Goal: Transaction & Acquisition: Purchase product/service

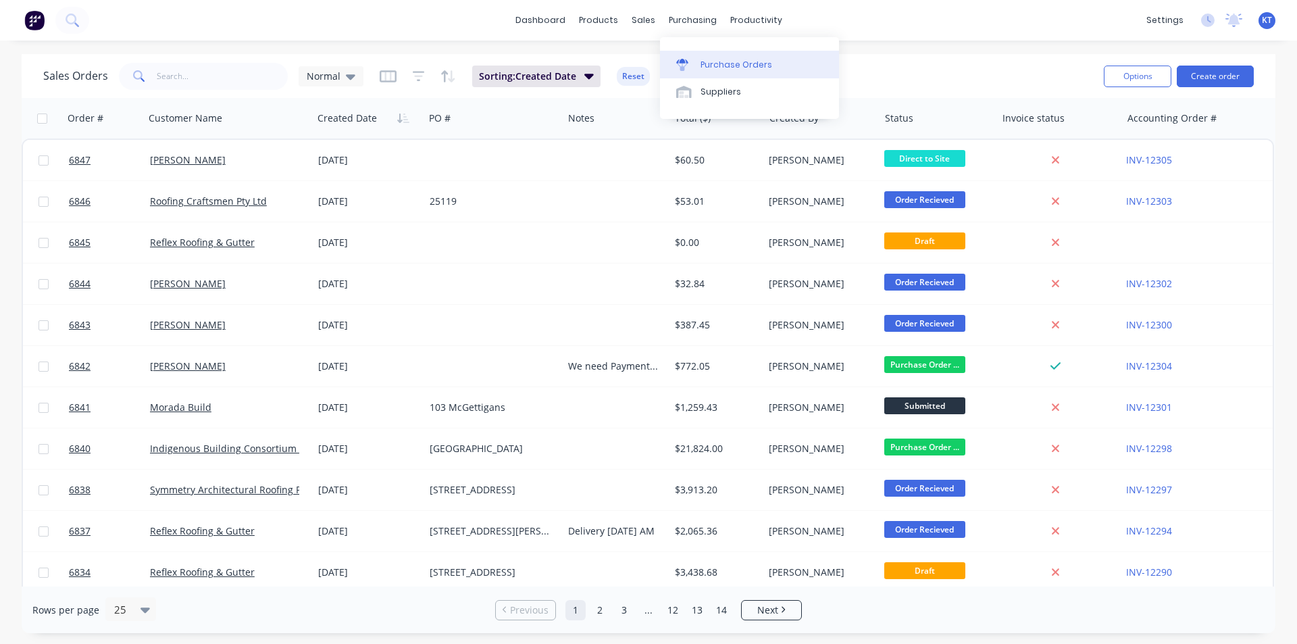
click at [729, 61] on div "Purchase Orders" at bounding box center [736, 65] width 72 height 12
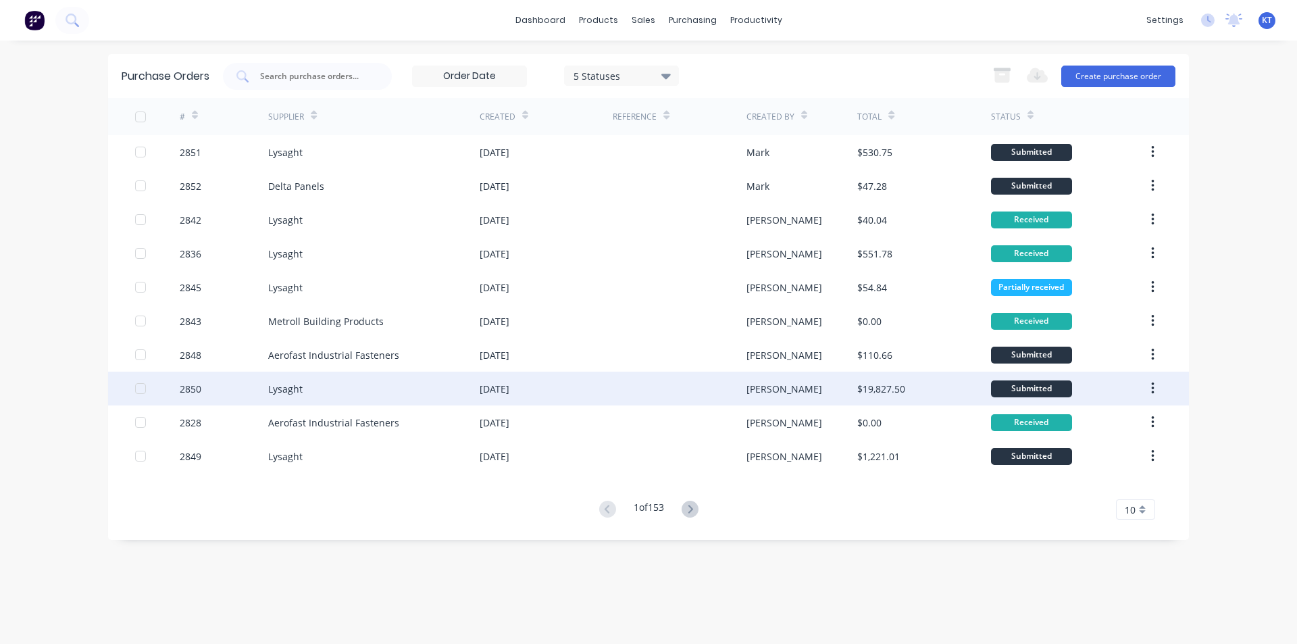
click at [480, 388] on div "[DATE]" at bounding box center [495, 389] width 30 height 14
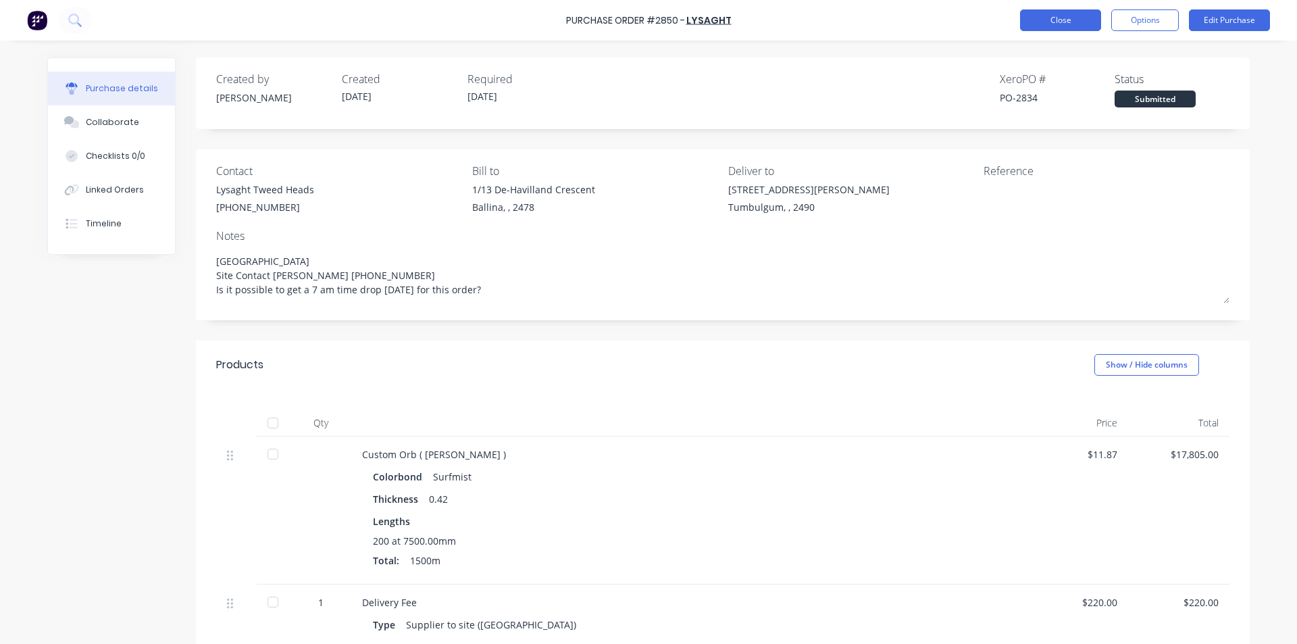
click at [1052, 20] on button "Close" at bounding box center [1060, 20] width 81 height 22
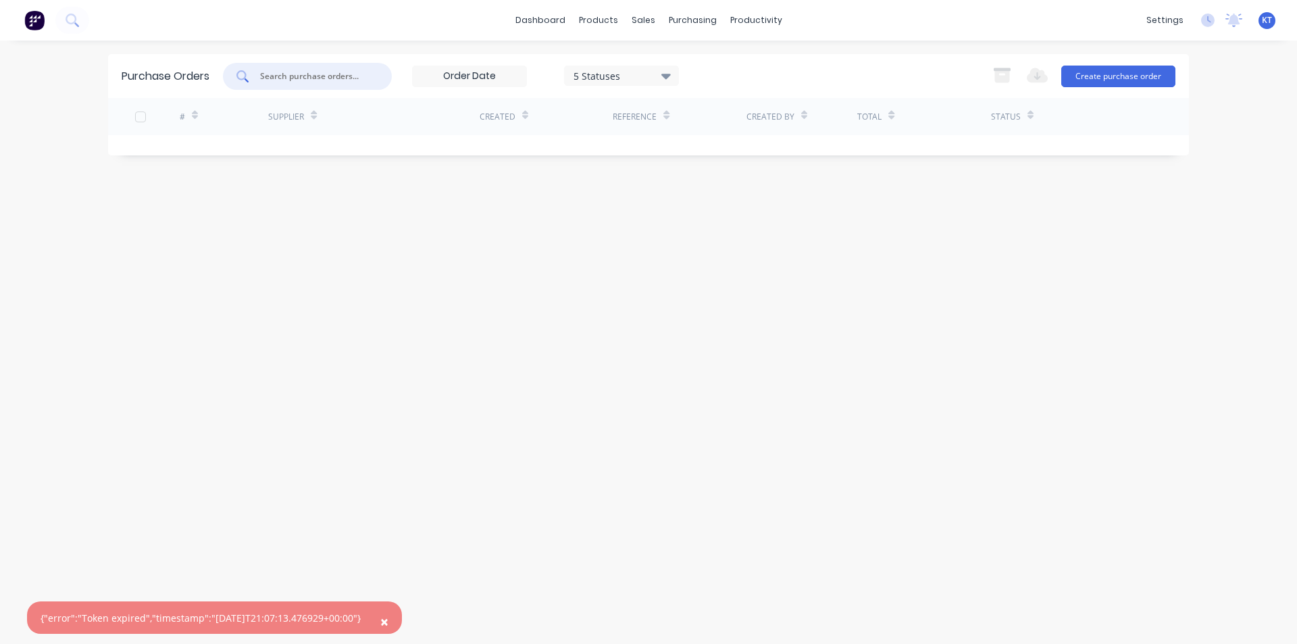
click at [326, 74] on input "text" at bounding box center [315, 77] width 112 height 14
type input "2851"
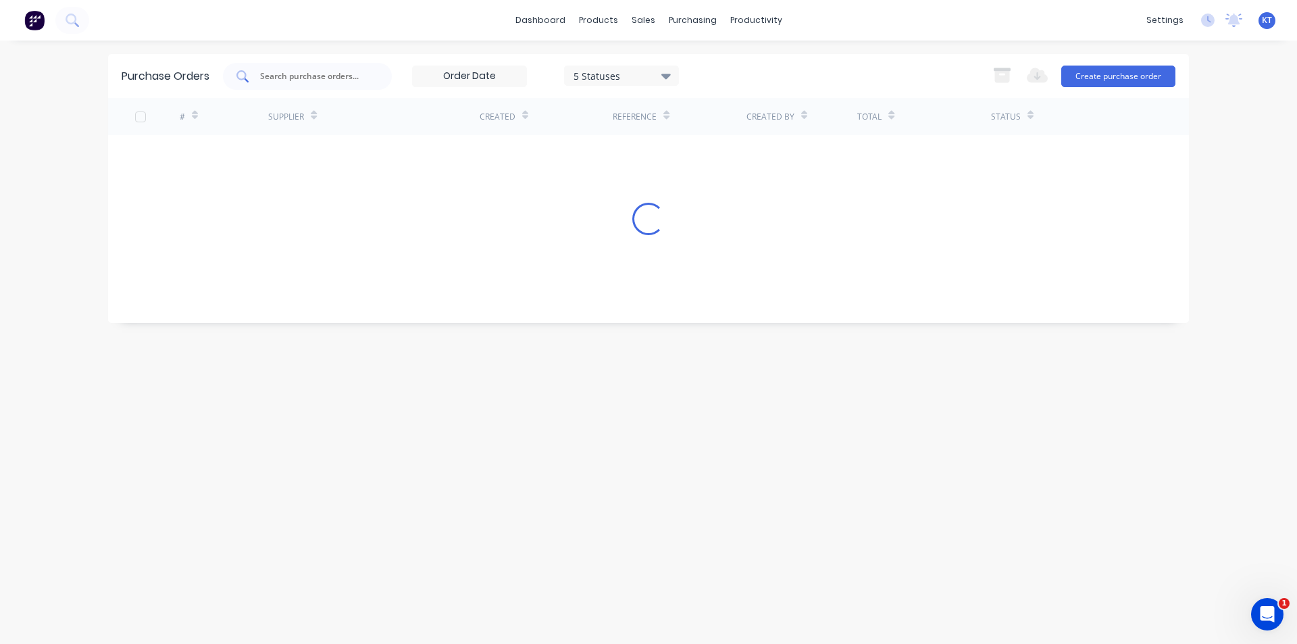
click at [284, 75] on input "text" at bounding box center [315, 77] width 112 height 14
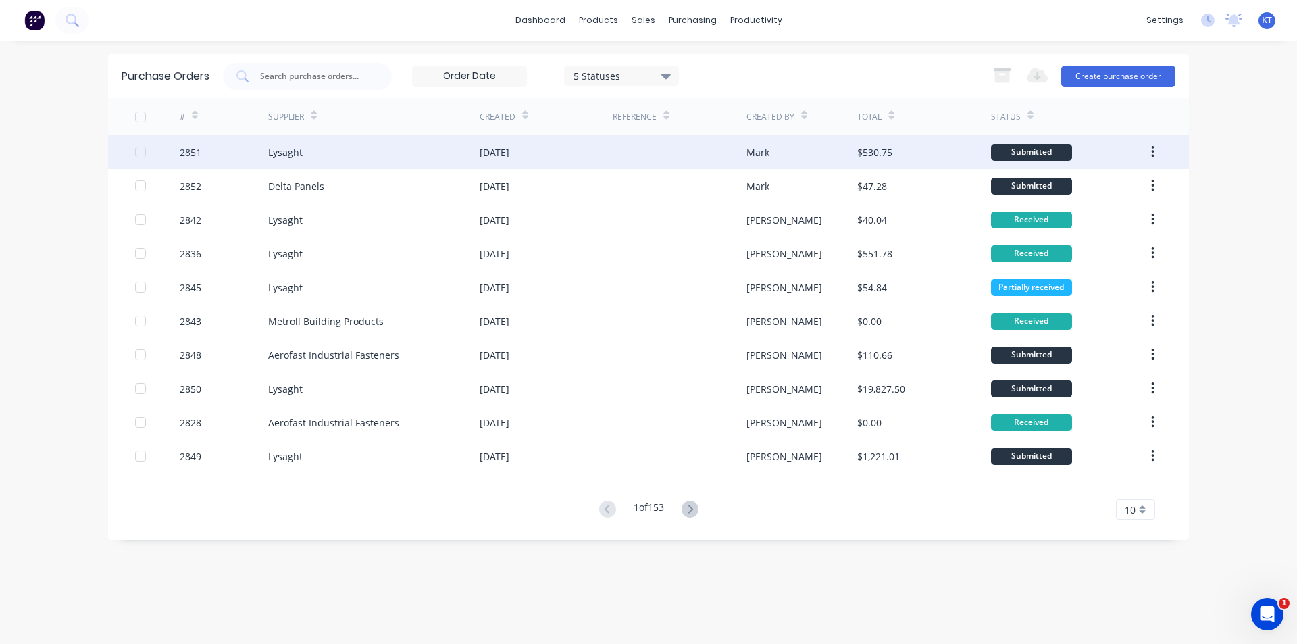
click at [380, 144] on div "Lysaght" at bounding box center [373, 152] width 211 height 34
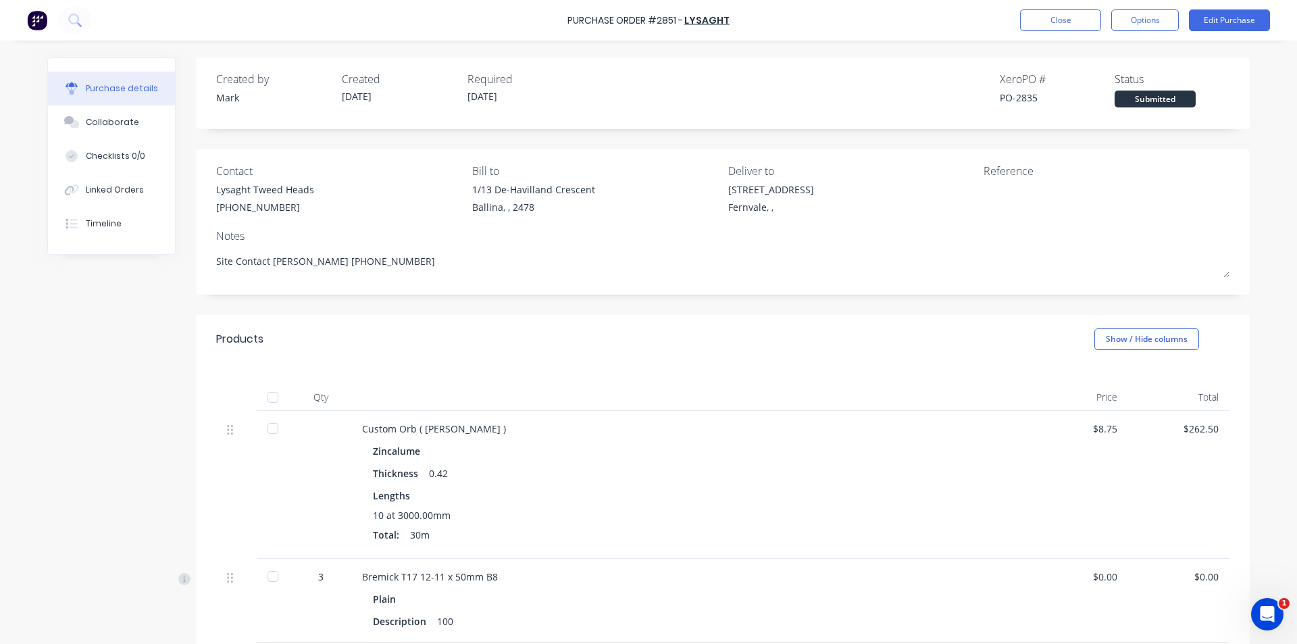
type textarea "x"
click at [92, 126] on div "Collaborate" at bounding box center [112, 122] width 53 height 12
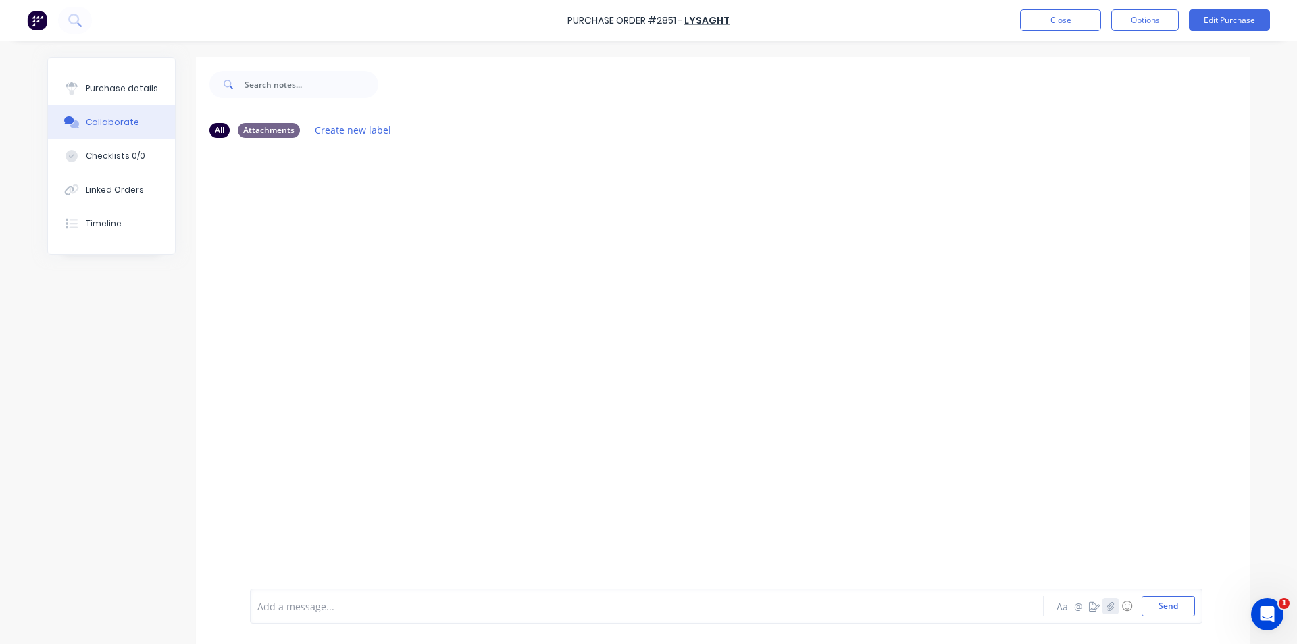
click at [1106, 606] on icon "button" at bounding box center [1110, 605] width 8 height 9
click at [1162, 609] on button "Send" at bounding box center [1167, 606] width 53 height 20
click at [1095, 12] on button "Close" at bounding box center [1060, 20] width 81 height 22
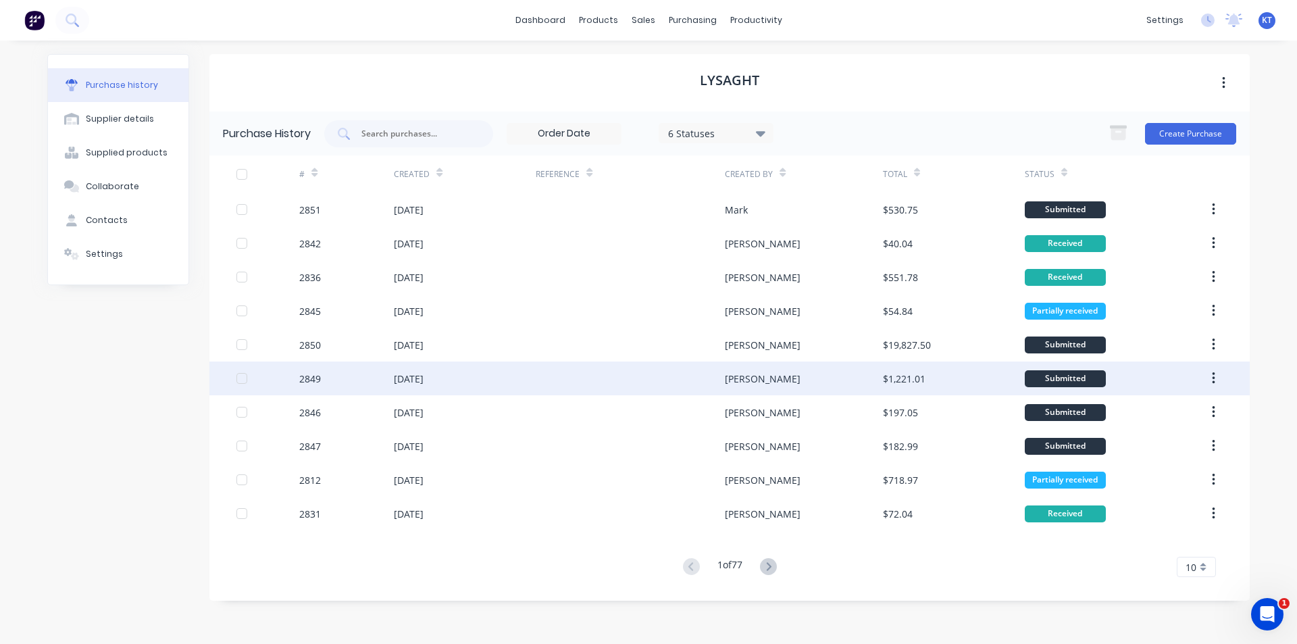
click at [416, 380] on div "[DATE]" at bounding box center [409, 378] width 30 height 14
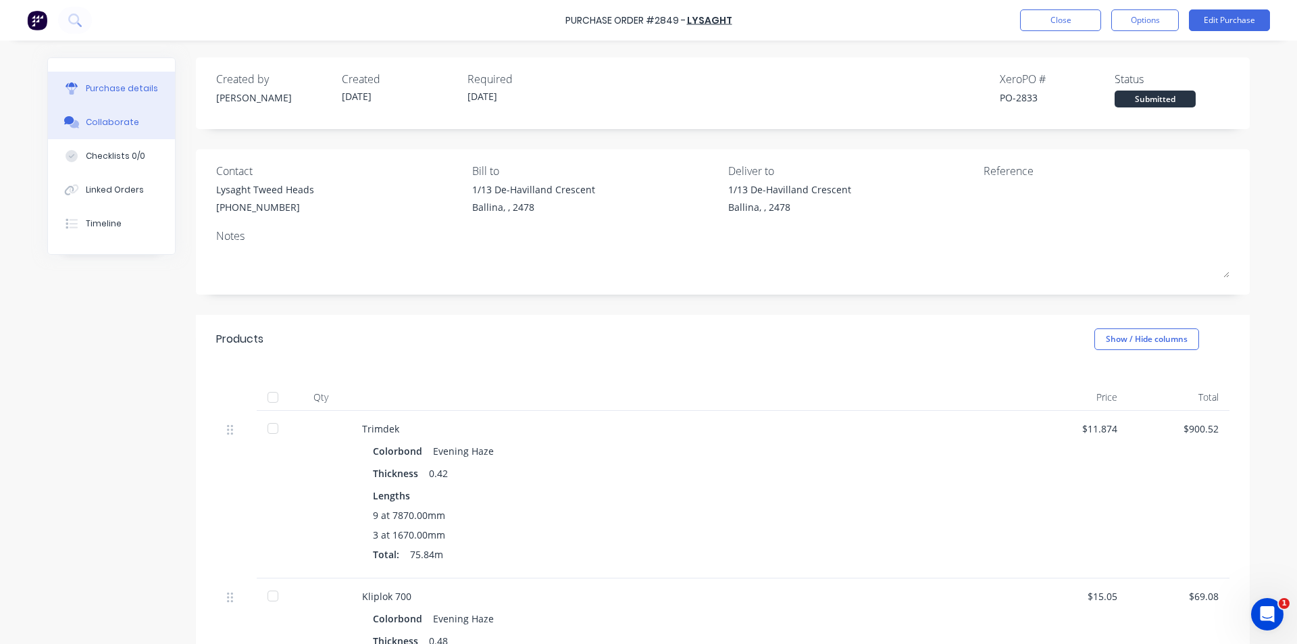
click at [145, 124] on button "Collaborate" at bounding box center [111, 122] width 127 height 34
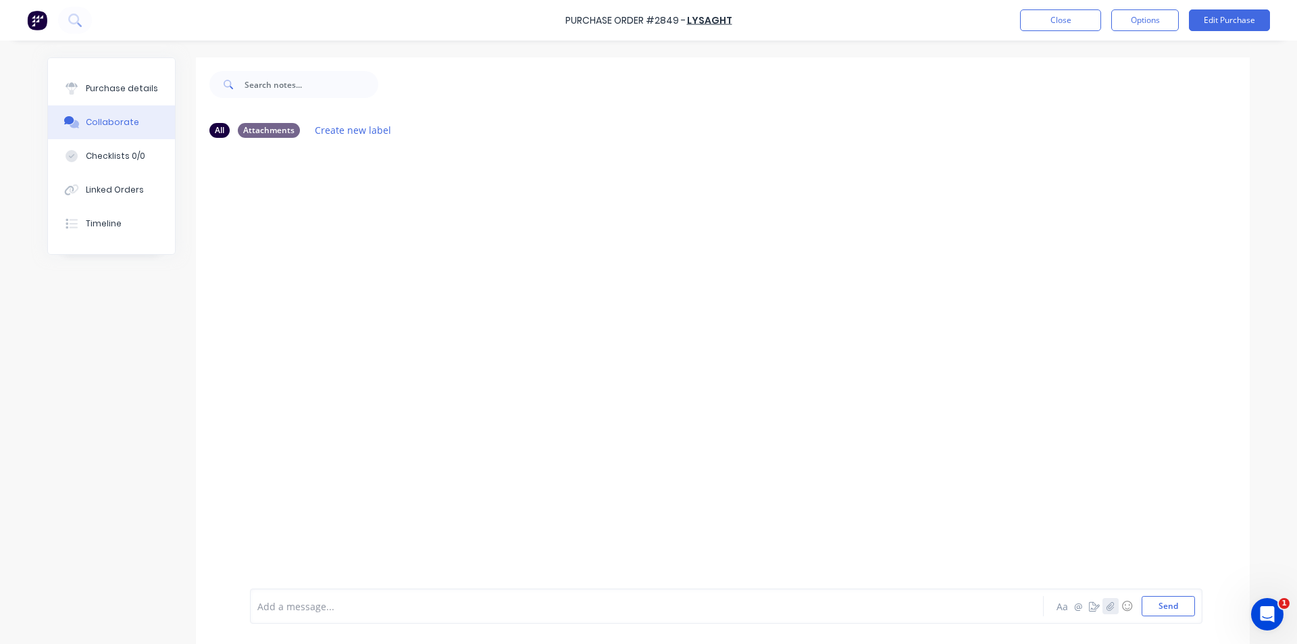
drag, startPoint x: 1107, startPoint y: 606, endPoint x: 644, endPoint y: 559, distance: 465.0
click at [1108, 607] on icon "button" at bounding box center [1109, 605] width 7 height 9
click at [1164, 602] on button "Send" at bounding box center [1167, 606] width 53 height 20
click at [1042, 22] on button "Close" at bounding box center [1060, 20] width 81 height 22
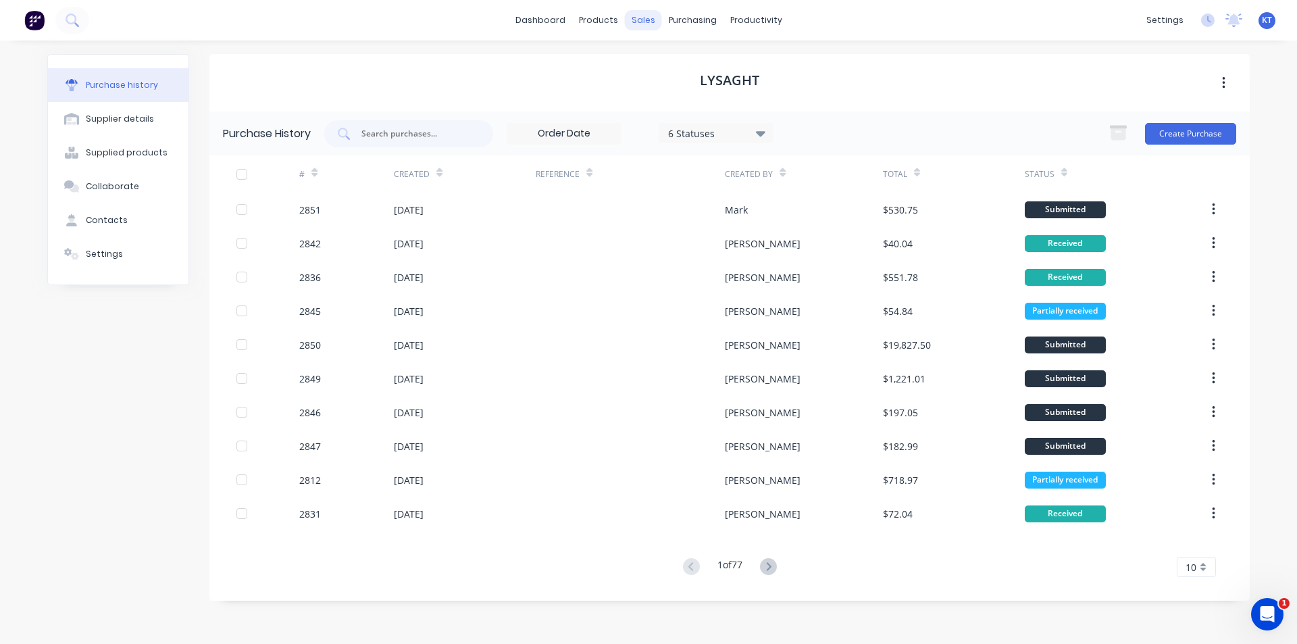
click at [654, 23] on div "sales" at bounding box center [643, 20] width 37 height 20
click at [669, 68] on div "Sales Orders" at bounding box center [692, 65] width 55 height 12
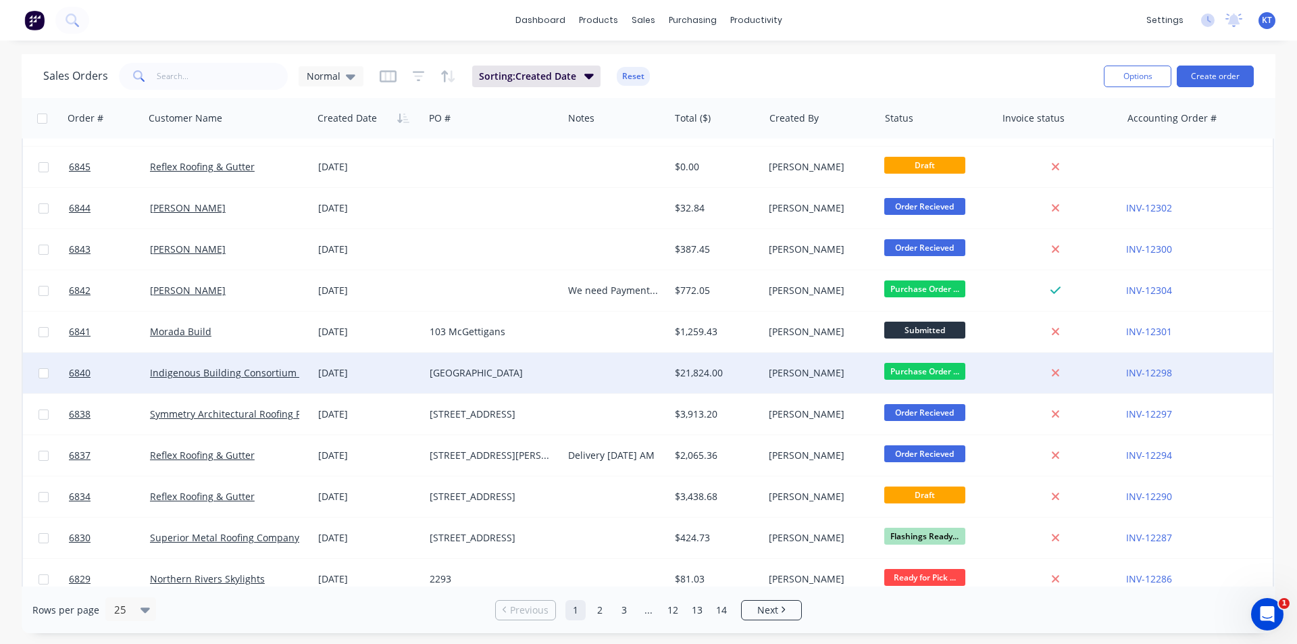
scroll to position [68, 0]
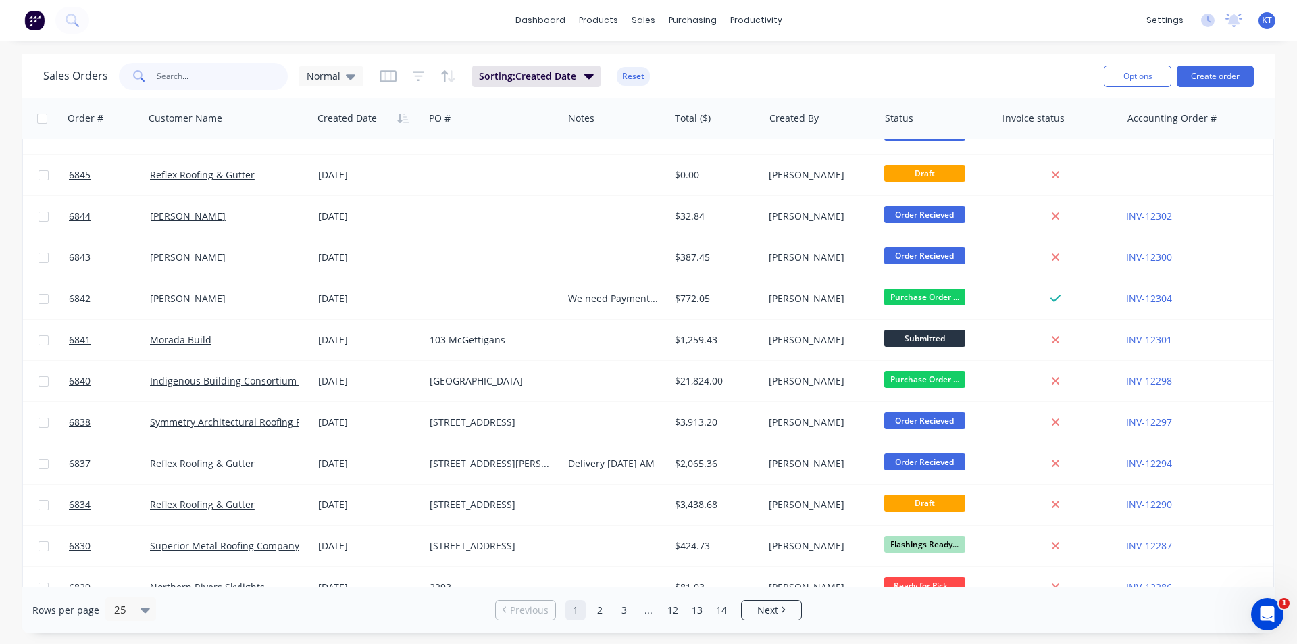
click at [229, 80] on input "text" at bounding box center [223, 76] width 132 height 27
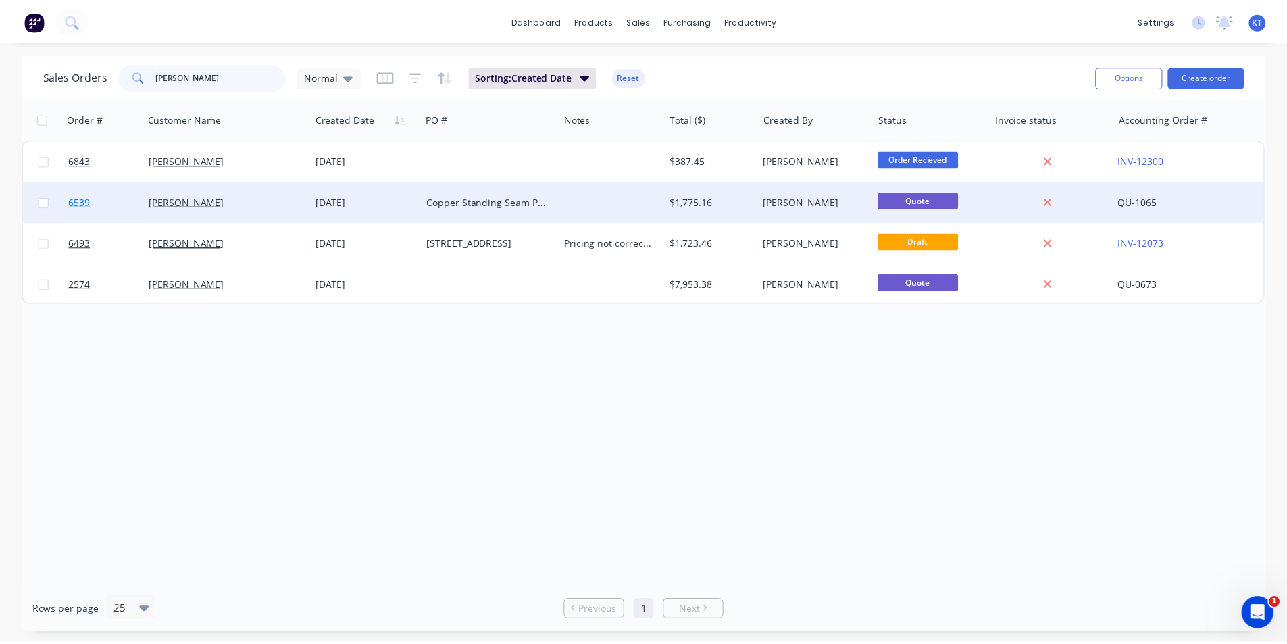
scroll to position [0, 0]
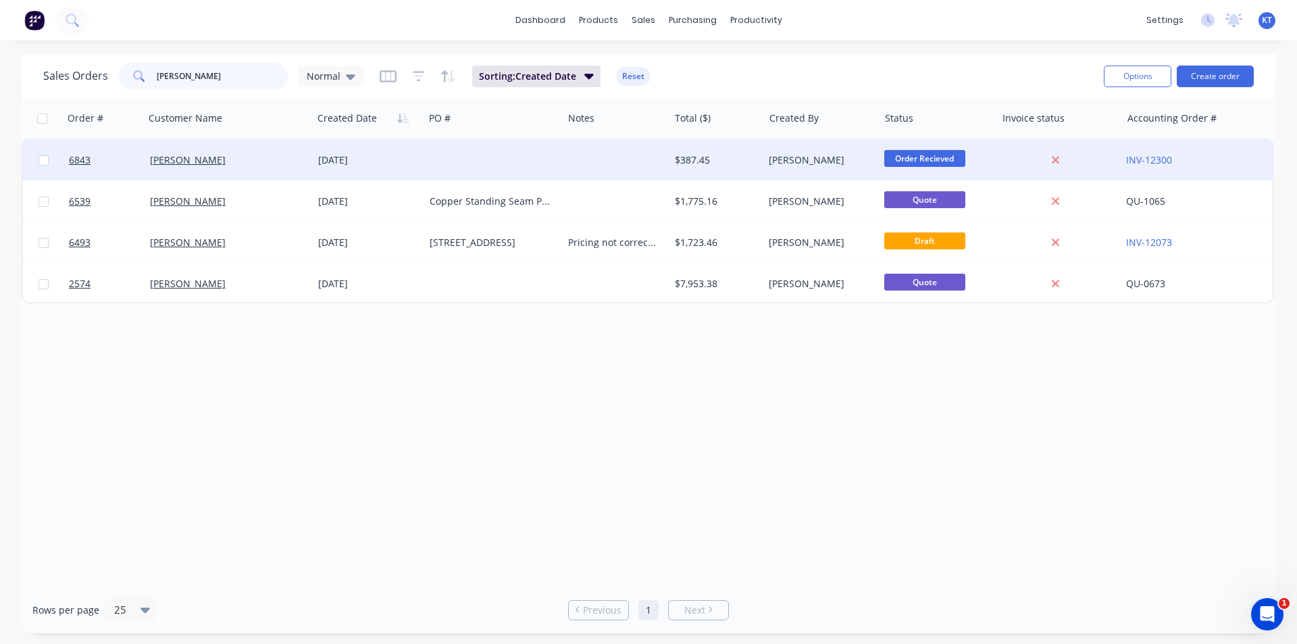
type input "bastien"
click at [338, 161] on div "[DATE]" at bounding box center [368, 160] width 101 height 14
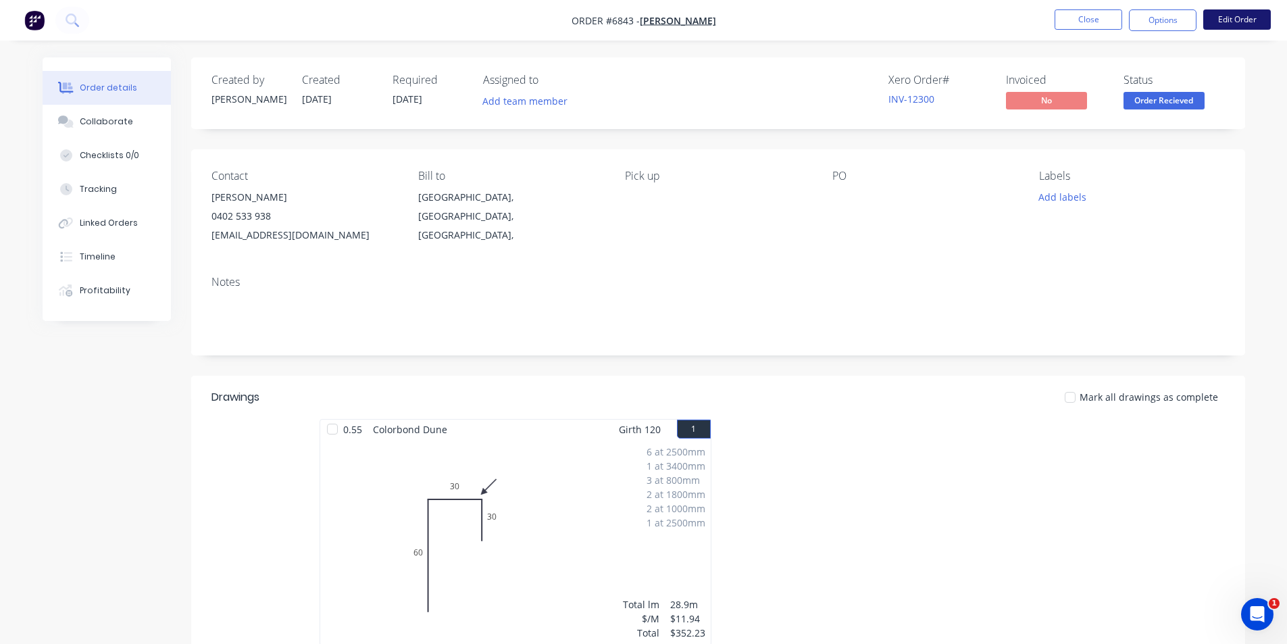
click at [1224, 20] on button "Edit Order" at bounding box center [1237, 19] width 68 height 20
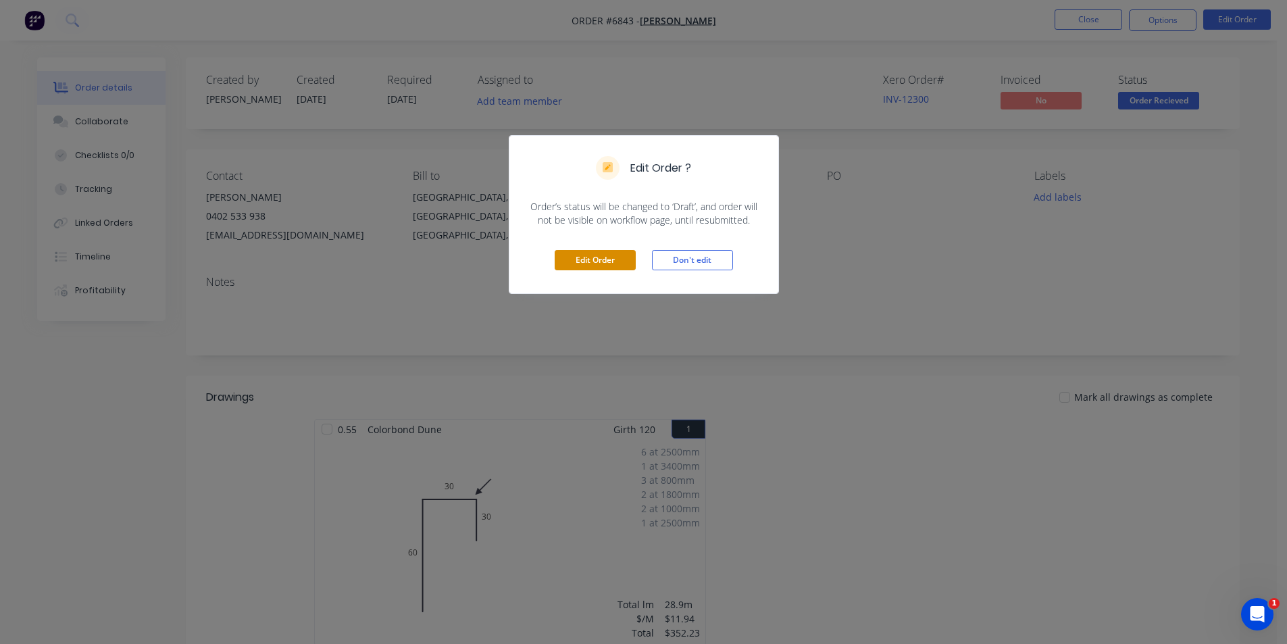
click at [610, 265] on button "Edit Order" at bounding box center [594, 260] width 81 height 20
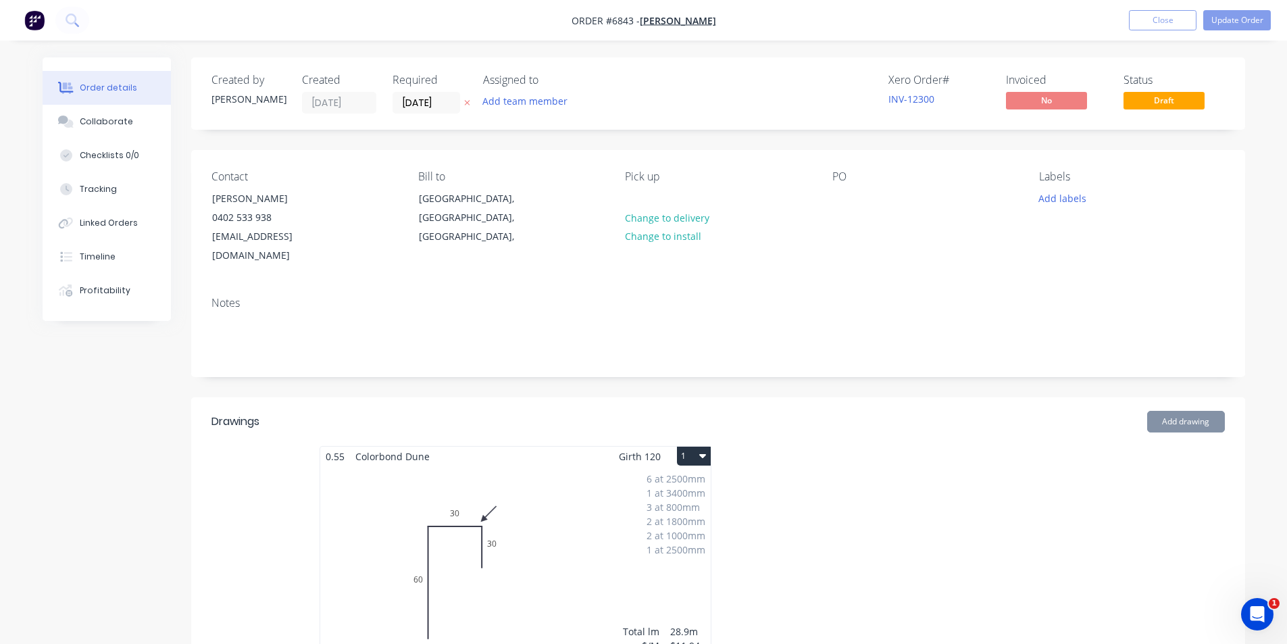
click at [517, 517] on div "6 at 2500mm 1 at 3400mm 3 at 800mm 2 at 1800mm 2 at 1000mm 1 at 2500mm Total lm…" at bounding box center [515, 569] width 390 height 206
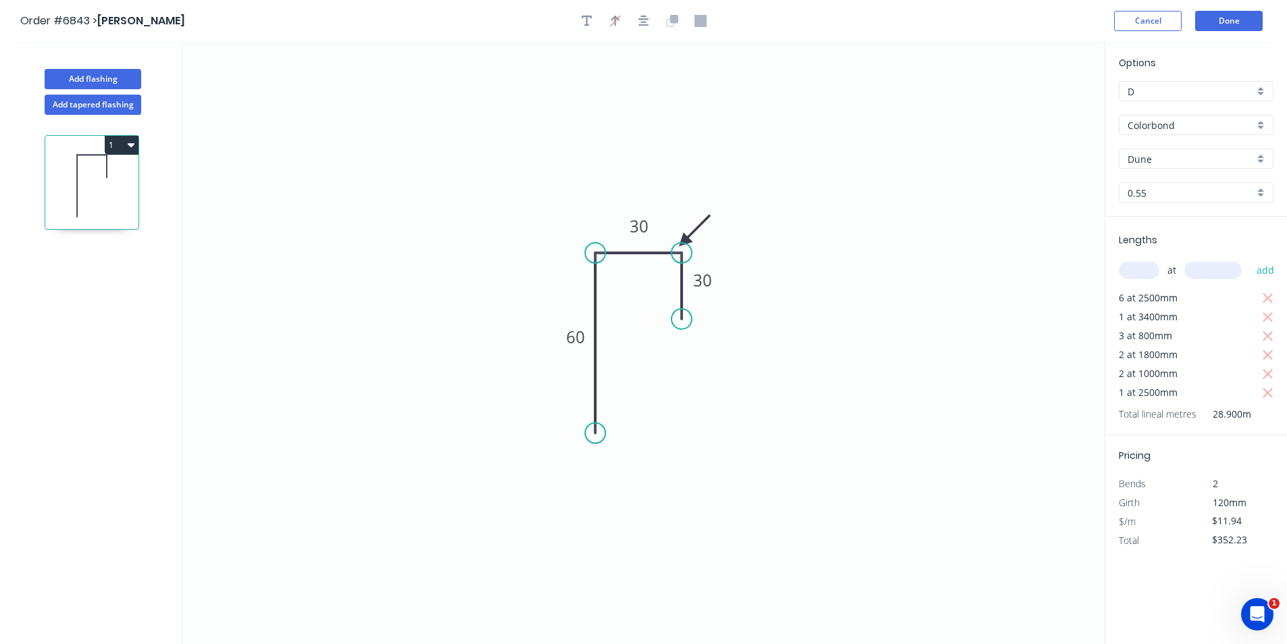
click at [644, 211] on icon "0 60 30 30" at bounding box center [643, 343] width 922 height 602
click at [644, 222] on tspan "30" at bounding box center [638, 226] width 19 height 22
click at [1237, 40] on header "Order #6843 > Bastien Demeure Cancel Done" at bounding box center [643, 21] width 1287 height 42
click at [1237, 21] on button "Done" at bounding box center [1229, 21] width 68 height 20
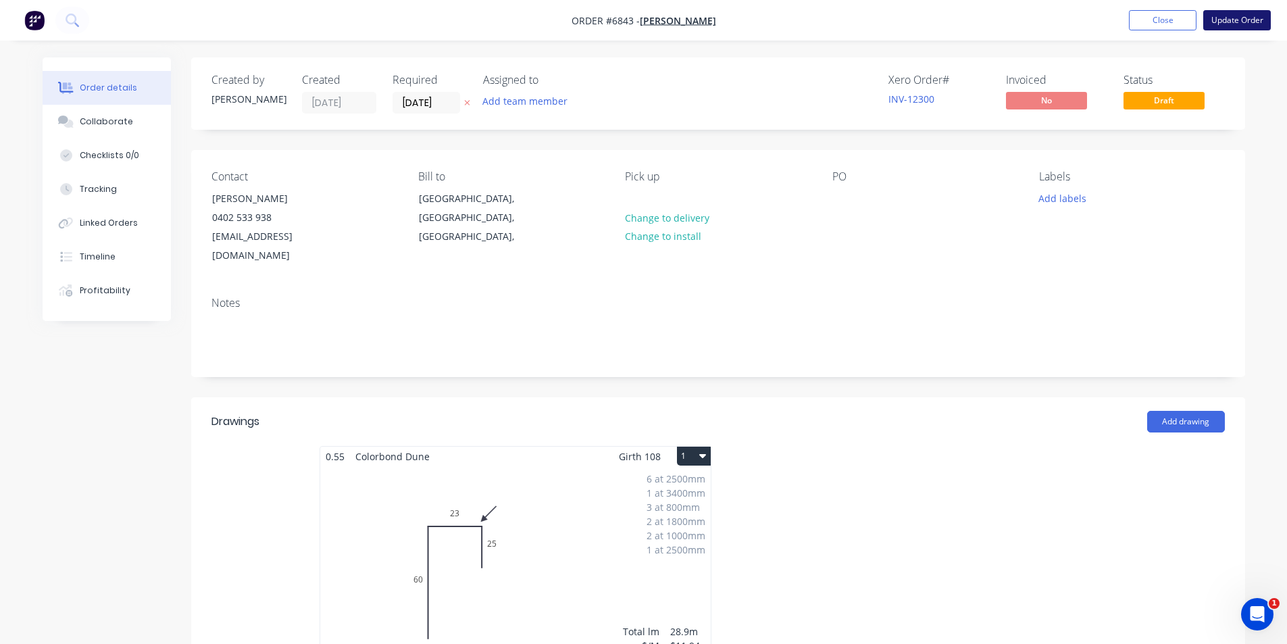
click at [1239, 18] on button "Update Order" at bounding box center [1237, 20] width 68 height 20
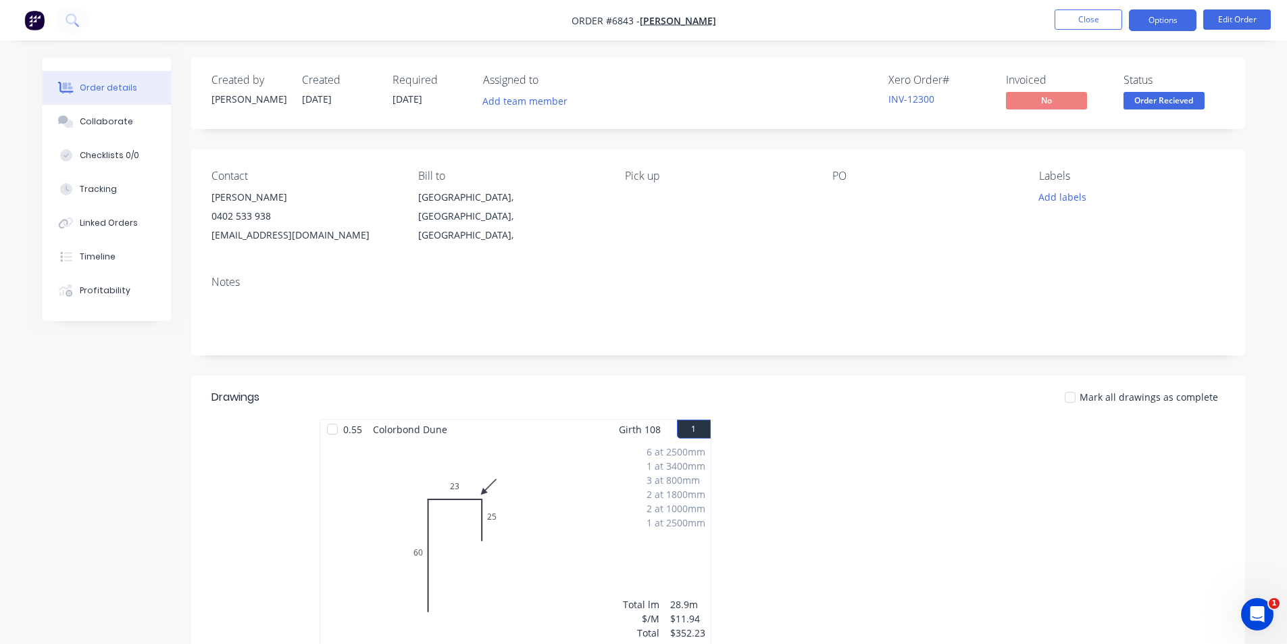
click at [1179, 27] on button "Options" at bounding box center [1163, 20] width 68 height 22
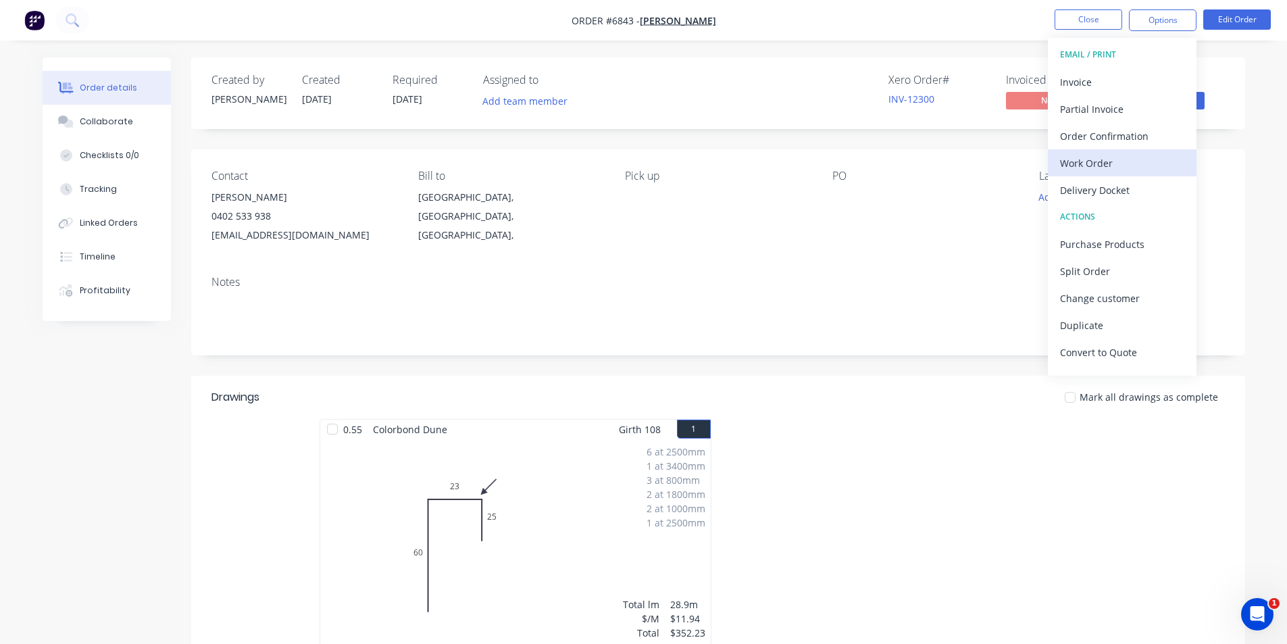
click at [1105, 173] on button "Work Order" at bounding box center [1122, 162] width 149 height 27
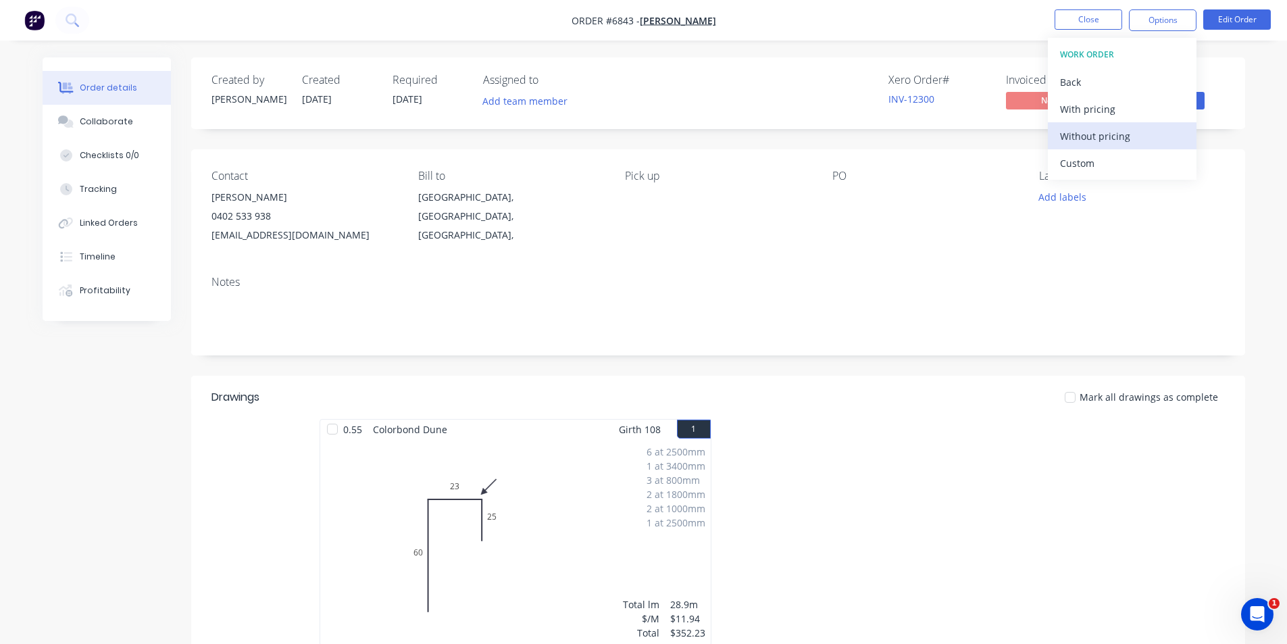
click at [1105, 147] on button "Without pricing" at bounding box center [1122, 135] width 149 height 27
click at [1116, 36] on nav "Order #6843 - Bastien Demeure Close Options EMAIL / PRINT Invoice Partial Invoi…" at bounding box center [643, 20] width 1287 height 41
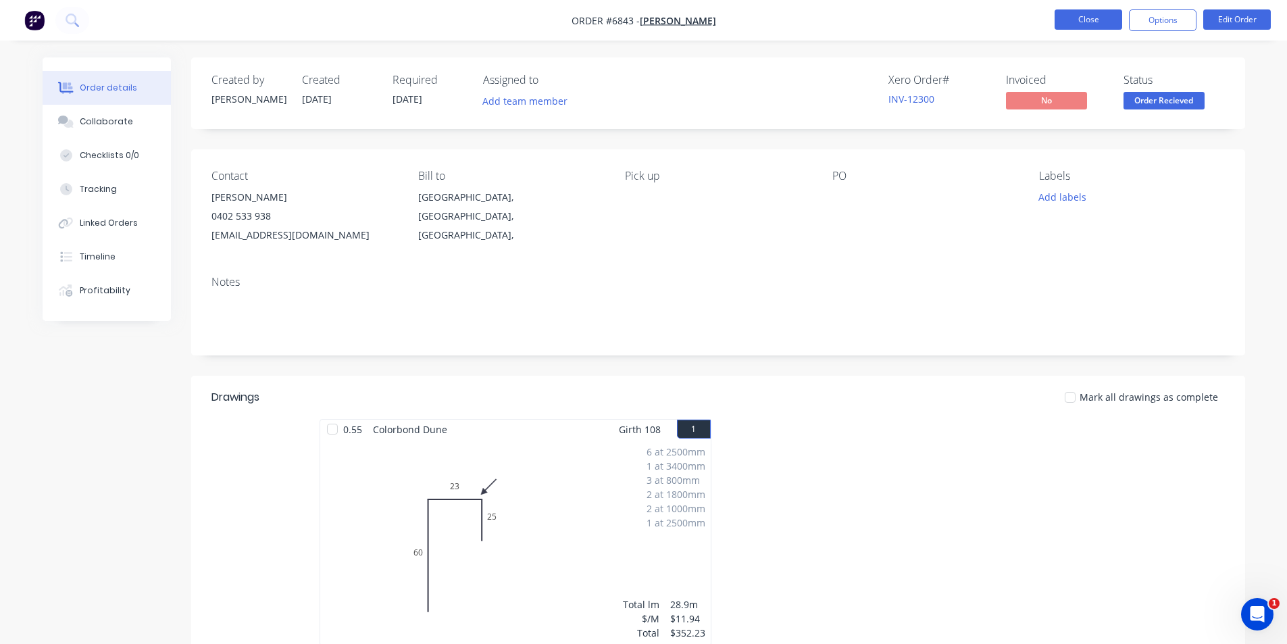
click at [1098, 10] on button "Close" at bounding box center [1088, 19] width 68 height 20
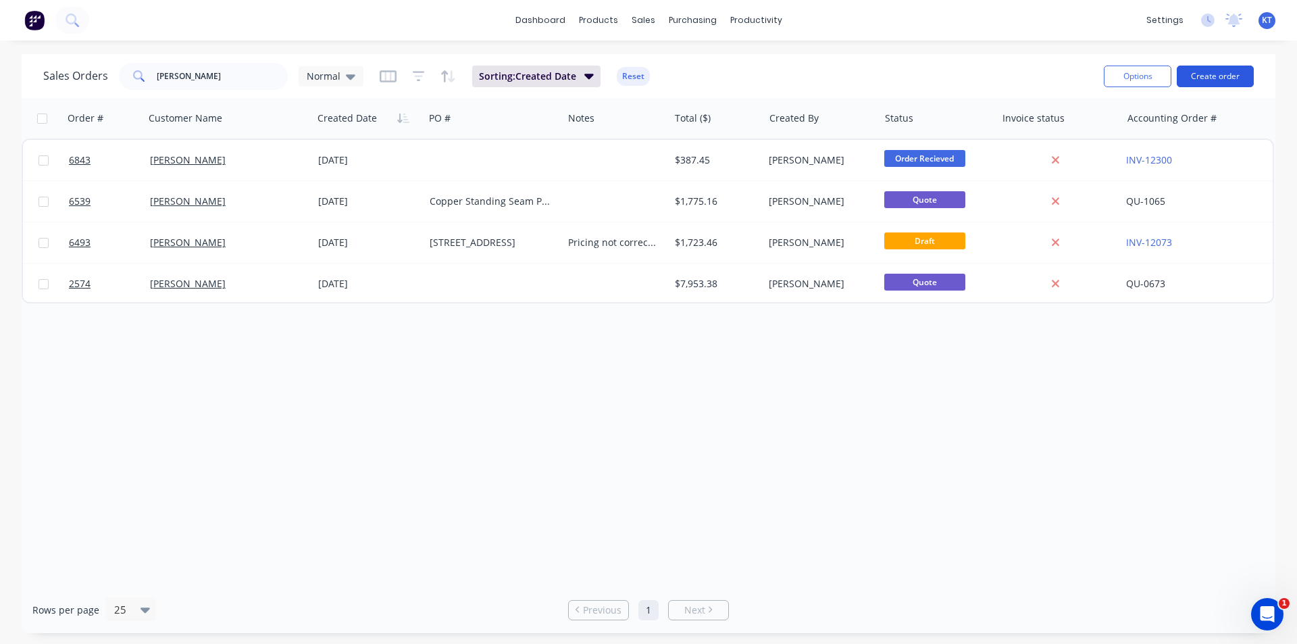
click at [1227, 85] on button "Create order" at bounding box center [1215, 77] width 77 height 22
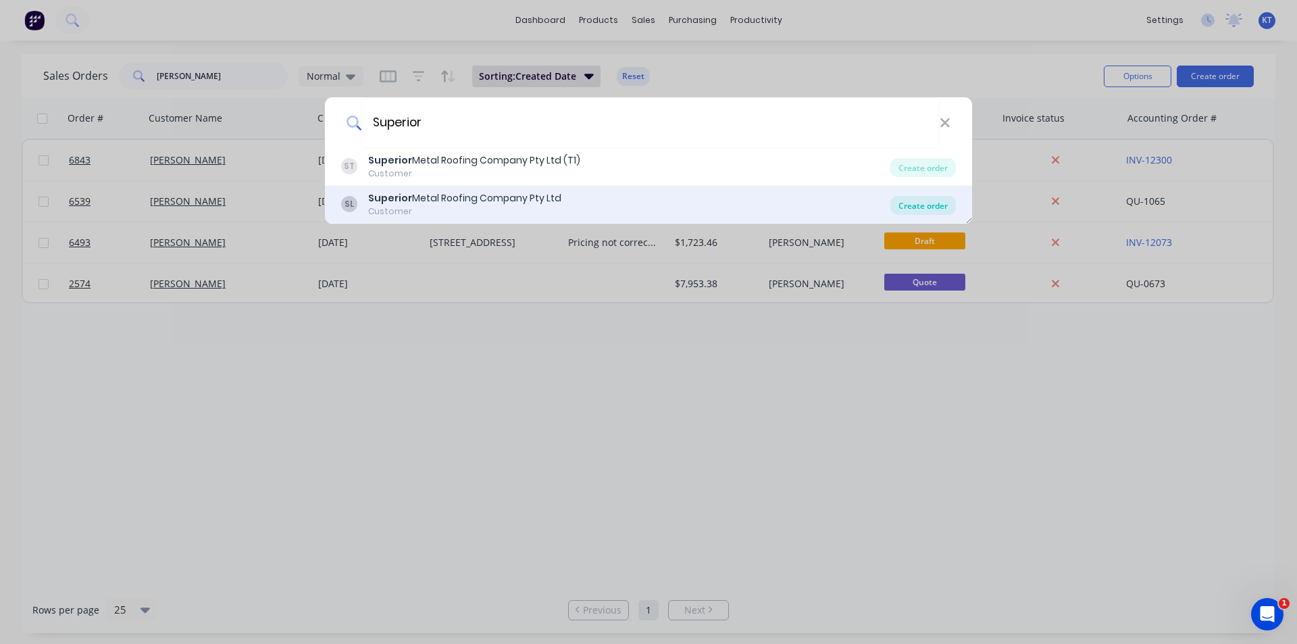
type input "Superior"
click at [919, 203] on div "Create order" at bounding box center [923, 205] width 66 height 19
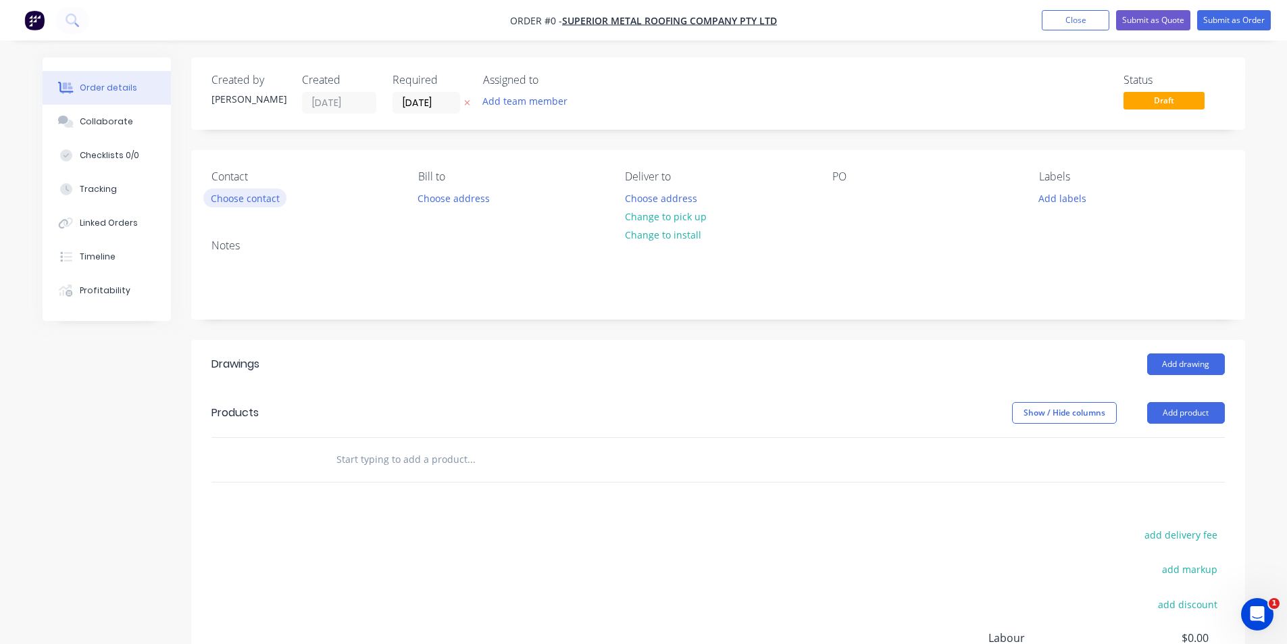
click at [218, 198] on button "Choose contact" at bounding box center [244, 197] width 83 height 18
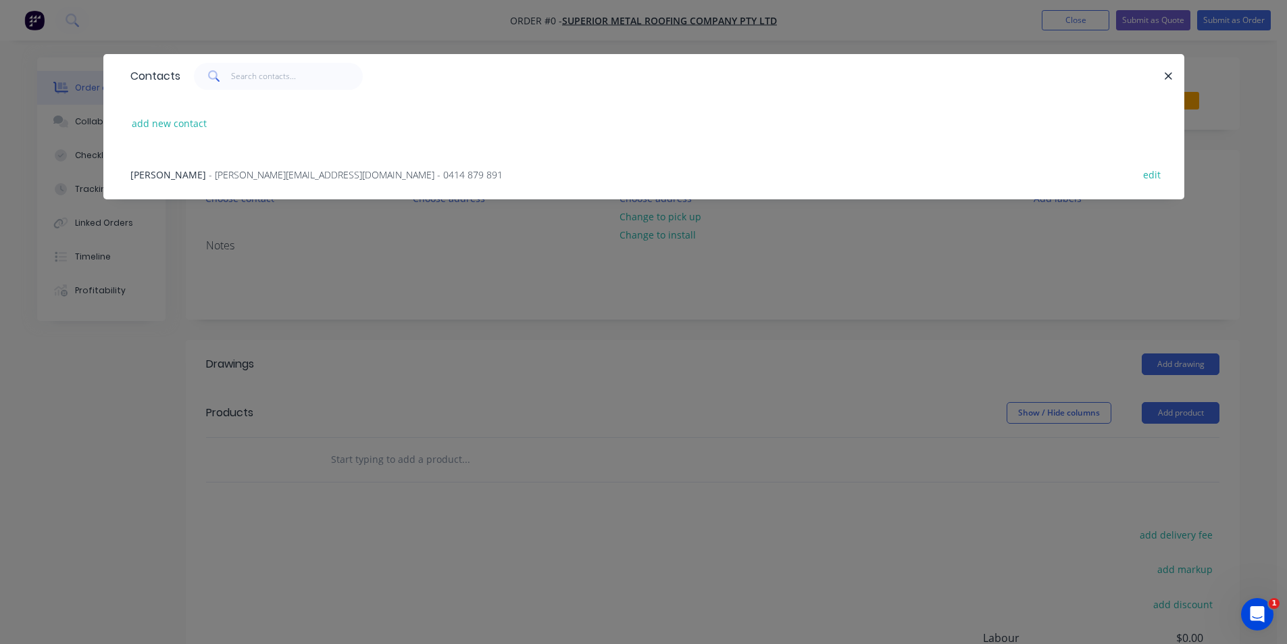
click at [201, 182] on div "Mitchell Gyde - mitch@superiormetalroofing.co - 0414 879 891 edit" at bounding box center [644, 174] width 1040 height 51
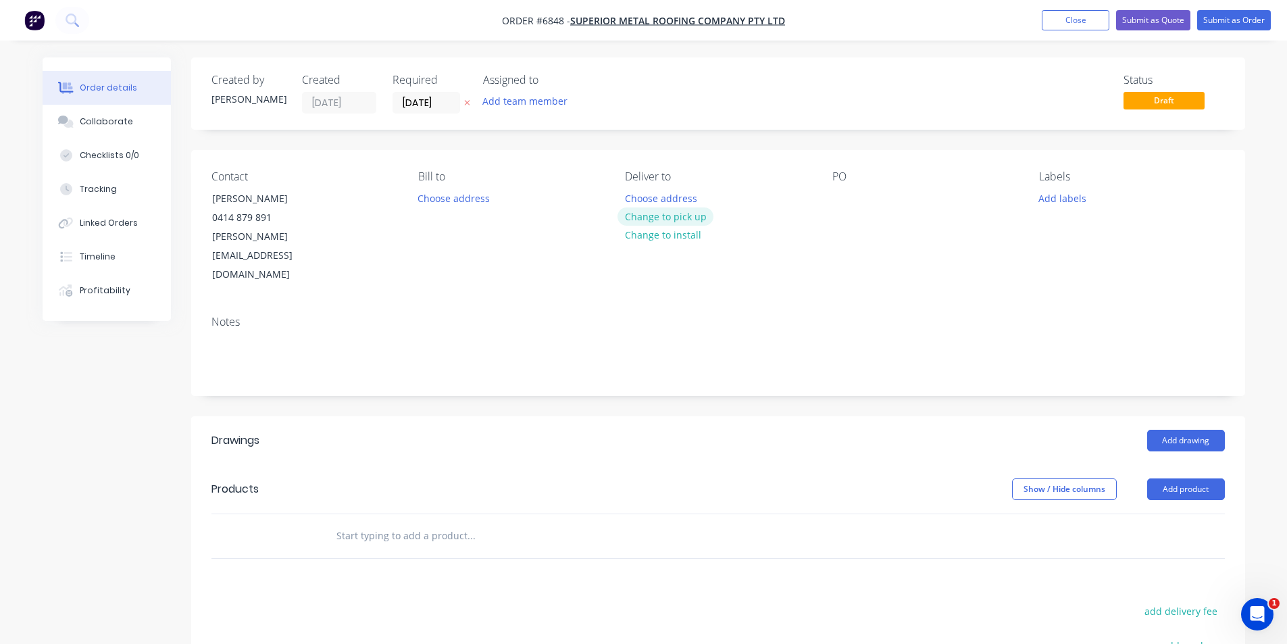
click at [679, 218] on button "Change to pick up" at bounding box center [665, 216] width 96 height 18
click at [842, 197] on div at bounding box center [843, 198] width 22 height 20
click at [1170, 430] on button "Add drawing" at bounding box center [1186, 441] width 78 height 22
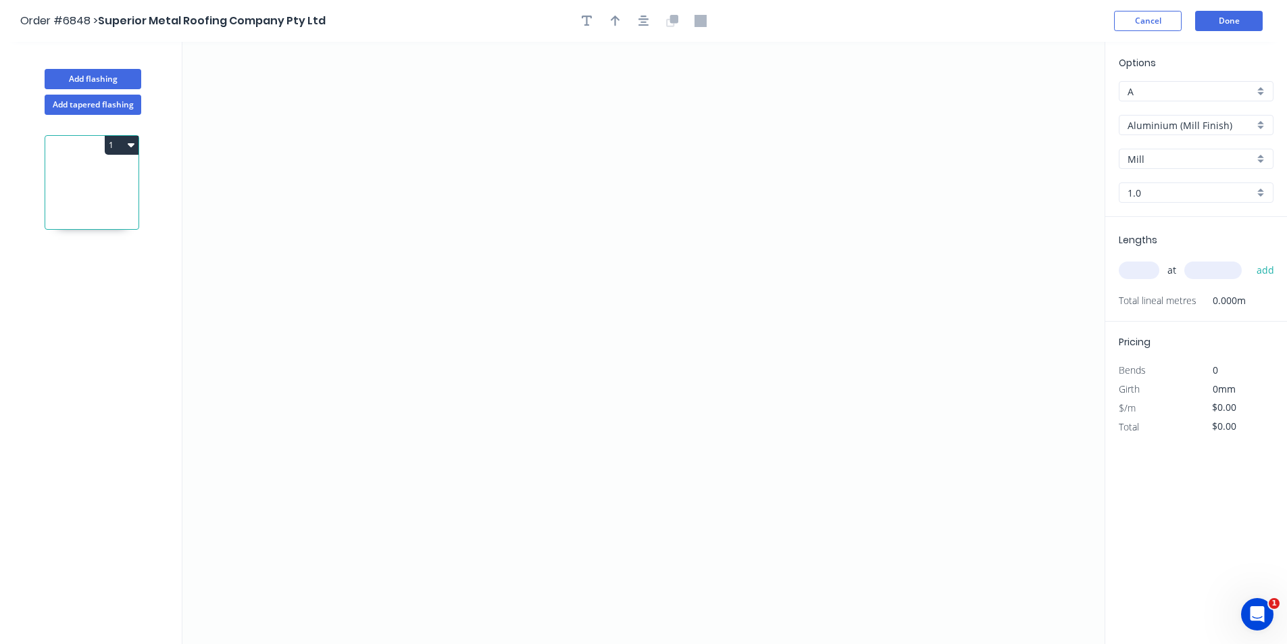
click at [1208, 126] on input "Aluminium (Mill Finish)" at bounding box center [1190, 125] width 126 height 14
click at [1216, 199] on div "Colorbond" at bounding box center [1195, 198] width 153 height 24
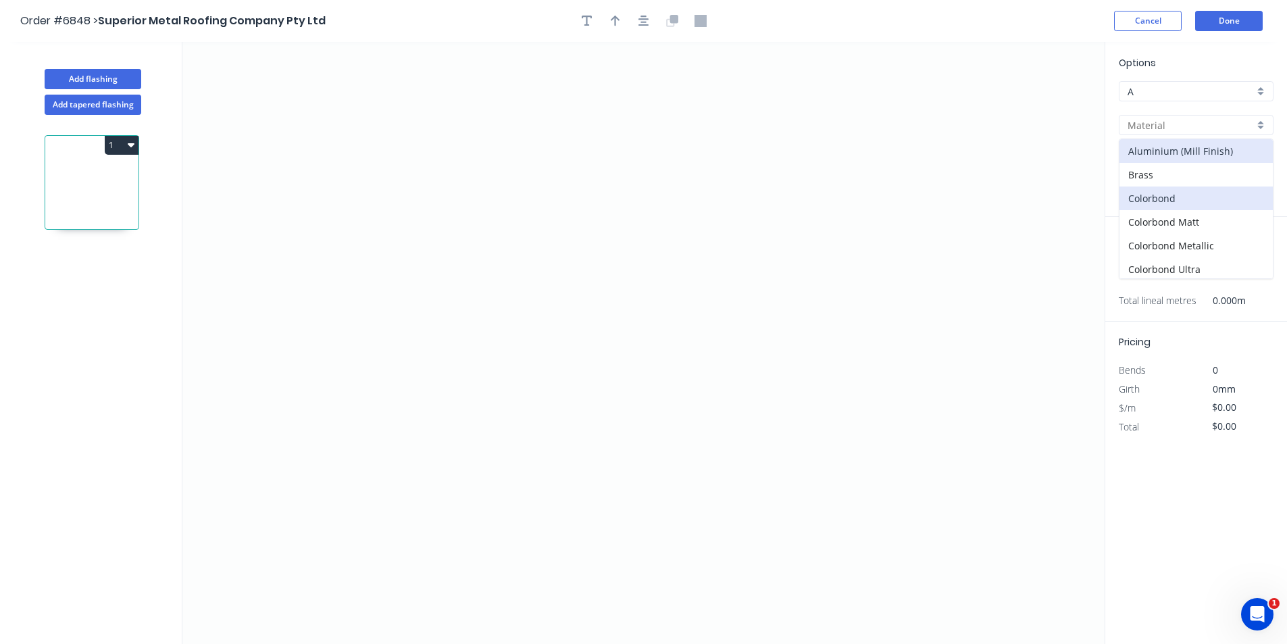
type input "Colorbond"
type input "Basalt"
type input "0.55"
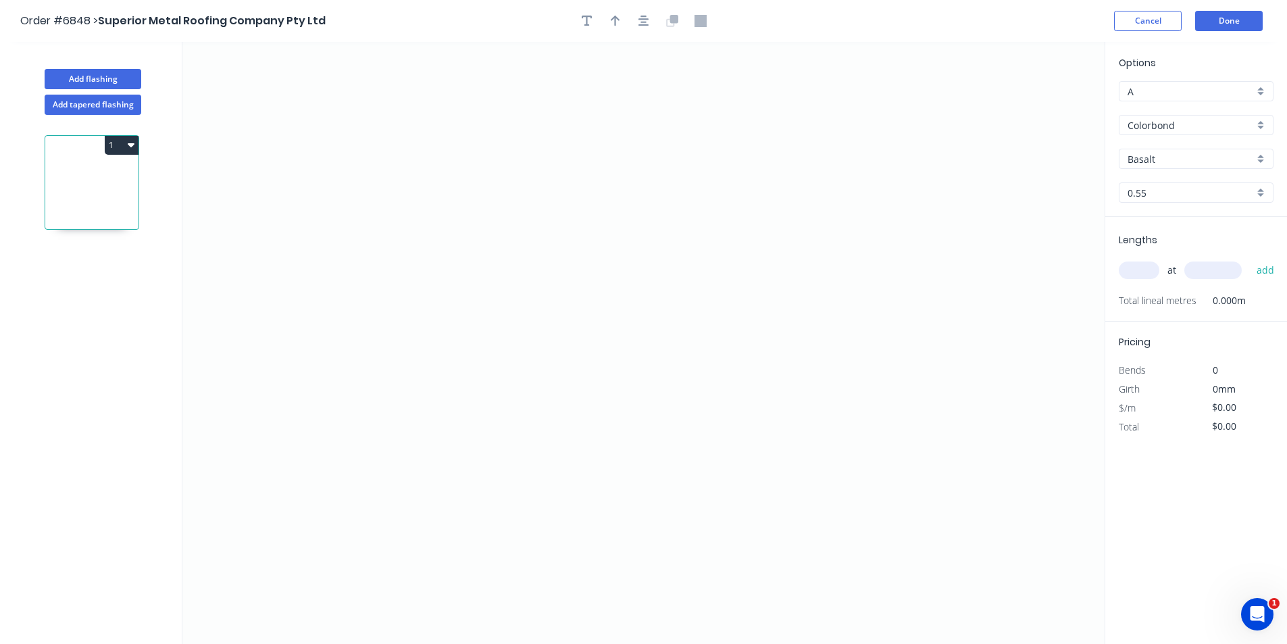
click at [1216, 162] on input "Basalt" at bounding box center [1190, 159] width 126 height 14
click at [1152, 299] on div "[PERSON_NAME]" at bounding box center [1195, 293] width 153 height 24
type input "[PERSON_NAME]"
click at [453, 255] on icon "0" at bounding box center [643, 343] width 922 height 602
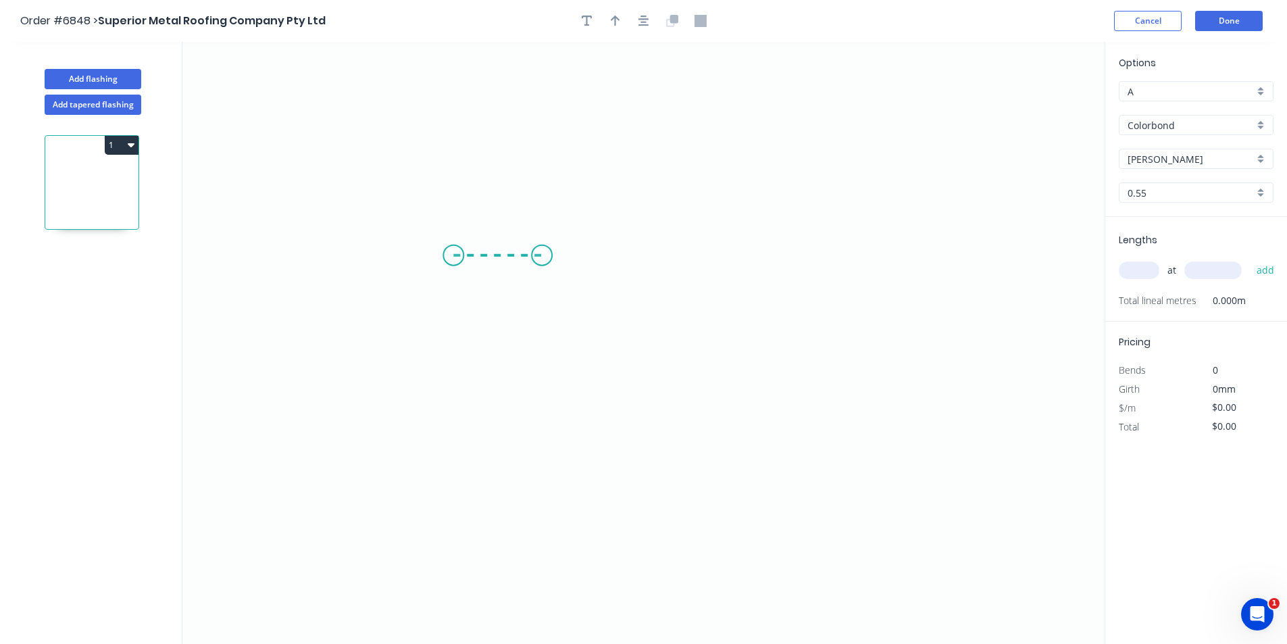
click at [542, 263] on icon "0" at bounding box center [643, 343] width 922 height 602
click at [551, 403] on icon "0 ?" at bounding box center [643, 343] width 922 height 602
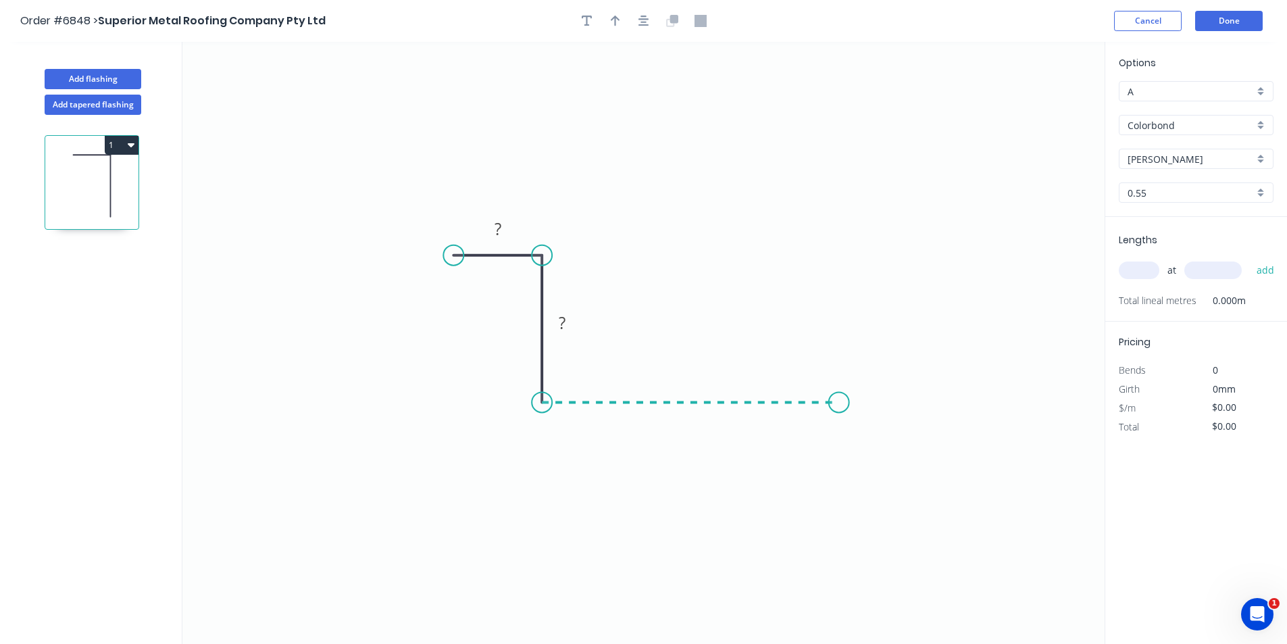
click at [839, 403] on icon "0 ? ?" at bounding box center [643, 343] width 922 height 602
click at [838, 484] on icon "0 ? ? ?" at bounding box center [643, 343] width 922 height 602
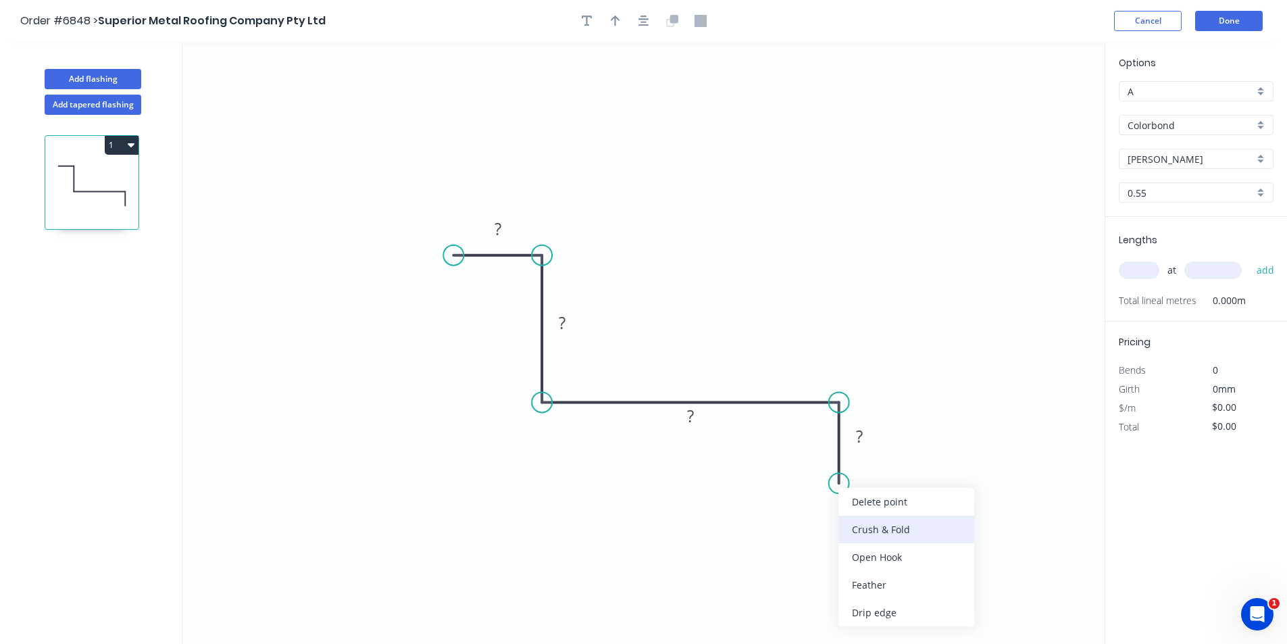
click at [862, 534] on div "Crush & Fold" at bounding box center [906, 529] width 136 height 28
click at [852, 522] on div "Flip bend" at bounding box center [910, 533] width 136 height 28
click at [865, 440] on rect at bounding box center [859, 437] width 27 height 19
type input "$16.18"
click at [650, 23] on button "button" at bounding box center [644, 21] width 20 height 20
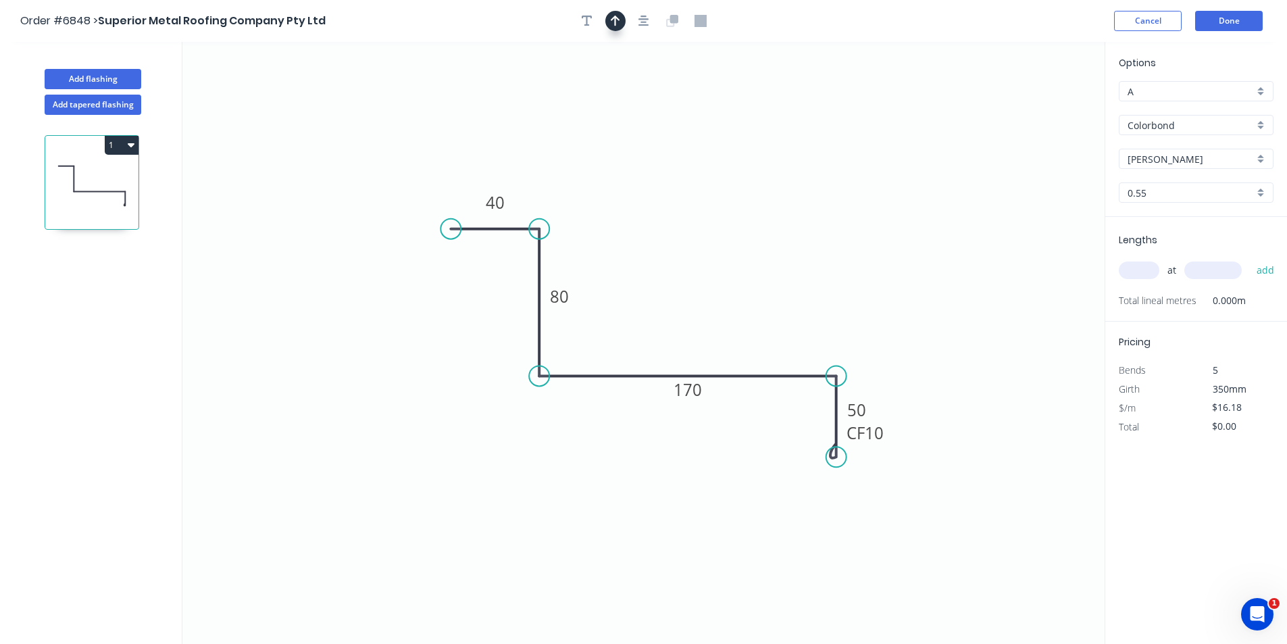
click at [616, 22] on icon "button" at bounding box center [615, 21] width 9 height 12
drag, startPoint x: 1035, startPoint y: 107, endPoint x: 654, endPoint y: 322, distance: 437.3
click at [654, 322] on icon at bounding box center [657, 301] width 12 height 43
click at [1145, 268] on input "text" at bounding box center [1138, 270] width 41 height 18
type input "3"
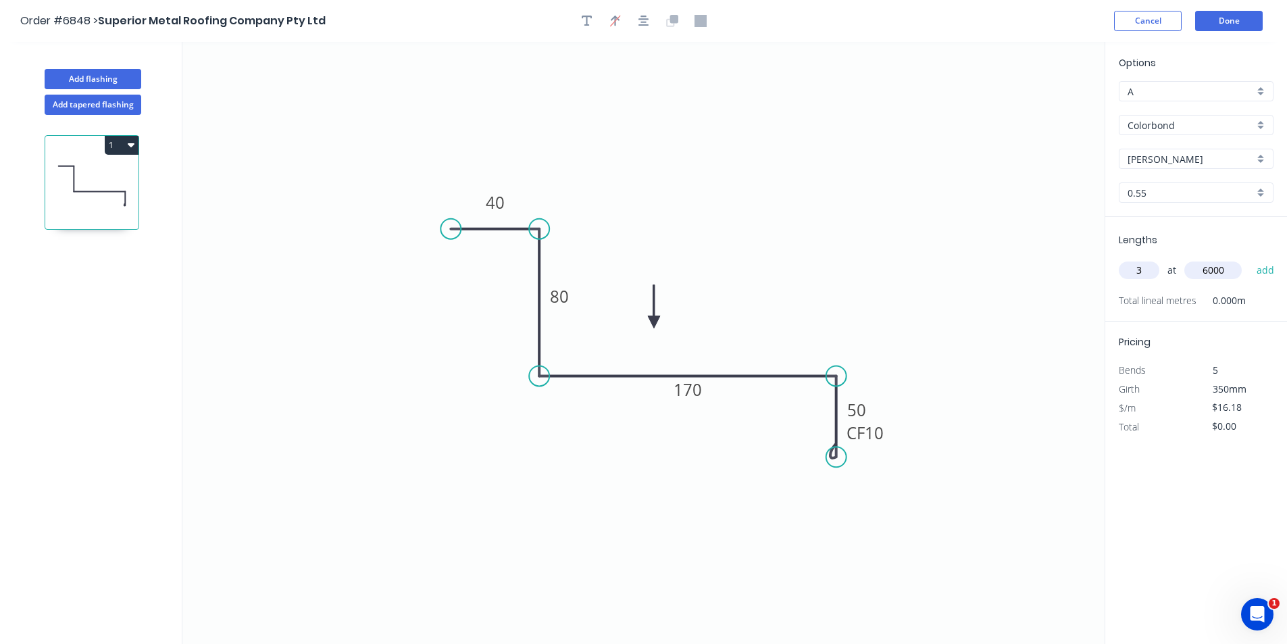
type input "6000"
click at [1249, 259] on button "add" at bounding box center [1265, 270] width 32 height 23
type input "$291.24"
click at [107, 78] on button "Add flashing" at bounding box center [93, 79] width 97 height 20
type input "$0.00"
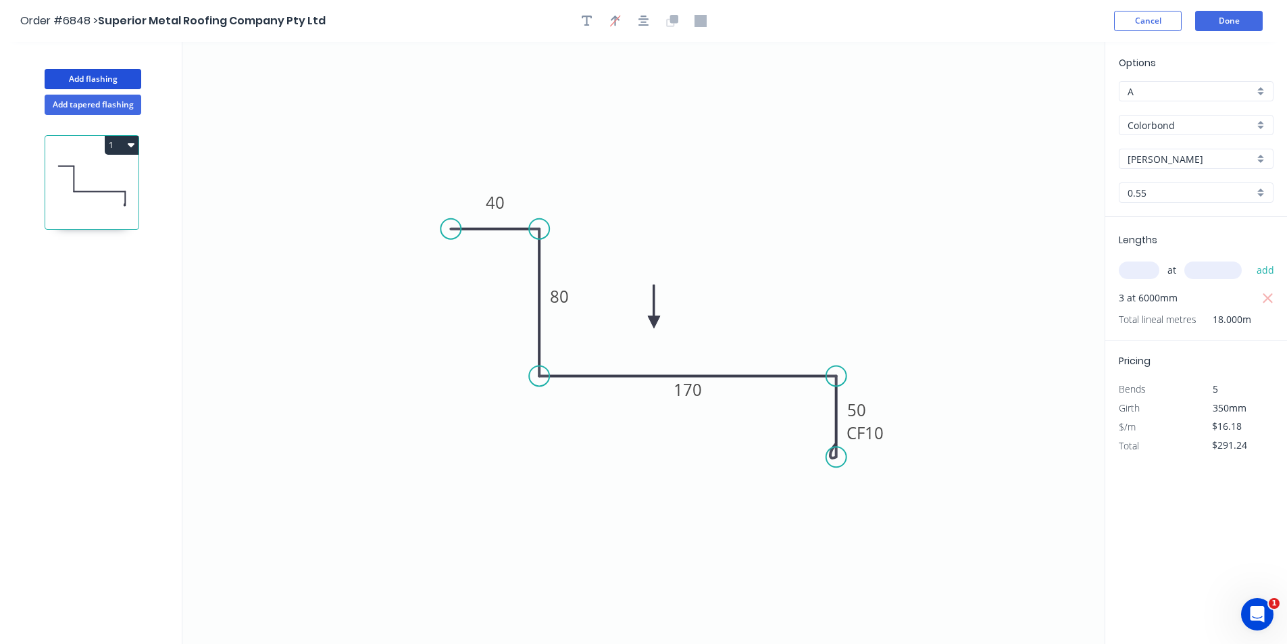
type input "$0.00"
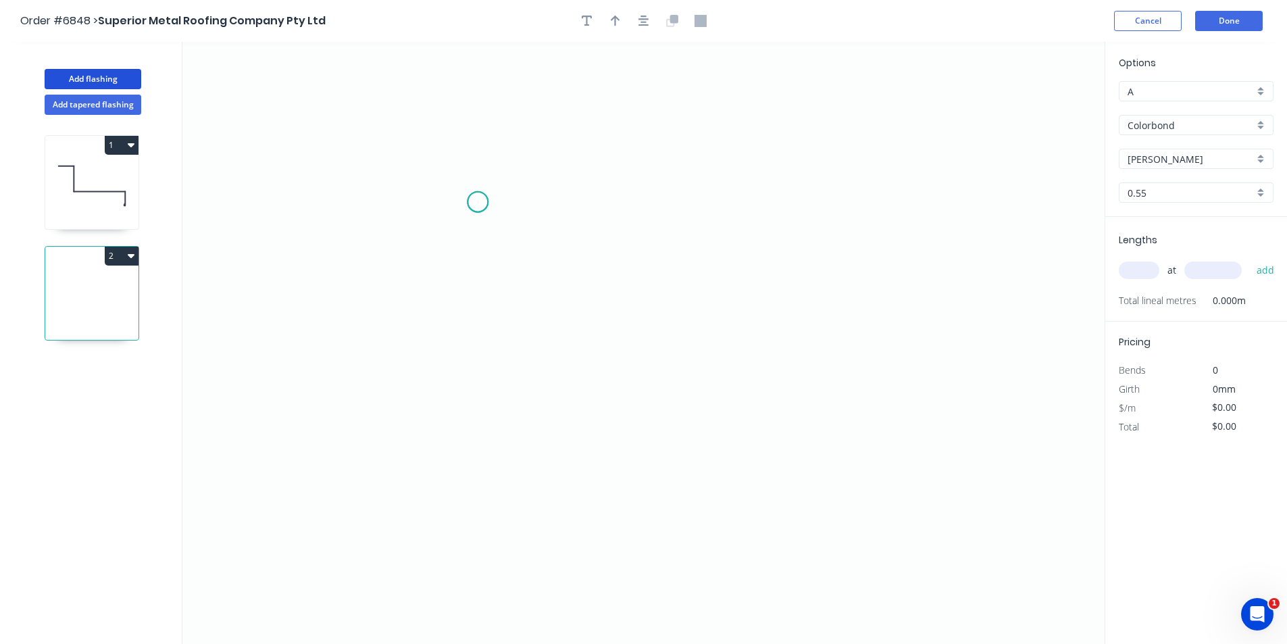
click at [478, 202] on icon "0" at bounding box center [643, 343] width 922 height 602
click at [465, 217] on icon "0" at bounding box center [643, 343] width 922 height 602
click at [466, 329] on icon "0 ?" at bounding box center [643, 343] width 922 height 602
click at [842, 325] on icon "0 ? ? ? º" at bounding box center [643, 343] width 922 height 602
click at [839, 392] on icon "0 ? ? ? ? º" at bounding box center [643, 343] width 922 height 602
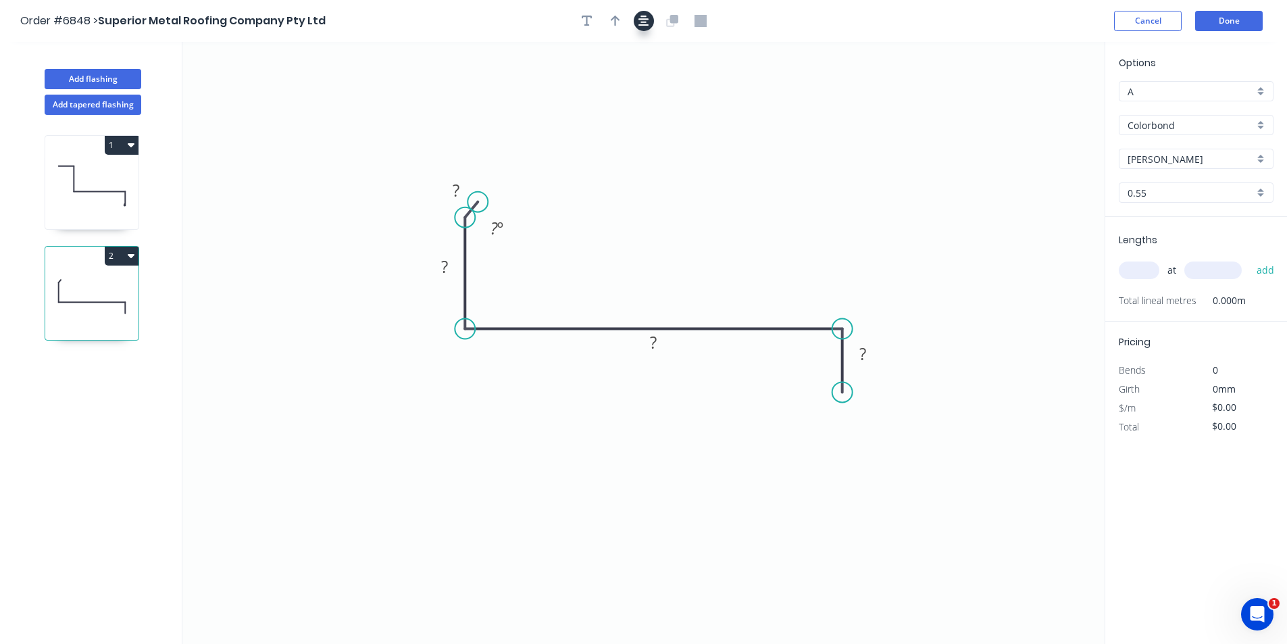
click at [642, 20] on icon "button" at bounding box center [643, 21] width 11 height 11
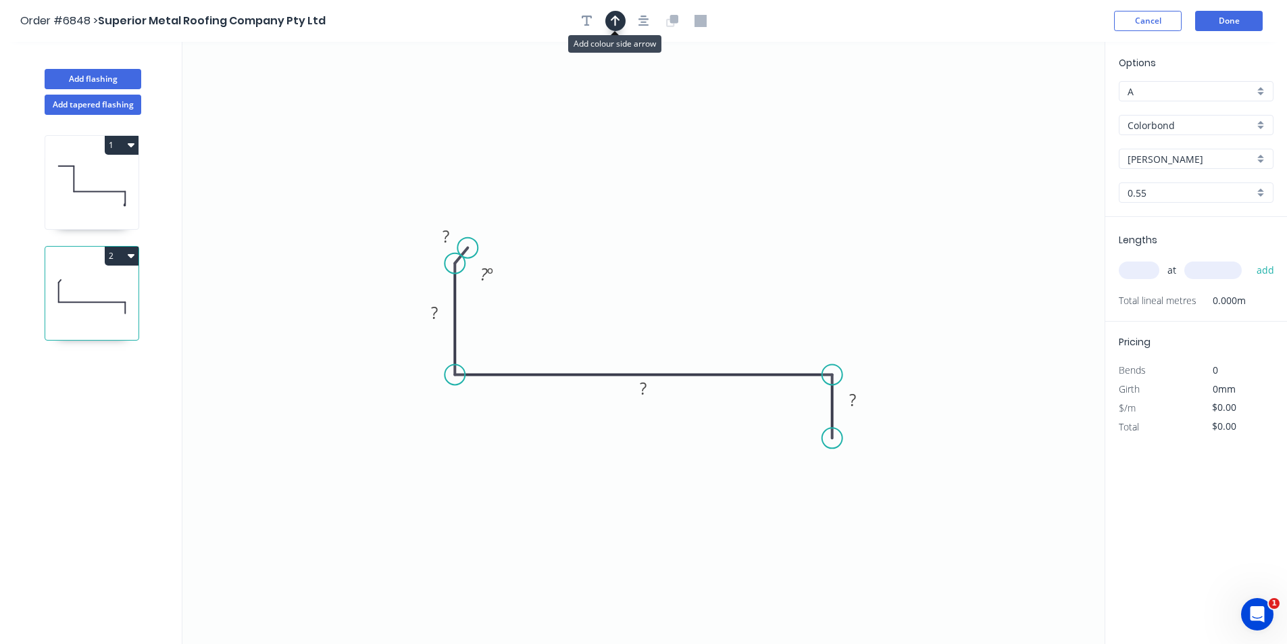
click at [613, 21] on icon "button" at bounding box center [615, 21] width 9 height 12
drag, startPoint x: 1035, startPoint y: 105, endPoint x: 539, endPoint y: 324, distance: 541.9
click at [539, 324] on icon at bounding box center [539, 307] width 12 height 43
click at [449, 232] on rect at bounding box center [445, 237] width 27 height 19
click at [852, 401] on tspan "?" at bounding box center [852, 399] width 7 height 22
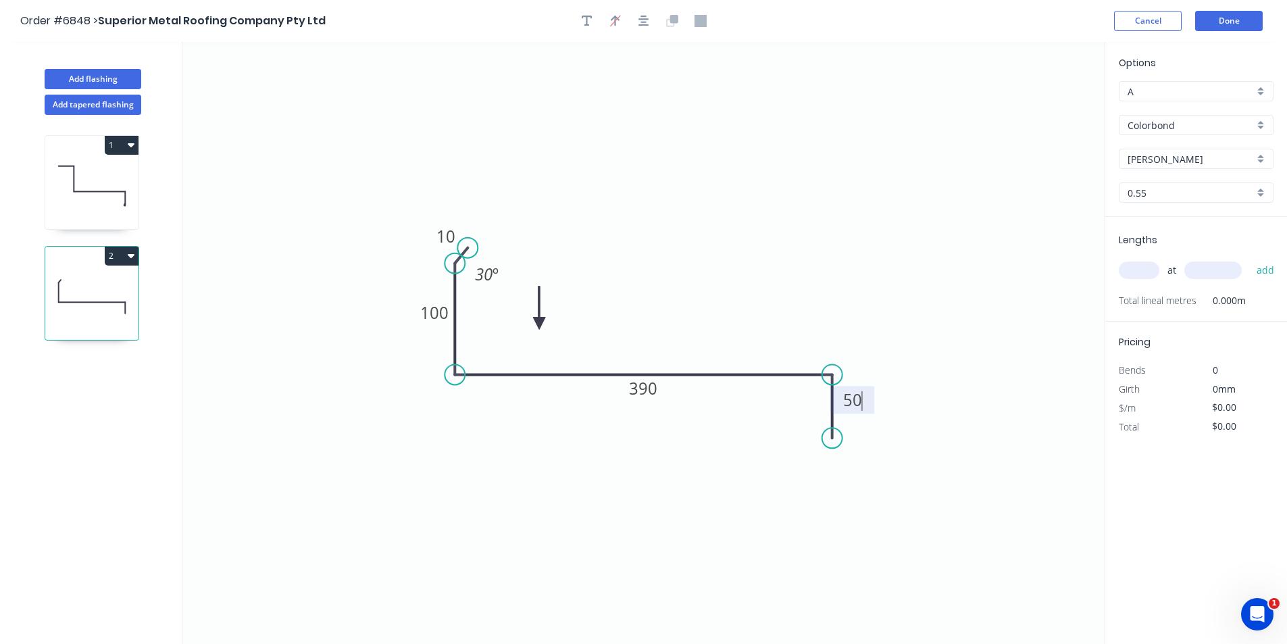
type input "$20.25"
drag, startPoint x: 539, startPoint y: 322, endPoint x: 544, endPoint y: 468, distance: 146.0
click at [542, 454] on icon at bounding box center [536, 432] width 12 height 43
click at [544, 466] on icon at bounding box center [544, 451] width 12 height 43
click at [544, 466] on icon at bounding box center [554, 456] width 39 height 39
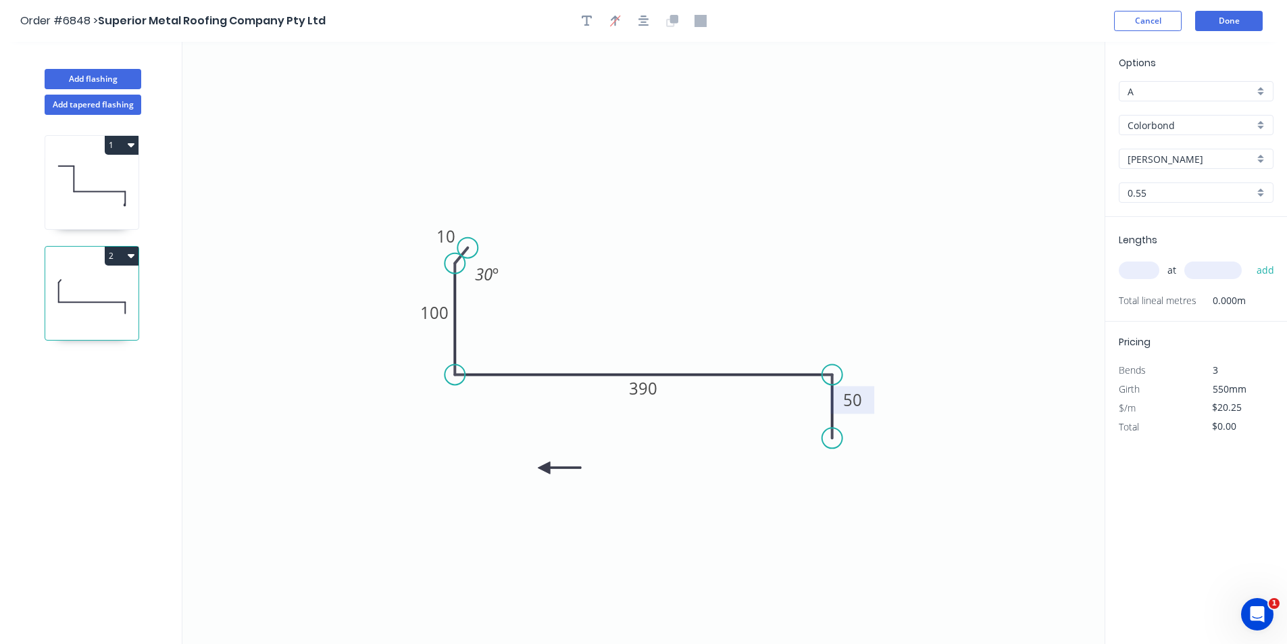
click at [544, 466] on icon at bounding box center [559, 467] width 43 height 12
click at [589, 20] on icon "button" at bounding box center [587, 21] width 11 height 12
drag, startPoint x: 238, startPoint y: 97, endPoint x: 486, endPoint y: 542, distance: 510.0
click at [486, 542] on textarea at bounding box center [526, 554] width 109 height 50
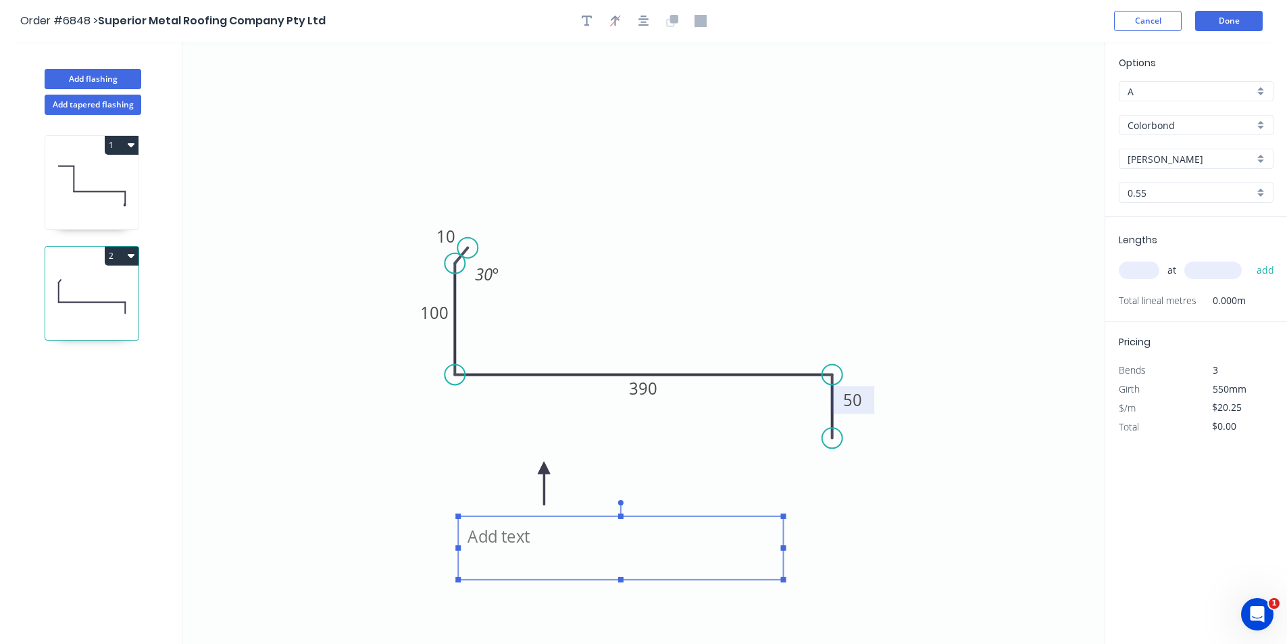
drag, startPoint x: 583, startPoint y: 547, endPoint x: 785, endPoint y: 539, distance: 202.1
click at [785, 539] on icon "10 100 390 50 30 º" at bounding box center [643, 343] width 922 height 602
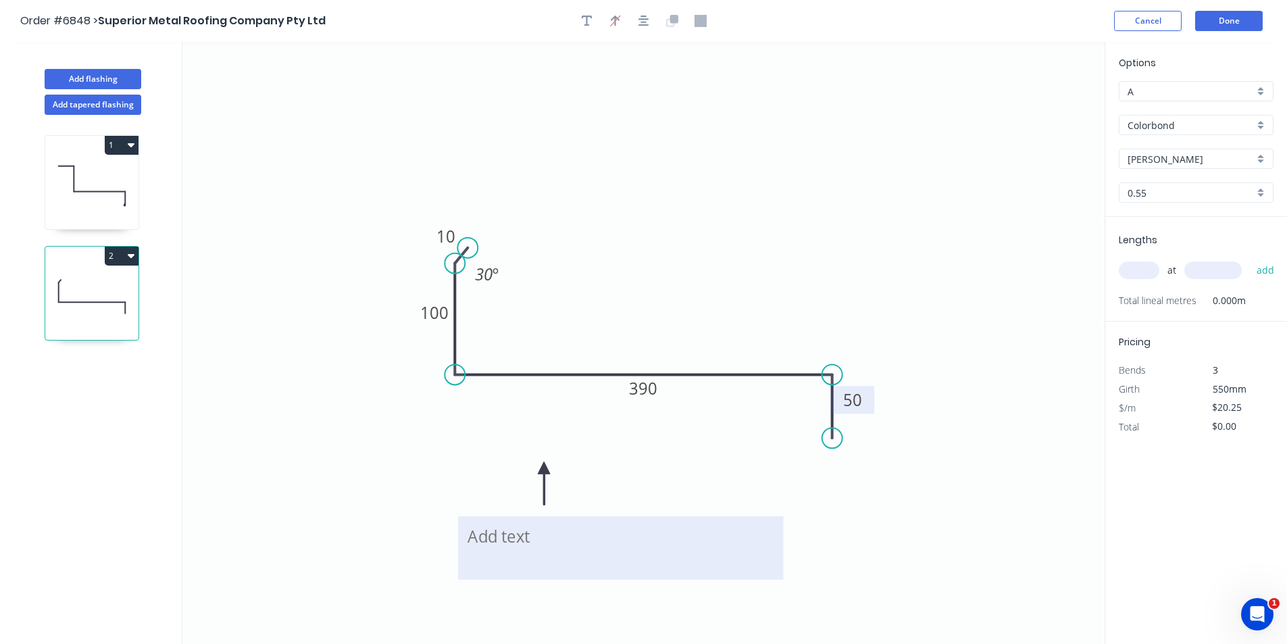
click at [586, 552] on textarea at bounding box center [620, 548] width 311 height 50
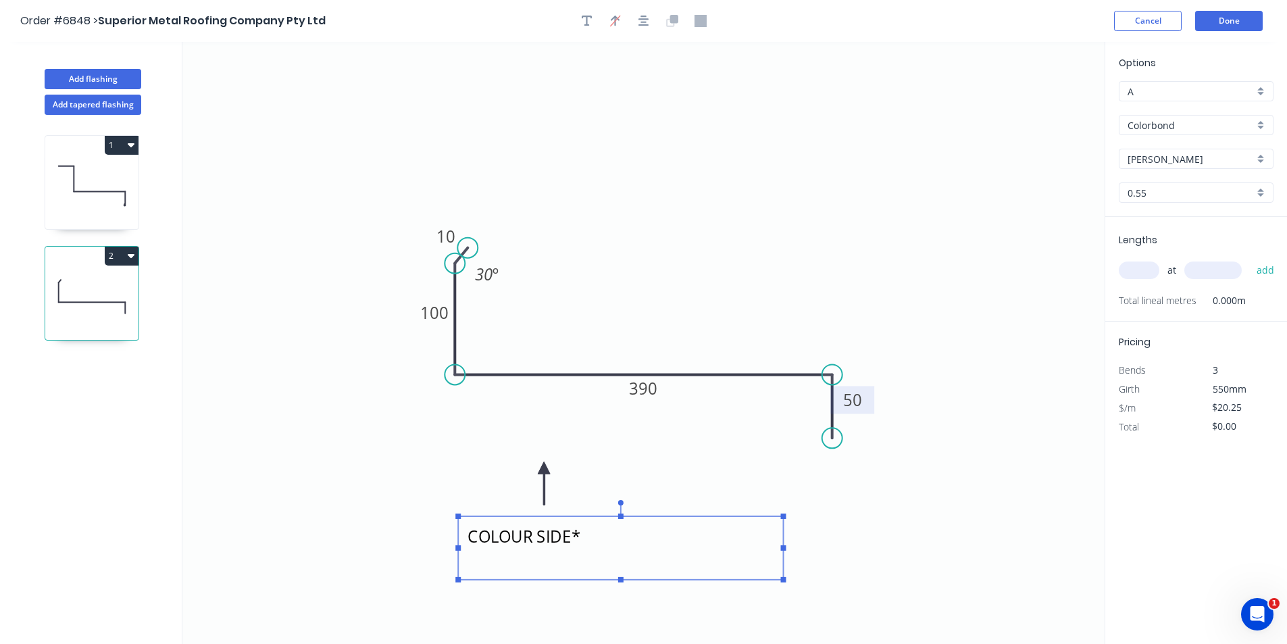
type textarea "COLOUR SIDE*"
click at [1142, 269] on input "text" at bounding box center [1138, 270] width 41 height 18
type input "2"
type input "4500"
click at [1249, 259] on button "add" at bounding box center [1265, 270] width 32 height 23
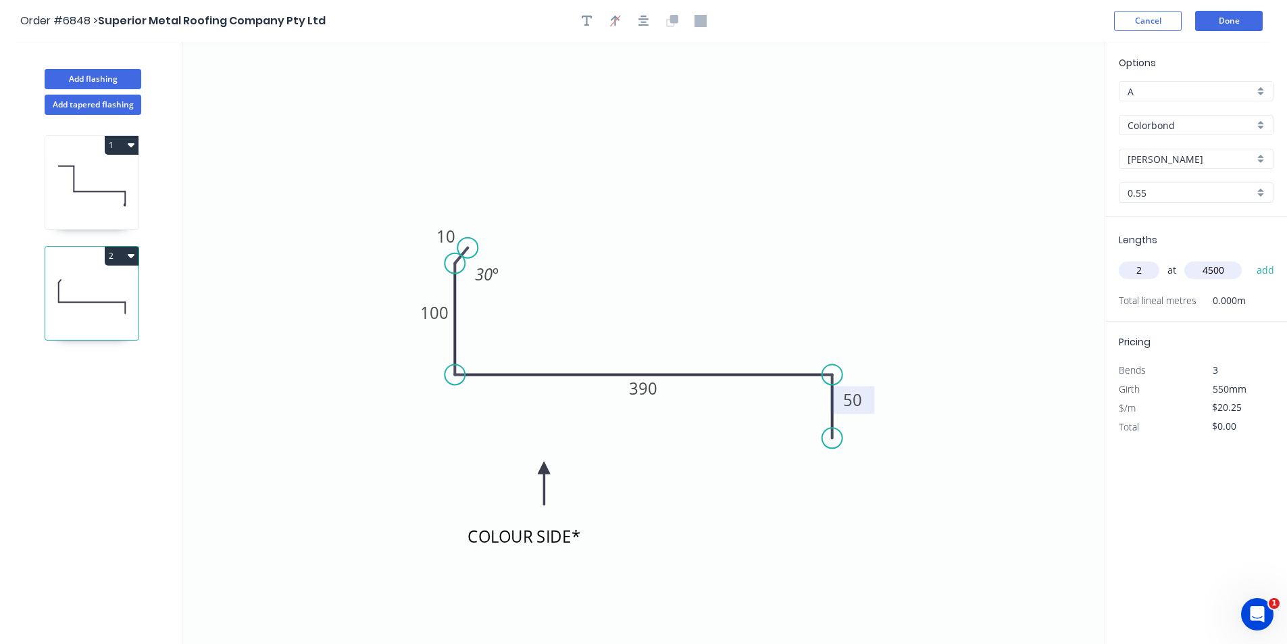
type input "$182.25"
click at [88, 73] on button "Add flashing" at bounding box center [93, 79] width 97 height 20
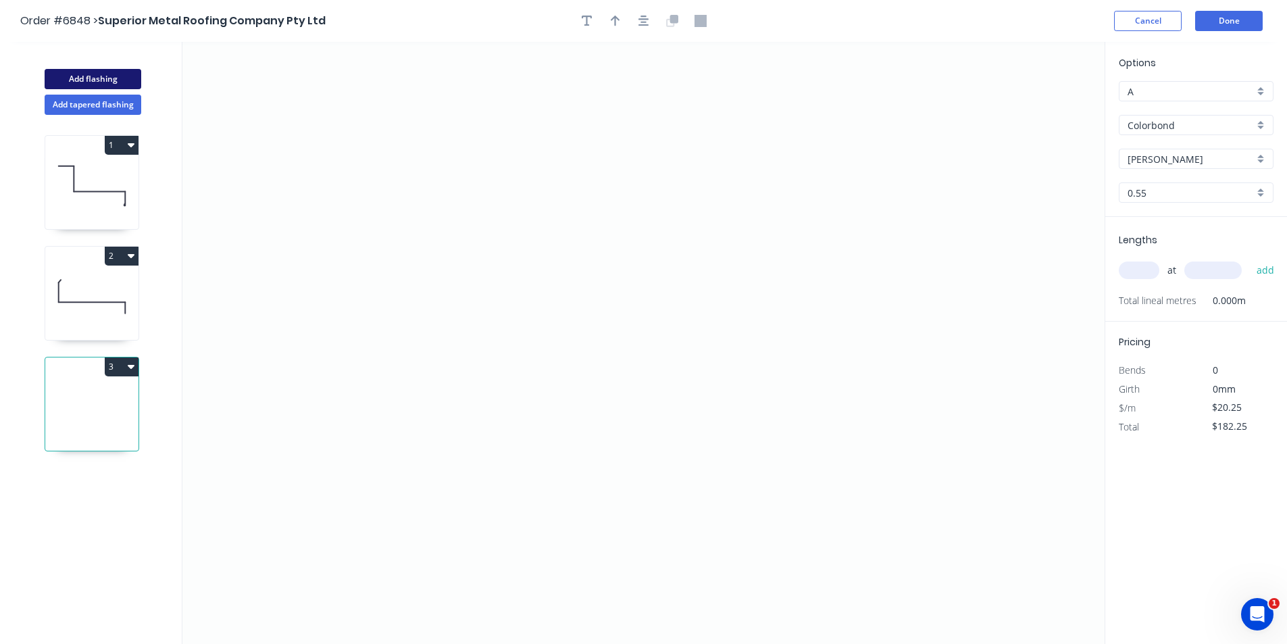
type input "$0.00"
click at [423, 226] on icon "0" at bounding box center [643, 343] width 922 height 602
click at [412, 430] on icon "0" at bounding box center [643, 343] width 922 height 602
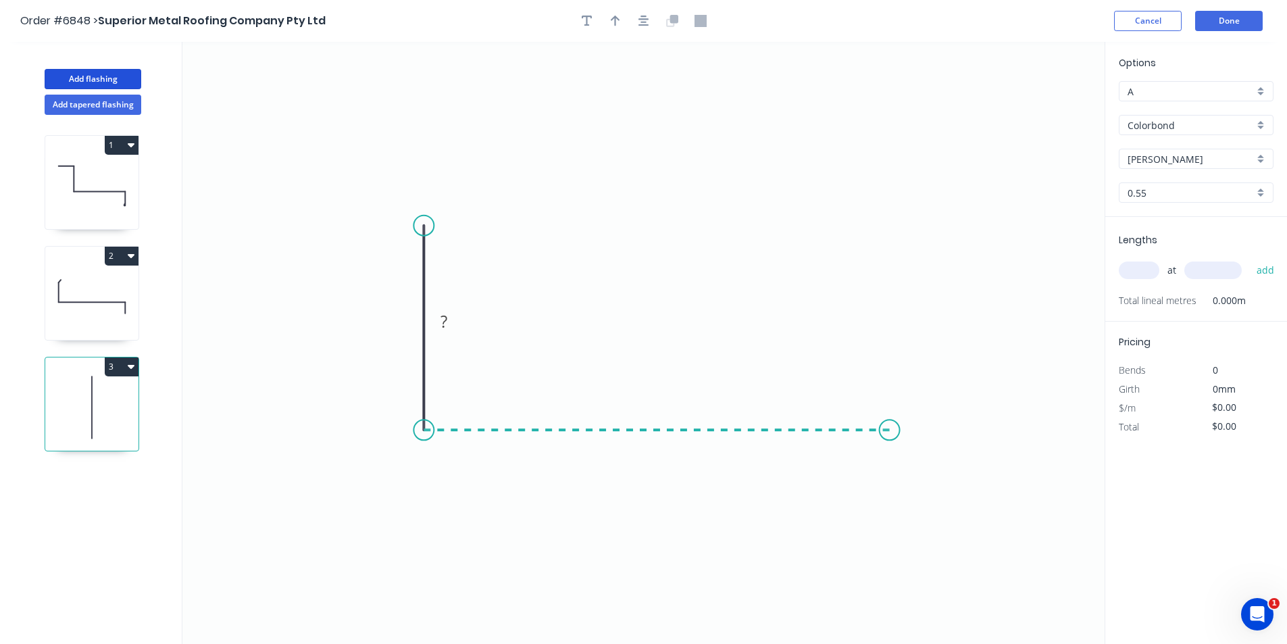
click at [889, 435] on icon "0 ?" at bounding box center [643, 343] width 922 height 602
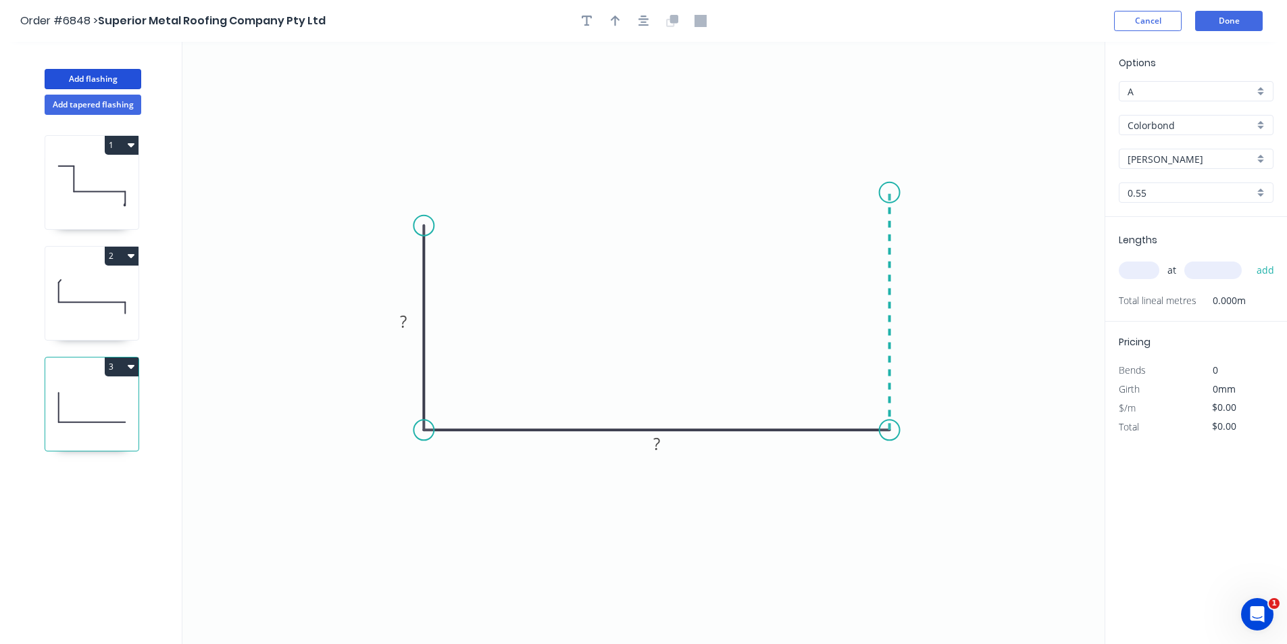
click at [898, 192] on icon "0 ? ?" at bounding box center [643, 343] width 922 height 602
click at [407, 321] on rect at bounding box center [403, 322] width 27 height 19
type input "$25.08"
click at [634, 19] on button "button" at bounding box center [644, 21] width 20 height 20
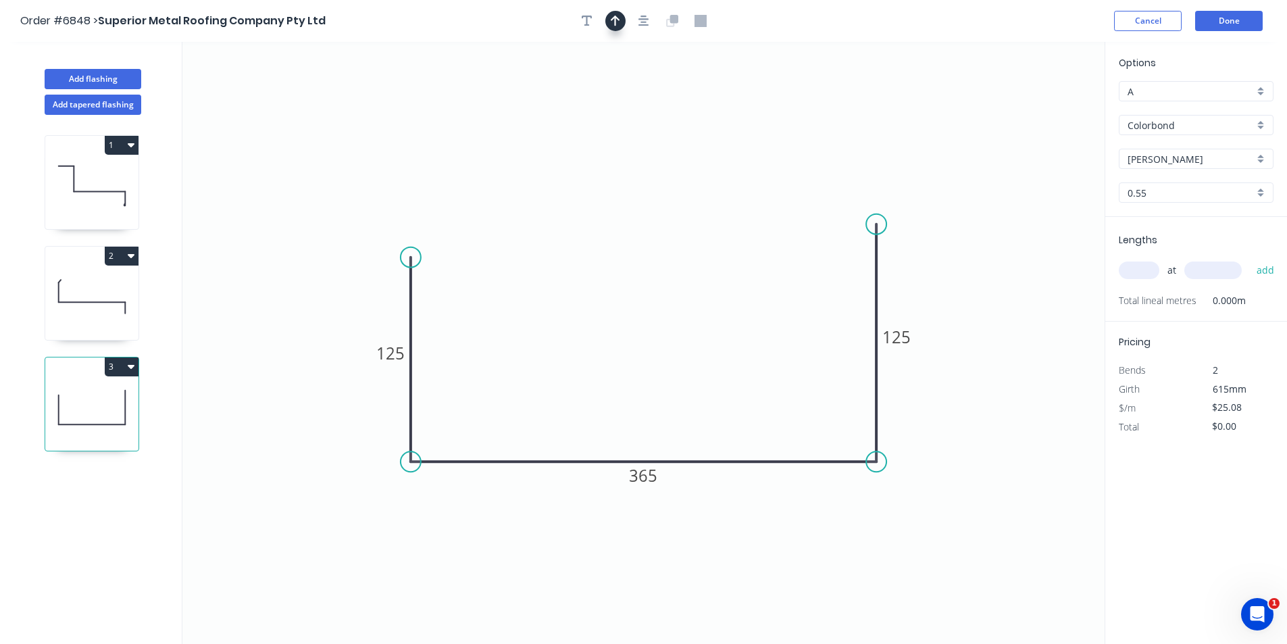
click at [619, 20] on icon "button" at bounding box center [615, 21] width 9 height 11
drag, startPoint x: 1036, startPoint y: 111, endPoint x: 604, endPoint y: 398, distance: 518.3
click at [604, 398] on icon at bounding box center [604, 381] width 12 height 43
click at [1160, 272] on div "at add" at bounding box center [1196, 270] width 157 height 23
click at [1156, 269] on input "text" at bounding box center [1138, 270] width 41 height 18
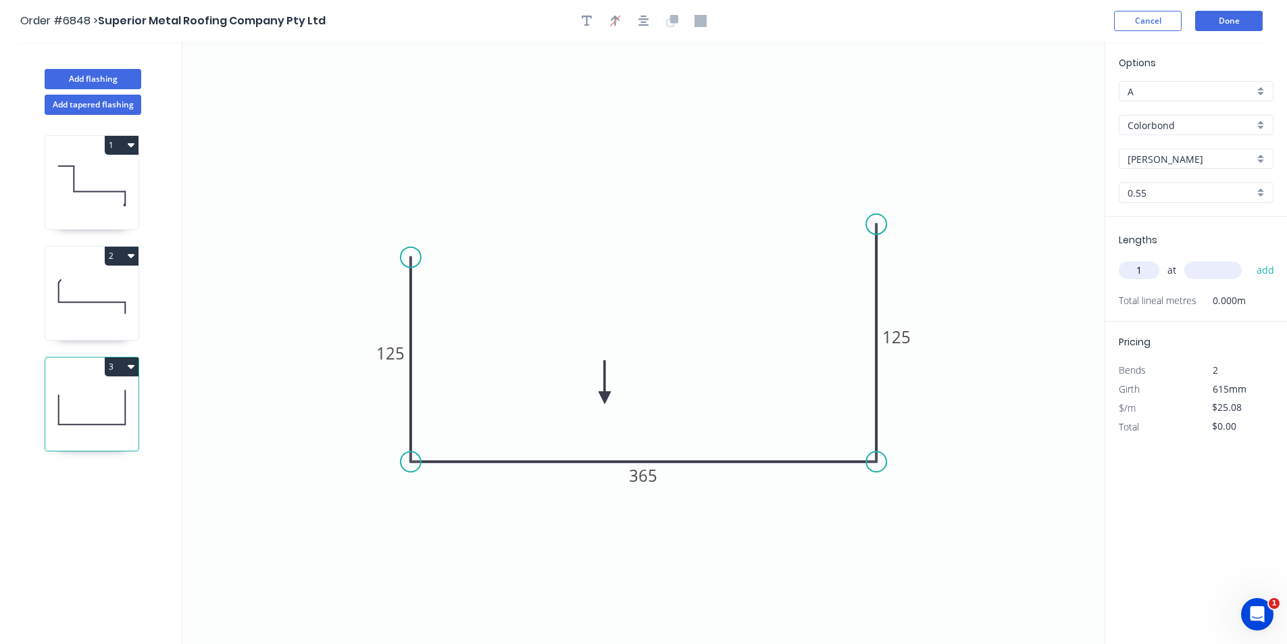
type input "1"
type input "1000"
click at [1249, 259] on button "add" at bounding box center [1265, 270] width 32 height 23
type input "$25.08"
drag, startPoint x: 97, startPoint y: 80, endPoint x: 158, endPoint y: 80, distance: 61.5
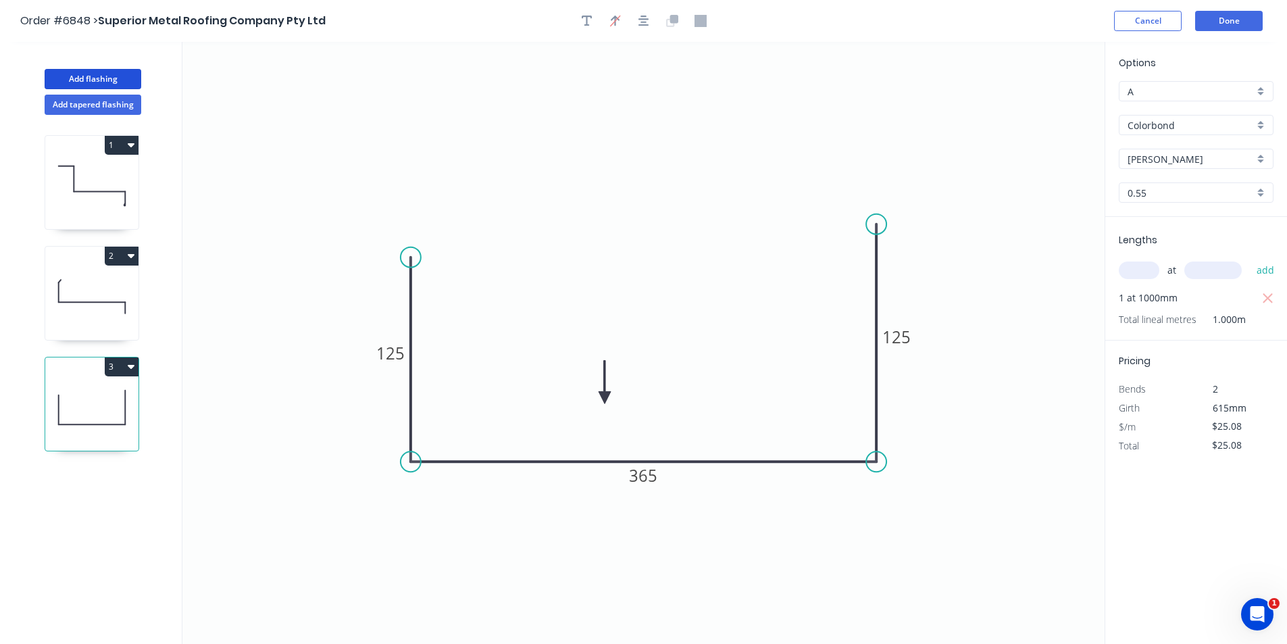
click at [97, 80] on button "Add flashing" at bounding box center [93, 79] width 97 height 20
type input "$0.00"
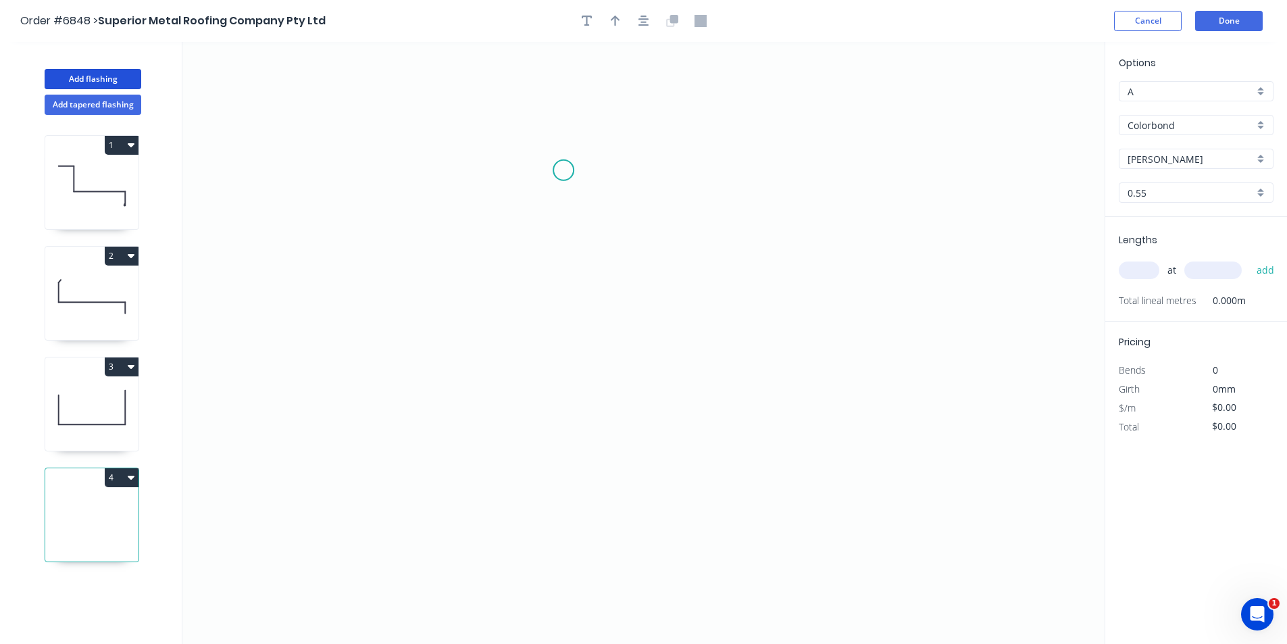
click at [543, 169] on icon "0" at bounding box center [643, 343] width 922 height 602
click at [541, 475] on icon "0" at bounding box center [643, 343] width 922 height 602
click at [844, 482] on icon "0 ?" at bounding box center [643, 343] width 922 height 602
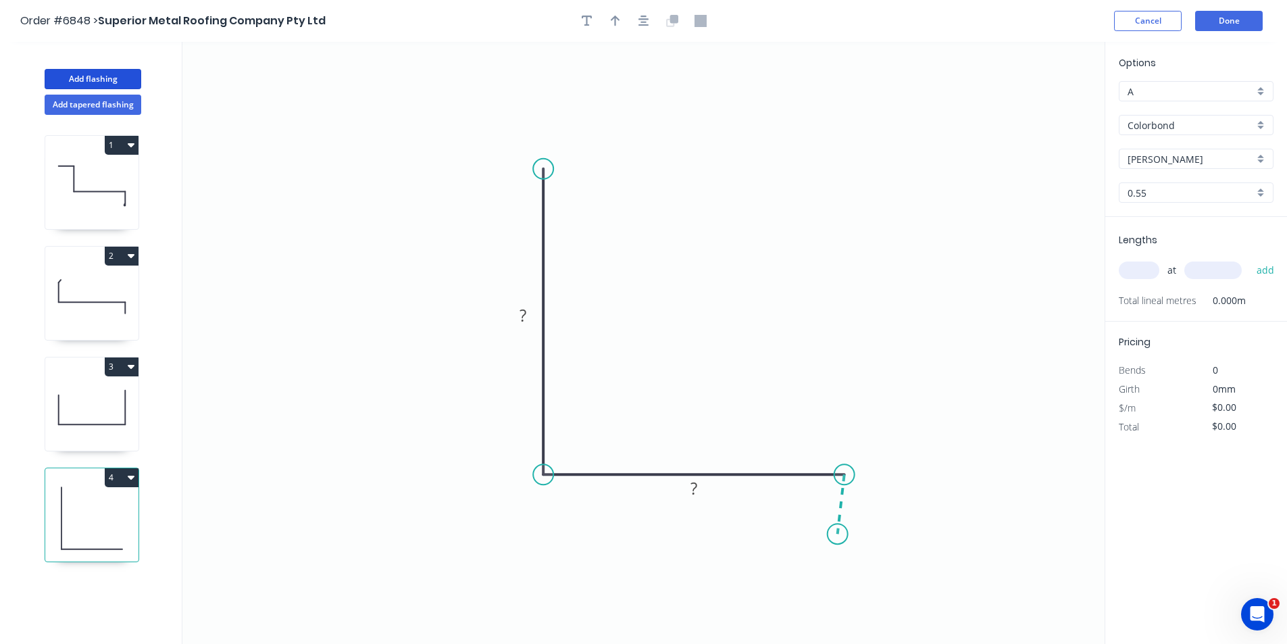
click at [837, 534] on icon "0 ? ?" at bounding box center [643, 343] width 922 height 602
click at [528, 311] on rect at bounding box center [522, 316] width 27 height 19
type input "$36.20"
click at [845, 546] on circle at bounding box center [844, 546] width 20 height 20
click at [644, 18] on icon "button" at bounding box center [643, 21] width 11 height 12
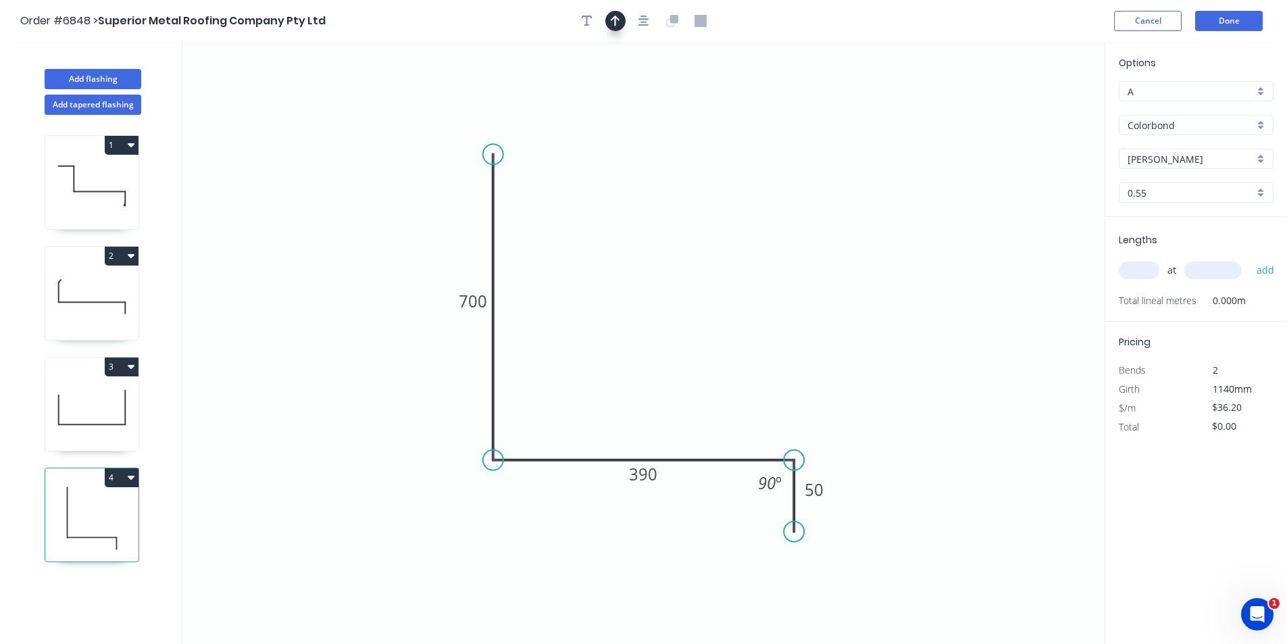
click at [617, 16] on icon "button" at bounding box center [615, 21] width 9 height 12
drag, startPoint x: 1033, startPoint y: 105, endPoint x: 605, endPoint y: 336, distance: 485.9
click at [605, 336] on icon at bounding box center [605, 320] width 12 height 43
click at [1159, 264] on div "at add" at bounding box center [1196, 270] width 157 height 23
click at [1141, 274] on input "text" at bounding box center [1138, 270] width 41 height 18
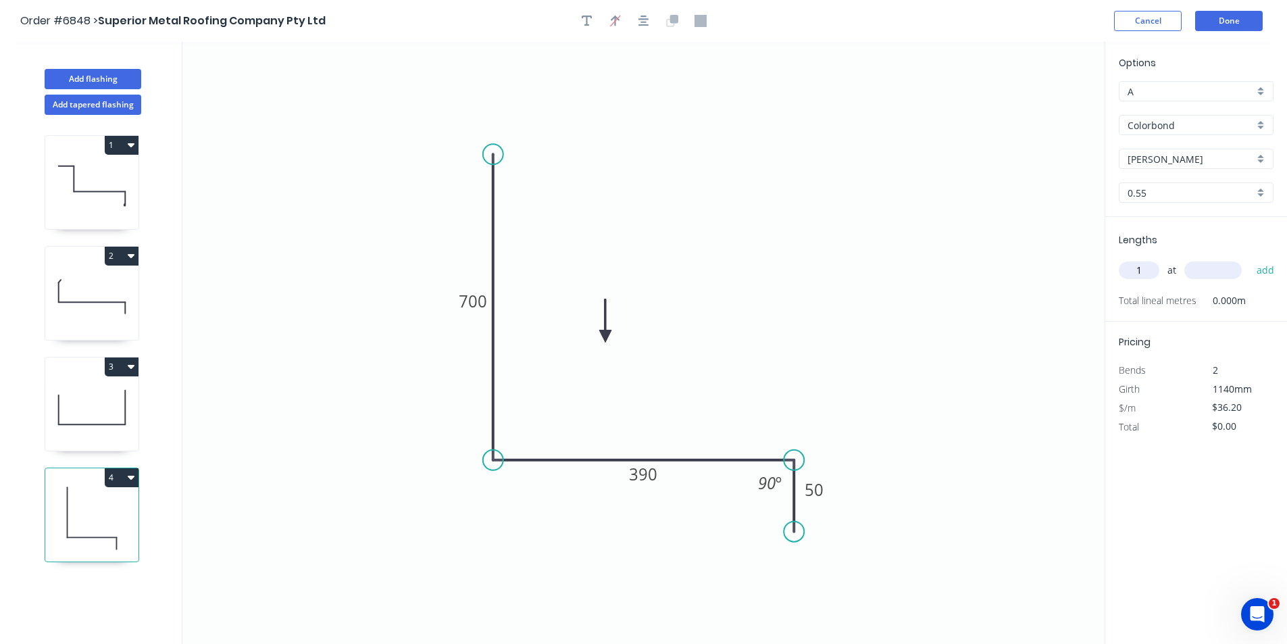
type input "1"
type input "4800"
click at [1249, 259] on button "add" at bounding box center [1265, 270] width 32 height 23
type input "$173.76"
click at [1201, 21] on button "Done" at bounding box center [1229, 21] width 68 height 20
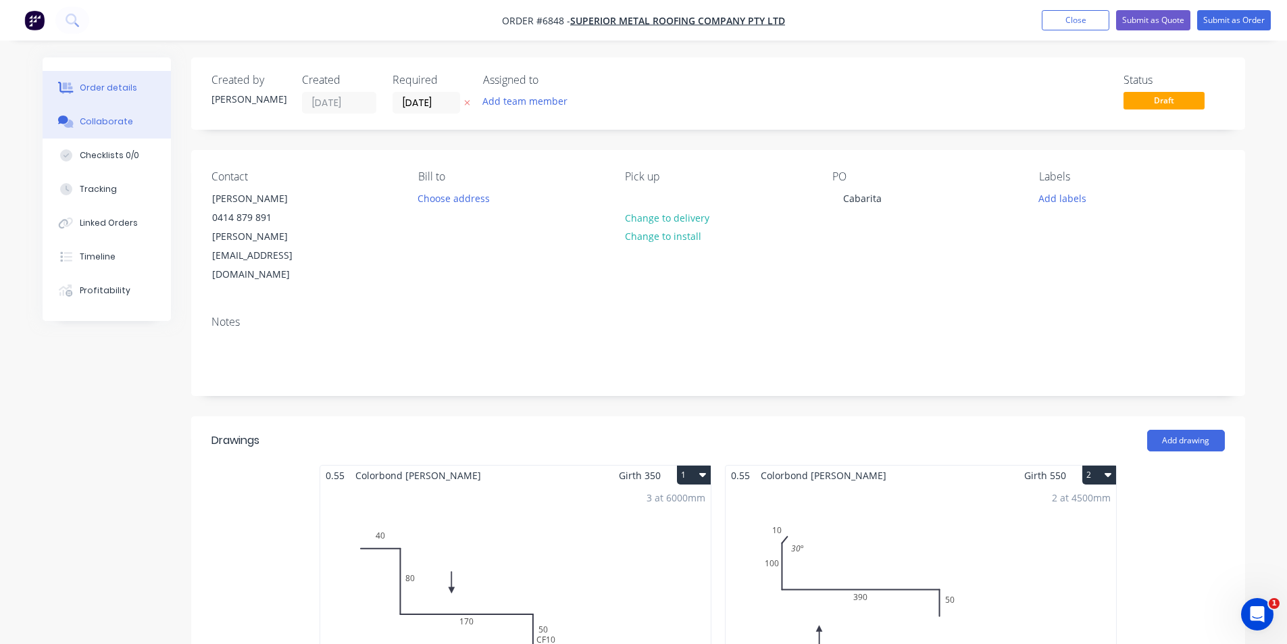
click at [93, 112] on button "Collaborate" at bounding box center [107, 122] width 128 height 34
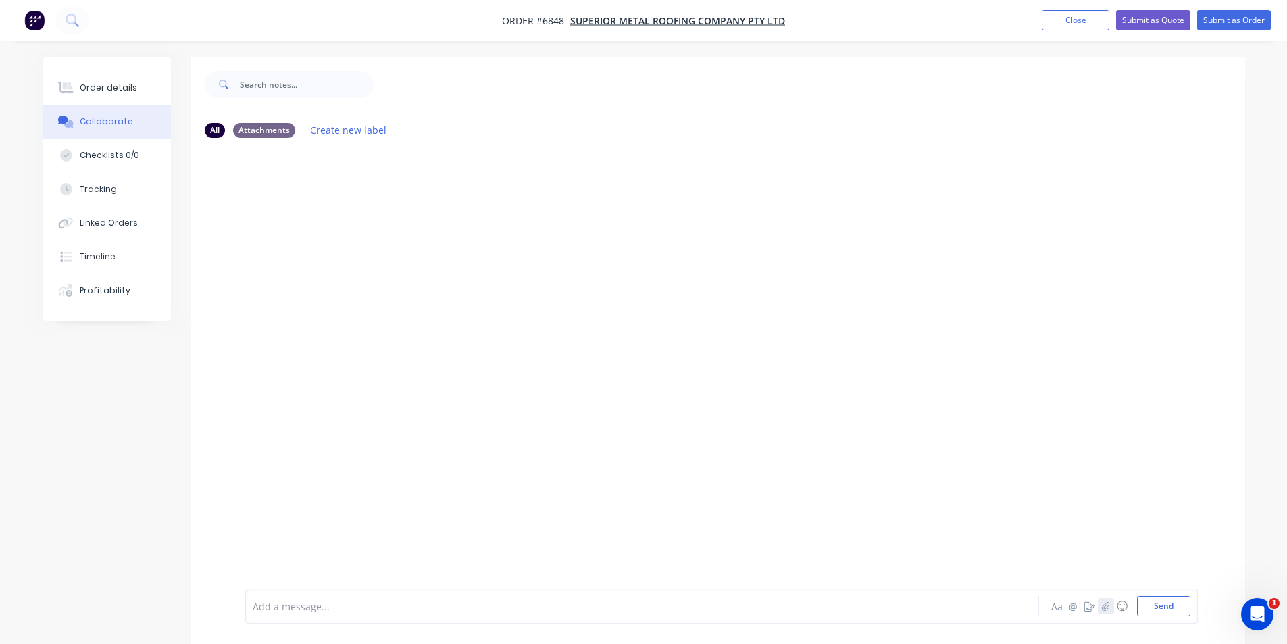
click at [1108, 604] on icon "button" at bounding box center [1105, 605] width 8 height 9
click at [1161, 604] on button "Send" at bounding box center [1163, 606] width 53 height 20
click at [1276, 634] on div at bounding box center [1276, 634] width 0 height 0
click at [1104, 609] on icon "button" at bounding box center [1105, 605] width 8 height 9
click at [1167, 604] on button "Send" at bounding box center [1163, 606] width 53 height 20
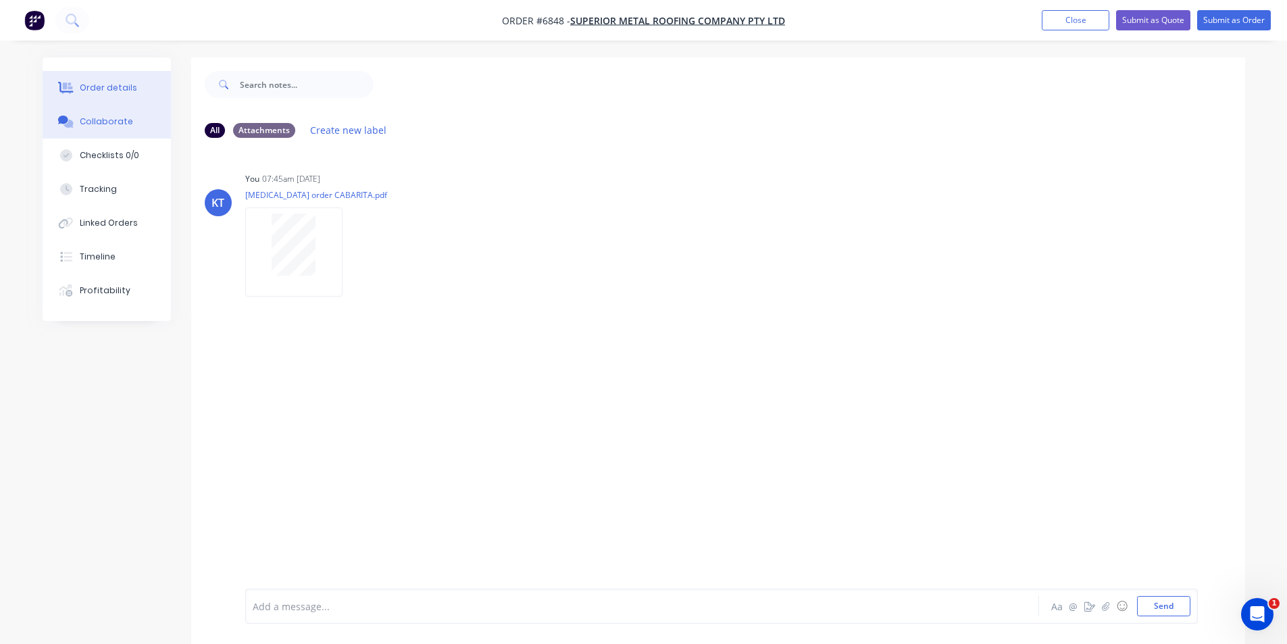
click at [88, 94] on button "Order details" at bounding box center [107, 88] width 128 height 34
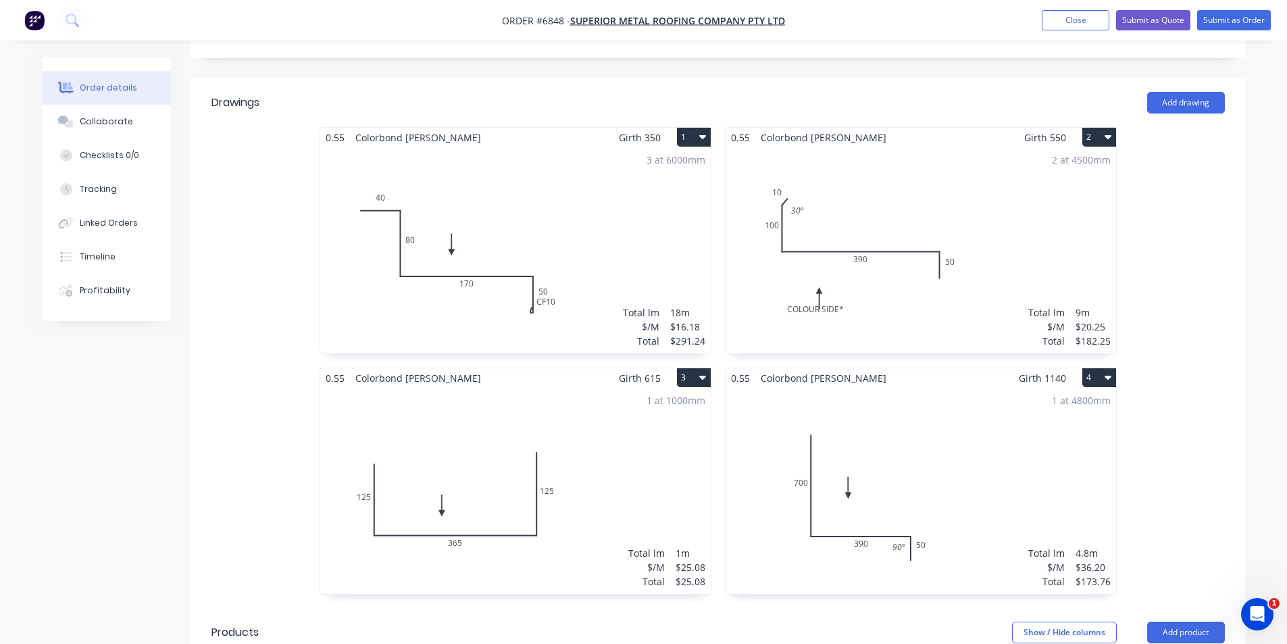
scroll to position [675, 0]
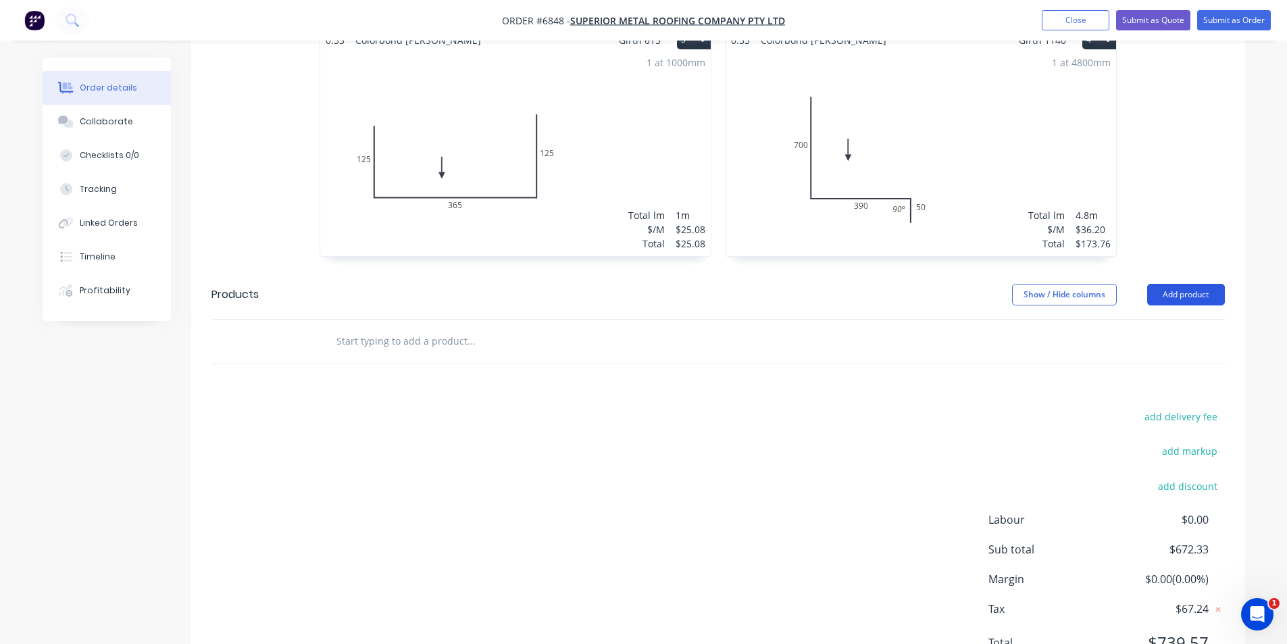
click at [1187, 284] on button "Add product" at bounding box center [1186, 295] width 78 height 22
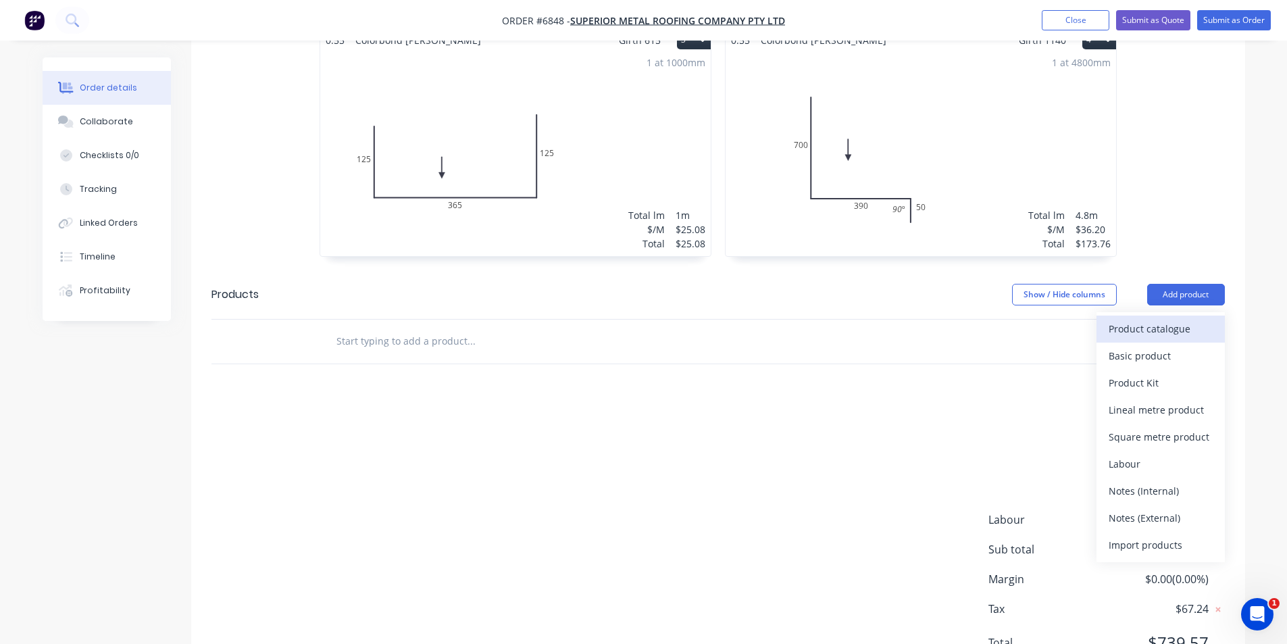
click at [1154, 319] on div "Product catalogue" at bounding box center [1160, 329] width 104 height 20
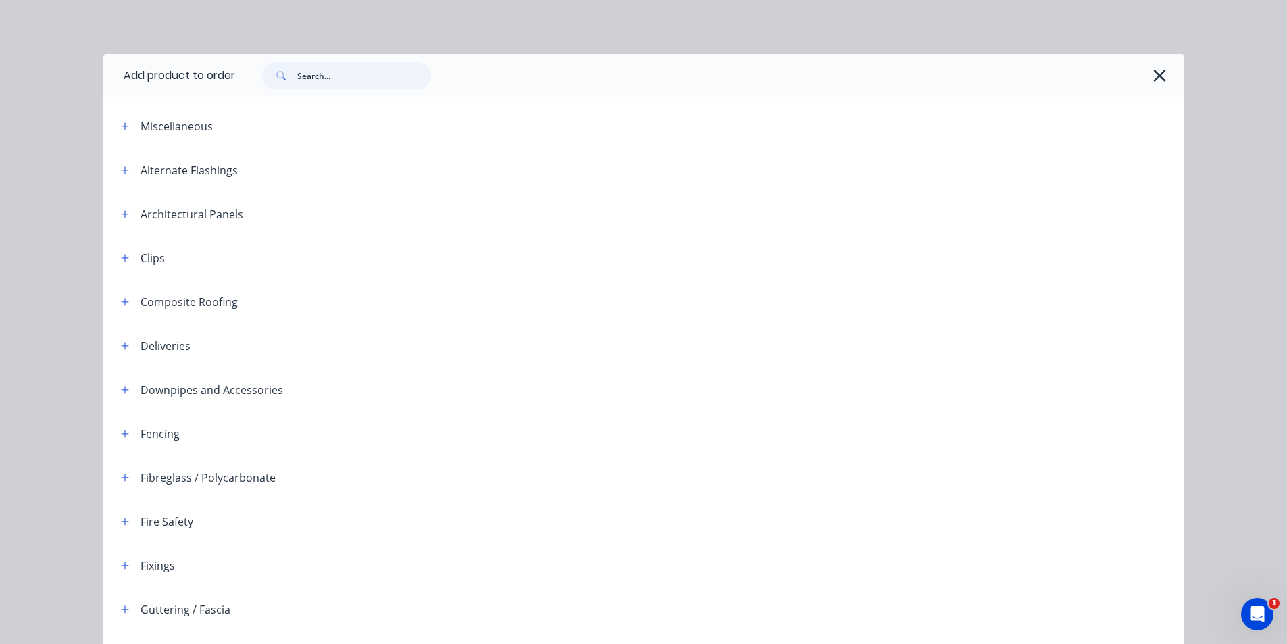
click at [400, 70] on input "text" at bounding box center [364, 75] width 134 height 27
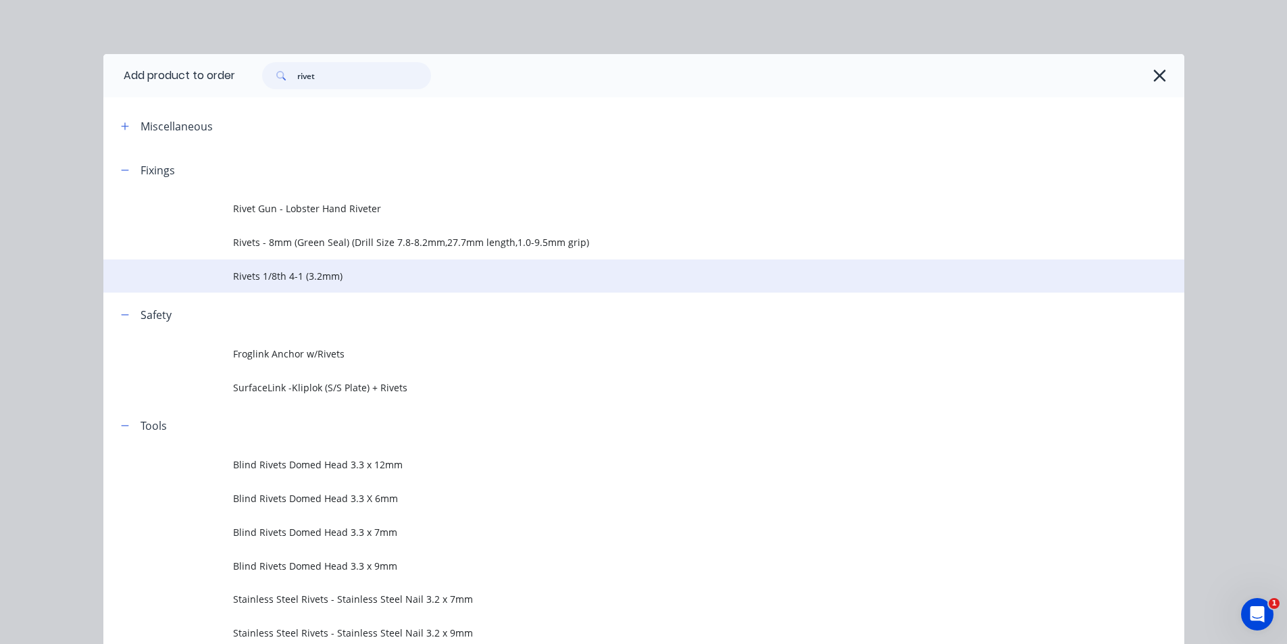
type input "rivet"
click at [301, 286] on td "Rivets 1/8th 4-1 (3.2mm)" at bounding box center [708, 276] width 951 height 34
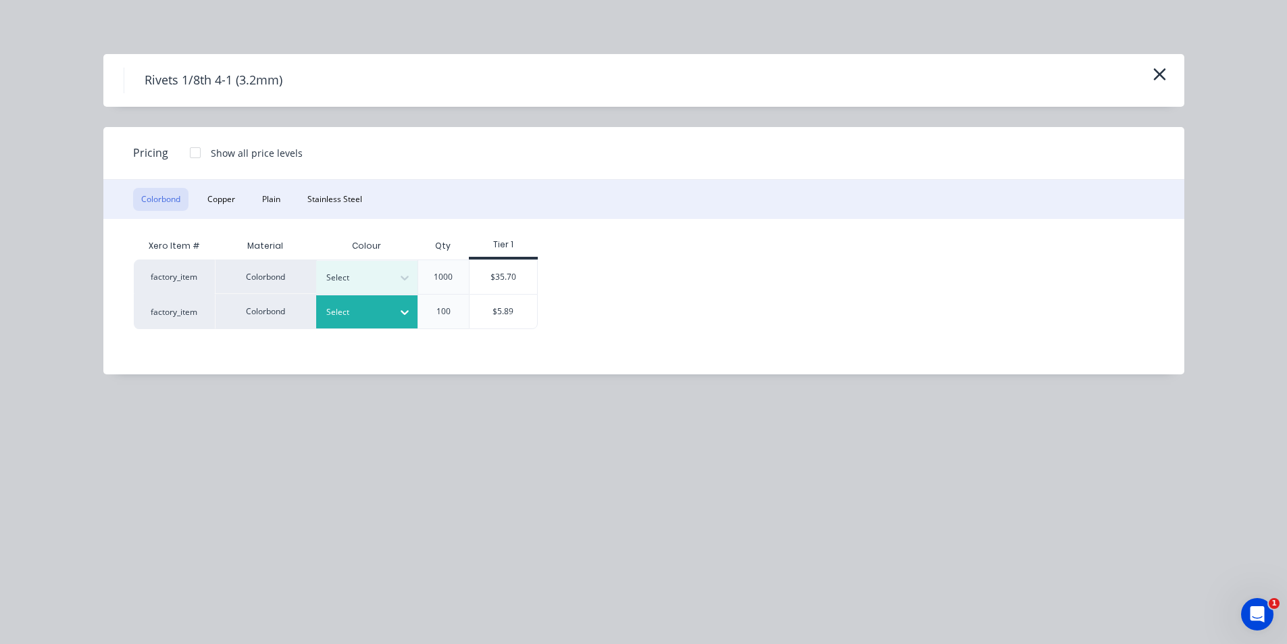
click at [395, 317] on div at bounding box center [404, 312] width 24 height 22
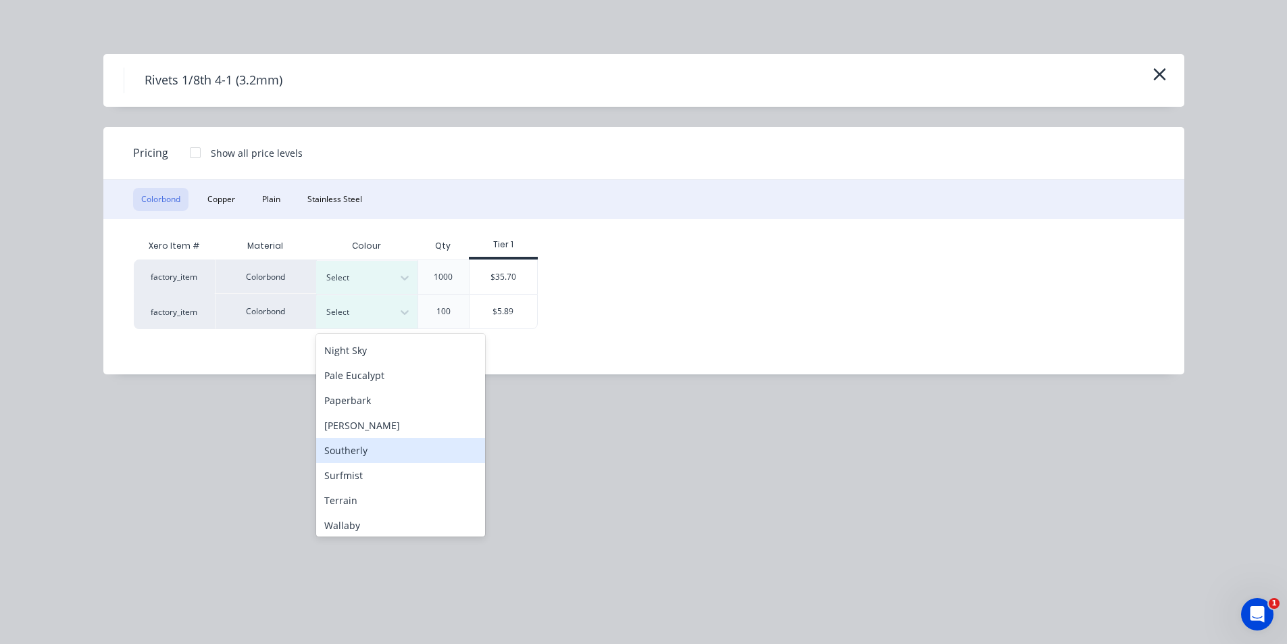
scroll to position [405, 0]
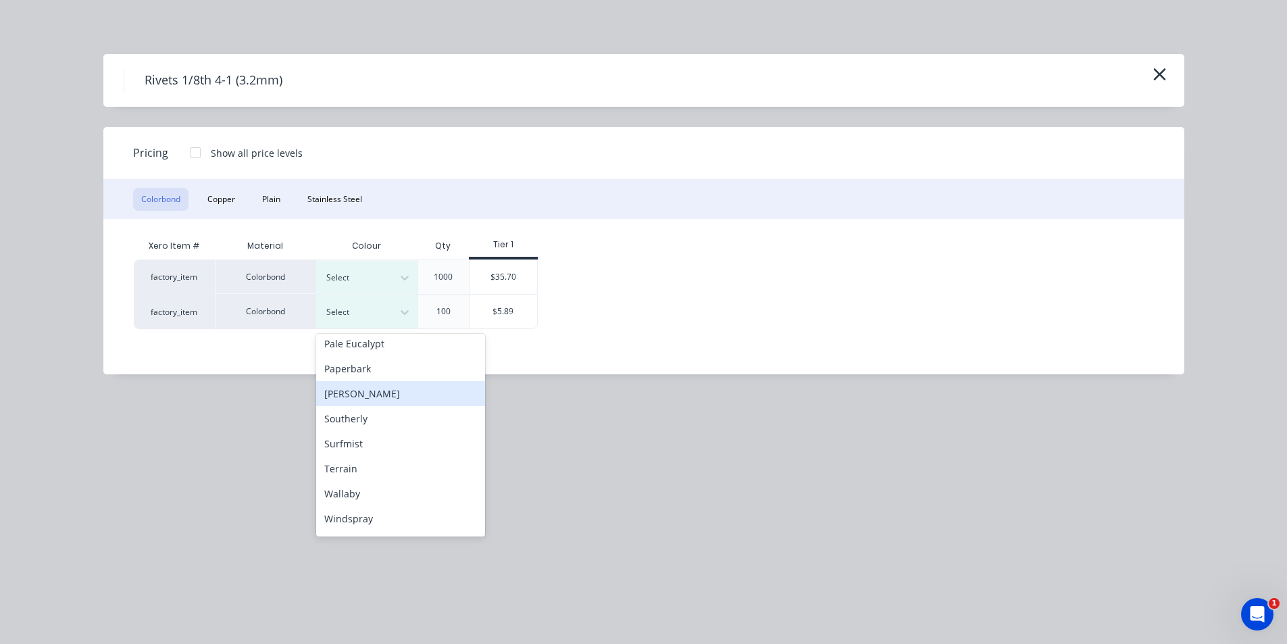
click at [370, 399] on div "[PERSON_NAME]" at bounding box center [400, 393] width 169 height 25
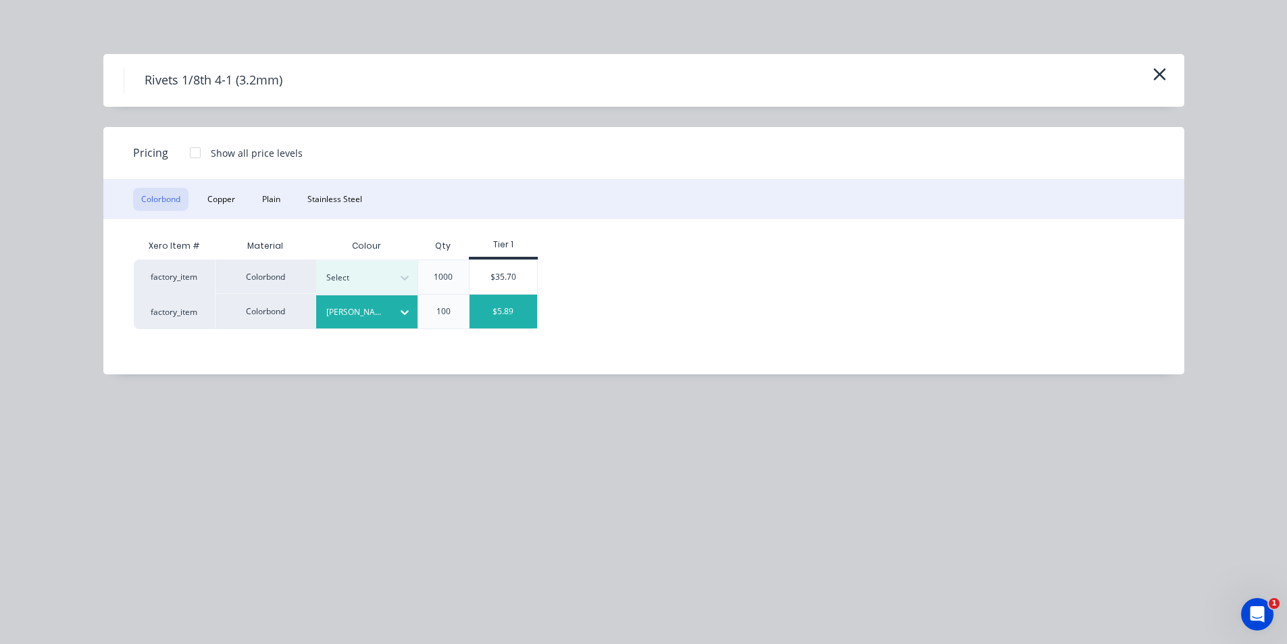
click at [495, 315] on div "$5.89" at bounding box center [503, 311] width 68 height 34
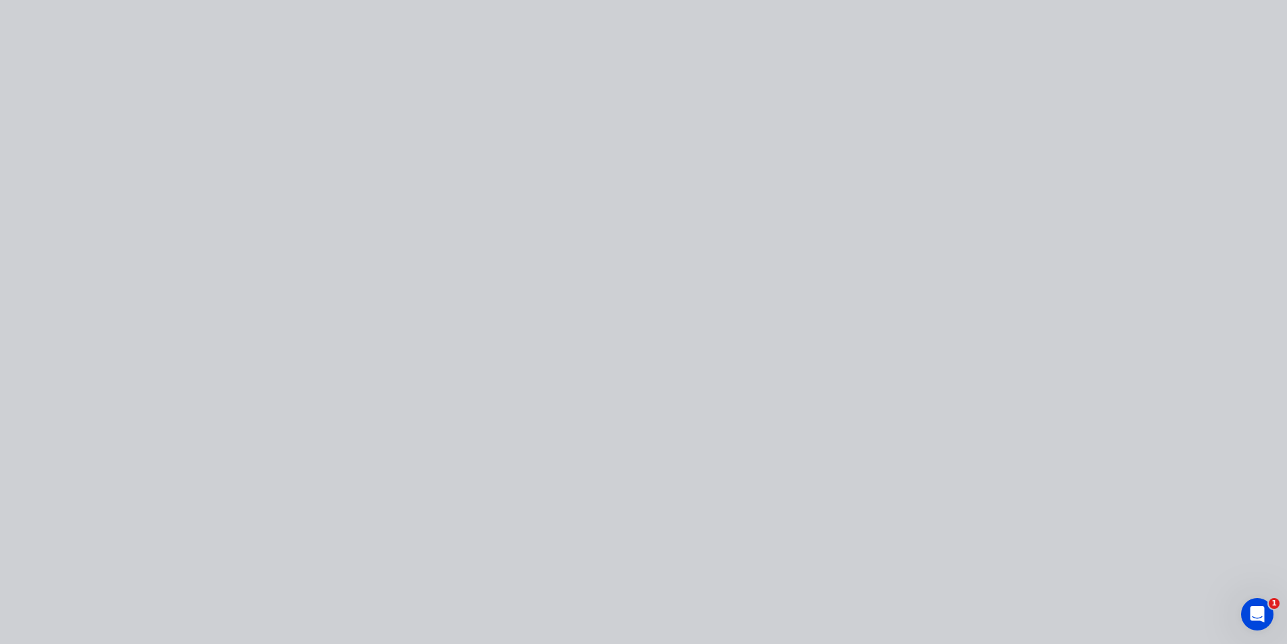
type input "$5.89"
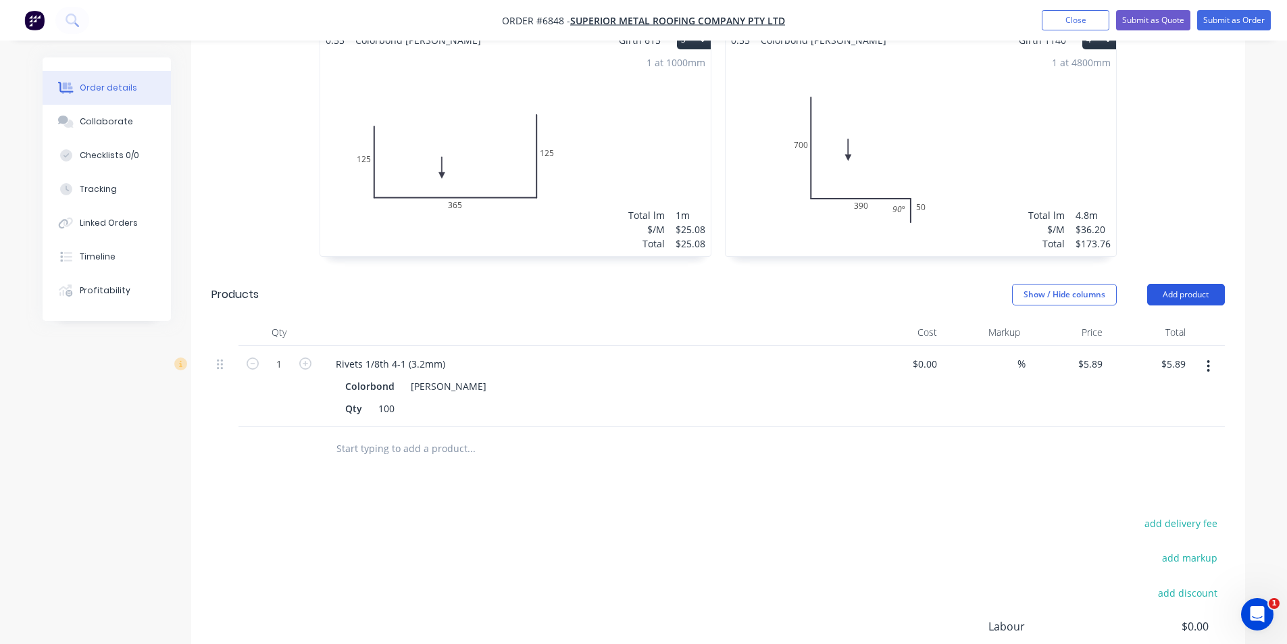
click at [1181, 284] on button "Add product" at bounding box center [1186, 295] width 78 height 22
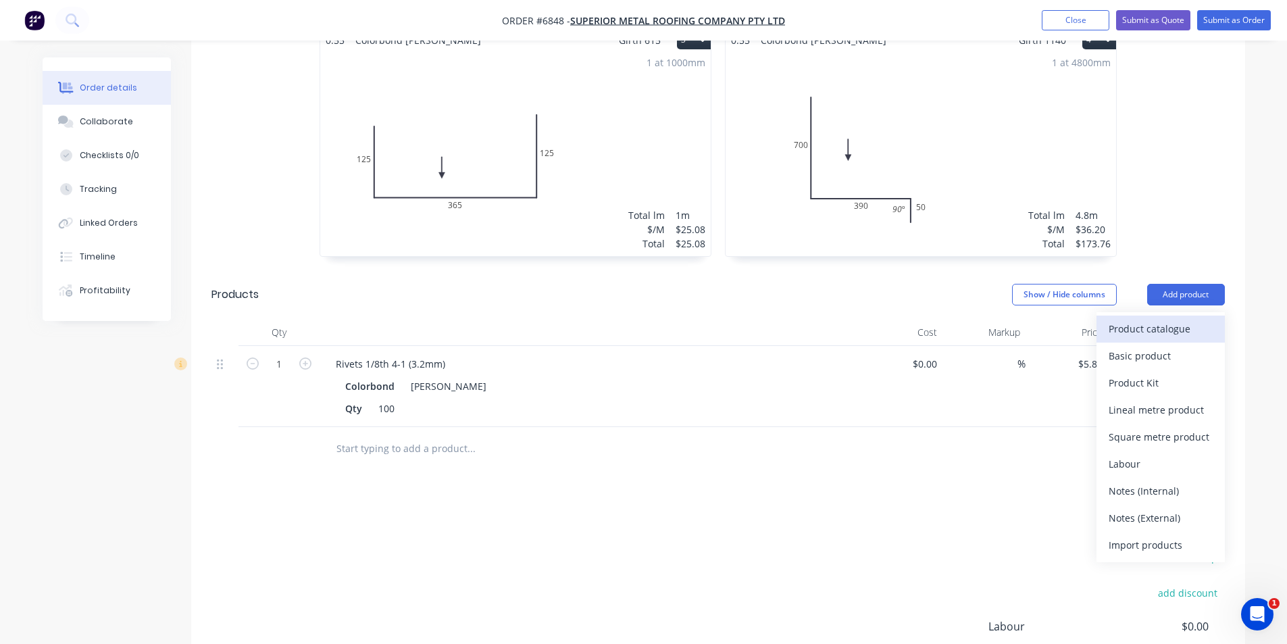
click at [1181, 319] on div "Product catalogue" at bounding box center [1160, 329] width 104 height 20
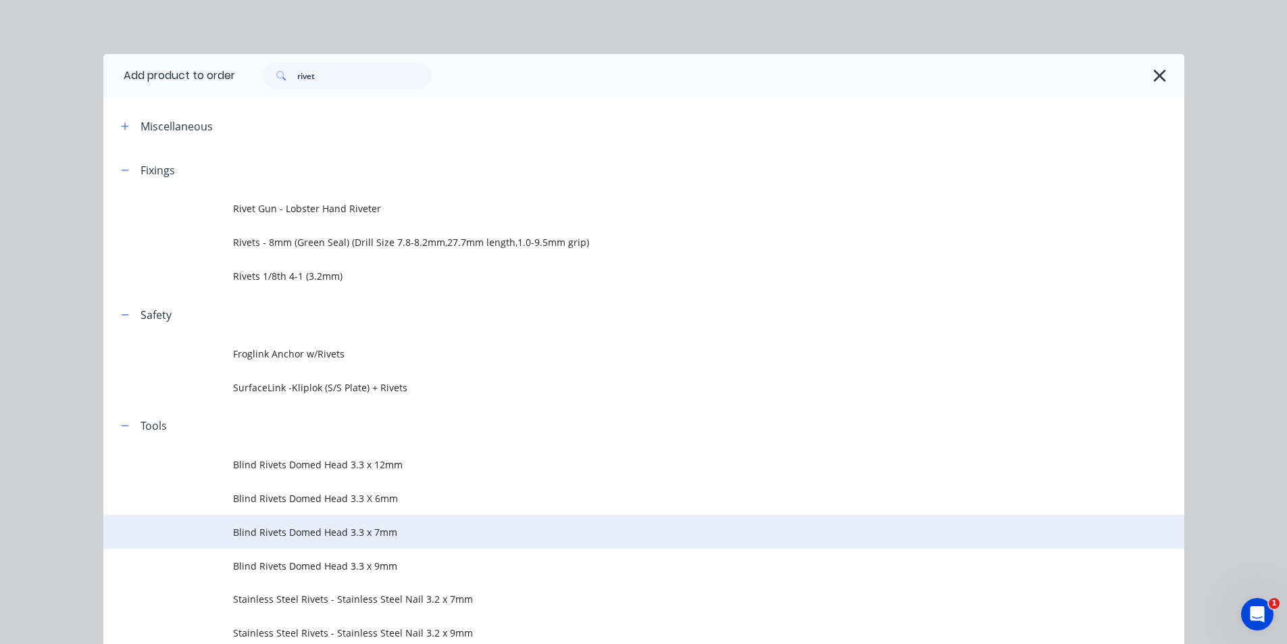
scroll to position [66, 0]
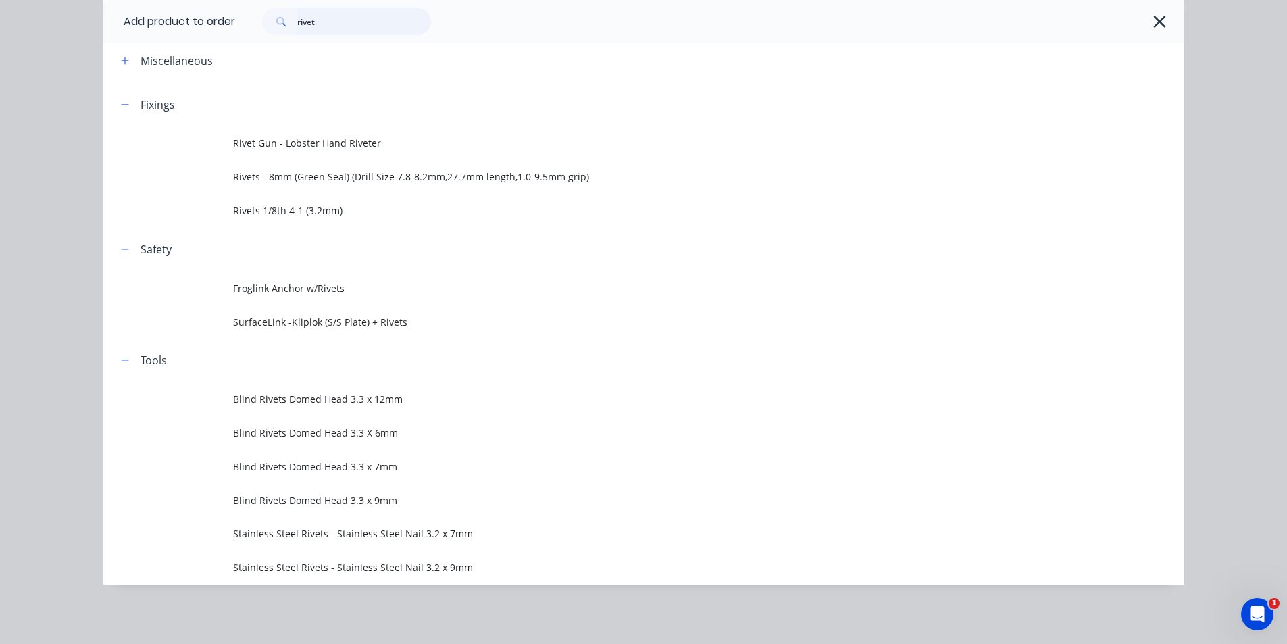
click at [353, 16] on input "rivet" at bounding box center [364, 21] width 134 height 27
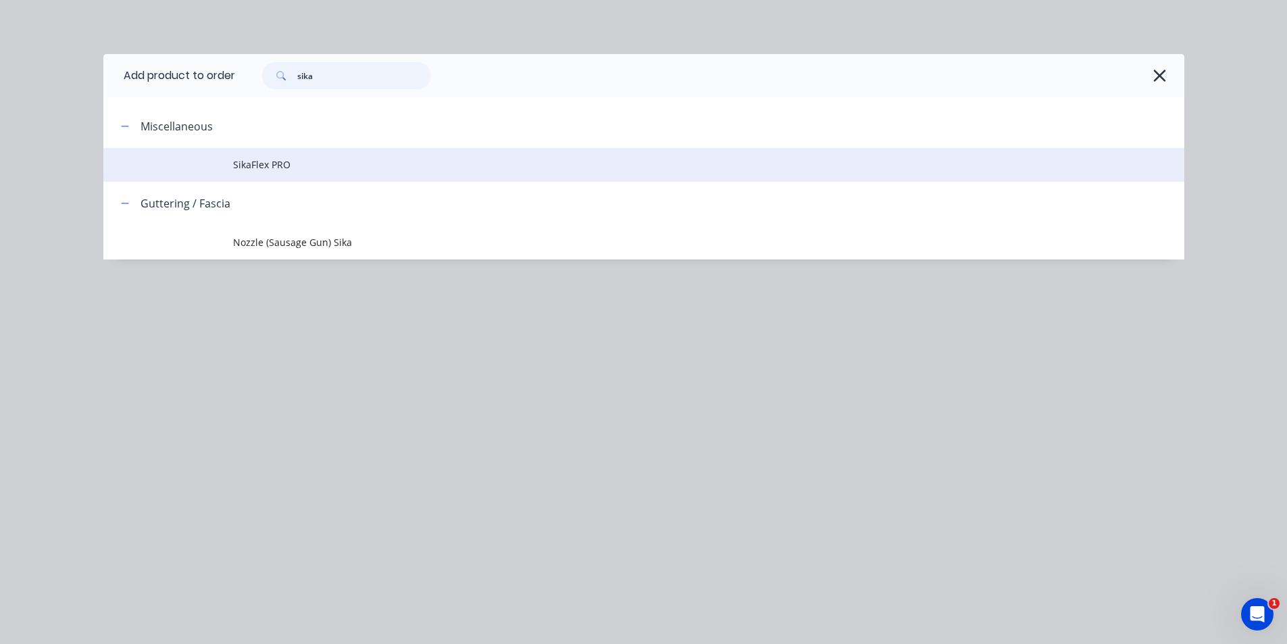
scroll to position [0, 0]
type input "sika"
click at [294, 165] on span "SikaFlex PRO" at bounding box center [613, 164] width 760 height 14
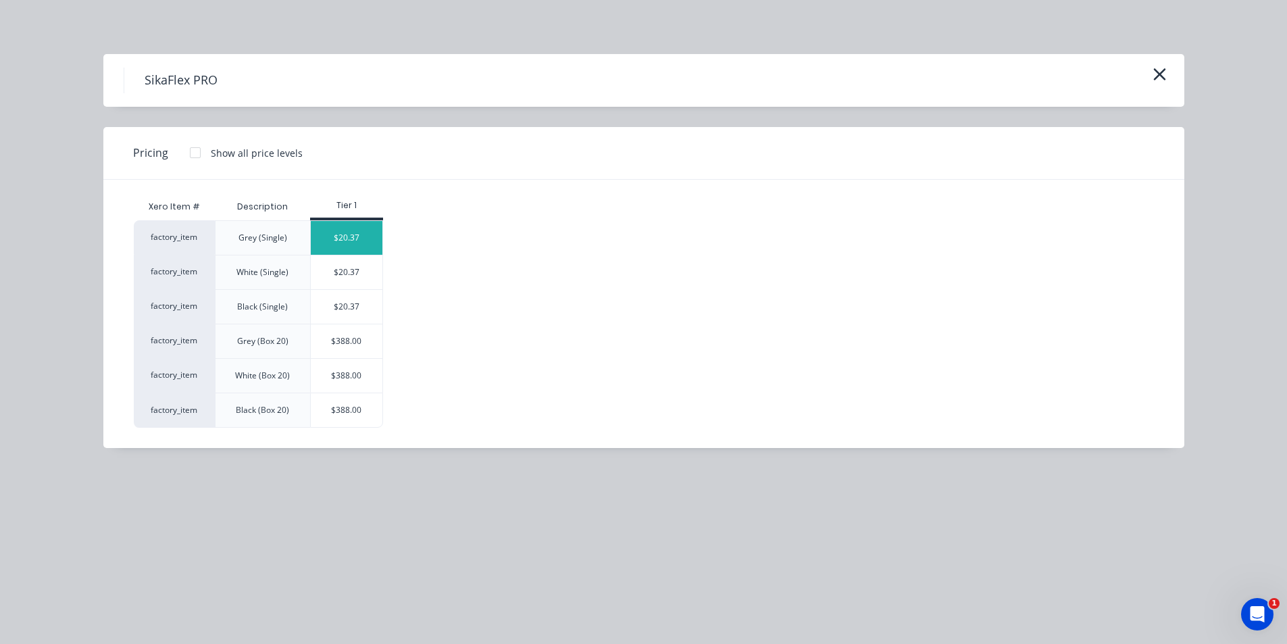
click at [351, 244] on div "$20.37" at bounding box center [347, 238] width 72 height 34
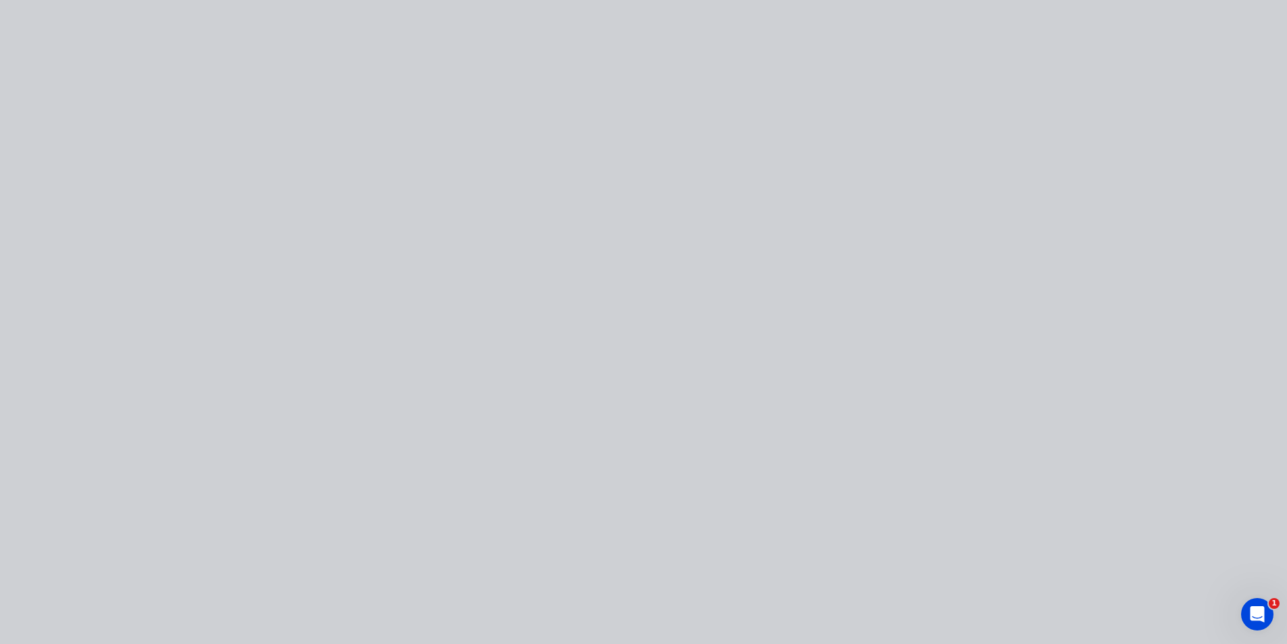
type input "$20.37"
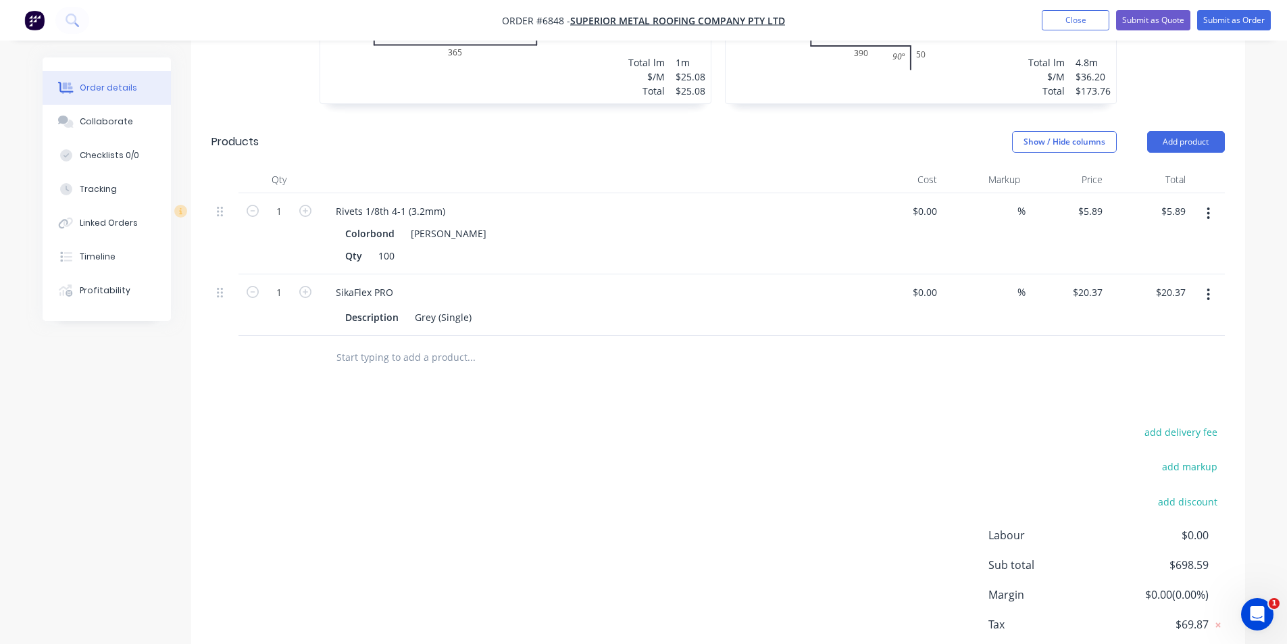
click at [314, 274] on div "1" at bounding box center [278, 304] width 81 height 61
click at [303, 286] on icon "button" at bounding box center [305, 292] width 12 height 12
type input "2"
type input "$40.74"
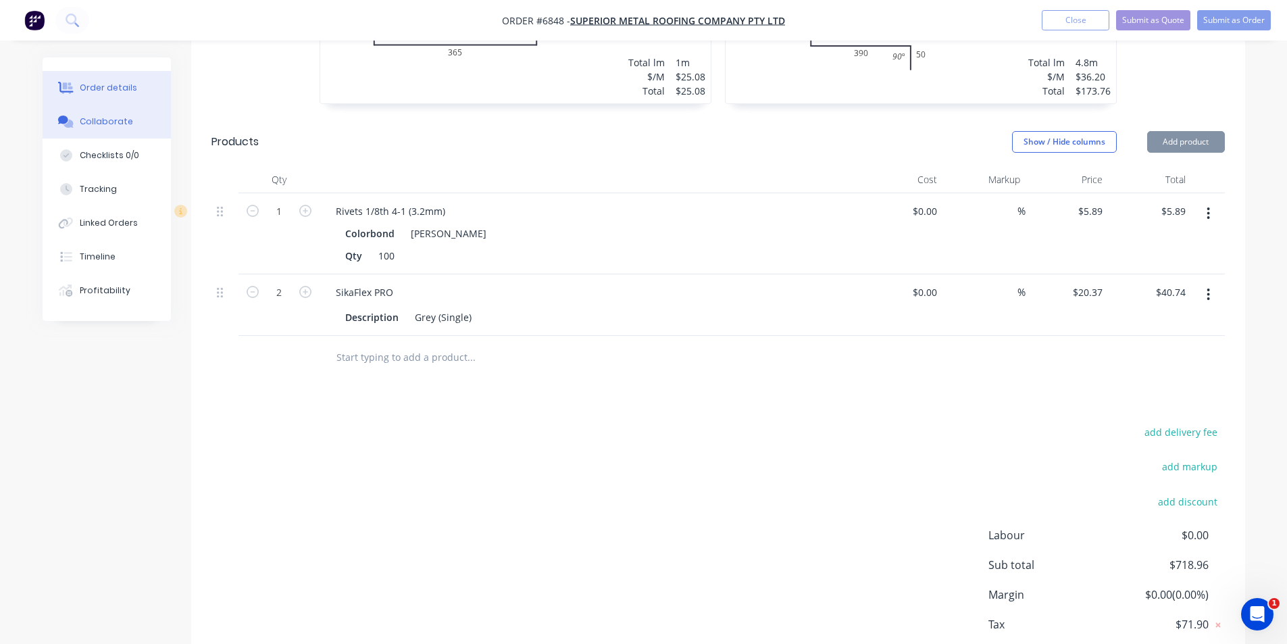
click at [133, 122] on button "Collaborate" at bounding box center [107, 122] width 128 height 34
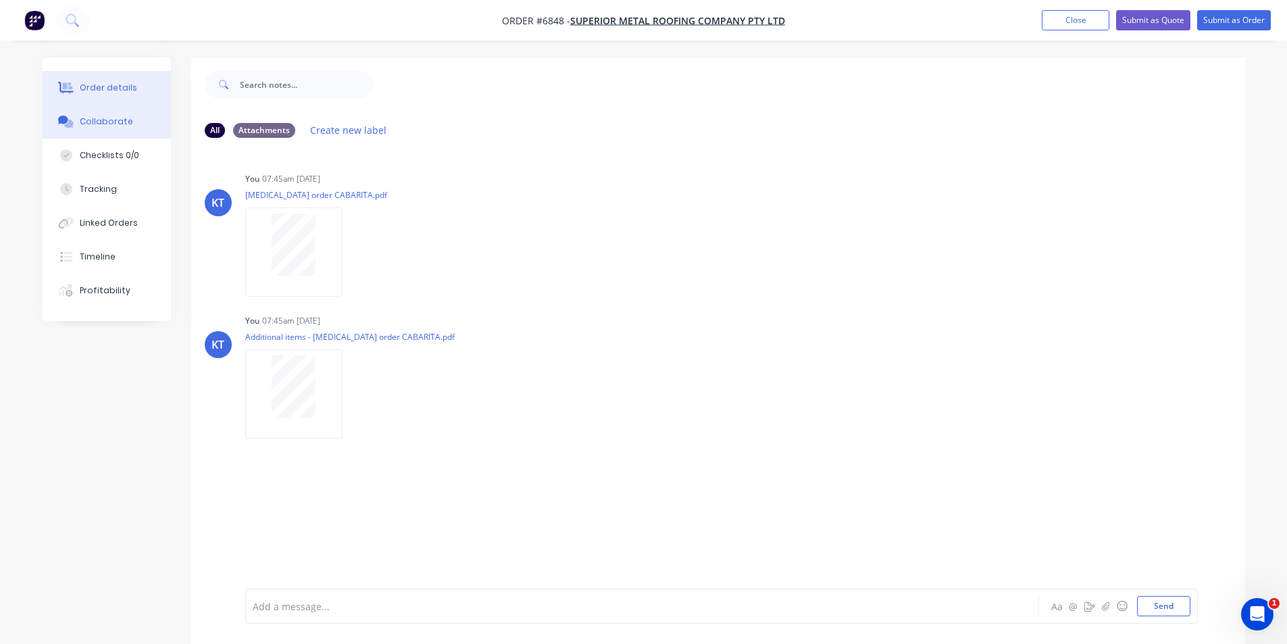
click at [164, 99] on button "Order details" at bounding box center [107, 88] width 128 height 34
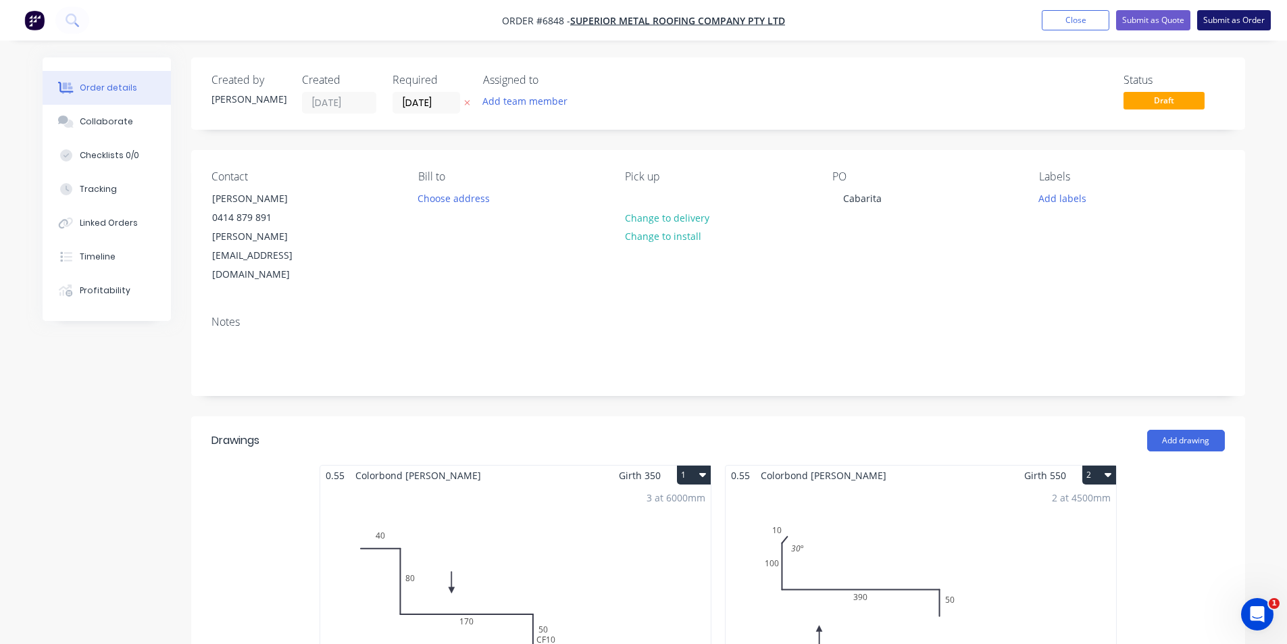
click at [1222, 26] on button "Submit as Order" at bounding box center [1234, 20] width 74 height 20
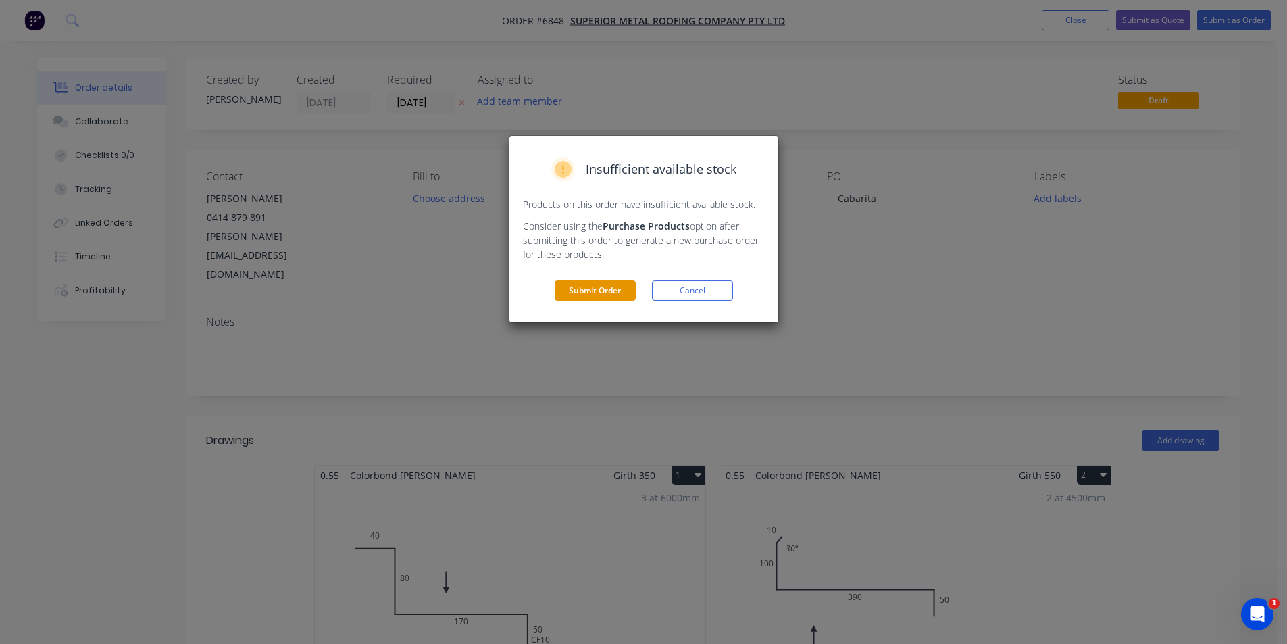
click at [590, 301] on button "Submit Order" at bounding box center [594, 290] width 81 height 20
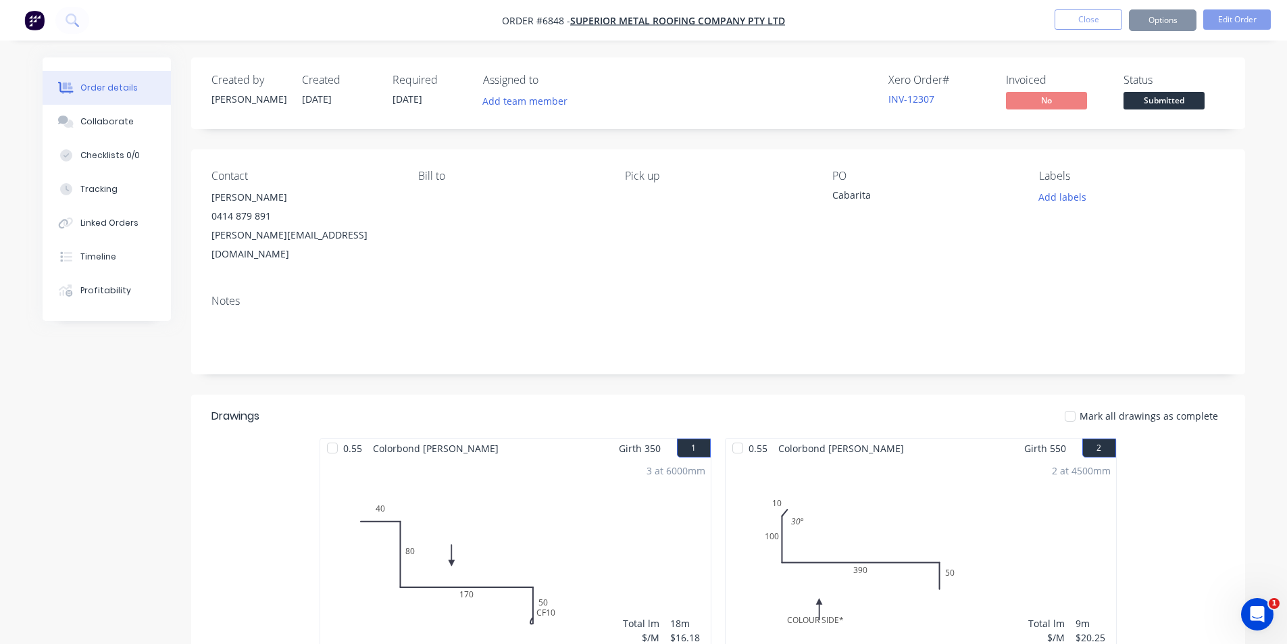
click at [1143, 104] on span "Submitted" at bounding box center [1163, 100] width 81 height 17
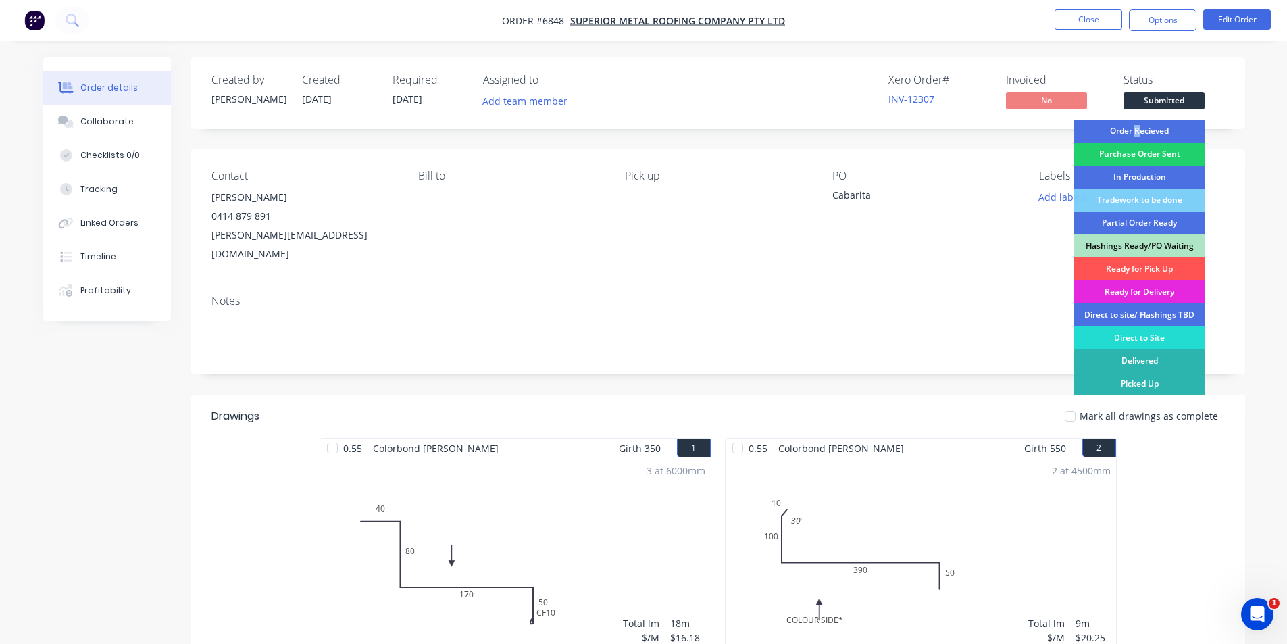
click at [1136, 131] on div "Order Recieved" at bounding box center [1139, 131] width 132 height 23
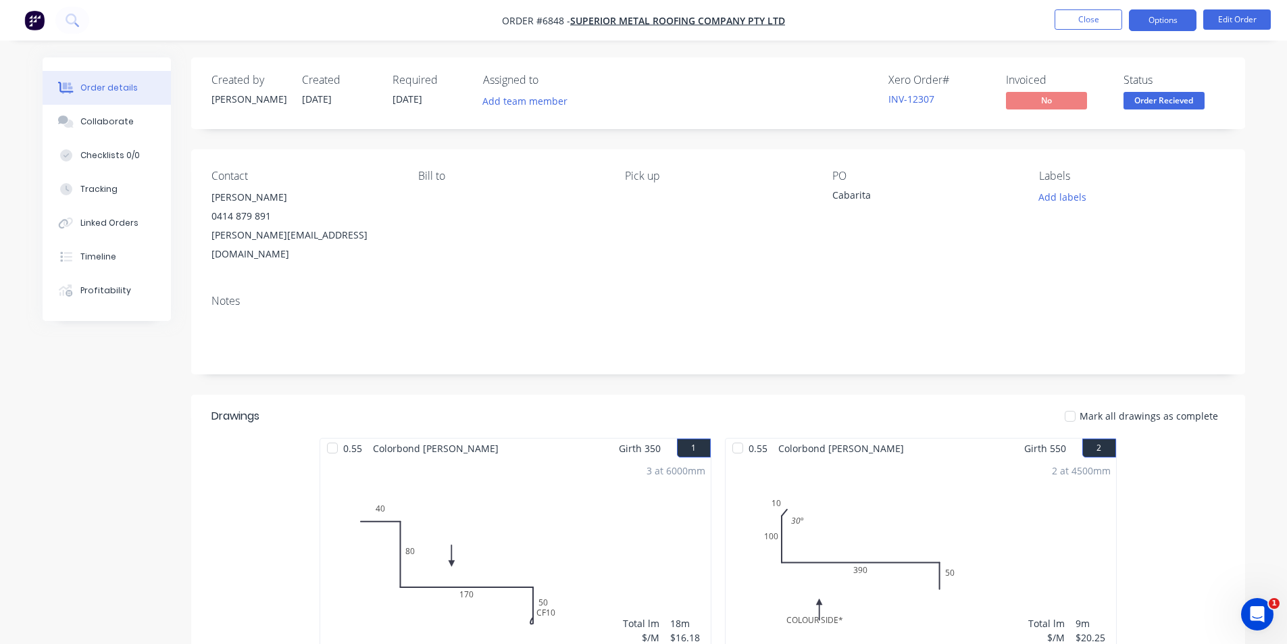
click at [1150, 15] on button "Options" at bounding box center [1163, 20] width 68 height 22
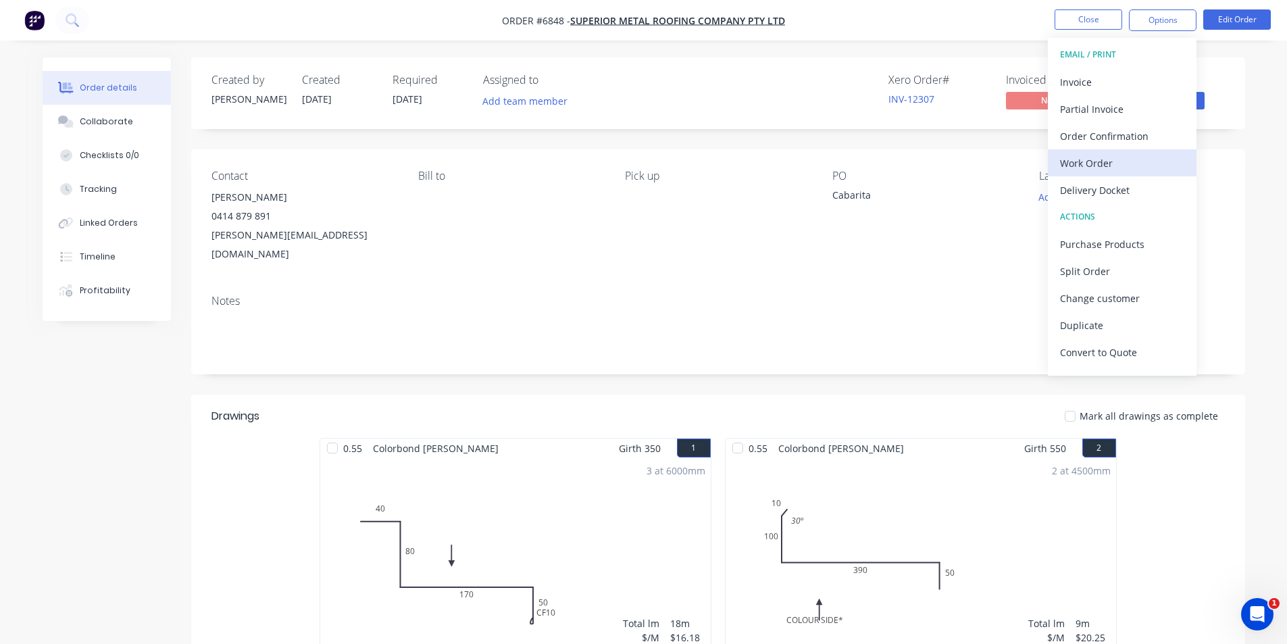
click at [1091, 163] on div "Work Order" at bounding box center [1122, 163] width 124 height 20
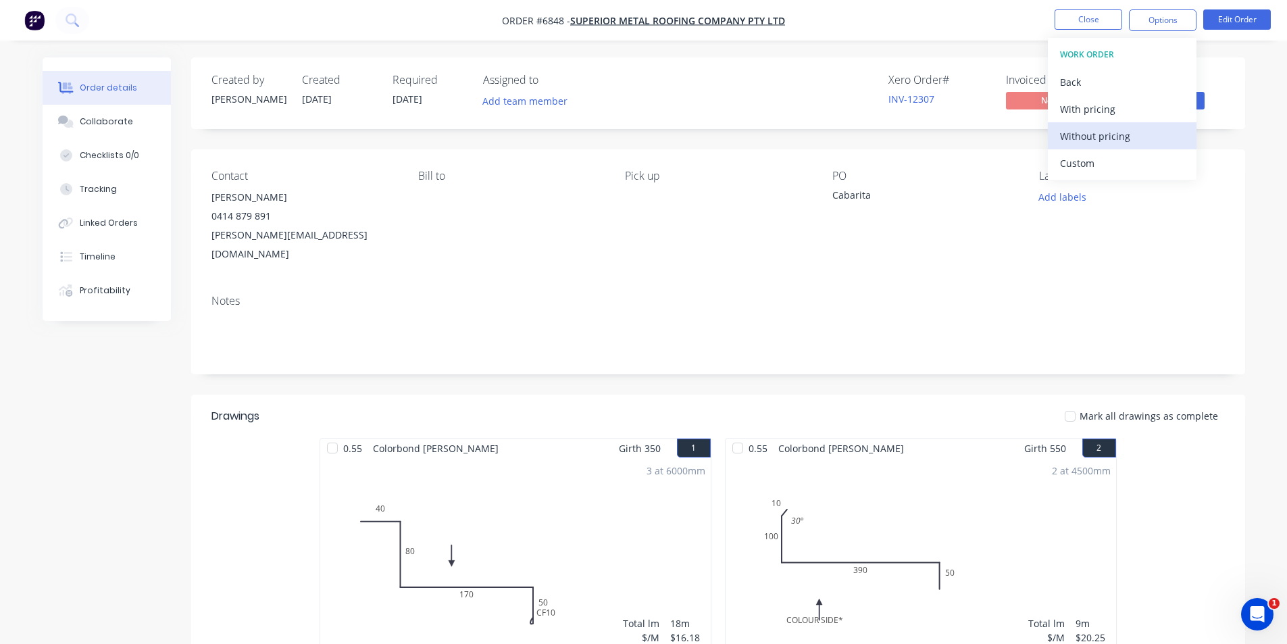
click at [1133, 129] on div "Without pricing" at bounding box center [1122, 136] width 124 height 20
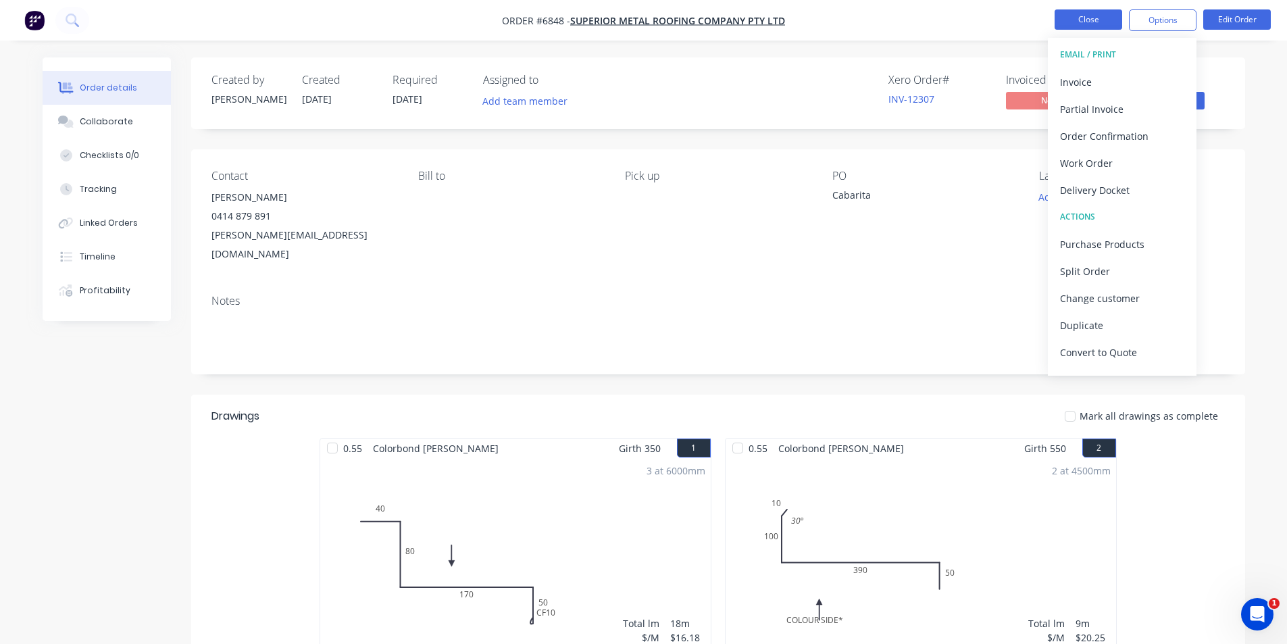
click at [1076, 27] on button "Close" at bounding box center [1088, 19] width 68 height 20
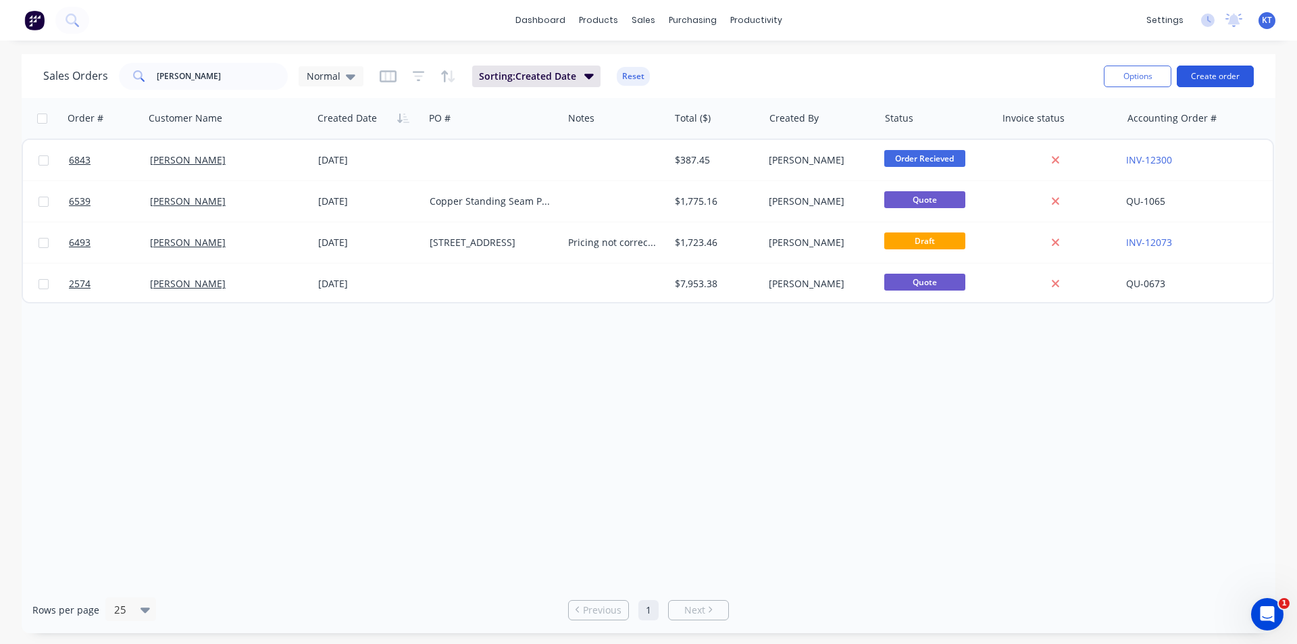
click at [1218, 75] on button "Create order" at bounding box center [1215, 77] width 77 height 22
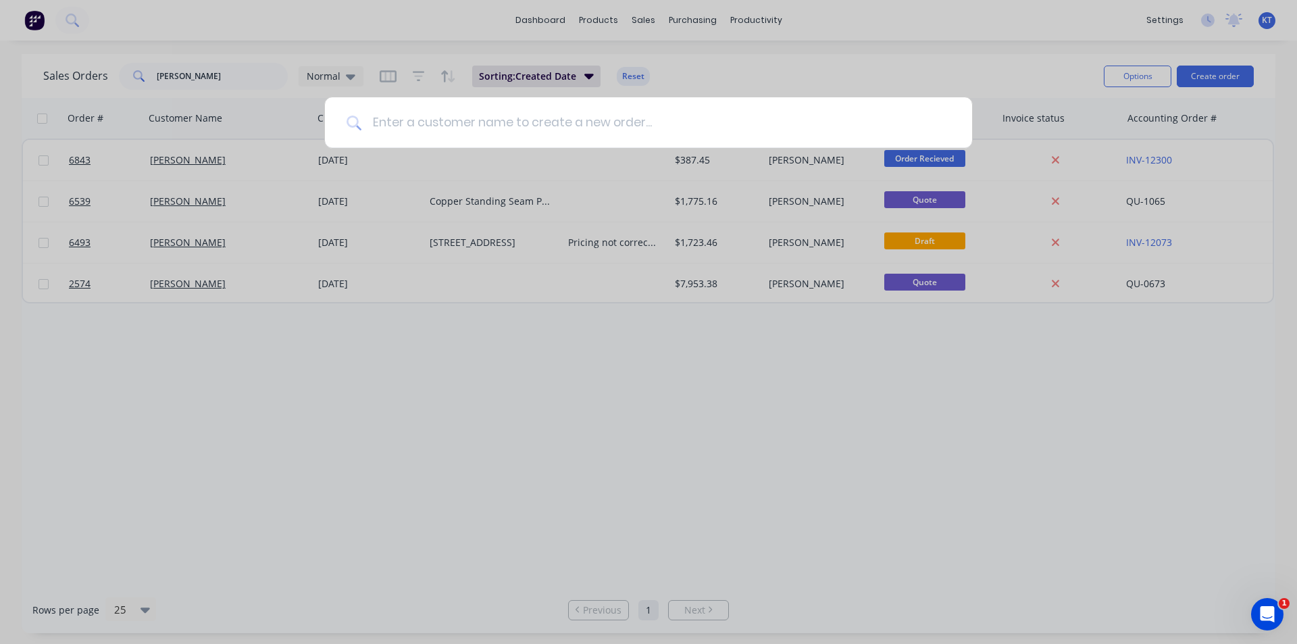
click at [750, 118] on input at bounding box center [655, 122] width 589 height 51
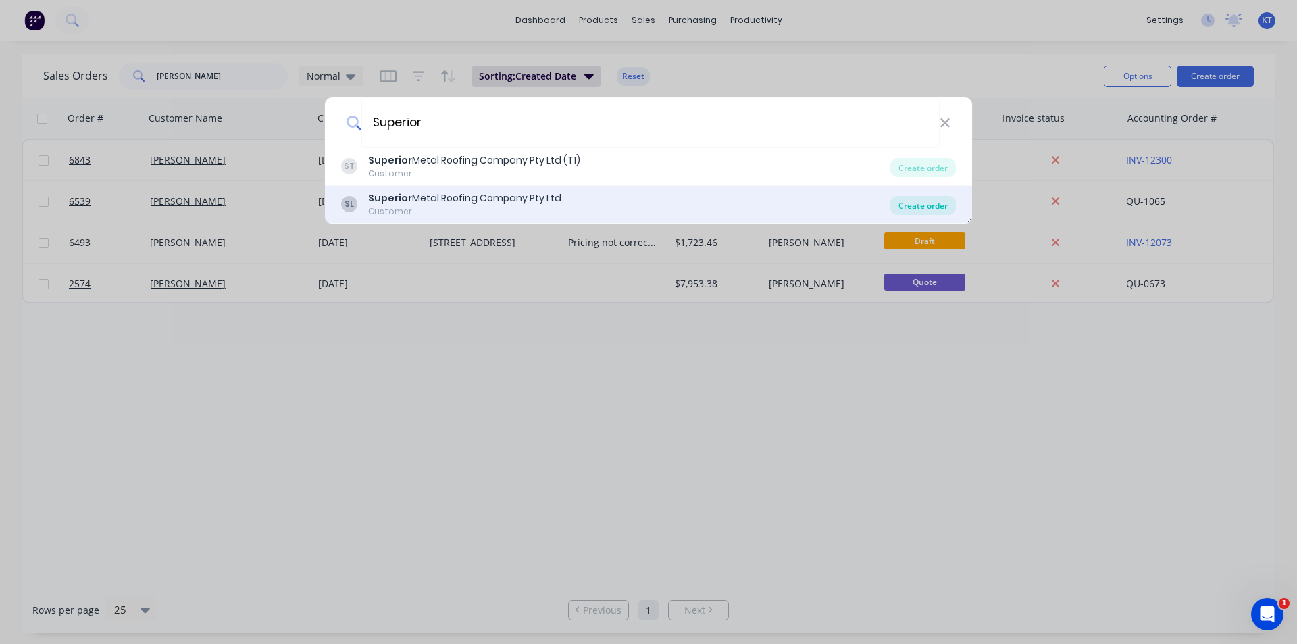
type input "Superior"
click at [905, 199] on div "Create order" at bounding box center [923, 205] width 66 height 19
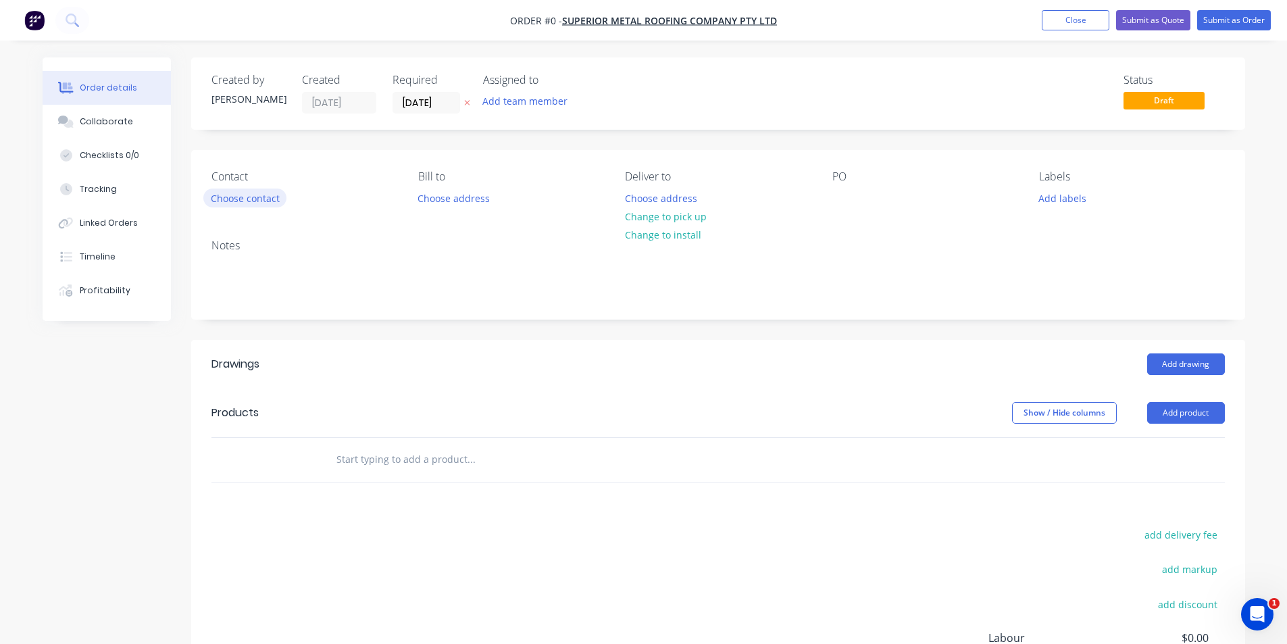
click at [266, 192] on button "Choose contact" at bounding box center [244, 197] width 83 height 18
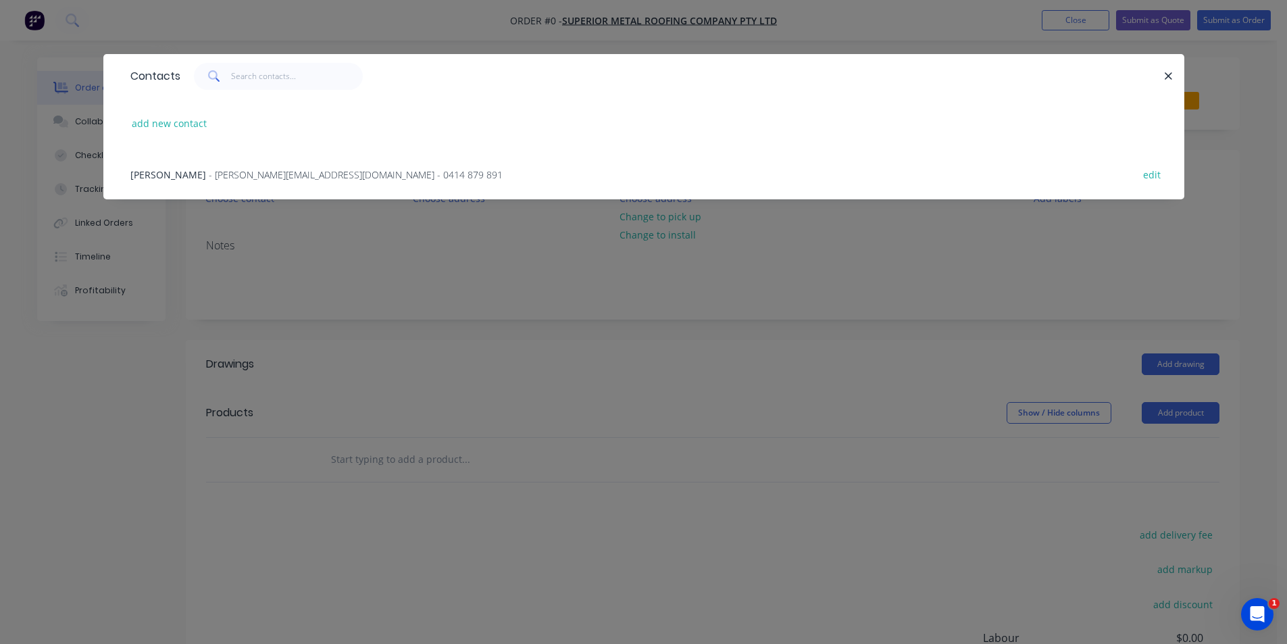
click at [209, 172] on span "- mitch@superiormetalroofing.co - 0414 879 891" at bounding box center [356, 174] width 294 height 13
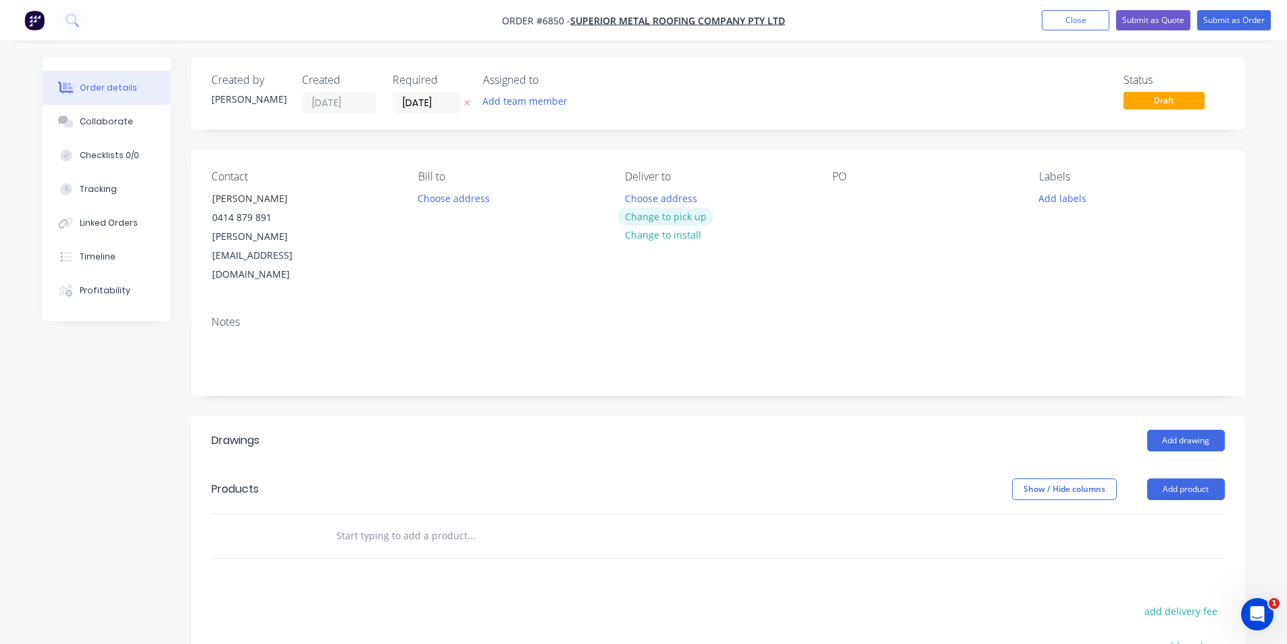
click at [638, 221] on button "Change to pick up" at bounding box center [665, 216] width 96 height 18
click at [648, 220] on button "Change to delivery" at bounding box center [666, 217] width 99 height 18
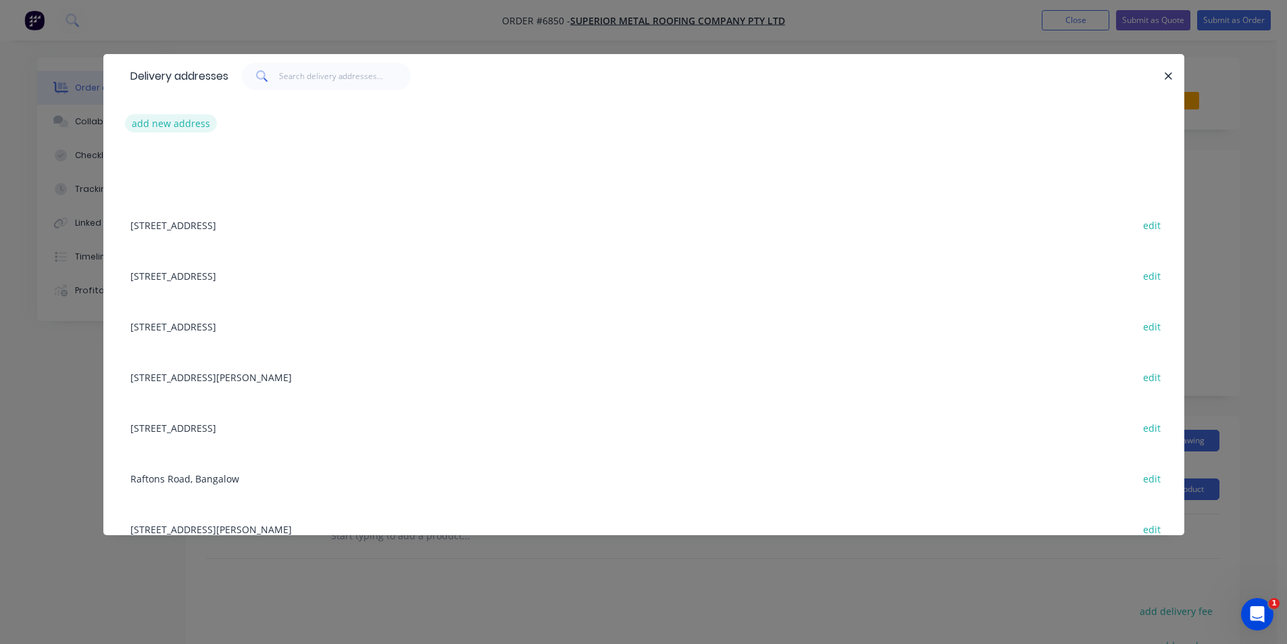
click at [199, 120] on button "add new address" at bounding box center [171, 123] width 93 height 18
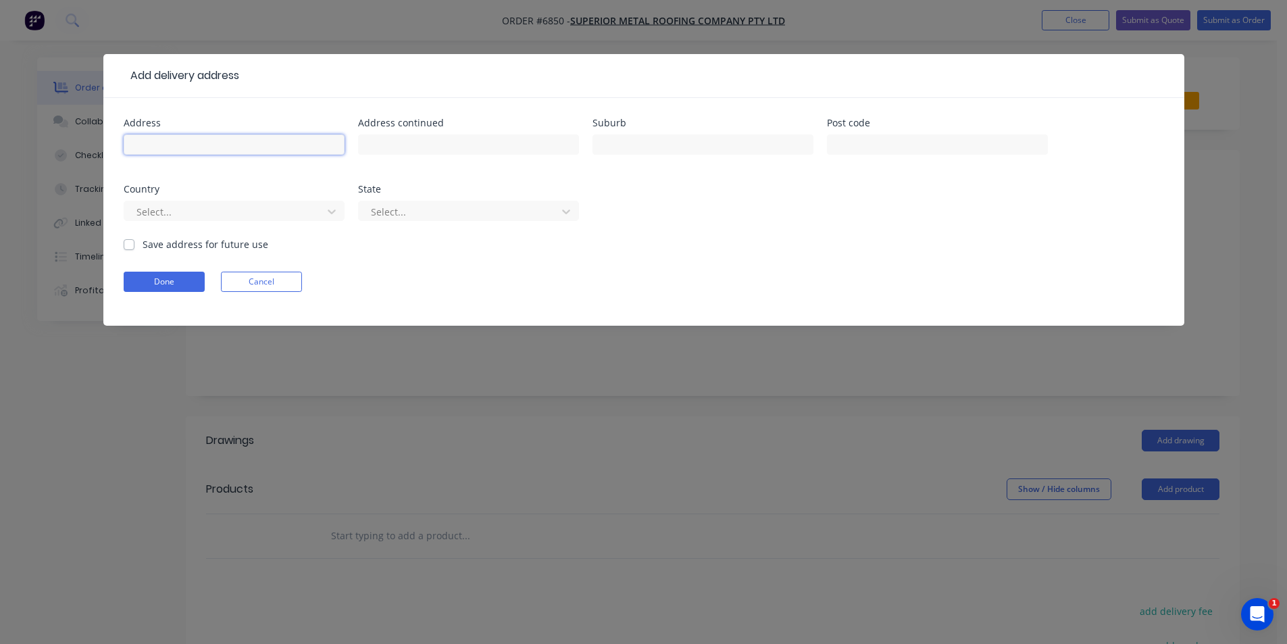
click at [342, 145] on input "text" at bounding box center [234, 144] width 221 height 20
type input "23 Campbell St"
click at [767, 144] on input "text" at bounding box center [702, 144] width 221 height 20
type input "Bangalow"
click at [126, 238] on input "Save address for future use" at bounding box center [129, 243] width 11 height 13
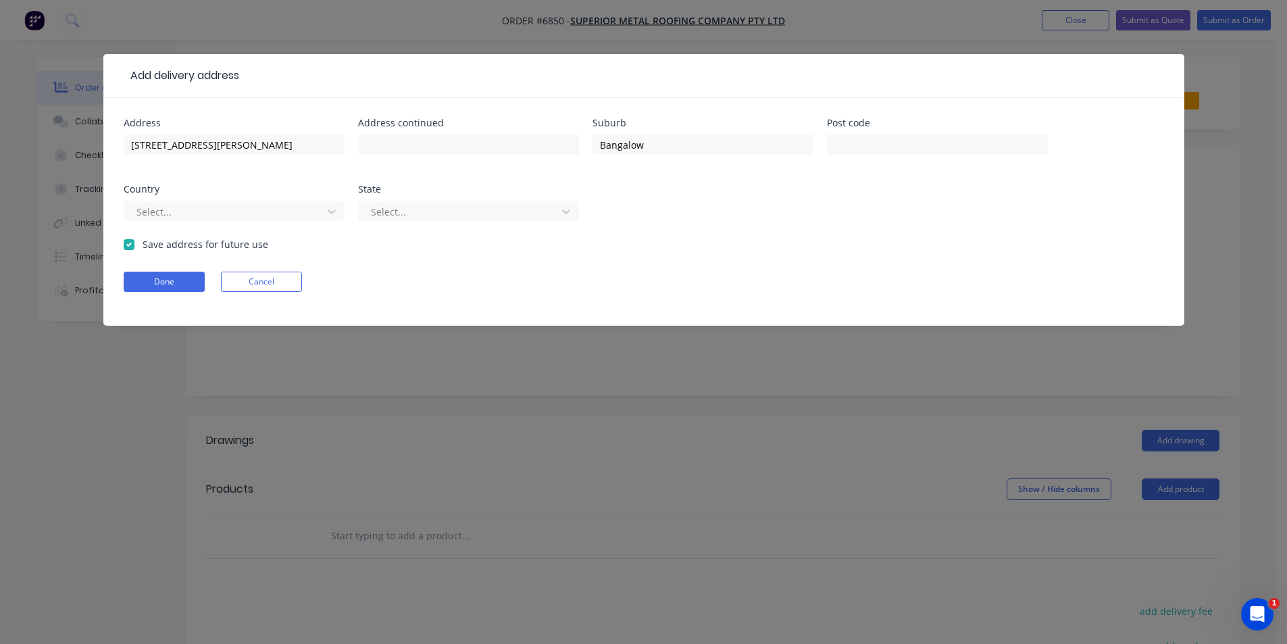
checkbox input "true"
click at [171, 278] on button "Done" at bounding box center [164, 282] width 81 height 20
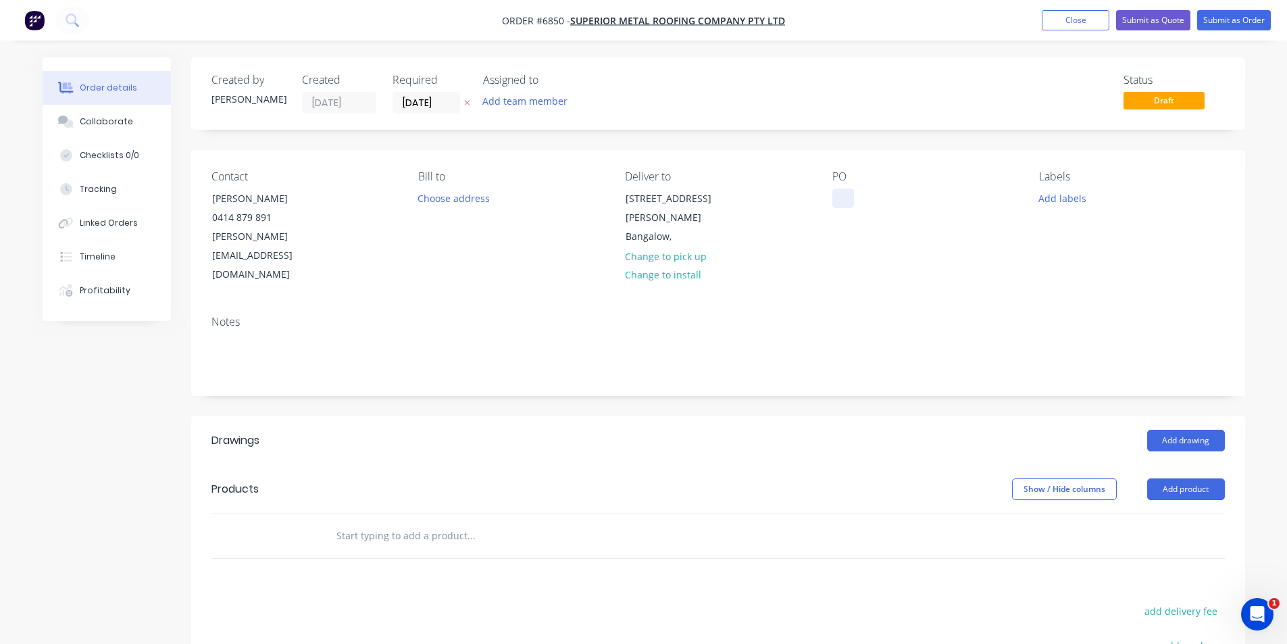
click at [848, 203] on div at bounding box center [843, 198] width 22 height 20
click at [1193, 478] on button "Add product" at bounding box center [1186, 489] width 78 height 22
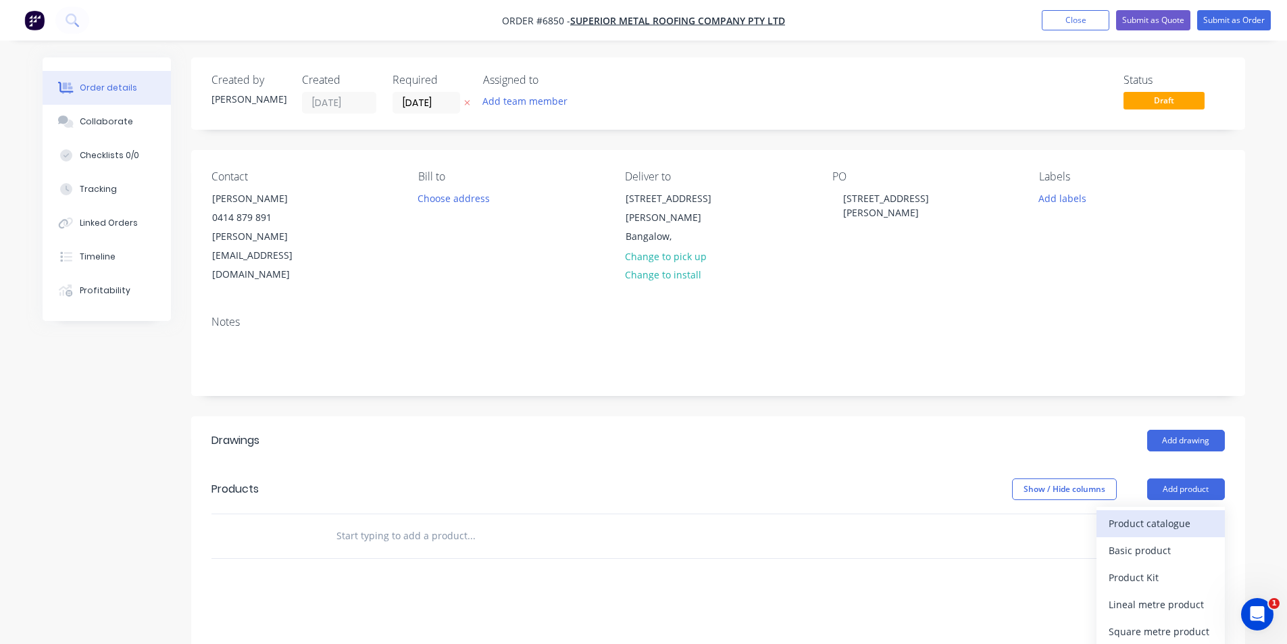
click at [1167, 513] on div "Product catalogue" at bounding box center [1160, 523] width 104 height 20
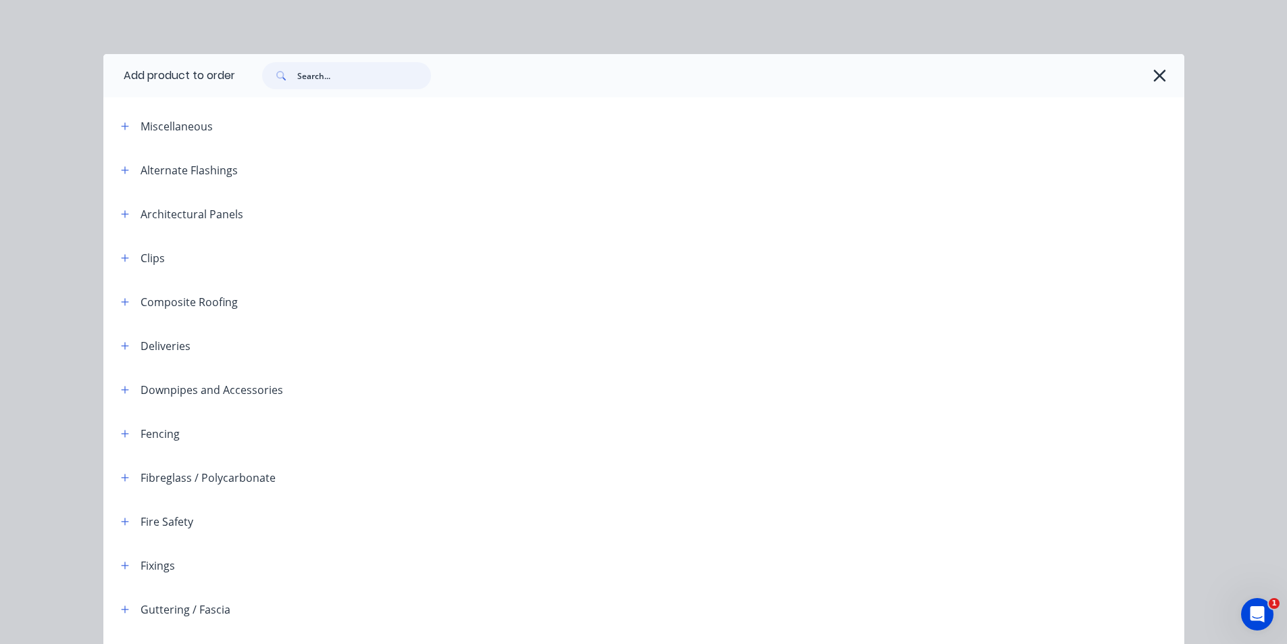
click at [297, 76] on input "text" at bounding box center [364, 75] width 134 height 27
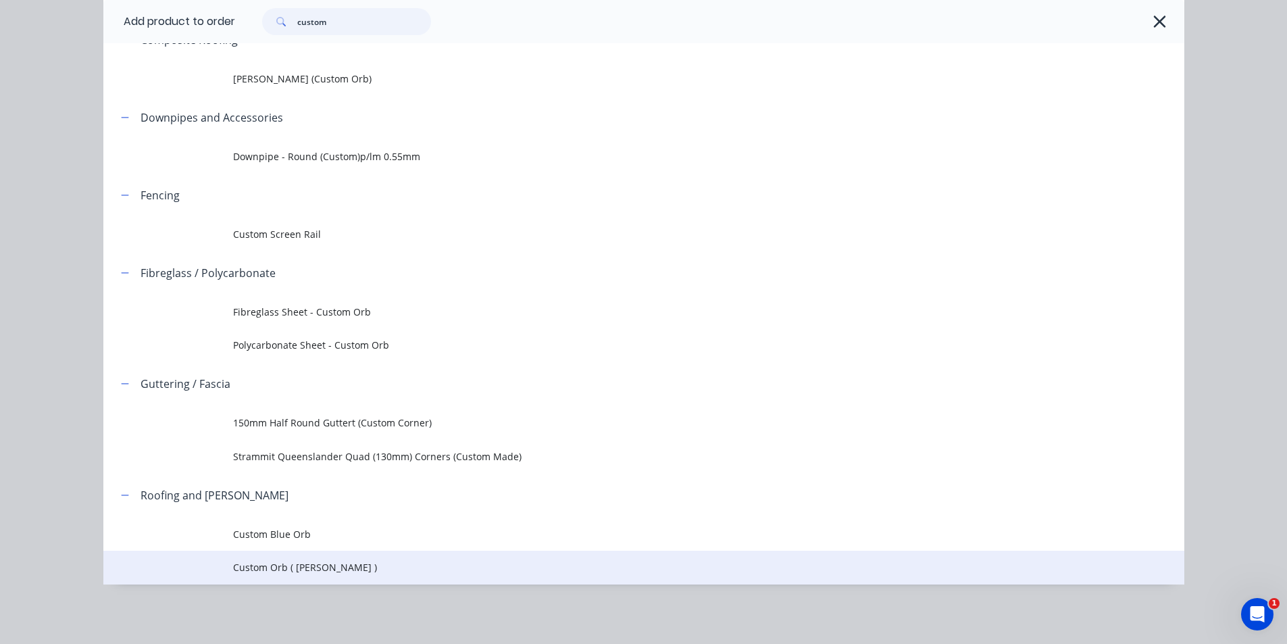
scroll to position [203, 0]
type input "custom"
click at [293, 562] on span "Custom Orb ( Corro )" at bounding box center [613, 567] width 760 height 14
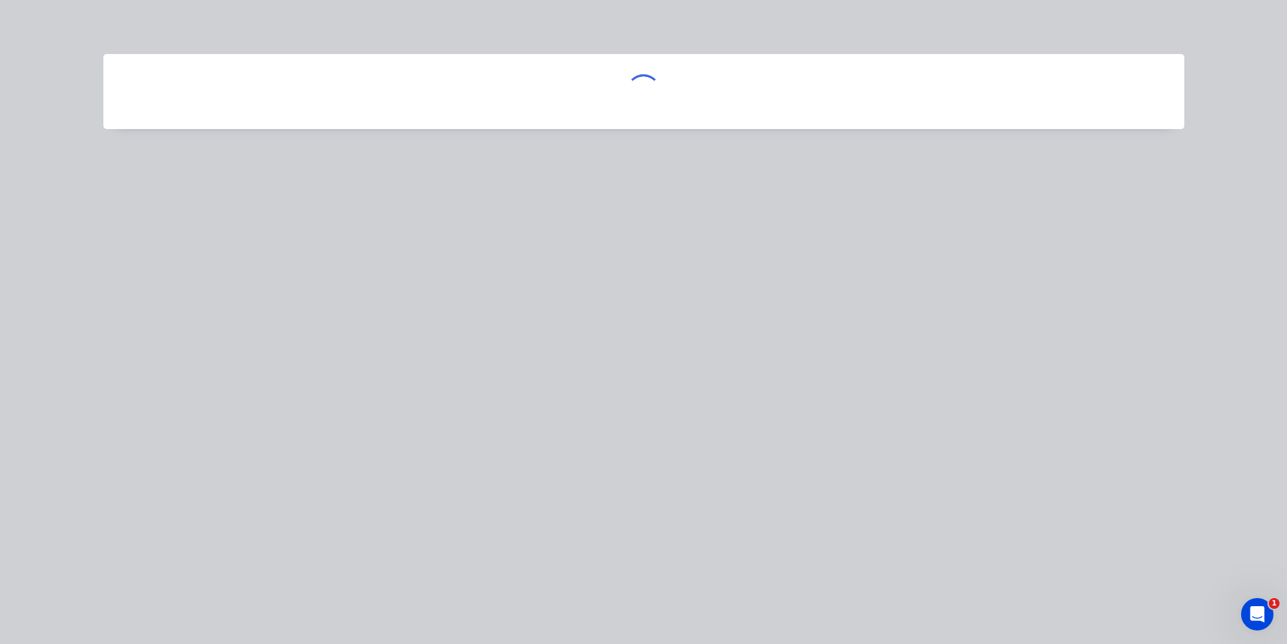
scroll to position [0, 0]
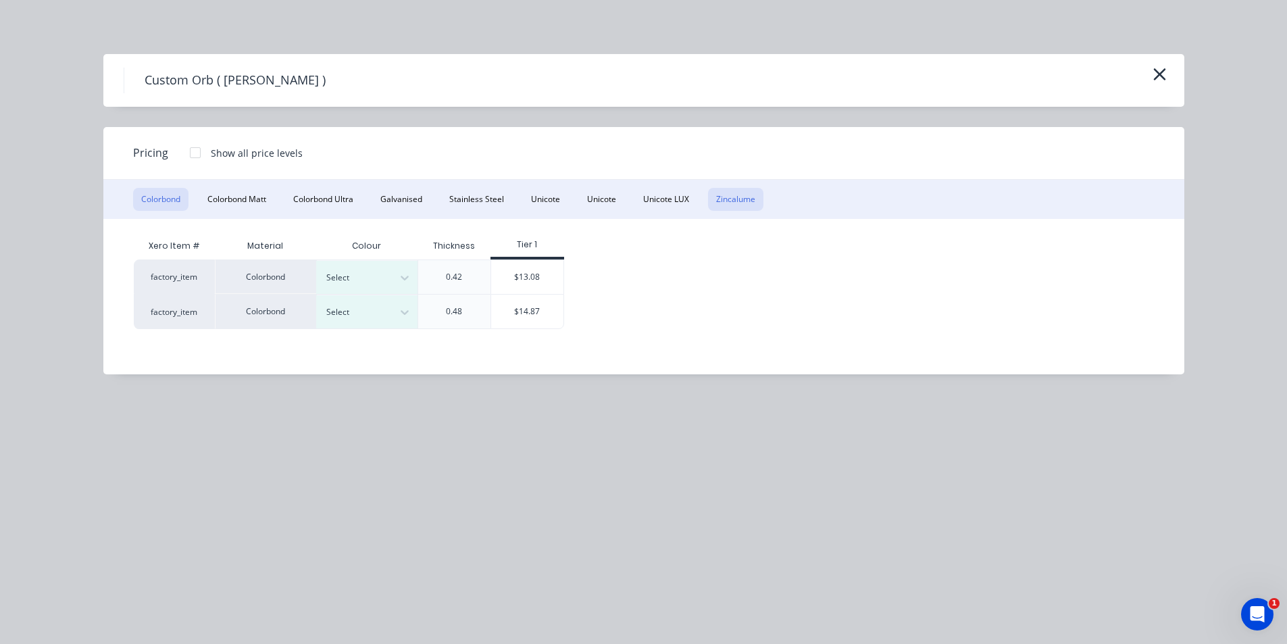
click at [739, 200] on button "Zincalume" at bounding box center [735, 199] width 55 height 23
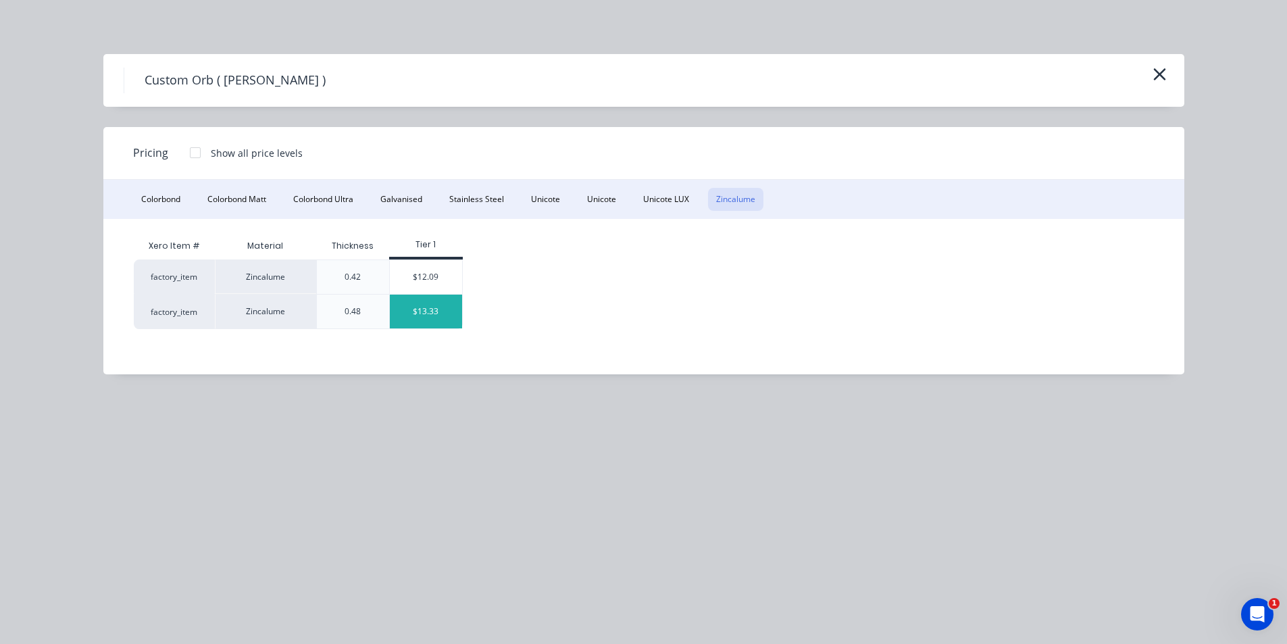
click at [444, 309] on div "$13.33" at bounding box center [426, 311] width 72 height 34
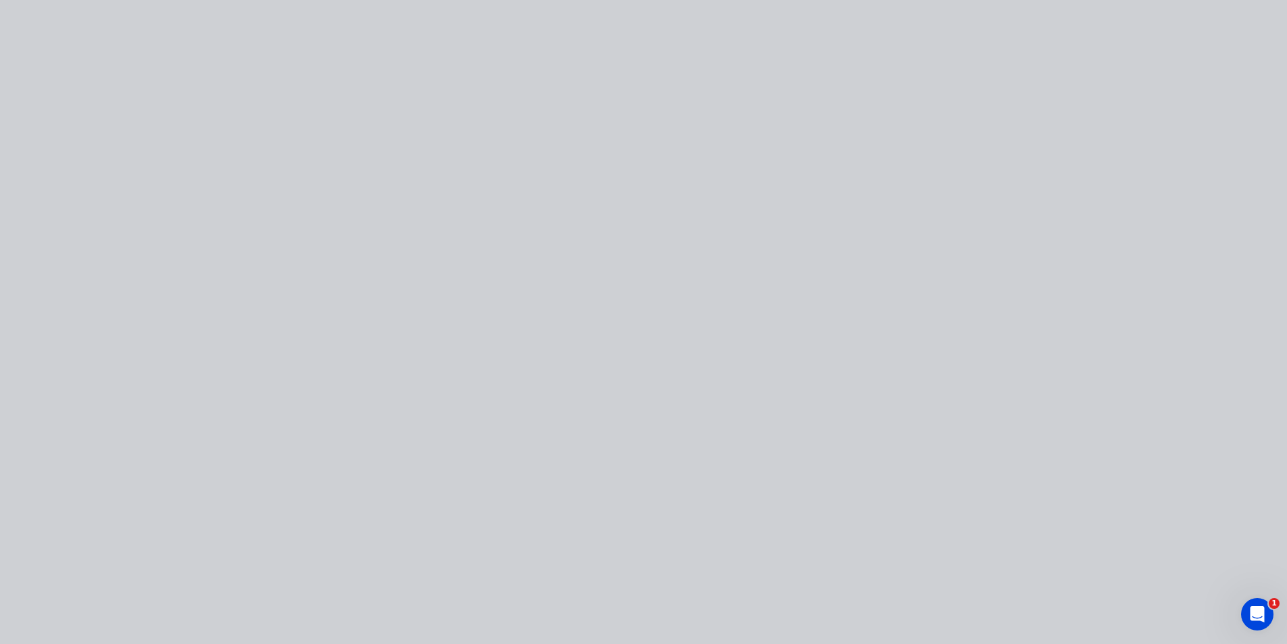
type input "$13.33"
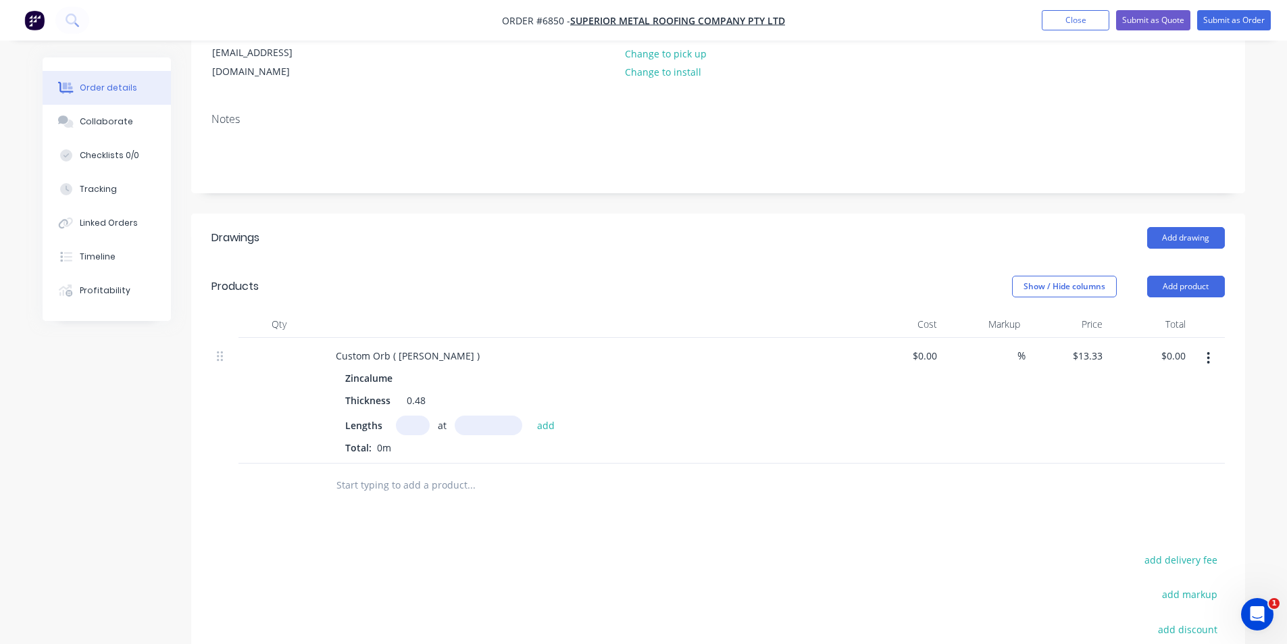
click at [417, 415] on input "text" at bounding box center [413, 425] width 34 height 20
type input "9"
type input "2770"
click at [530, 415] on button "add" at bounding box center [546, 424] width 32 height 18
type input "$332.32"
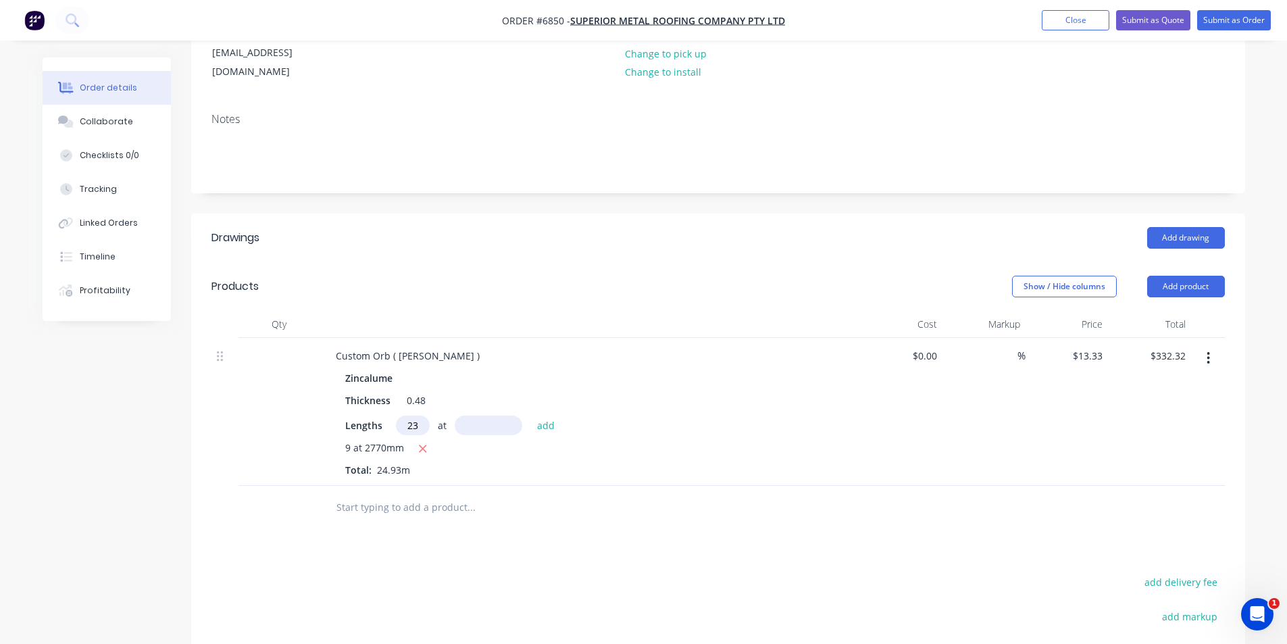
type input "23"
type input "2350"
click at [530, 415] on button "add" at bounding box center [546, 424] width 32 height 18
type input "$1,052.80"
type input "3"
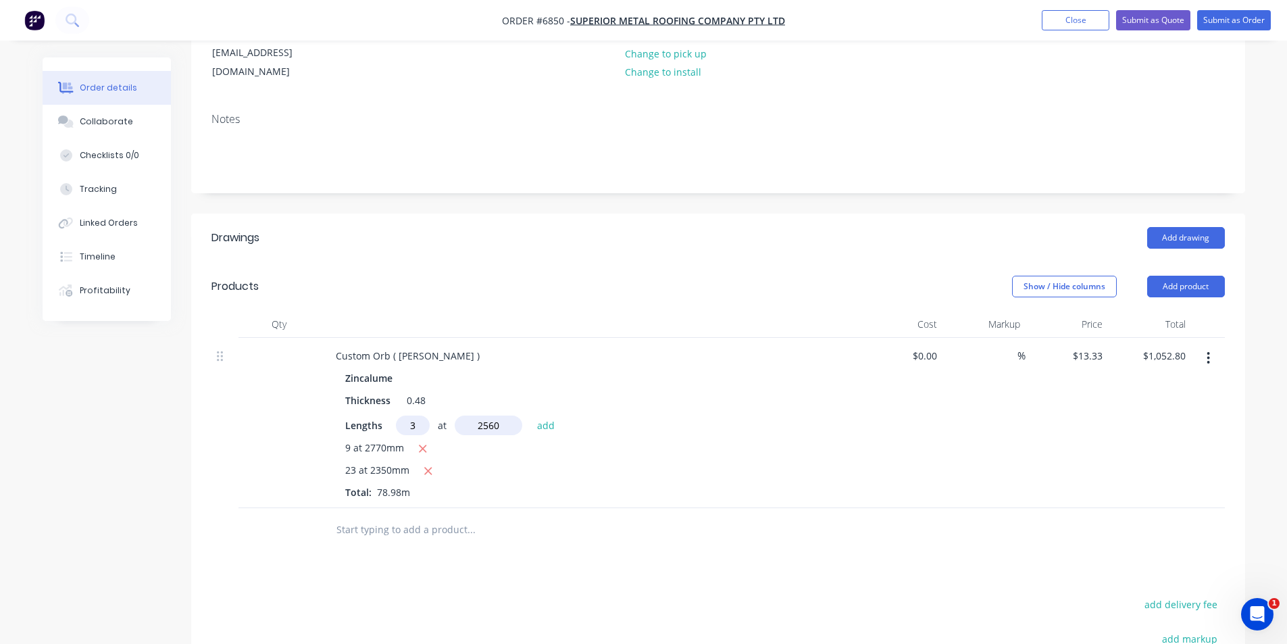
type input "2560"
click at [530, 415] on button "add" at bounding box center [546, 424] width 32 height 18
type input "."
type input "$1,155.18"
type input "3"
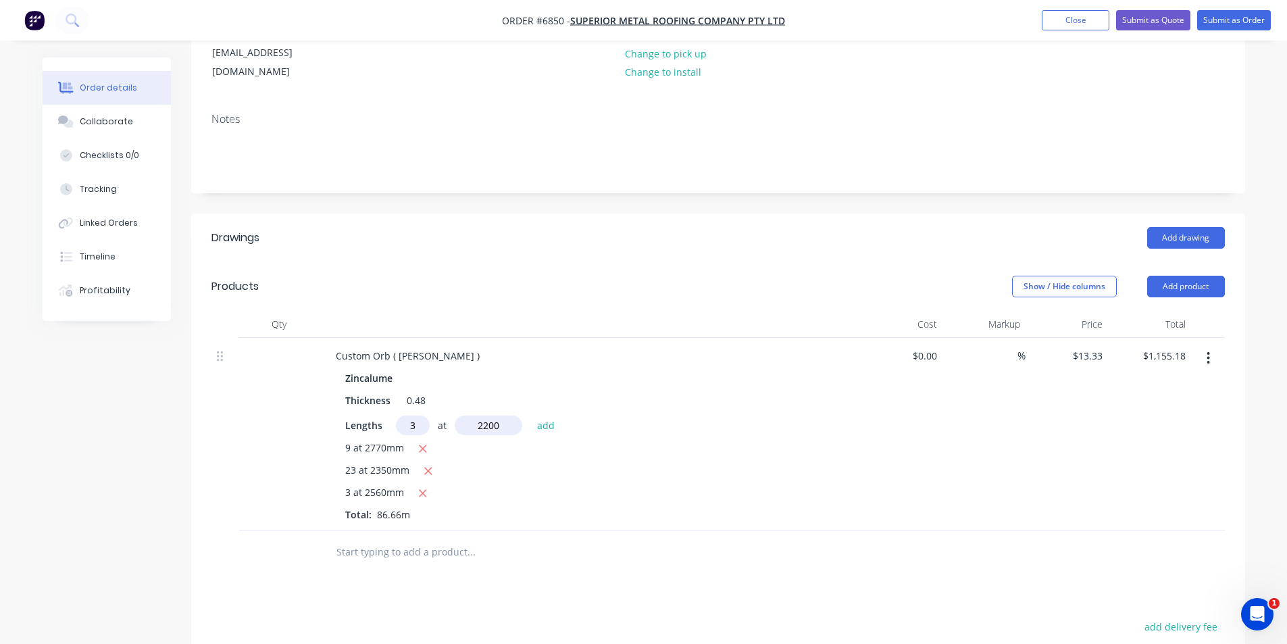
type input "2200"
click at [530, 415] on button "add" at bounding box center [546, 424] width 32 height 18
type input "$1,243.16"
type input "4"
type input "1600"
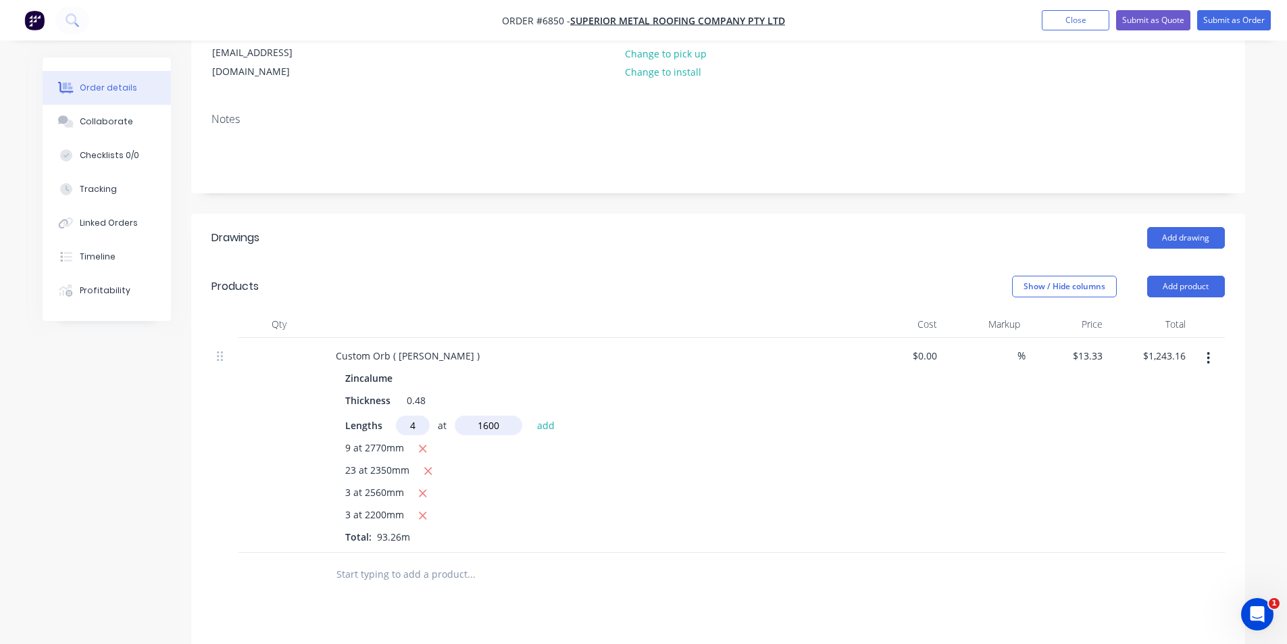
click at [530, 415] on button "add" at bounding box center [546, 424] width 32 height 18
type input "$1,328.47"
type input "14"
type input "2150"
click at [530, 415] on button "add" at bounding box center [546, 424] width 32 height 18
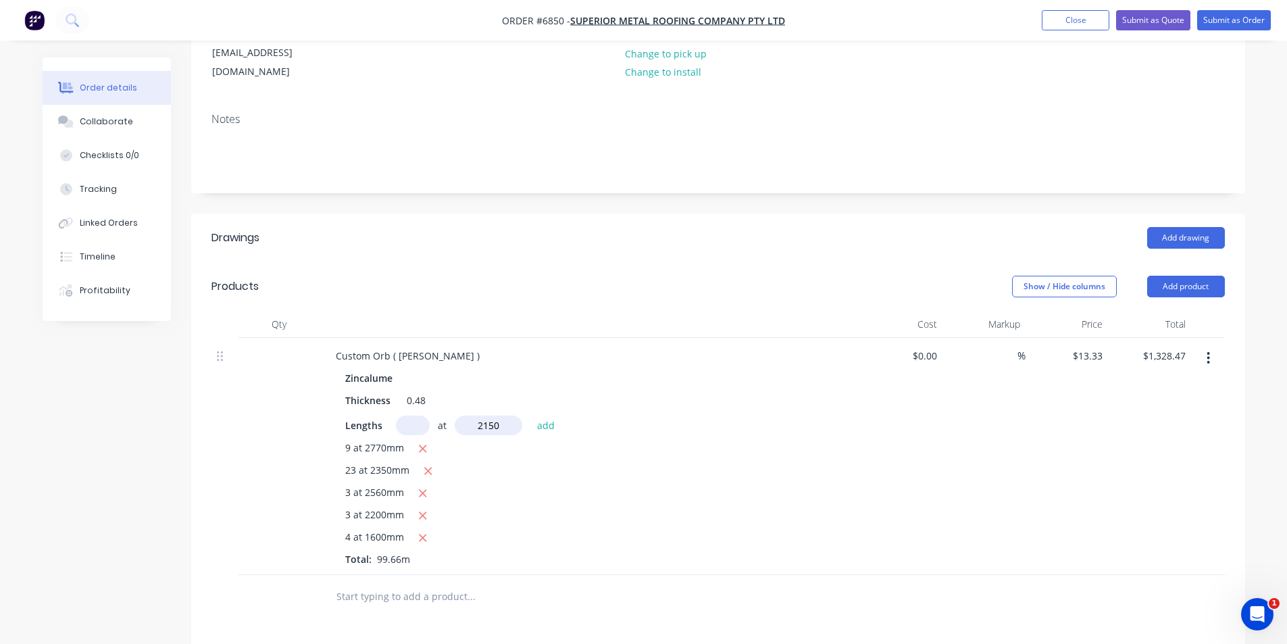
type input "$1,729.70"
type input "5"
type input "3250"
click at [530, 415] on button "add" at bounding box center [546, 424] width 32 height 18
type input "$1,946.31"
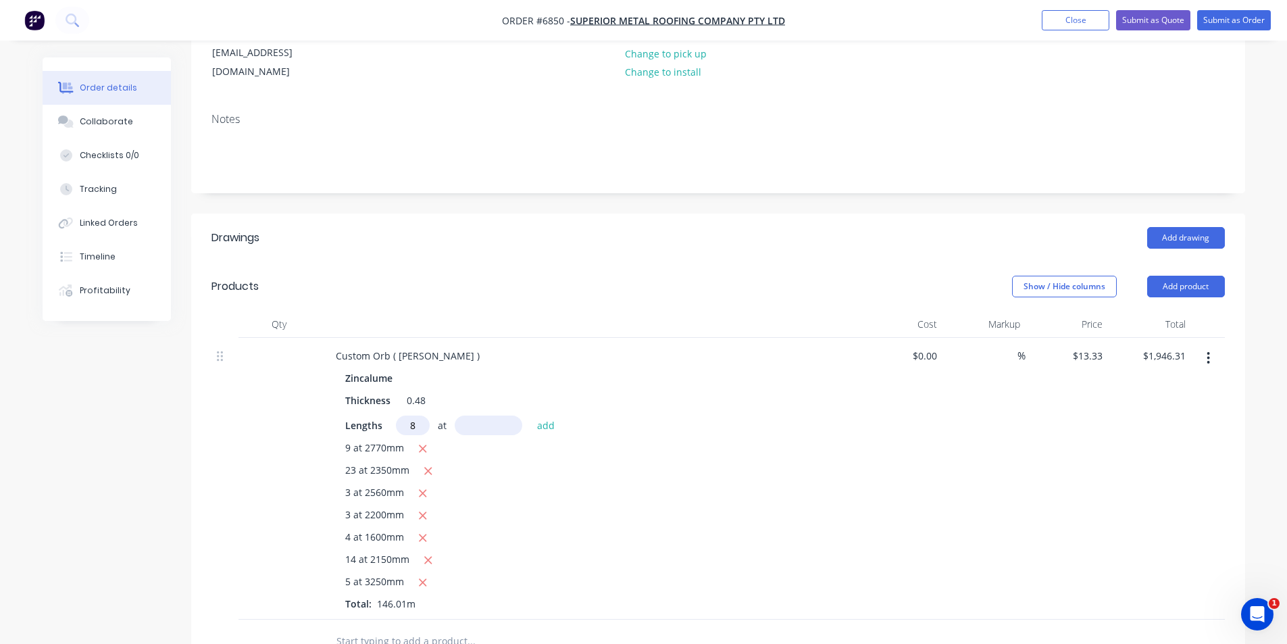
type input "8"
type input "2460"
click at [530, 415] on button "add" at bounding box center [546, 424] width 32 height 18
type input "$2,208.65"
type input "12"
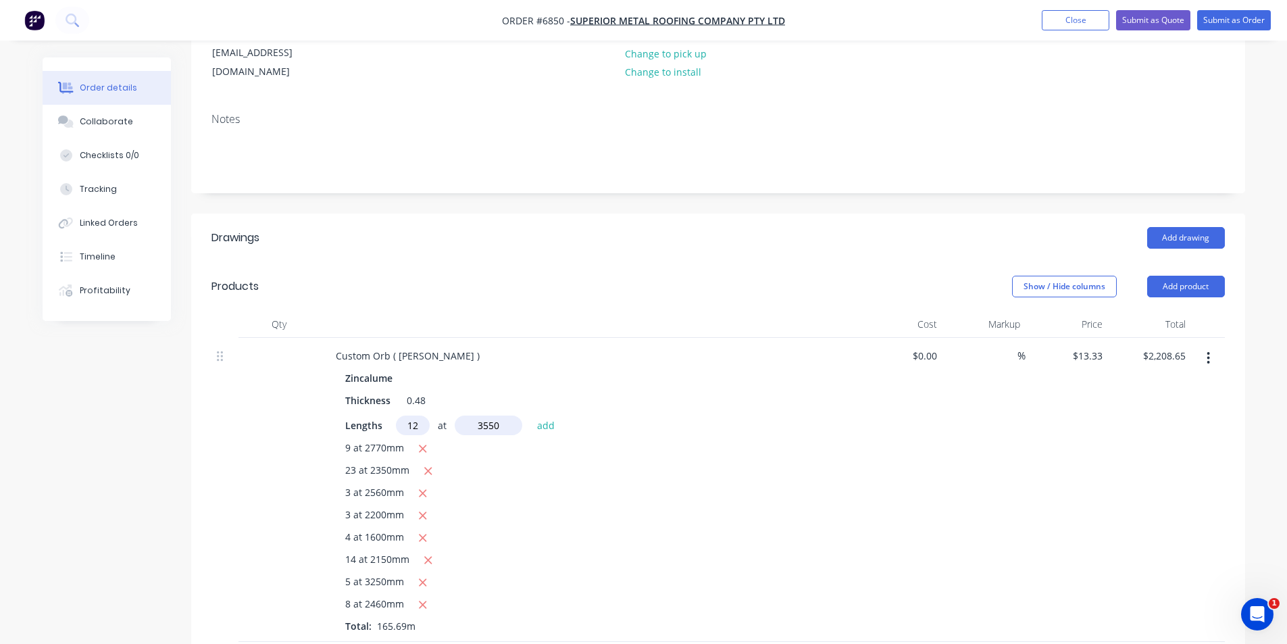
type input "3550"
click at [530, 415] on button "add" at bounding box center [546, 424] width 32 height 18
type input "$2,776.51"
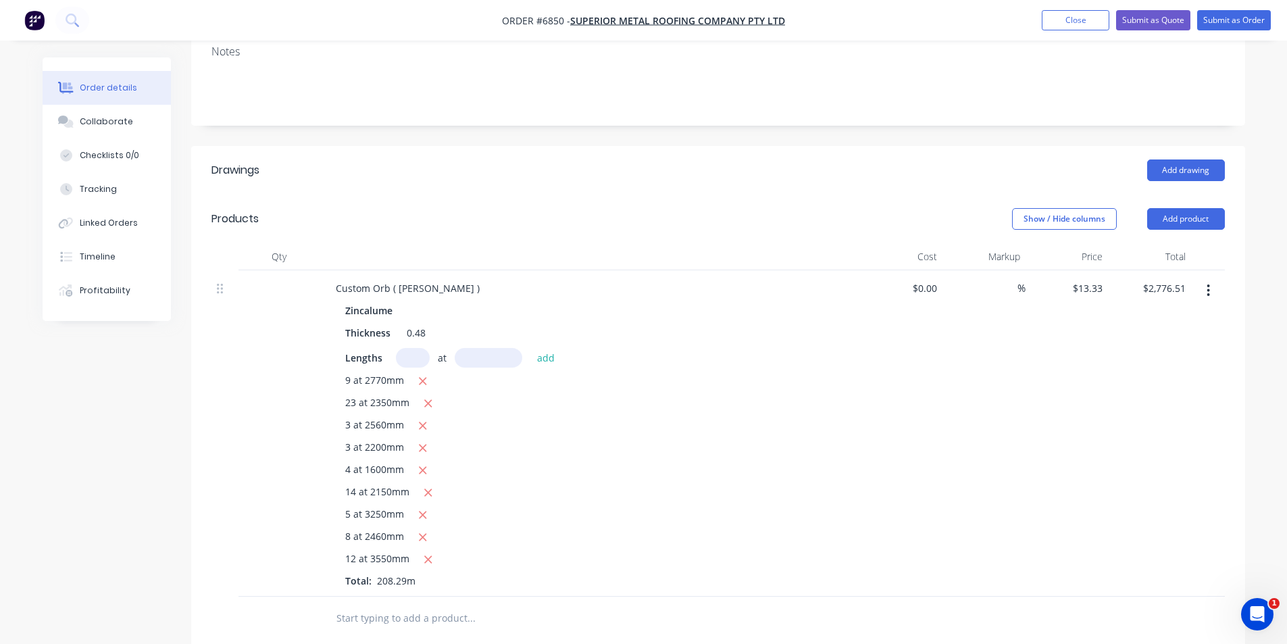
scroll to position [338, 0]
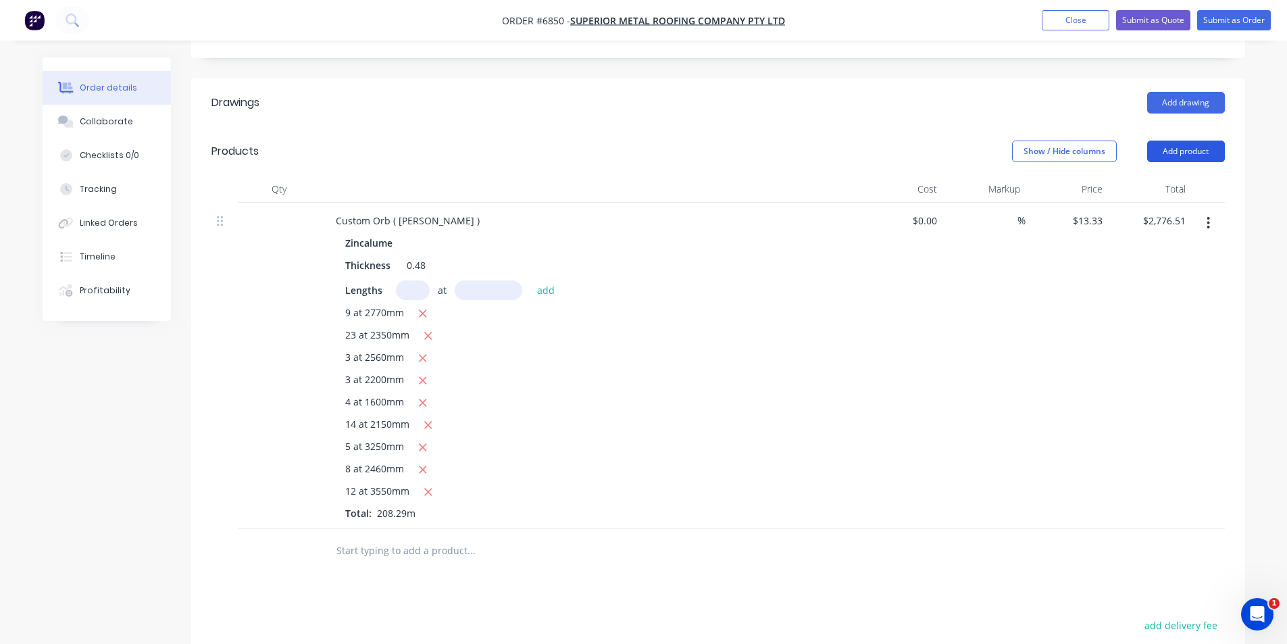
click at [1211, 140] on button "Add product" at bounding box center [1186, 151] width 78 height 22
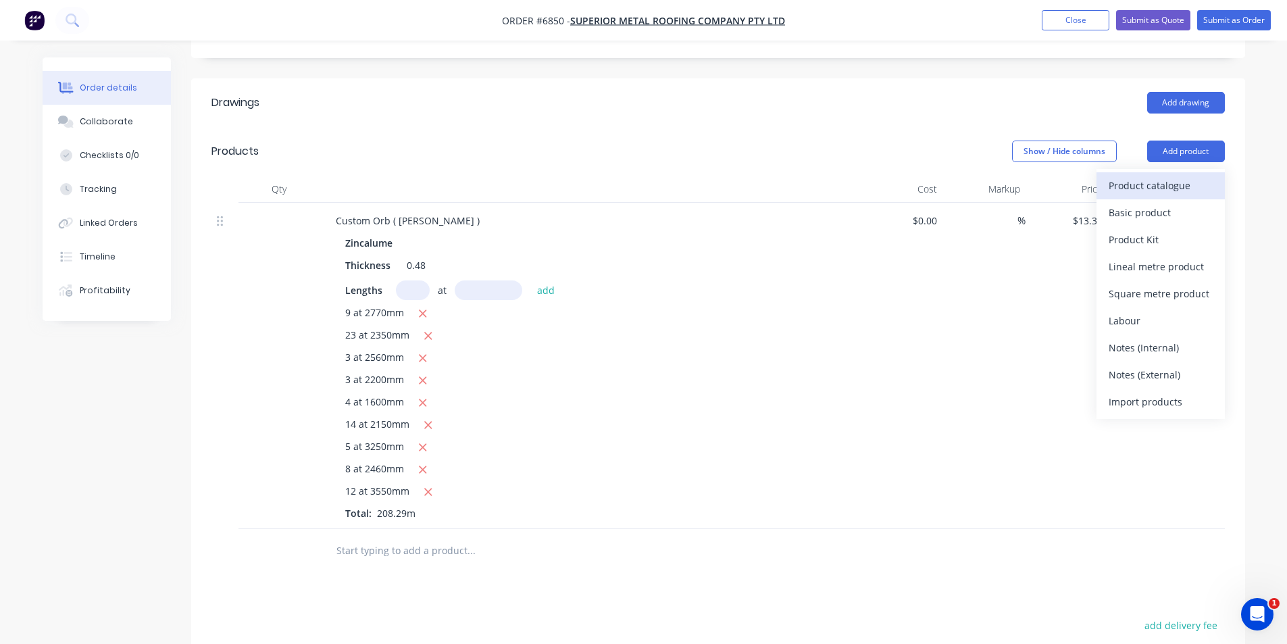
click at [1160, 172] on button "Product catalogue" at bounding box center [1160, 185] width 128 height 27
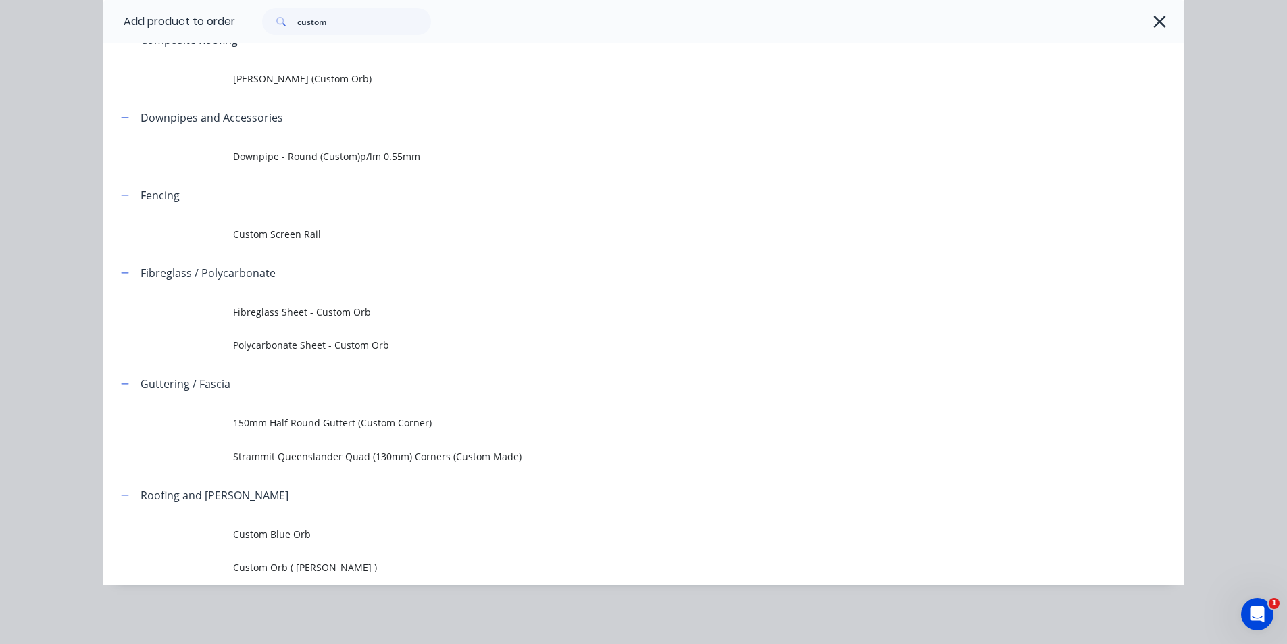
scroll to position [0, 0]
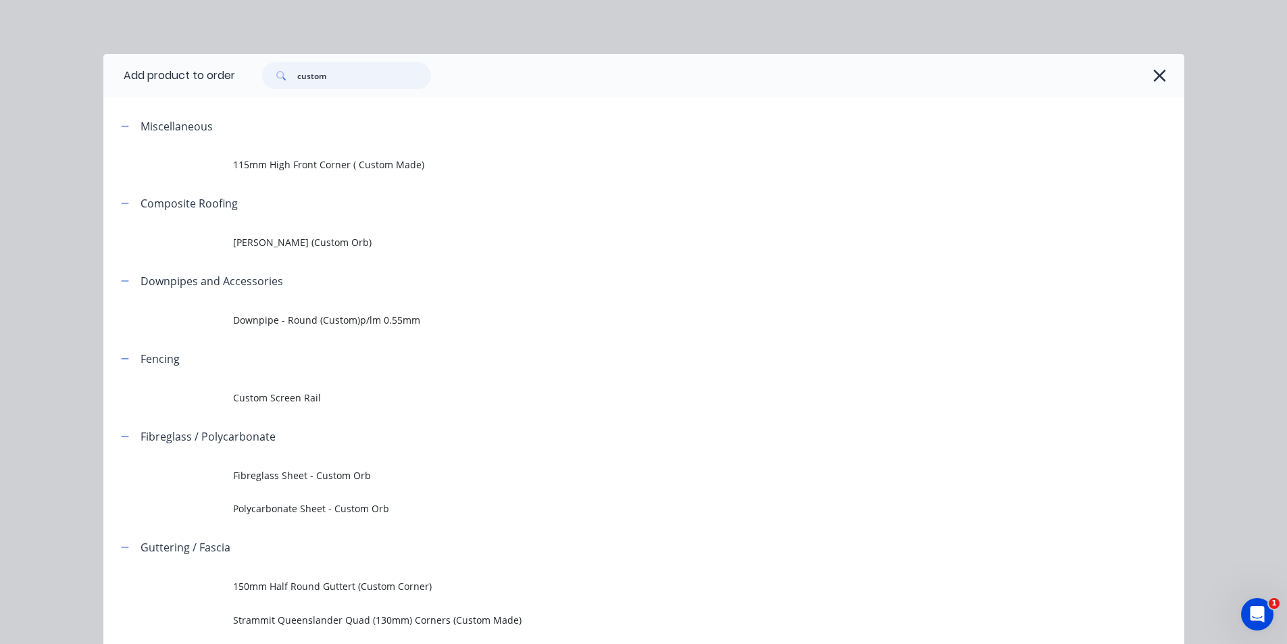
click at [351, 70] on input "custom" at bounding box center [364, 75] width 134 height 27
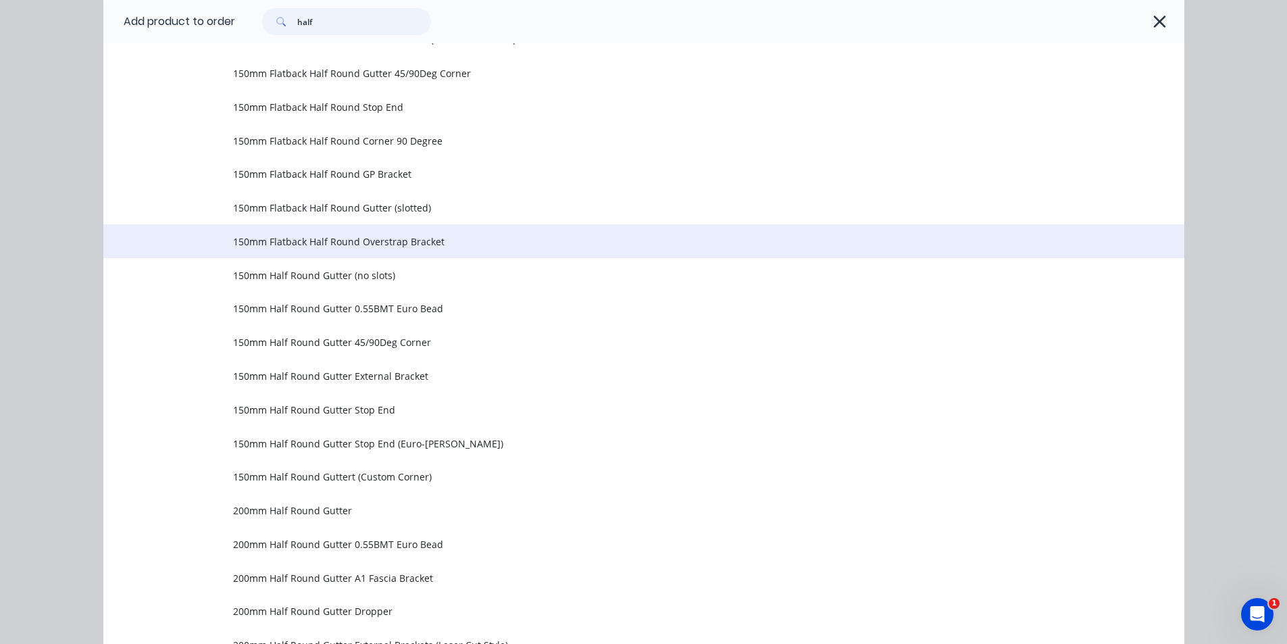
scroll to position [135, 0]
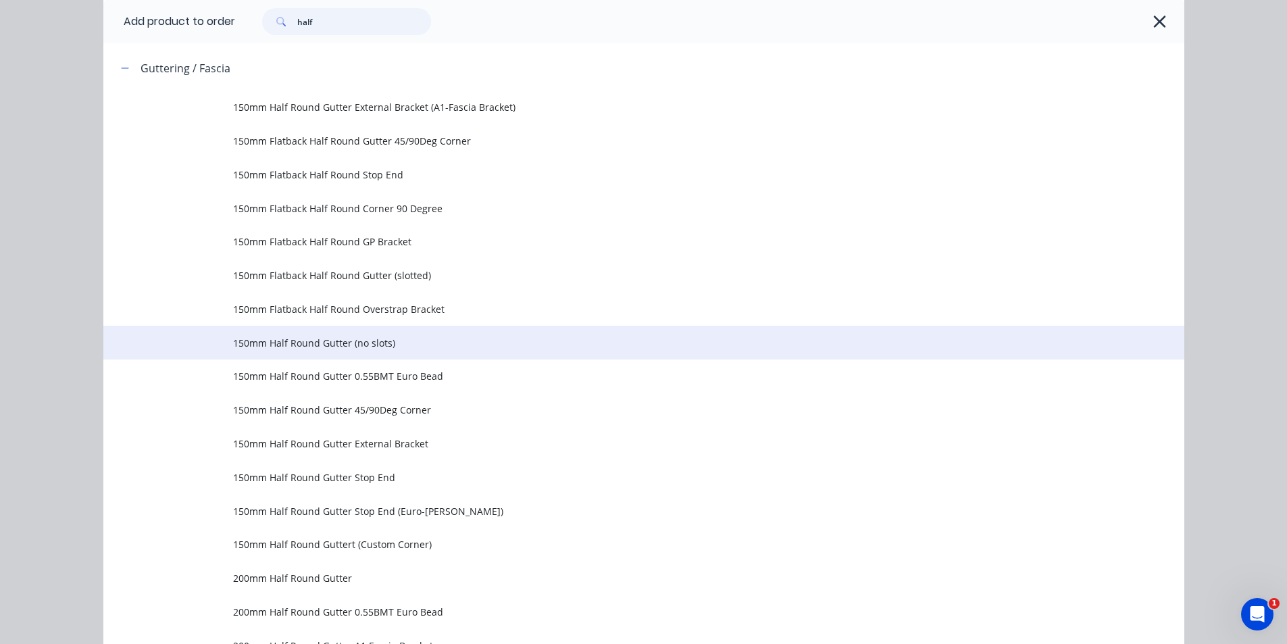
type input "half"
click at [358, 344] on span "150mm Half Round Gutter (no slots)" at bounding box center [613, 343] width 760 height 14
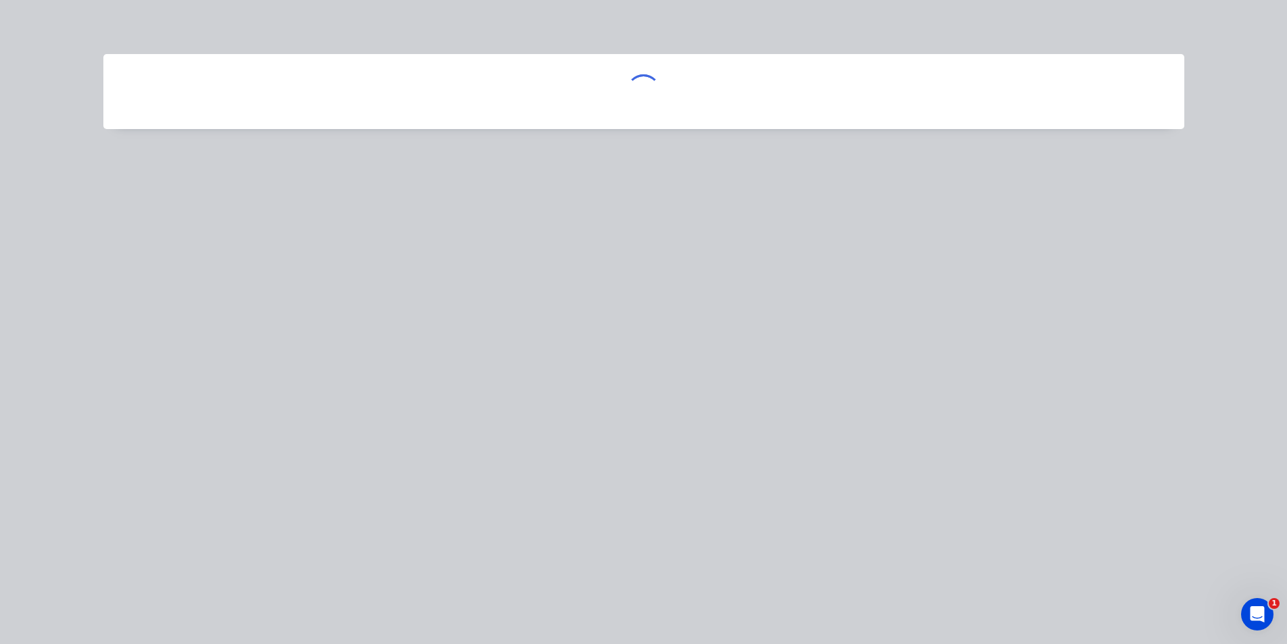
scroll to position [0, 0]
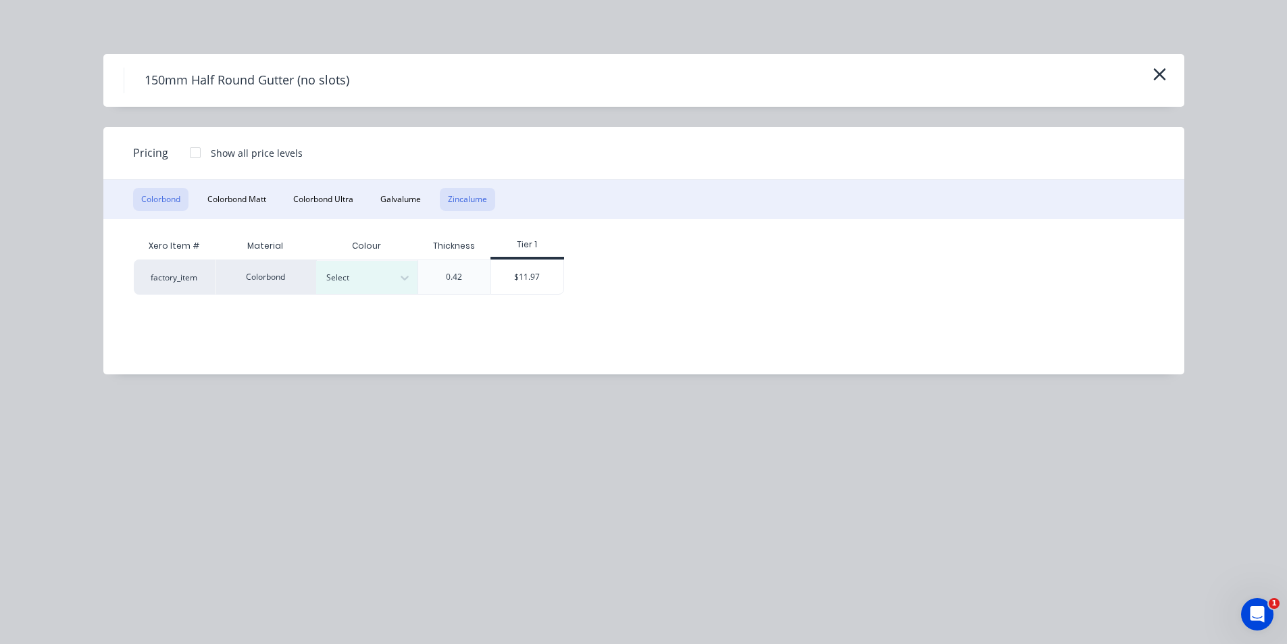
click at [473, 206] on button "Zincalume" at bounding box center [467, 199] width 55 height 23
click at [382, 286] on div "0.42" at bounding box center [353, 276] width 74 height 35
click at [465, 284] on div "factory_item Zincalume 0.42 $11.77" at bounding box center [634, 276] width 1000 height 35
click at [438, 284] on div "$11.77" at bounding box center [426, 277] width 72 height 34
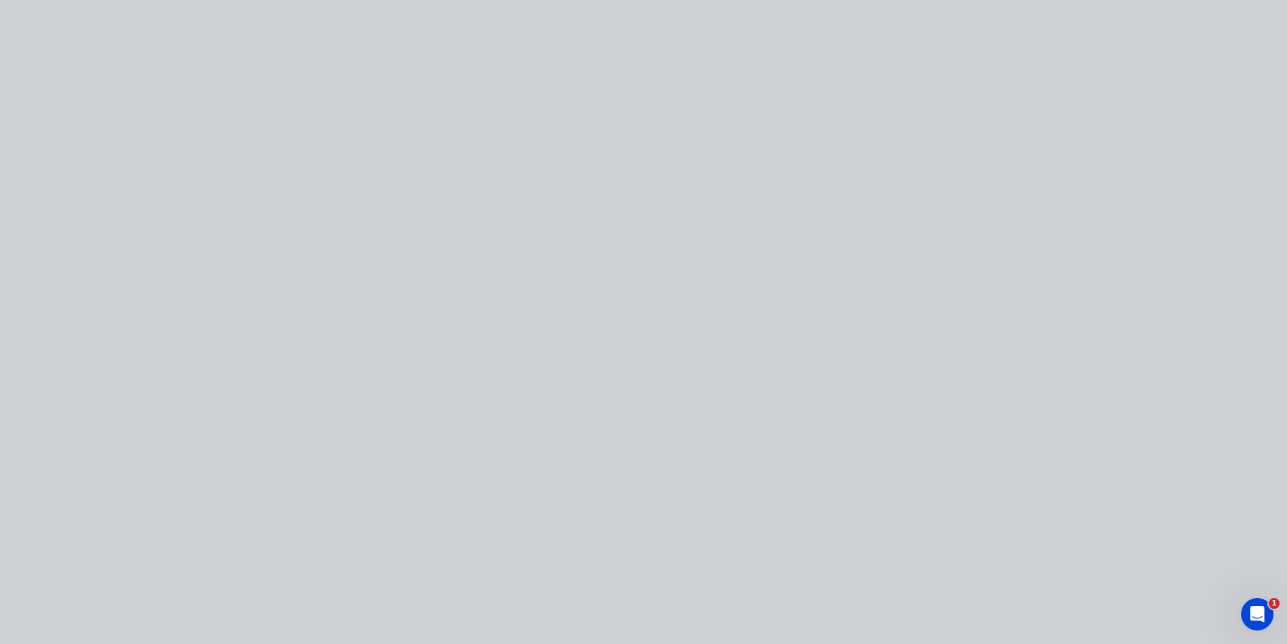
type input "$11.77"
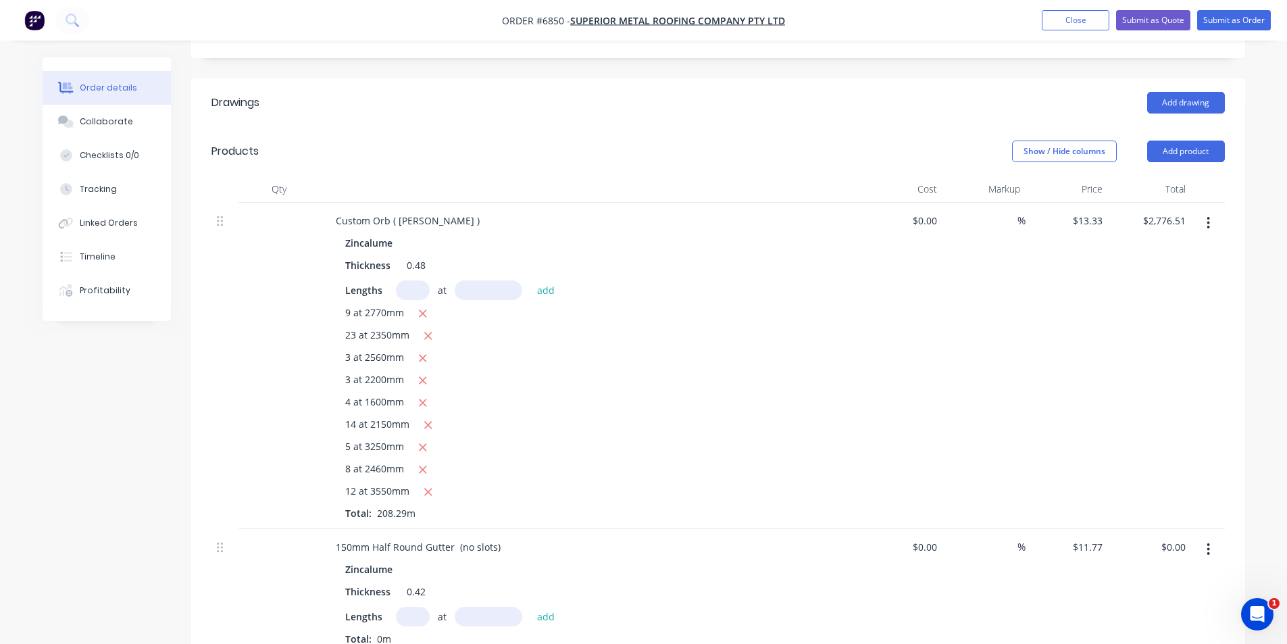
drag, startPoint x: 418, startPoint y: 575, endPoint x: 419, endPoint y: 584, distance: 8.2
click at [419, 606] on input "text" at bounding box center [413, 616] width 34 height 20
type input "1"
type input "1800"
click at [530, 606] on button "add" at bounding box center [546, 615] width 32 height 18
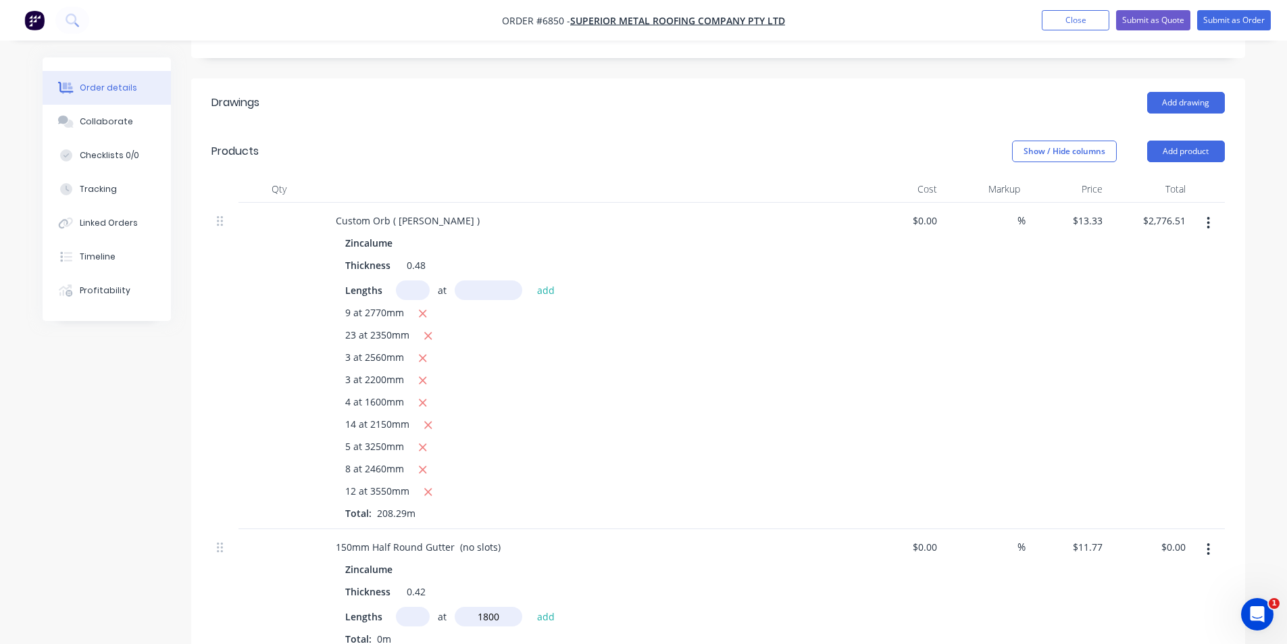
type input "$21.19"
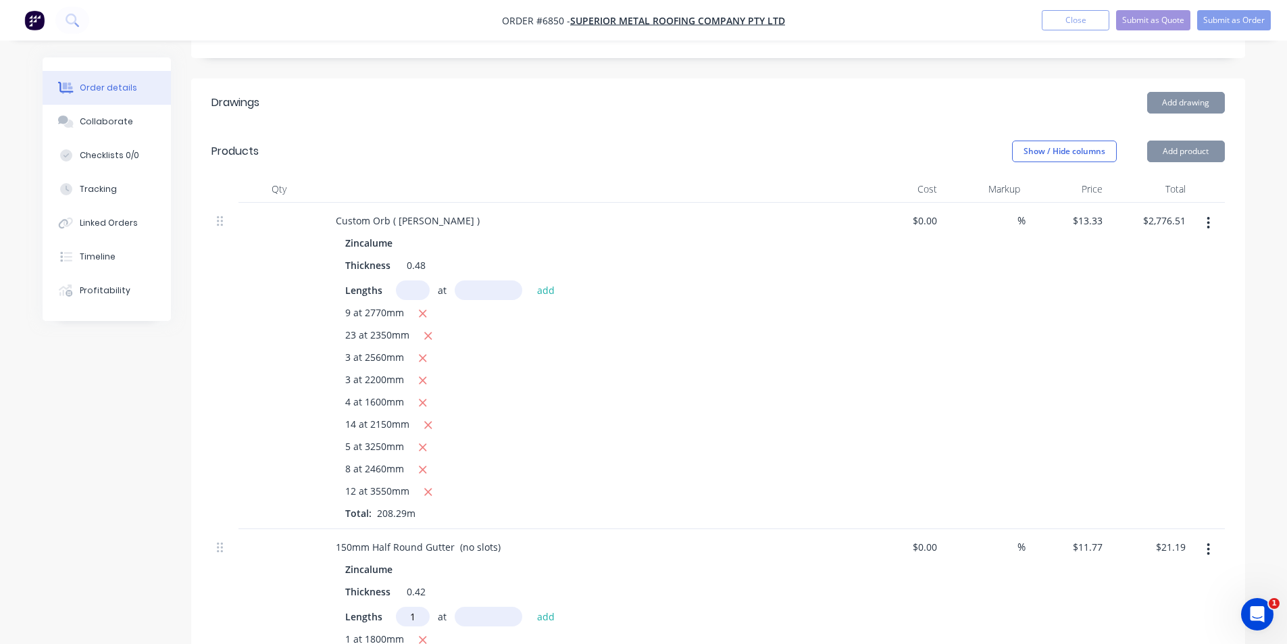
type input "1"
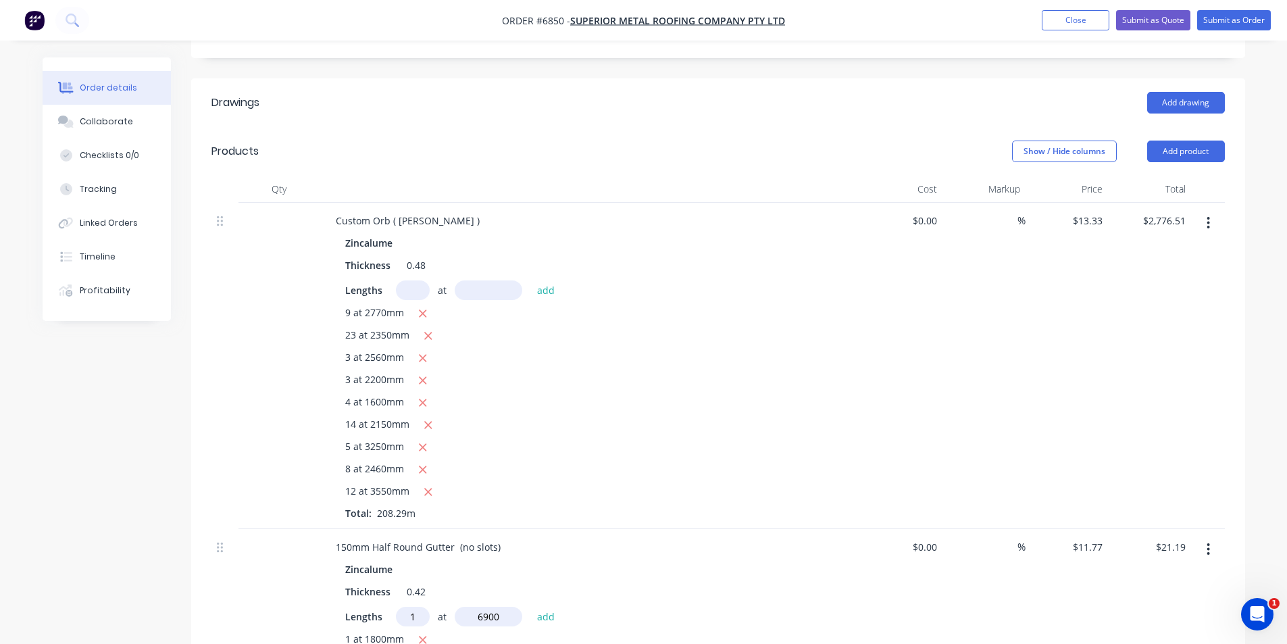
type input "6900"
click at [530, 606] on button "add" at bounding box center [546, 615] width 32 height 18
type input "$102.40"
type input "3"
type input "5700"
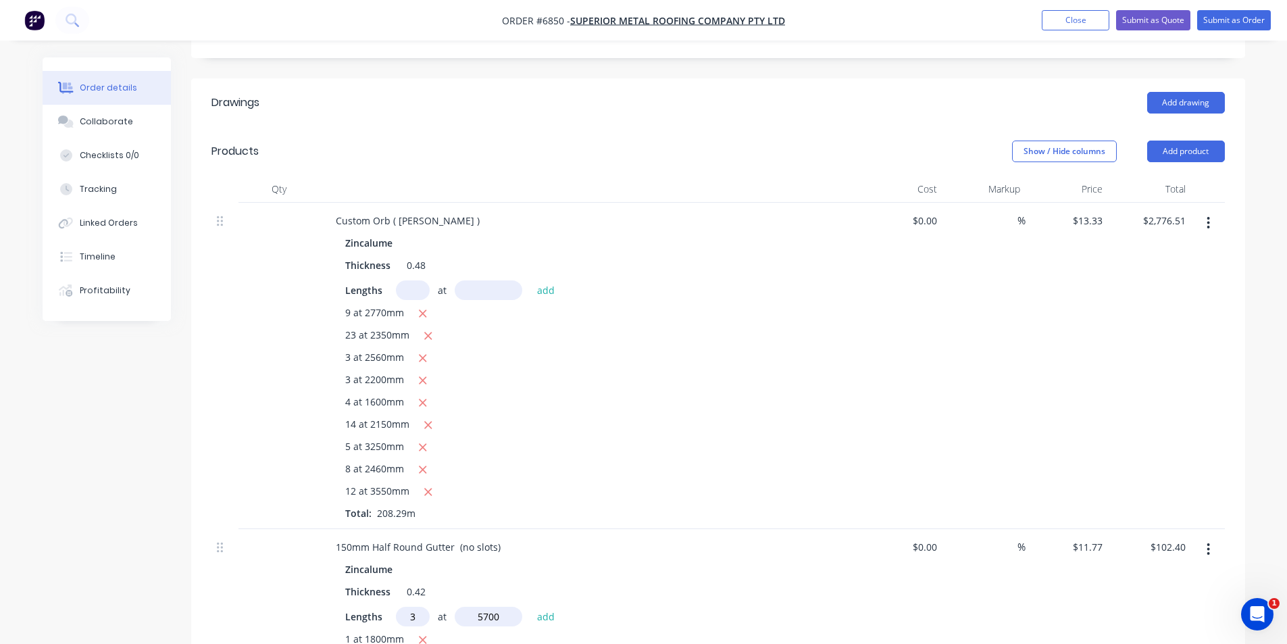
click at [530, 606] on button "add" at bounding box center [546, 615] width 32 height 18
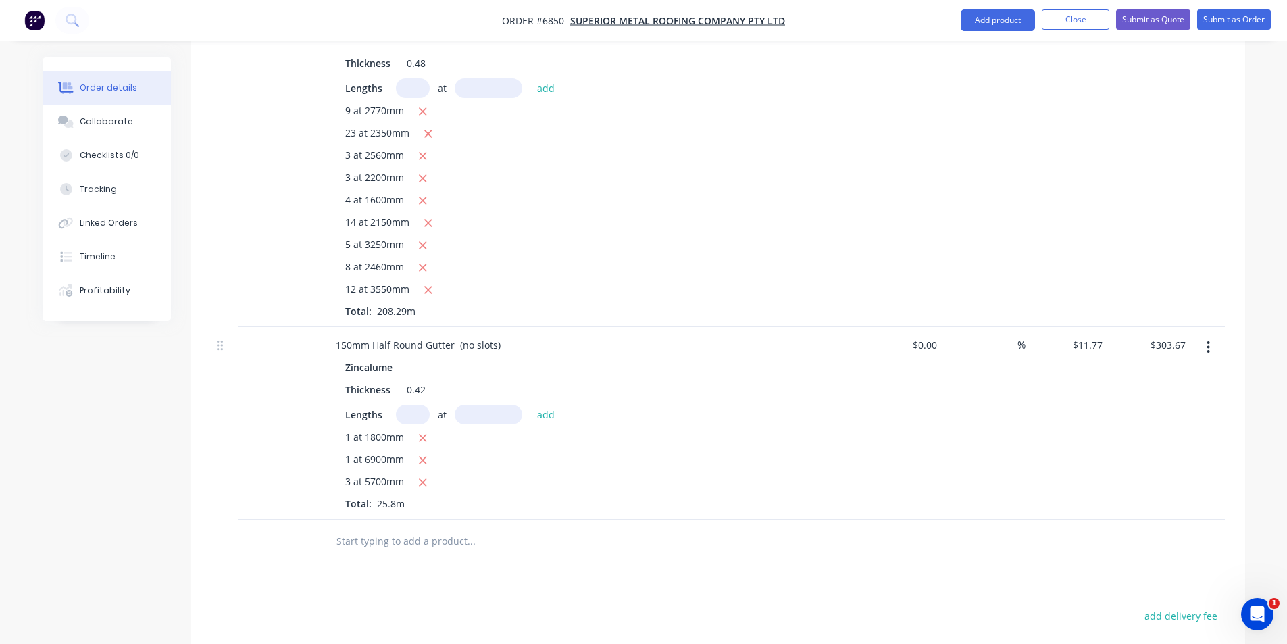
scroll to position [540, 0]
click at [423, 478] on icon "button" at bounding box center [422, 481] width 7 height 7
click at [415, 404] on input "text" at bounding box center [413, 414] width 34 height 20
type input "$102.40"
type input "4"
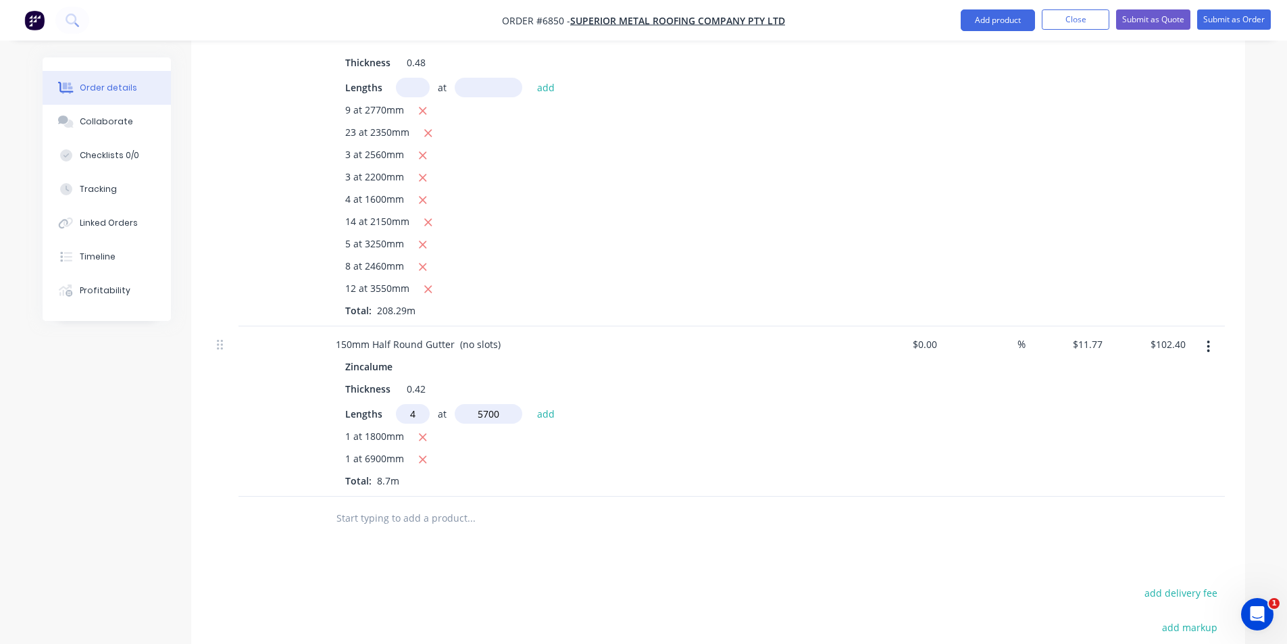
type input "5700"
click at [530, 404] on button "add" at bounding box center [546, 413] width 32 height 18
type input "$370.76"
drag, startPoint x: 1001, startPoint y: 25, endPoint x: 998, endPoint y: 35, distance: 10.7
click at [1000, 25] on button "Add product" at bounding box center [997, 20] width 74 height 22
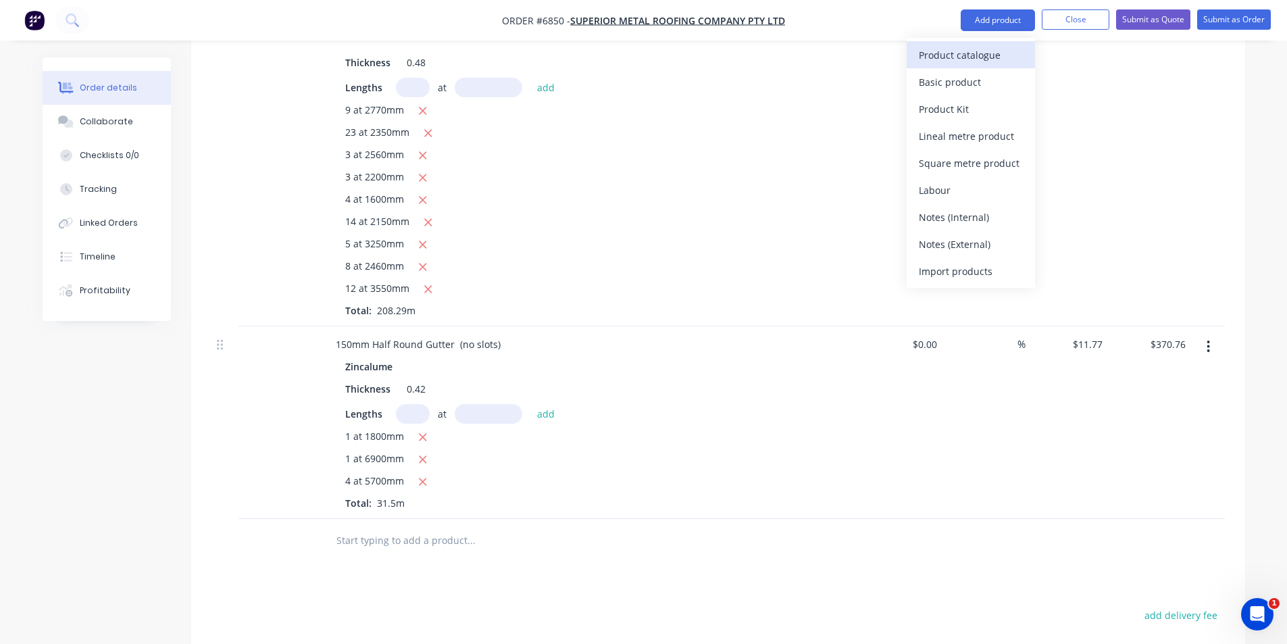
click at [996, 61] on div "Product catalogue" at bounding box center [971, 55] width 104 height 20
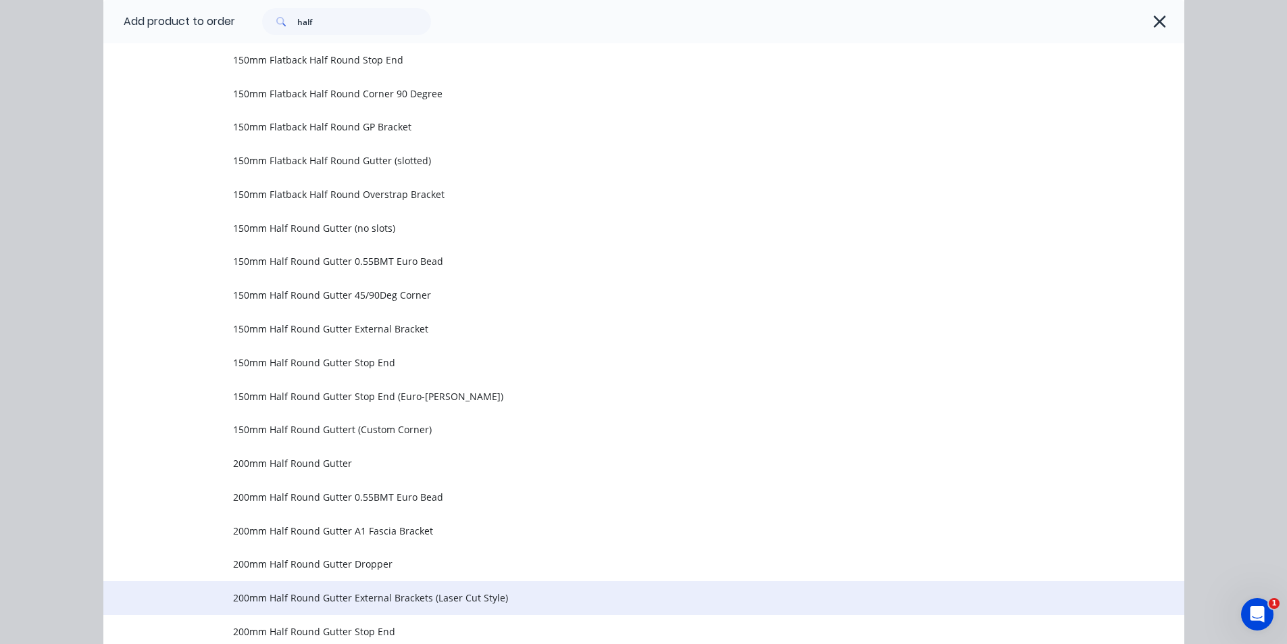
scroll to position [246, 0]
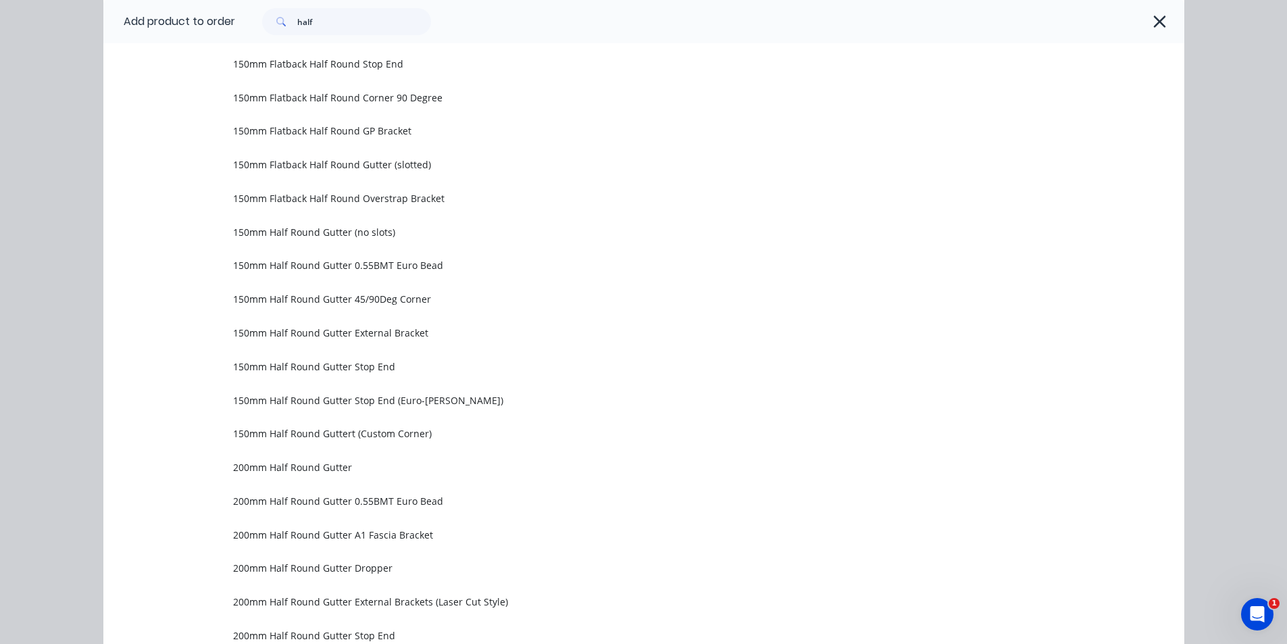
drag, startPoint x: 390, startPoint y: 332, endPoint x: 383, endPoint y: 246, distance: 86.1
click at [390, 331] on span "150mm Half Round Gutter External Bracket" at bounding box center [613, 333] width 760 height 14
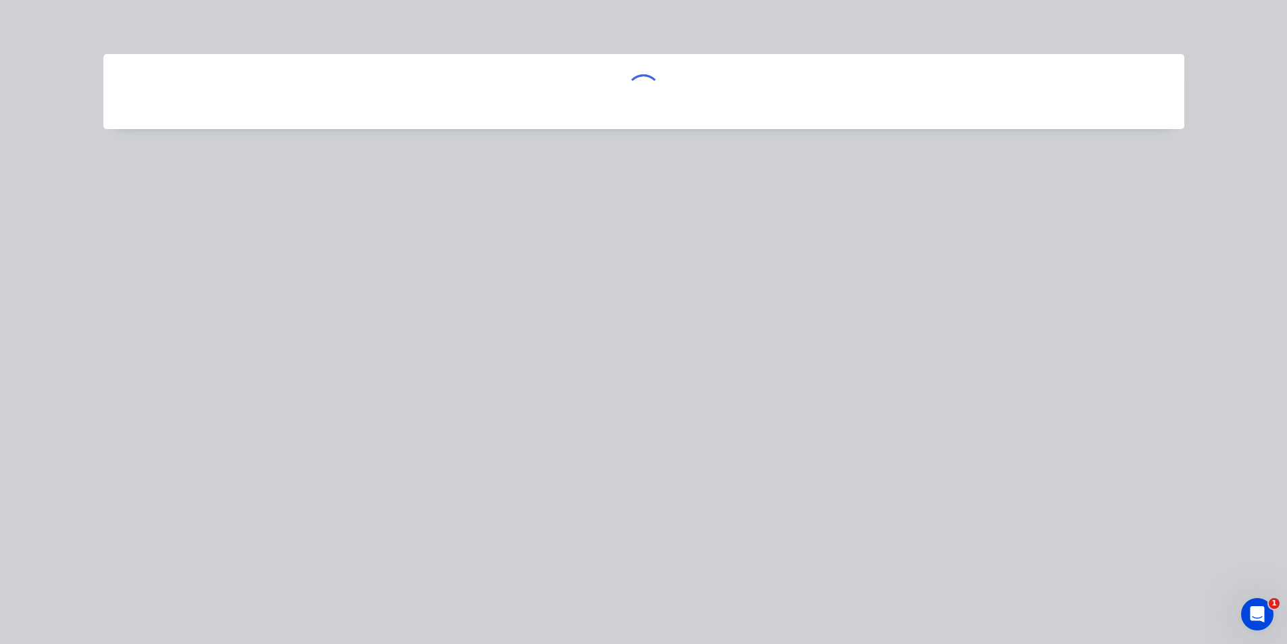
scroll to position [0, 0]
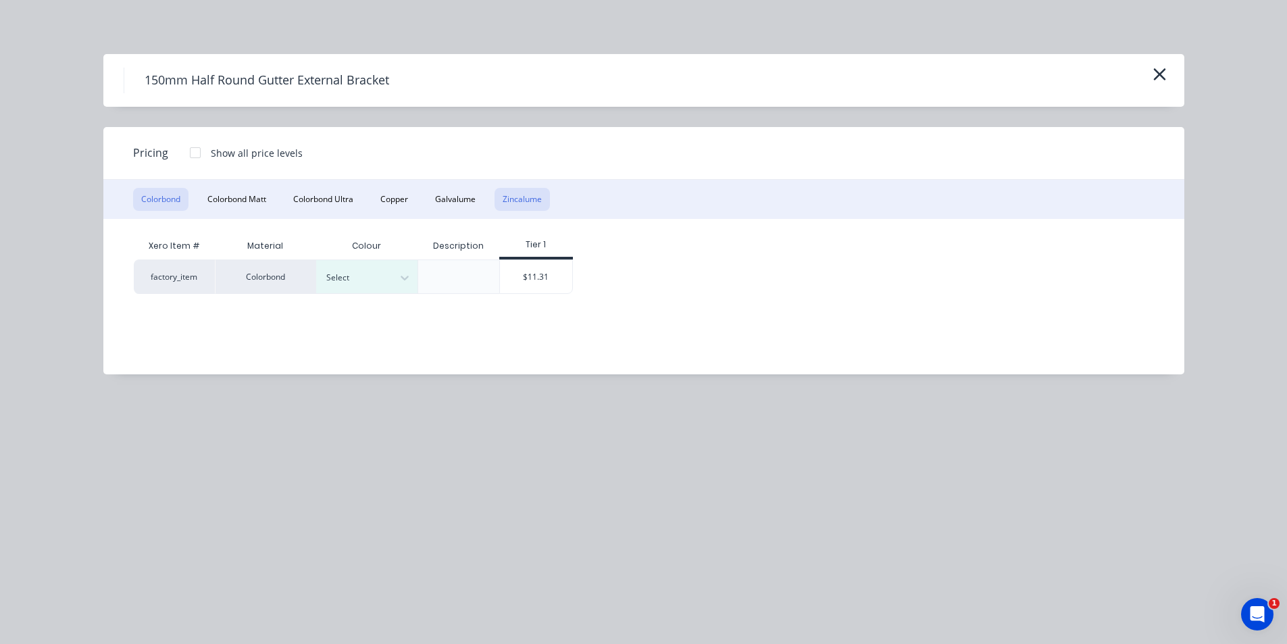
click at [542, 197] on button "Zincalume" at bounding box center [521, 199] width 55 height 23
click at [463, 280] on div "$10.92" at bounding box center [434, 276] width 72 height 32
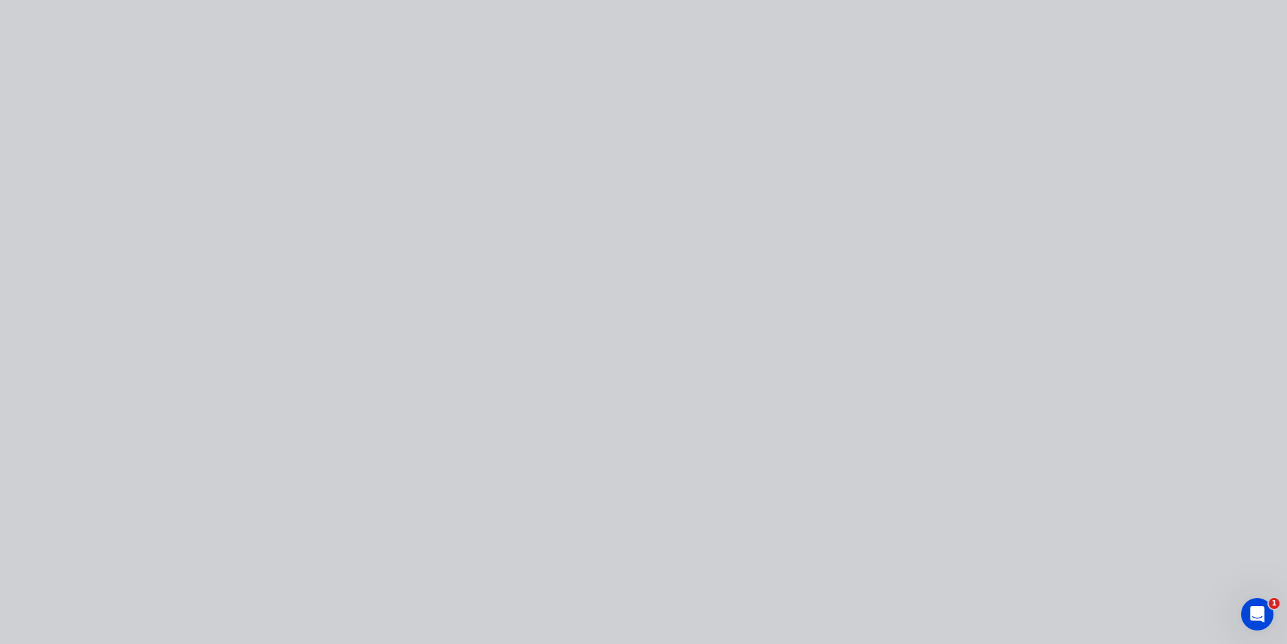
type input "$10.92"
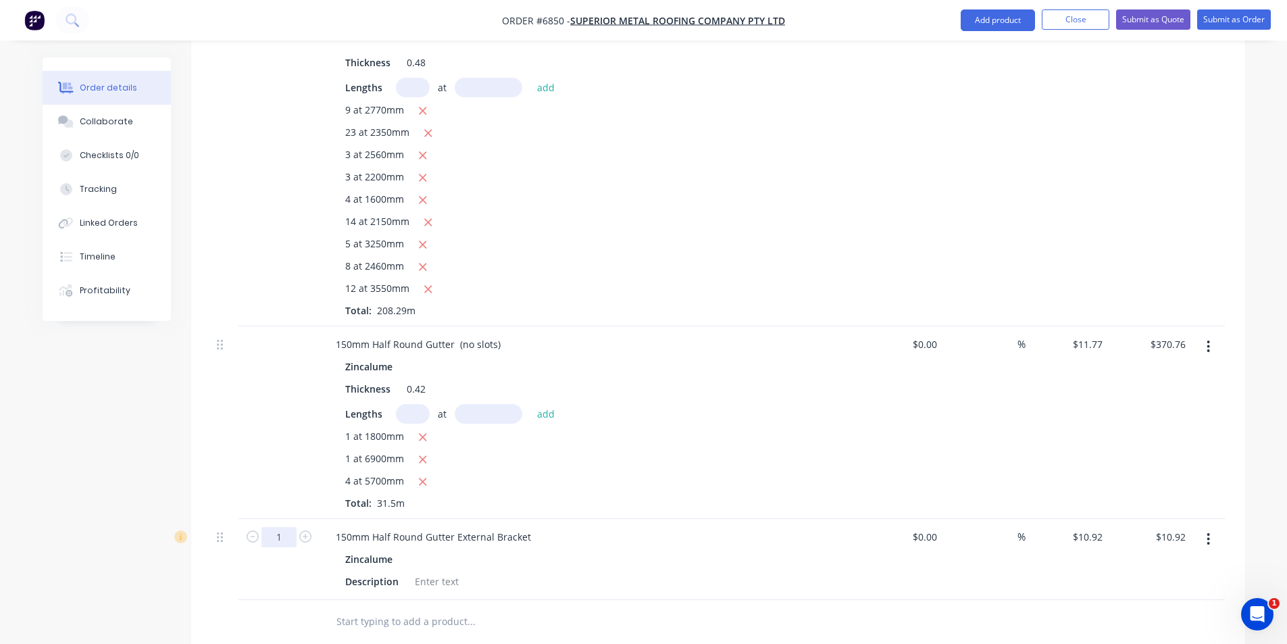
click at [281, 527] on input "1" at bounding box center [278, 537] width 35 height 20
type input "28"
type input "$305.76"
click at [615, 549] on div "Zincalume" at bounding box center [589, 559] width 489 height 20
click at [1003, 29] on button "Add product" at bounding box center [997, 20] width 74 height 22
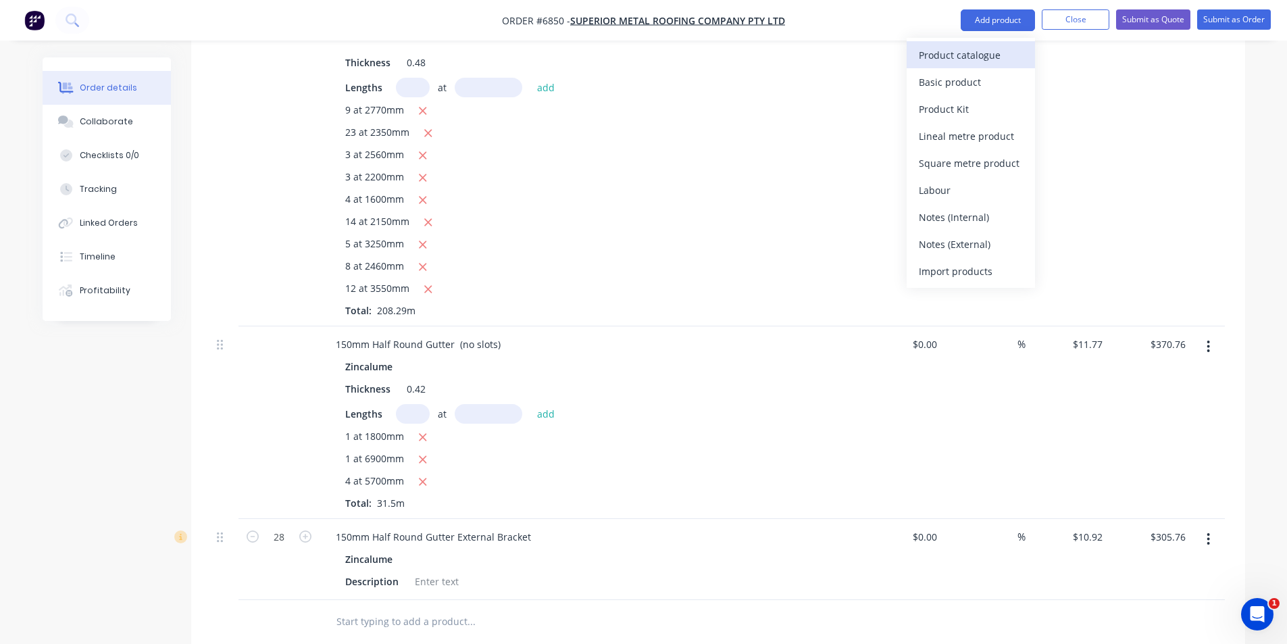
click at [998, 66] on button "Product catalogue" at bounding box center [970, 54] width 128 height 27
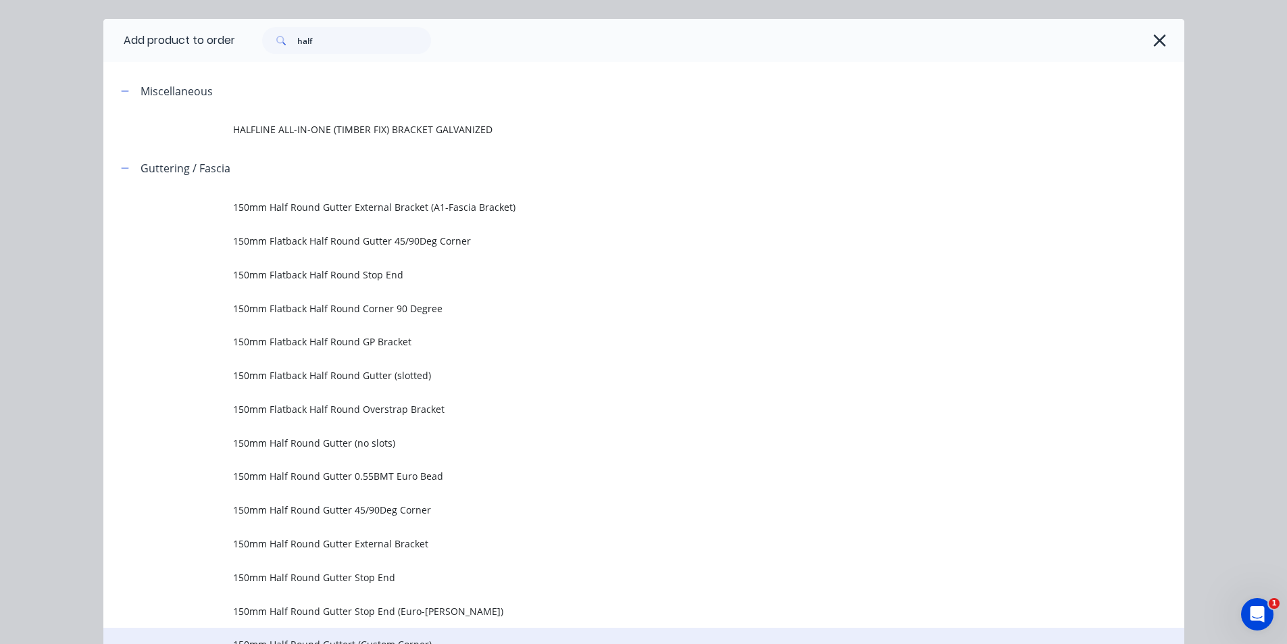
scroll to position [68, 0]
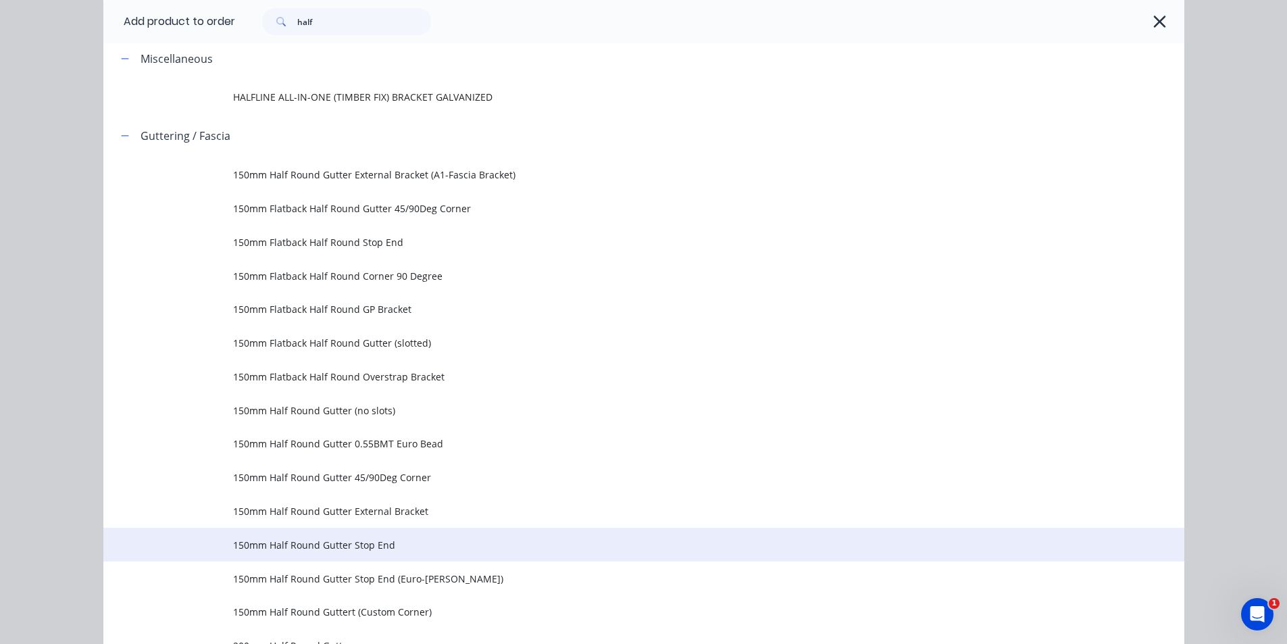
click at [371, 547] on span "150mm Half Round Gutter Stop End" at bounding box center [613, 545] width 760 height 14
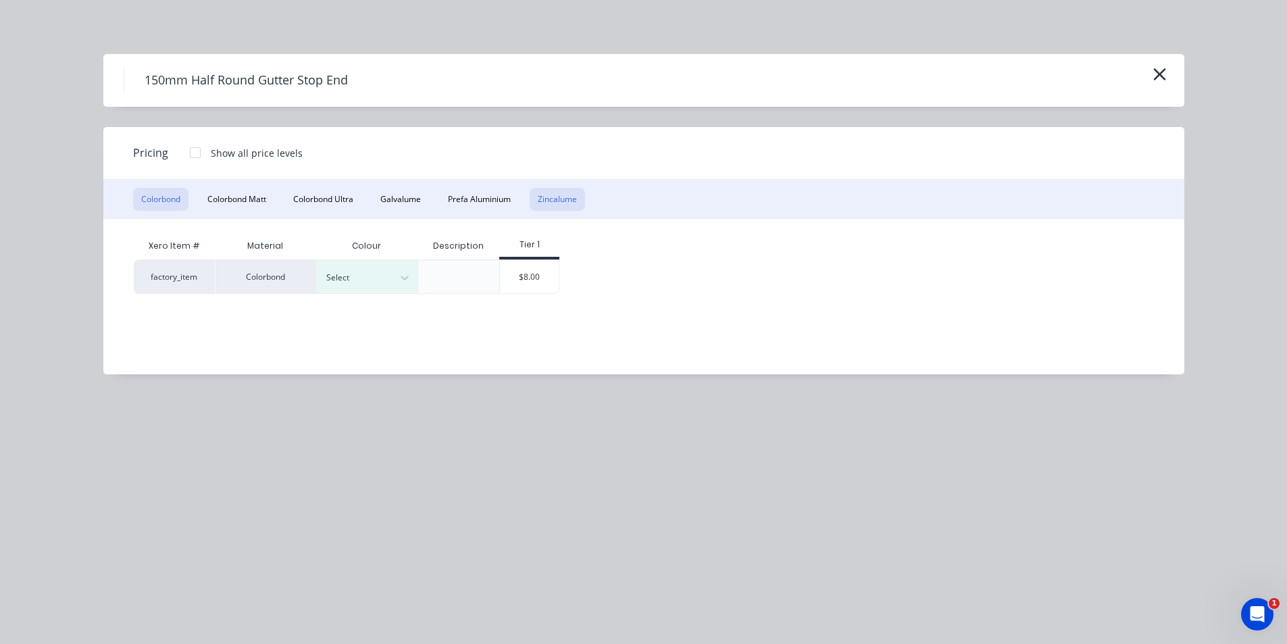
click at [543, 197] on button "Zincalume" at bounding box center [557, 199] width 55 height 23
click at [432, 281] on div "$7.62" at bounding box center [432, 276] width 68 height 32
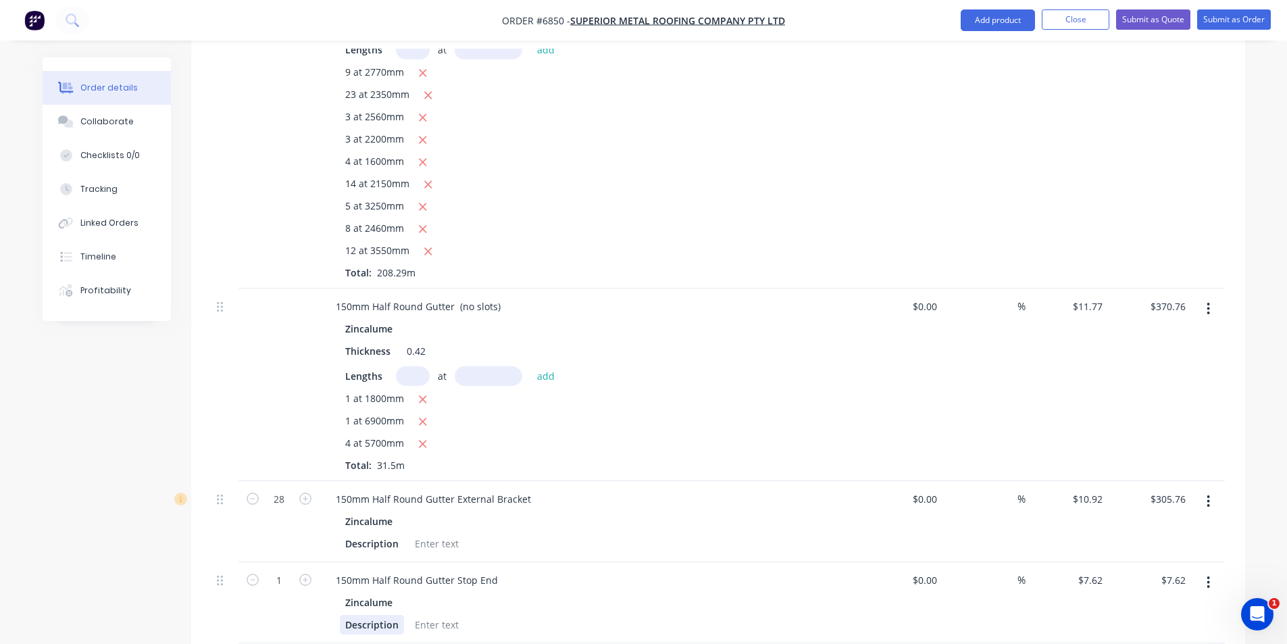
scroll to position [608, 0]
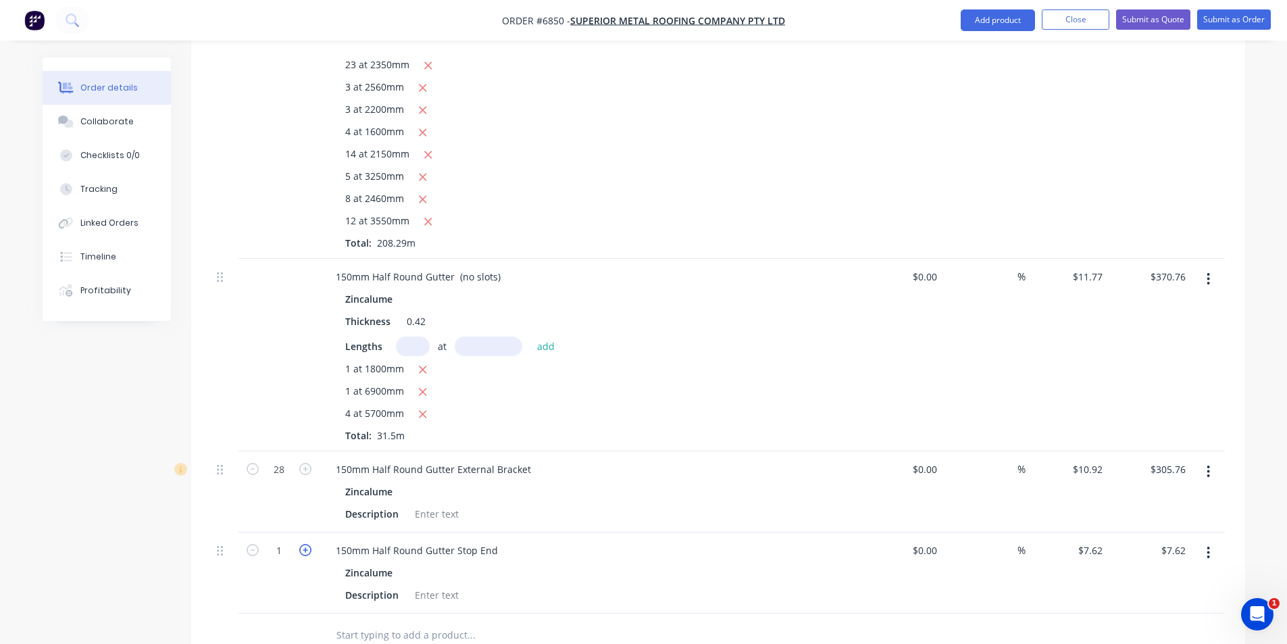
click at [305, 544] on icon "button" at bounding box center [305, 550] width 12 height 12
type input "2"
type input "$15.24"
click at [442, 585] on div at bounding box center [436, 595] width 55 height 20
click at [1000, 16] on button "Add product" at bounding box center [997, 20] width 74 height 22
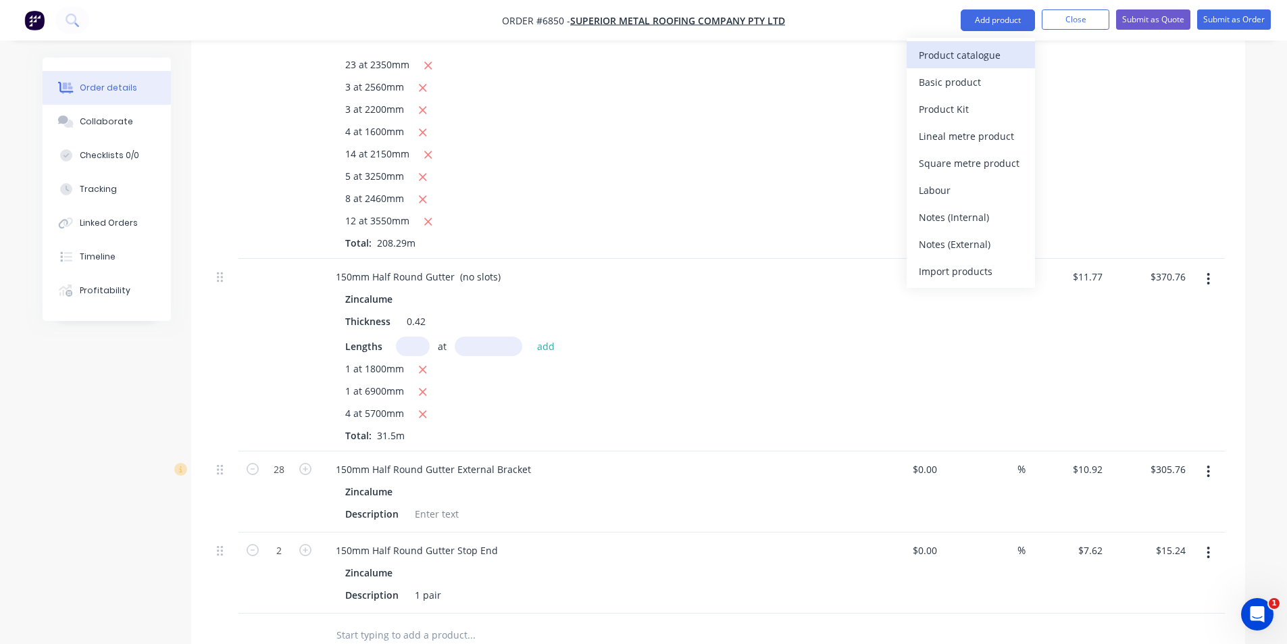
click at [995, 46] on div "Product catalogue" at bounding box center [971, 55] width 104 height 20
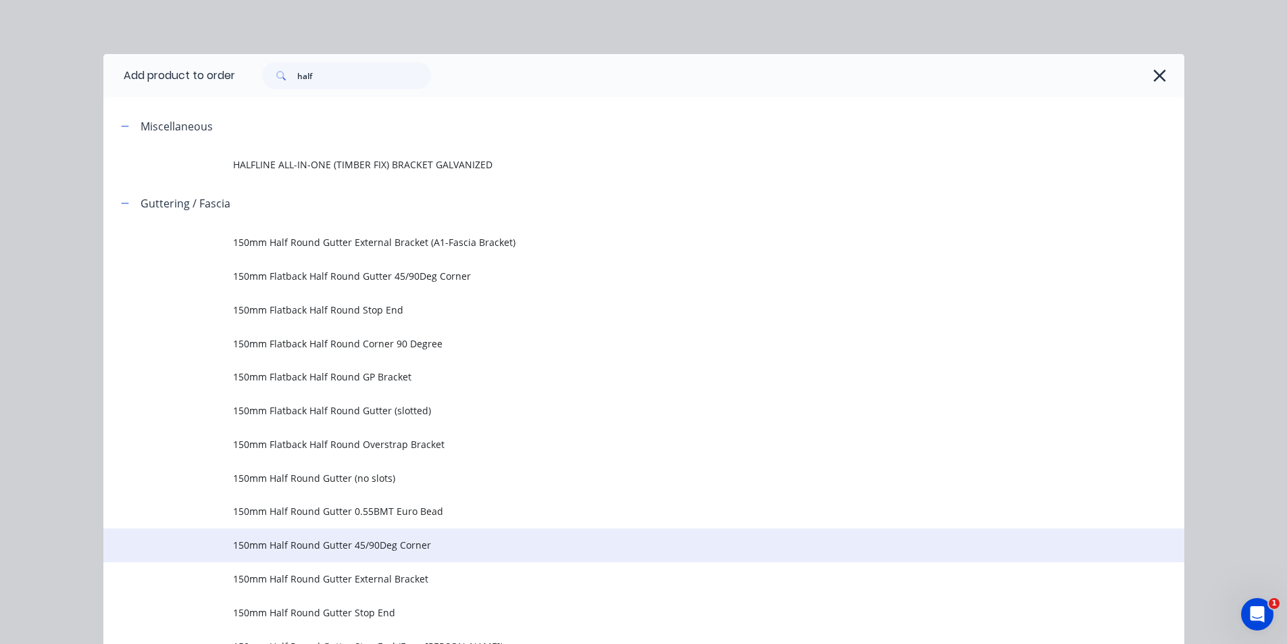
click at [395, 553] on td "150mm Half Round Gutter 45/90Deg Corner" at bounding box center [708, 545] width 951 height 34
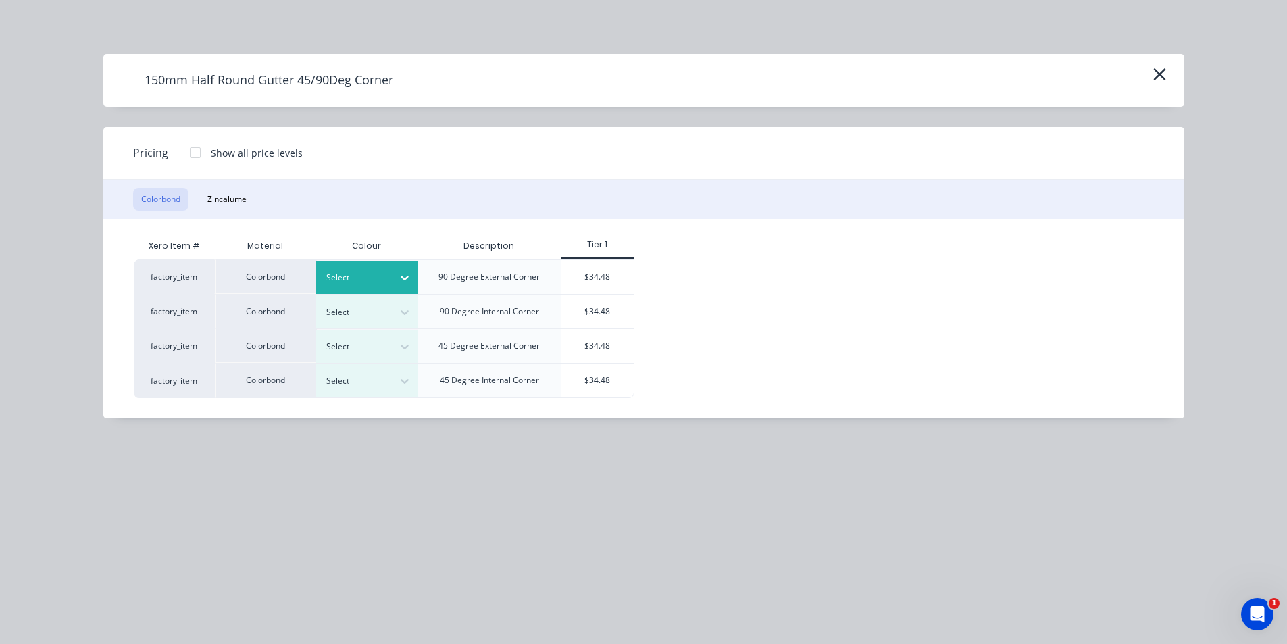
click at [374, 264] on div "Select" at bounding box center [366, 277] width 101 height 33
click at [240, 195] on button "Zincalume" at bounding box center [226, 199] width 55 height 23
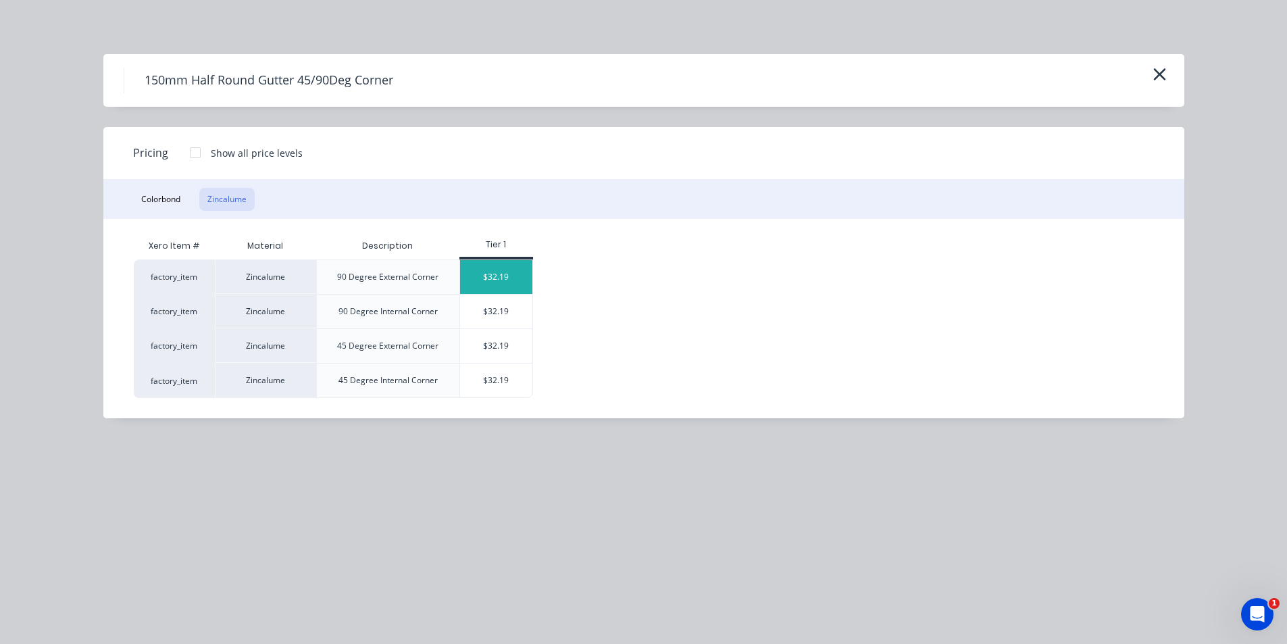
click at [494, 272] on div "$32.19" at bounding box center [496, 277] width 72 height 34
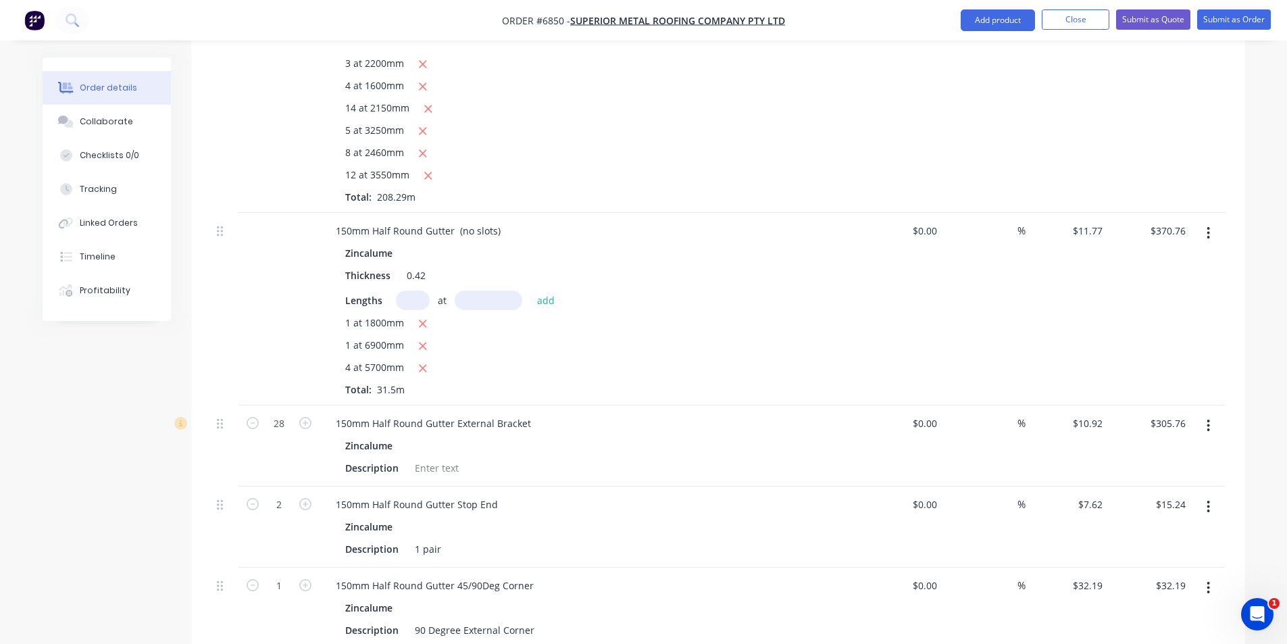
scroll to position [675, 0]
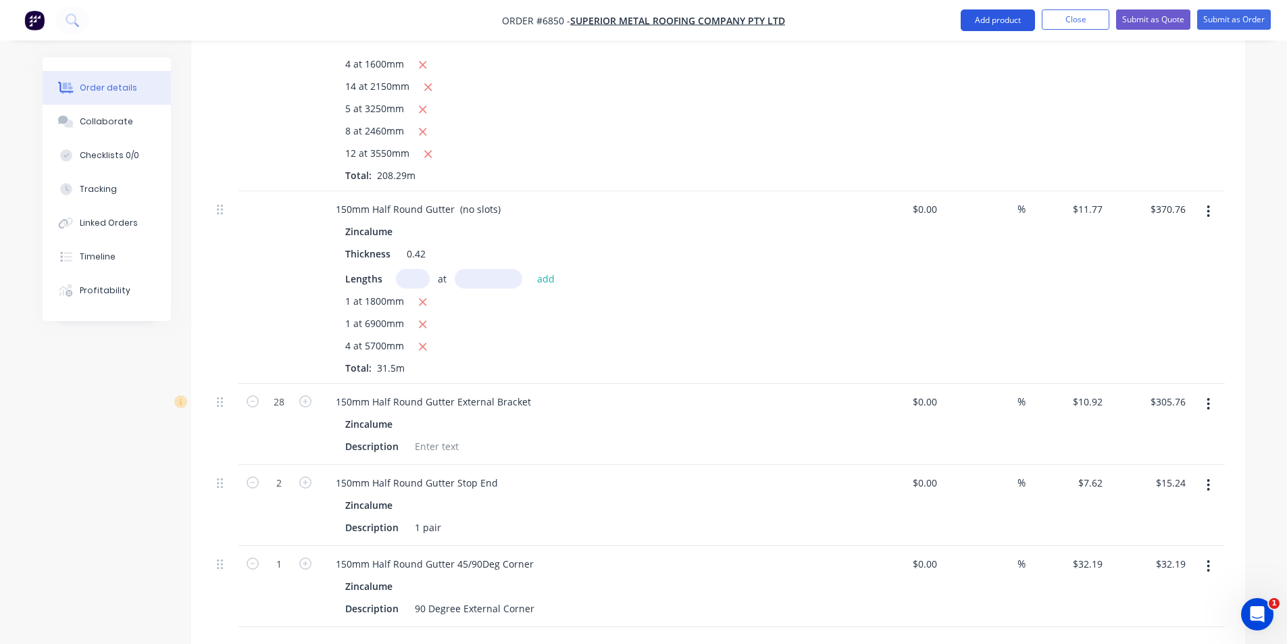
click at [986, 26] on button "Add product" at bounding box center [997, 20] width 74 height 22
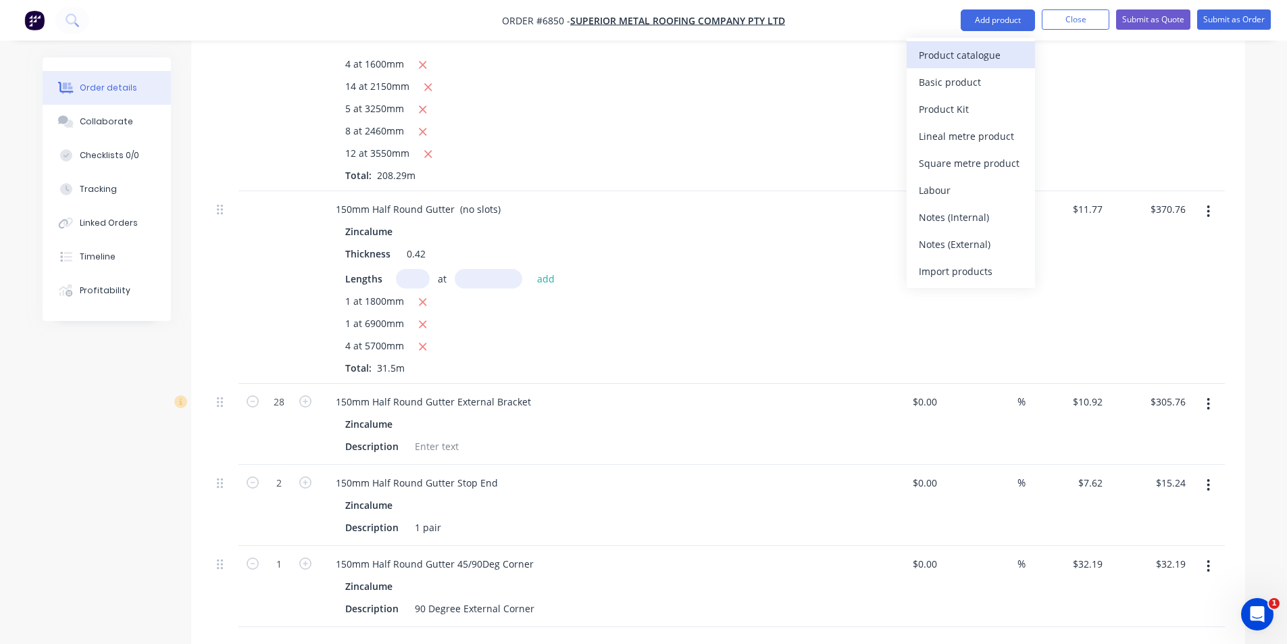
click at [994, 56] on div "Product catalogue" at bounding box center [971, 55] width 104 height 20
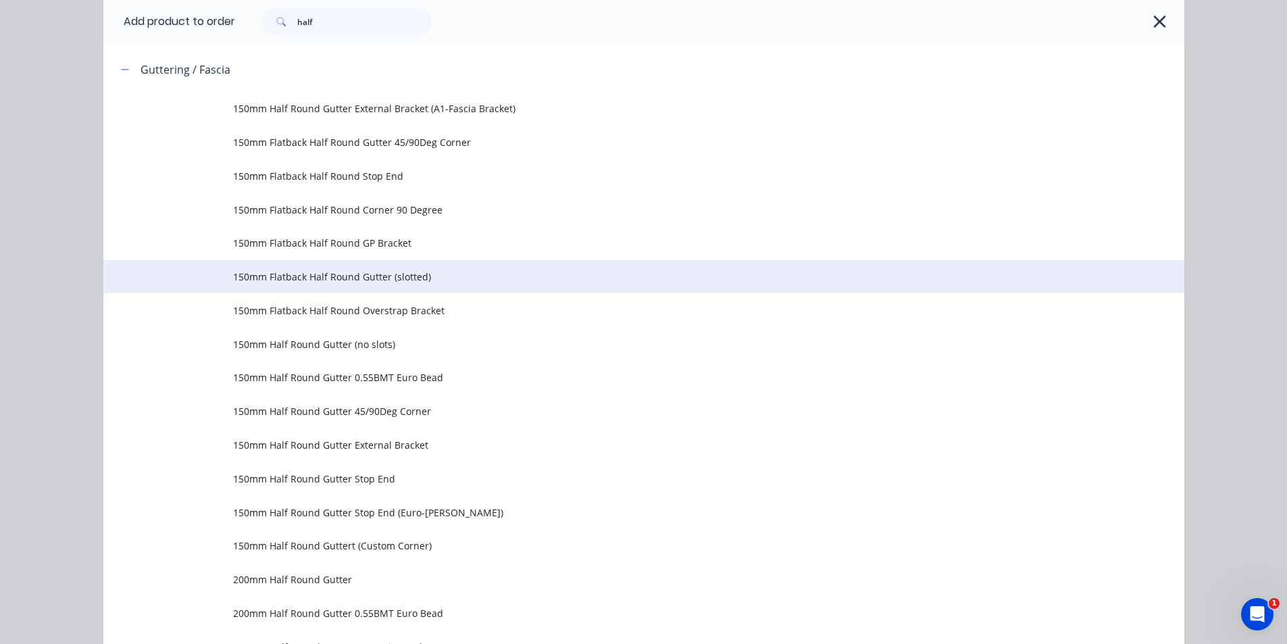
scroll to position [135, 0]
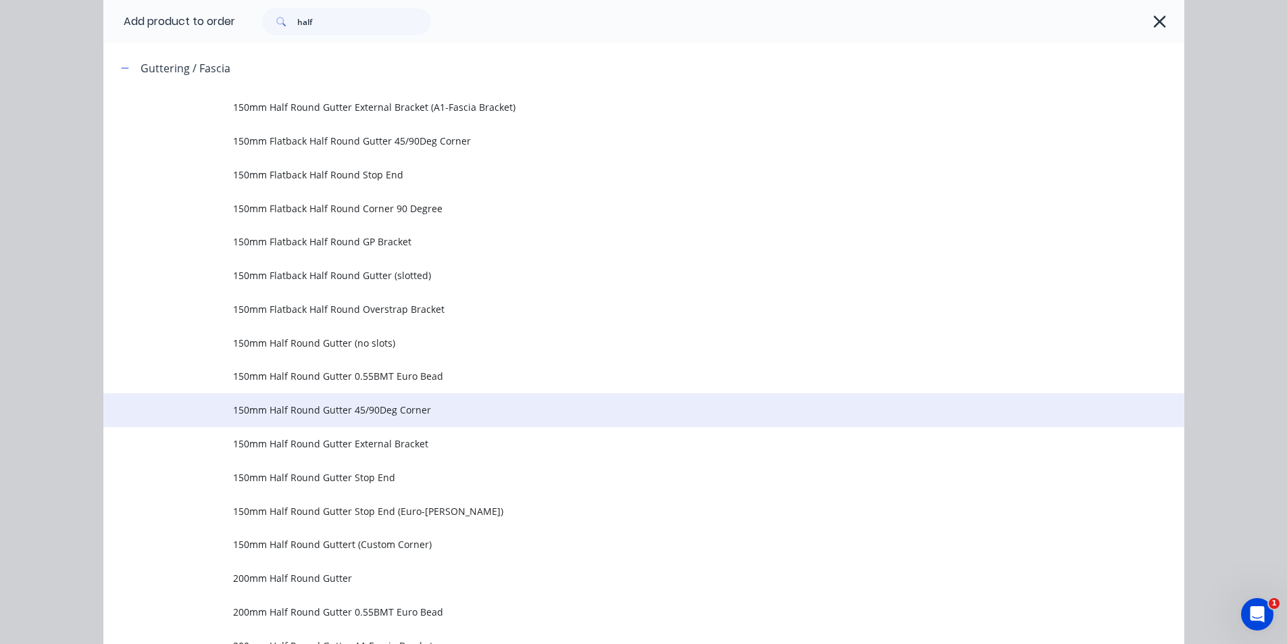
click at [486, 425] on td "150mm Half Round Gutter 45/90Deg Corner" at bounding box center [708, 410] width 951 height 34
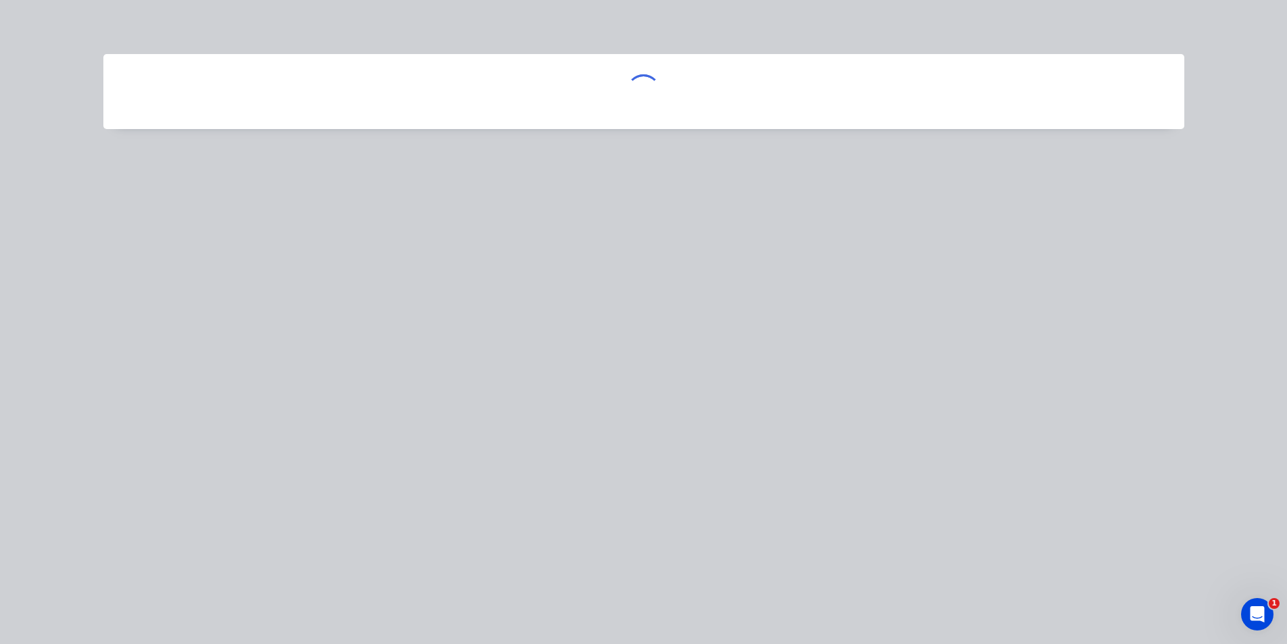
scroll to position [0, 0]
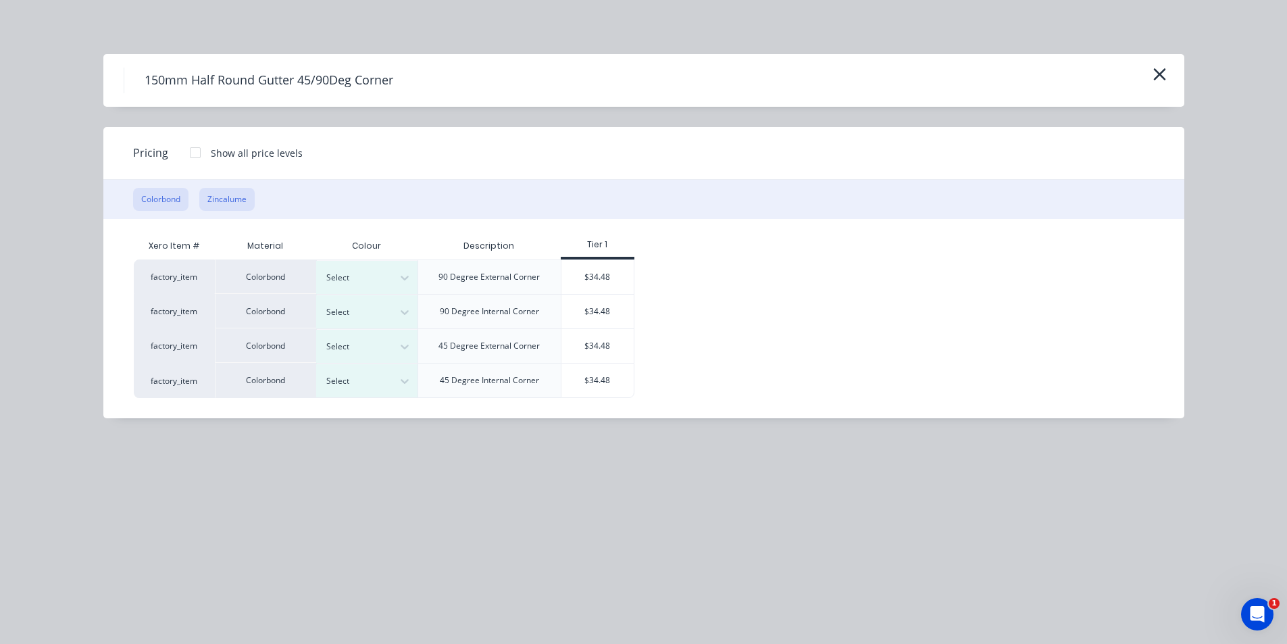
click at [224, 193] on button "Zincalume" at bounding box center [226, 199] width 55 height 23
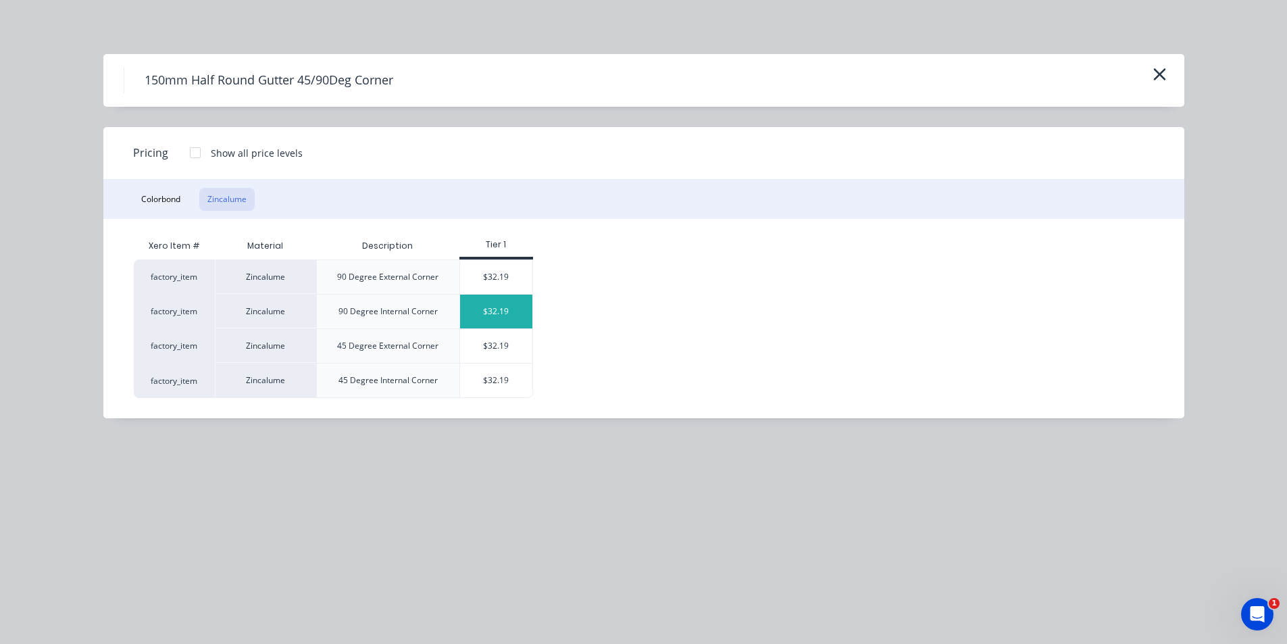
click at [499, 313] on div "$32.19" at bounding box center [496, 311] width 72 height 34
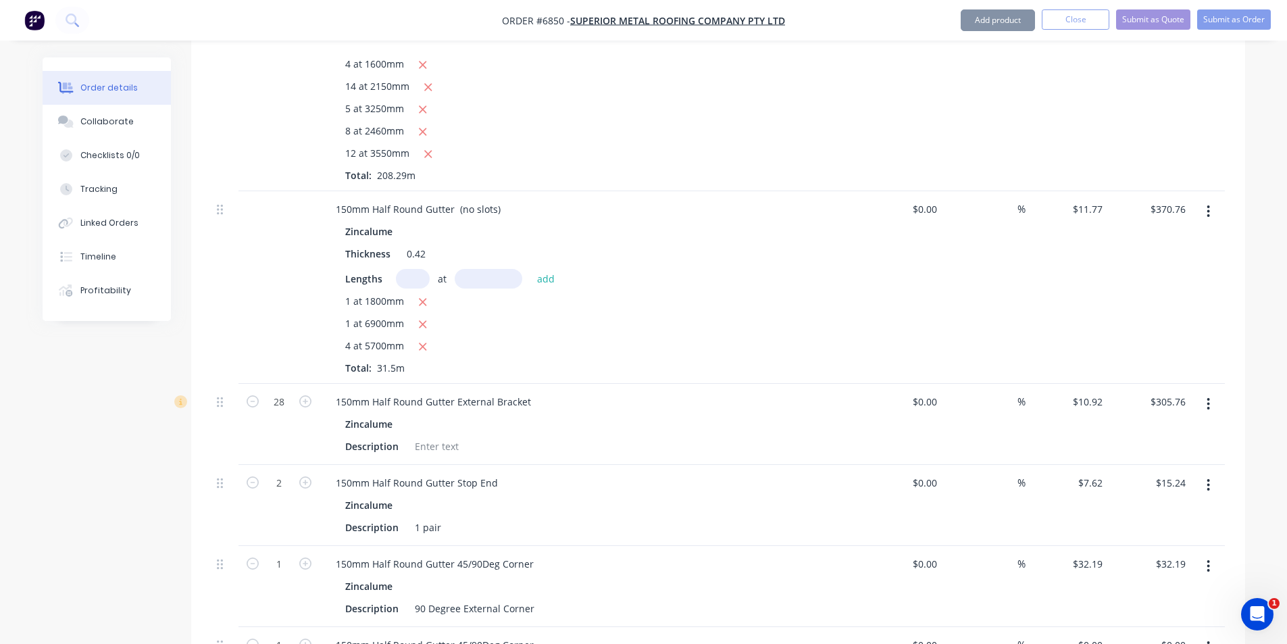
type input "$32.19"
click at [950, 21] on ul "Add product Close Submit as Quote Submit as Order" at bounding box center [1115, 20] width 342 height 22
click at [992, 20] on button "Add product" at bounding box center [997, 20] width 74 height 22
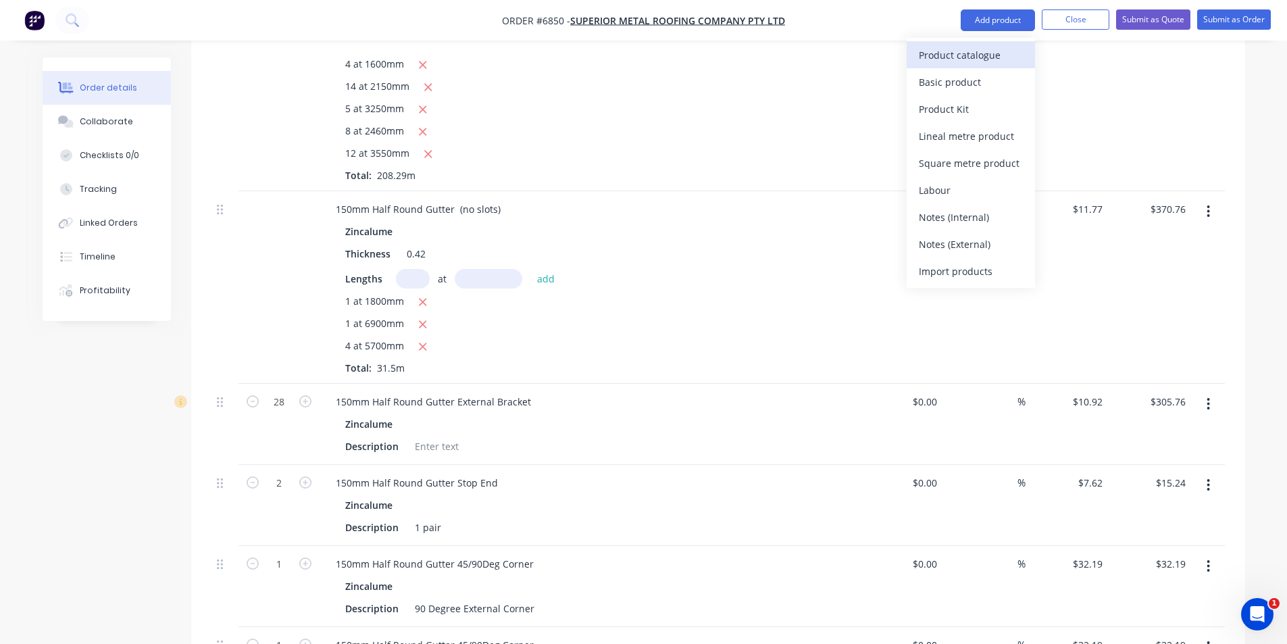
click at [985, 52] on div "Product catalogue" at bounding box center [971, 55] width 104 height 20
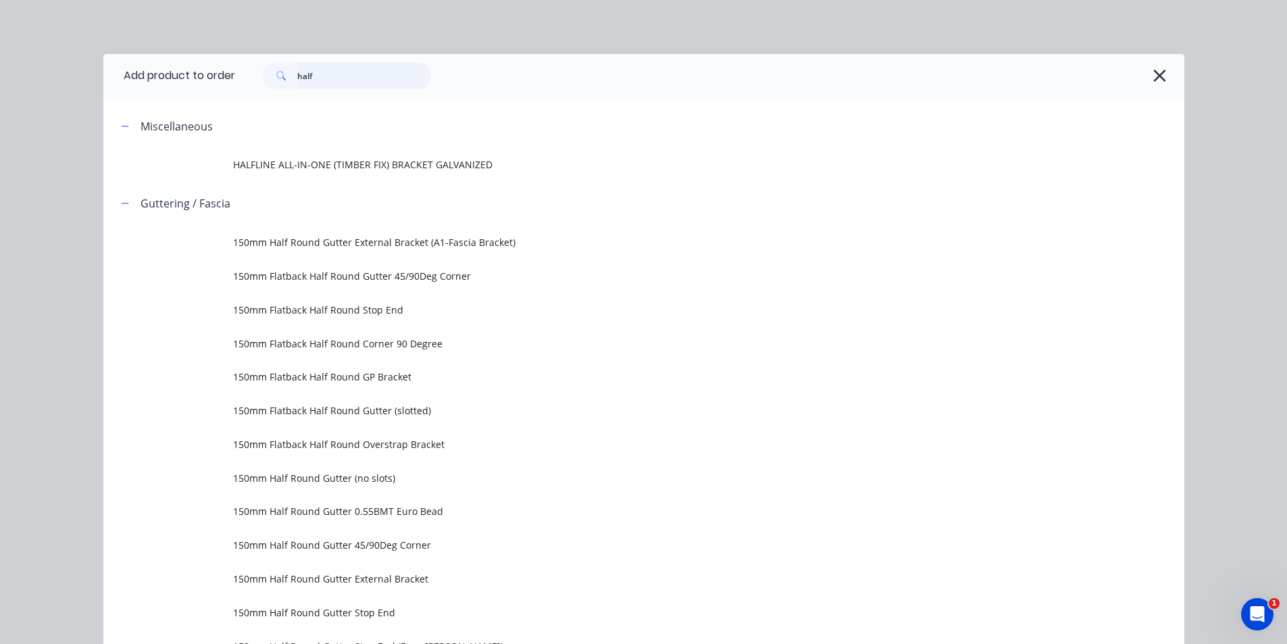
click at [340, 74] on input "half" at bounding box center [364, 75] width 134 height 27
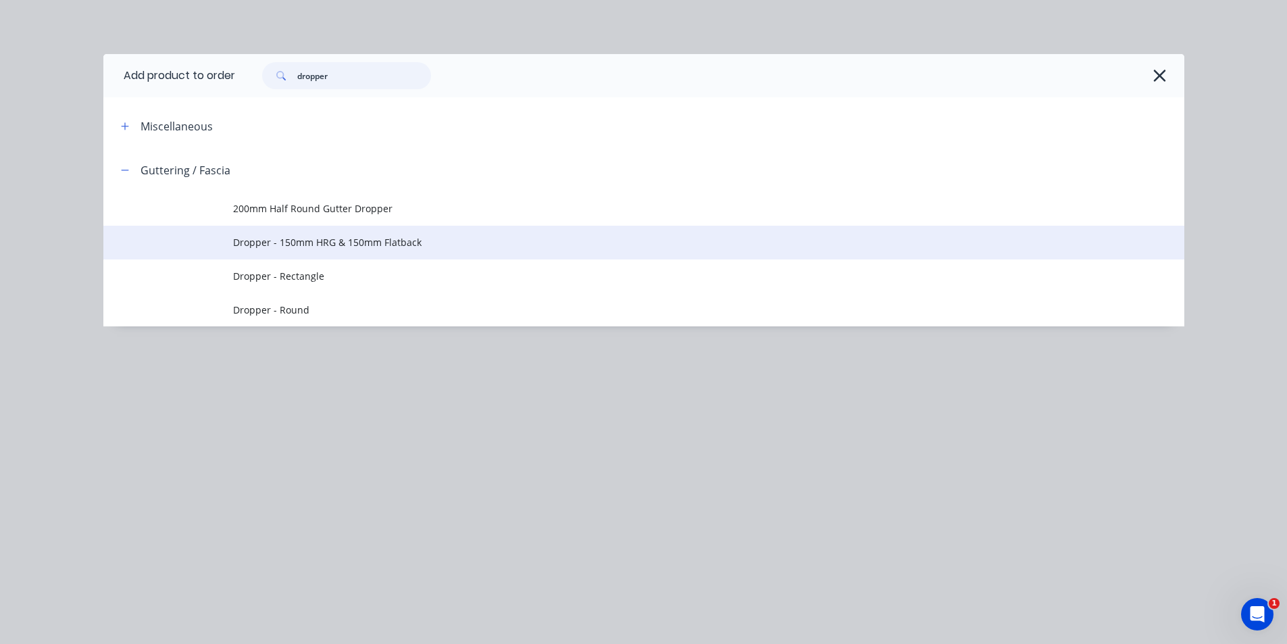
type input "dropper"
click at [332, 242] on span "Dropper - 150mm HRG & 150mm Flatback" at bounding box center [613, 242] width 760 height 14
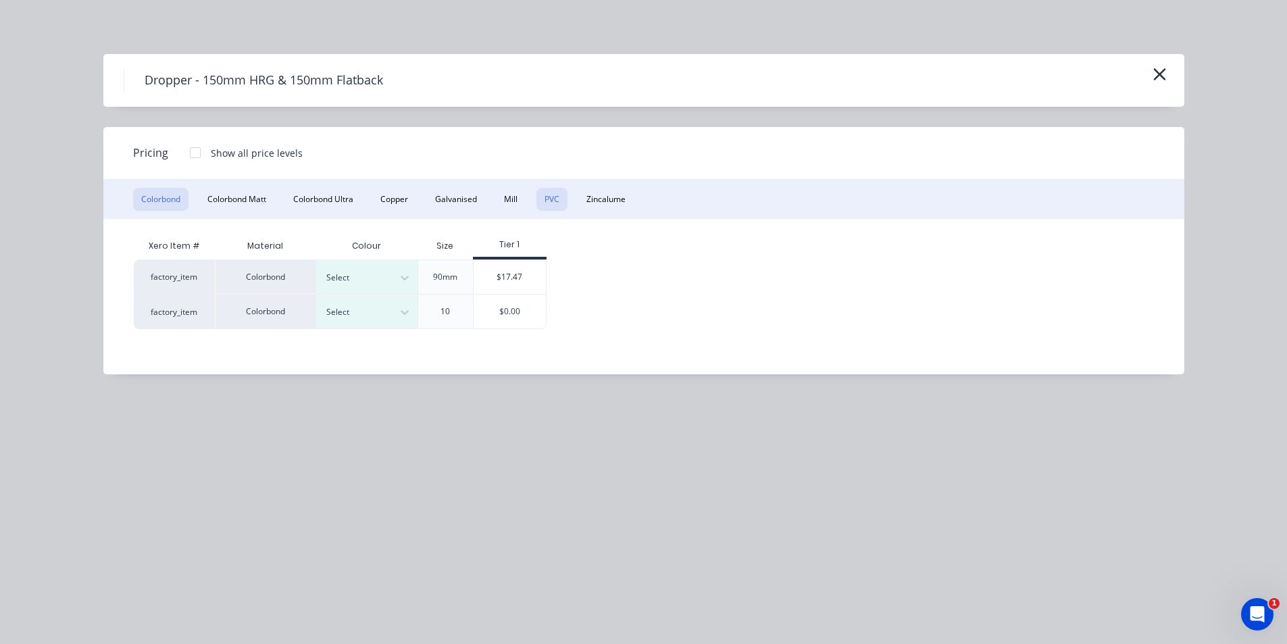
click at [564, 198] on button "PVC" at bounding box center [551, 199] width 31 height 23
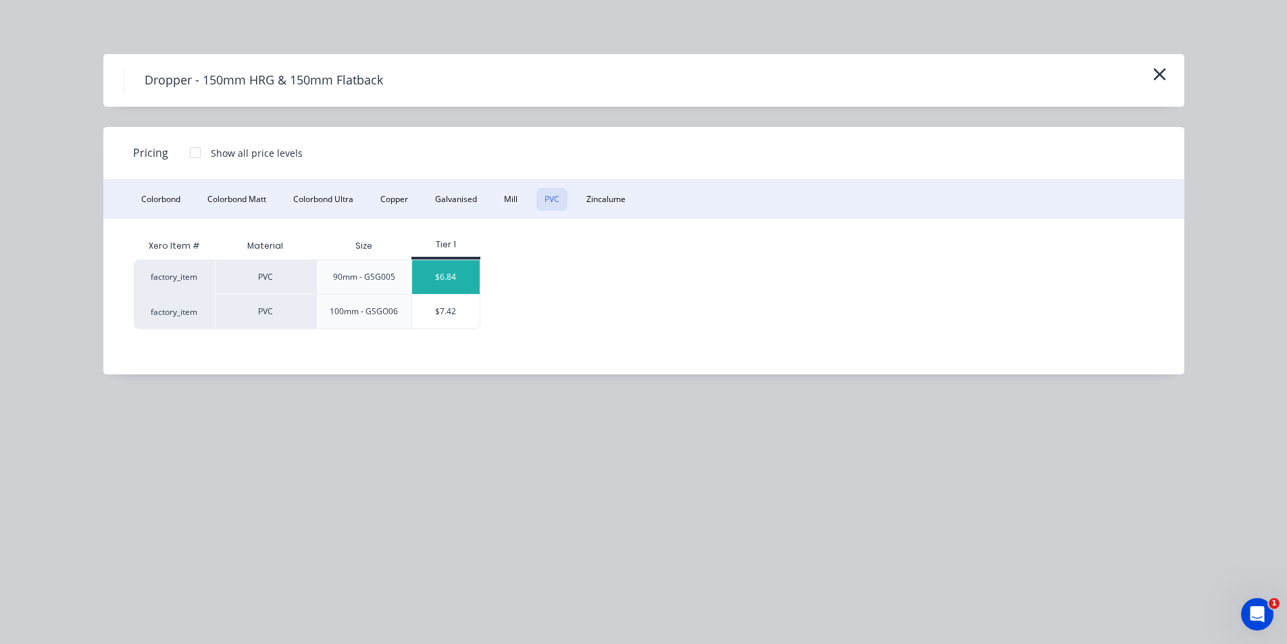
click at [466, 286] on div "$6.84" at bounding box center [446, 277] width 68 height 34
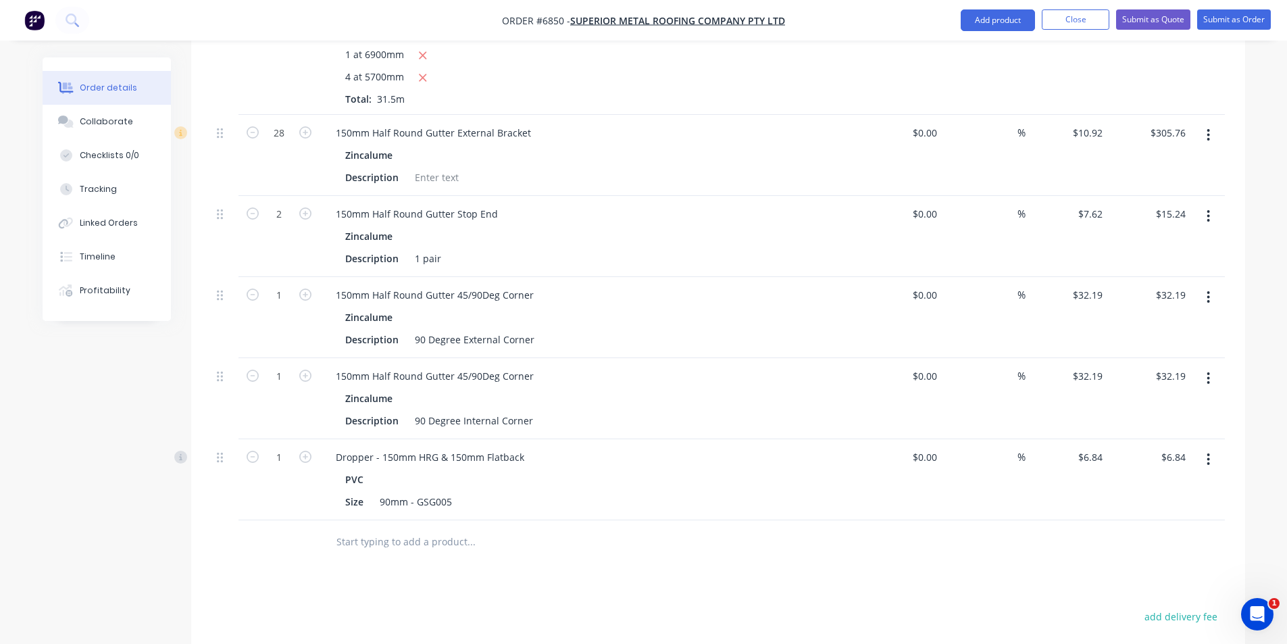
scroll to position [946, 0]
click at [310, 449] on icon "button" at bounding box center [305, 455] width 12 height 12
type input "2"
type input "$13.68"
click at [310, 449] on icon "button" at bounding box center [305, 455] width 12 height 12
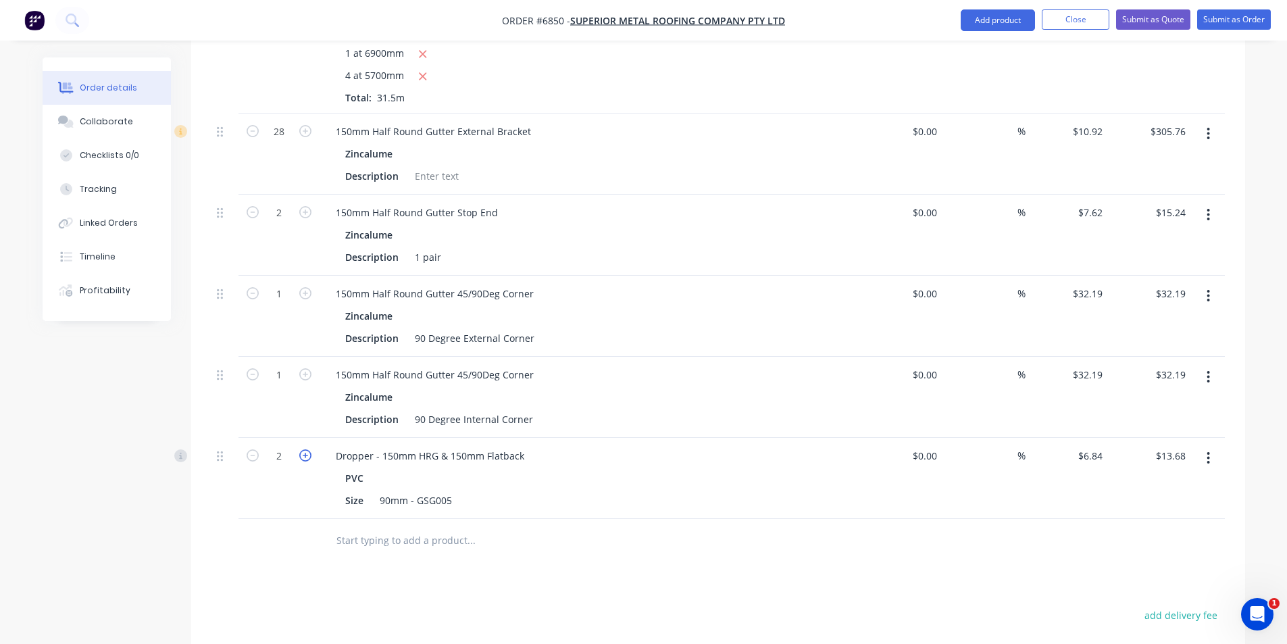
type input "3"
type input "$20.52"
click at [309, 449] on icon "button" at bounding box center [305, 455] width 12 height 12
type input "4"
type input "$27.36"
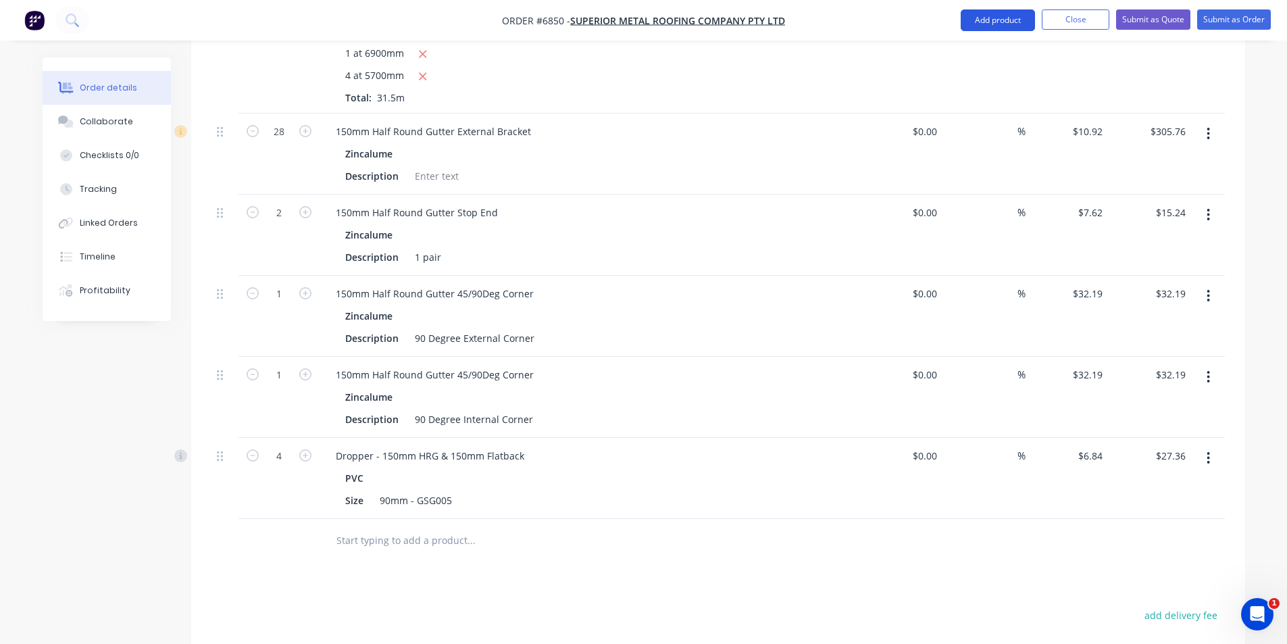
click at [979, 28] on button "Add product" at bounding box center [997, 20] width 74 height 22
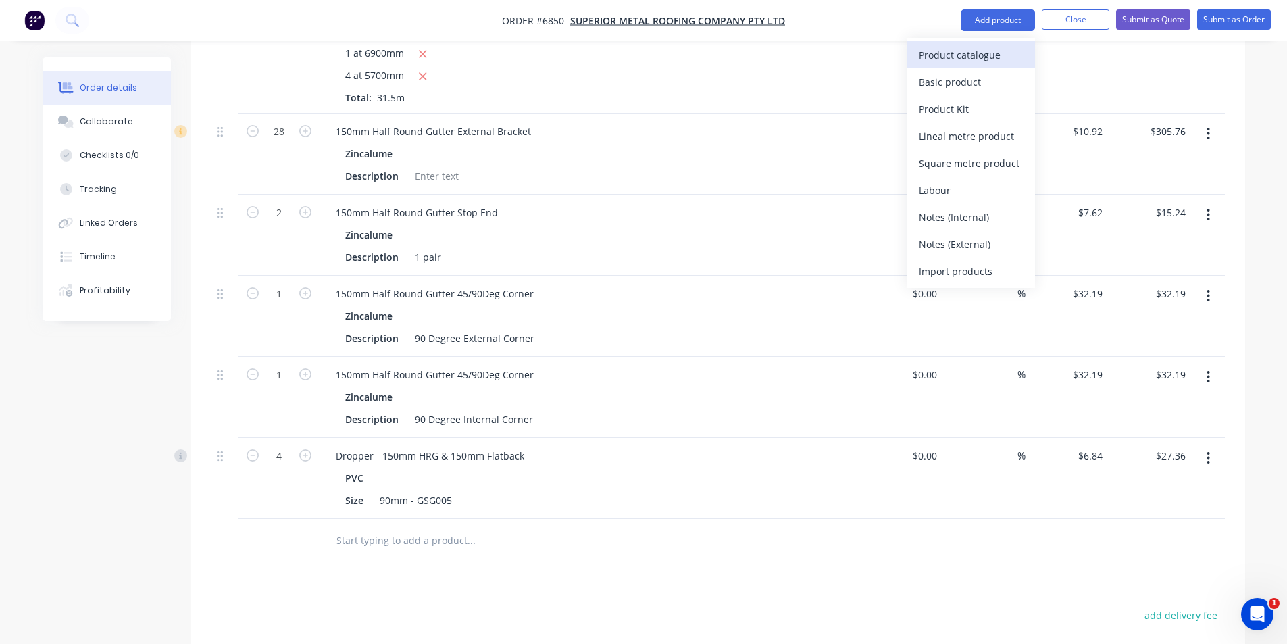
click at [1024, 51] on button "Product catalogue" at bounding box center [970, 54] width 128 height 27
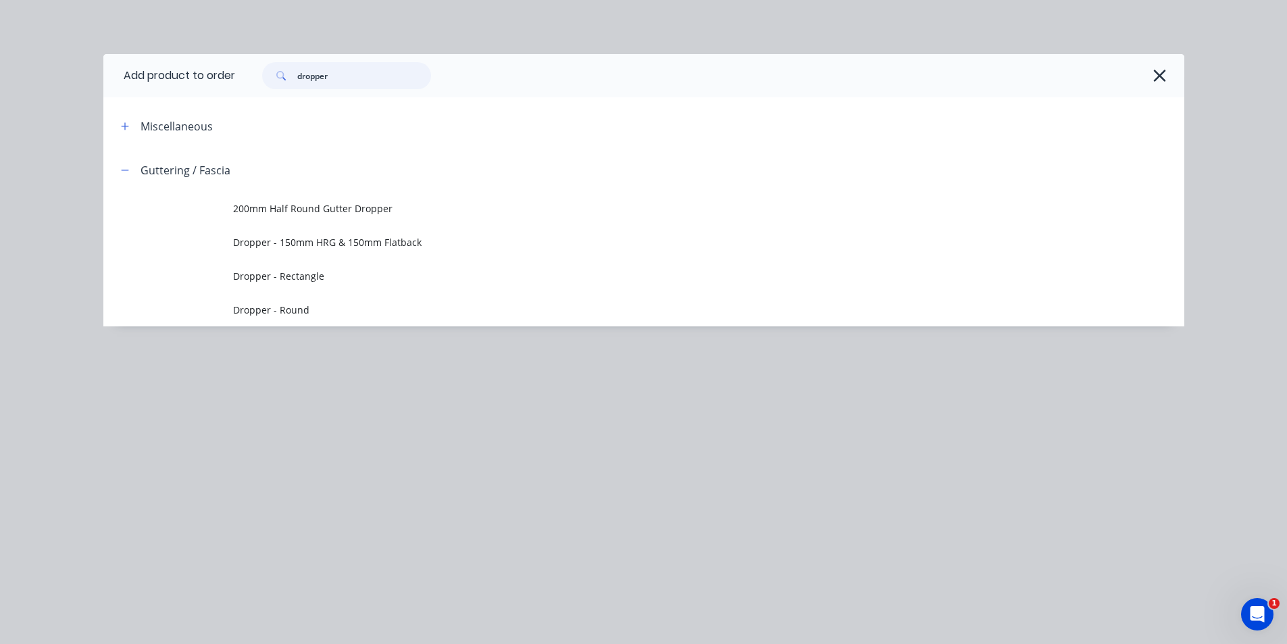
click at [358, 76] on input "dropper" at bounding box center [364, 75] width 134 height 27
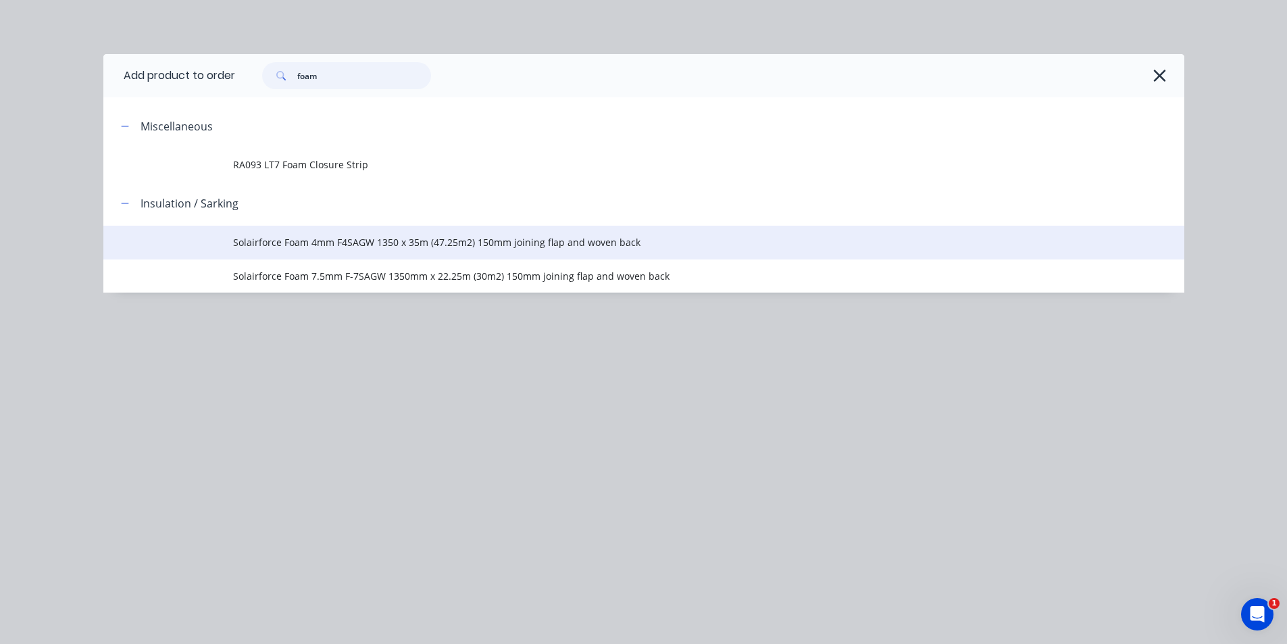
type input "foam"
click at [627, 255] on td "Solairforce Foam 4mm F4SAGW 1350 x 35m (47.25m2) 150mm joining flap and woven b…" at bounding box center [708, 243] width 951 height 34
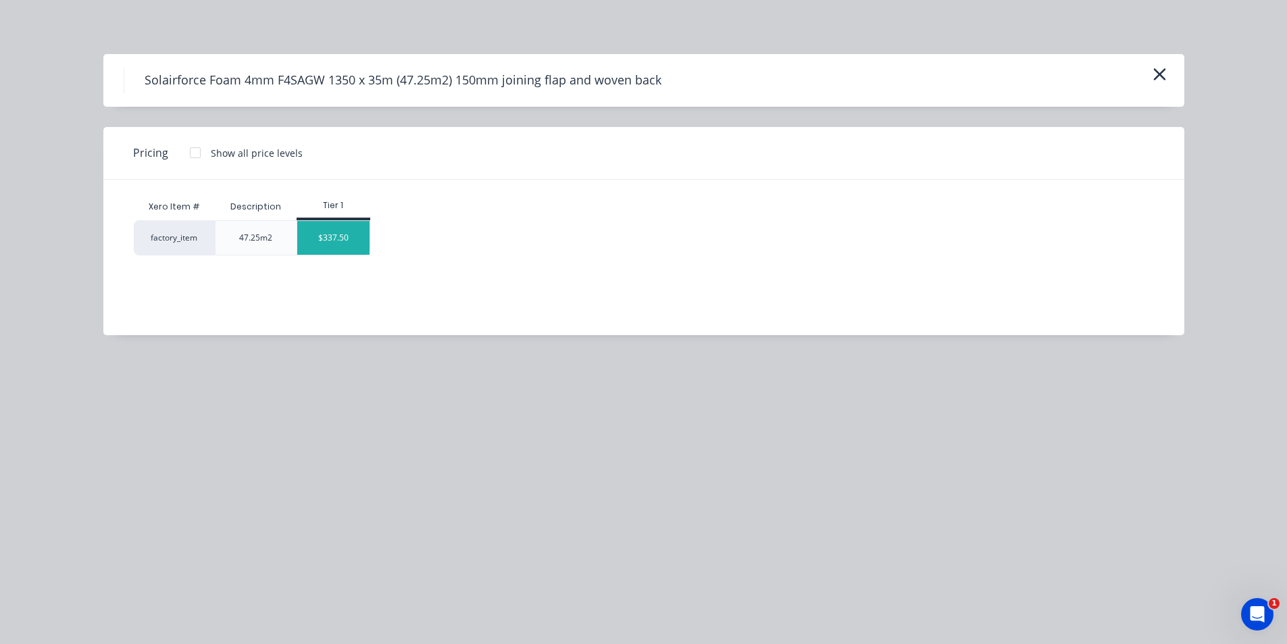
drag, startPoint x: 336, startPoint y: 233, endPoint x: 336, endPoint y: 250, distance: 16.9
click at [336, 250] on div "$337.50" at bounding box center [333, 238] width 72 height 34
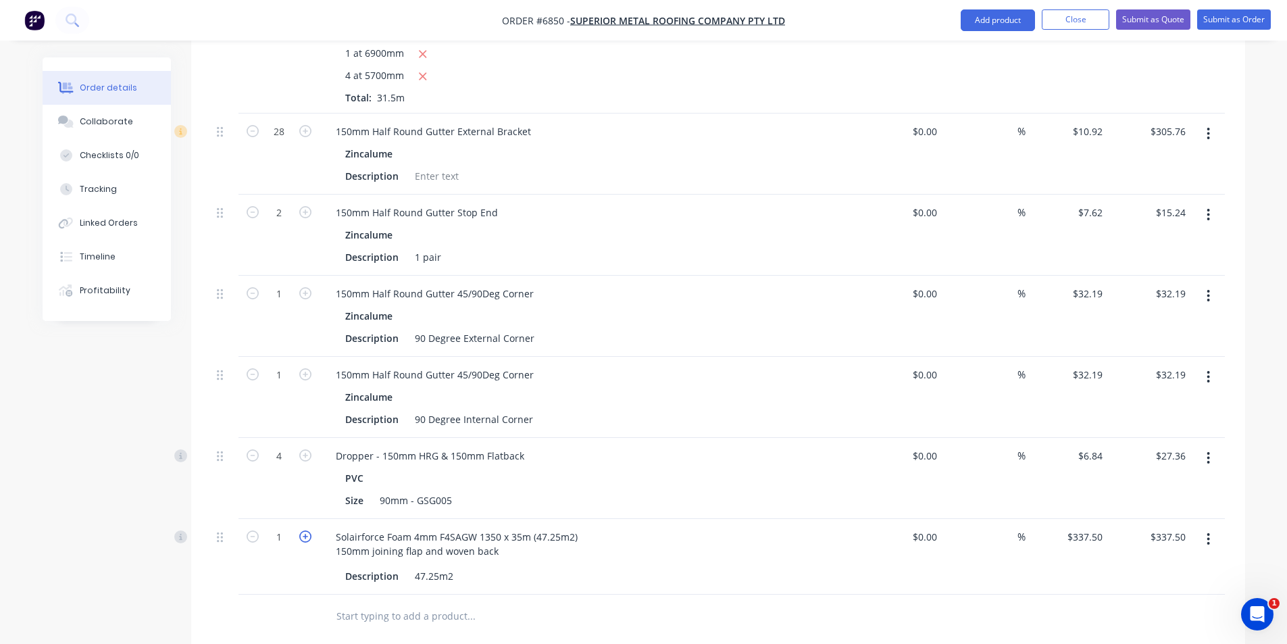
click at [305, 530] on icon "button" at bounding box center [305, 536] width 12 height 12
type input "2"
type input "$675.00"
click at [305, 530] on icon "button" at bounding box center [305, 536] width 12 height 12
type input "3"
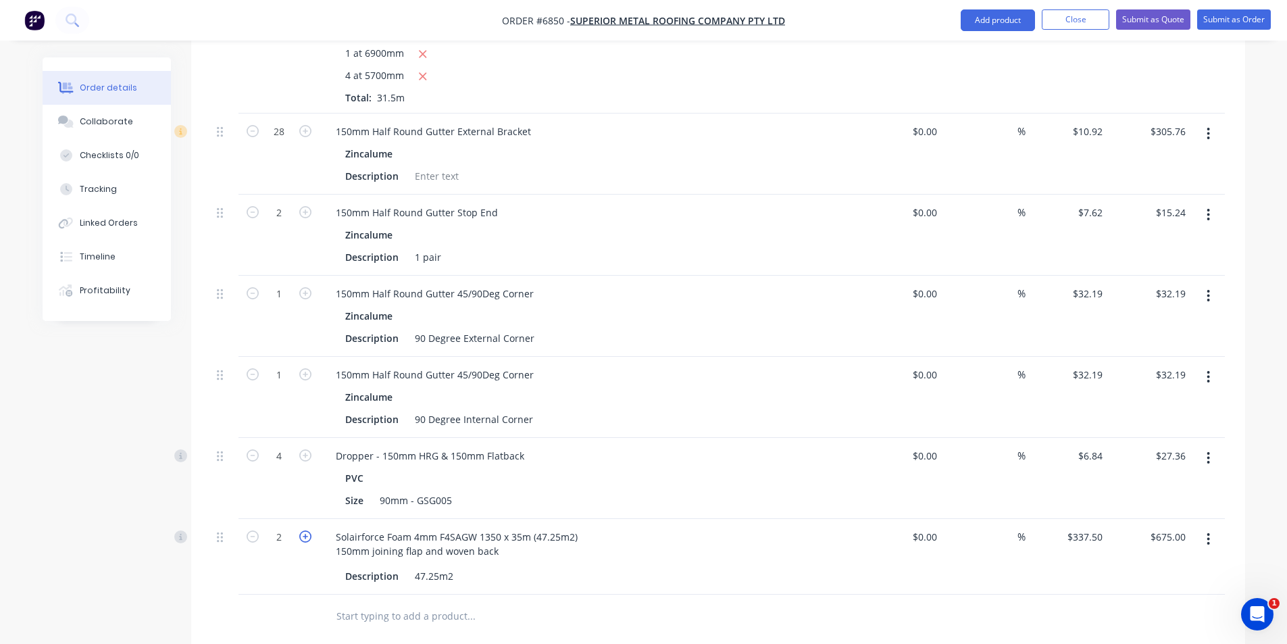
type input "$1,012.50"
click at [1006, 13] on button "Add product" at bounding box center [997, 20] width 74 height 22
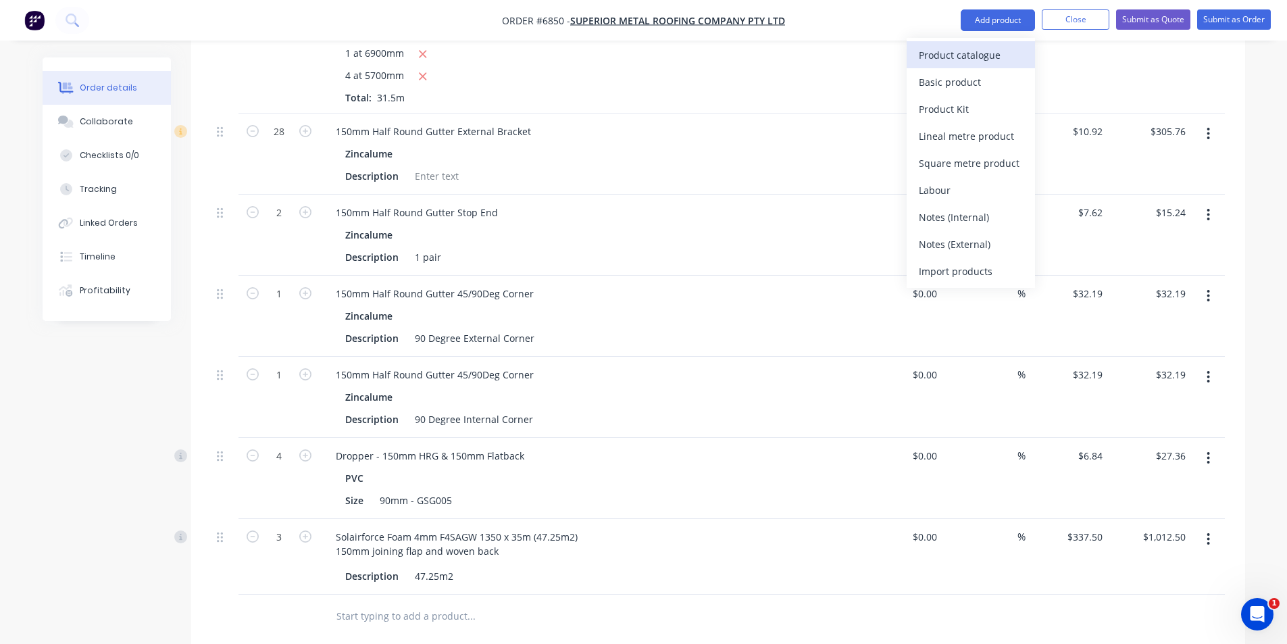
click at [1001, 63] on div "Product catalogue" at bounding box center [971, 55] width 104 height 20
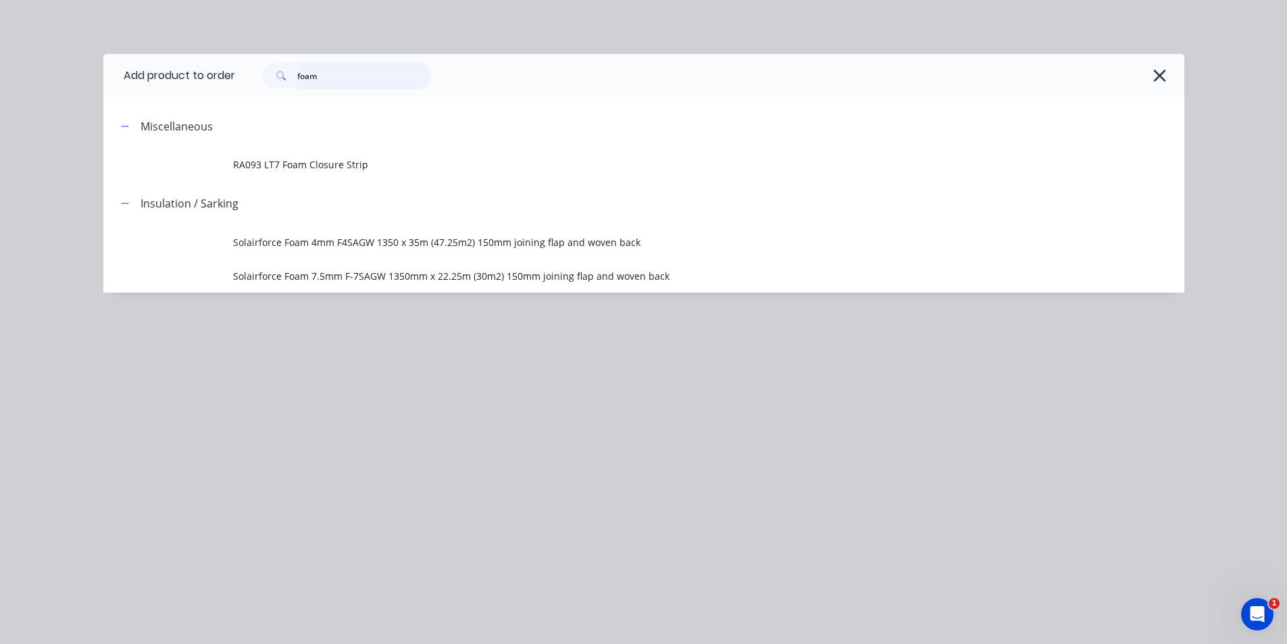
click at [348, 77] on input "foam" at bounding box center [364, 75] width 134 height 27
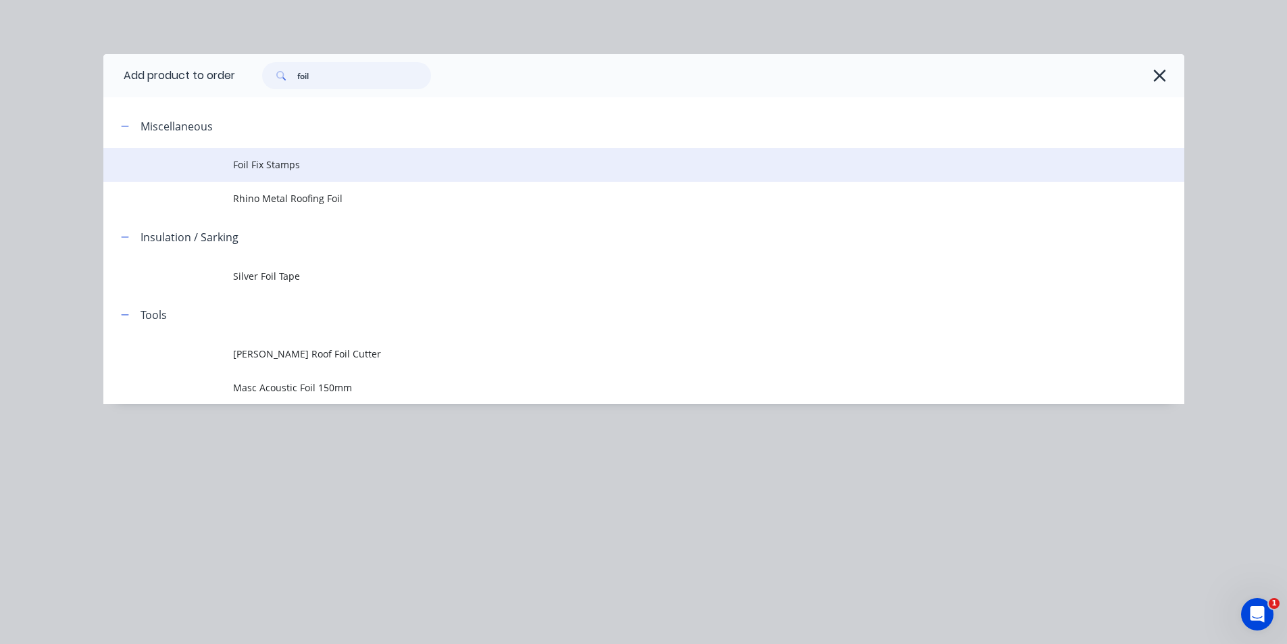
type input "foil"
click at [286, 161] on span "Foil Fix Stamps" at bounding box center [613, 164] width 760 height 14
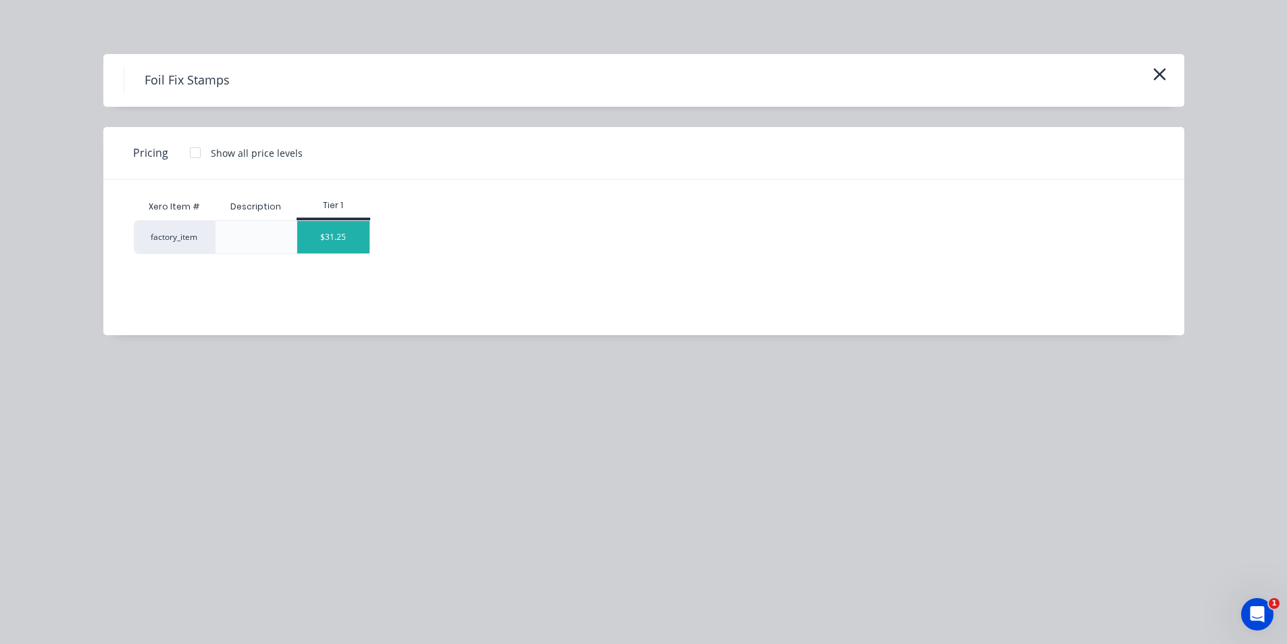
click at [340, 240] on div "$31.25" at bounding box center [333, 237] width 72 height 32
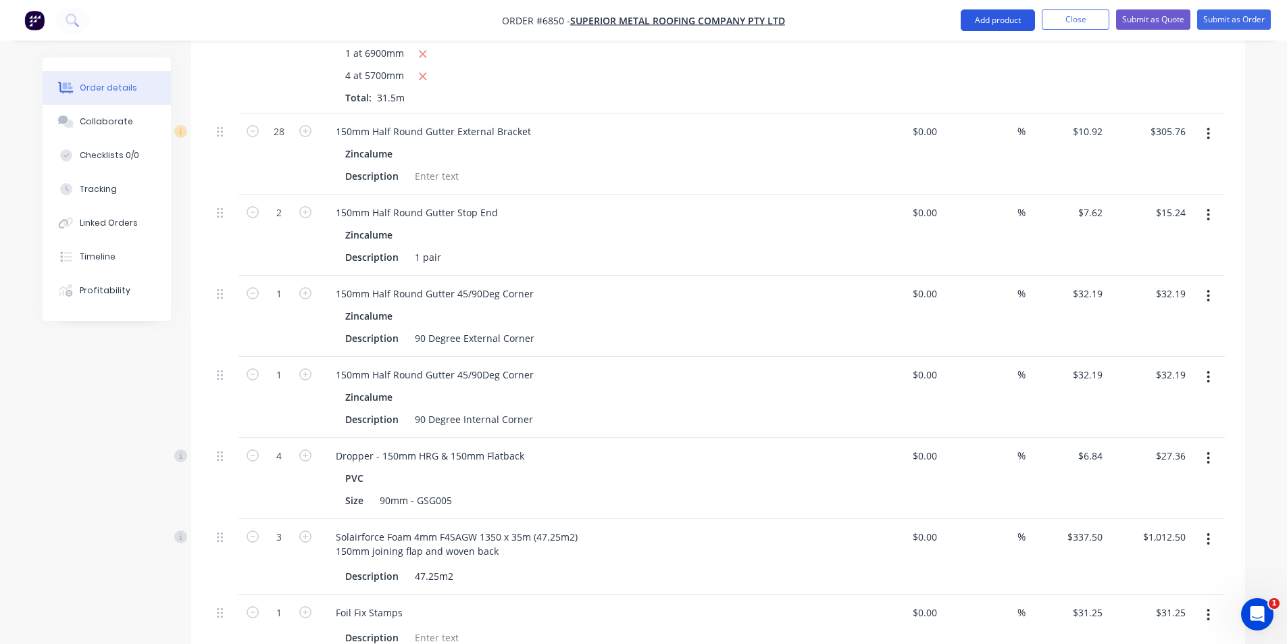
click at [1012, 17] on button "Add product" at bounding box center [997, 20] width 74 height 22
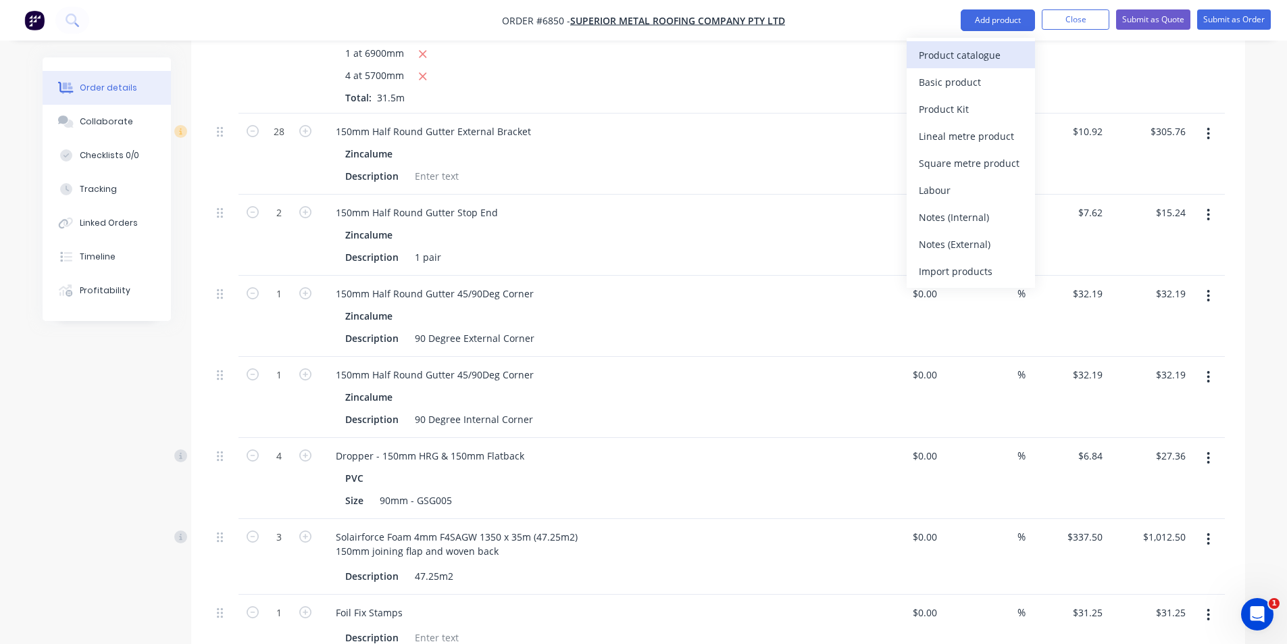
click at [1023, 61] on button "Product catalogue" at bounding box center [970, 54] width 128 height 27
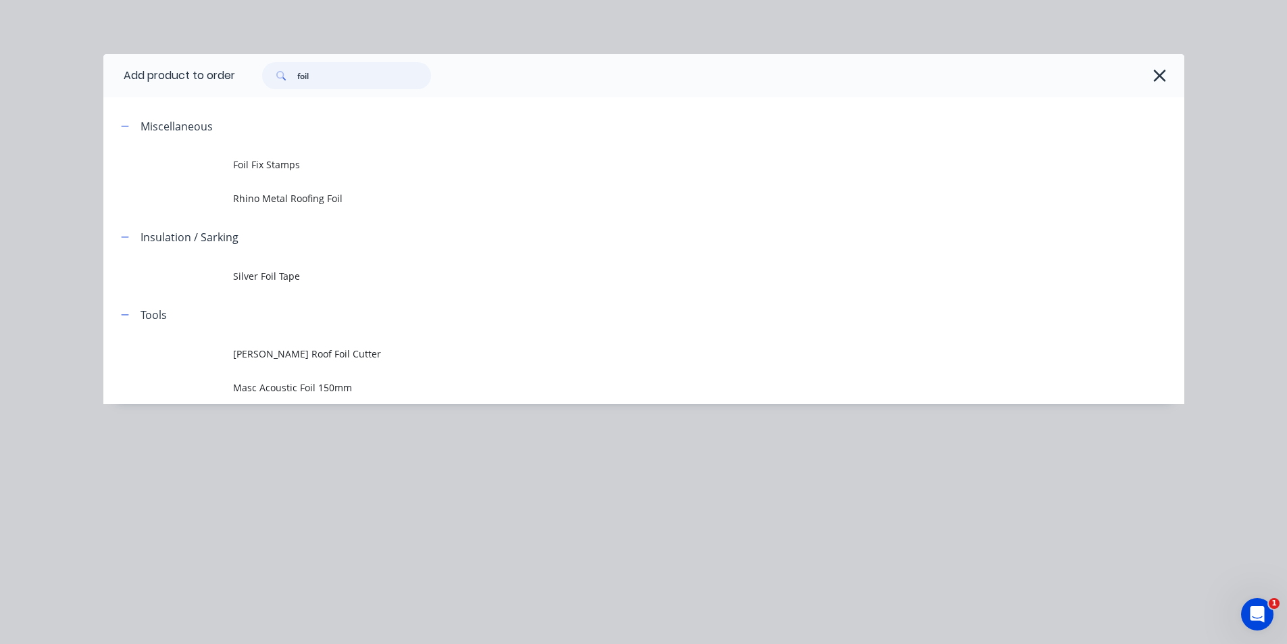
click at [333, 88] on input "foil" at bounding box center [364, 75] width 134 height 27
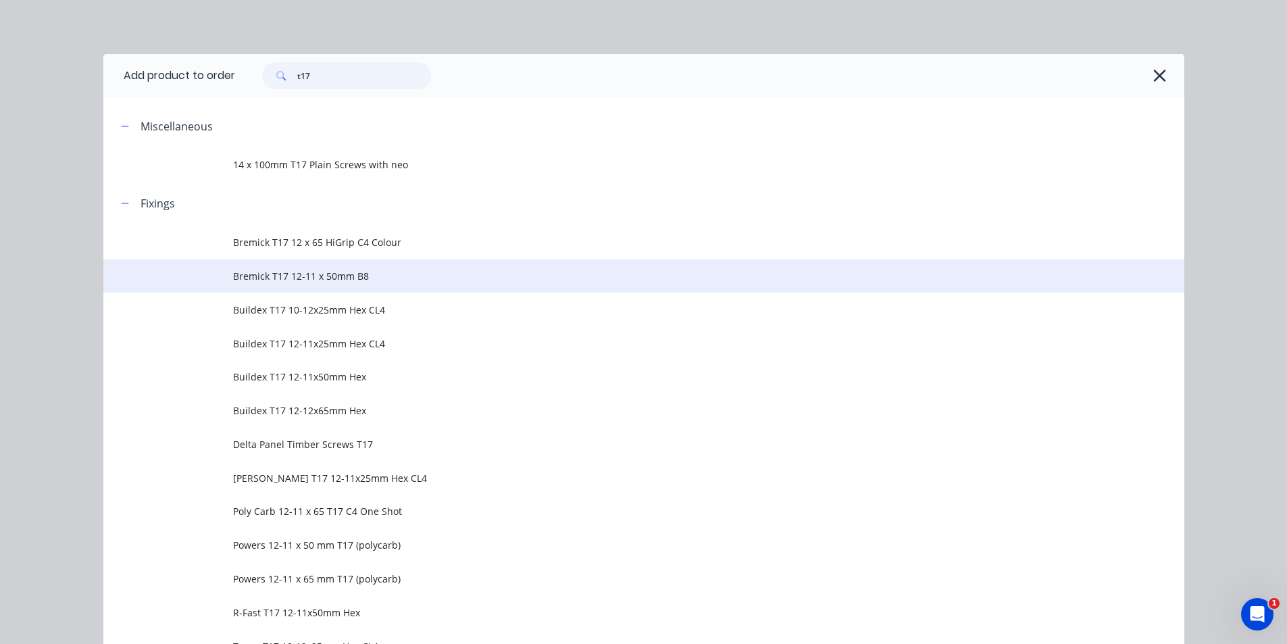
type input "t17"
click at [292, 289] on td "Bremick T17 12-11 x 50mm B8" at bounding box center [708, 276] width 951 height 34
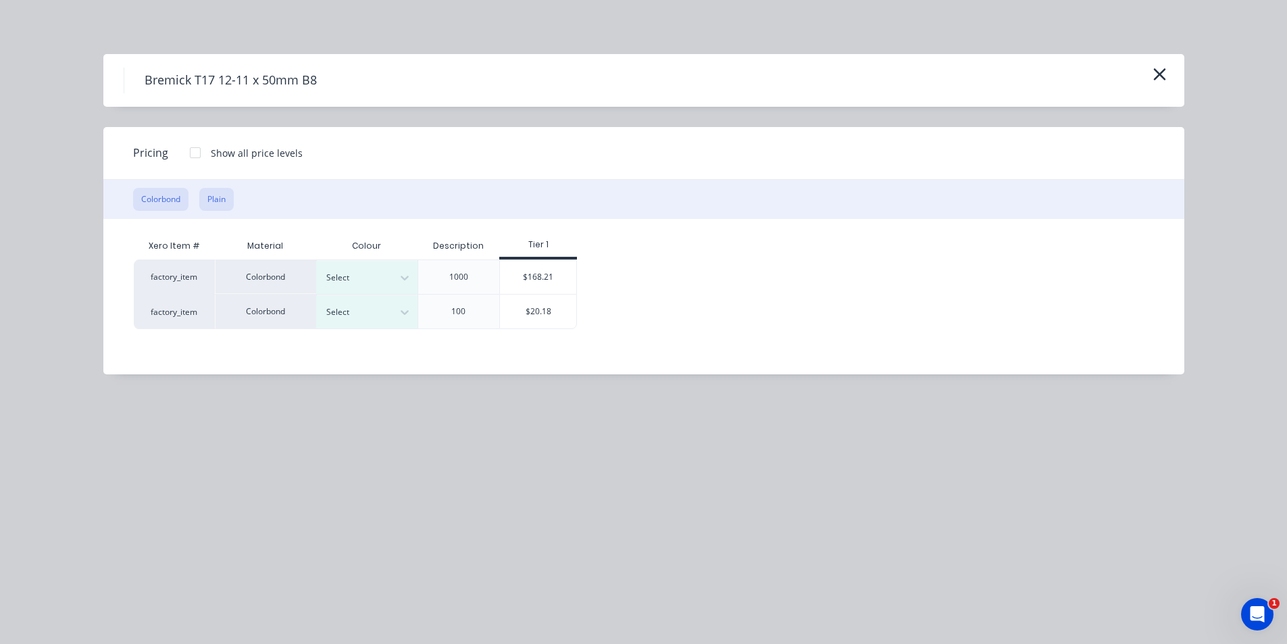
click at [224, 190] on button "Plain" at bounding box center [216, 199] width 34 height 23
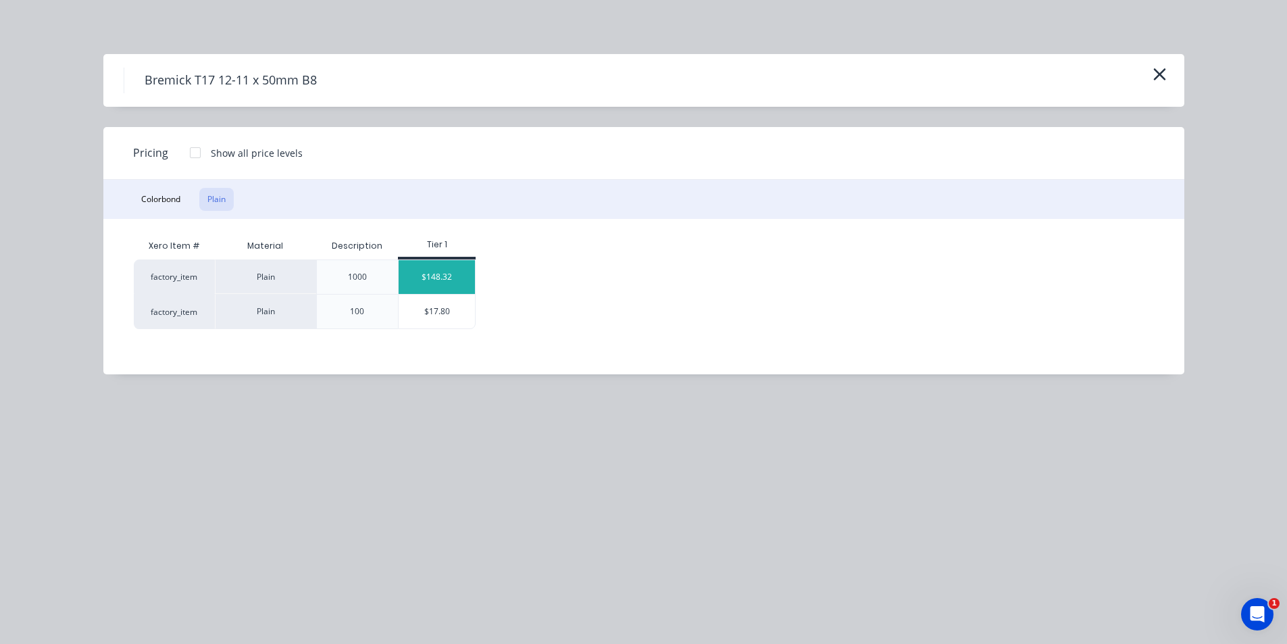
click at [424, 268] on div "$148.32" at bounding box center [436, 277] width 76 height 34
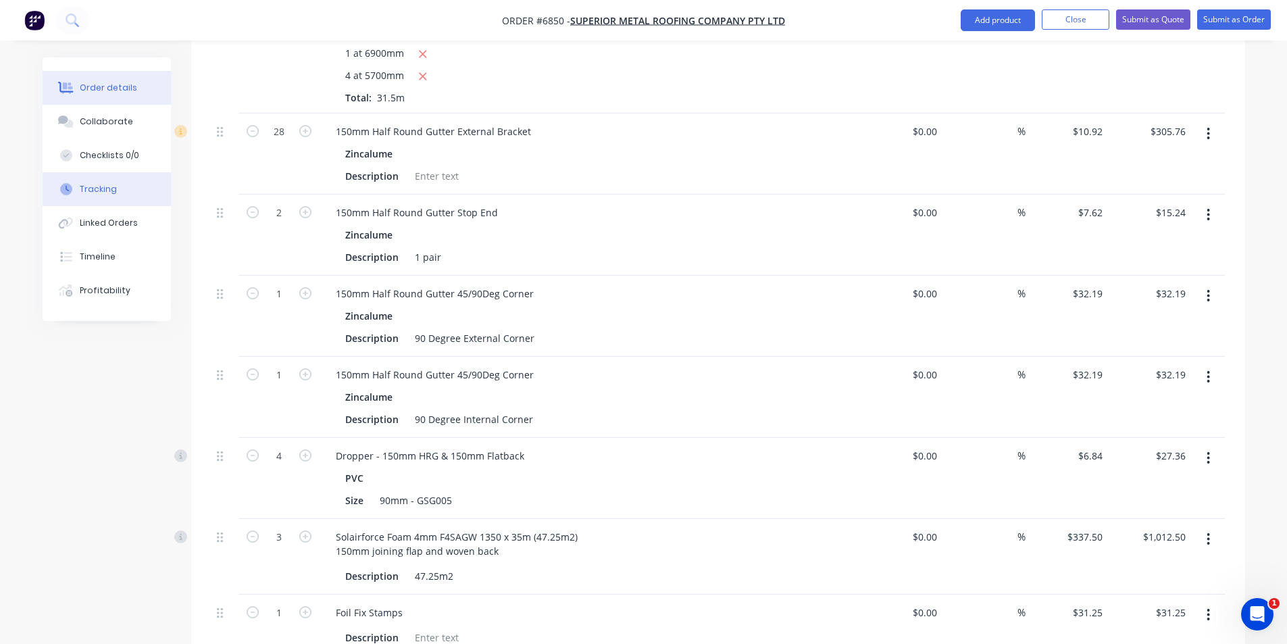
drag, startPoint x: 107, startPoint y: 124, endPoint x: 152, endPoint y: 180, distance: 71.6
click at [107, 124] on div "Collaborate" at bounding box center [106, 121] width 53 height 12
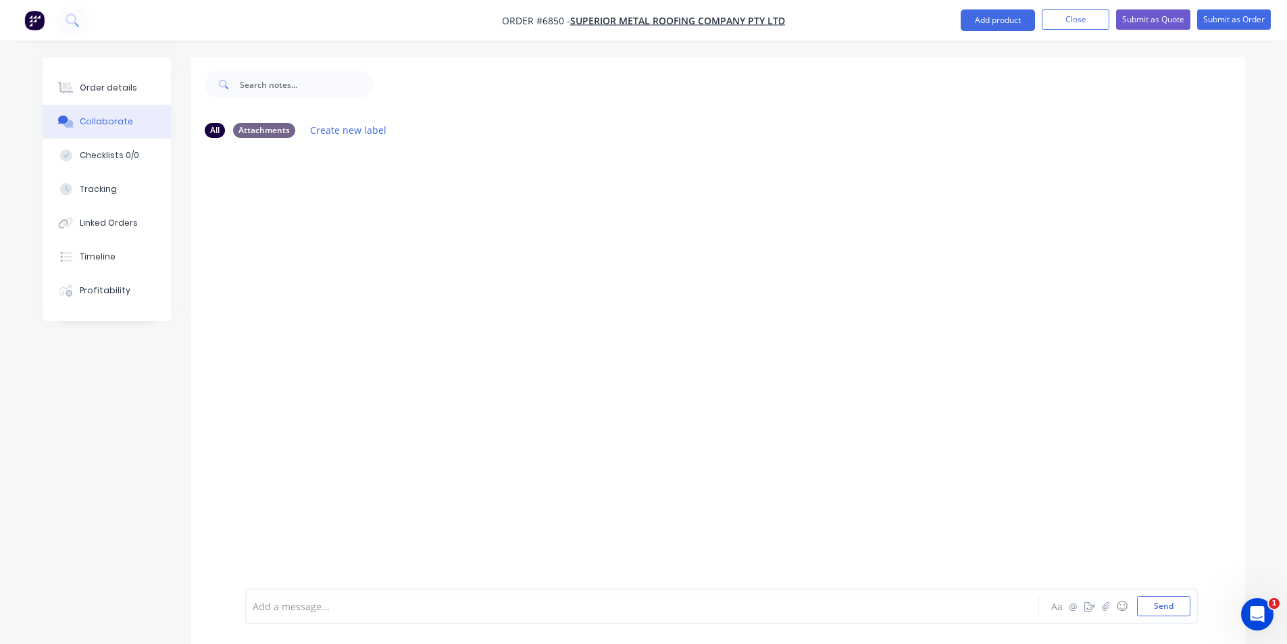
drag, startPoint x: 1249, startPoint y: 582, endPoint x: 992, endPoint y: 598, distance: 257.2
click at [1276, 634] on div at bounding box center [1276, 634] width 0 height 0
click at [1106, 607] on icon "button" at bounding box center [1105, 605] width 8 height 9
click at [1177, 603] on button "Send" at bounding box center [1163, 606] width 53 height 20
click at [133, 86] on button "Order details" at bounding box center [107, 88] width 128 height 34
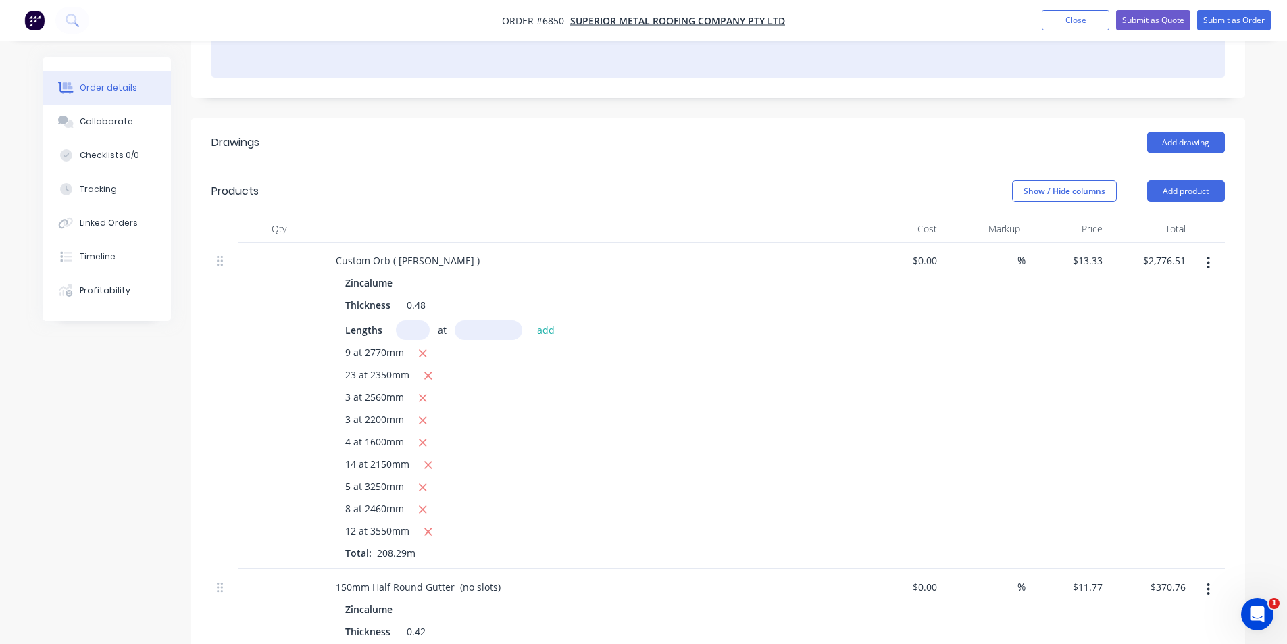
scroll to position [135, 0]
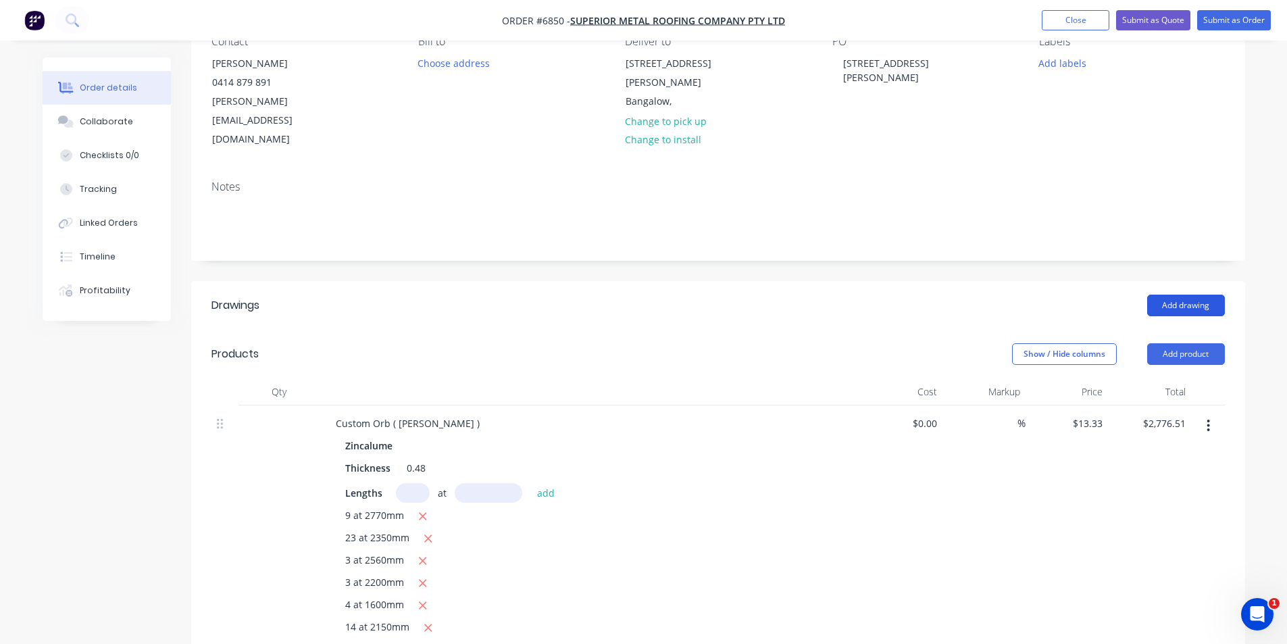
click at [1185, 294] on button "Add drawing" at bounding box center [1186, 305] width 78 height 22
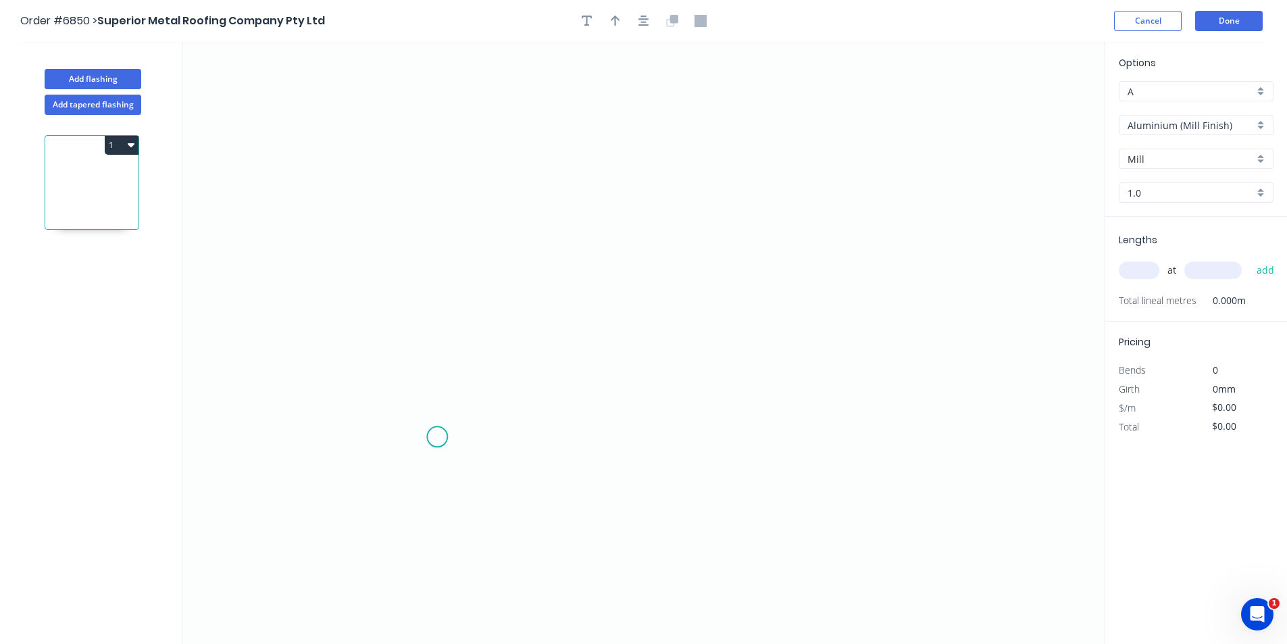
click at [437, 437] on icon "0" at bounding box center [643, 343] width 922 height 602
click at [421, 409] on icon at bounding box center [429, 422] width 16 height 28
click at [591, 178] on icon at bounding box center [506, 293] width 170 height 231
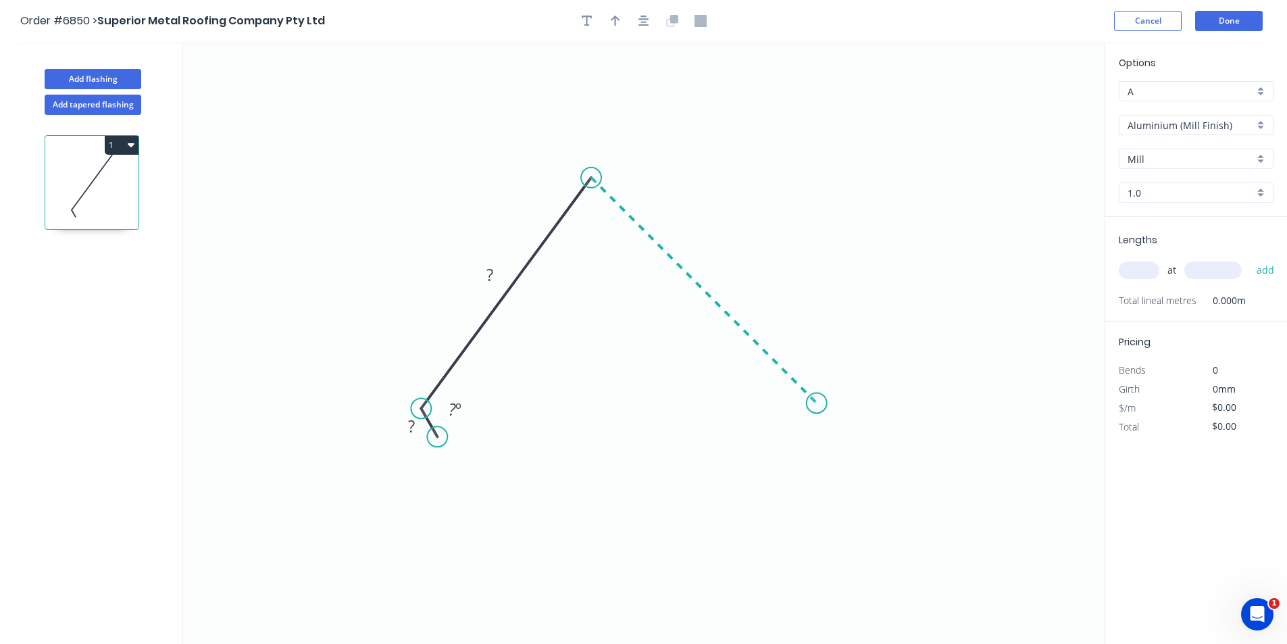
click at [817, 394] on icon "0 ? ? ? º" at bounding box center [643, 343] width 922 height 602
click at [798, 449] on icon "0 ? ? ? ? º ? º" at bounding box center [643, 343] width 922 height 602
drag, startPoint x: 440, startPoint y: 436, endPoint x: 425, endPoint y: 452, distance: 21.0
click at [425, 452] on circle at bounding box center [425, 451] width 20 height 20
drag, startPoint x: 825, startPoint y: 462, endPoint x: 819, endPoint y: 448, distance: 15.1
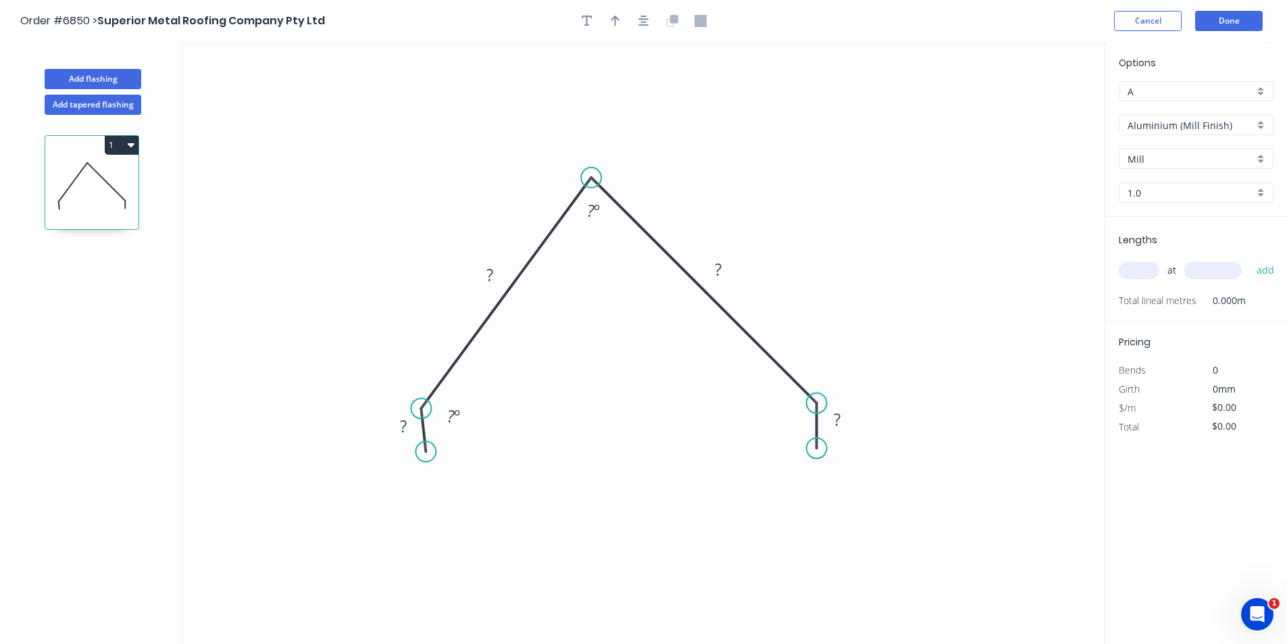
click at [819, 448] on circle at bounding box center [816, 448] width 20 height 20
click at [600, 213] on tspan "º" at bounding box center [597, 210] width 6 height 22
type input "$1.00"
click at [621, 27] on button "button" at bounding box center [615, 21] width 20 height 20
drag, startPoint x: 1038, startPoint y: 107, endPoint x: 646, endPoint y: 189, distance: 401.0
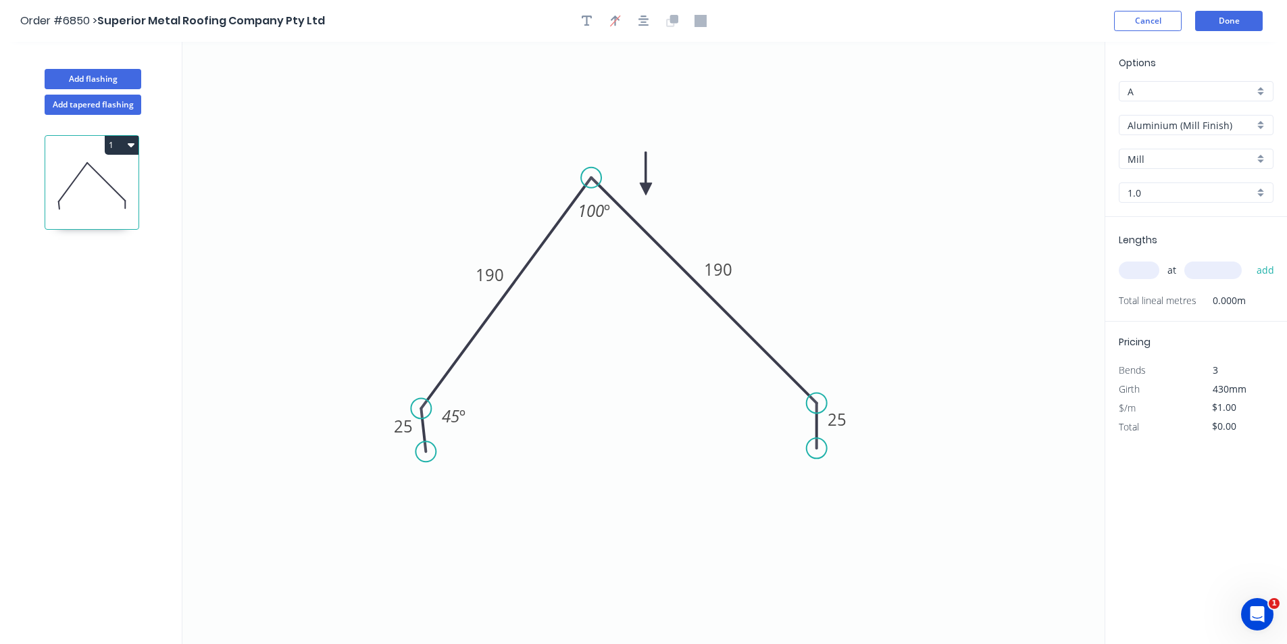
click at [646, 189] on icon at bounding box center [646, 173] width 12 height 43
click at [609, 182] on icon "0 25 190 190 25 45 º 100 º" at bounding box center [643, 343] width 922 height 602
click at [1249, 132] on div "Aluminium (Mill Finish)" at bounding box center [1195, 125] width 155 height 20
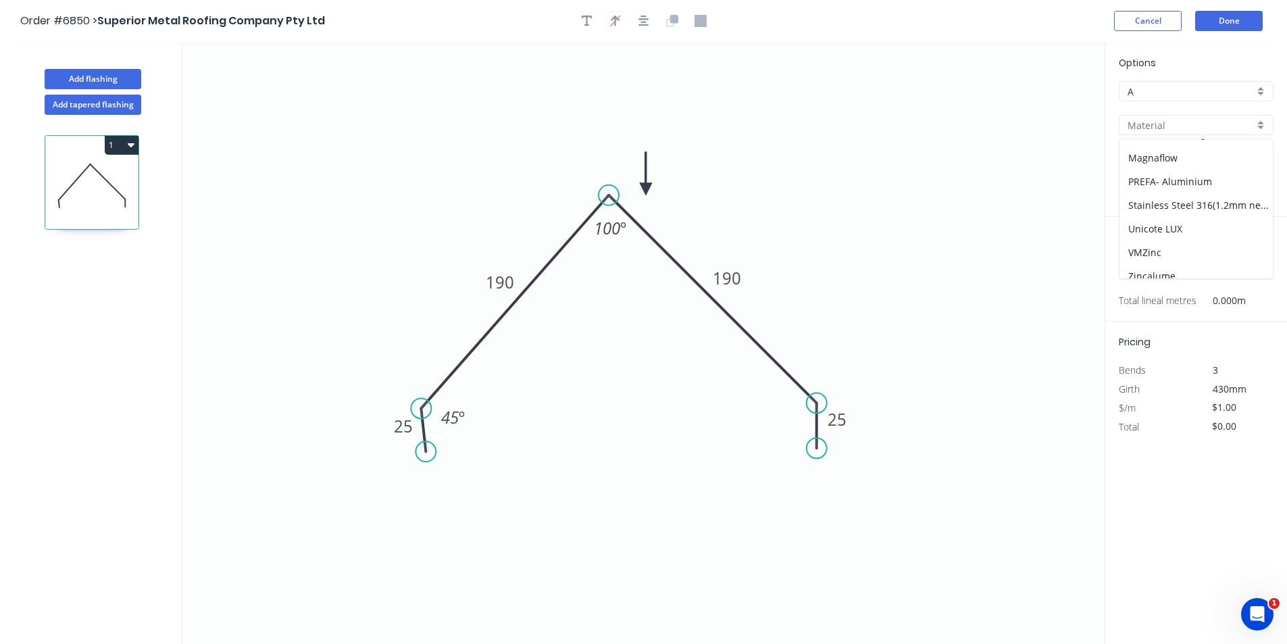
scroll to position [239, 0]
click at [1175, 270] on div "Zincalume" at bounding box center [1195, 267] width 153 height 24
type input "Zincalume"
type input "0.55"
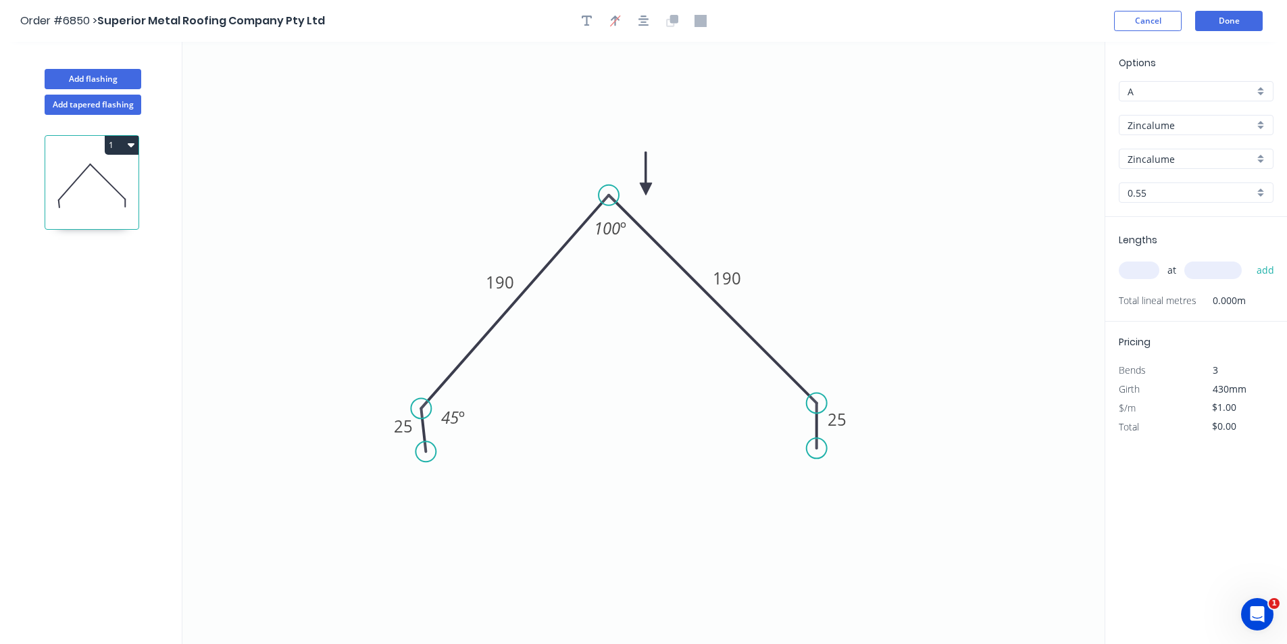
type input "$13.38"
click at [1133, 270] on input "text" at bounding box center [1138, 270] width 41 height 18
type input "1"
type input "6000"
click at [1249, 259] on button "add" at bounding box center [1265, 270] width 32 height 23
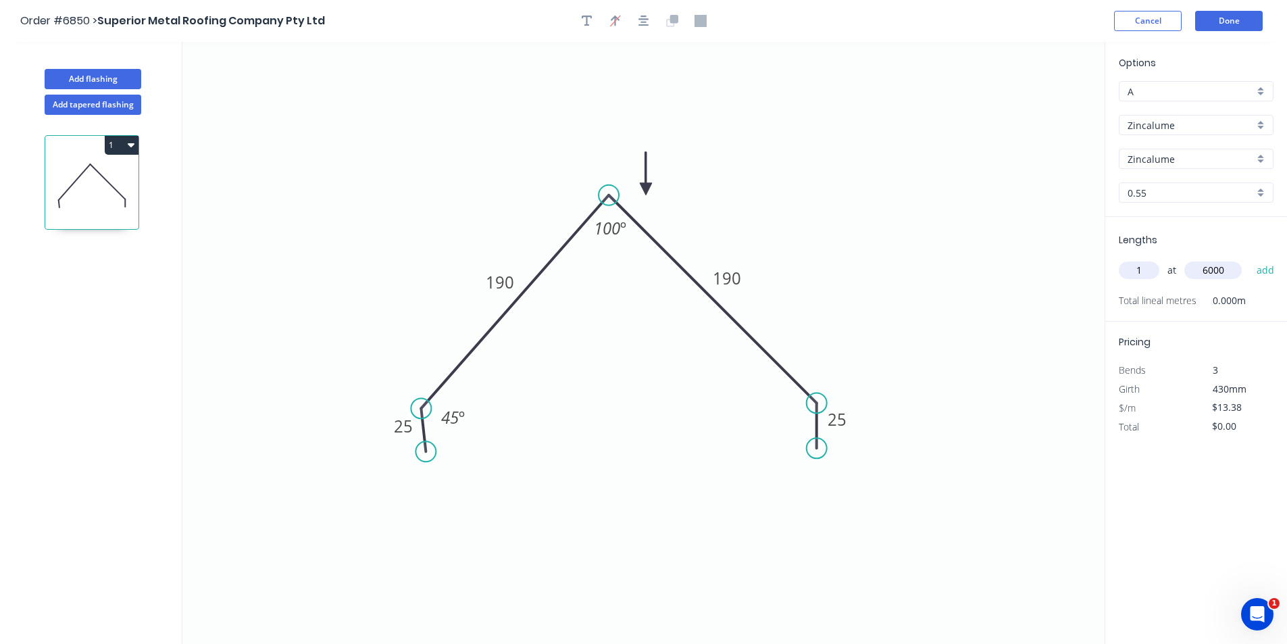
type input "$80.28"
type input "2"
type input "4800"
click at [1249, 259] on button "add" at bounding box center [1265, 270] width 32 height 23
type input "$208.73"
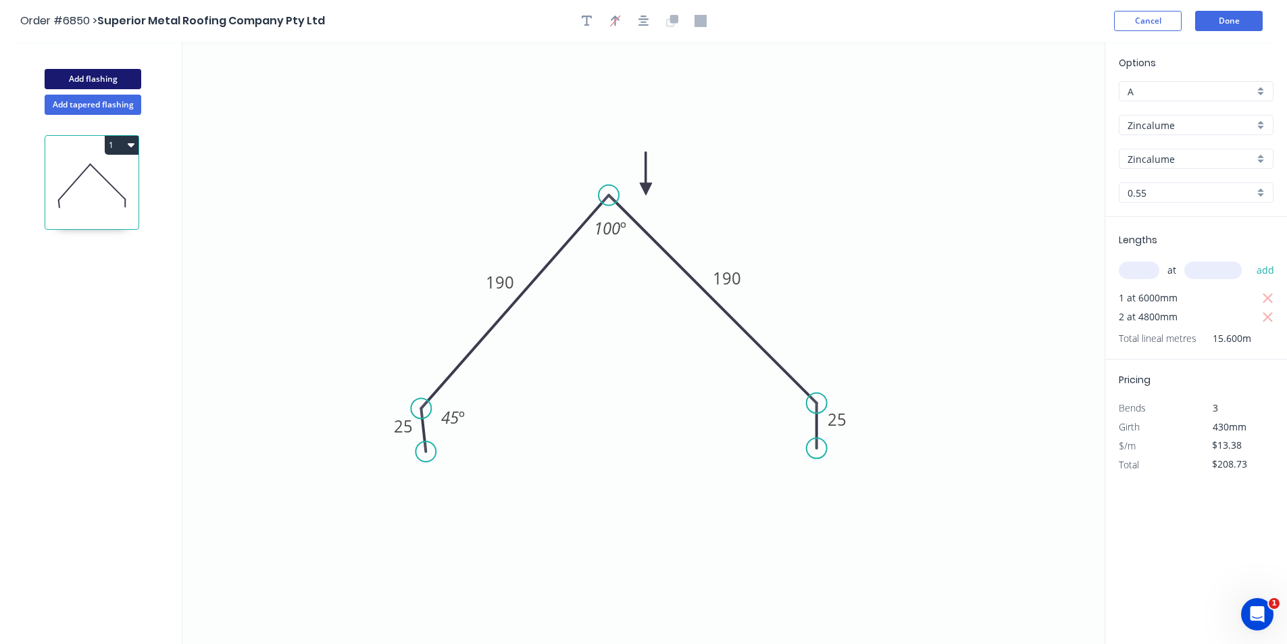
click at [86, 84] on button "Add flashing" at bounding box center [93, 79] width 97 height 20
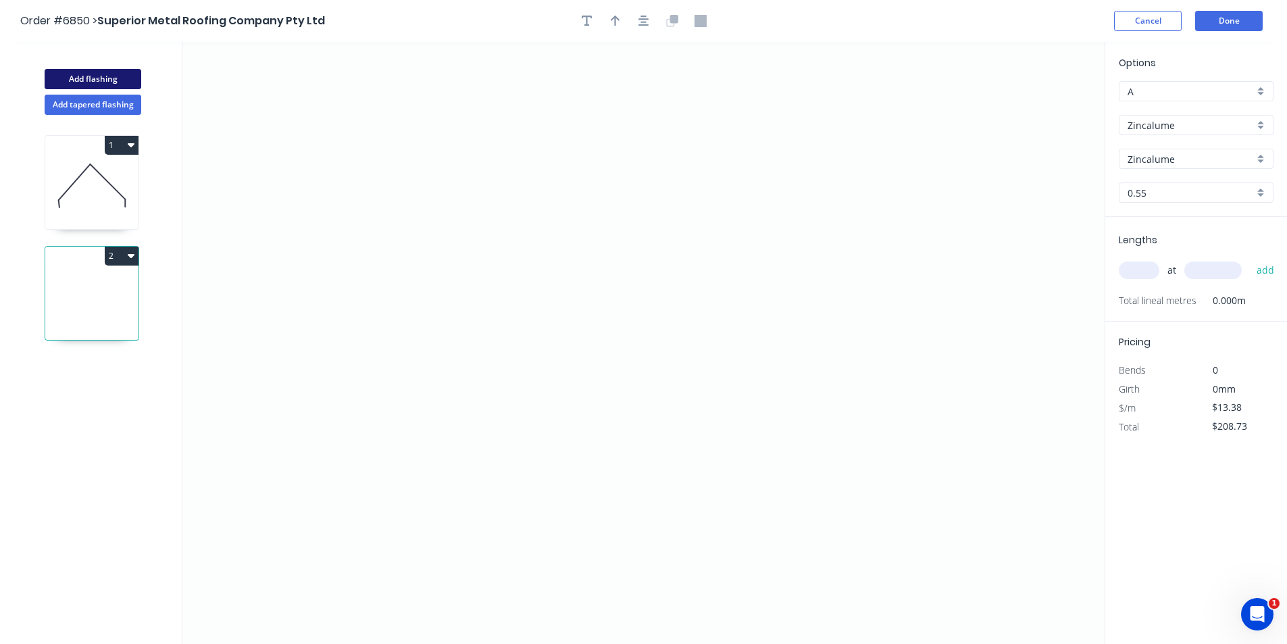
type input "$0.00"
click at [359, 239] on icon "0" at bounding box center [643, 343] width 922 height 602
click at [419, 239] on icon at bounding box center [389, 239] width 60 height 0
click at [418, 351] on icon "0 ?" at bounding box center [643, 343] width 922 height 602
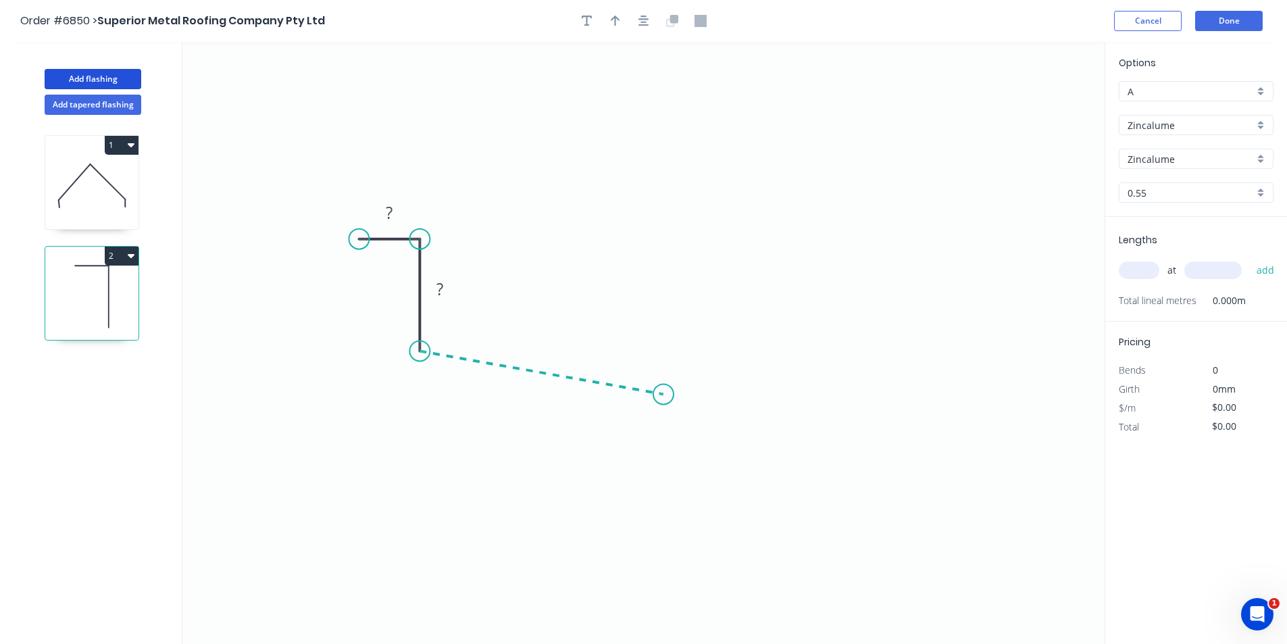
click at [663, 394] on icon "0 ? ?" at bounding box center [643, 343] width 922 height 602
click at [889, 339] on icon "0 ? ? ? ? º" at bounding box center [643, 343] width 922 height 602
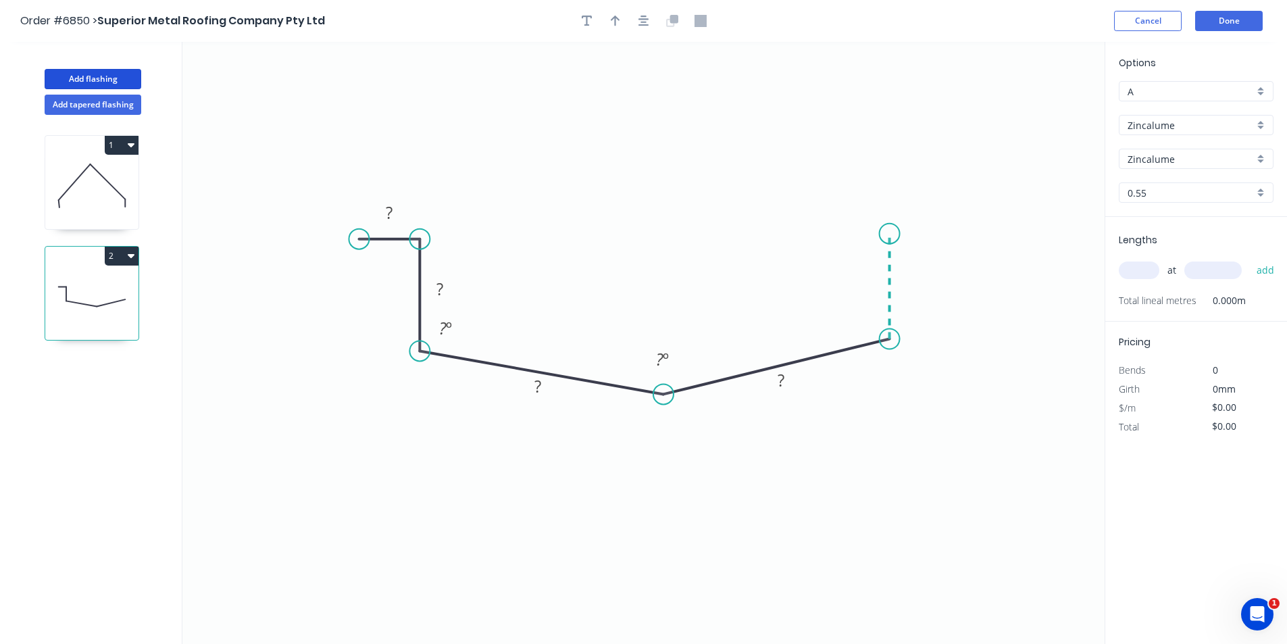
click at [894, 234] on icon "0 ? ? ? ? ? º ? º" at bounding box center [643, 343] width 922 height 602
click at [950, 236] on icon "0 ? ? ? ? ? ? º ? º ? º" at bounding box center [643, 343] width 922 height 602
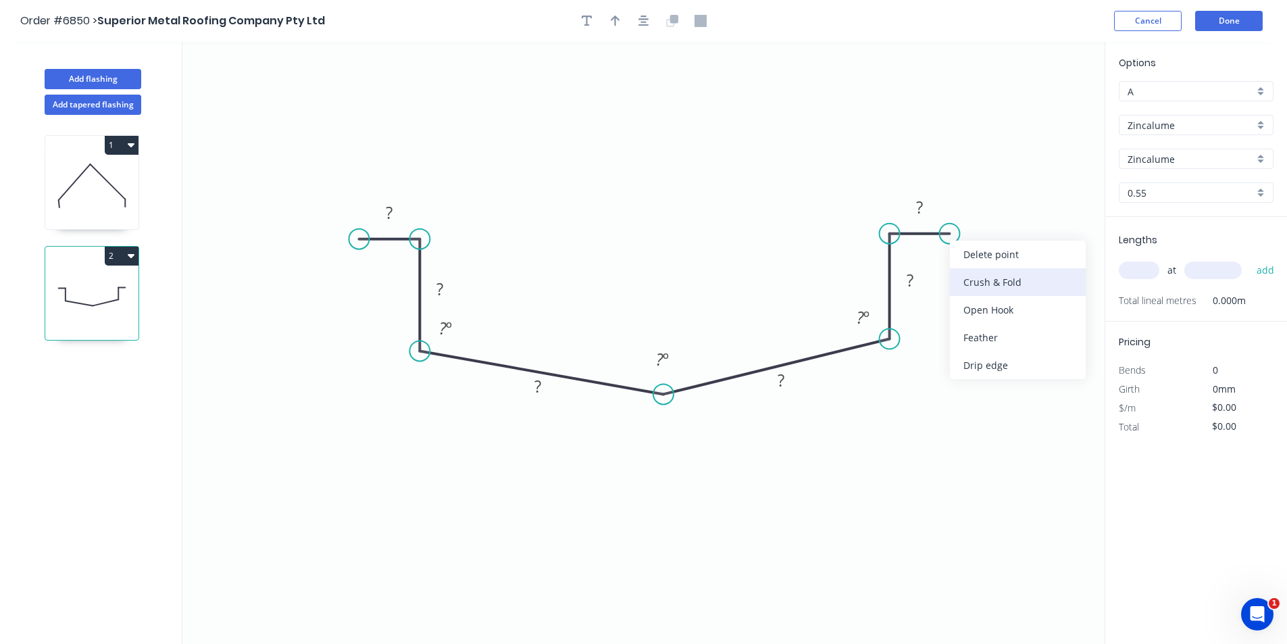
click at [1019, 284] on div "Crush & Fold" at bounding box center [1018, 282] width 136 height 28
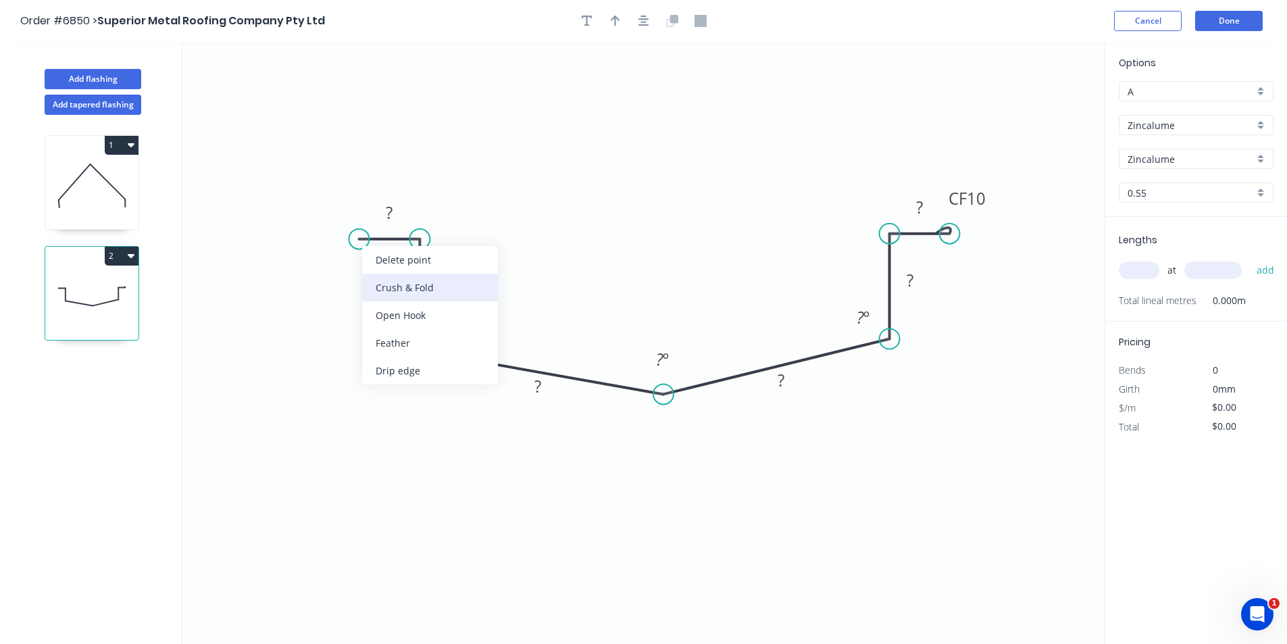
click at [375, 283] on div "Crush & Fold" at bounding box center [430, 288] width 136 height 28
drag, startPoint x: 408, startPoint y: 296, endPoint x: 413, endPoint y: 303, distance: 8.8
click at [409, 296] on div "Flip bend" at bounding box center [427, 290] width 136 height 28
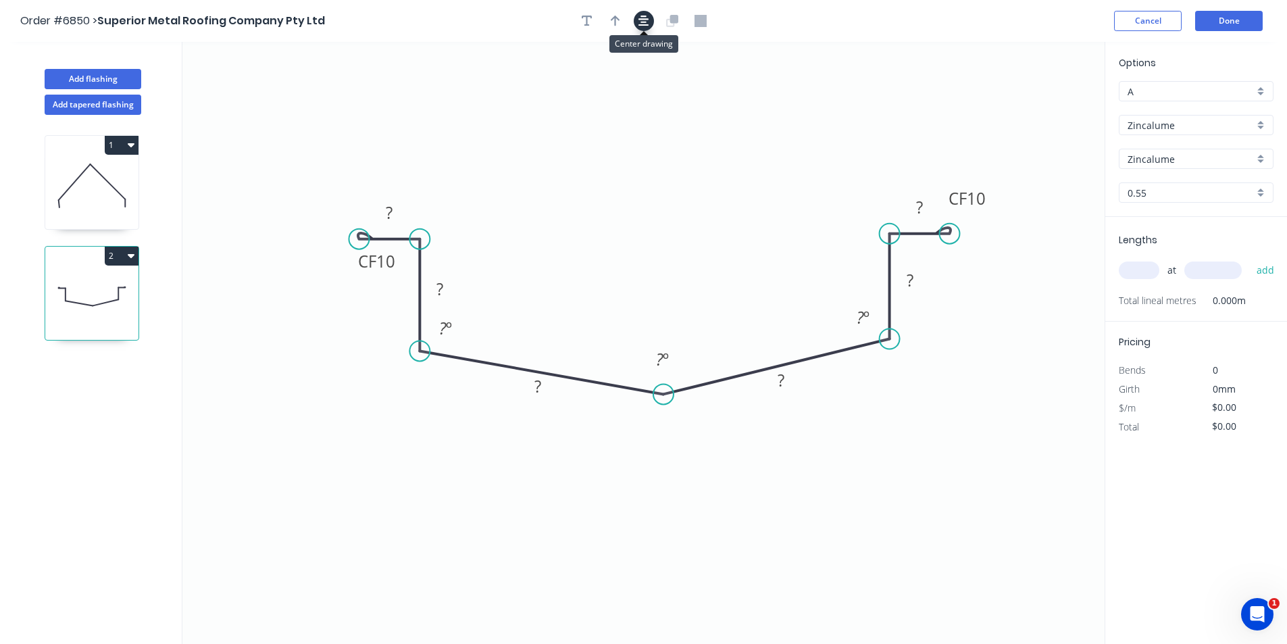
click at [637, 24] on button "button" at bounding box center [644, 21] width 20 height 20
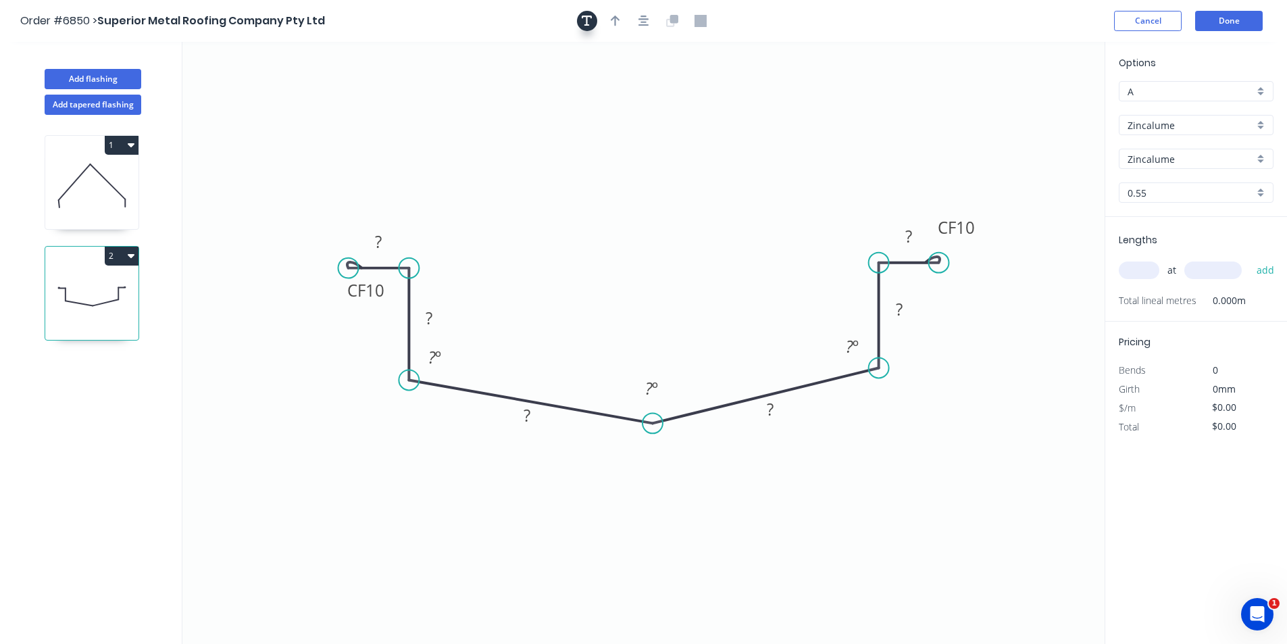
click at [590, 15] on icon "button" at bounding box center [587, 21] width 11 height 12
drag, startPoint x: 363, startPoint y: 104, endPoint x: 681, endPoint y: 8, distance: 332.3
click at [364, 104] on div "Delete" at bounding box center [370, 105] width 136 height 28
click at [621, 18] on button "button" at bounding box center [615, 21] width 20 height 20
drag, startPoint x: 1037, startPoint y: 107, endPoint x: 574, endPoint y: 355, distance: 525.2
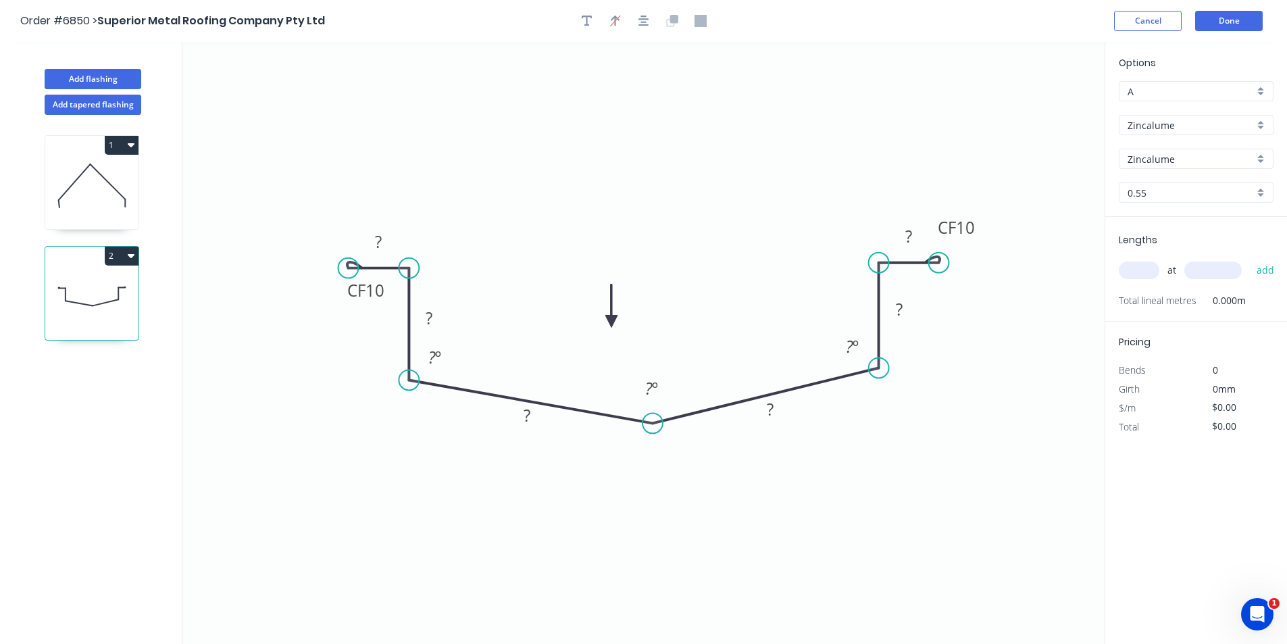
click at [605, 328] on icon at bounding box center [611, 305] width 12 height 43
click at [378, 240] on tspan "?" at bounding box center [378, 241] width 7 height 22
type input "$19.46"
click at [1143, 279] on input "text" at bounding box center [1138, 270] width 41 height 18
type input "1"
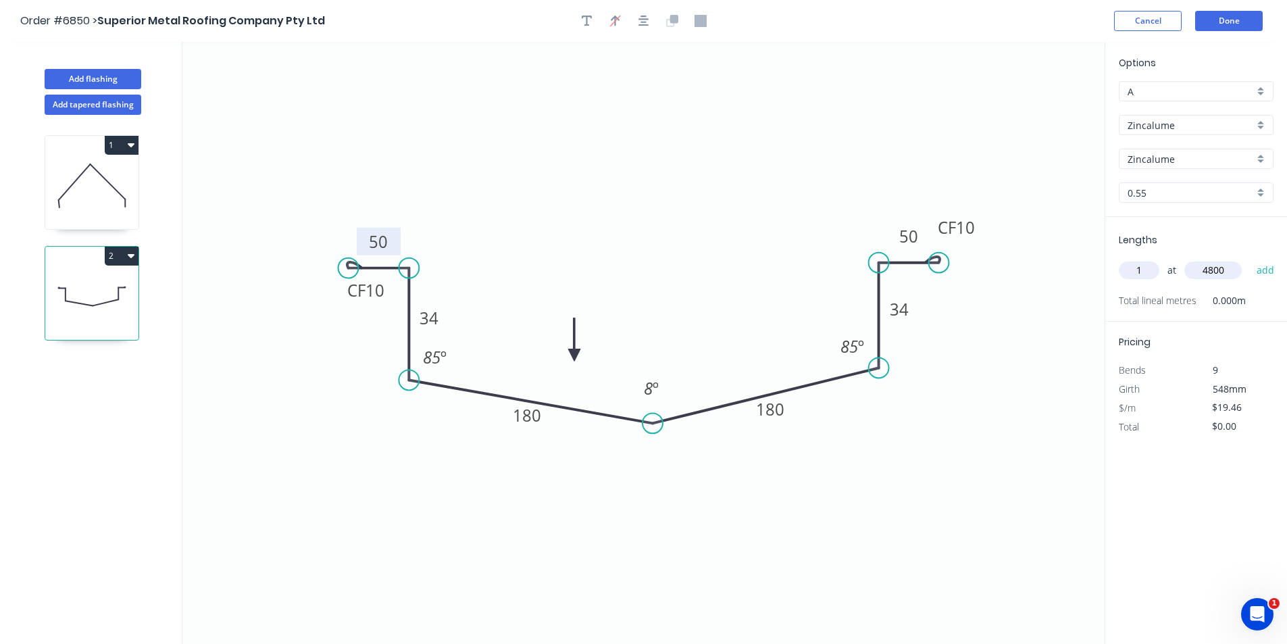
type input "4800"
click at [1249, 259] on button "add" at bounding box center [1265, 270] width 32 height 23
type input "$93.41"
click at [50, 76] on button "Add flashing" at bounding box center [93, 79] width 97 height 20
type input "$0.00"
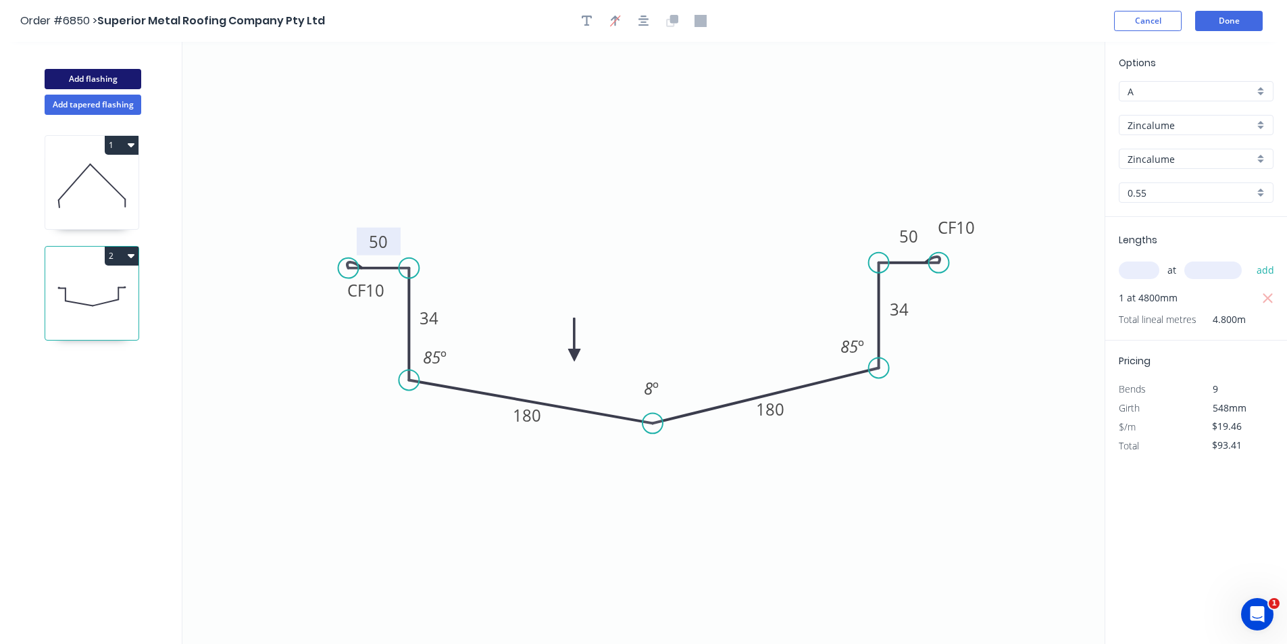
type input "$0.00"
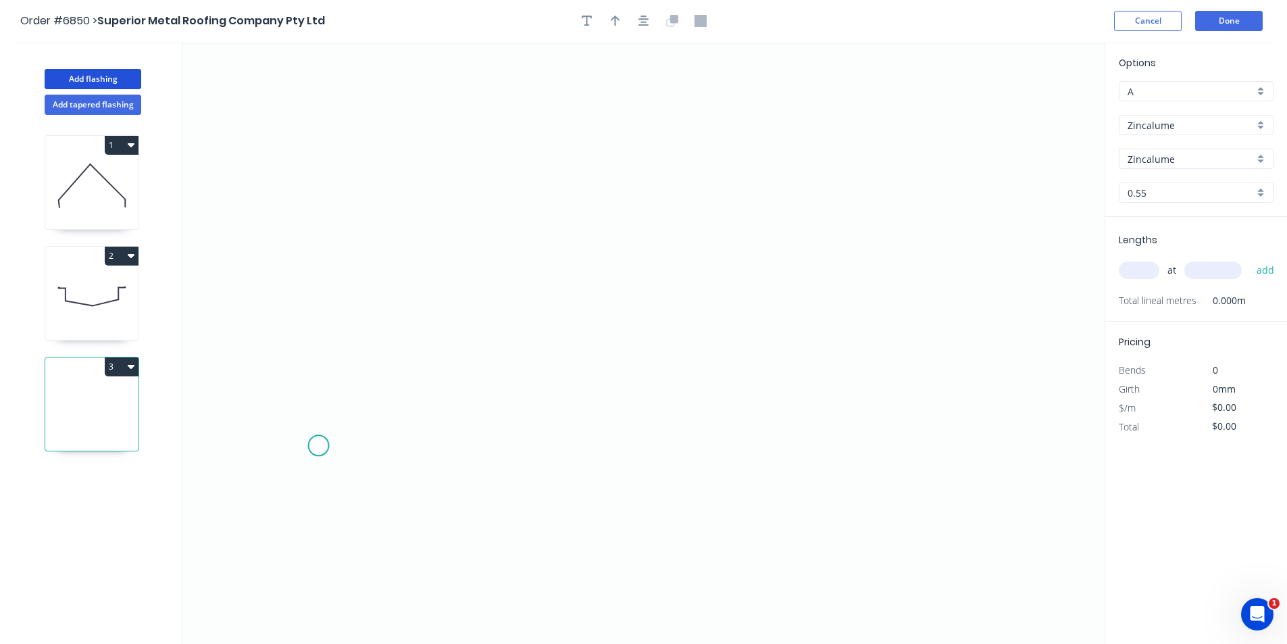
click at [318, 444] on icon "0" at bounding box center [643, 343] width 922 height 602
click at [349, 414] on icon at bounding box center [334, 429] width 31 height 31
click at [618, 324] on icon "0 ?" at bounding box center [643, 343] width 922 height 602
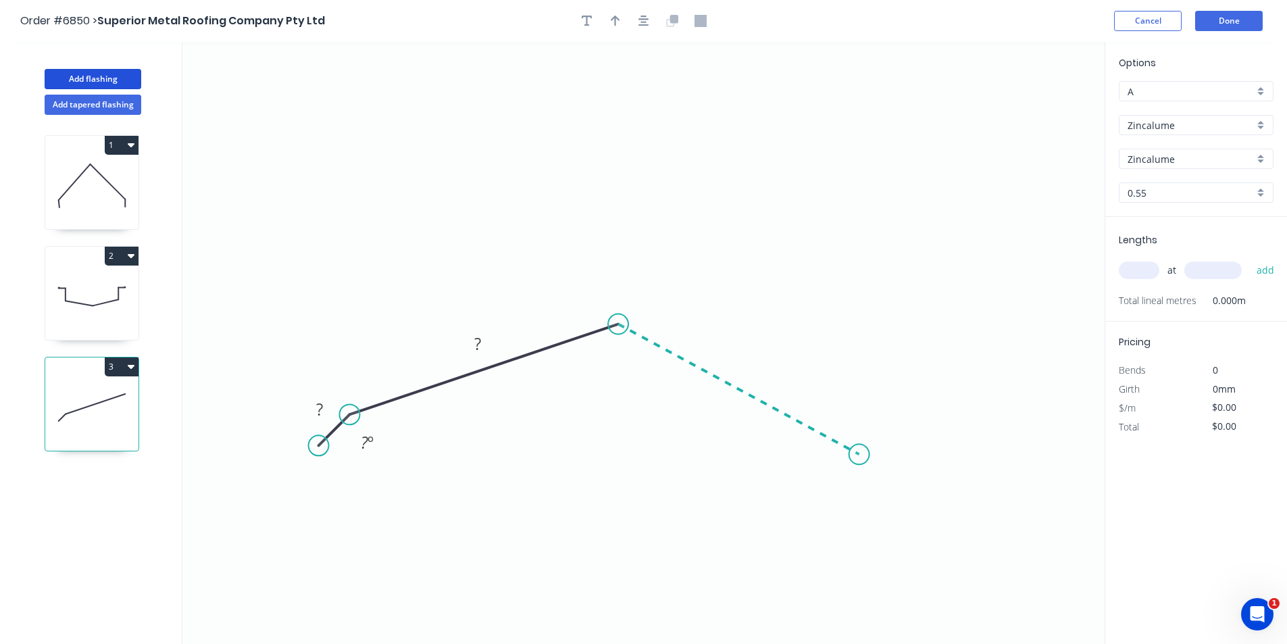
click at [859, 455] on icon "0 ? ? ? º" at bounding box center [643, 343] width 922 height 602
click at [861, 500] on icon "0 ? ? ? ? º ? º" at bounding box center [643, 343] width 922 height 602
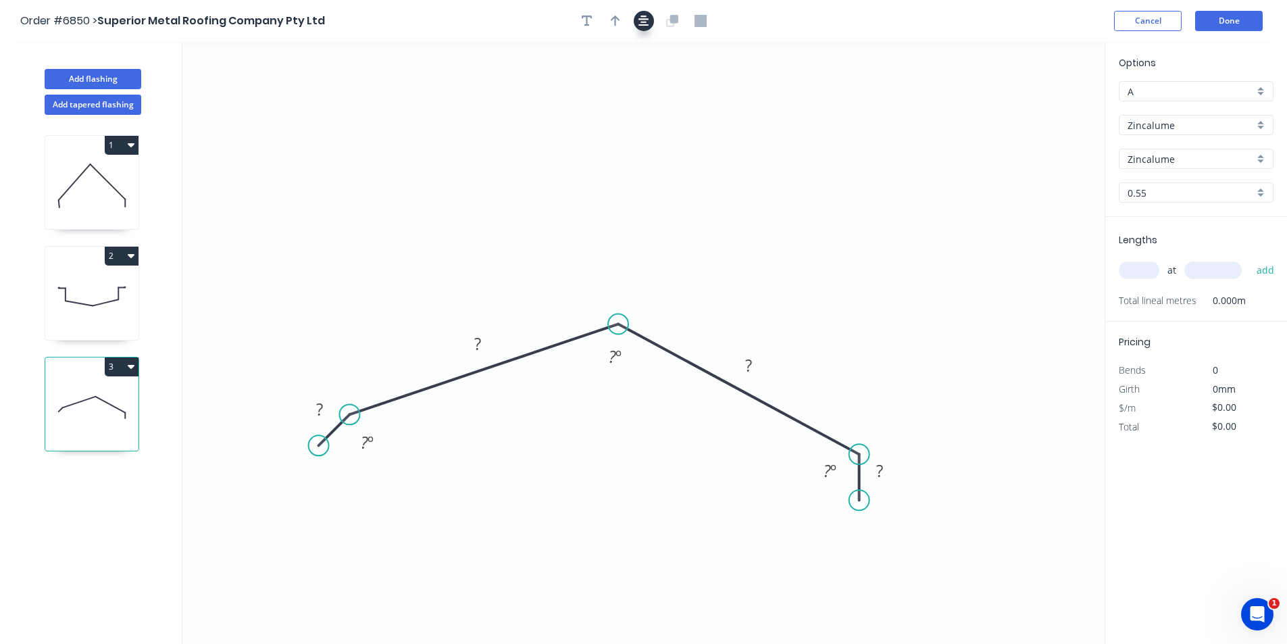
click at [637, 24] on button "button" at bounding box center [644, 21] width 20 height 20
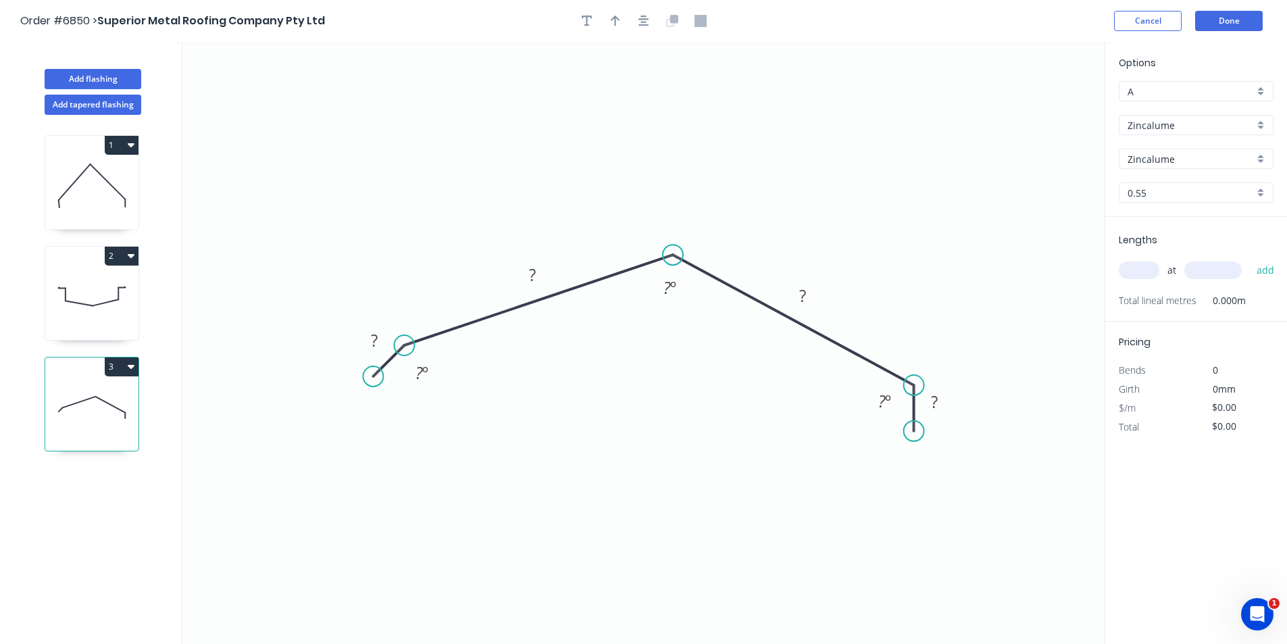
click at [627, 21] on div at bounding box center [644, 21] width 142 height 20
click at [618, 21] on icon "button" at bounding box center [615, 21] width 9 height 12
drag, startPoint x: 545, startPoint y: 185, endPoint x: 711, endPoint y: 228, distance: 171.0
click at [711, 228] on icon at bounding box center [710, 212] width 12 height 43
click at [384, 341] on rect at bounding box center [374, 341] width 27 height 19
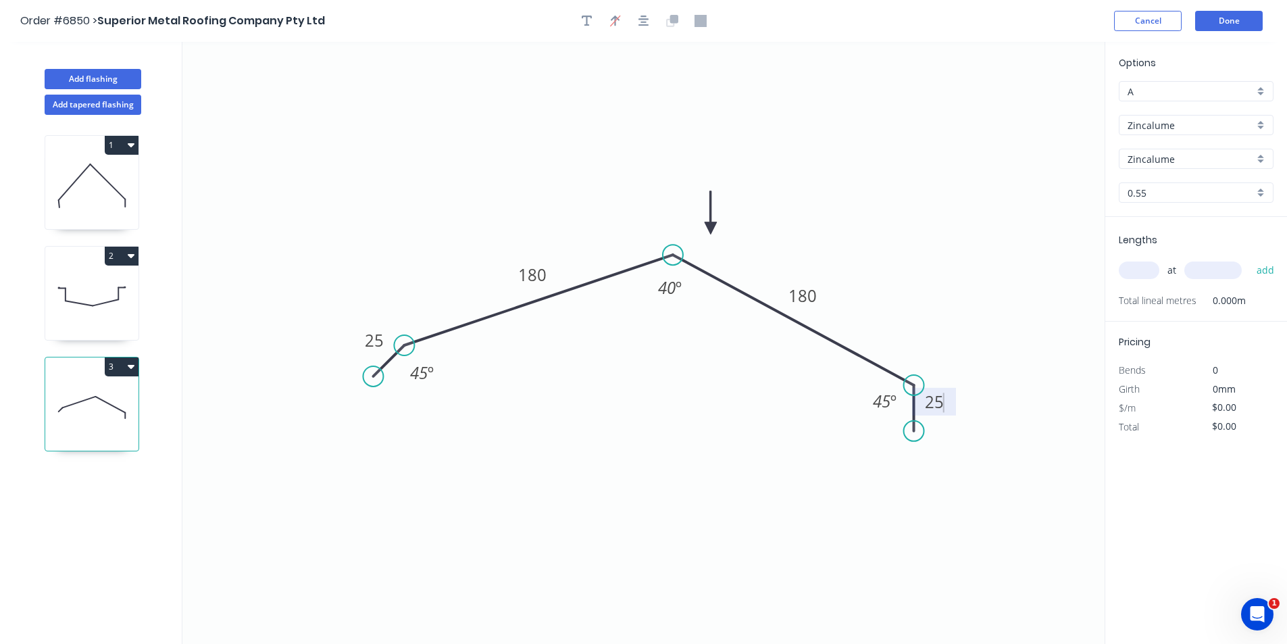
type input "$13.38"
click at [1130, 272] on input "text" at bounding box center [1138, 270] width 41 height 18
type input "1"
type input "4400"
click at [1249, 259] on button "add" at bounding box center [1265, 270] width 32 height 23
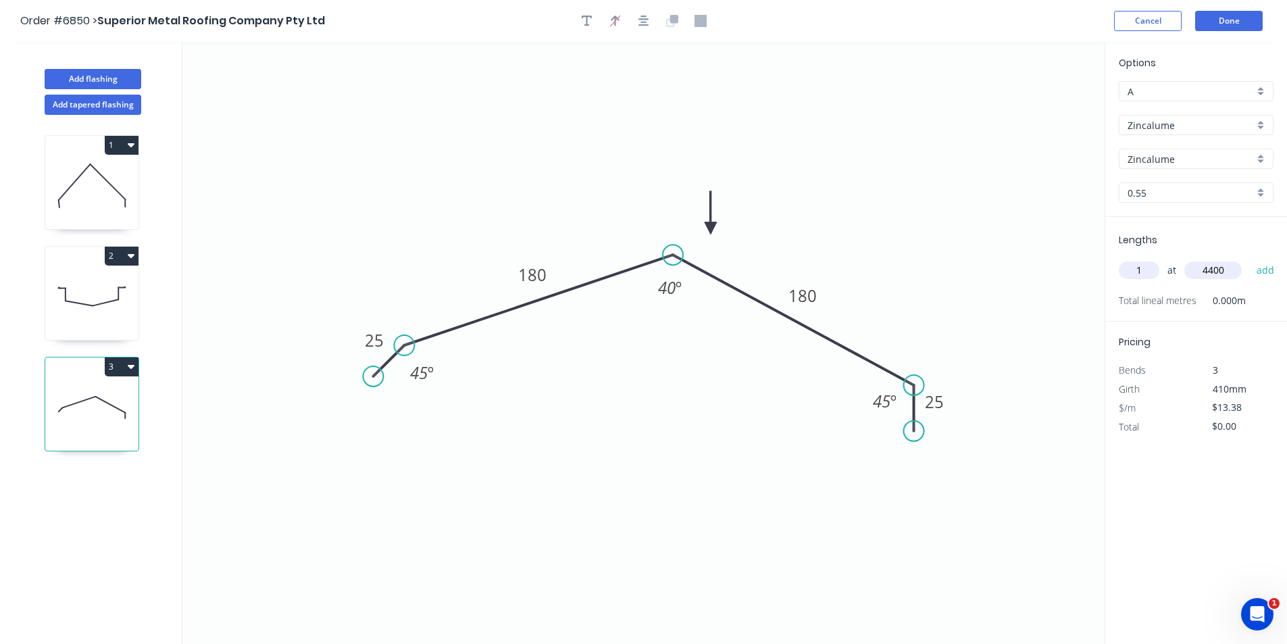
type input "$58.87"
type input "3"
click at [1146, 272] on input "3" at bounding box center [1138, 270] width 41 height 18
type input "2"
type input "3000"
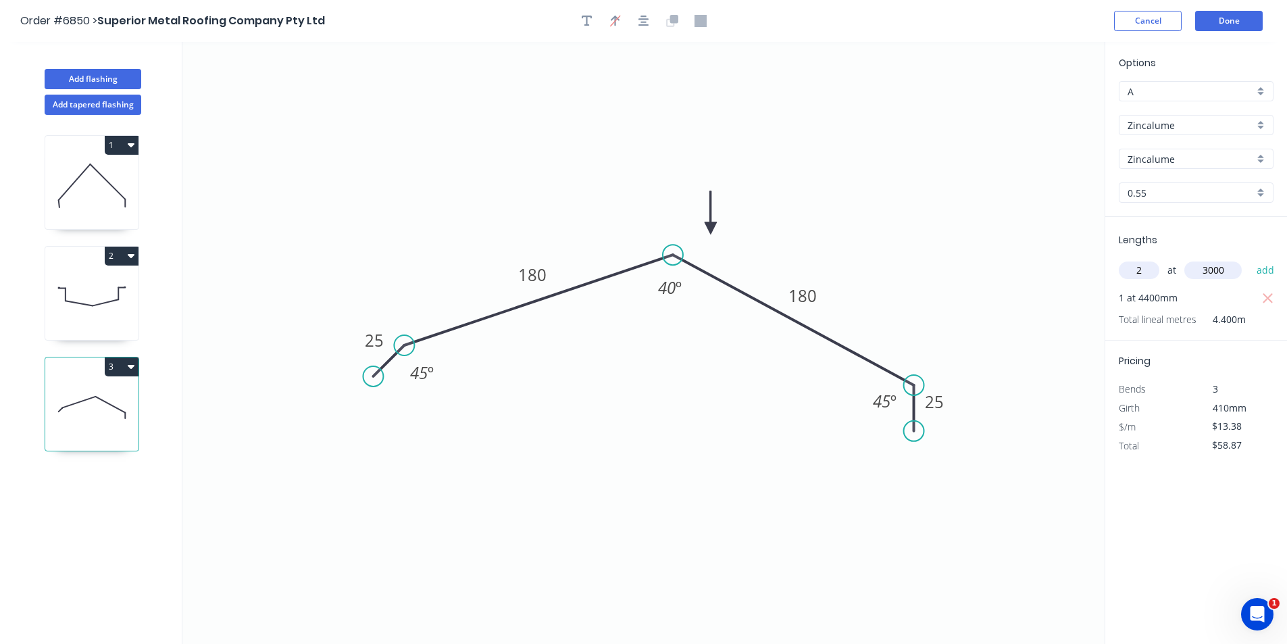
click at [1249, 259] on button "add" at bounding box center [1265, 270] width 32 height 23
click at [130, 368] on icon "button" at bounding box center [131, 366] width 7 height 11
drag, startPoint x: 119, startPoint y: 401, endPoint x: 157, endPoint y: 396, distance: 38.2
click at [119, 401] on div "Duplicate" at bounding box center [74, 400] width 104 height 20
type input "$0.00"
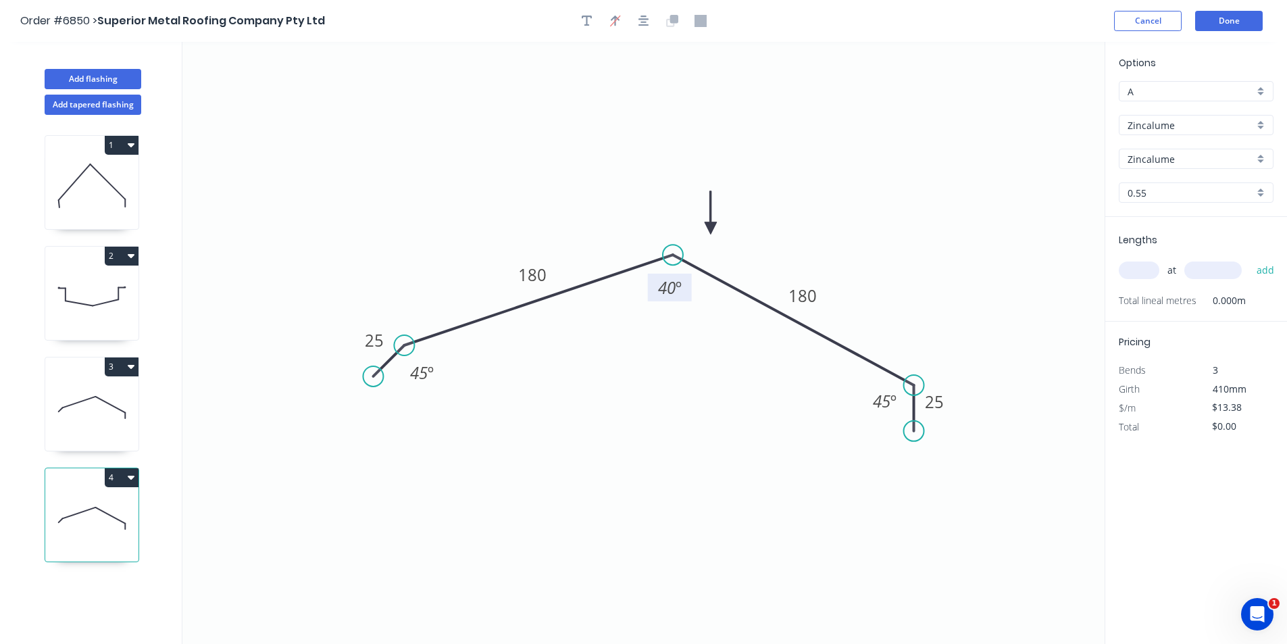
click at [664, 292] on tspan "40" at bounding box center [667, 287] width 18 height 22
click at [1149, 268] on input "text" at bounding box center [1138, 270] width 41 height 18
type input "1"
type input "3900"
click at [1249, 259] on button "add" at bounding box center [1265, 270] width 32 height 23
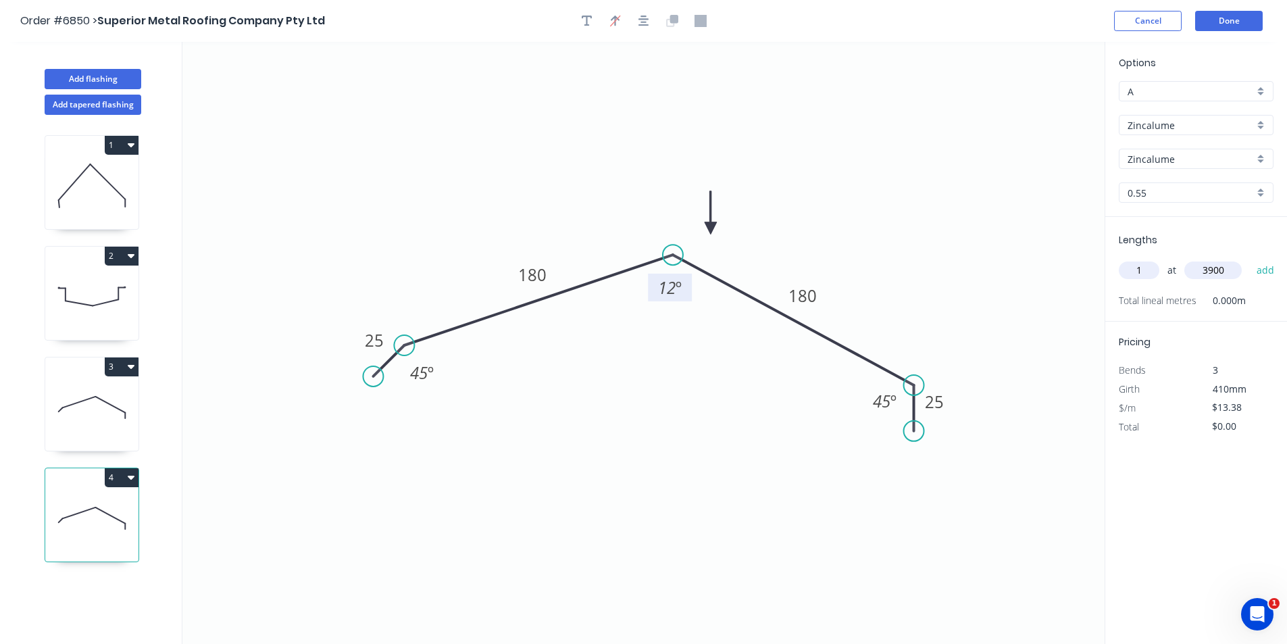
type input "$52.18"
type input "1"
type input "3100"
click at [1249, 259] on button "add" at bounding box center [1265, 270] width 32 height 23
type input "$93.66"
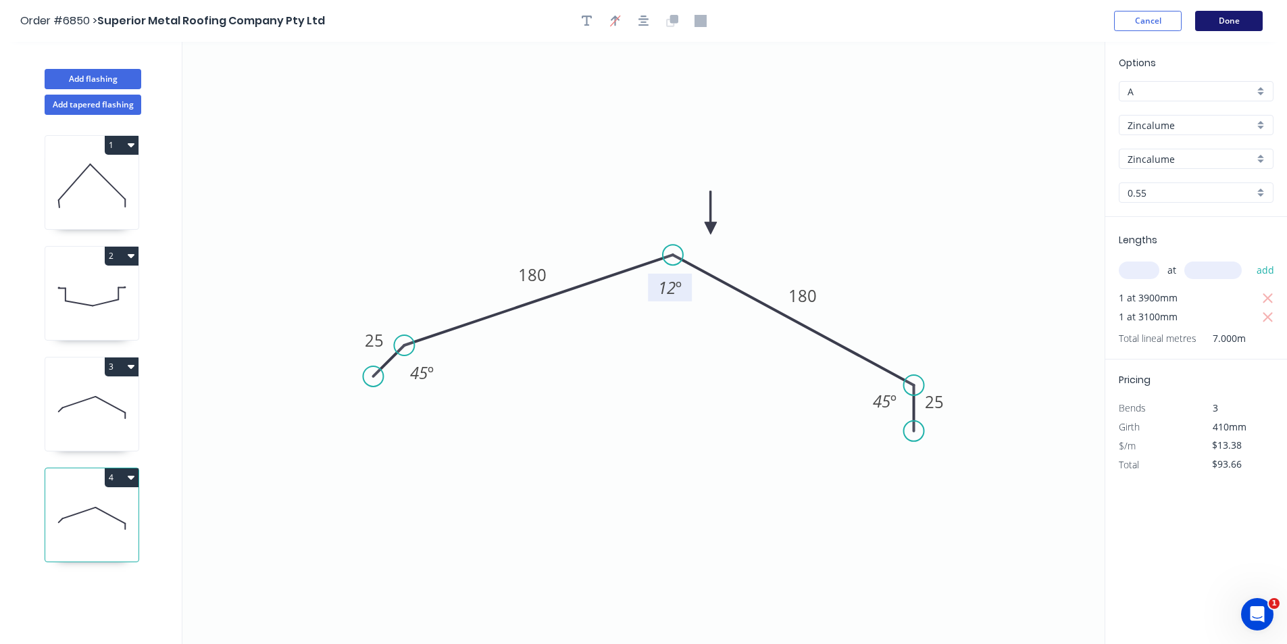
click at [1218, 27] on button "Done" at bounding box center [1229, 21] width 68 height 20
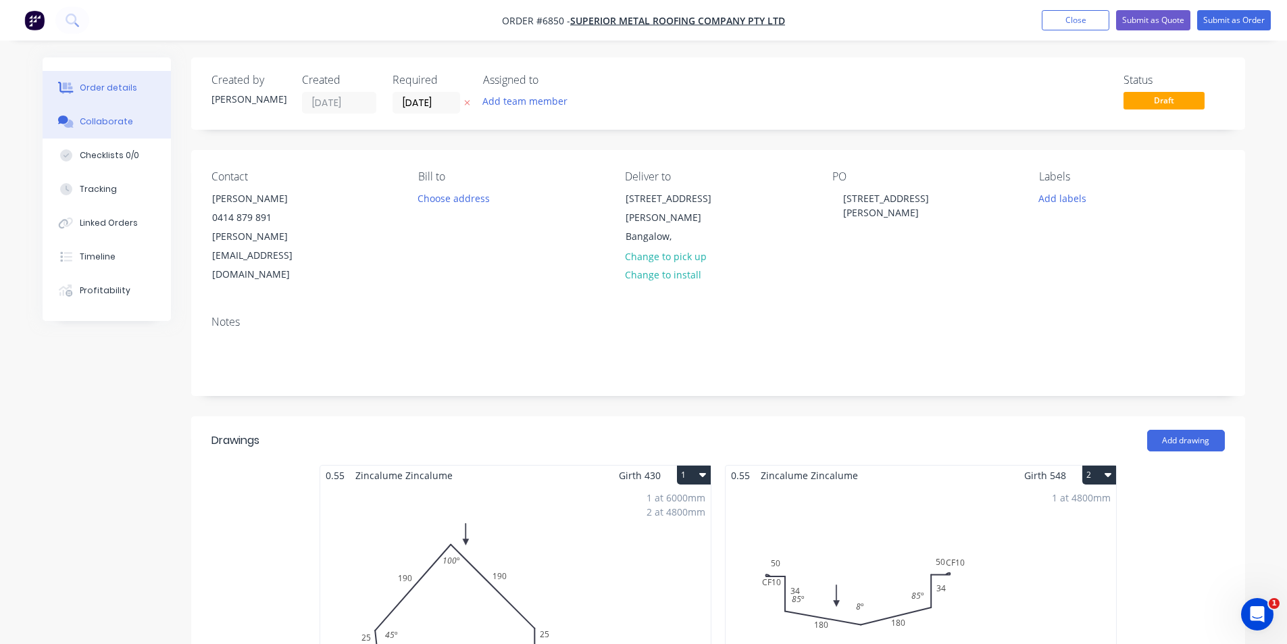
click at [97, 115] on button "Collaborate" at bounding box center [107, 122] width 128 height 34
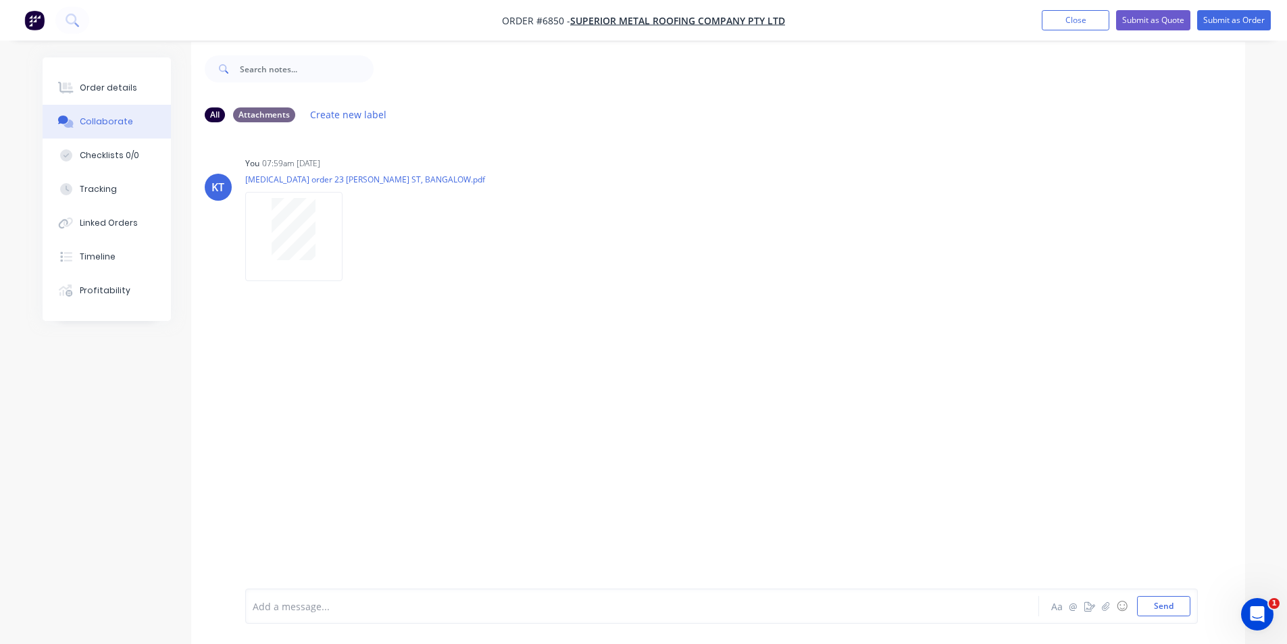
scroll to position [20, 0]
click at [1276, 634] on div at bounding box center [1276, 634] width 0 height 0
click at [1110, 609] on button "button" at bounding box center [1106, 606] width 16 height 16
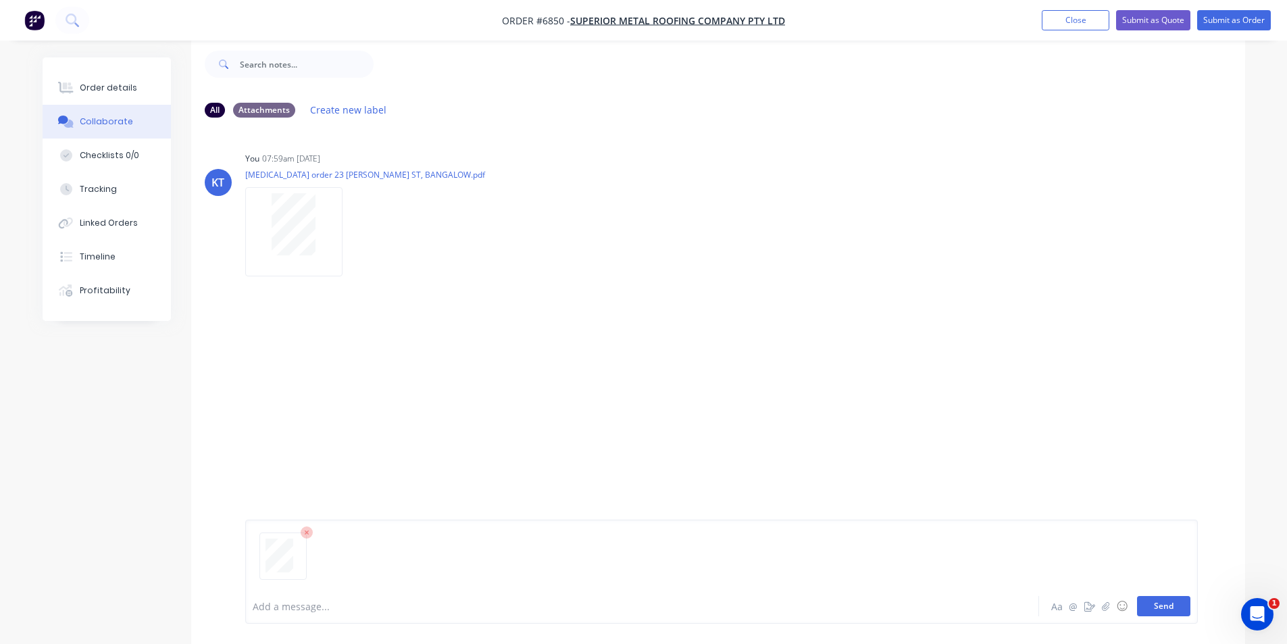
click at [1155, 614] on button "Send" at bounding box center [1163, 606] width 53 height 20
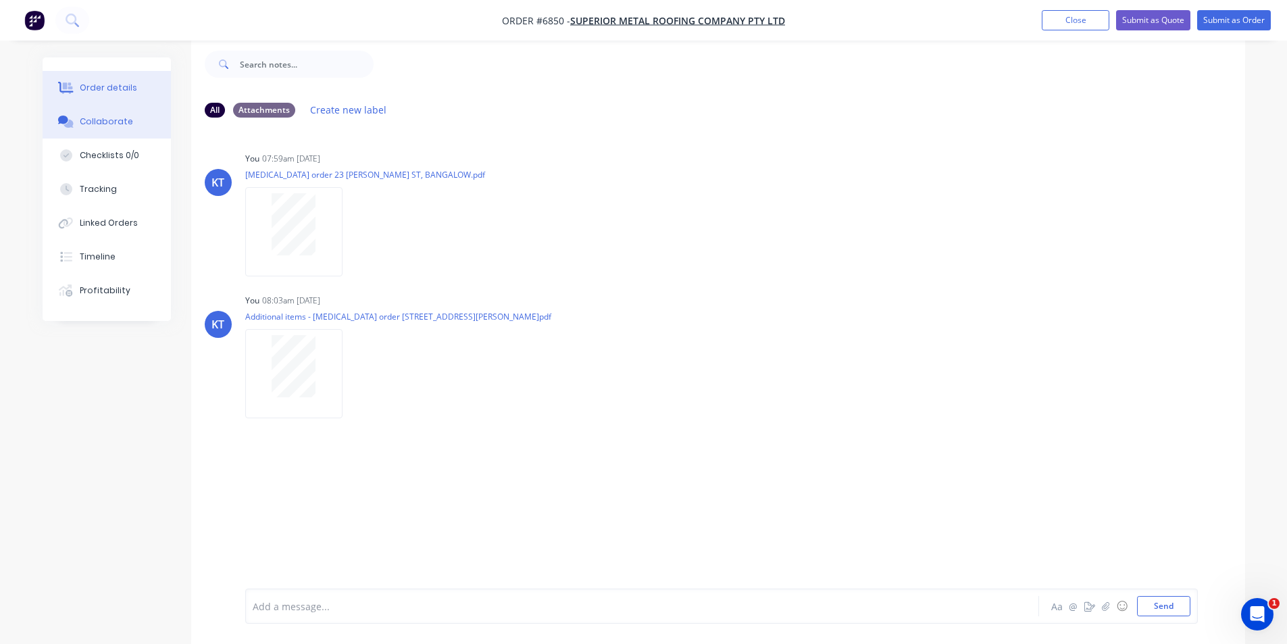
click at [151, 88] on button "Order details" at bounding box center [107, 88] width 128 height 34
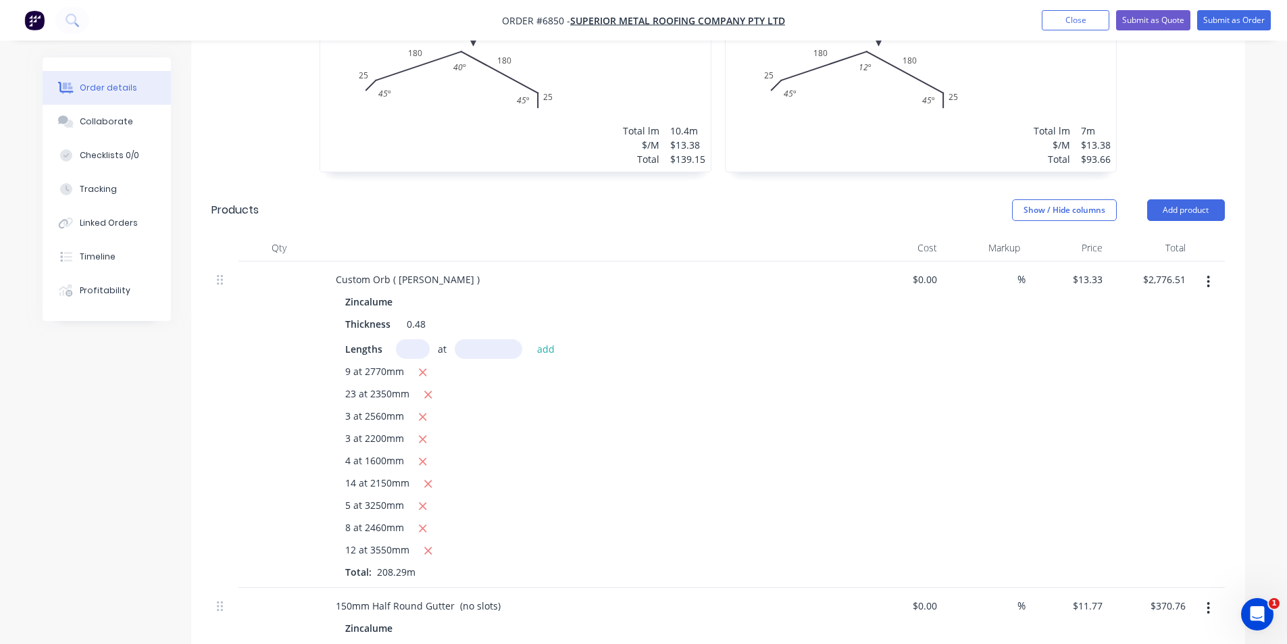
scroll to position [763, 0]
click at [122, 126] on div "Collaborate" at bounding box center [106, 121] width 53 height 12
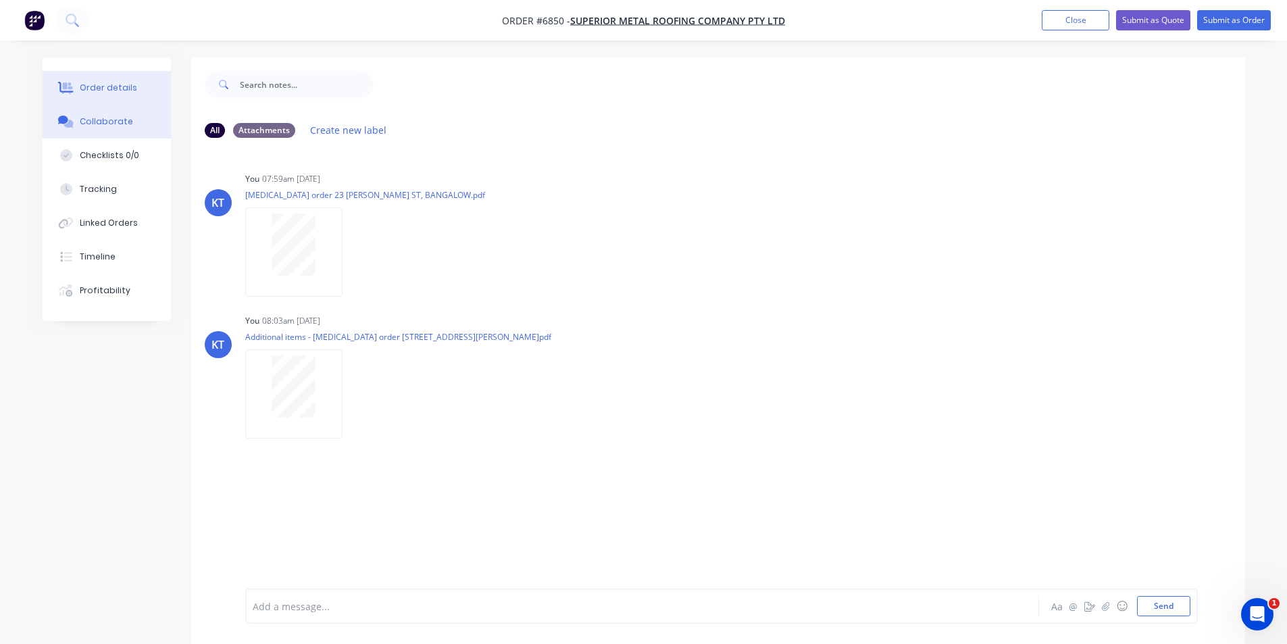
click at [118, 82] on div "Order details" at bounding box center [108, 88] width 57 height 12
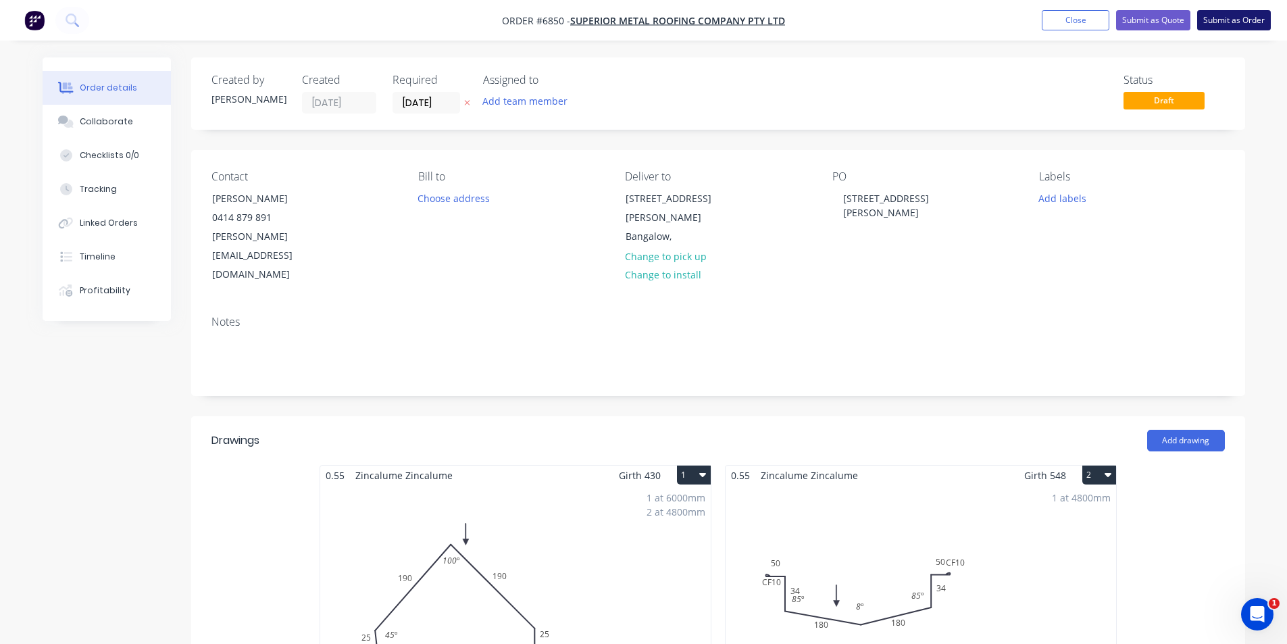
click at [1230, 24] on button "Submit as Order" at bounding box center [1234, 20] width 74 height 20
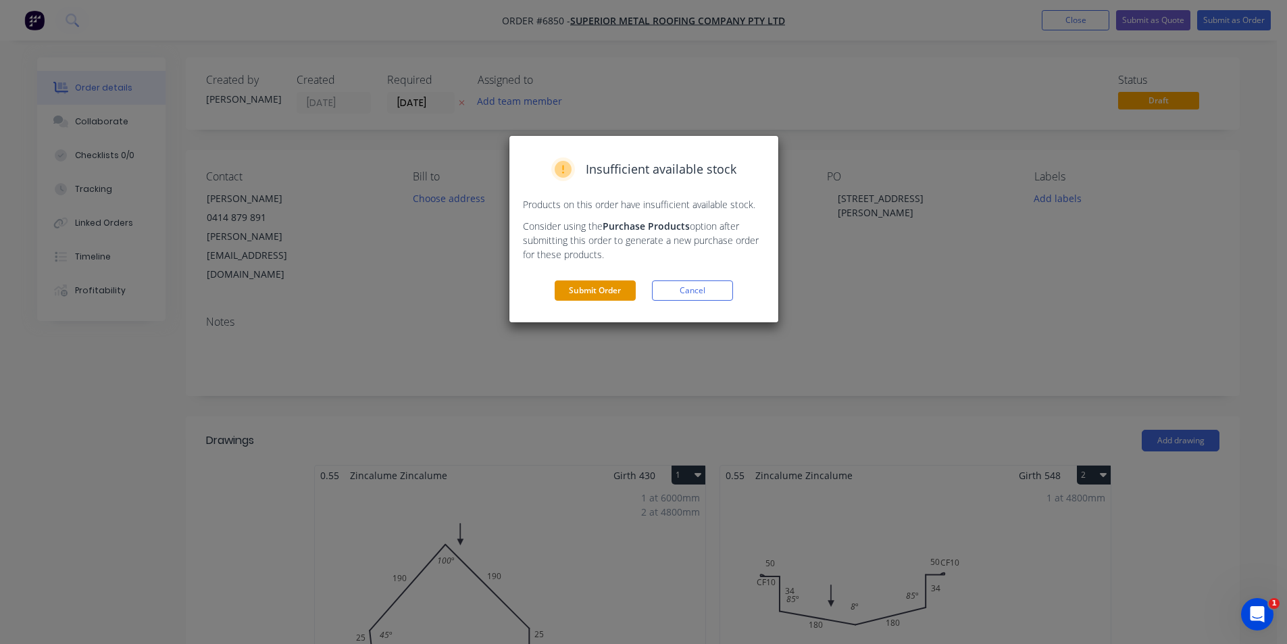
click at [627, 293] on button "Submit Order" at bounding box center [594, 290] width 81 height 20
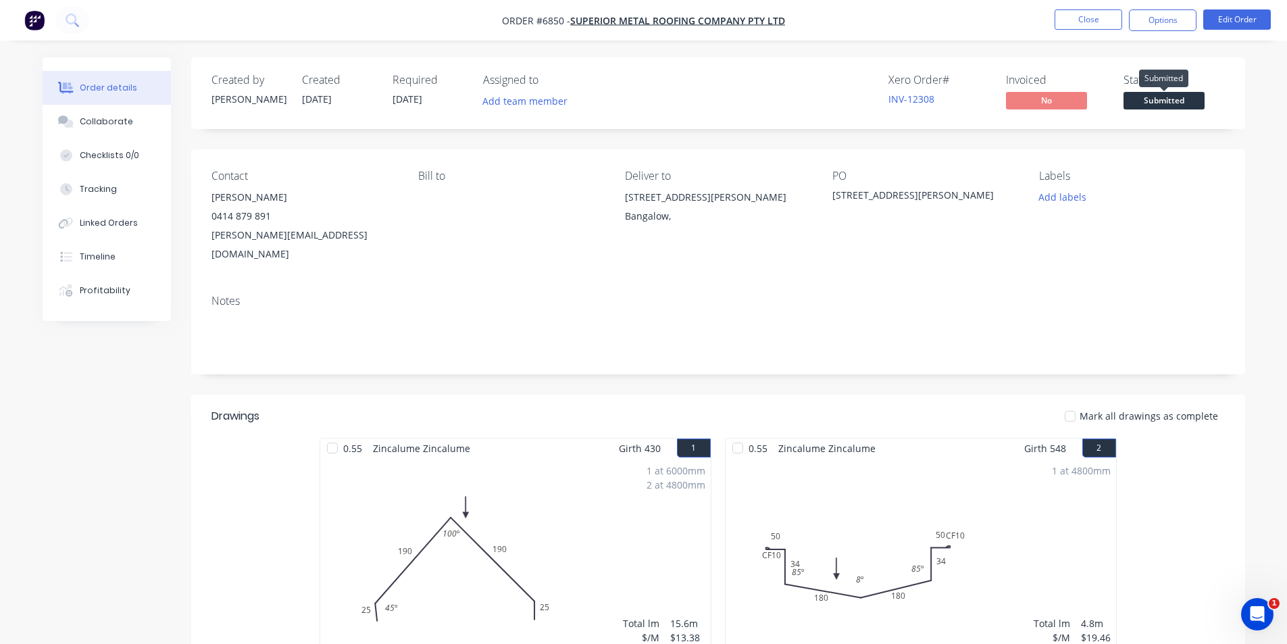
click at [1177, 103] on span "Submitted" at bounding box center [1163, 100] width 81 height 17
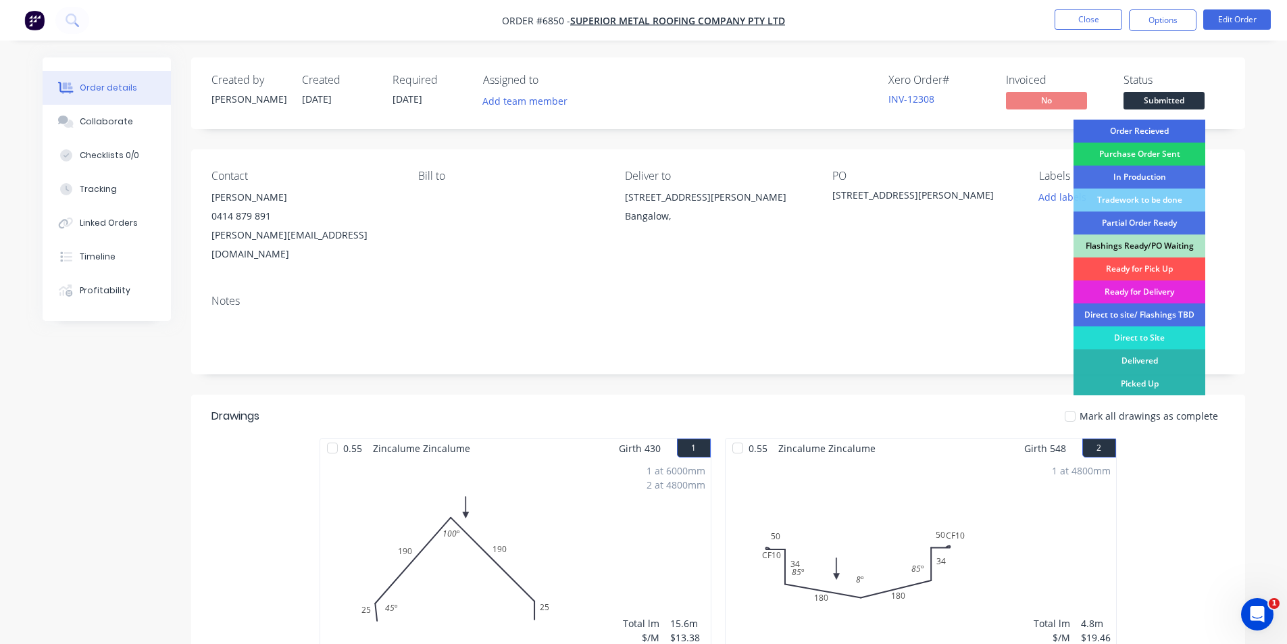
click at [1178, 132] on div "Order Recieved" at bounding box center [1139, 131] width 132 height 23
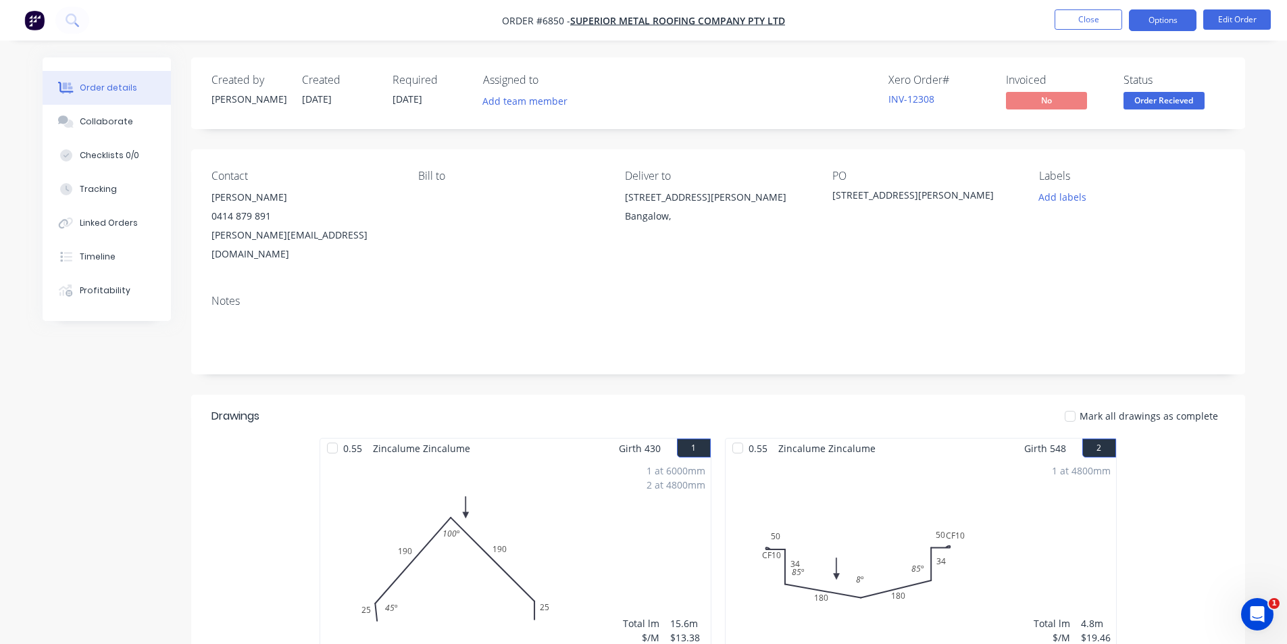
click at [1181, 28] on button "Options" at bounding box center [1163, 20] width 68 height 22
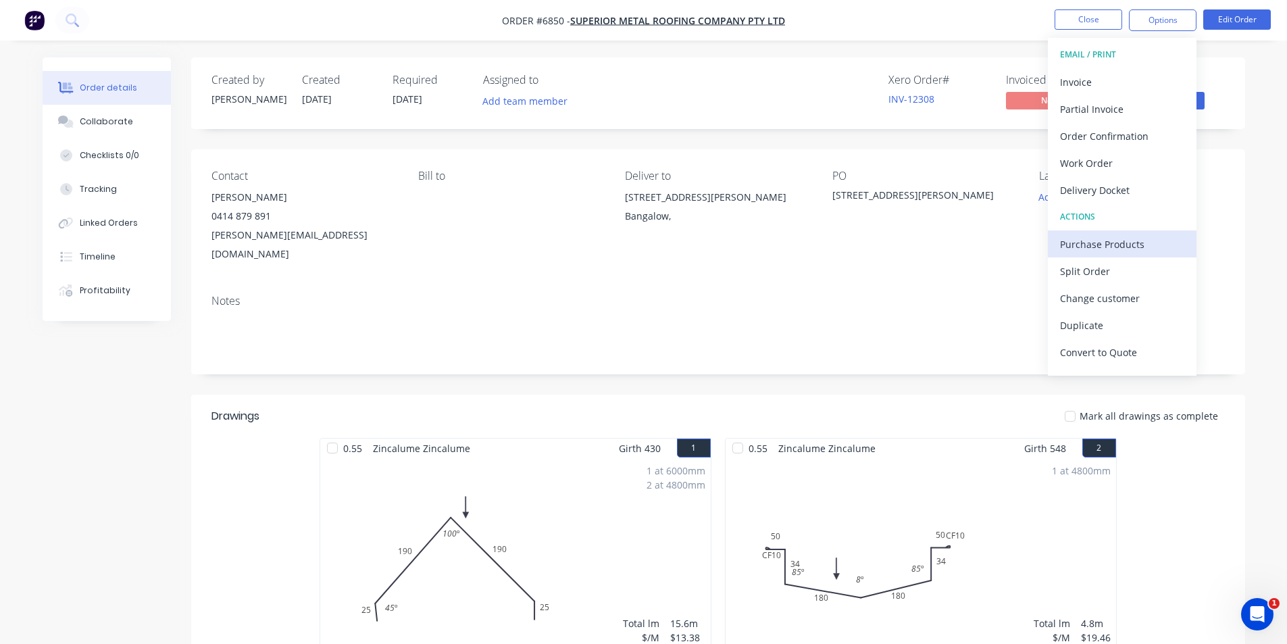
click at [1145, 240] on div "Purchase Products" at bounding box center [1122, 244] width 124 height 20
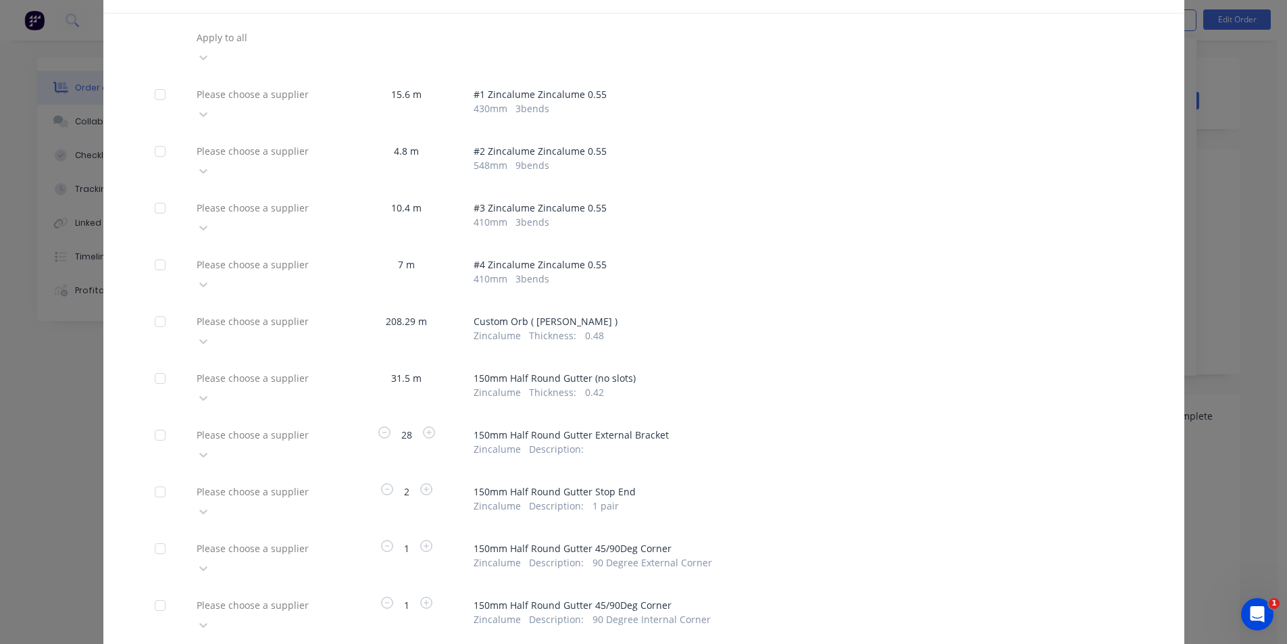
scroll to position [135, 0]
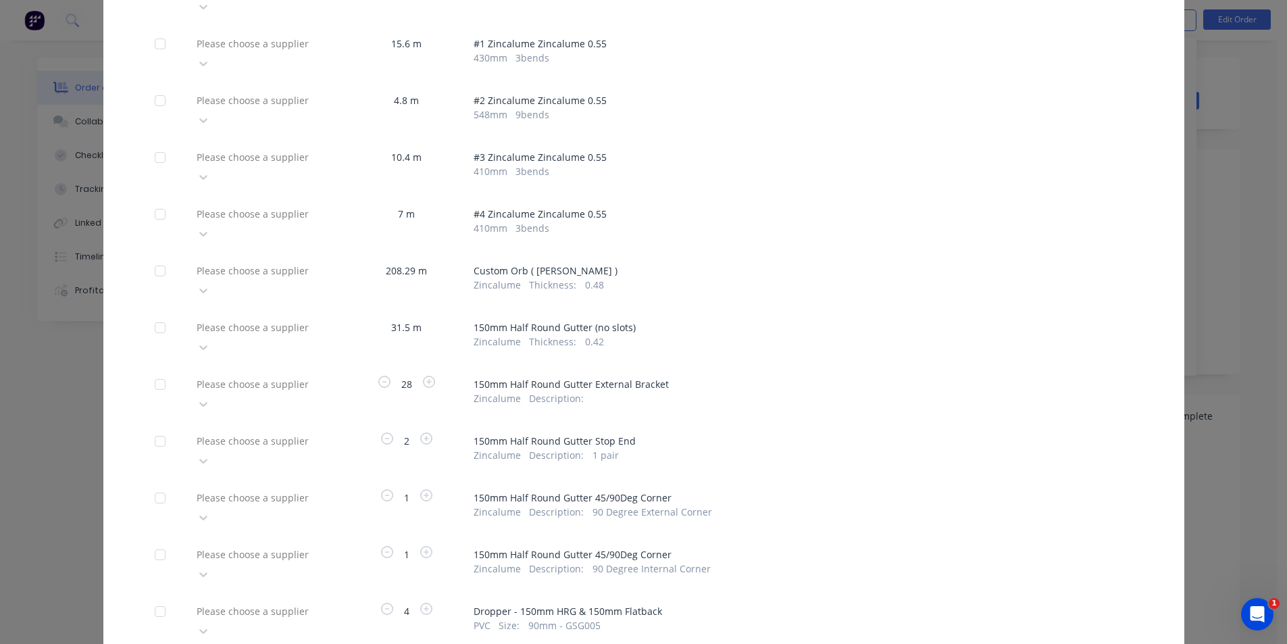
click at [319, 260] on div "Please choose a supplier" at bounding box center [292, 270] width 203 height 20
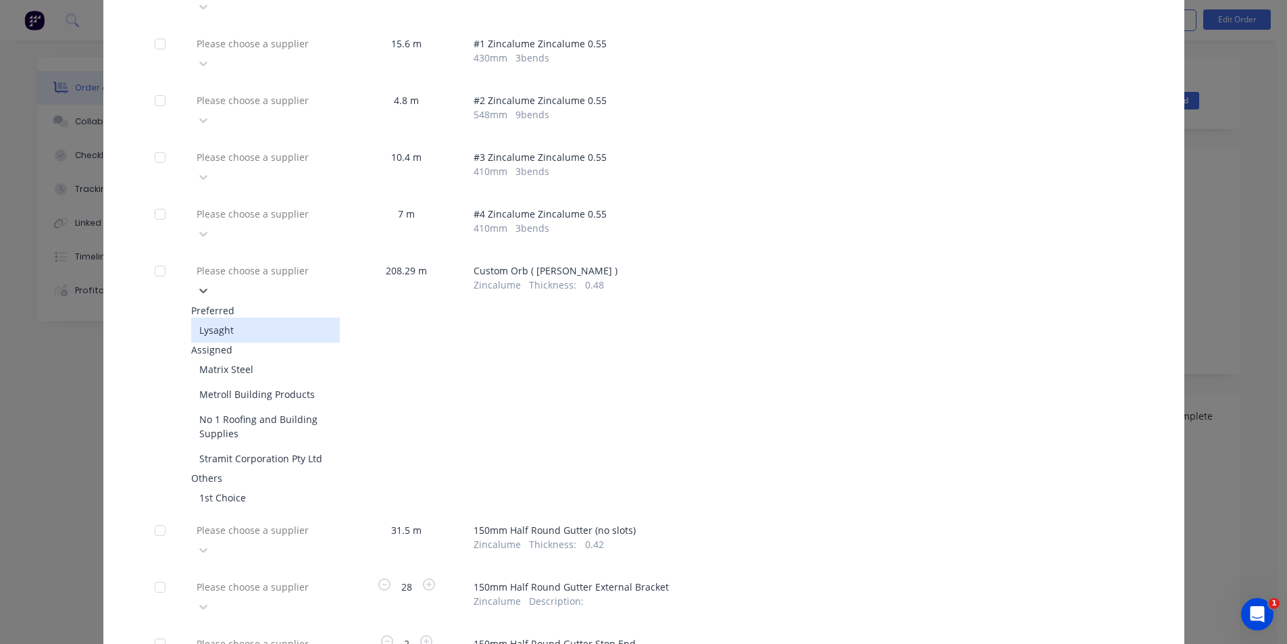
click at [244, 317] on div "Lysaght" at bounding box center [265, 329] width 149 height 25
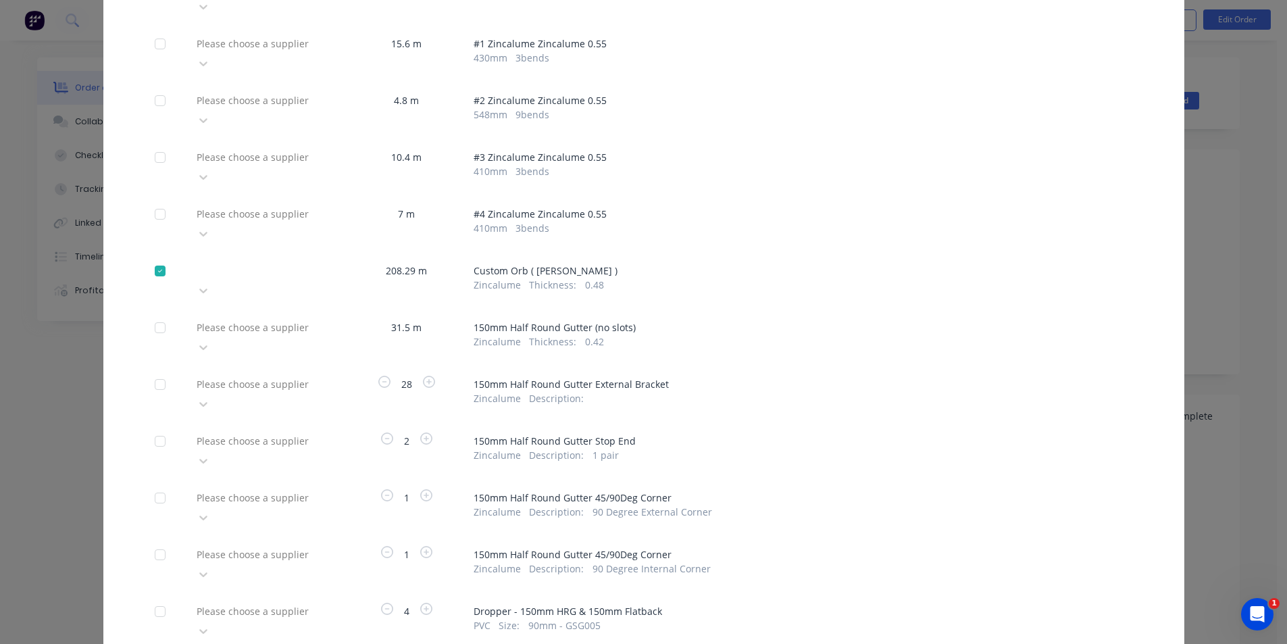
click at [318, 319] on div at bounding box center [292, 327] width 195 height 17
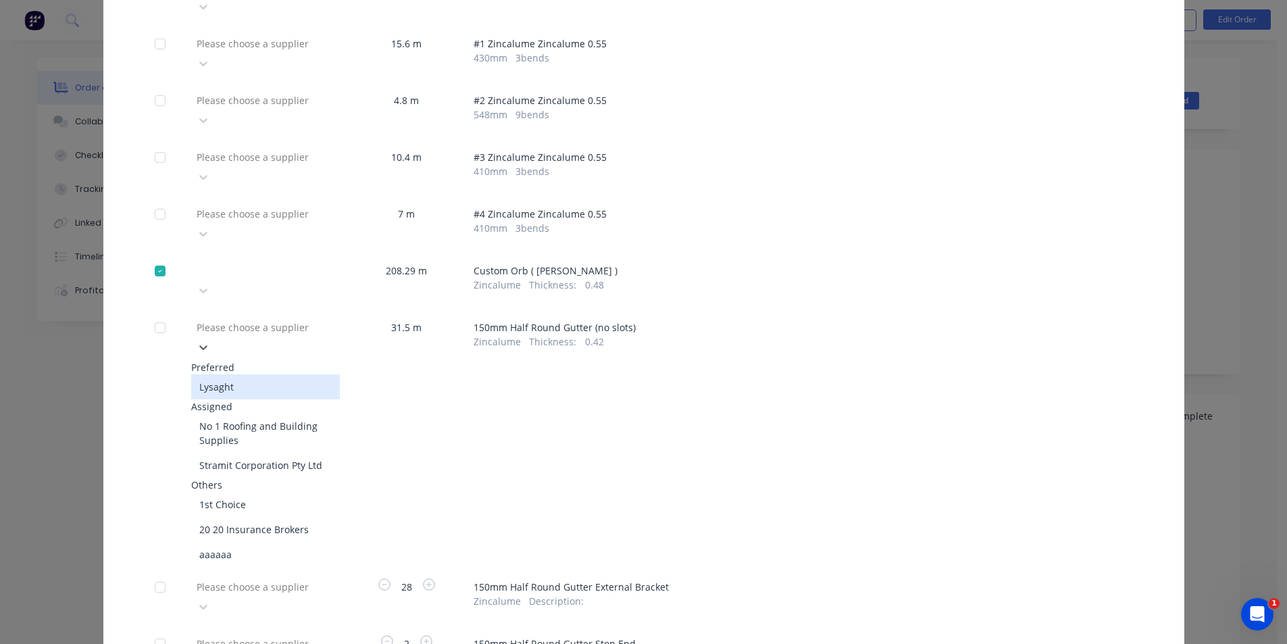
click at [285, 374] on div "Lysaght" at bounding box center [265, 386] width 149 height 25
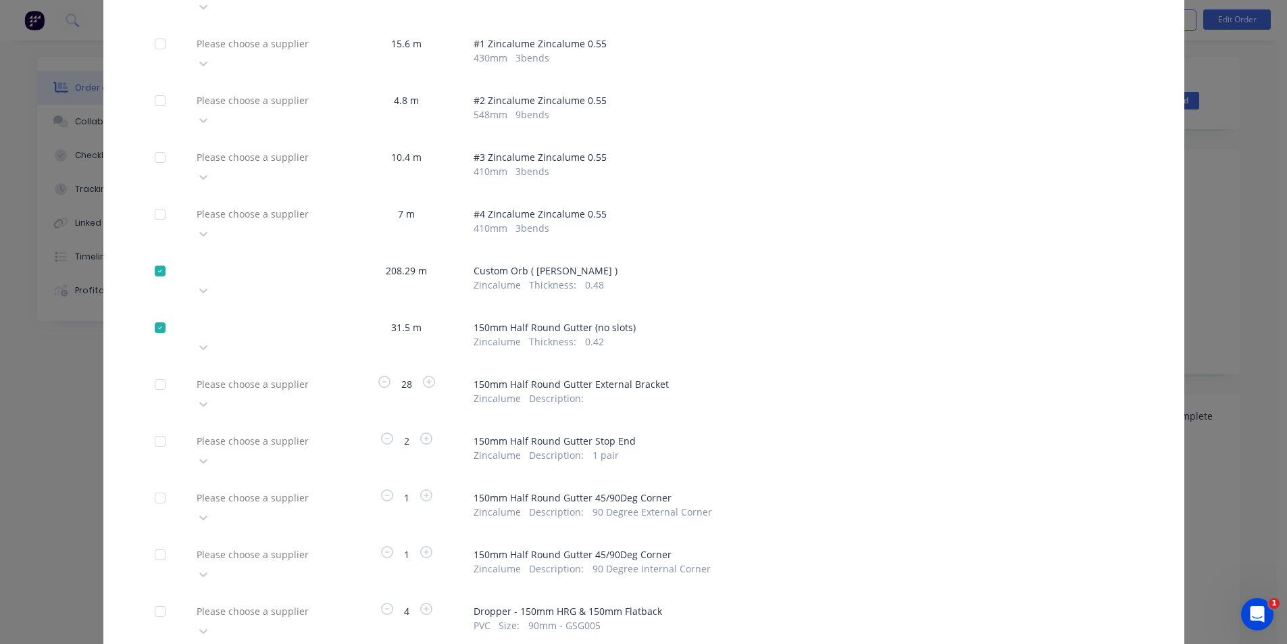
click at [315, 376] on div at bounding box center [292, 384] width 195 height 17
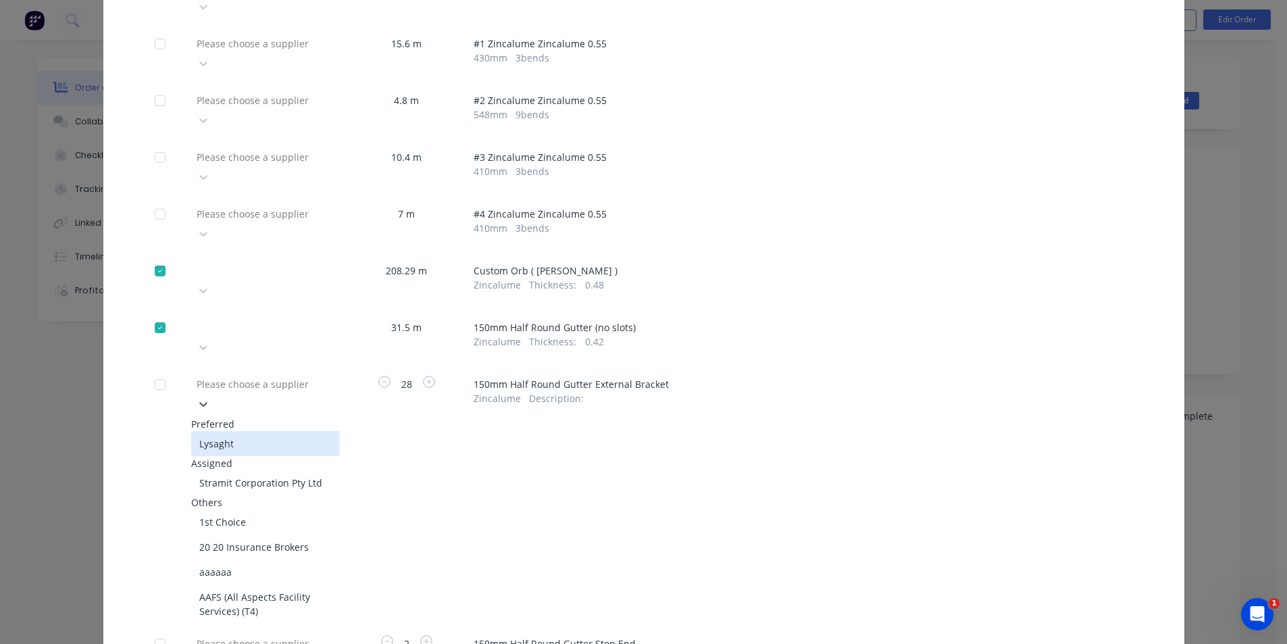
click at [262, 431] on div "Lysaght" at bounding box center [265, 443] width 149 height 25
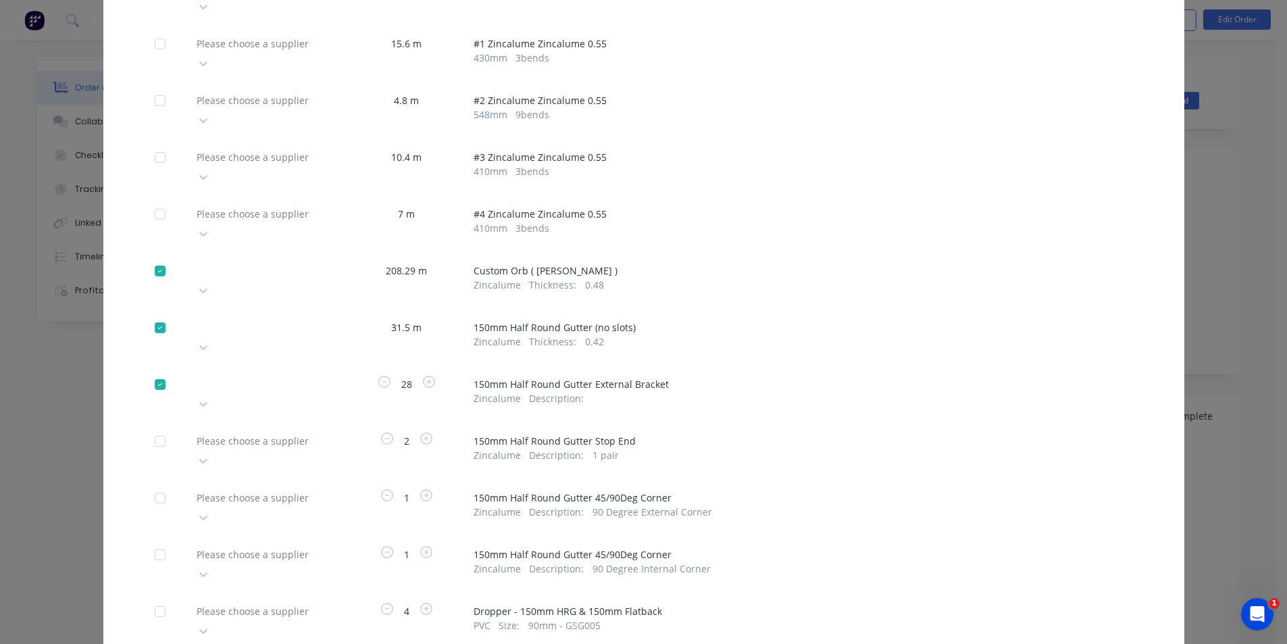
click at [317, 432] on div at bounding box center [292, 440] width 195 height 17
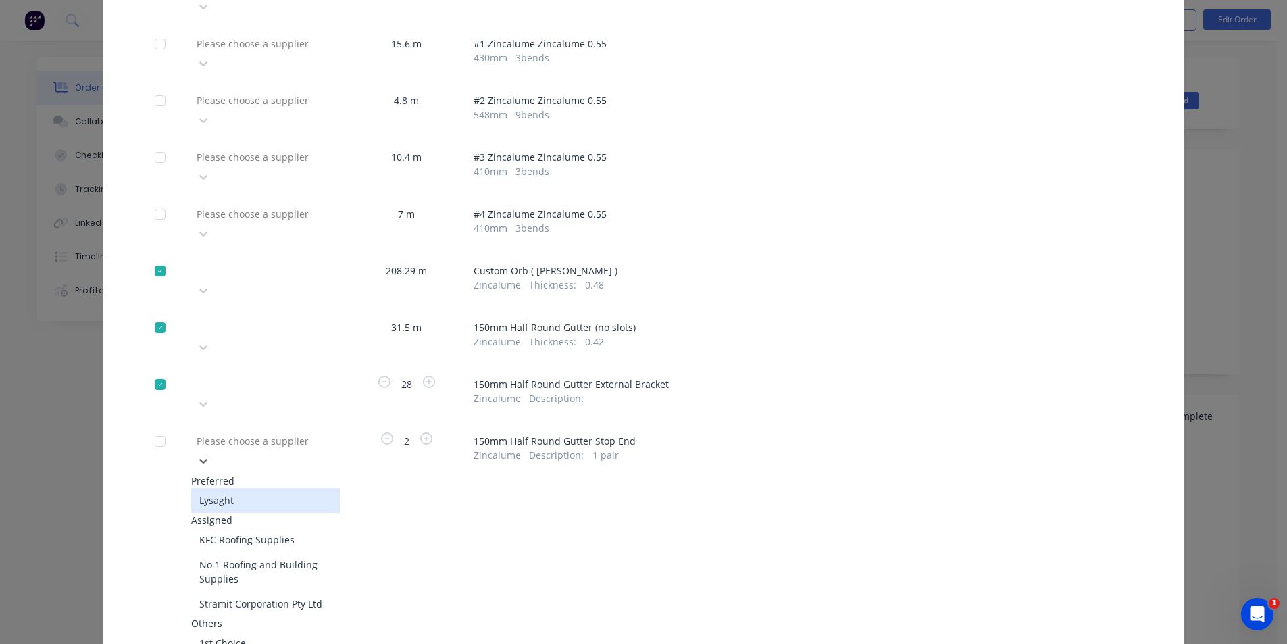
click at [305, 488] on div "Lysaght" at bounding box center [265, 500] width 149 height 25
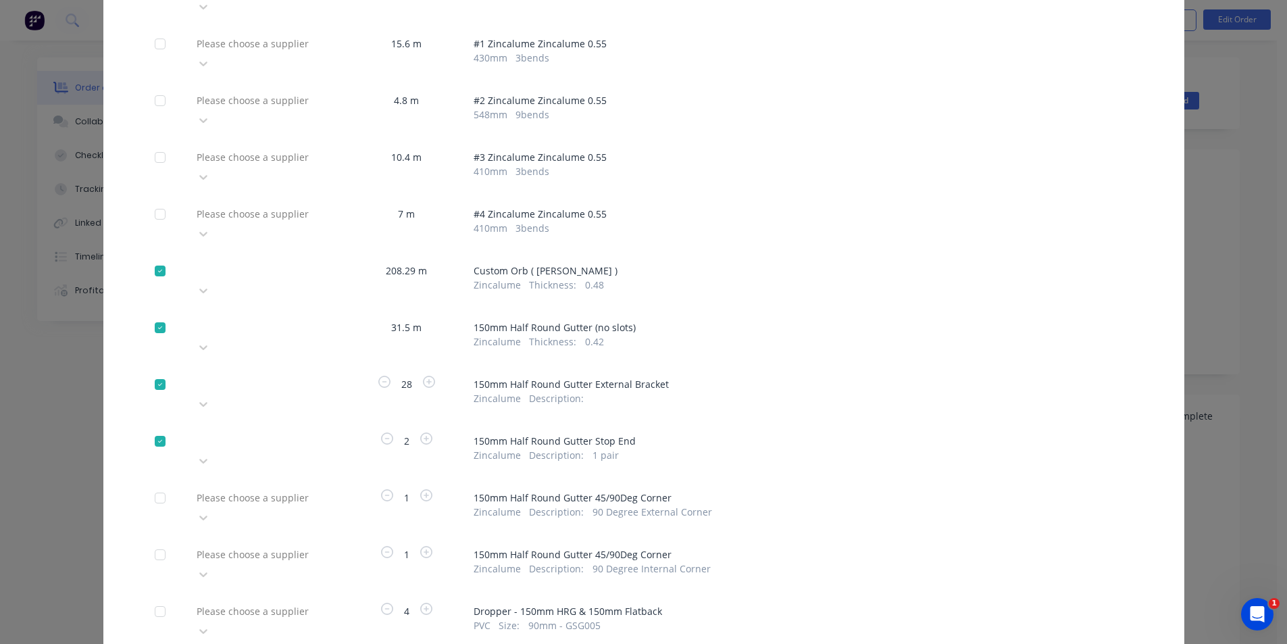
click at [317, 489] on div at bounding box center [292, 497] width 195 height 17
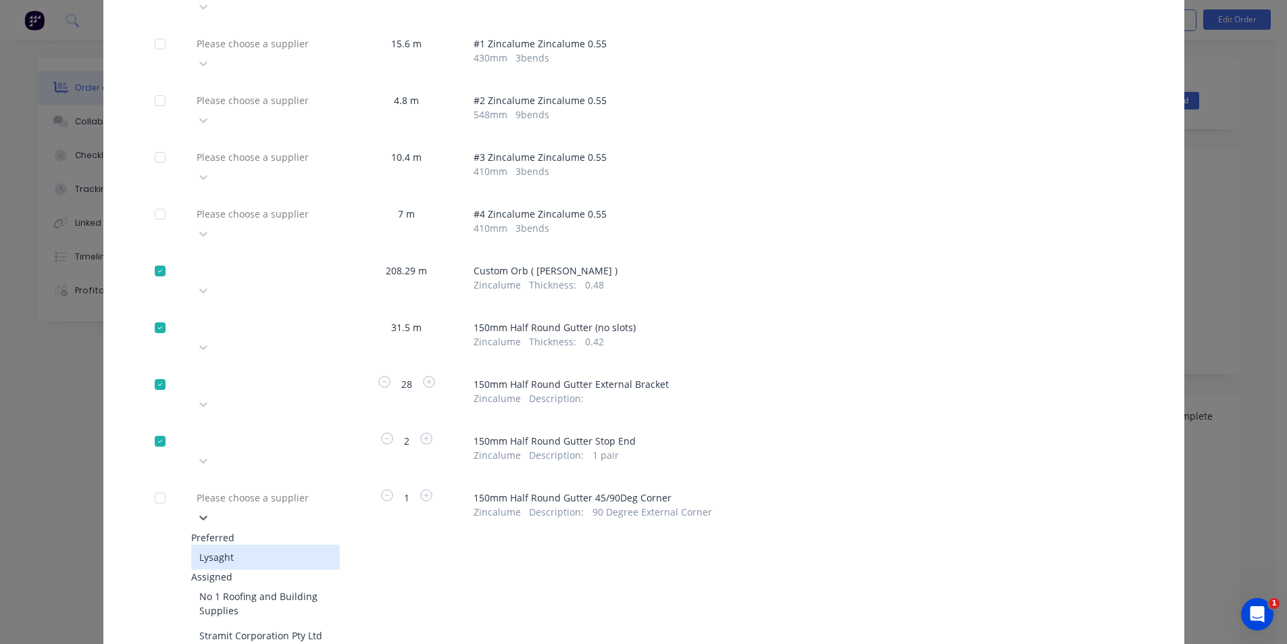
click at [284, 544] on div "Lysaght" at bounding box center [265, 556] width 149 height 25
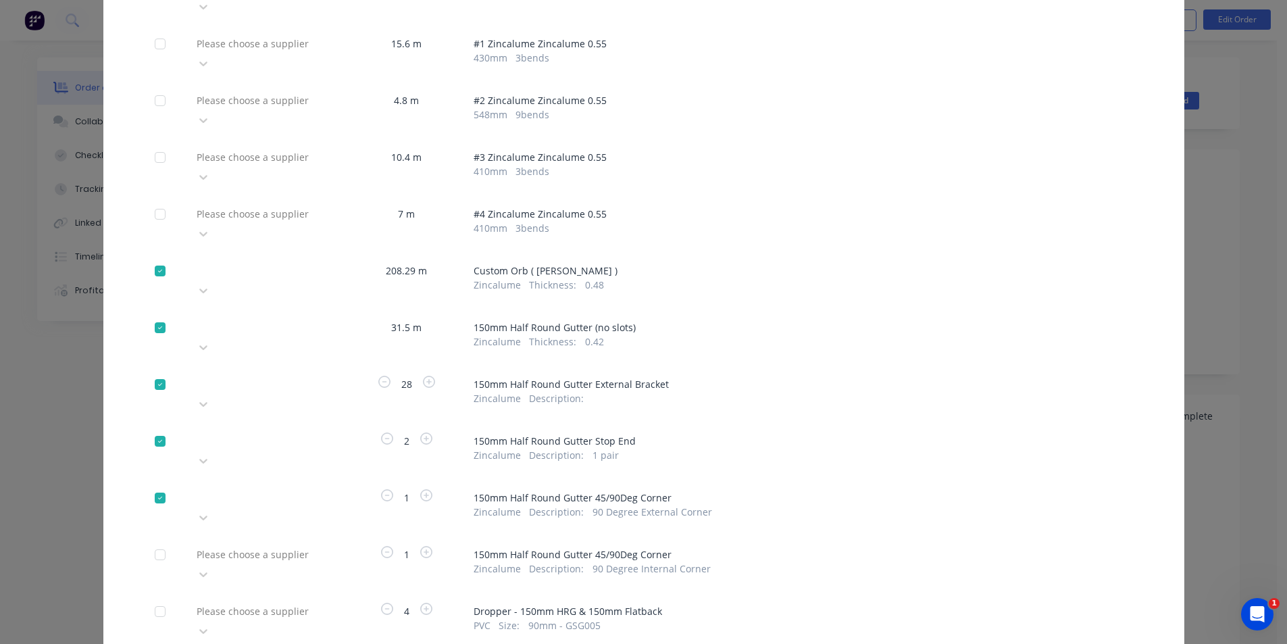
click at [313, 544] on div "Please choose a supplier" at bounding box center [265, 564] width 149 height 41
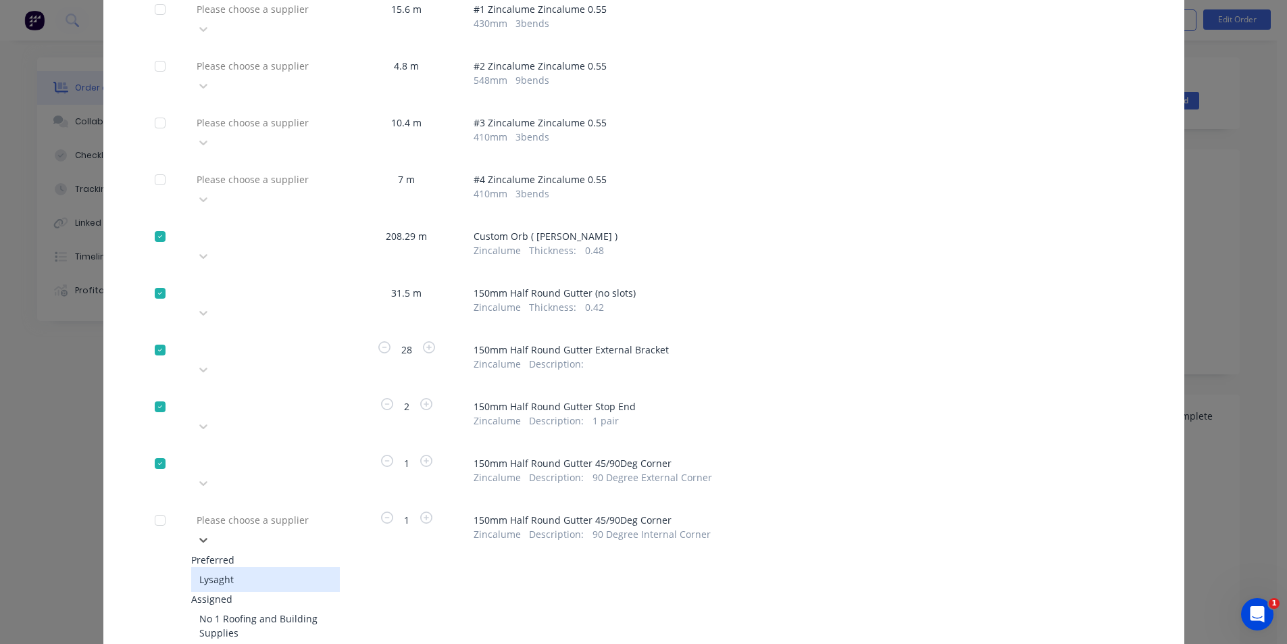
click at [281, 567] on div "Lysaght" at bounding box center [265, 579] width 149 height 25
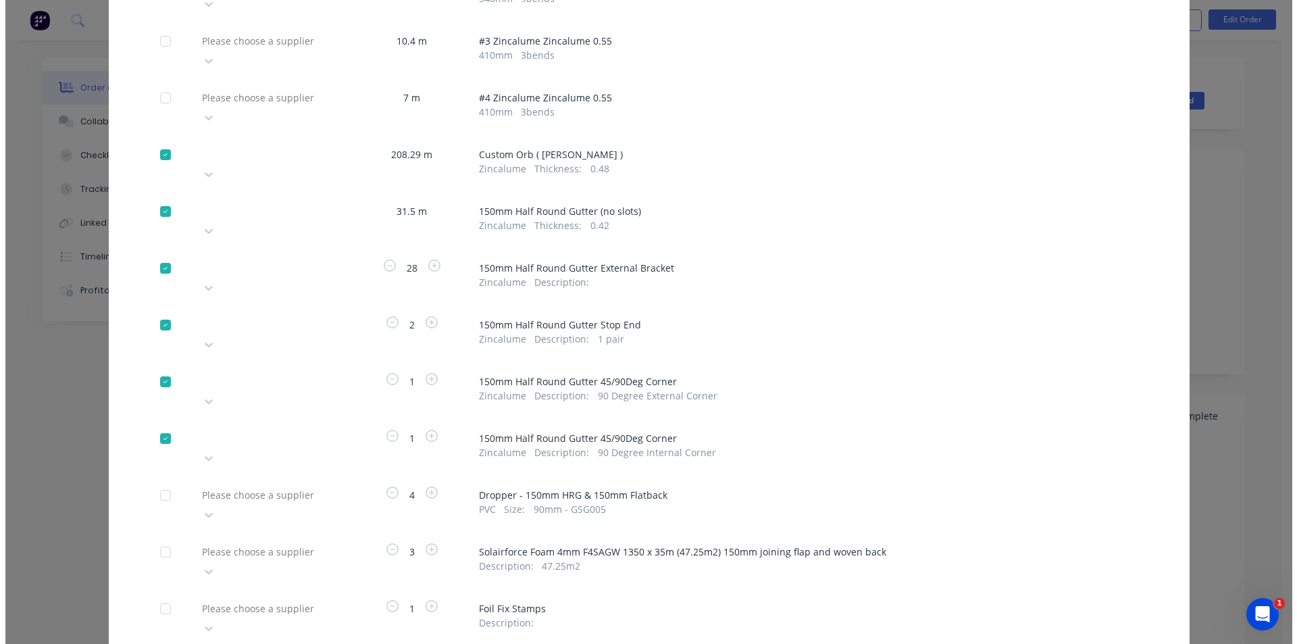
scroll to position [303, 0]
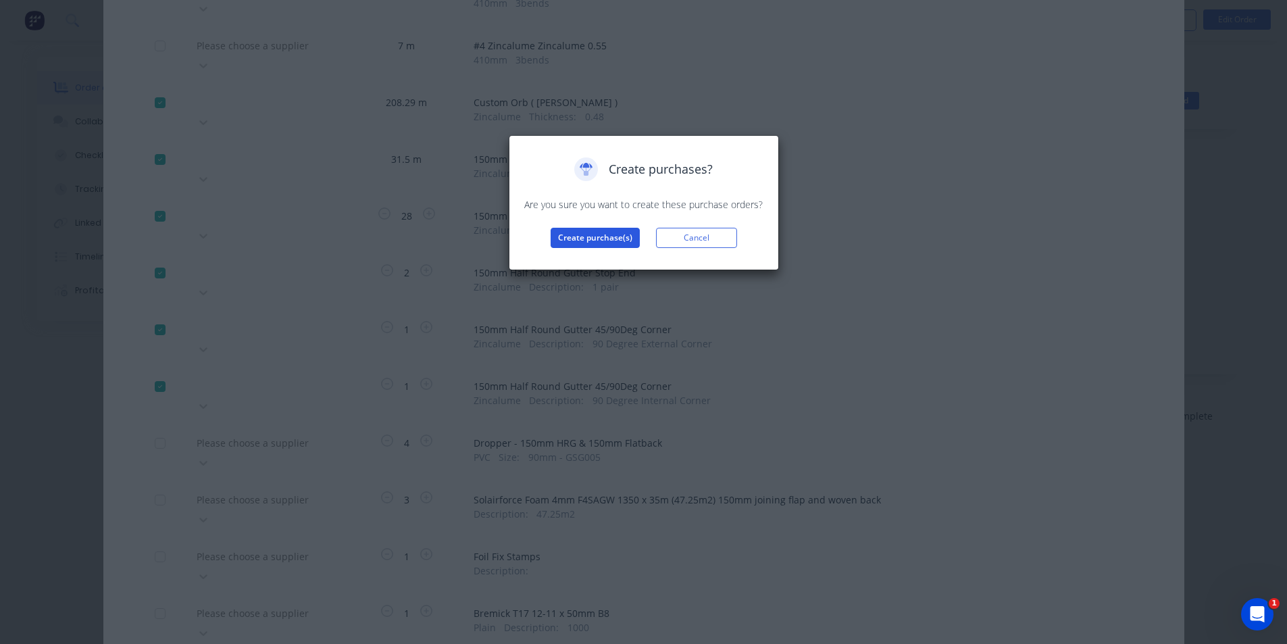
click at [577, 241] on button "Create purchase(s)" at bounding box center [594, 238] width 89 height 20
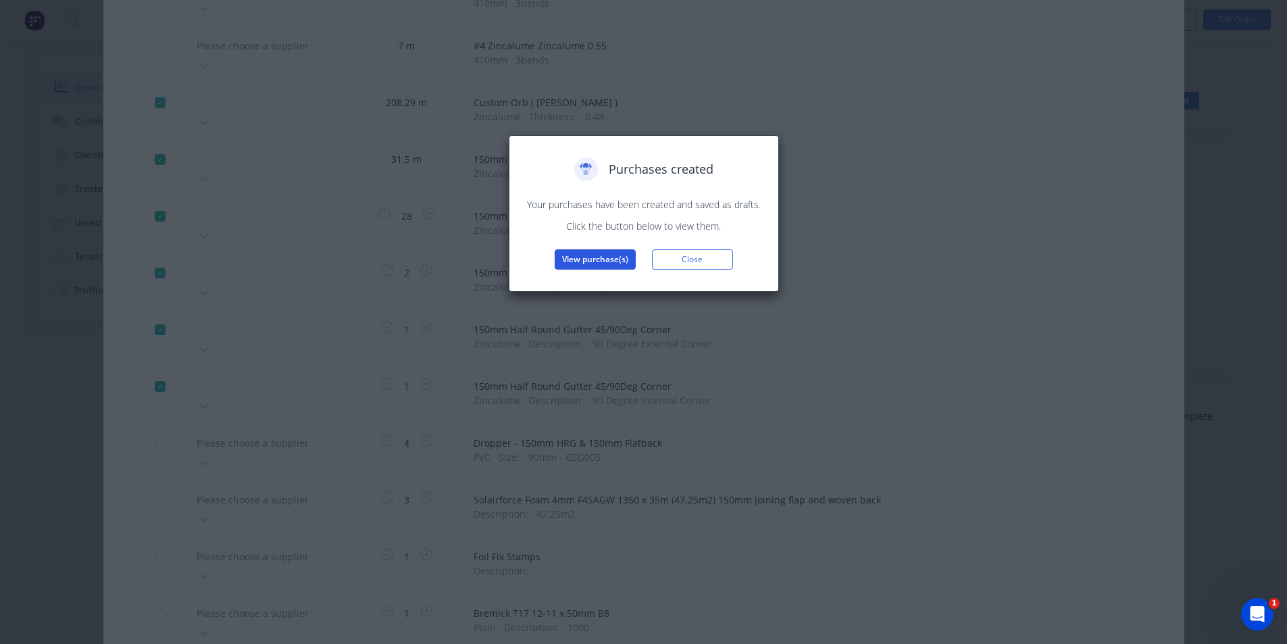
click at [589, 261] on button "View purchase(s)" at bounding box center [594, 259] width 81 height 20
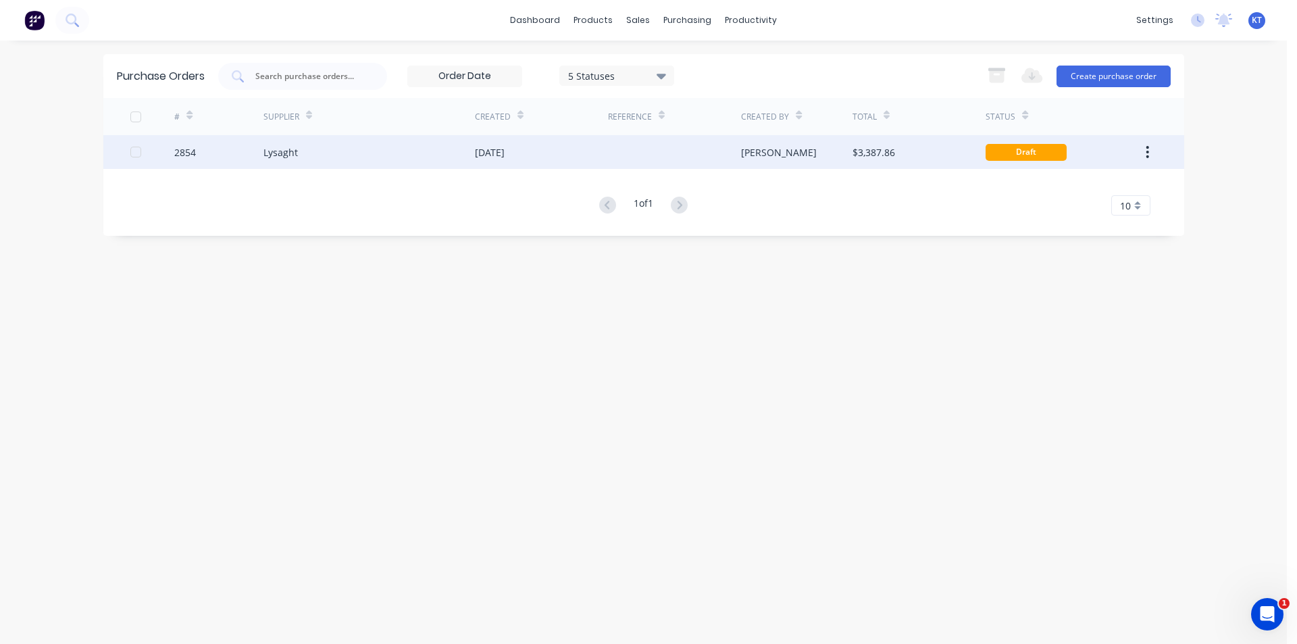
click at [790, 147] on div "[PERSON_NAME]" at bounding box center [796, 152] width 111 height 34
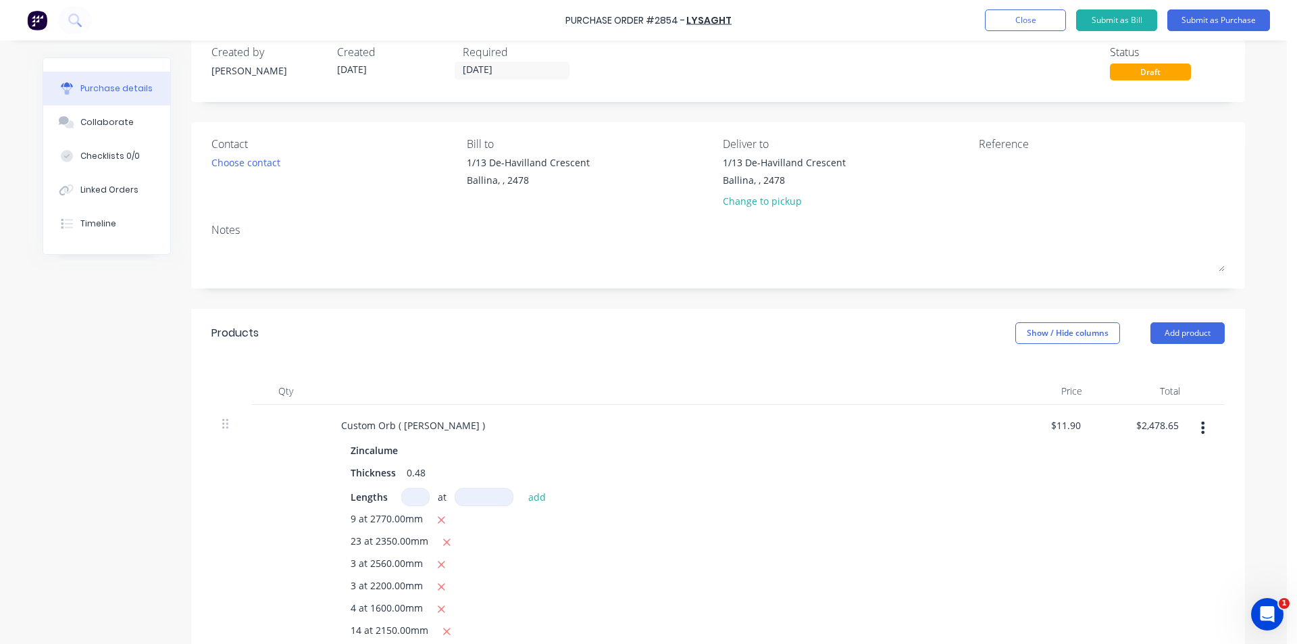
scroll to position [135, 0]
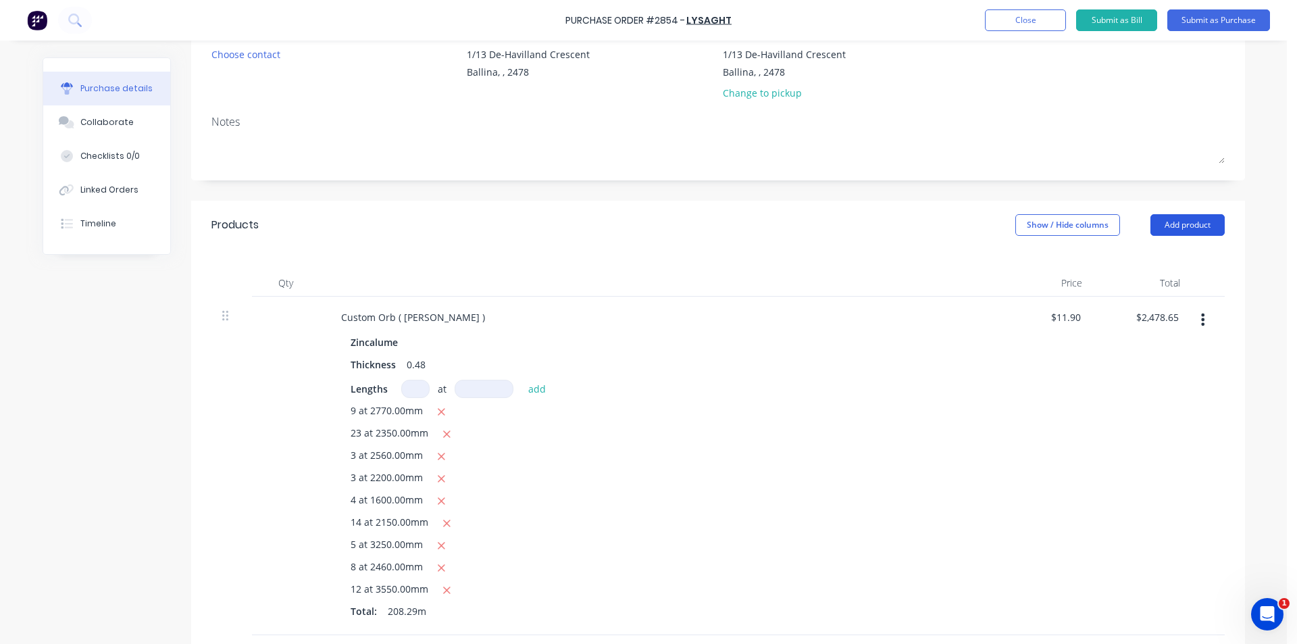
drag, startPoint x: 1173, startPoint y: 227, endPoint x: 1152, endPoint y: 230, distance: 21.9
click at [1172, 227] on button "Add product" at bounding box center [1187, 225] width 74 height 22
click at [1145, 260] on div "Product catalogue" at bounding box center [1160, 260] width 104 height 20
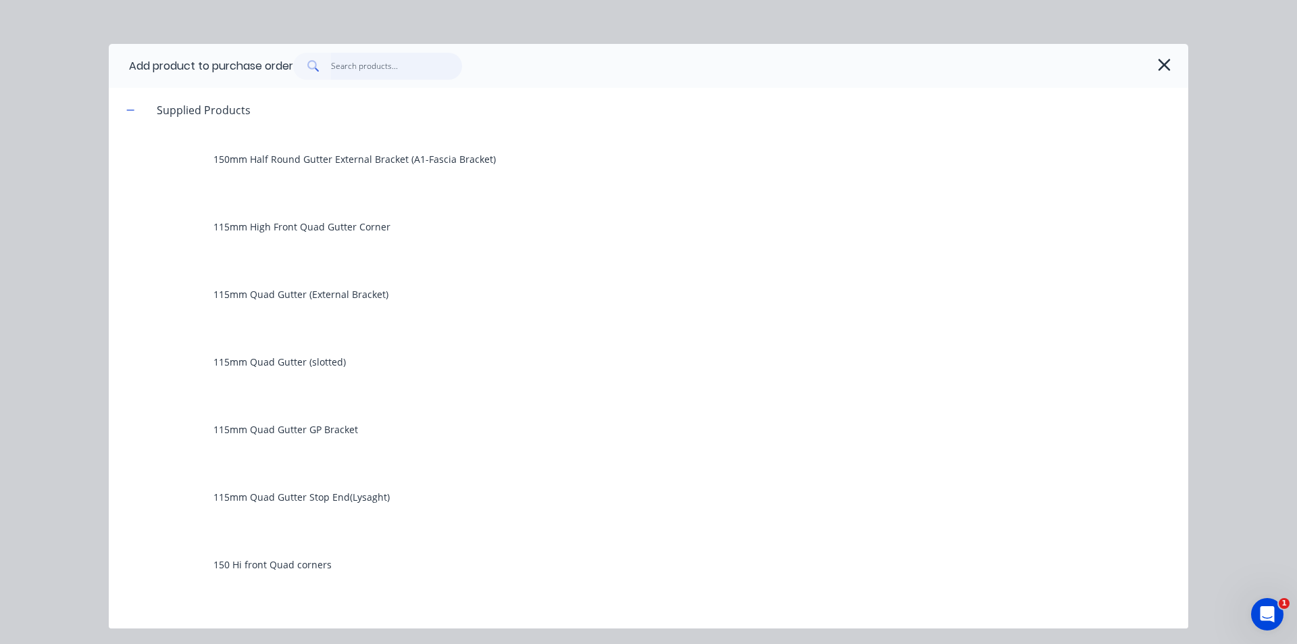
click at [367, 68] on input "text" at bounding box center [397, 66] width 132 height 27
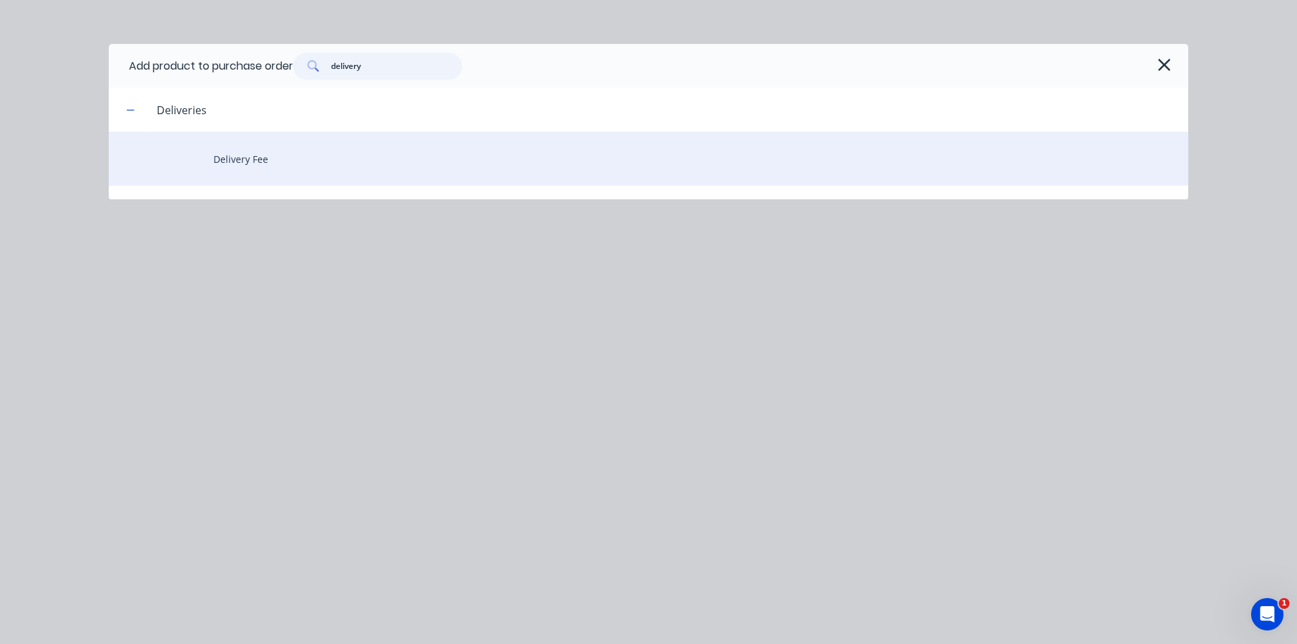
type input "delivery"
click at [388, 159] on div "Delivery Fee" at bounding box center [648, 159] width 1079 height 54
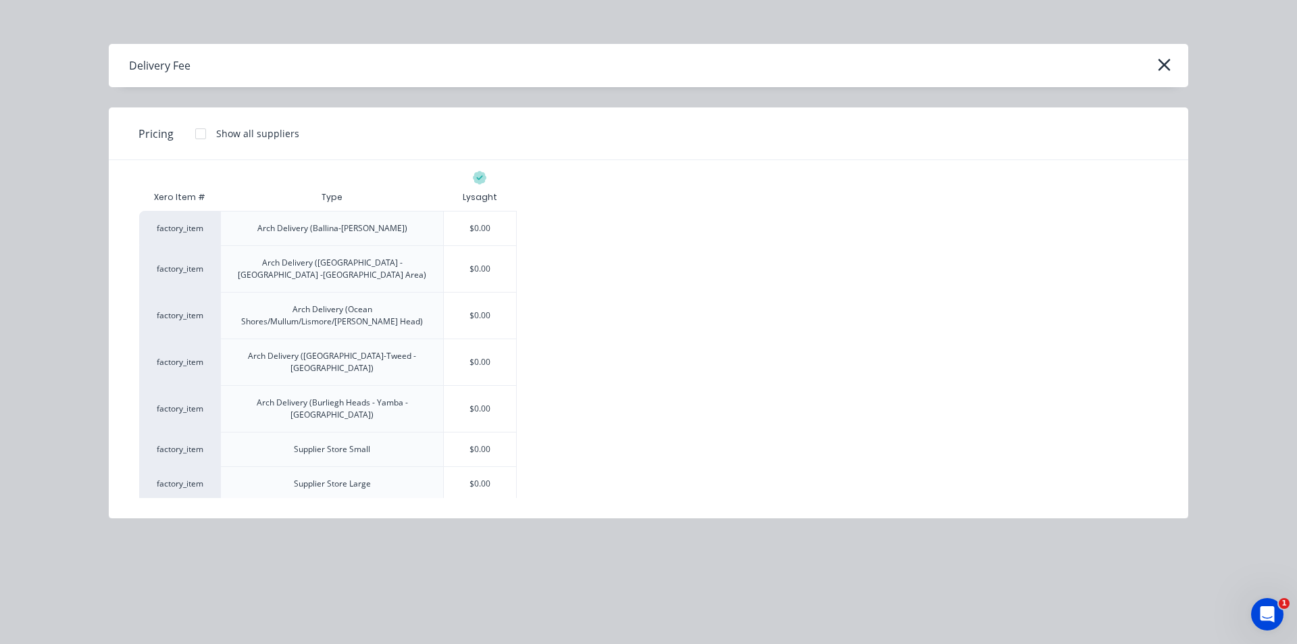
click at [502, 501] on div "$220.00" at bounding box center [480, 518] width 72 height 34
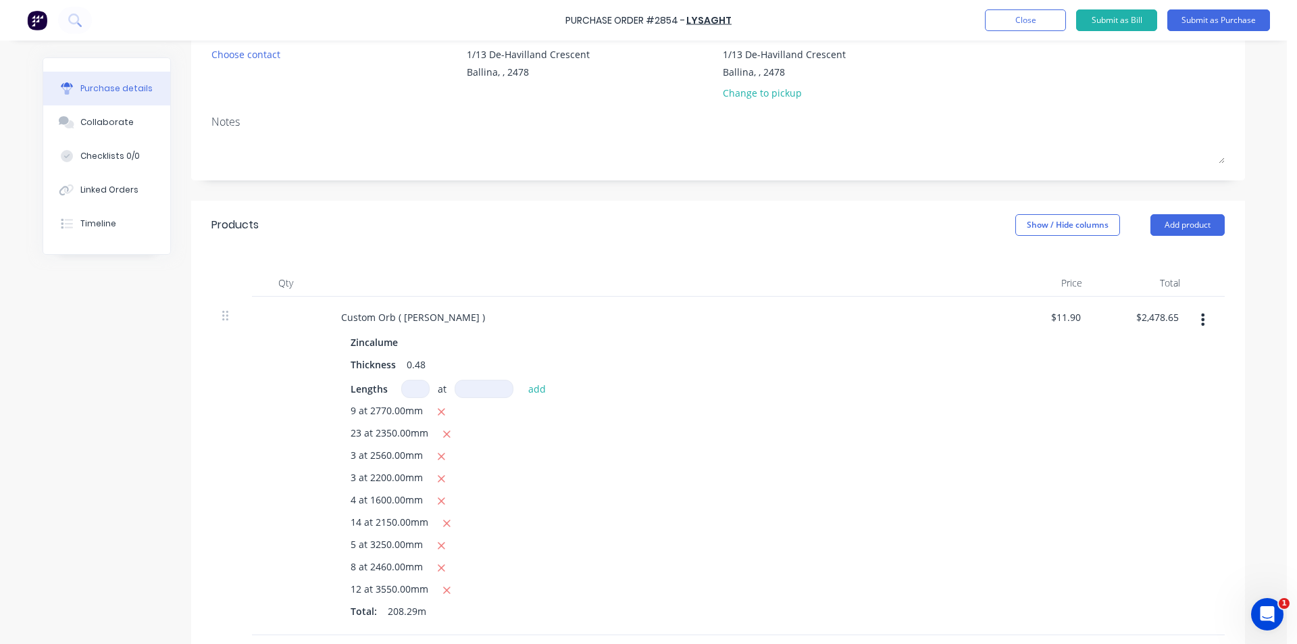
click at [260, 68] on div "Contact Choose contact" at bounding box center [334, 67] width 246 height 79
click at [261, 54] on div "Choose contact" at bounding box center [245, 54] width 69 height 14
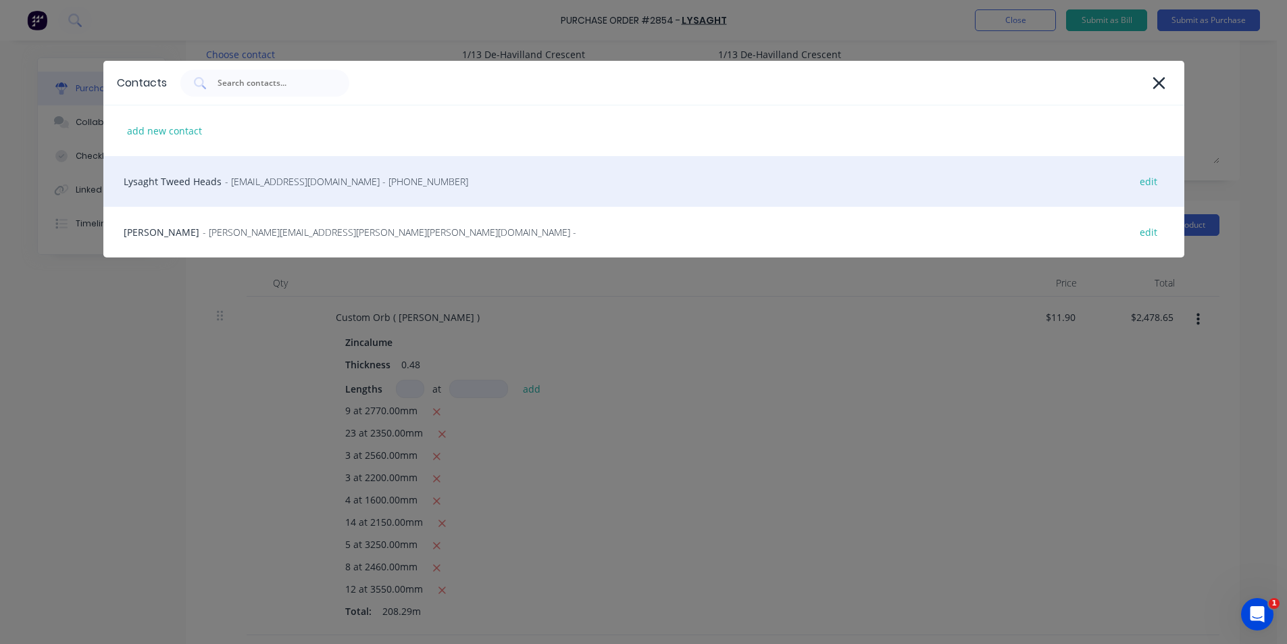
click at [282, 190] on div "Lysaght Tweed Heads - gcnsales@lysaght.com - (02) 6674 7100 edit" at bounding box center [643, 181] width 1081 height 51
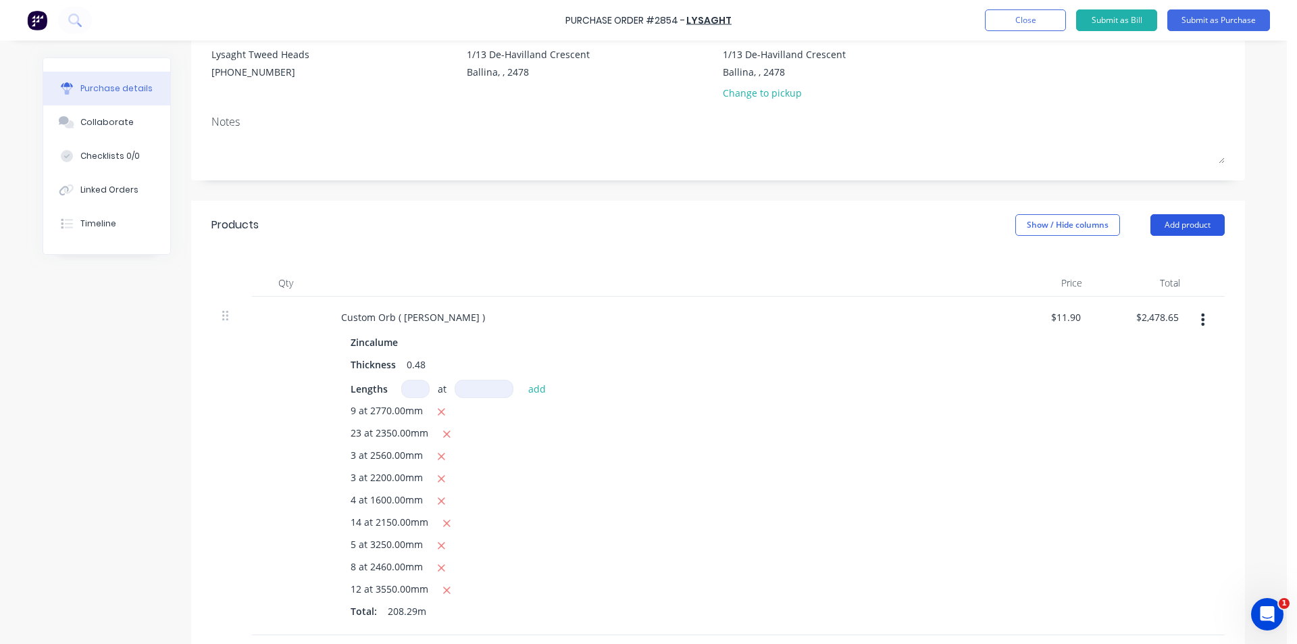
click at [1190, 225] on button "Add product" at bounding box center [1187, 225] width 74 height 22
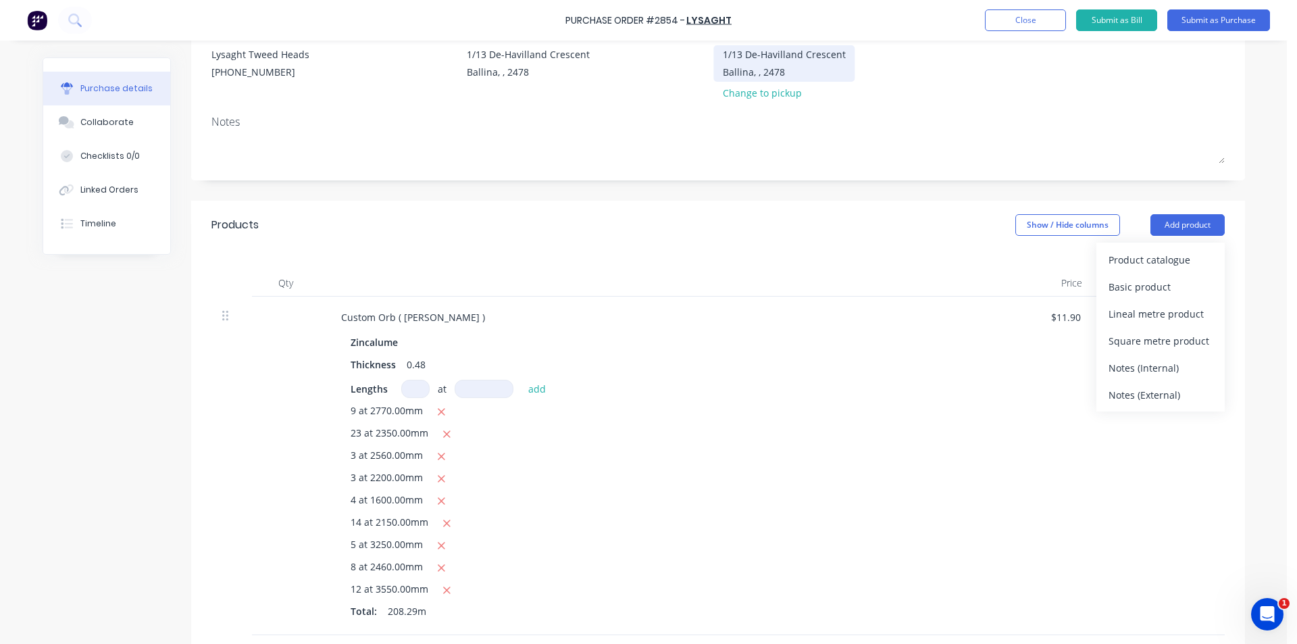
click at [810, 53] on div "1/13 De-Havilland Crescent" at bounding box center [784, 54] width 123 height 14
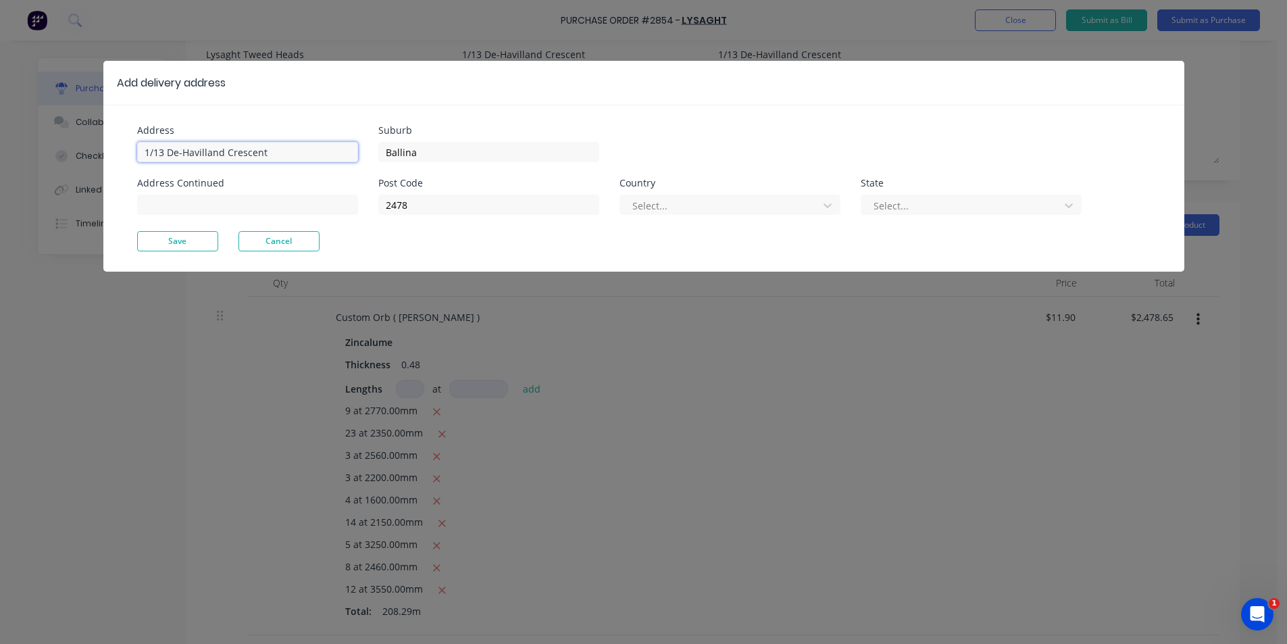
drag, startPoint x: 227, startPoint y: 155, endPoint x: 0, endPoint y: 145, distance: 227.1
click at [0, 145] on div "Add delivery address Address 1/13 De-Havilland Crescent Address Continued Subur…" at bounding box center [643, 322] width 1287 height 644
type input "23 Campbell St"
drag, startPoint x: 478, startPoint y: 151, endPoint x: 305, endPoint y: 151, distance: 172.9
click at [305, 151] on div "Address 23 Campbell St Address Continued Suburb Ballina Post Code 2478 Country …" at bounding box center [390, 178] width 507 height 105
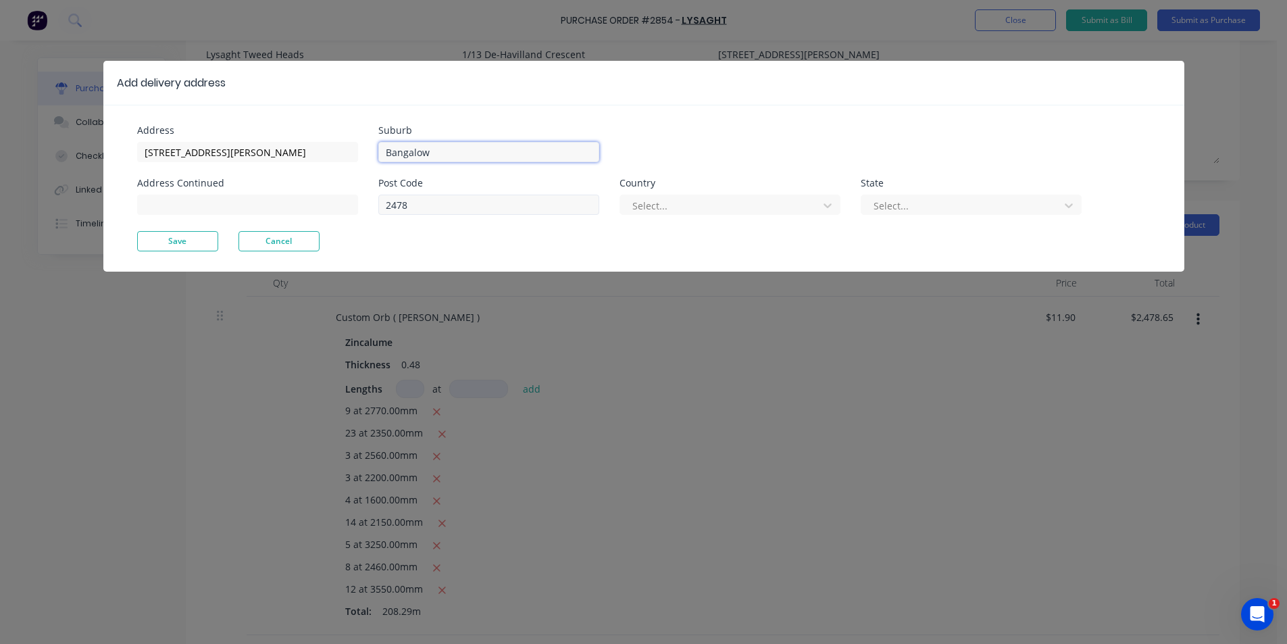
type input "Bangalow"
drag, startPoint x: 459, startPoint y: 210, endPoint x: 327, endPoint y: 216, distance: 131.8
click at [327, 216] on div "Address 23 Campbell St Address Continued Suburb Bangalow Post Code 2478 Country…" at bounding box center [390, 178] width 507 height 105
click at [182, 250] on button "Save" at bounding box center [177, 241] width 81 height 20
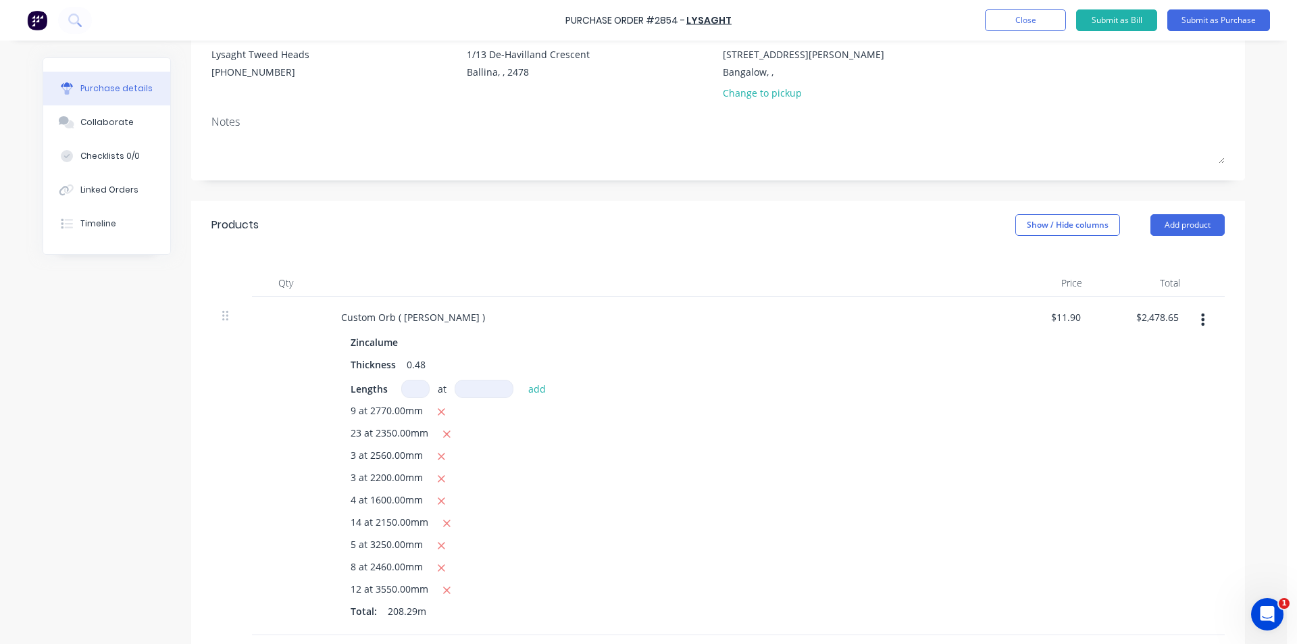
click at [226, 129] on div "Notes" at bounding box center [717, 121] width 1013 height 16
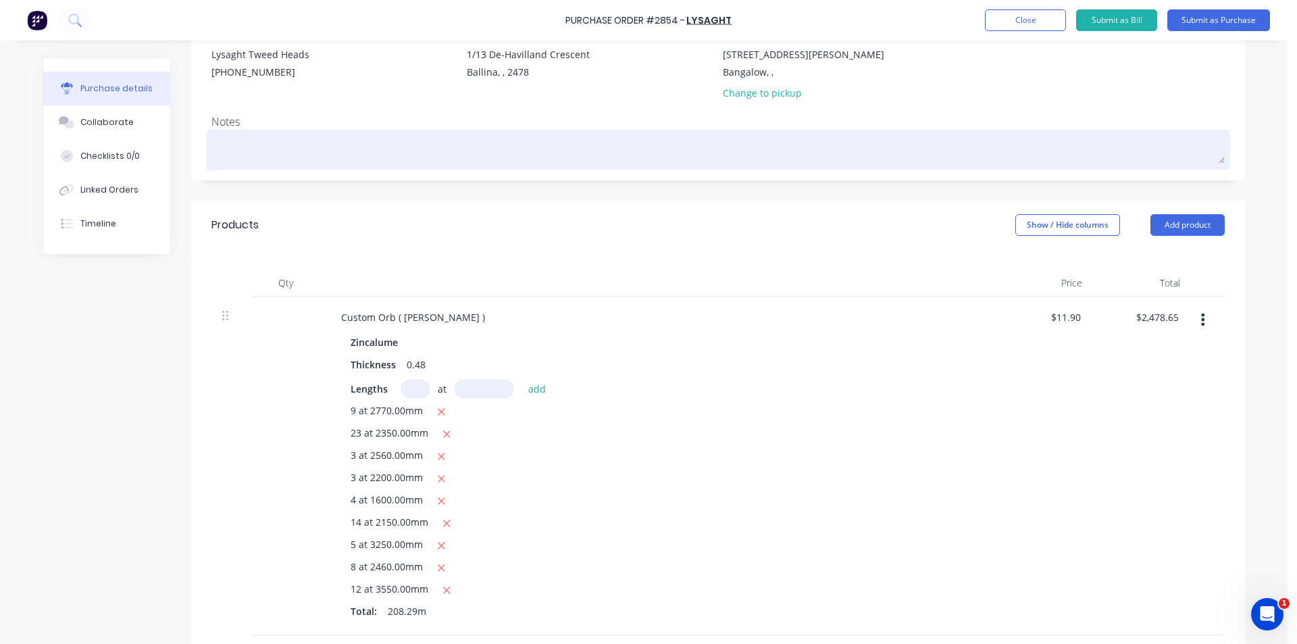
click at [232, 154] on textarea at bounding box center [717, 148] width 1013 height 30
click at [232, 140] on textarea at bounding box center [717, 148] width 1013 height 30
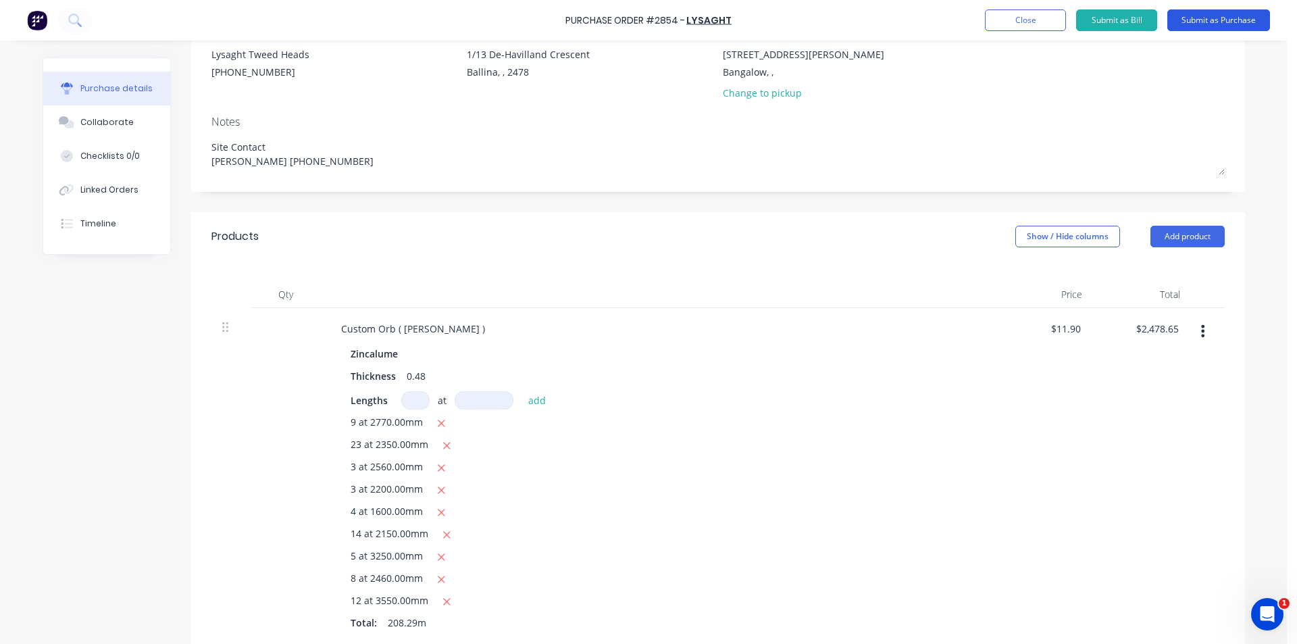
type textarea "Site Contact Mitch 0414 879 891"
click at [1199, 19] on button "Submit as Purchase" at bounding box center [1218, 20] width 103 height 22
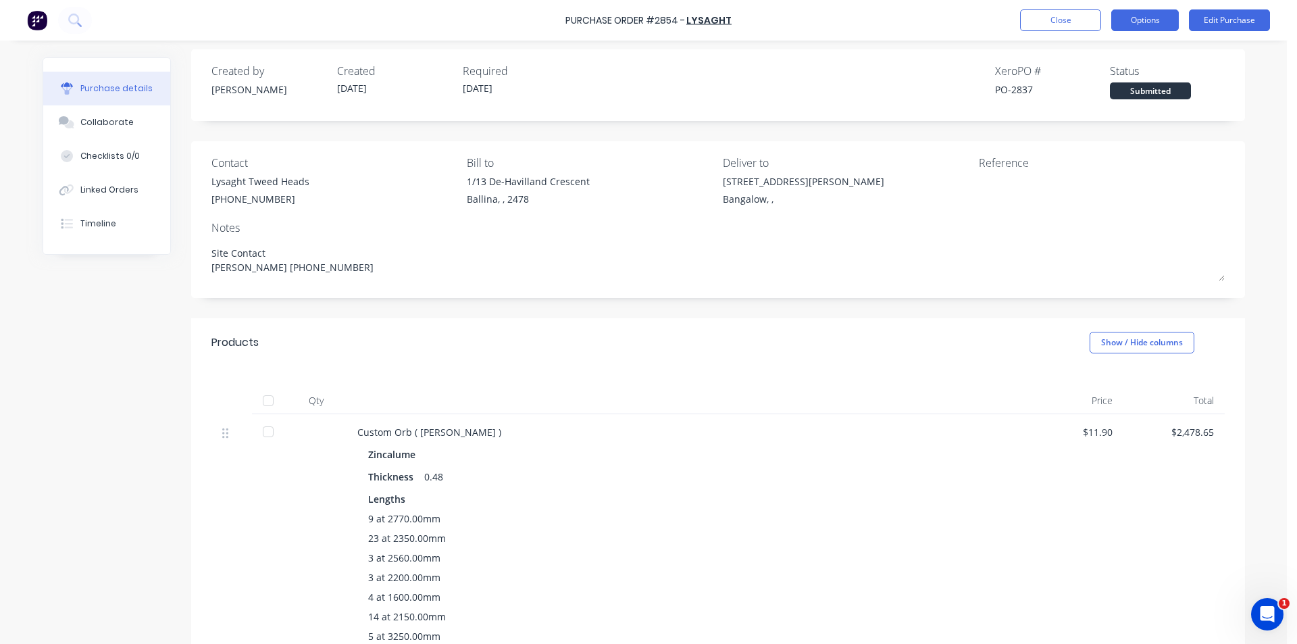
scroll to position [0, 0]
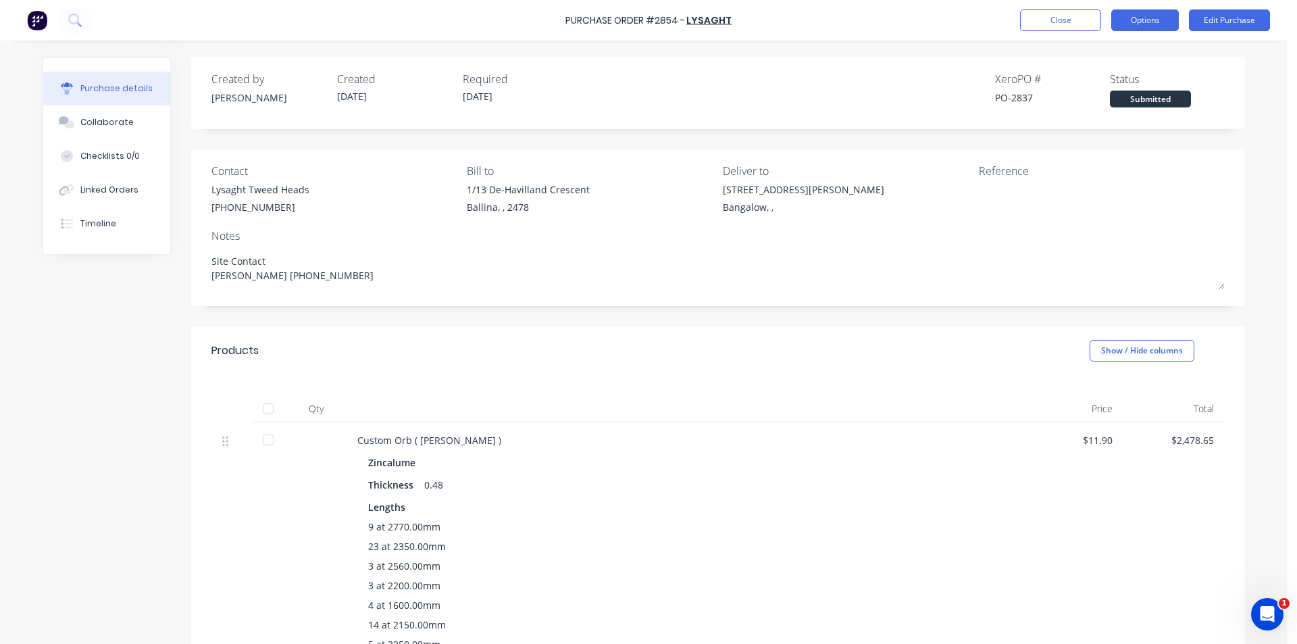
click at [1138, 22] on button "Options" at bounding box center [1145, 20] width 68 height 22
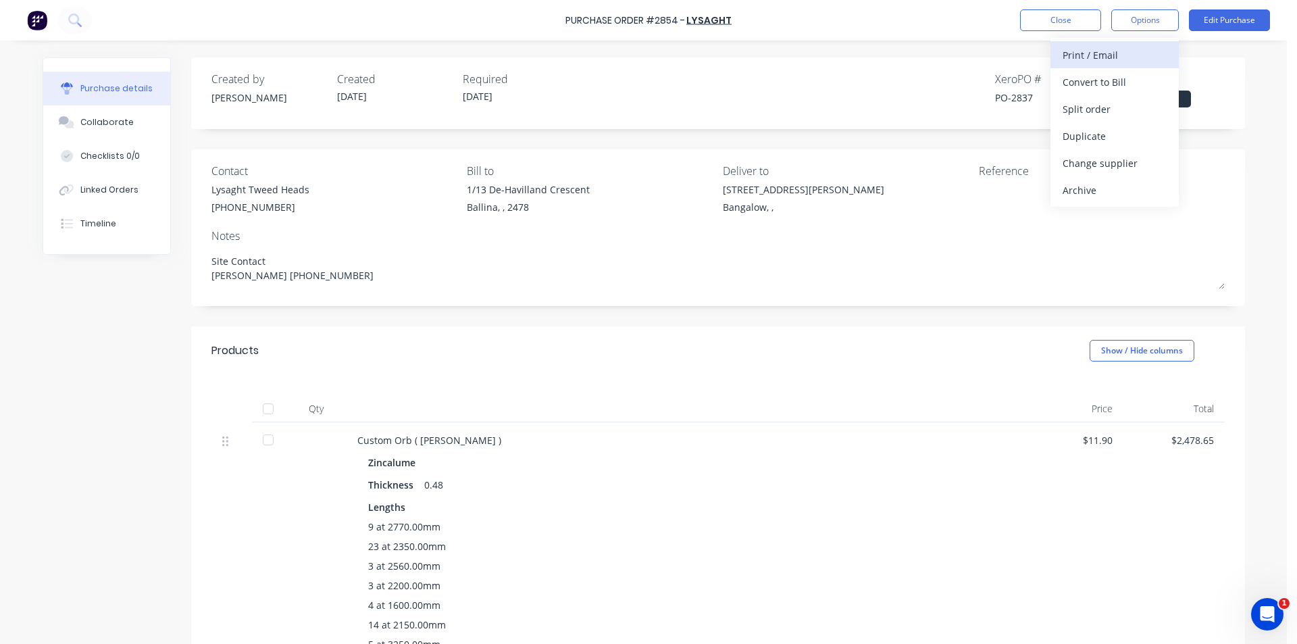
click at [1145, 66] on button "Print / Email" at bounding box center [1114, 54] width 128 height 27
click at [1084, 113] on div "Without pricing" at bounding box center [1114, 109] width 104 height 20
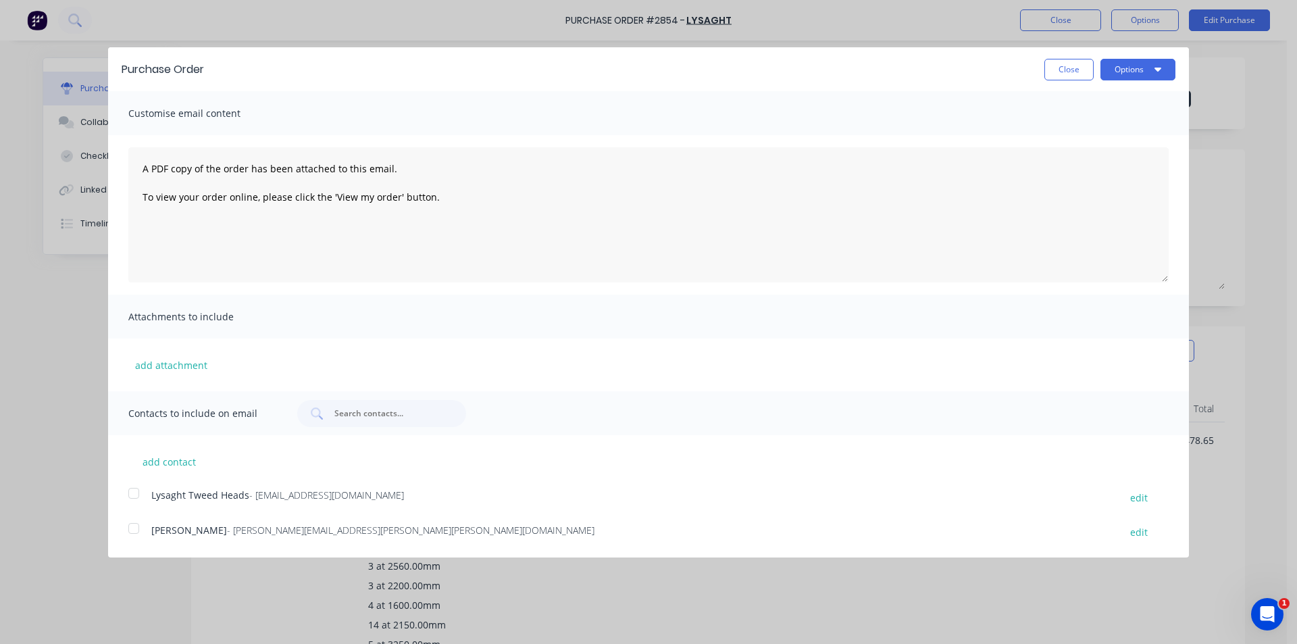
click at [143, 490] on div at bounding box center [133, 493] width 27 height 27
drag, startPoint x: 1116, startPoint y: 57, endPoint x: 1116, endPoint y: 70, distance: 12.8
click at [1116, 59] on div "Purchase Order Close Options" at bounding box center [648, 69] width 1081 height 44
click at [1116, 70] on button "Options" at bounding box center [1137, 70] width 75 height 22
click at [1135, 134] on div "Email" at bounding box center [1111, 131] width 104 height 20
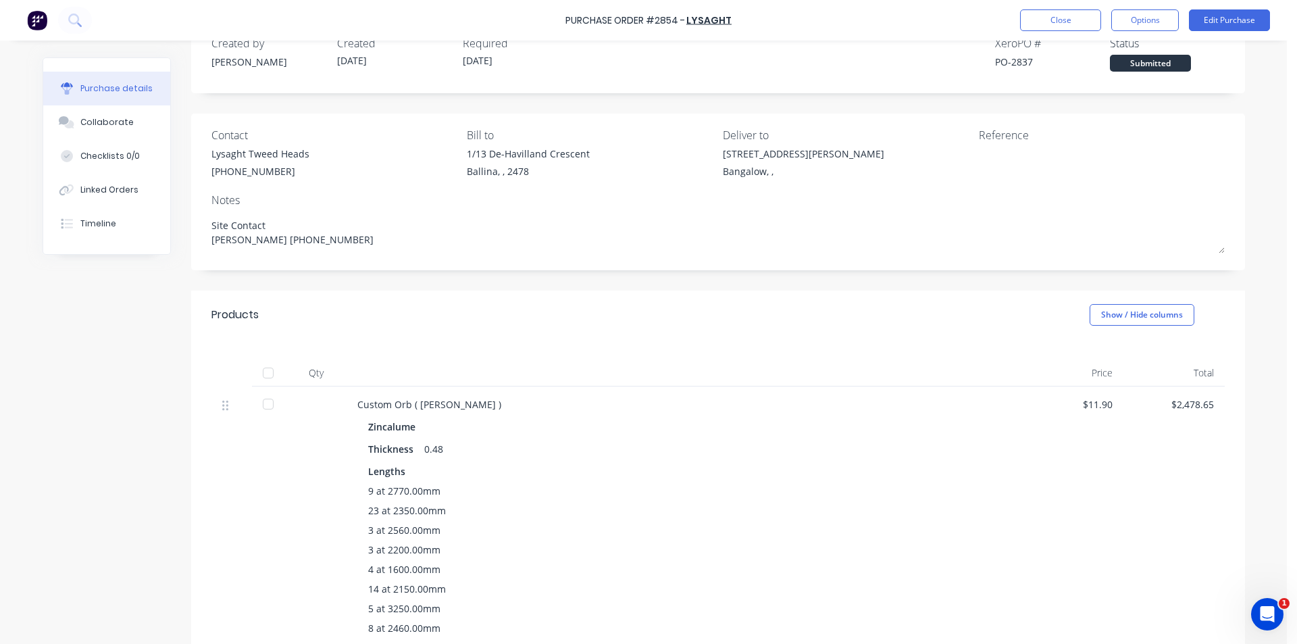
scroll to position [68, 0]
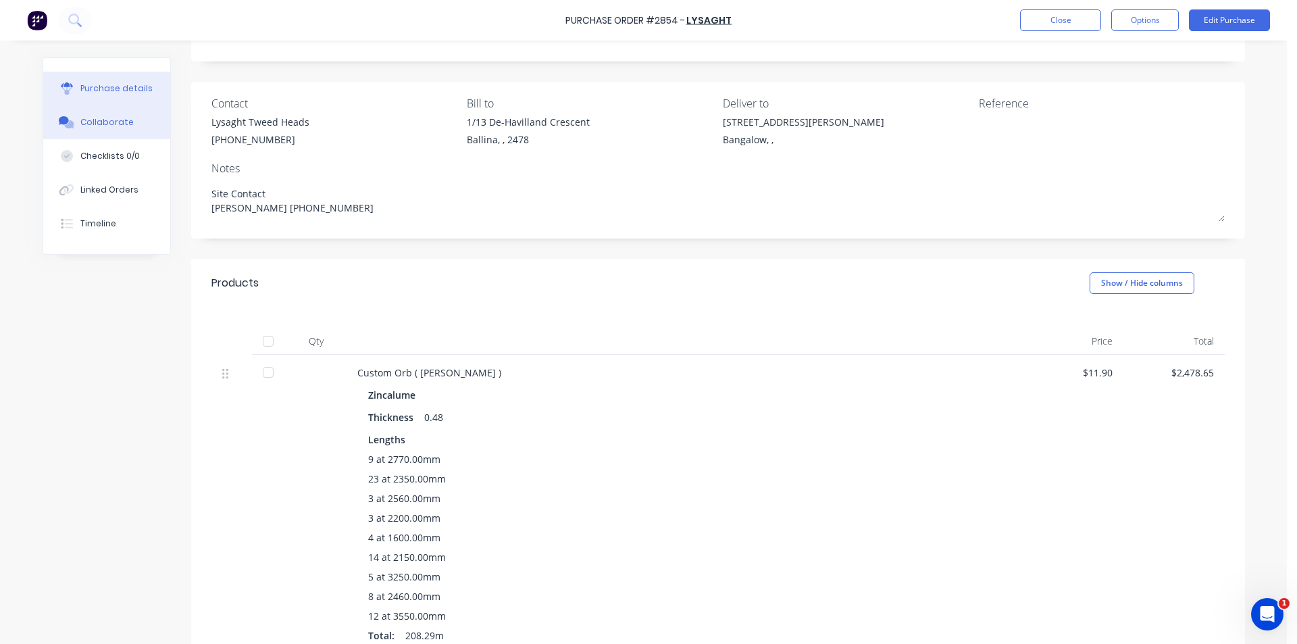
click at [115, 126] on div "Collaborate" at bounding box center [106, 122] width 53 height 12
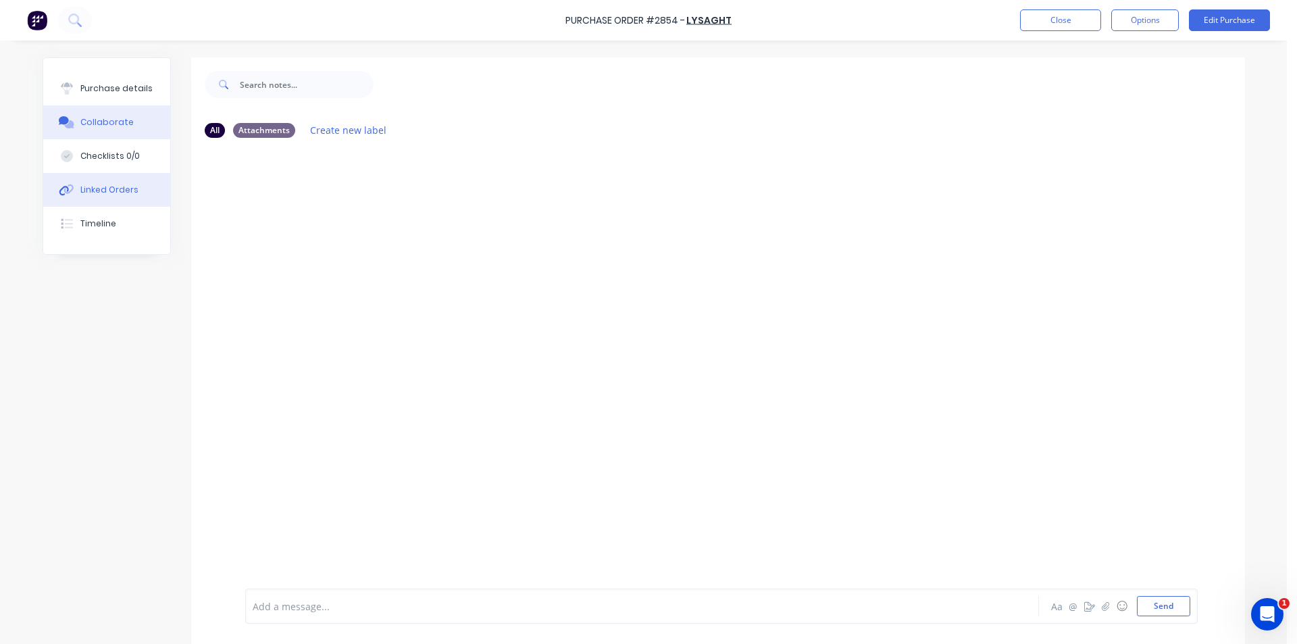
click at [108, 191] on div "Linked Orders" at bounding box center [109, 190] width 58 height 12
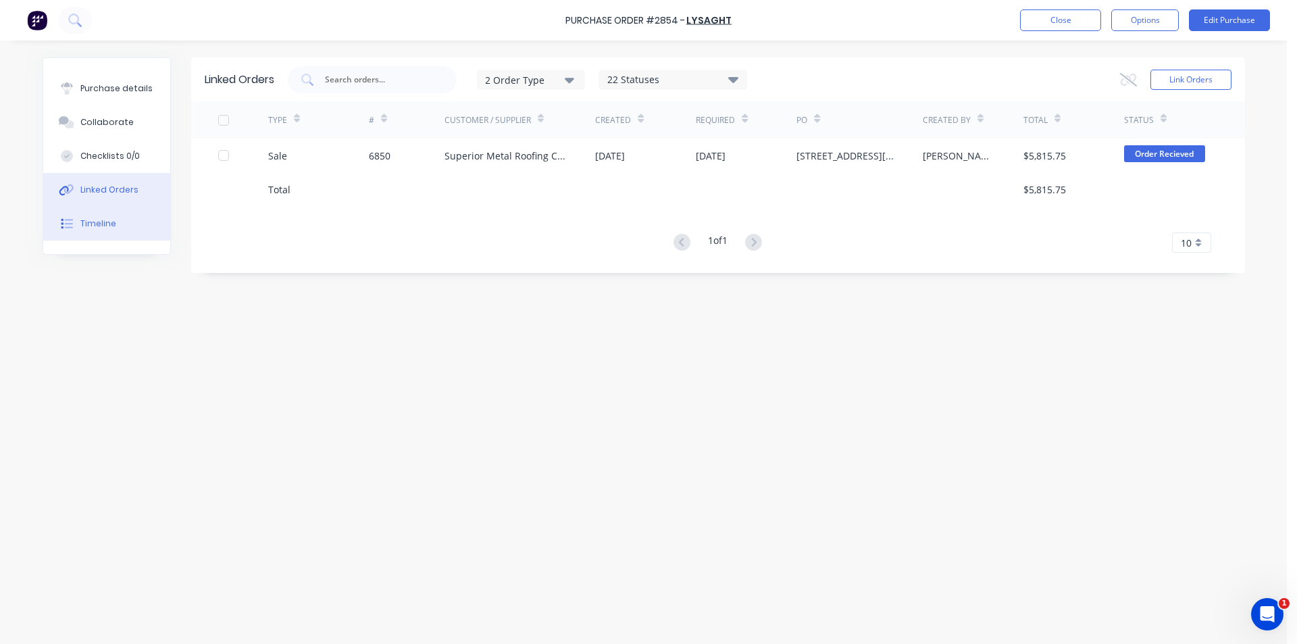
click at [105, 216] on button "Timeline" at bounding box center [106, 224] width 127 height 34
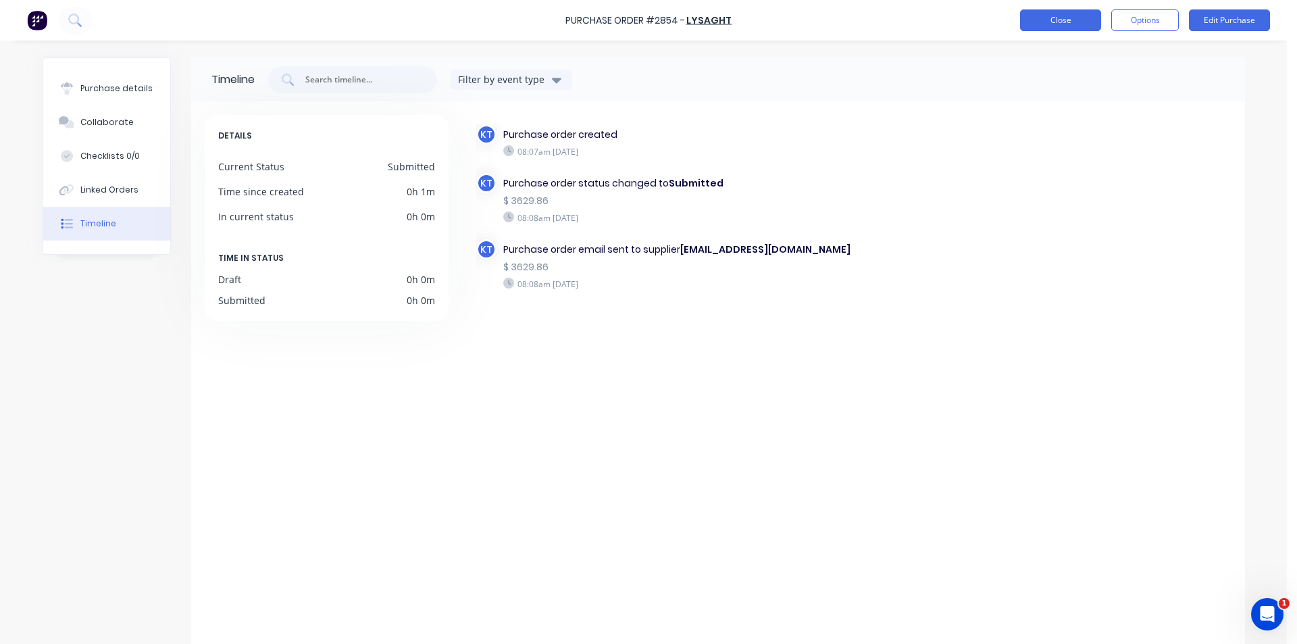
click at [1036, 18] on button "Close" at bounding box center [1060, 20] width 81 height 22
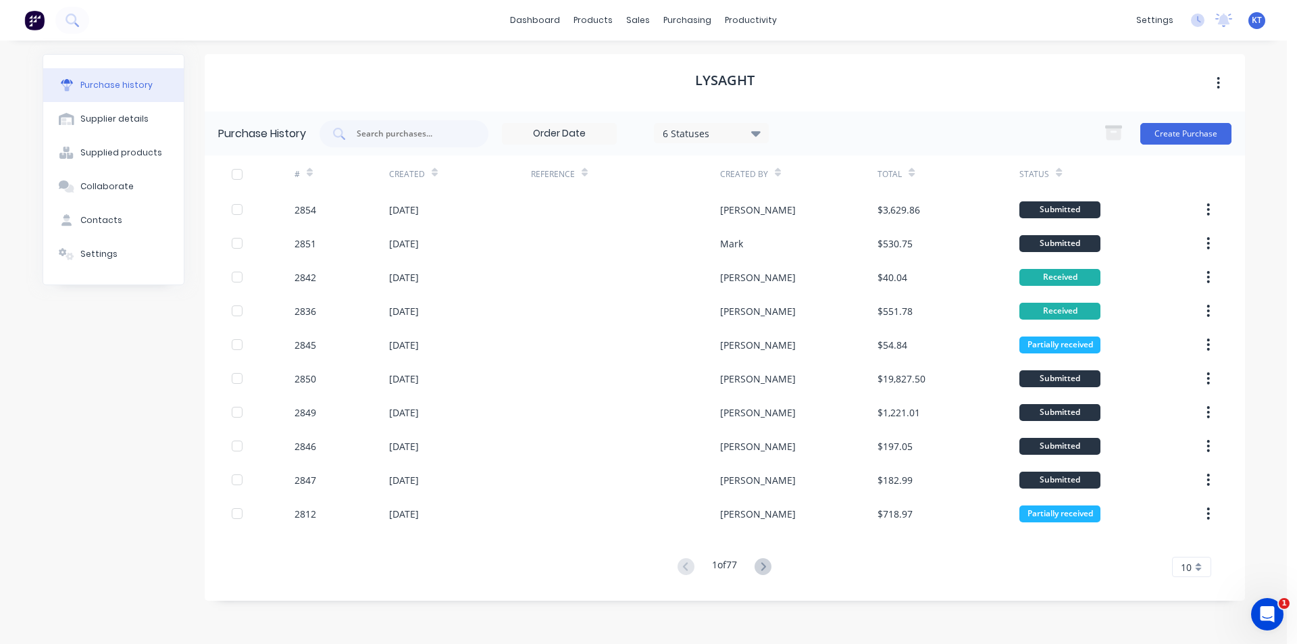
click at [486, 189] on div "Created" at bounding box center [460, 173] width 142 height 37
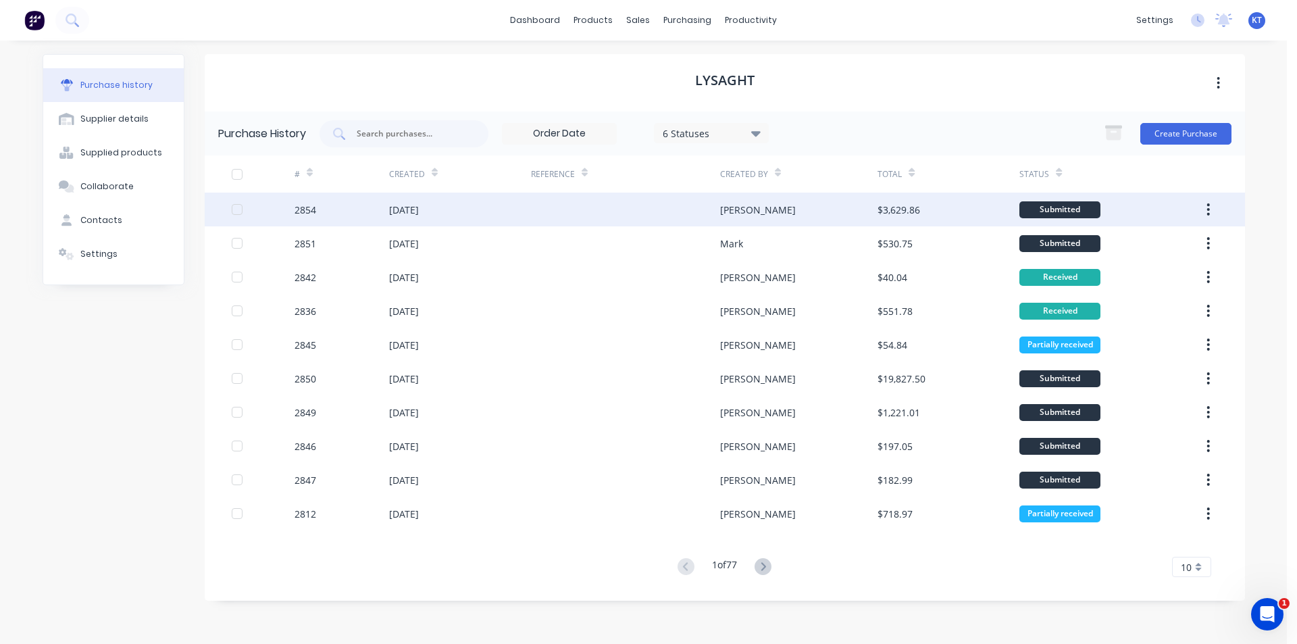
click at [492, 199] on div "[DATE]" at bounding box center [460, 209] width 142 height 34
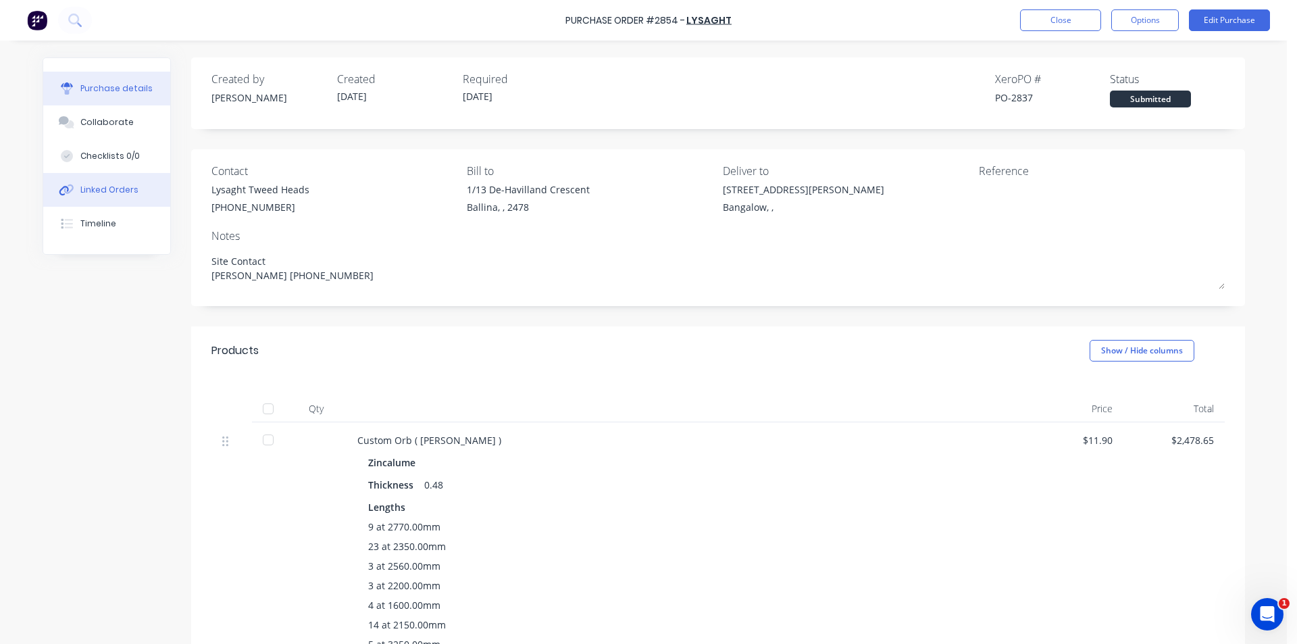
click at [126, 190] on div "Linked Orders" at bounding box center [109, 190] width 58 height 12
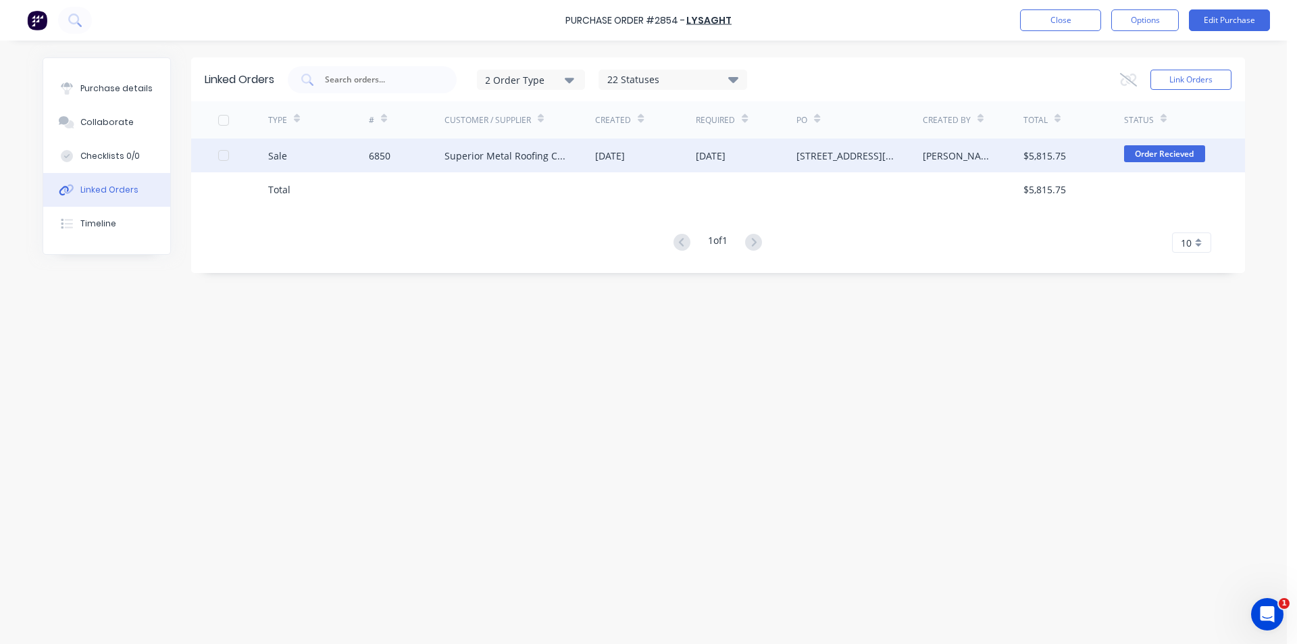
click at [672, 155] on div "[DATE]" at bounding box center [645, 155] width 101 height 34
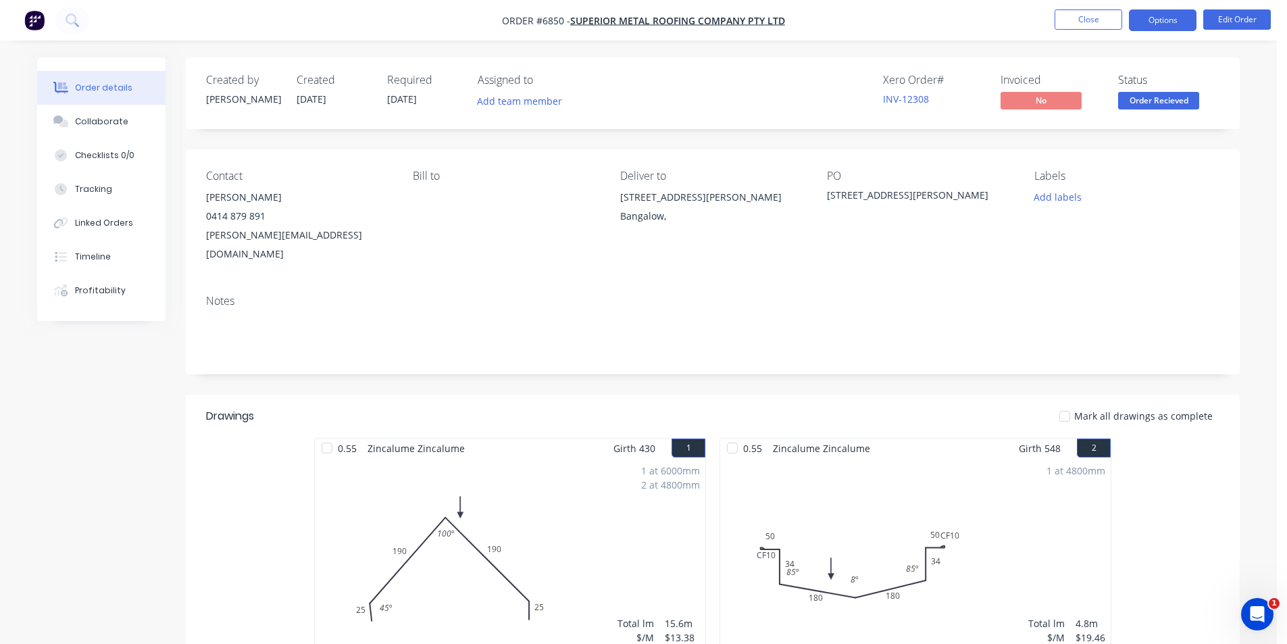
click at [1170, 22] on button "Options" at bounding box center [1163, 20] width 68 height 22
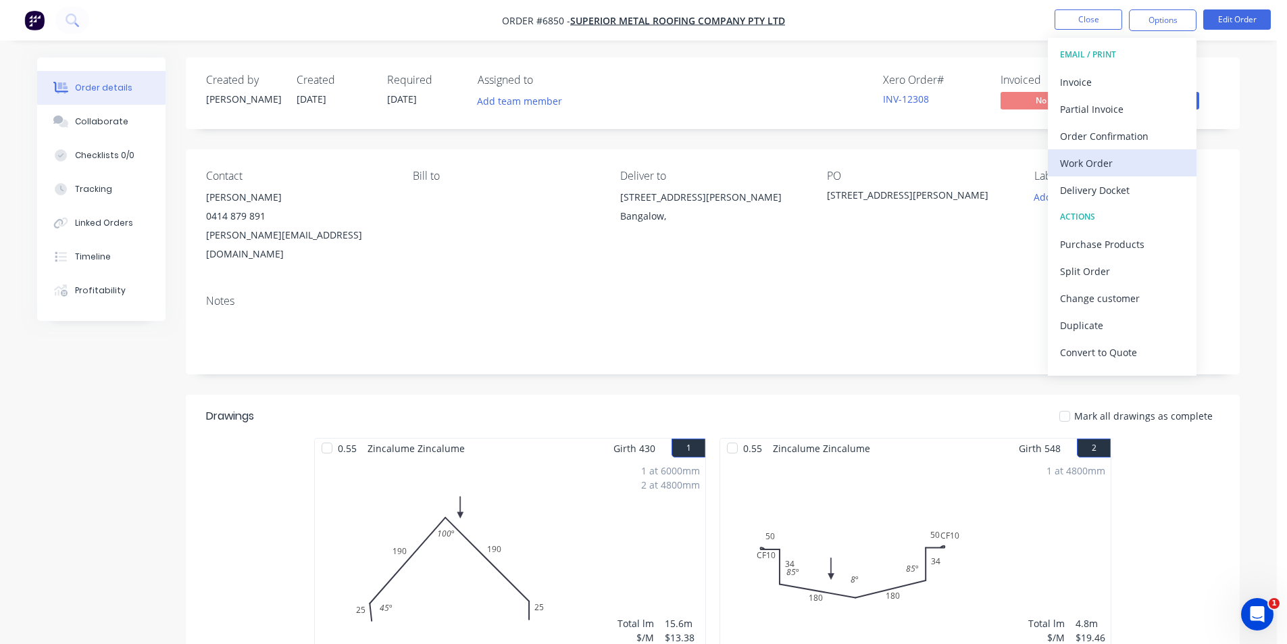
click at [1118, 159] on div "Work Order" at bounding box center [1122, 163] width 124 height 20
click at [1118, 159] on div "Custom" at bounding box center [1122, 163] width 124 height 20
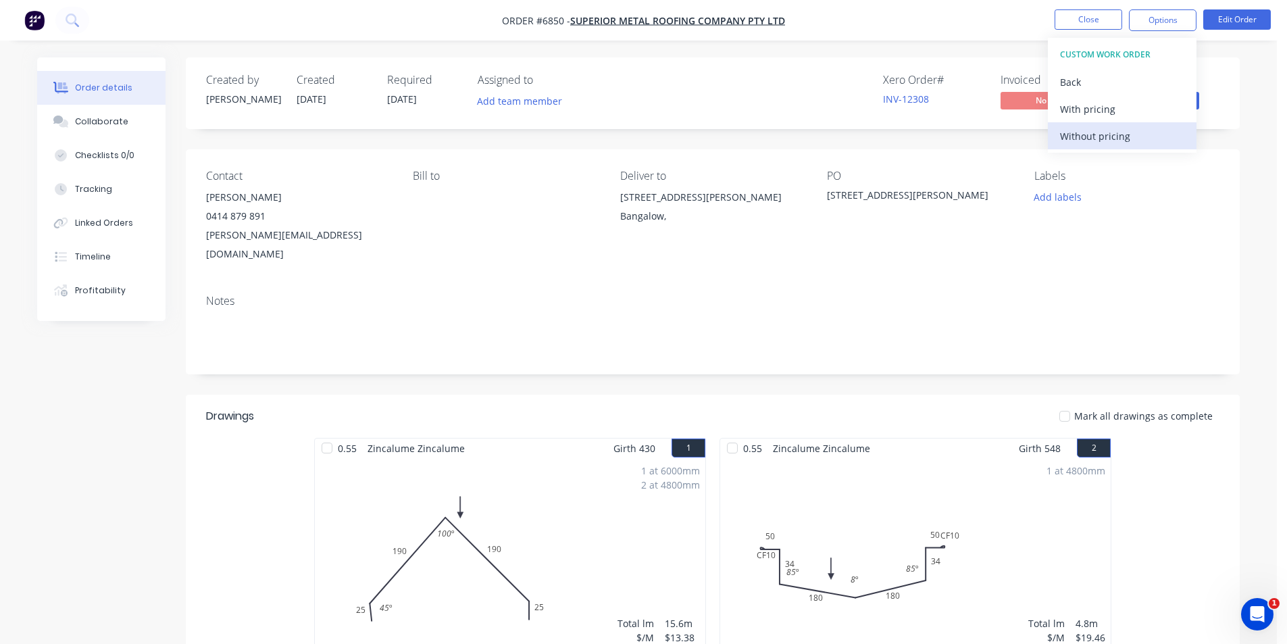
click at [1116, 136] on div "Without pricing" at bounding box center [1122, 136] width 124 height 20
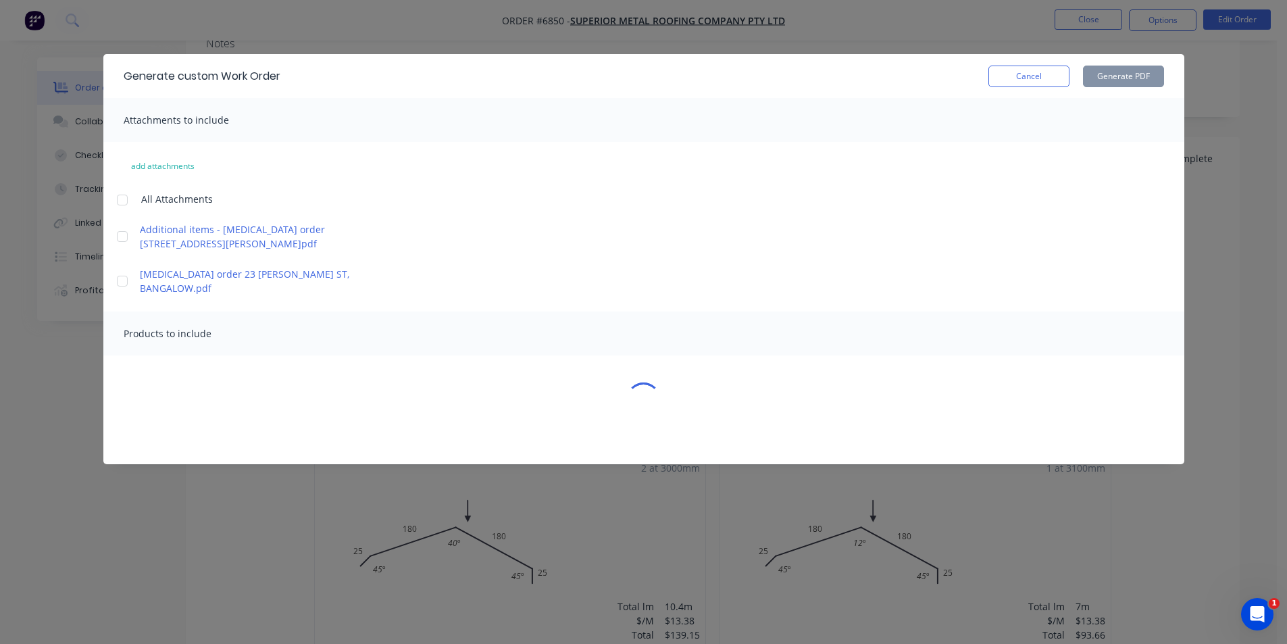
scroll to position [270, 0]
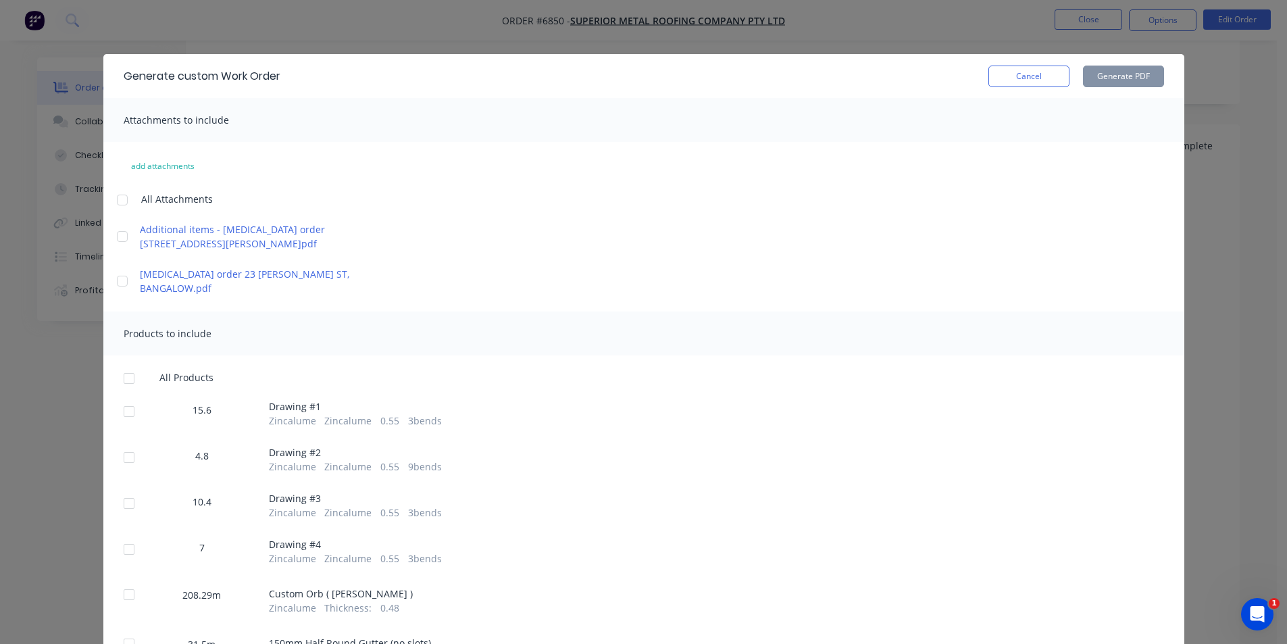
click at [117, 366] on div at bounding box center [128, 378] width 27 height 27
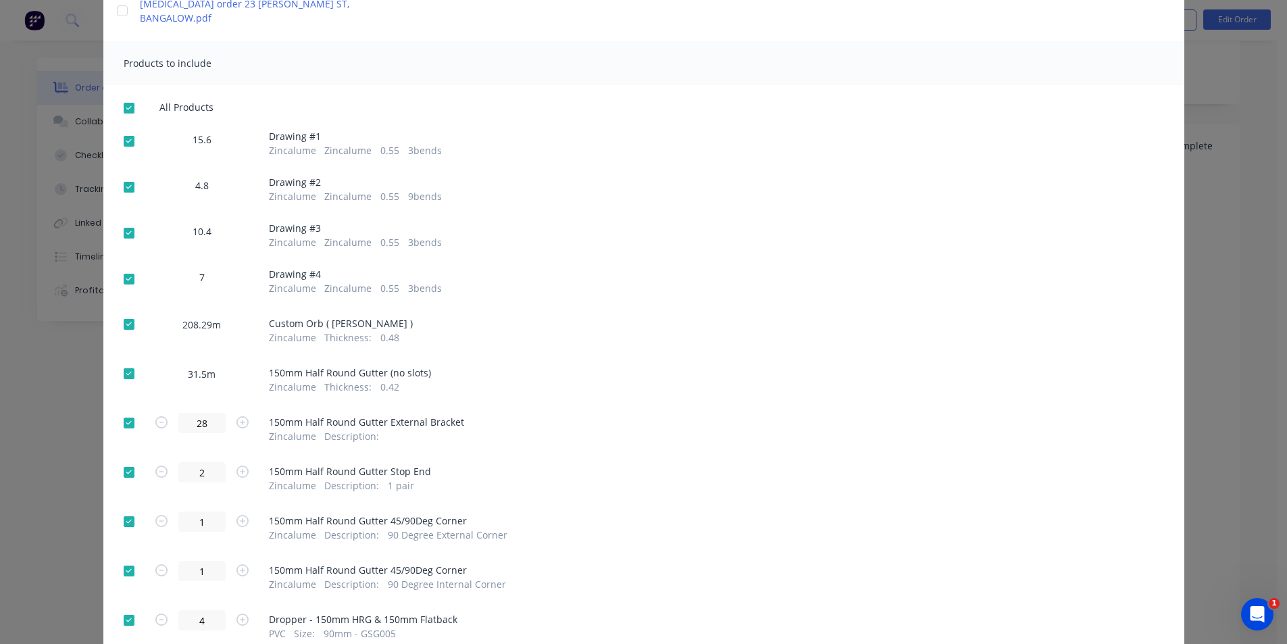
click at [124, 313] on div at bounding box center [128, 324] width 27 height 27
click at [127, 361] on div at bounding box center [128, 373] width 27 height 27
click at [125, 415] on div at bounding box center [128, 422] width 27 height 27
click at [126, 459] on div at bounding box center [128, 472] width 27 height 27
click at [123, 508] on div at bounding box center [128, 521] width 27 height 27
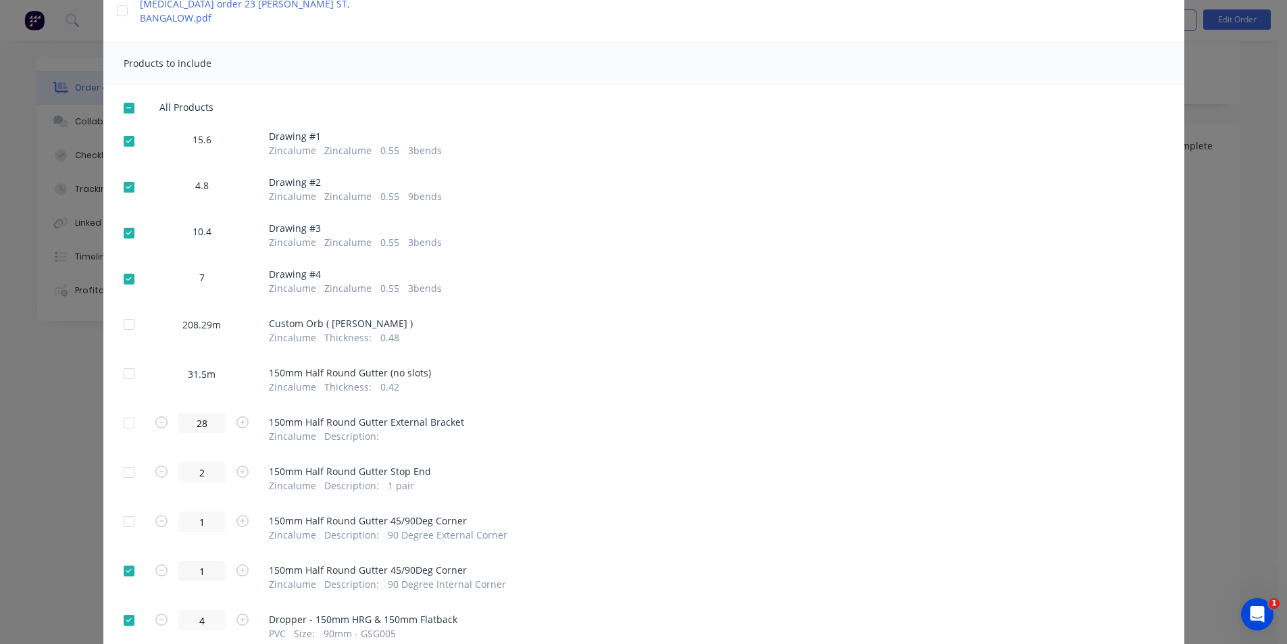
click at [123, 559] on div at bounding box center [128, 570] width 27 height 27
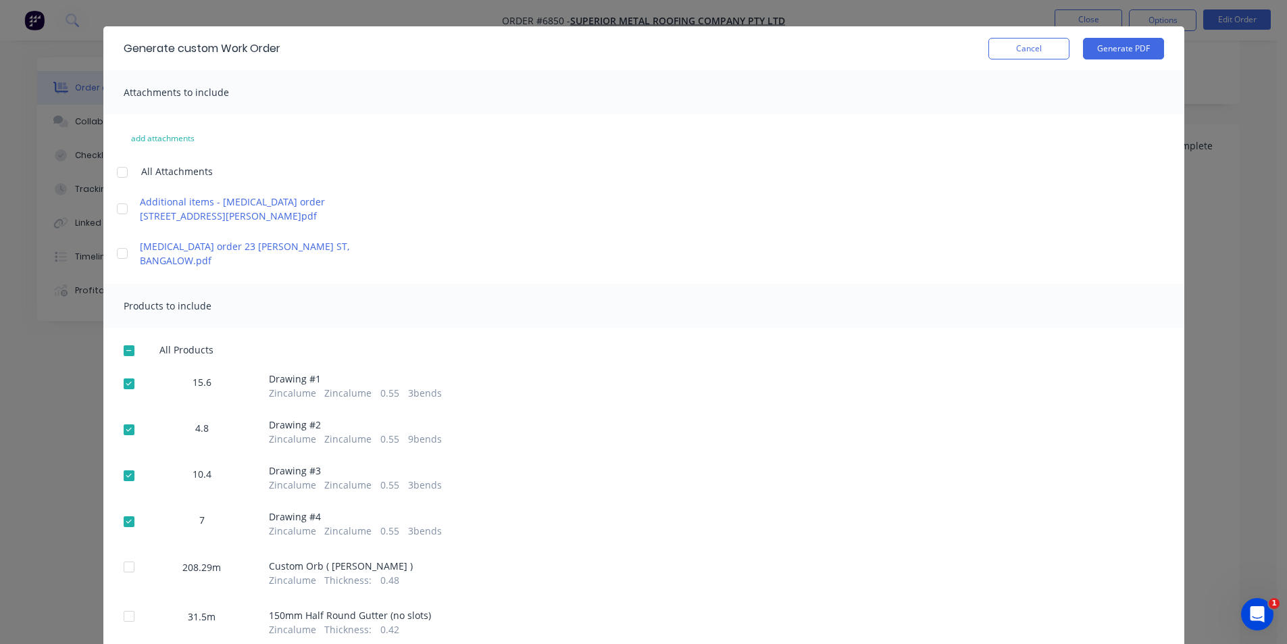
scroll to position [0, 0]
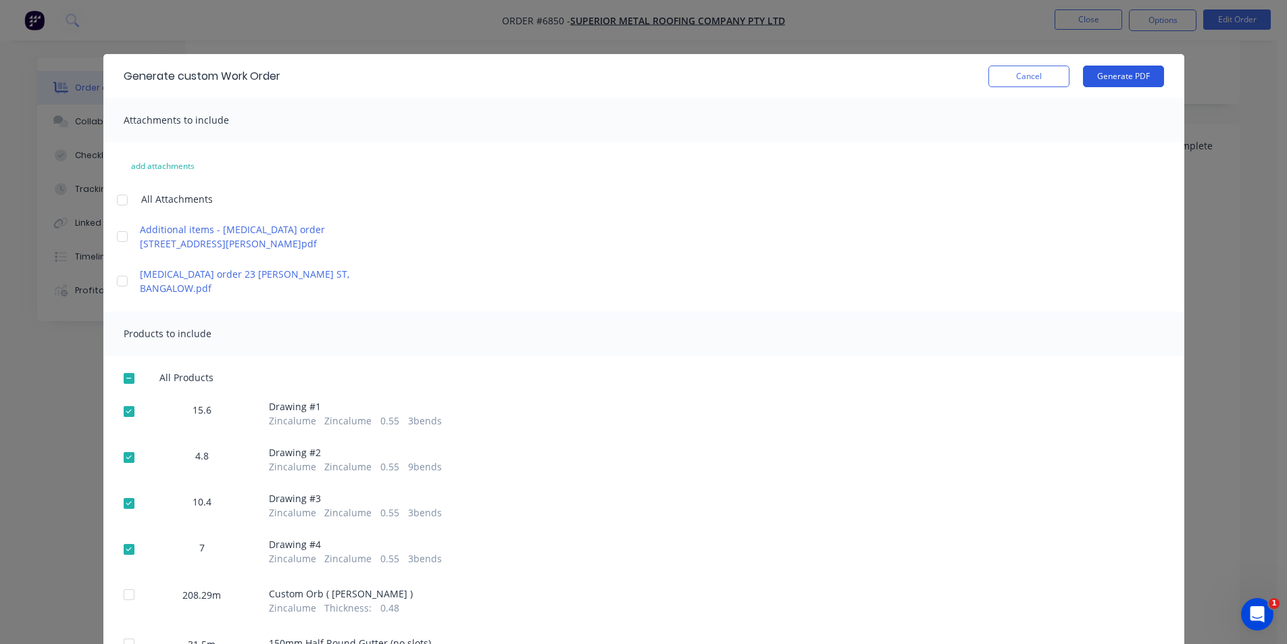
click at [1126, 72] on button "Generate PDF" at bounding box center [1123, 77] width 81 height 22
click at [1214, 163] on div "Generate custom Work Order Cancel Generate PDF Attachments to include add attac…" at bounding box center [643, 322] width 1287 height 644
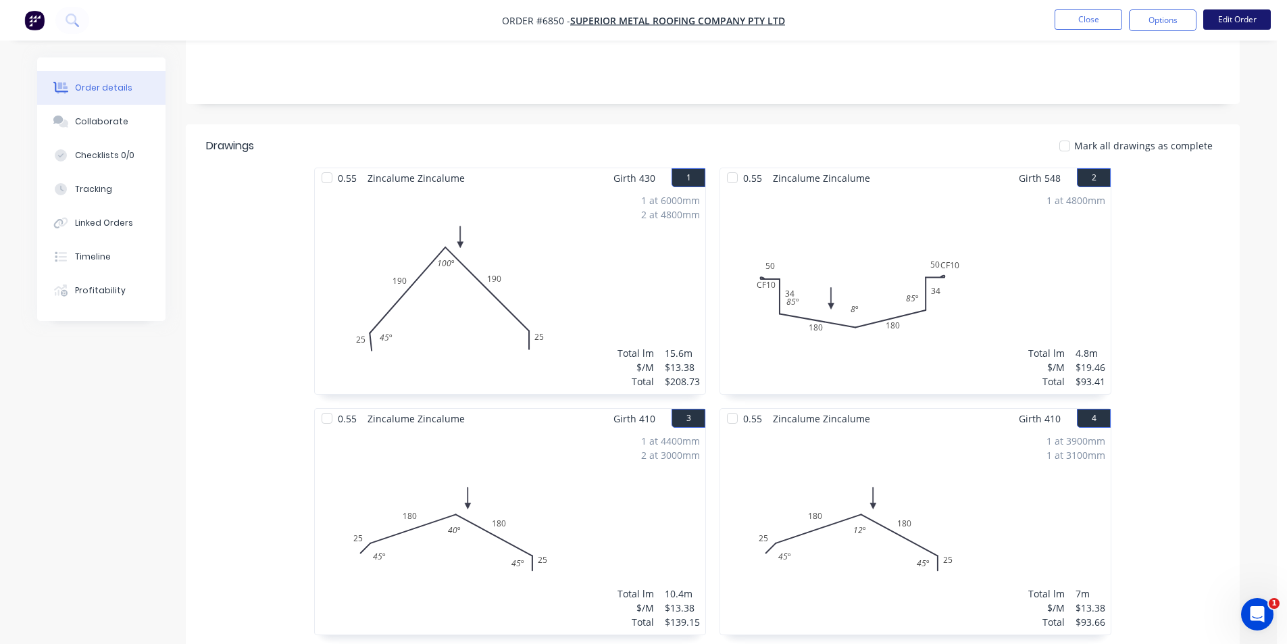
click at [1240, 23] on button "Edit Order" at bounding box center [1237, 19] width 68 height 20
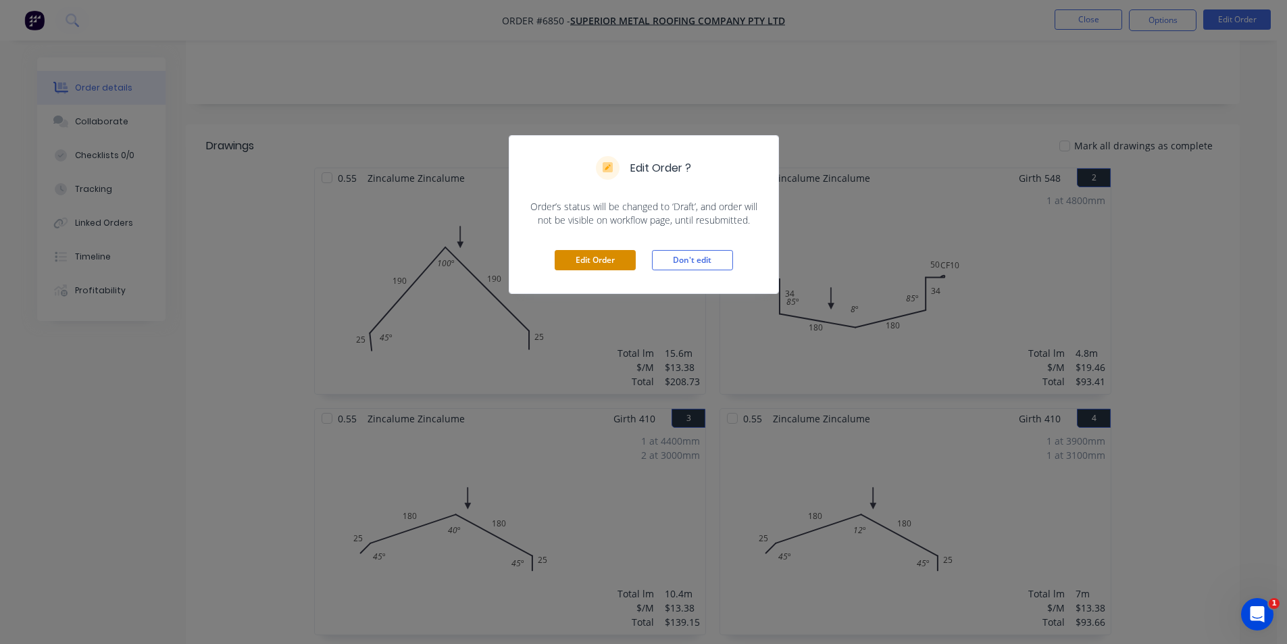
click at [622, 263] on button "Edit Order" at bounding box center [594, 260] width 81 height 20
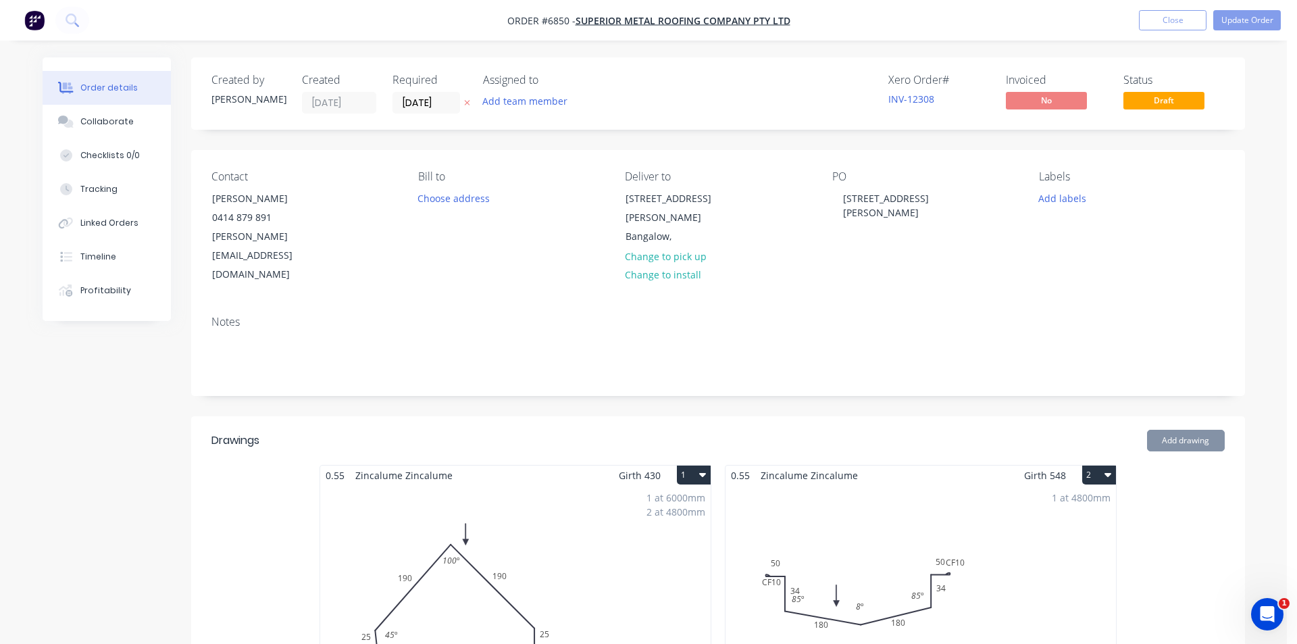
type input "$13.33"
type input "$2,776.51"
type input "$11.77"
type input "$370.76"
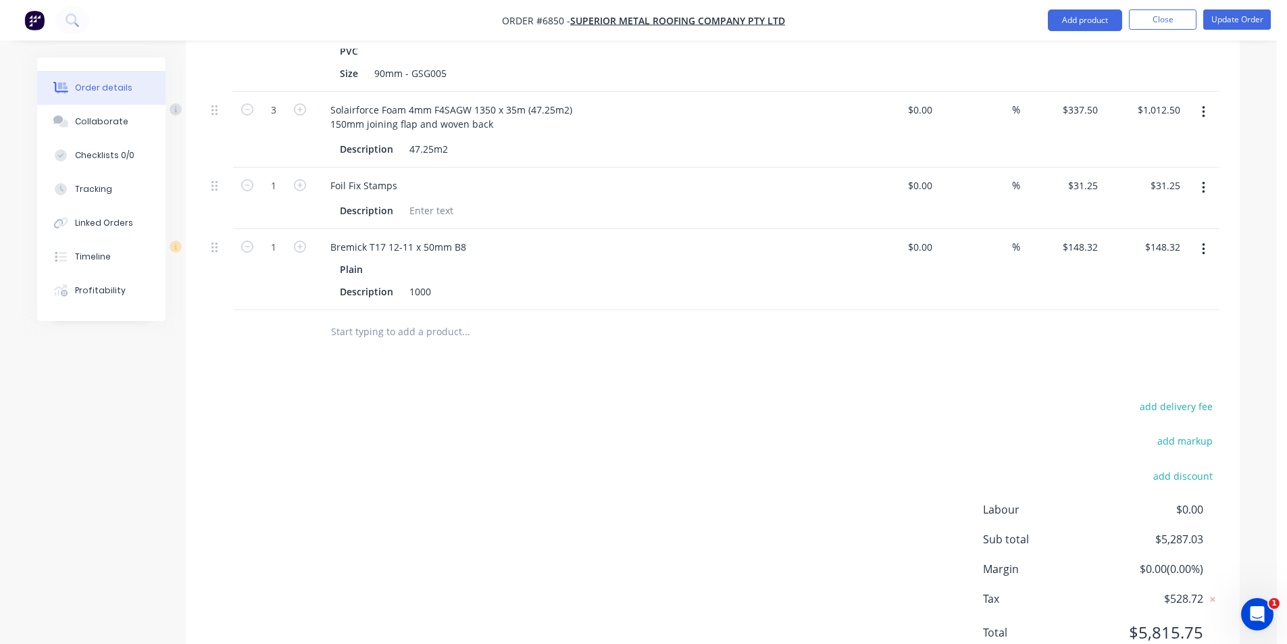
scroll to position [1870, 0]
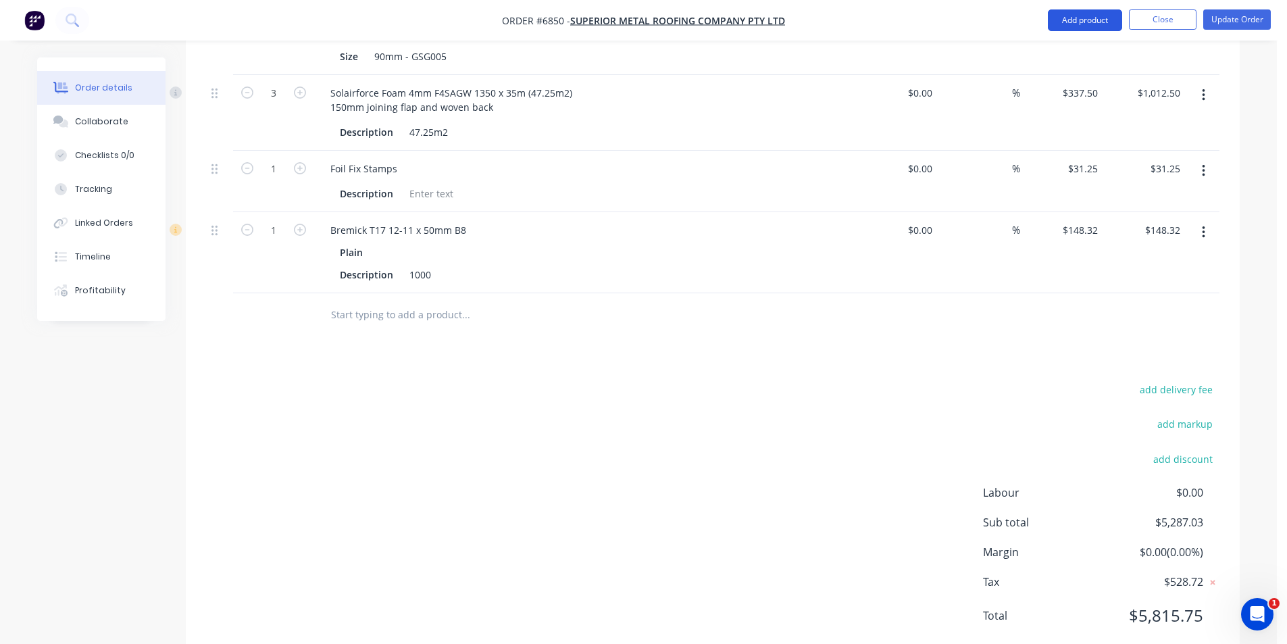
click at [1108, 24] on button "Add product" at bounding box center [1085, 20] width 74 height 22
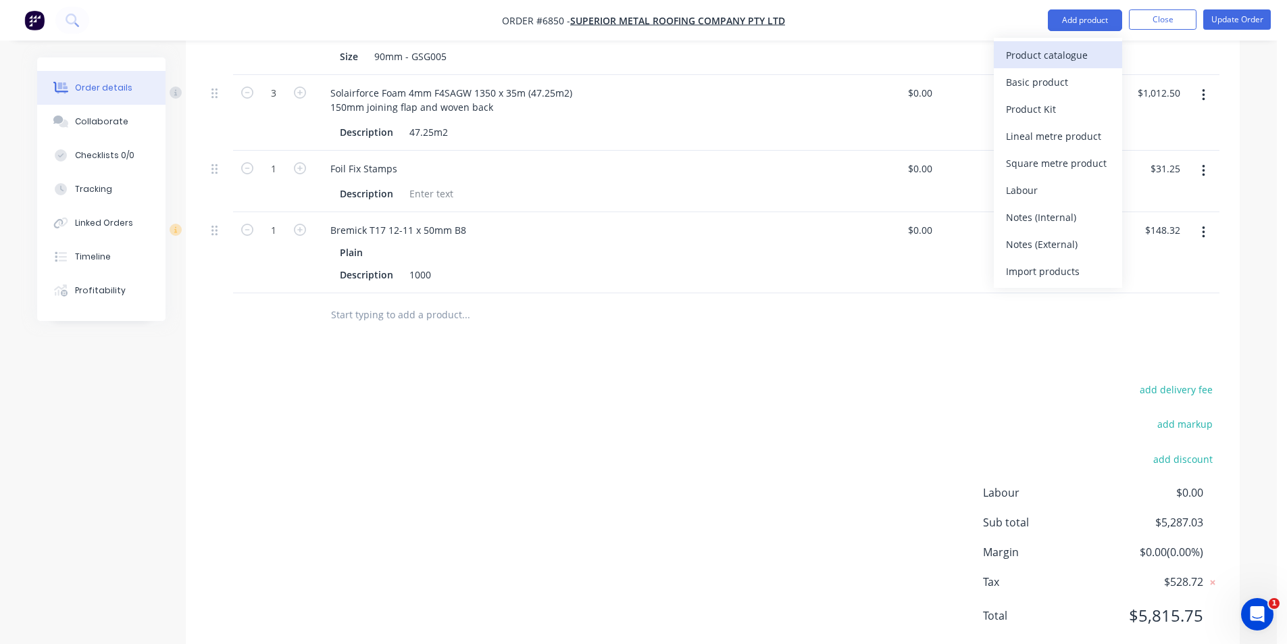
click at [1076, 63] on div "Product catalogue" at bounding box center [1058, 55] width 104 height 20
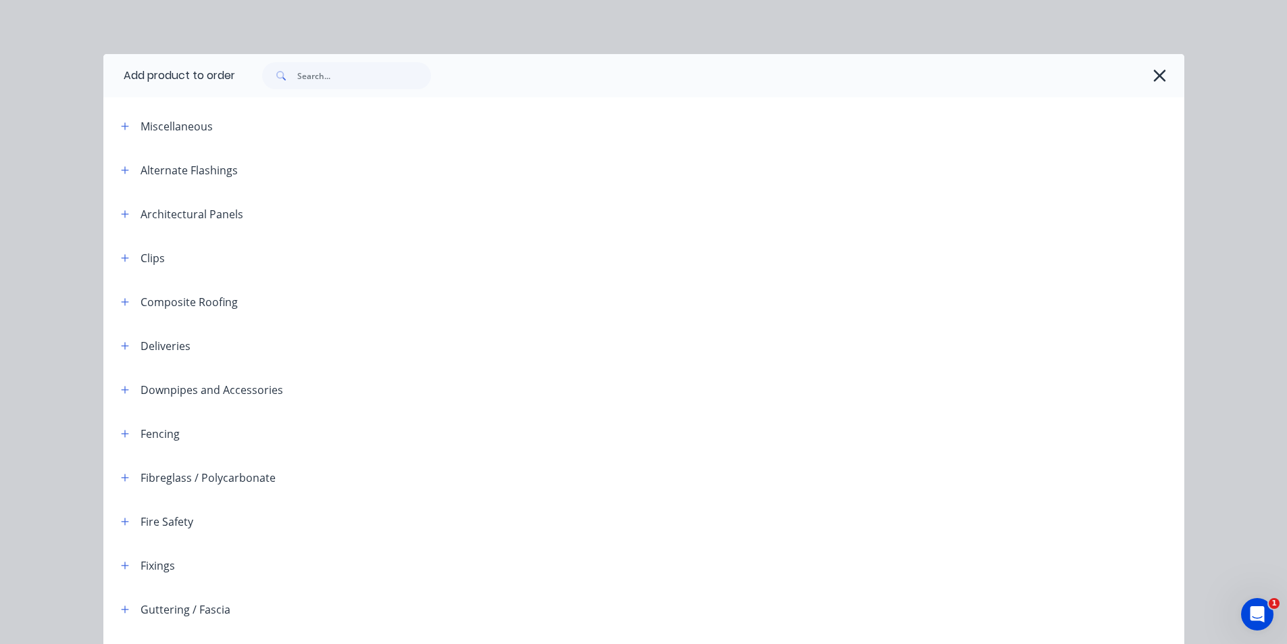
click at [368, 89] on div at bounding box center [709, 75] width 949 height 43
click at [369, 89] on div at bounding box center [709, 75] width 949 height 43
click at [363, 79] on input "text" at bounding box center [364, 75] width 134 height 27
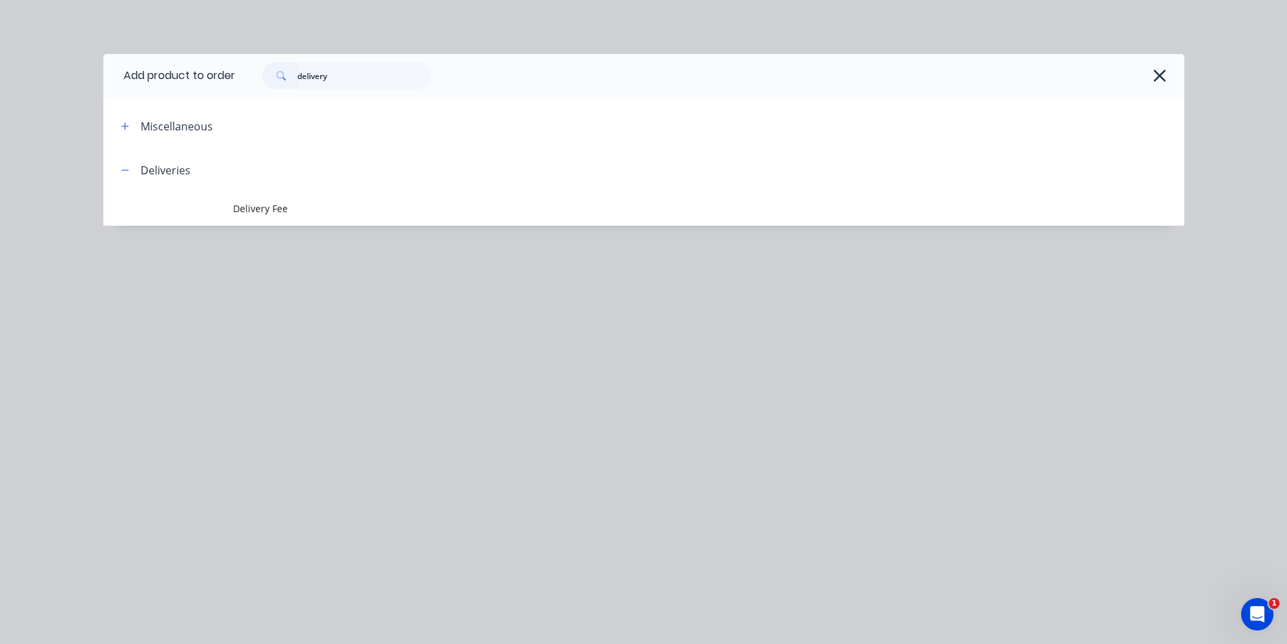
click at [301, 197] on td "Delivery Fee" at bounding box center [708, 209] width 951 height 34
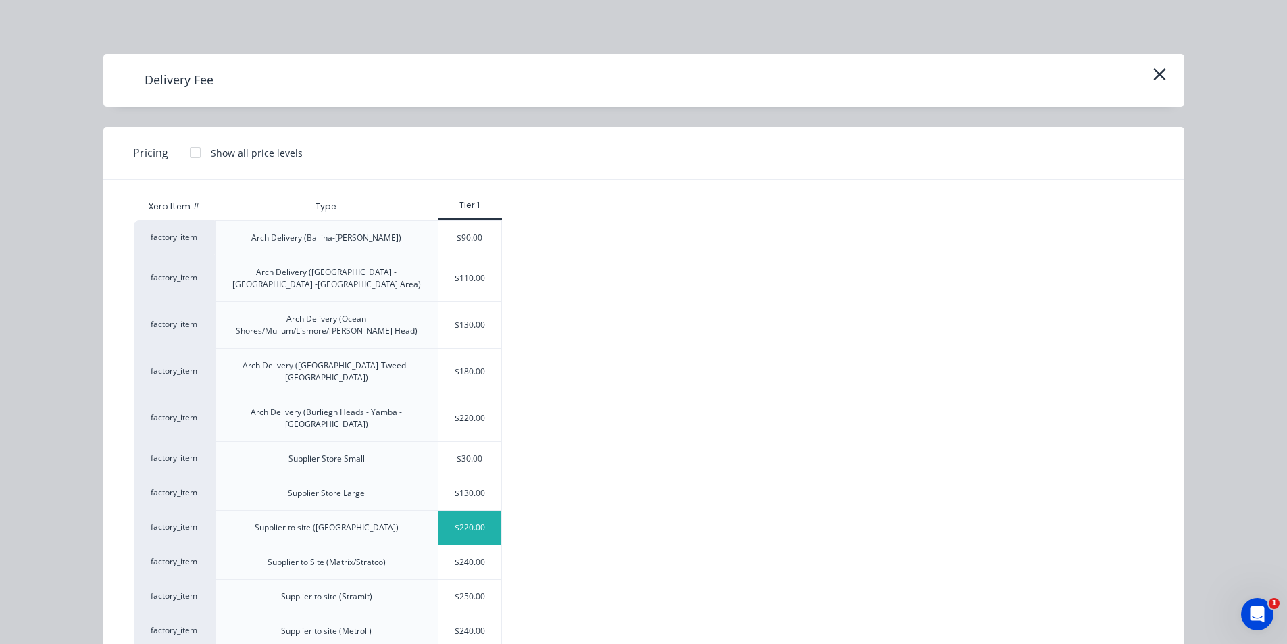
click at [467, 511] on div "$220.00" at bounding box center [469, 528] width 63 height 34
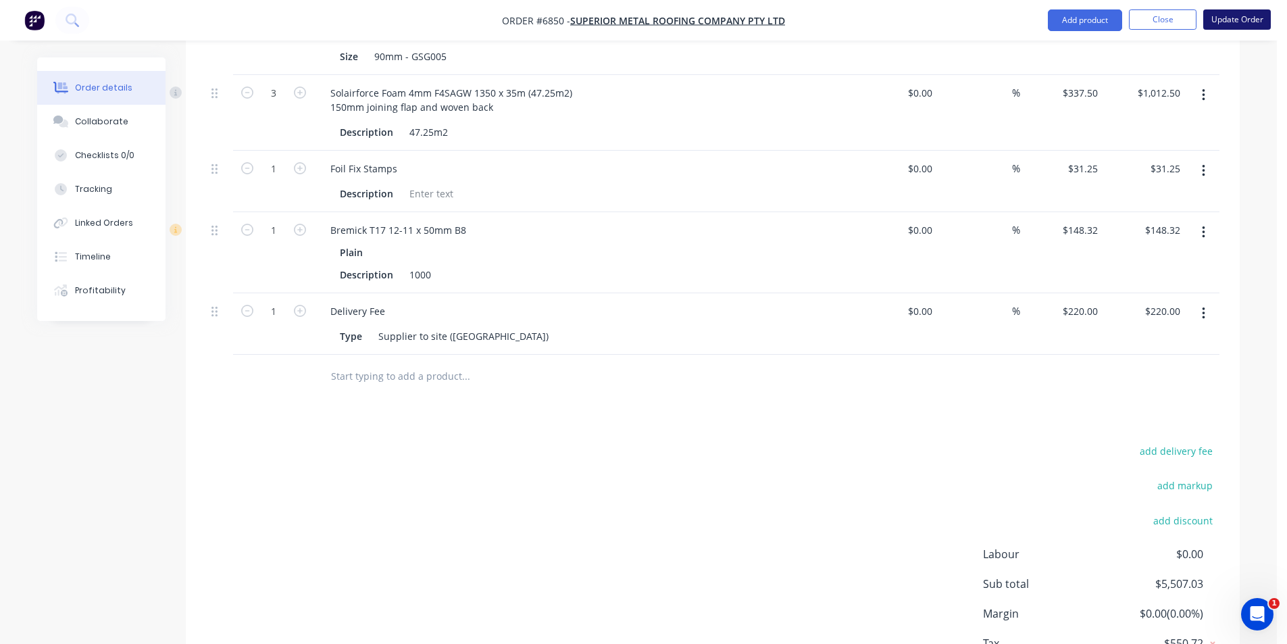
click at [1246, 16] on button "Update Order" at bounding box center [1237, 19] width 68 height 20
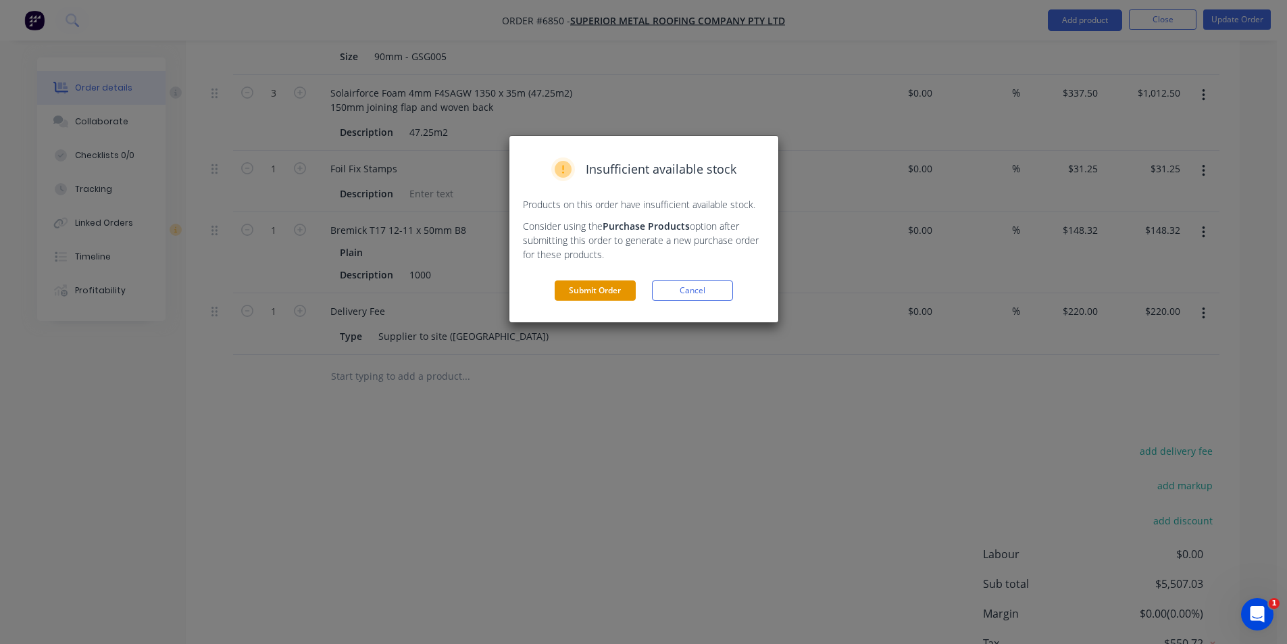
click at [630, 293] on button "Submit Order" at bounding box center [594, 290] width 81 height 20
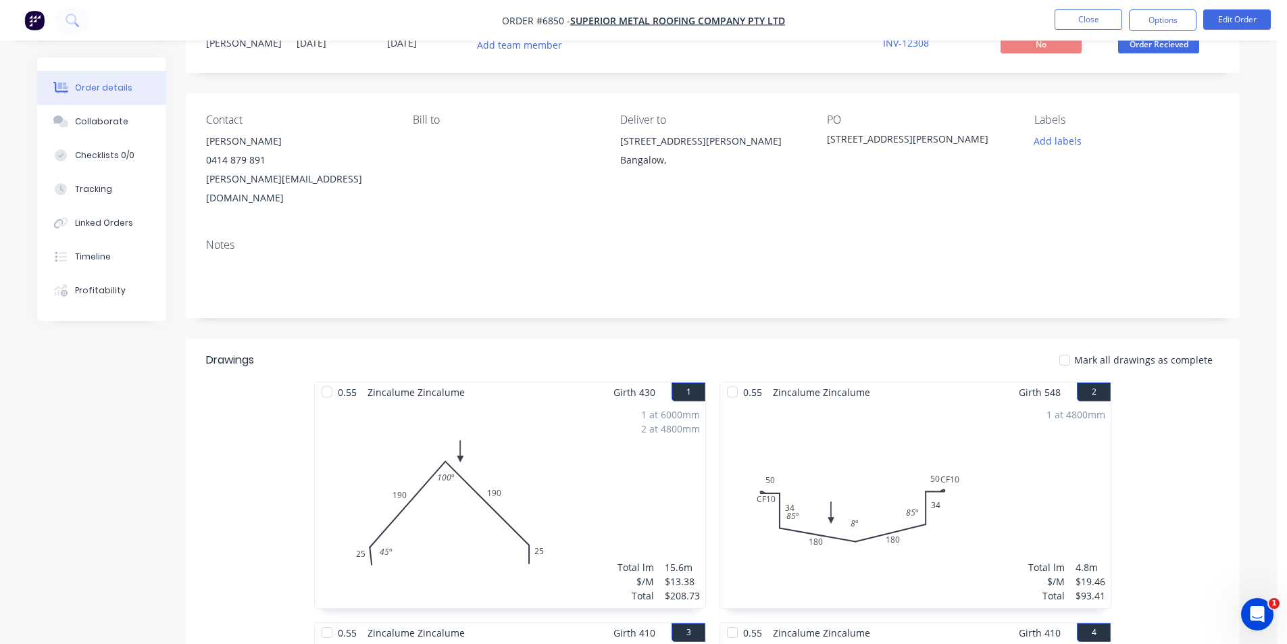
scroll to position [0, 0]
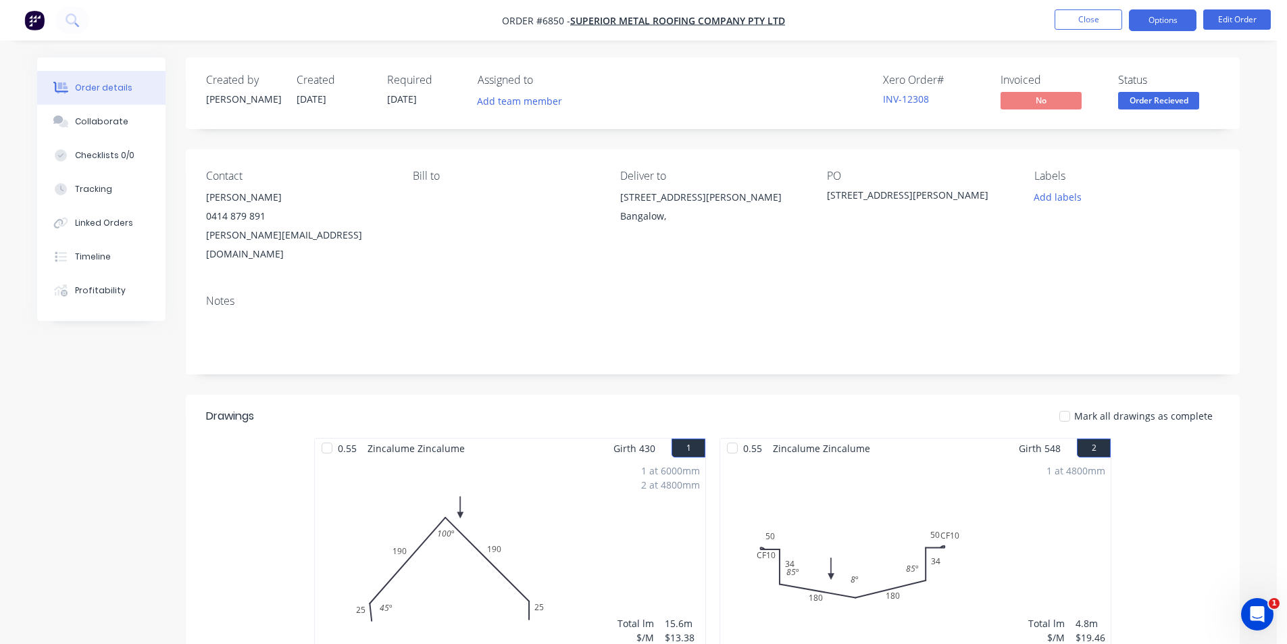
click at [1172, 24] on button "Options" at bounding box center [1163, 20] width 68 height 22
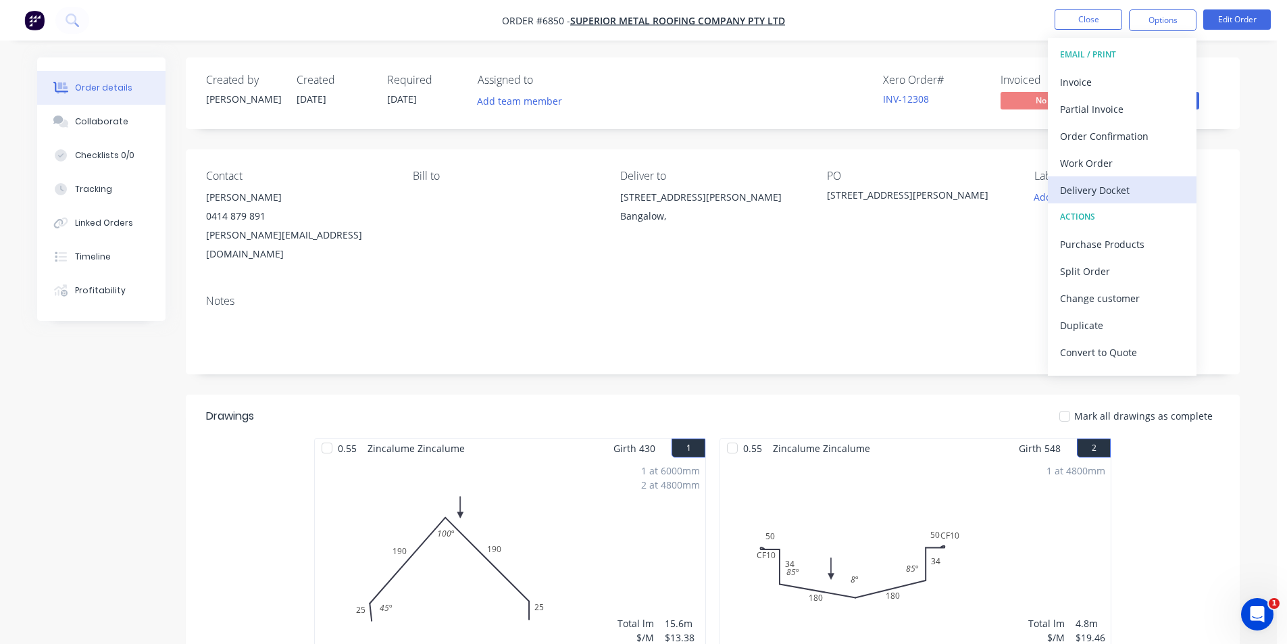
click at [1122, 192] on div "Delivery Docket" at bounding box center [1122, 190] width 124 height 20
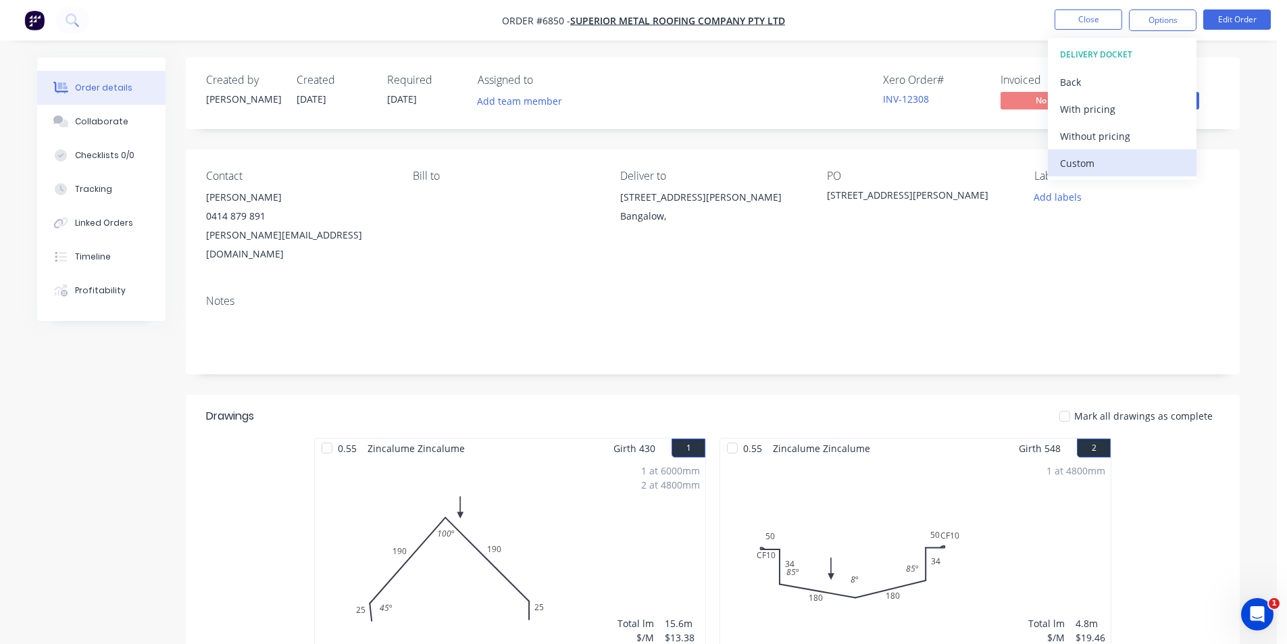
click at [1122, 170] on div "Custom" at bounding box center [1122, 163] width 124 height 20
click at [1119, 140] on div "Without pricing" at bounding box center [1122, 136] width 124 height 20
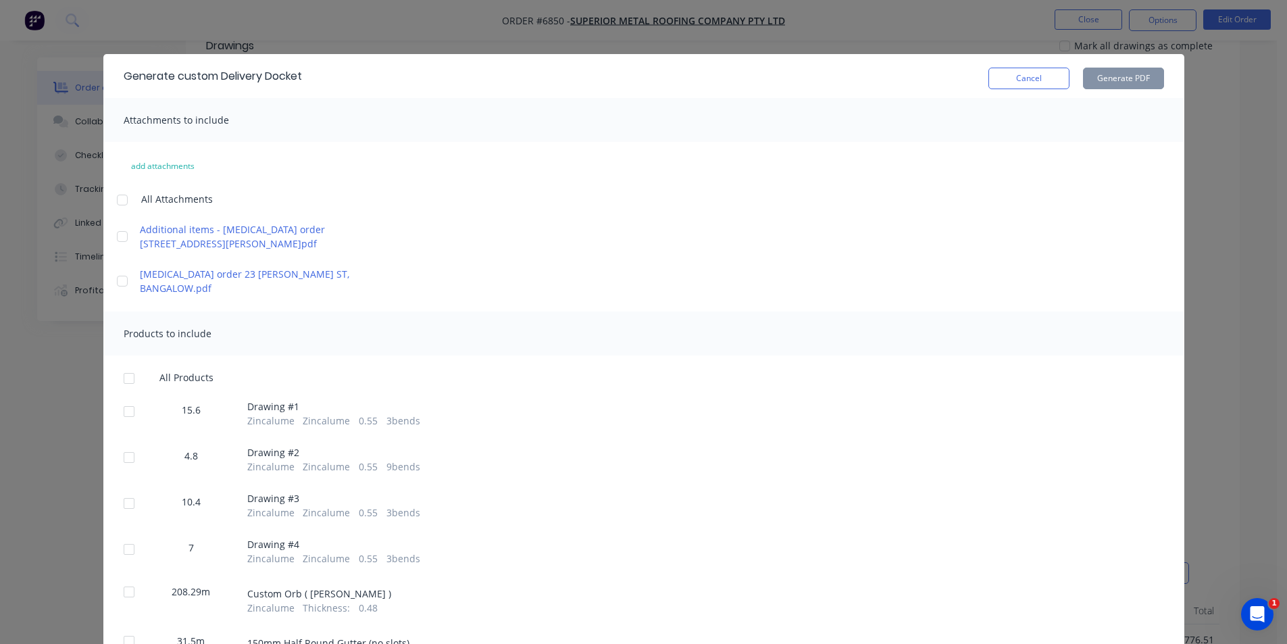
scroll to position [405, 0]
click at [124, 366] on div at bounding box center [128, 378] width 27 height 27
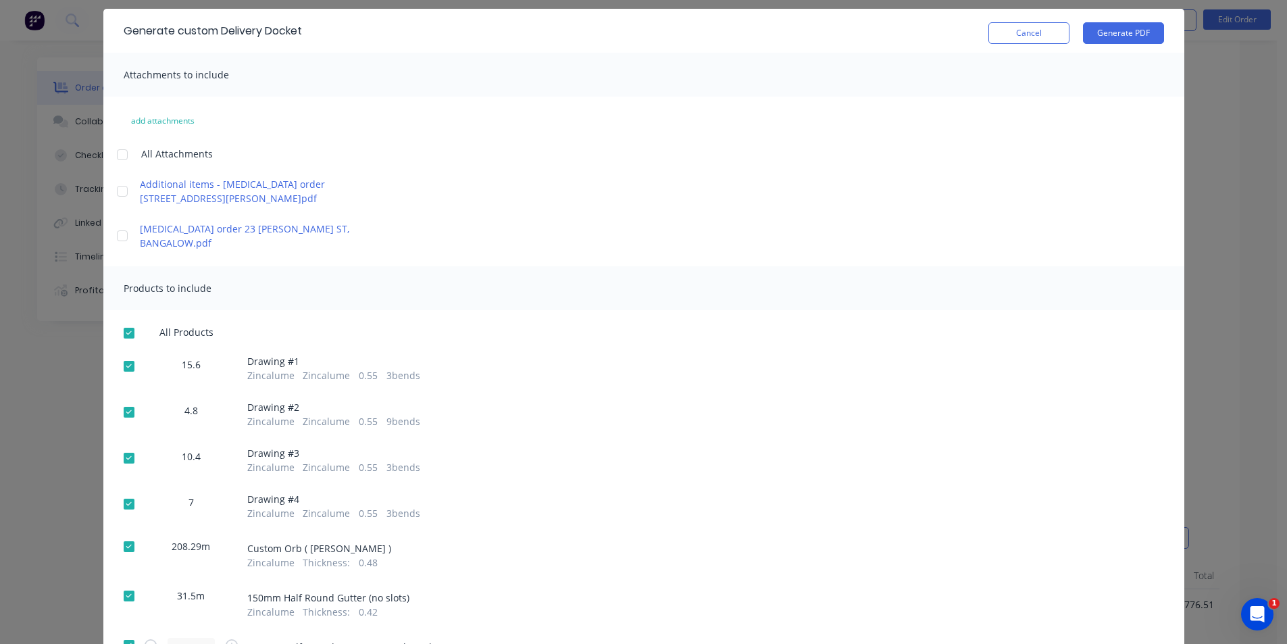
scroll to position [338, 0]
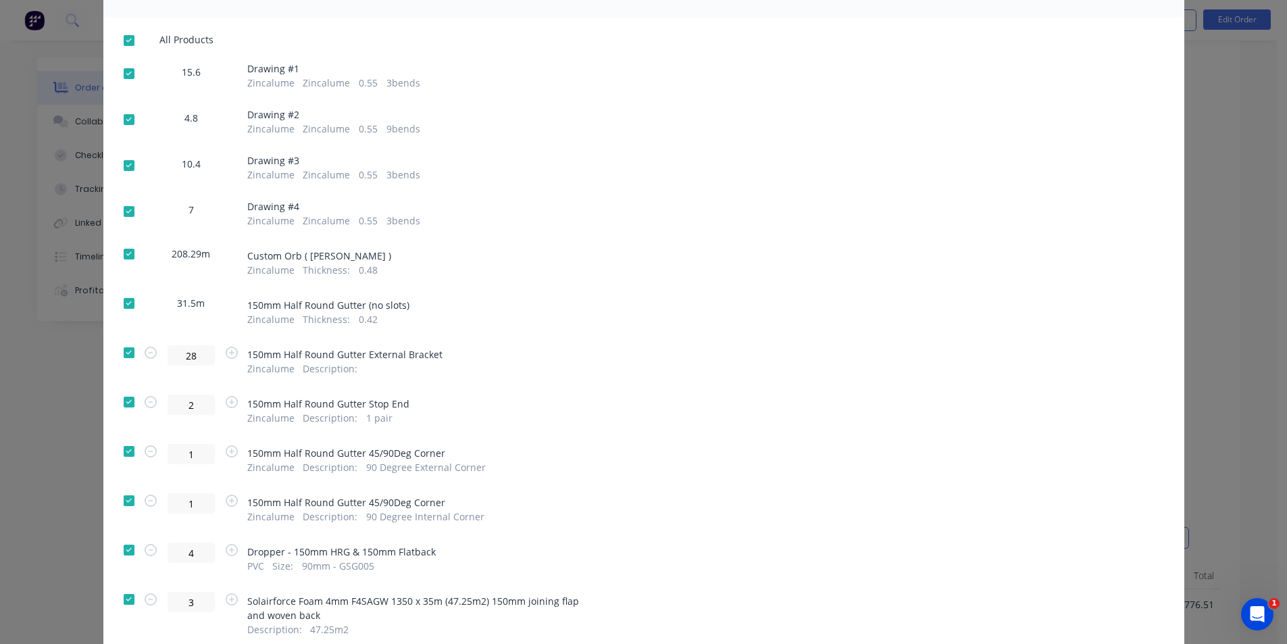
click at [127, 240] on div at bounding box center [128, 253] width 27 height 27
click at [126, 290] on div at bounding box center [128, 303] width 27 height 27
click at [122, 339] on div at bounding box center [128, 352] width 27 height 27
click at [120, 388] on div at bounding box center [128, 401] width 27 height 27
click at [122, 438] on div at bounding box center [128, 451] width 27 height 27
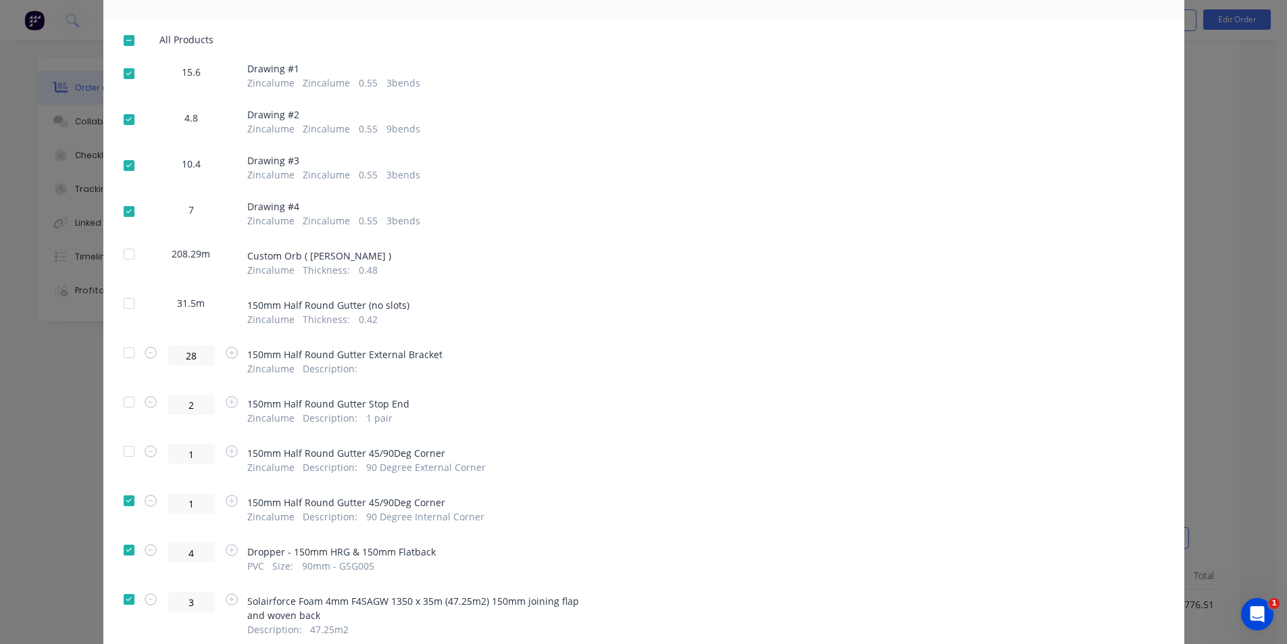
click at [119, 487] on div at bounding box center [128, 500] width 27 height 27
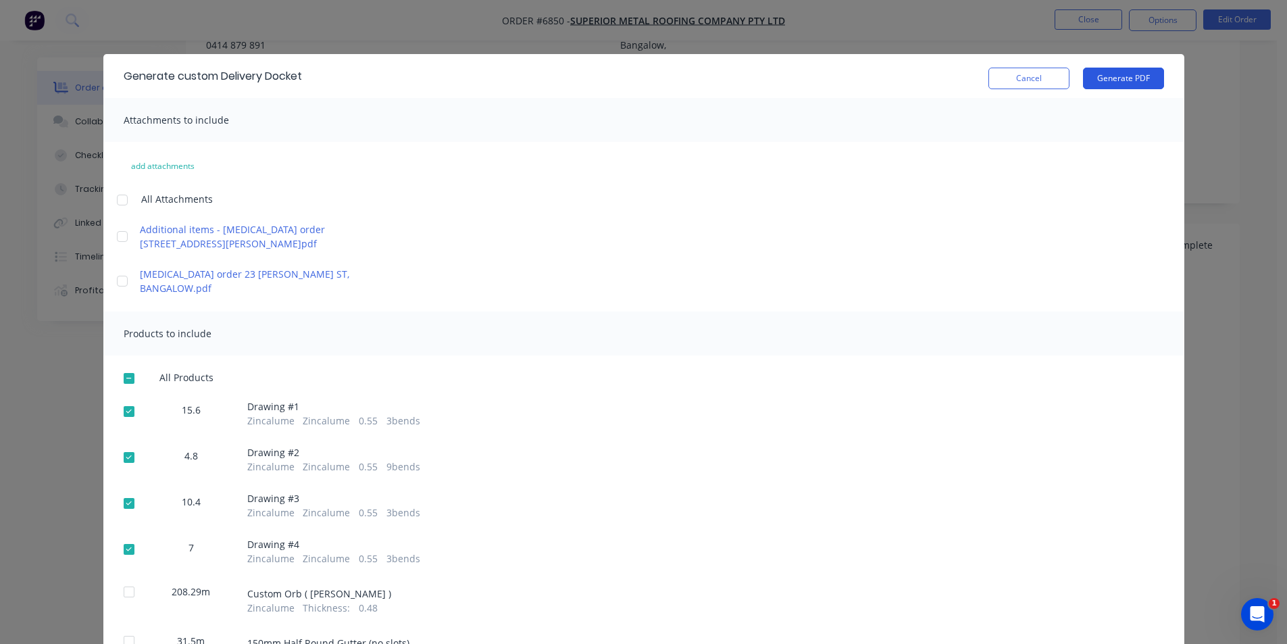
scroll to position [68, 0]
click at [1113, 82] on button "Generate PDF" at bounding box center [1123, 79] width 81 height 22
click at [1050, 80] on button "Cancel" at bounding box center [1028, 79] width 81 height 22
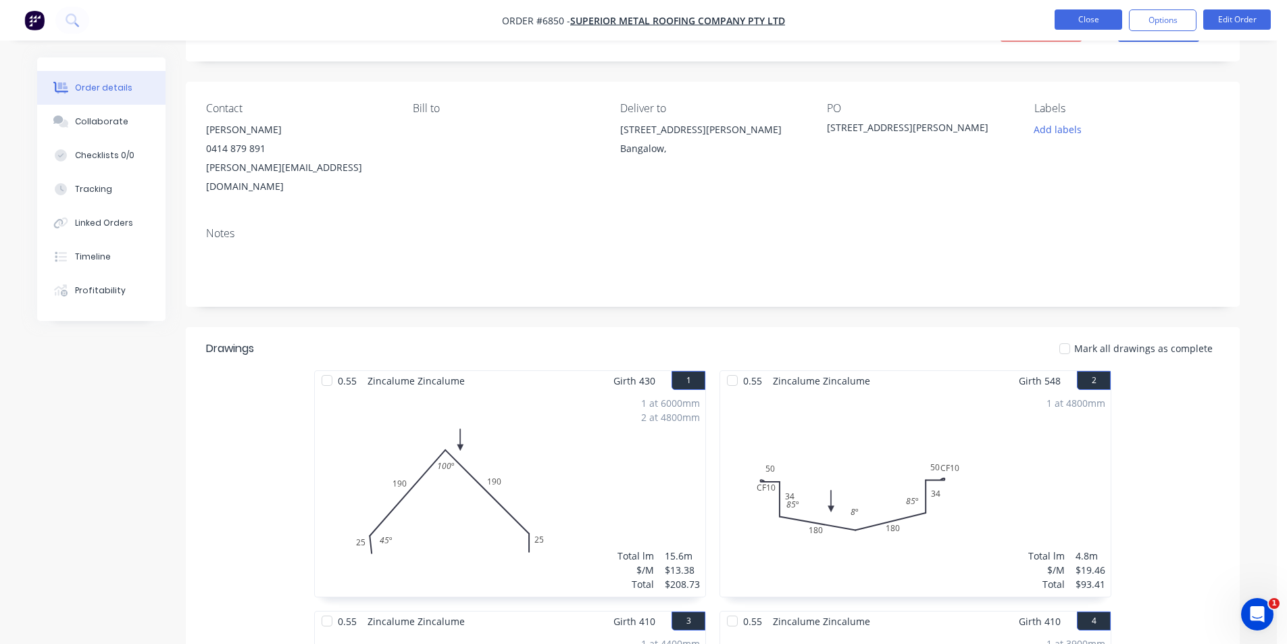
click at [1118, 16] on button "Close" at bounding box center [1088, 19] width 68 height 20
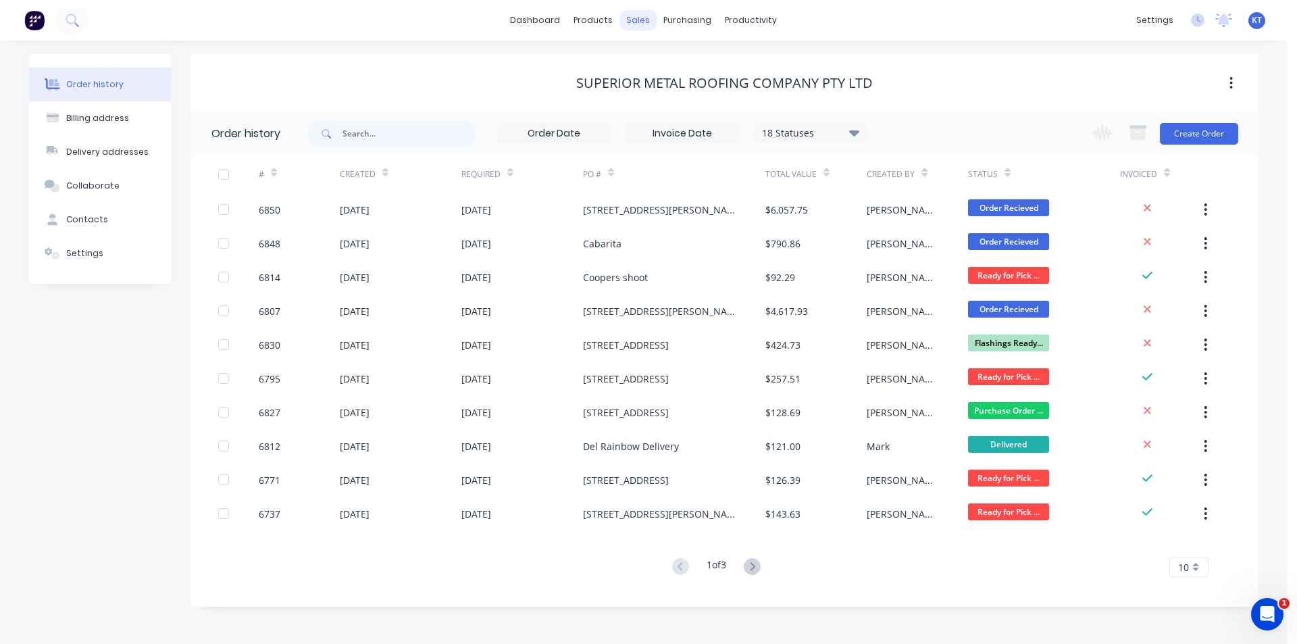
click at [640, 20] on div "sales" at bounding box center [637, 20] width 37 height 20
click at [659, 76] on link "Sales Orders" at bounding box center [709, 64] width 179 height 27
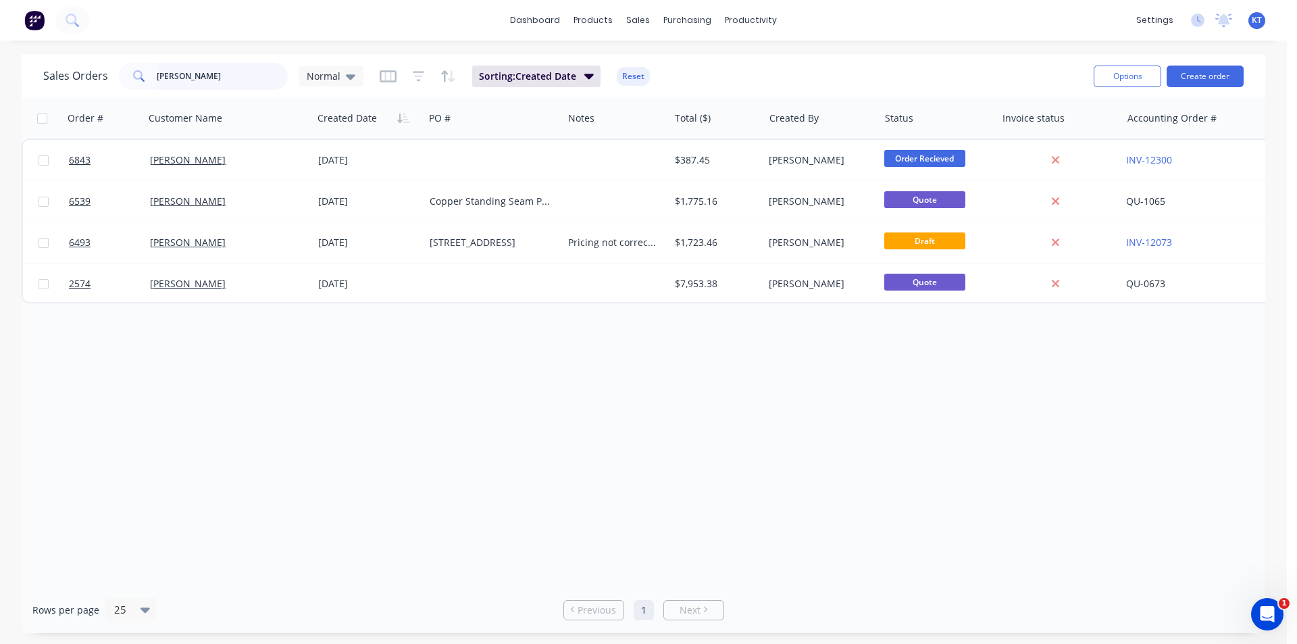
click at [192, 72] on input "bastien" at bounding box center [223, 76] width 132 height 27
click at [192, 71] on input "bastien" at bounding box center [223, 76] width 132 height 27
click at [1202, 78] on button "Create order" at bounding box center [1204, 77] width 77 height 22
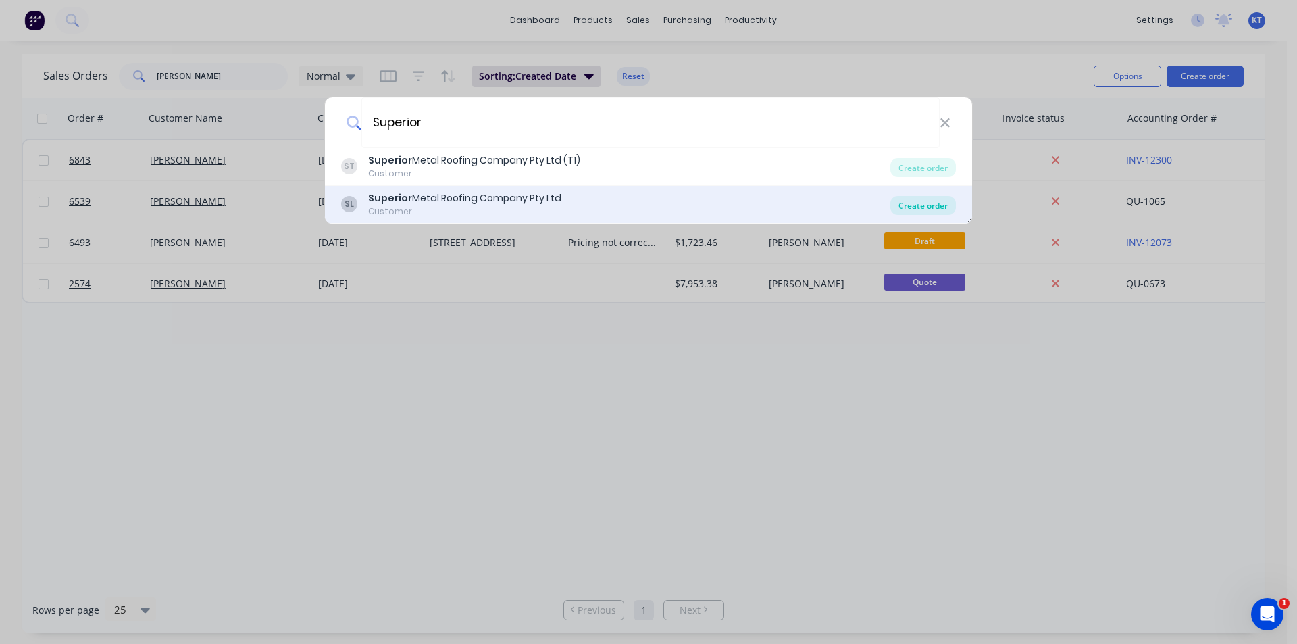
click at [944, 204] on div "Create order" at bounding box center [923, 205] width 66 height 19
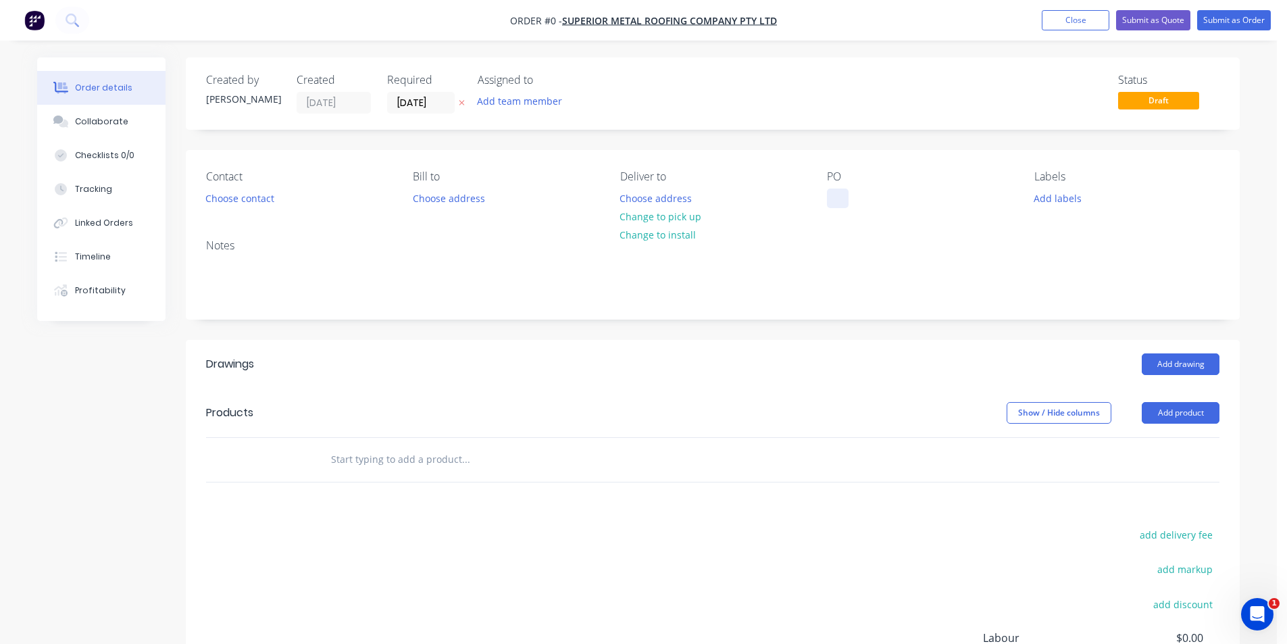
click at [833, 197] on div at bounding box center [838, 198] width 22 height 20
click at [659, 212] on div "Order details Collaborate Checklists 0/0 Tracking Linked Orders Timeline Profit…" at bounding box center [638, 441] width 1229 height 769
click at [244, 213] on div "Contact Choose contact Bill to Choose address Deliver to Choose address Change …" at bounding box center [713, 189] width 1054 height 78
click at [250, 199] on button "Choose contact" at bounding box center [240, 197] width 83 height 18
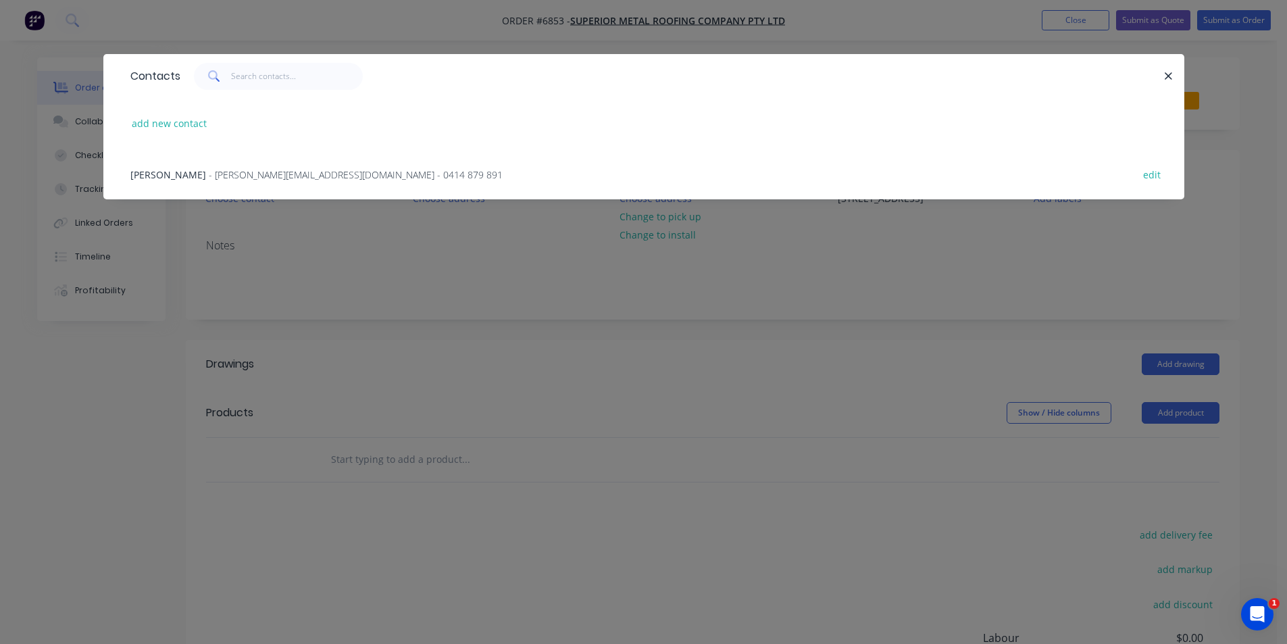
drag, startPoint x: 235, startPoint y: 174, endPoint x: 261, endPoint y: 182, distance: 27.4
click at [236, 176] on span "- mitch@superiormetalroofing.co - 0414 879 891" at bounding box center [356, 174] width 294 height 13
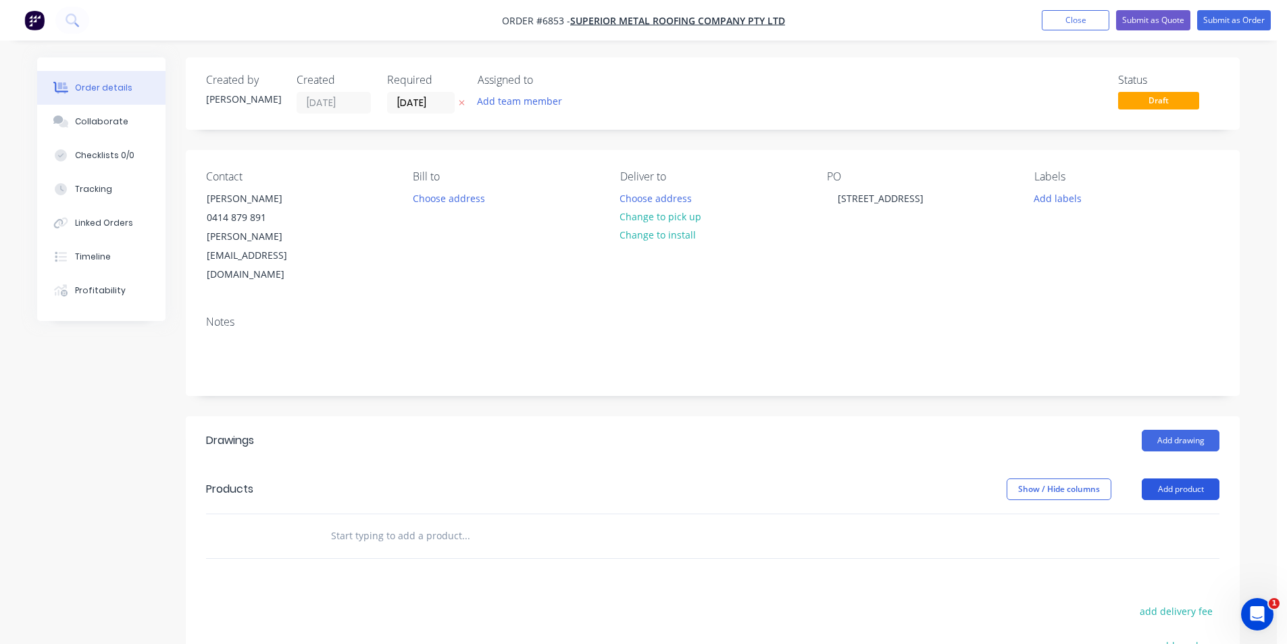
click at [1194, 478] on button "Add product" at bounding box center [1180, 489] width 78 height 22
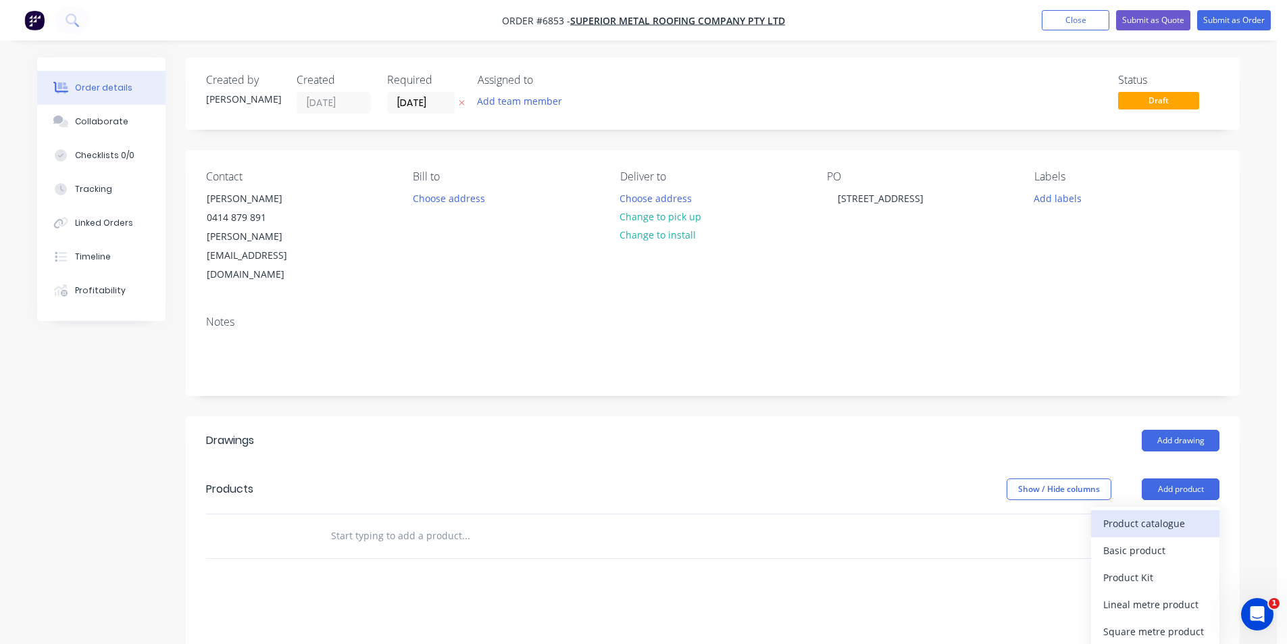
click at [1196, 513] on div "Product catalogue" at bounding box center [1155, 523] width 104 height 20
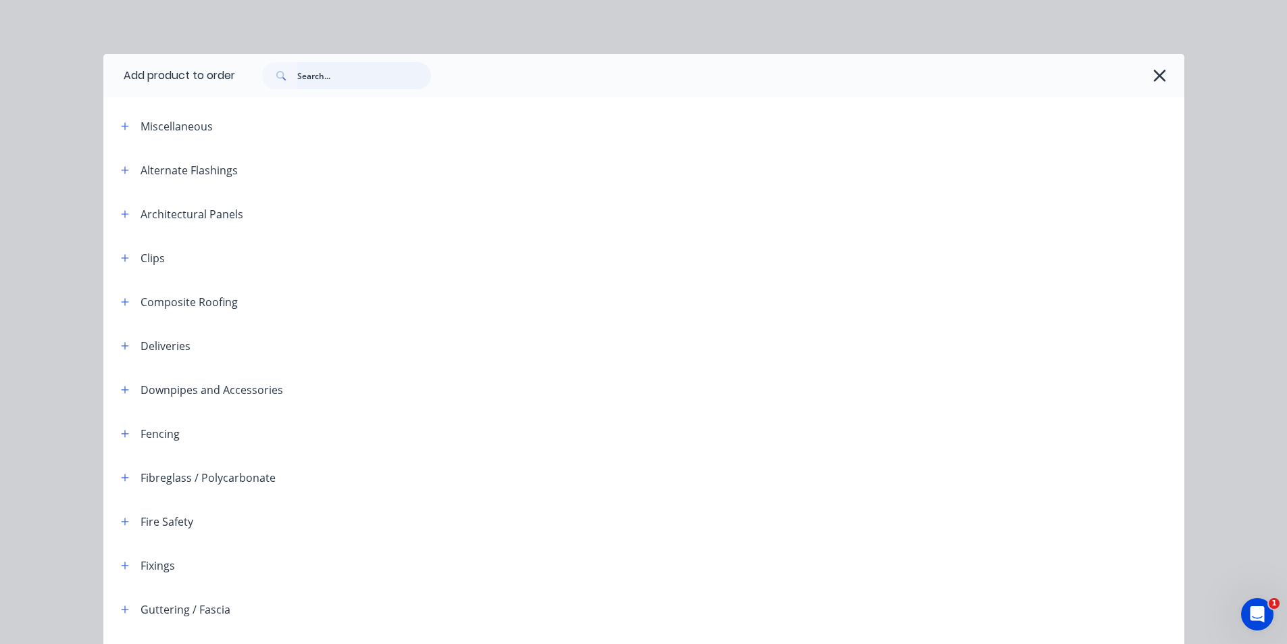
click at [393, 73] on input "text" at bounding box center [364, 75] width 134 height 27
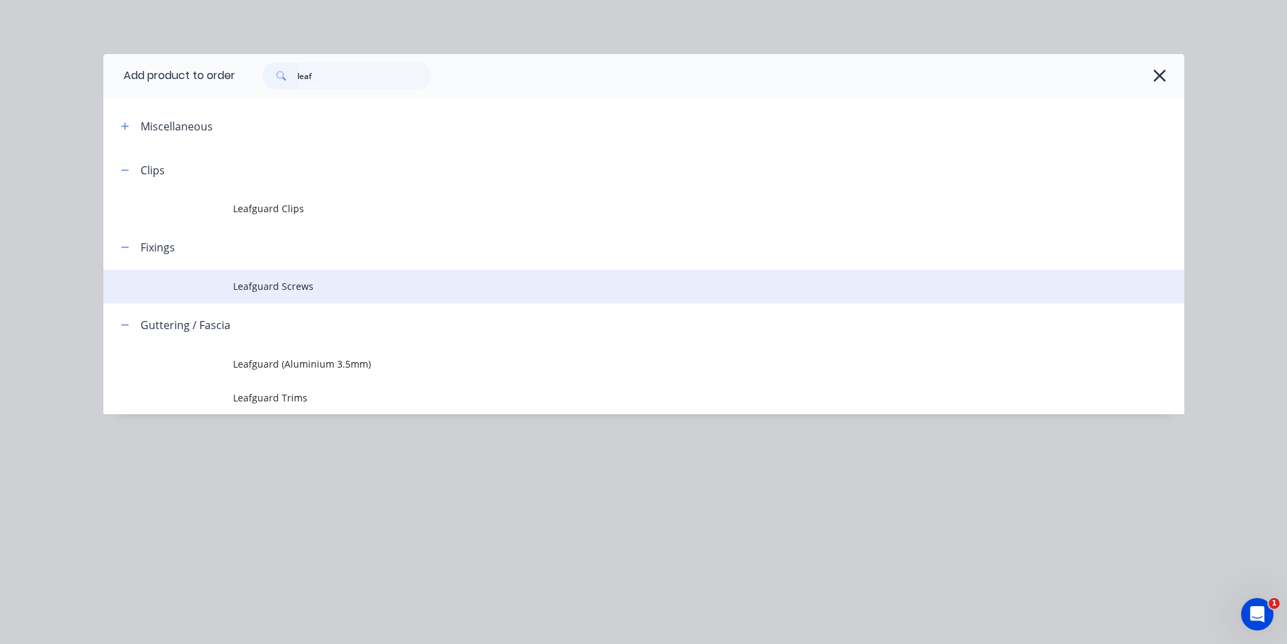
click at [366, 298] on td "Leafguard Screws" at bounding box center [708, 286] width 951 height 34
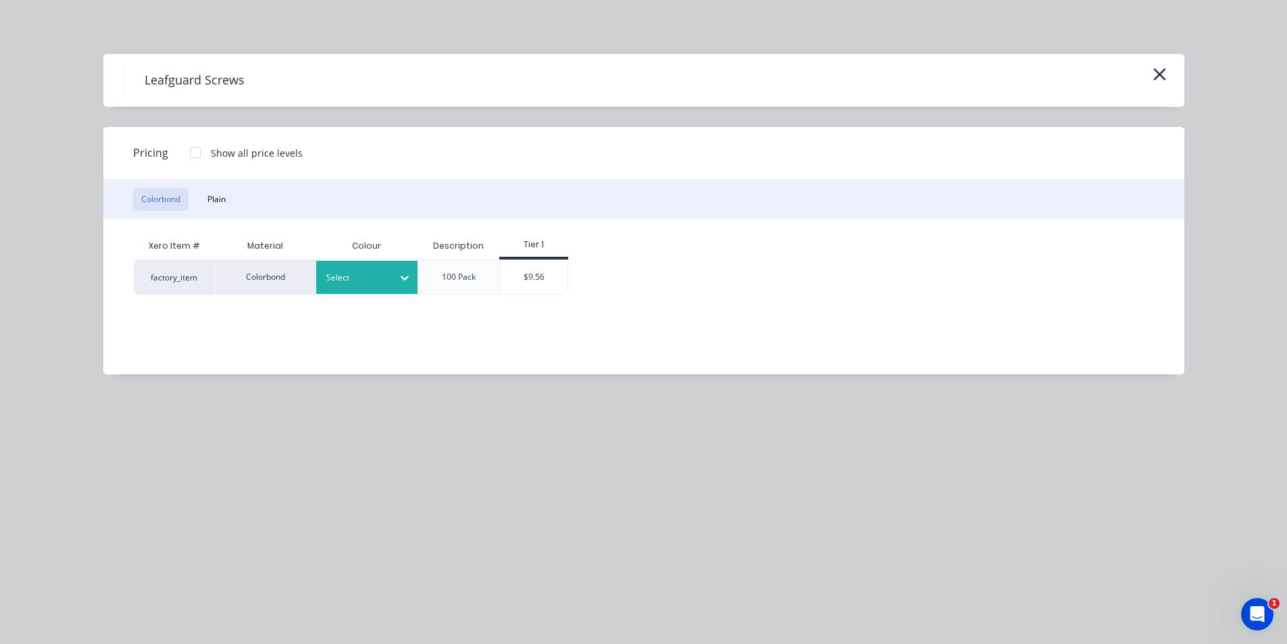
click at [384, 280] on div at bounding box center [356, 277] width 61 height 15
click at [523, 280] on div "$9.56" at bounding box center [534, 277] width 68 height 34
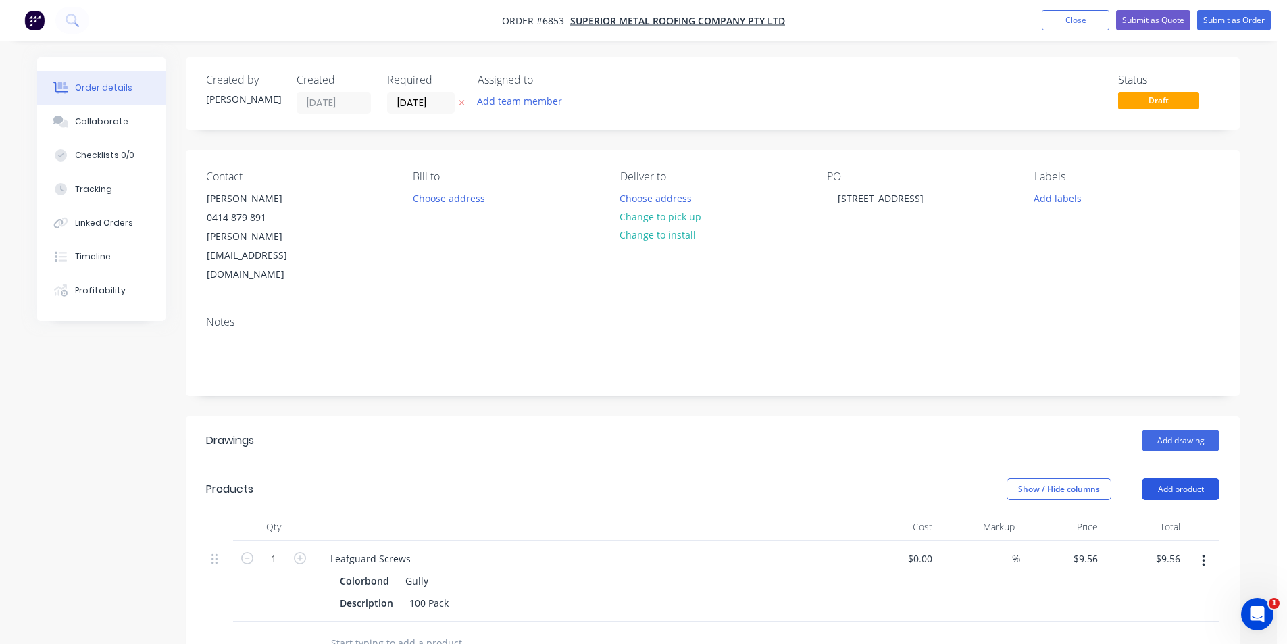
click at [1197, 478] on button "Add product" at bounding box center [1180, 489] width 78 height 22
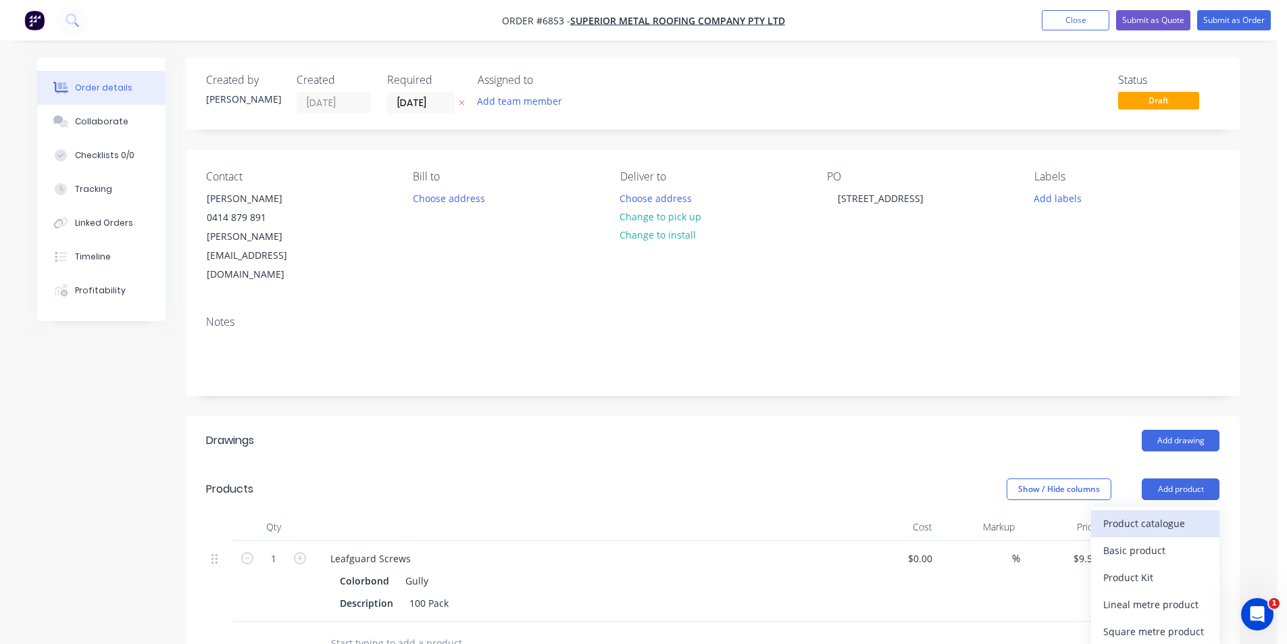
click at [1191, 510] on button "Product catalogue" at bounding box center [1155, 523] width 128 height 27
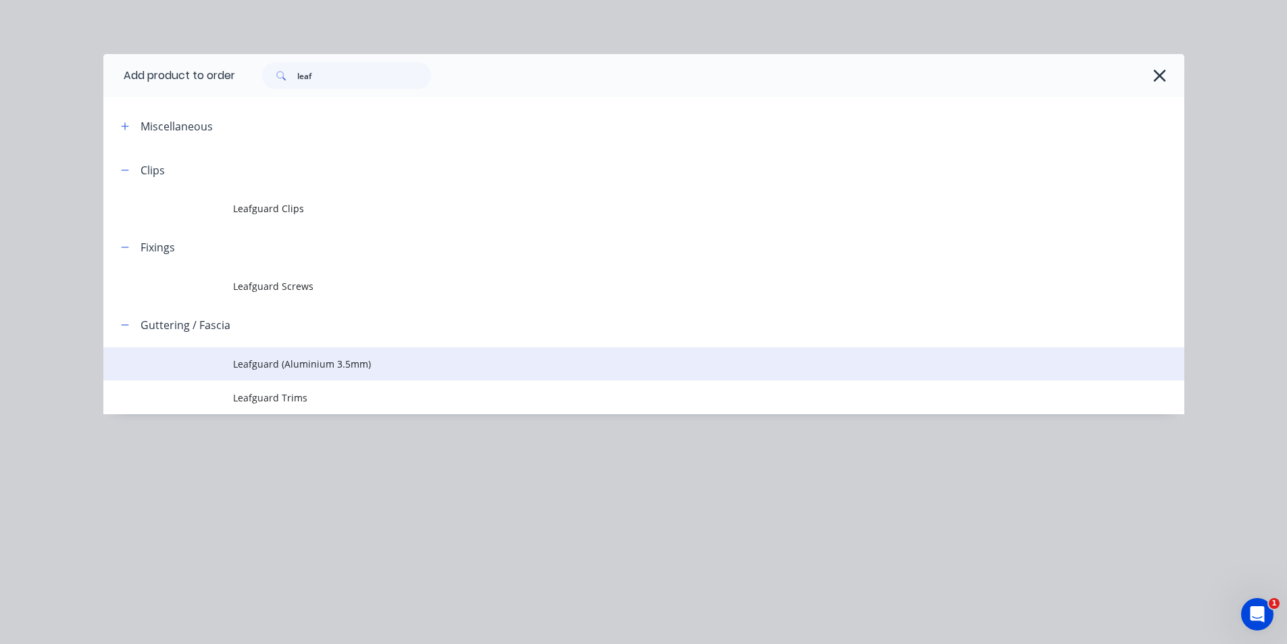
click at [328, 367] on span "Leafguard (Aluminium 3.5mm)" at bounding box center [613, 364] width 760 height 14
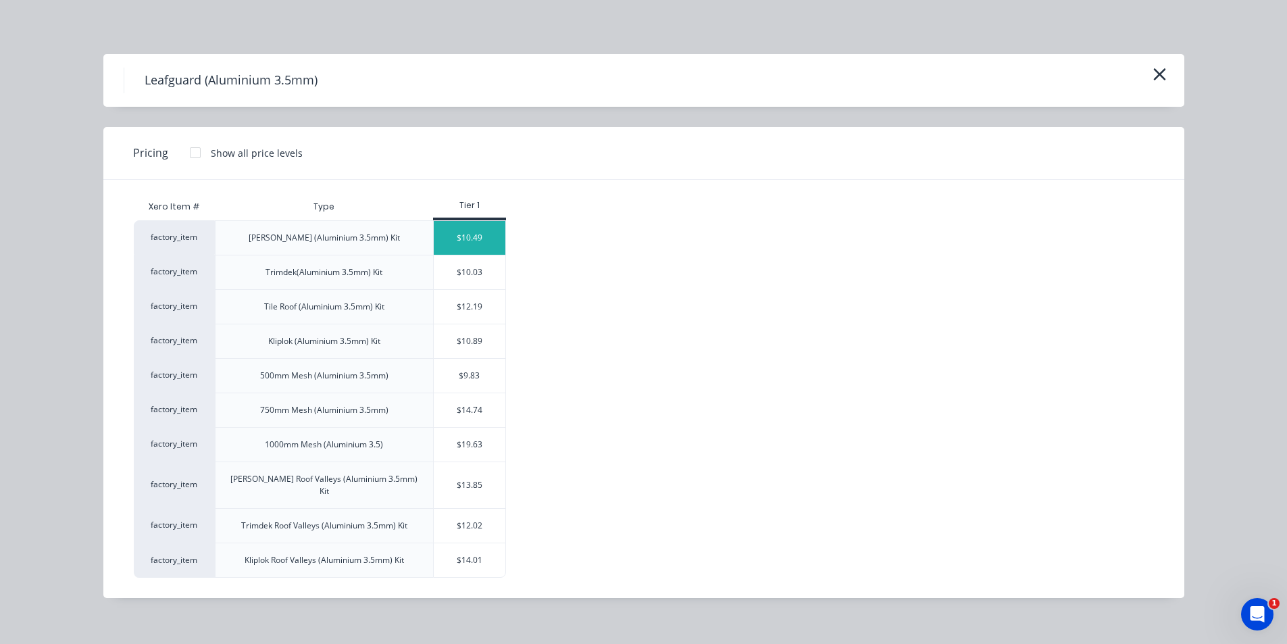
click at [460, 242] on div "$10.49" at bounding box center [470, 238] width 72 height 34
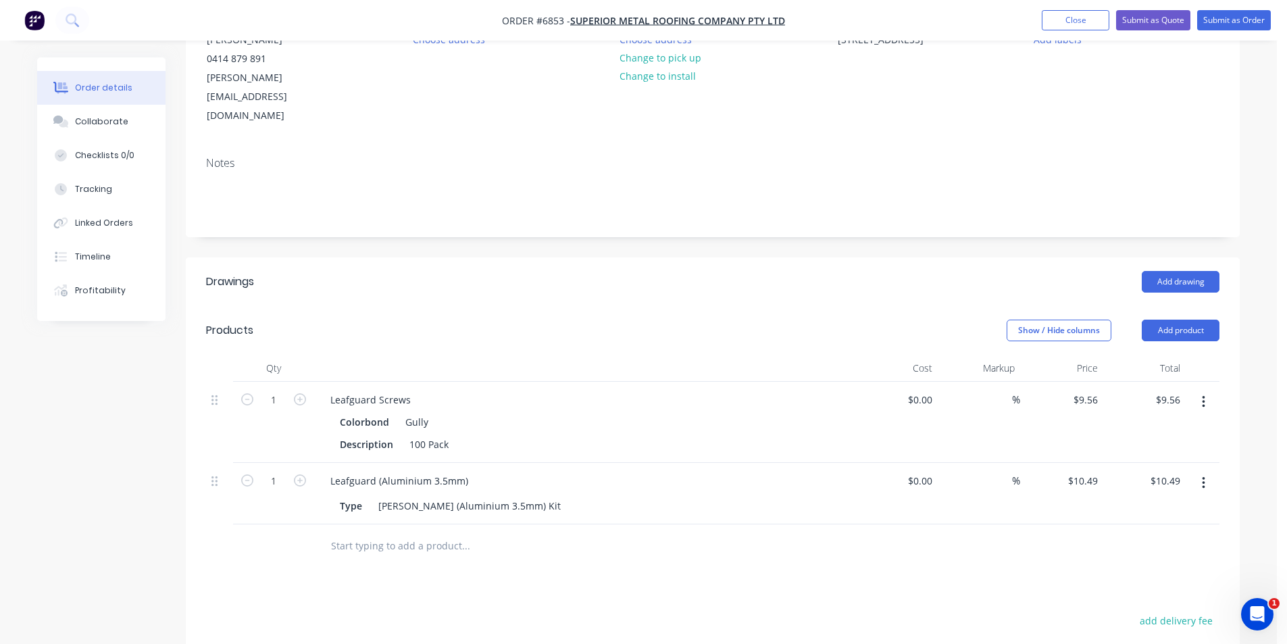
scroll to position [338, 0]
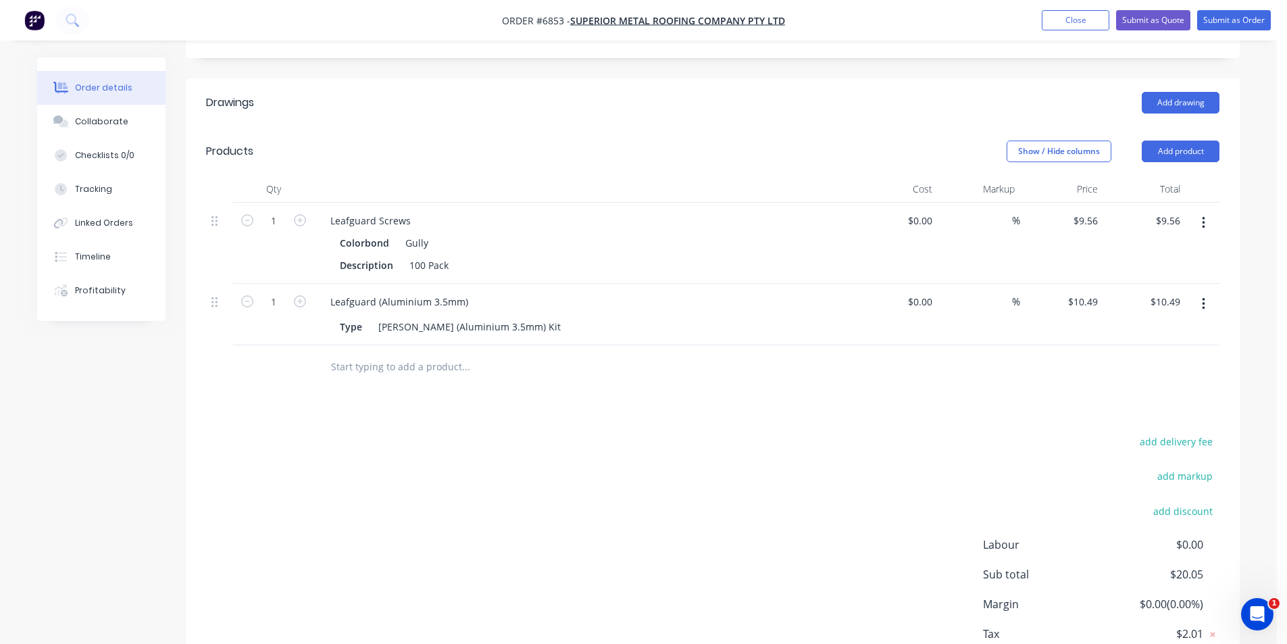
click at [482, 292] on div "Leafguard (Aluminium 3.5mm)" at bounding box center [584, 302] width 530 height 20
click at [472, 292] on div "Leafguard (Aluminium 3.5mm)" at bounding box center [398, 302] width 159 height 20
click at [279, 292] on input "1" at bounding box center [273, 302] width 35 height 20
click at [982, 432] on div "add delivery fee add markup add discount Labour $0.00 Sub total $135.44 Margin …" at bounding box center [712, 562] width 1013 height 261
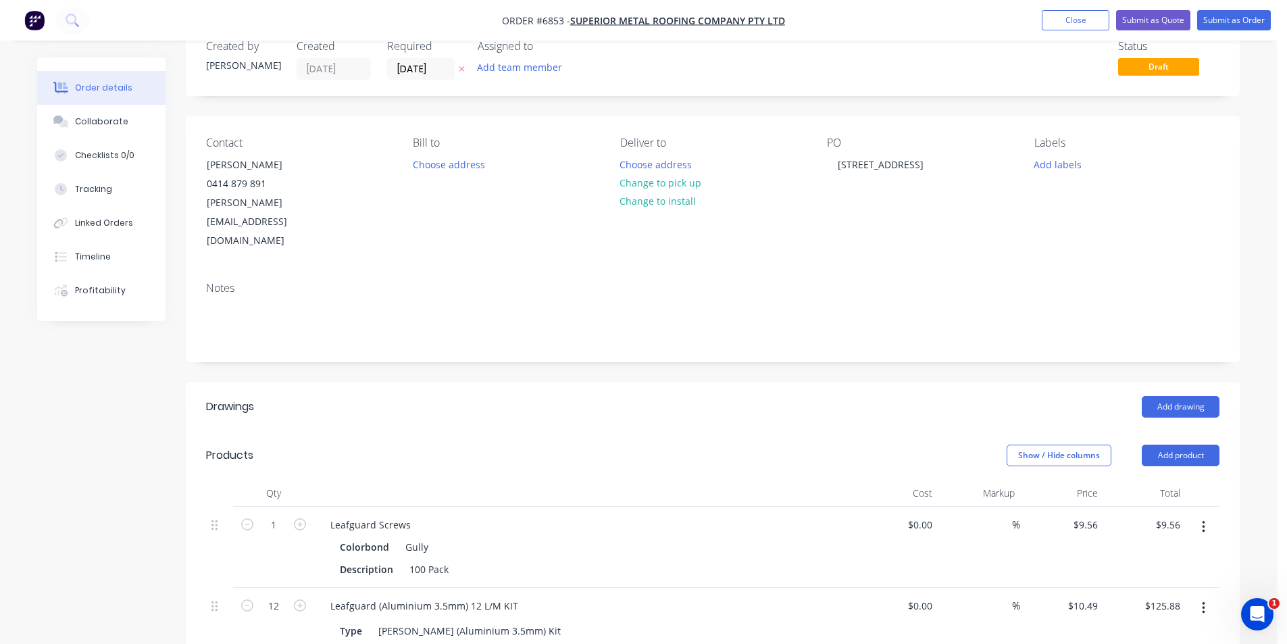
scroll to position [0, 0]
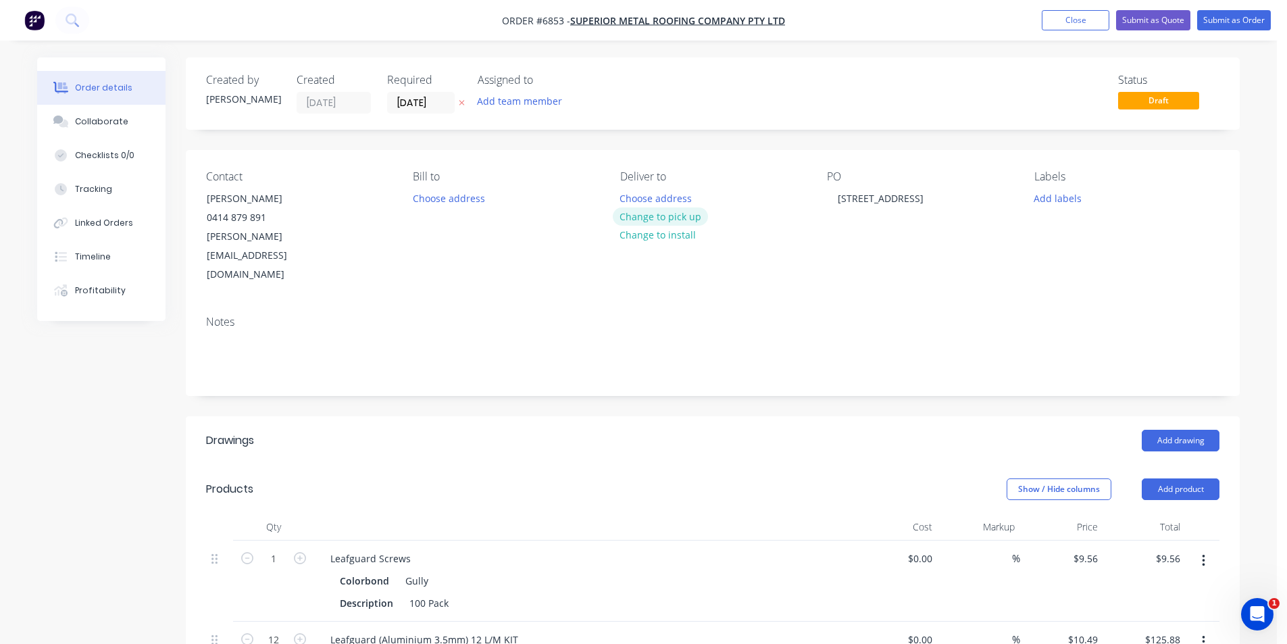
click at [693, 222] on button "Change to pick up" at bounding box center [661, 216] width 96 height 18
click at [1242, 26] on button "Submit as Order" at bounding box center [1234, 20] width 74 height 20
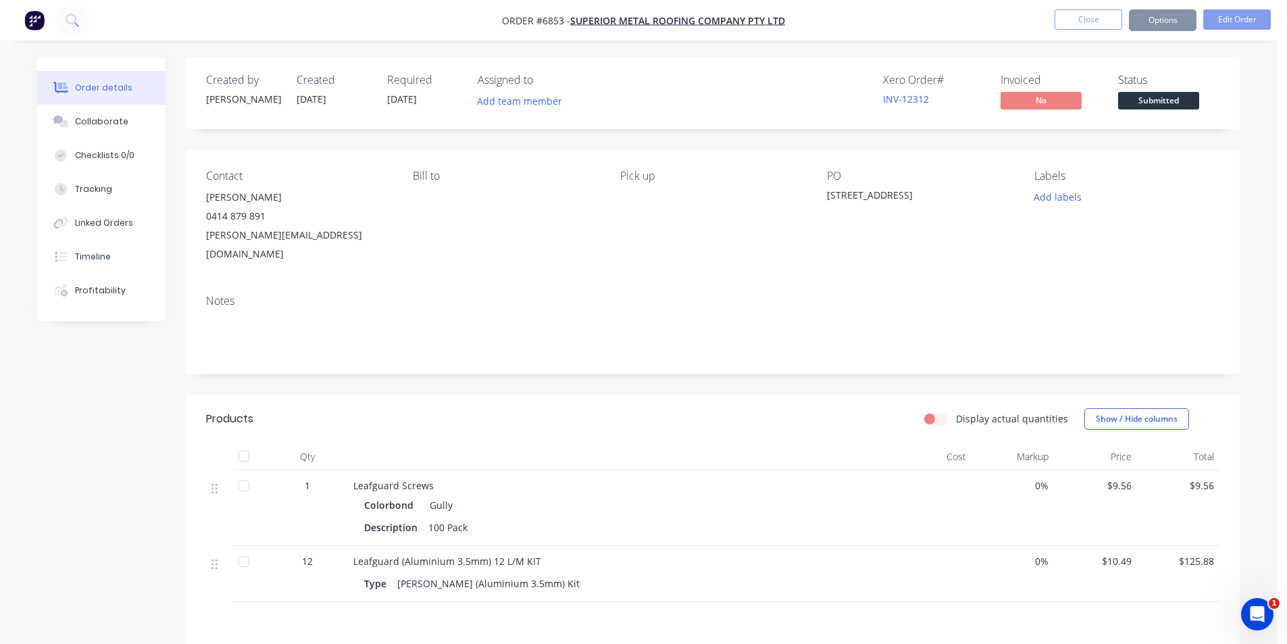
click at [1189, 101] on span "Submitted" at bounding box center [1158, 100] width 81 height 17
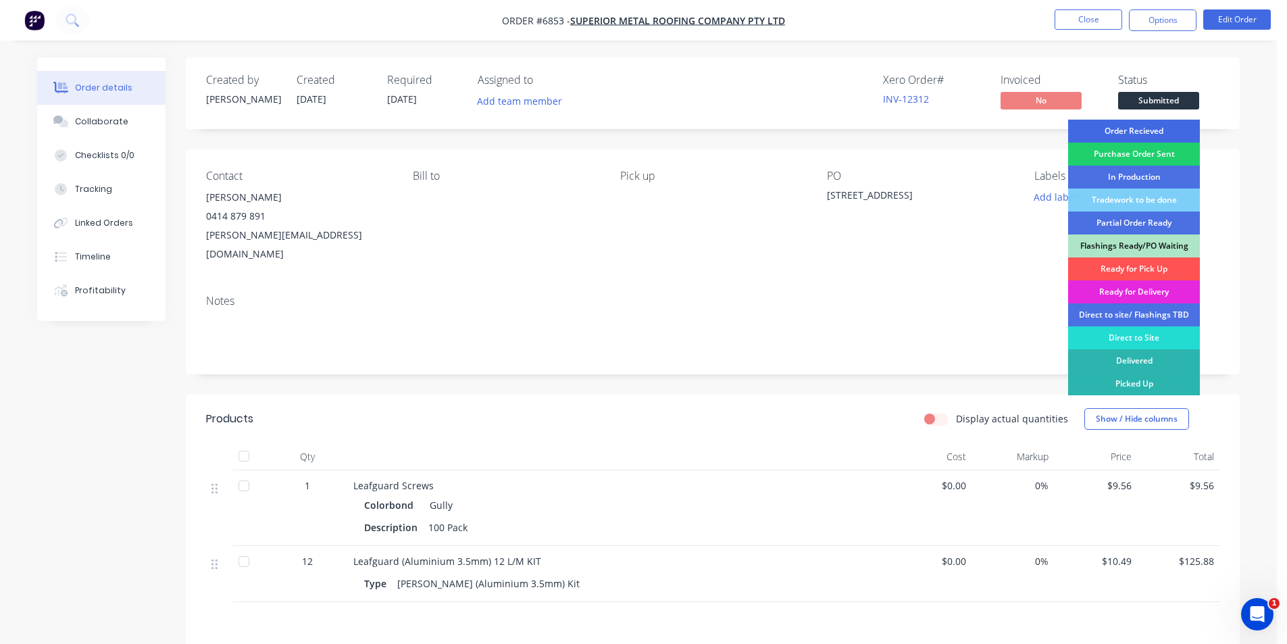
click at [1179, 131] on div "Order Recieved" at bounding box center [1134, 131] width 132 height 23
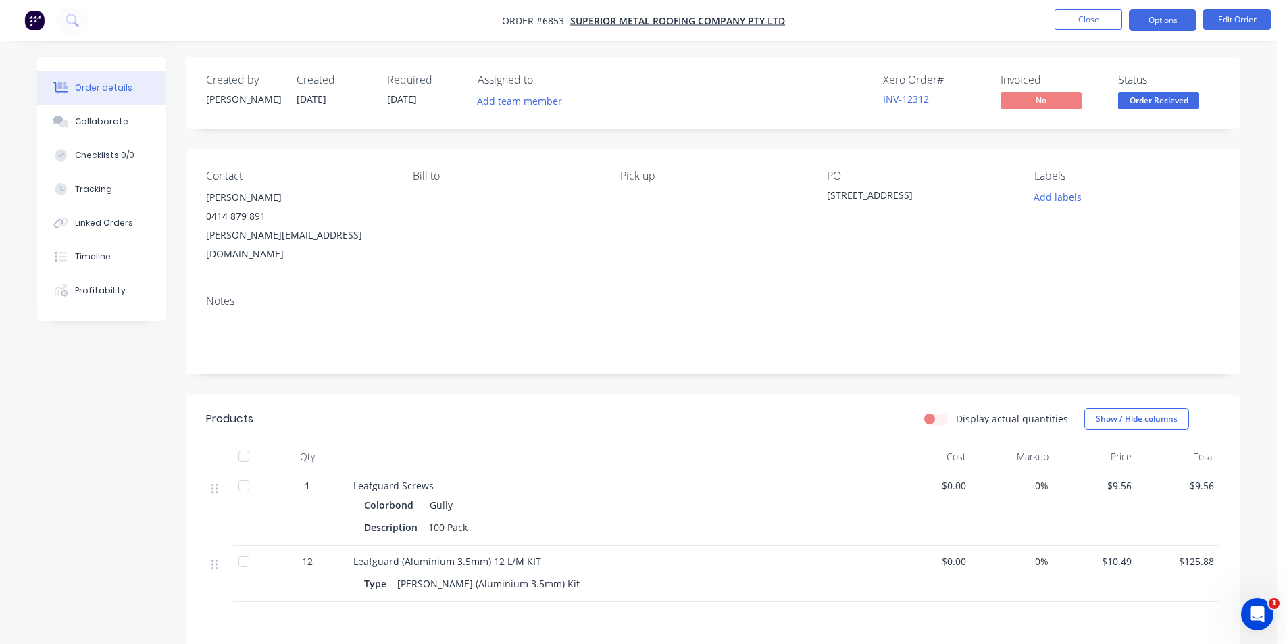
click at [1170, 18] on button "Options" at bounding box center [1163, 20] width 68 height 22
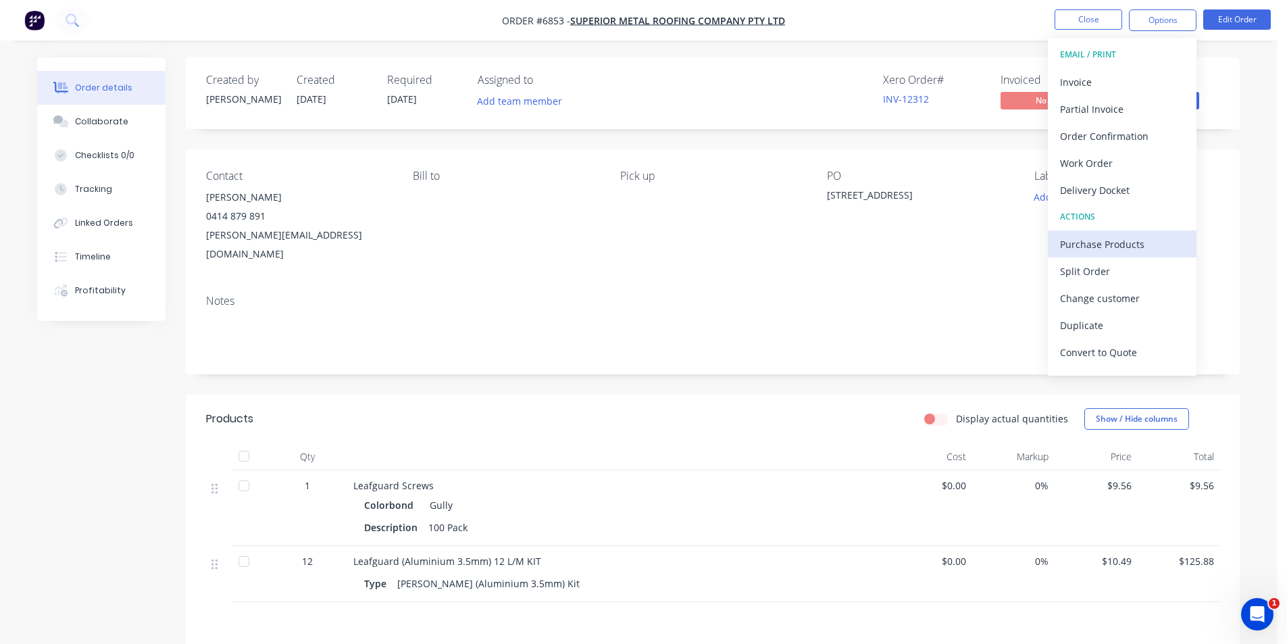
click at [1118, 247] on div "Purchase Products" at bounding box center [1122, 244] width 124 height 20
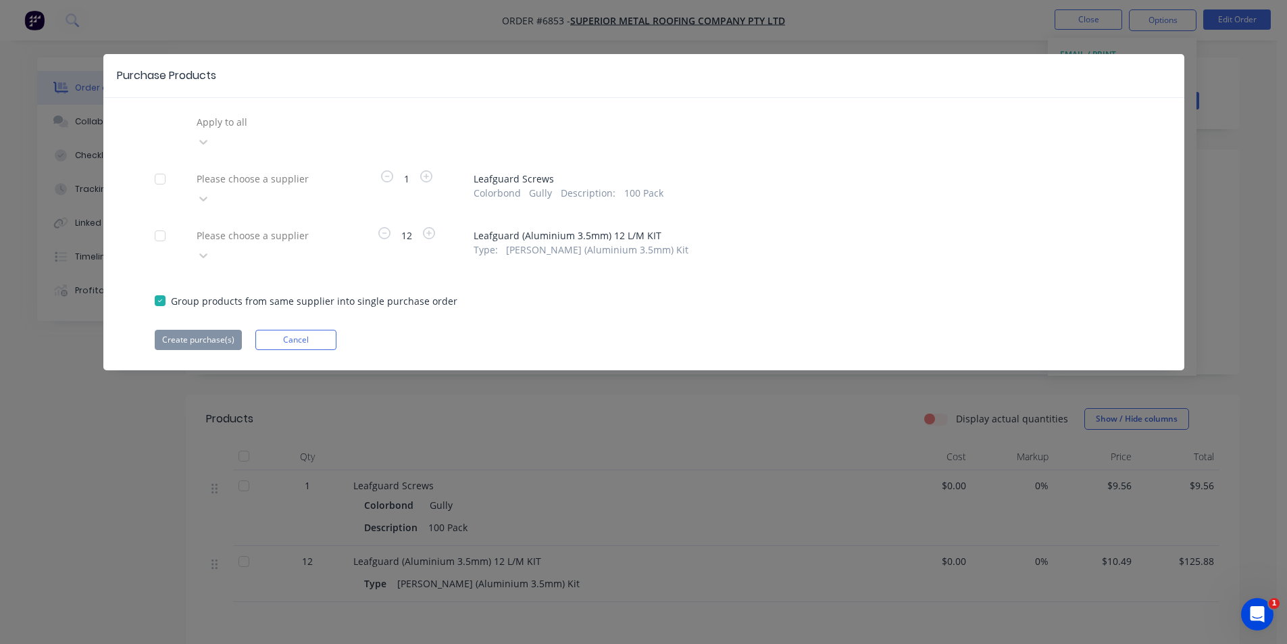
click at [298, 170] on div at bounding box center [292, 178] width 195 height 17
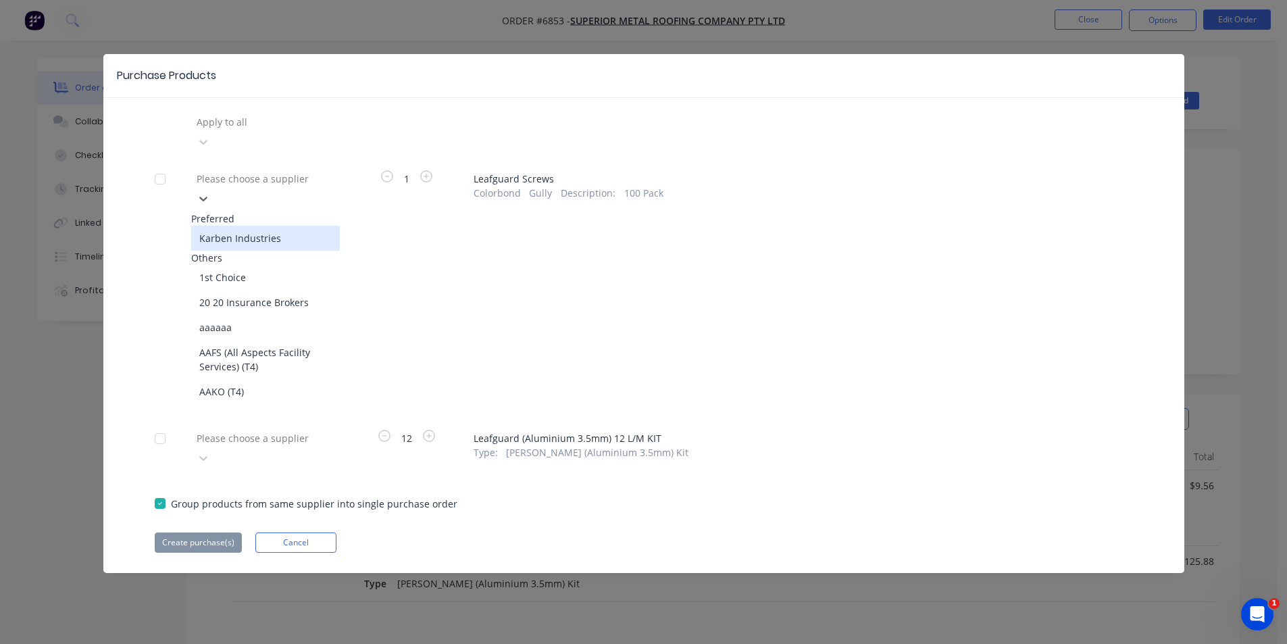
click at [295, 226] on div "Karben Industries" at bounding box center [265, 238] width 149 height 25
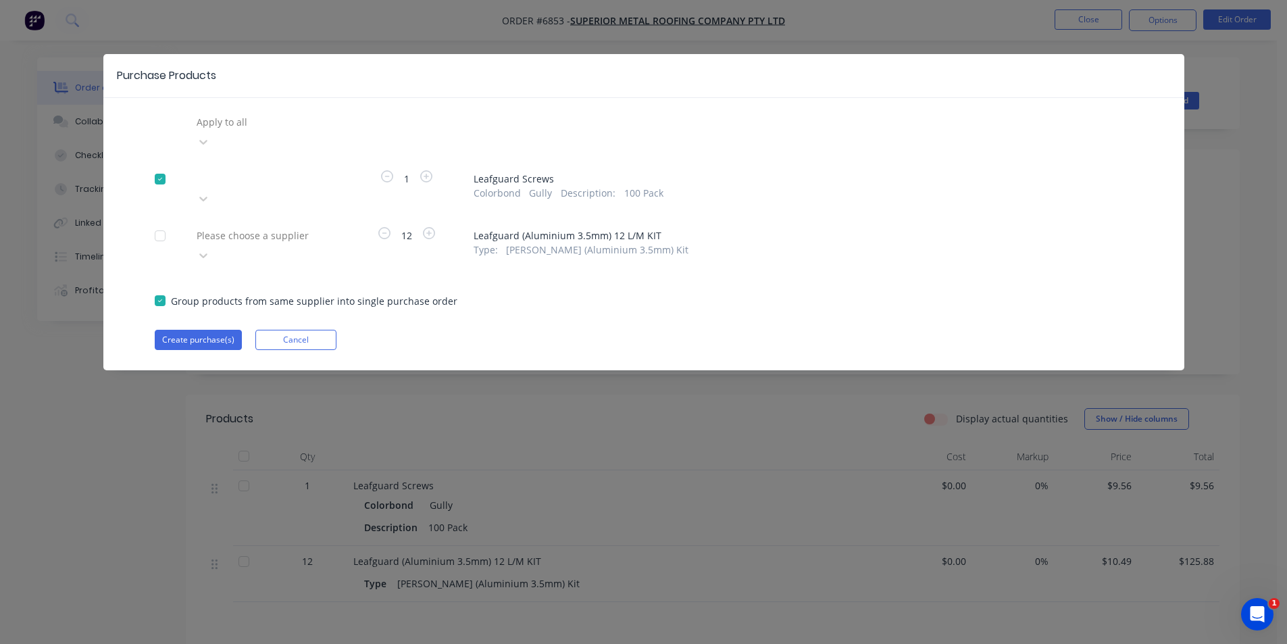
click at [301, 227] on div at bounding box center [292, 235] width 195 height 17
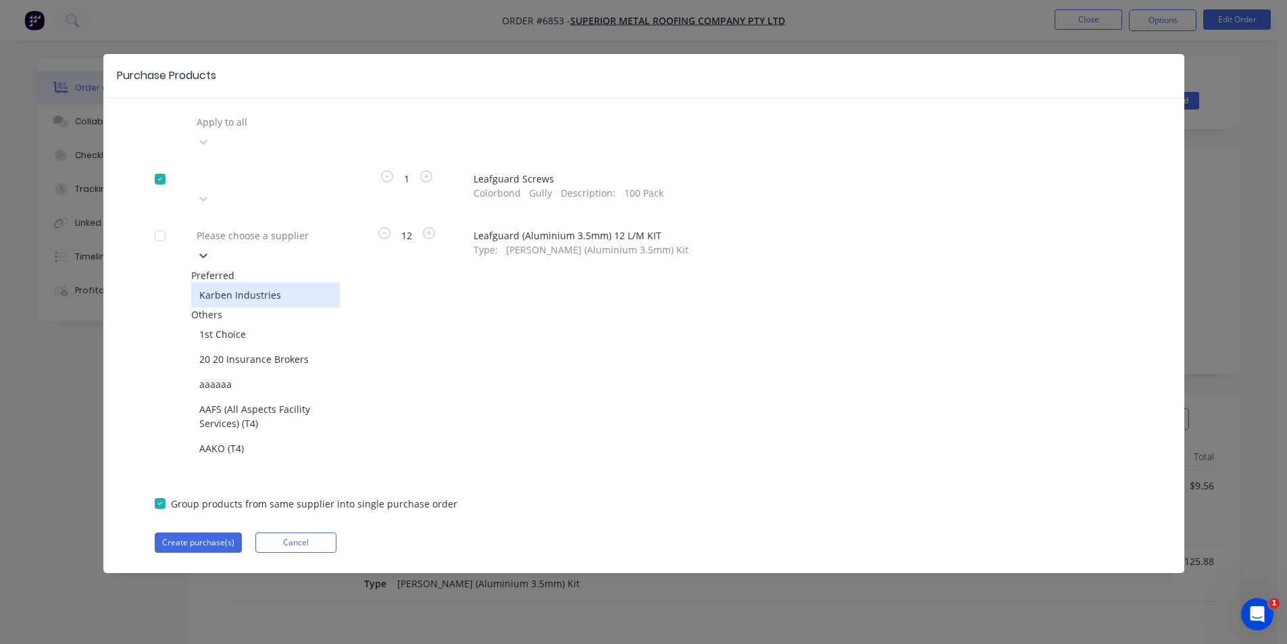
click at [297, 227] on div at bounding box center [292, 235] width 195 height 17
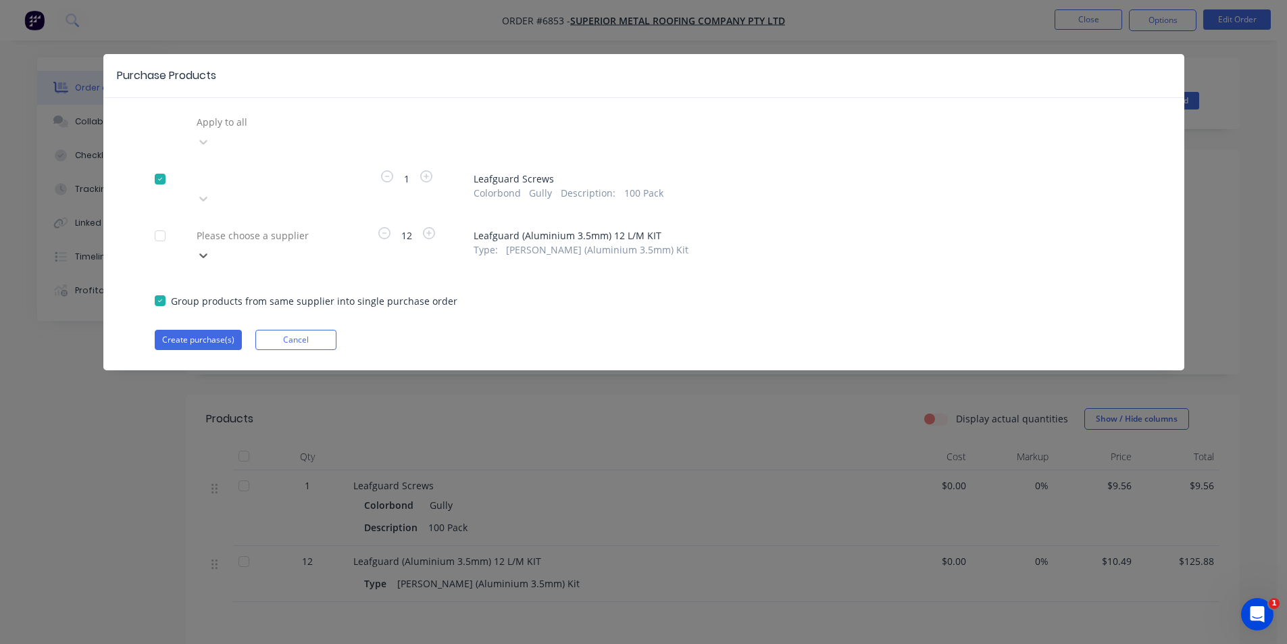
click at [296, 227] on div at bounding box center [292, 235] width 195 height 17
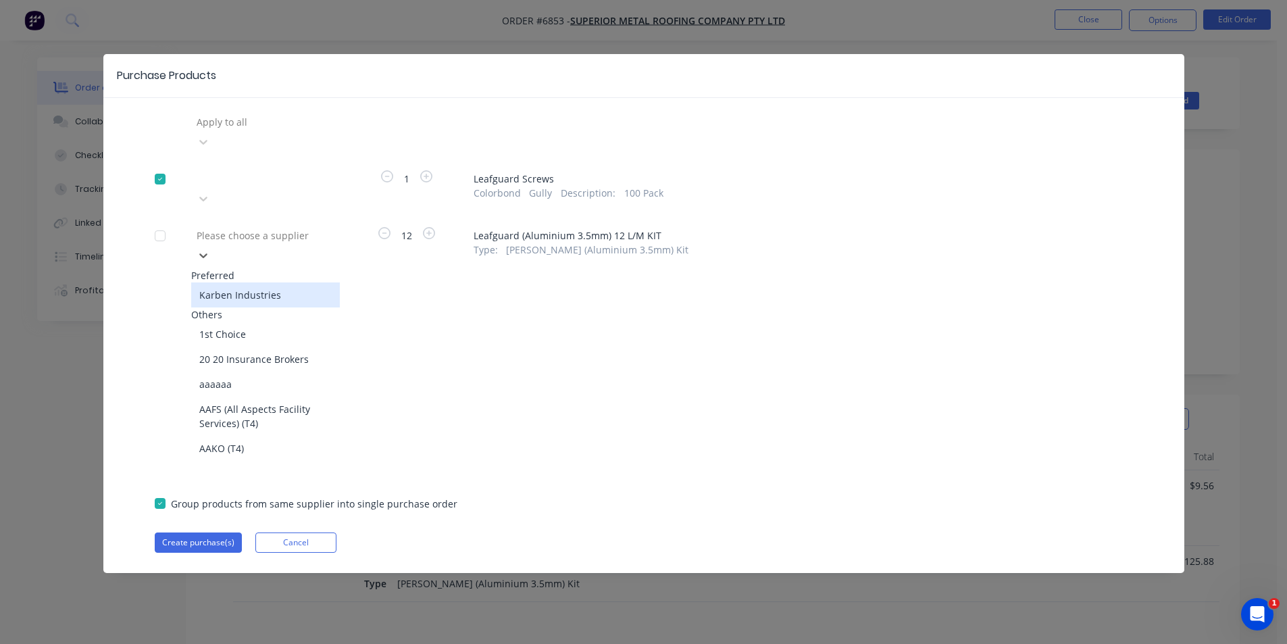
click at [241, 282] on div "Karben Industries" at bounding box center [265, 294] width 149 height 25
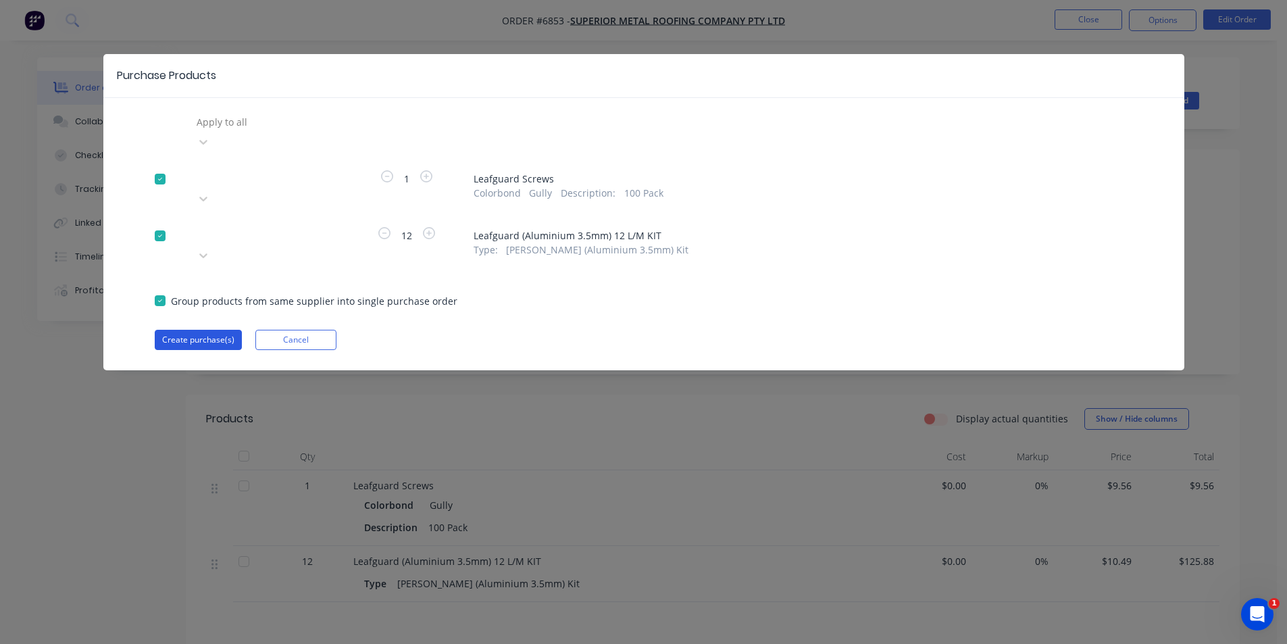
click at [203, 330] on button "Create purchase(s)" at bounding box center [198, 340] width 87 height 20
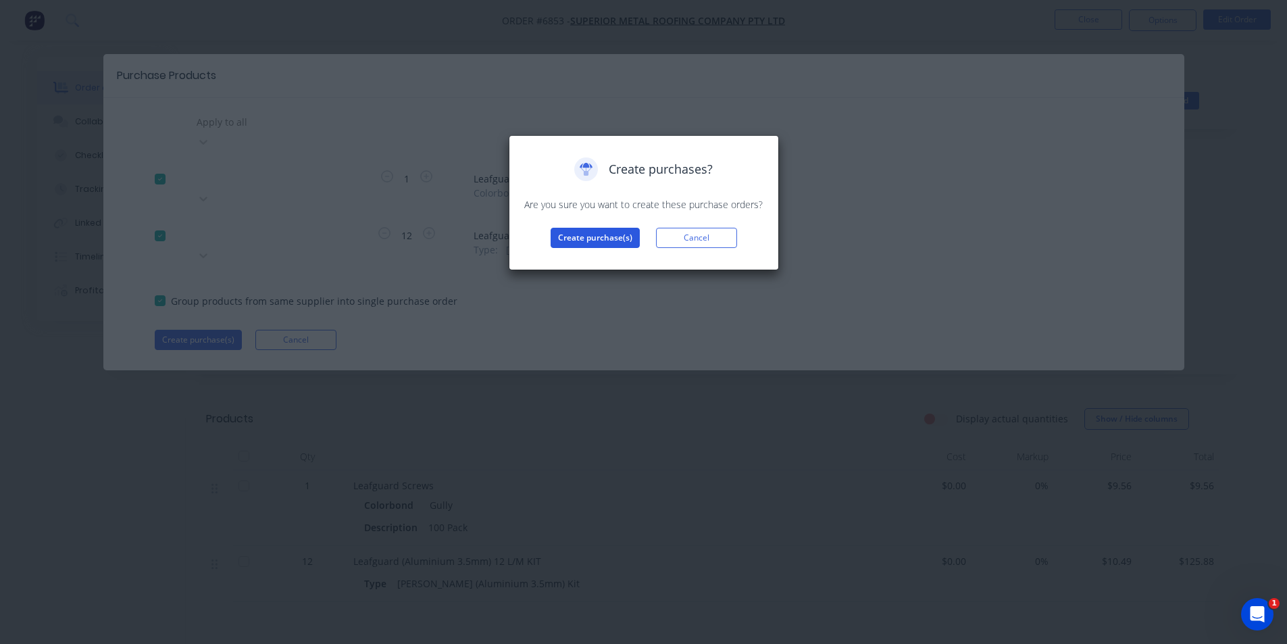
click at [581, 245] on button "Create purchase(s)" at bounding box center [594, 238] width 89 height 20
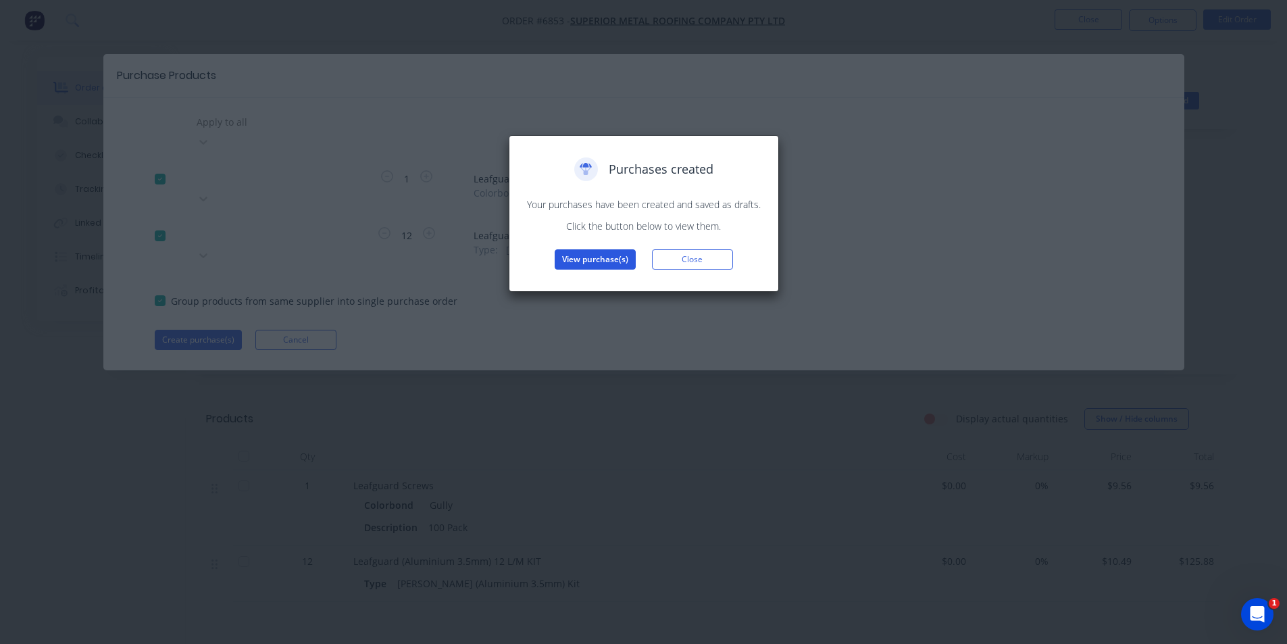
click at [620, 256] on button "View purchase(s)" at bounding box center [594, 259] width 81 height 20
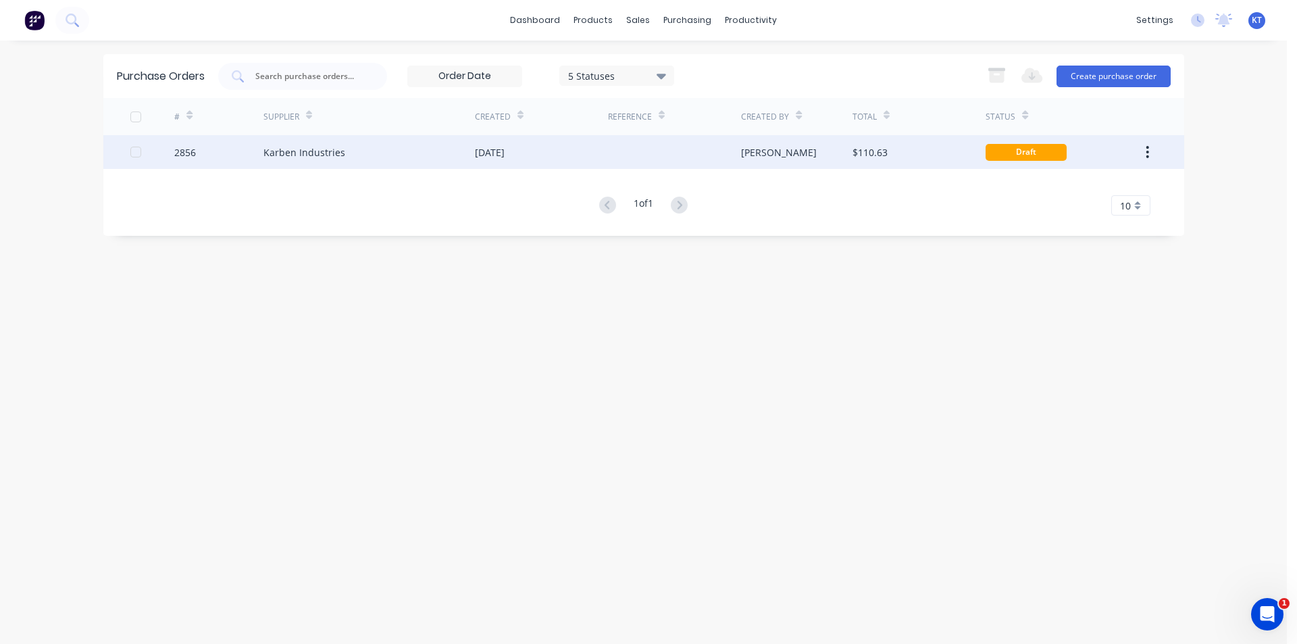
click at [481, 143] on div "[DATE]" at bounding box center [541, 152] width 133 height 34
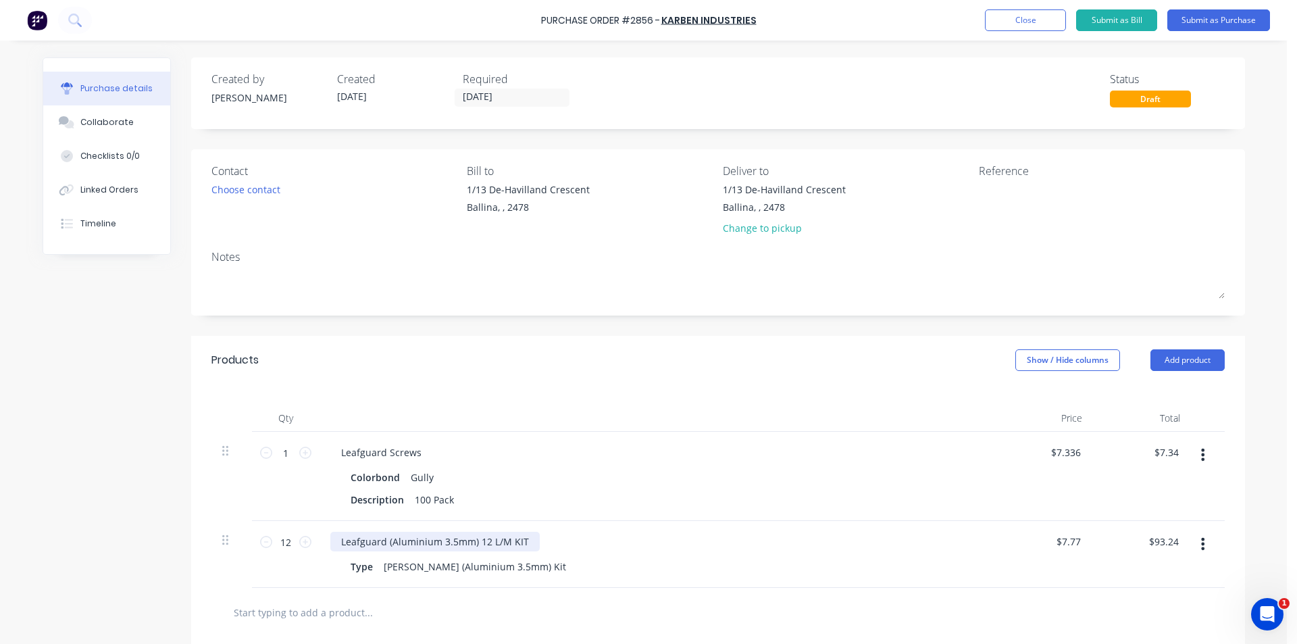
click at [529, 540] on div "Leafguard (Aluminium 3.5mm) 12 L/M KIT" at bounding box center [434, 542] width 209 height 20
click at [254, 191] on div "Choose contact" at bounding box center [245, 189] width 69 height 14
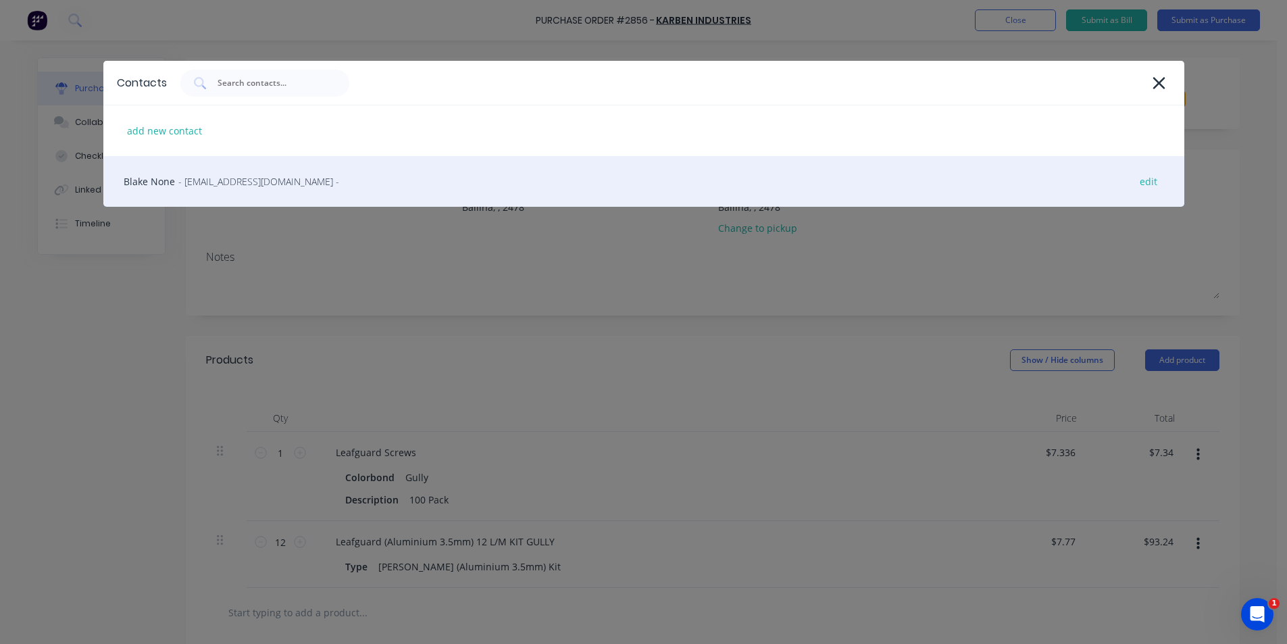
click at [261, 183] on span "- info@karben.com.au -" at bounding box center [258, 181] width 161 height 14
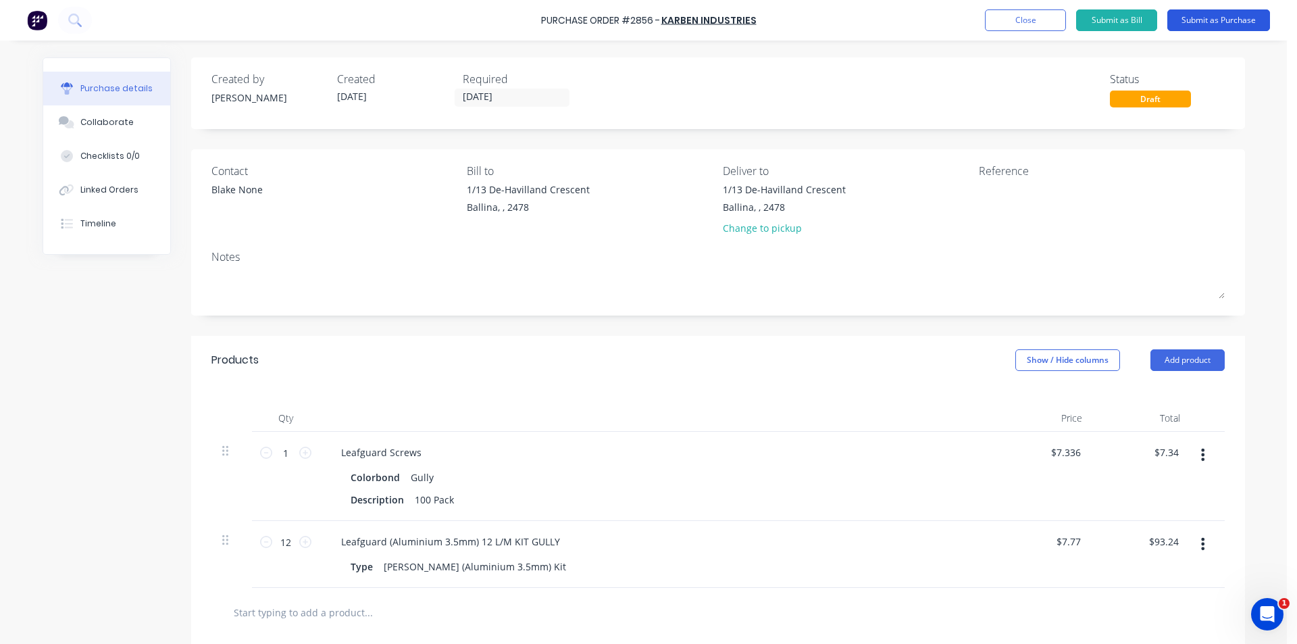
click at [1199, 26] on button "Submit as Purchase" at bounding box center [1218, 20] width 103 height 22
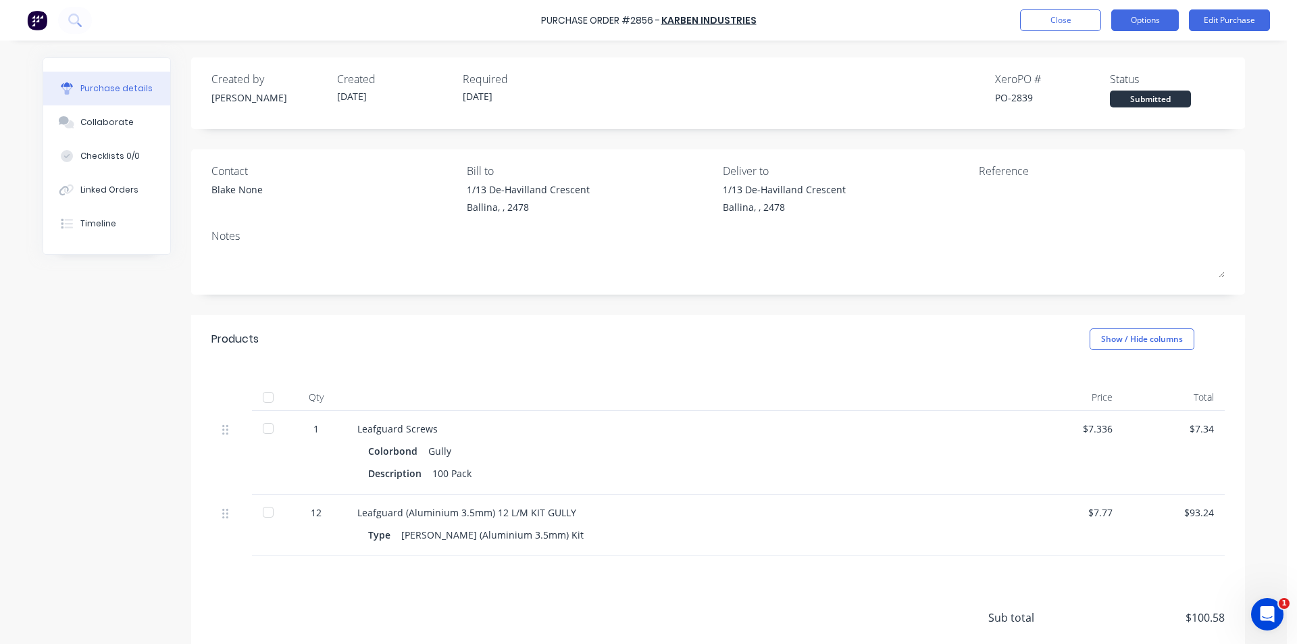
click at [1174, 26] on button "Options" at bounding box center [1145, 20] width 68 height 22
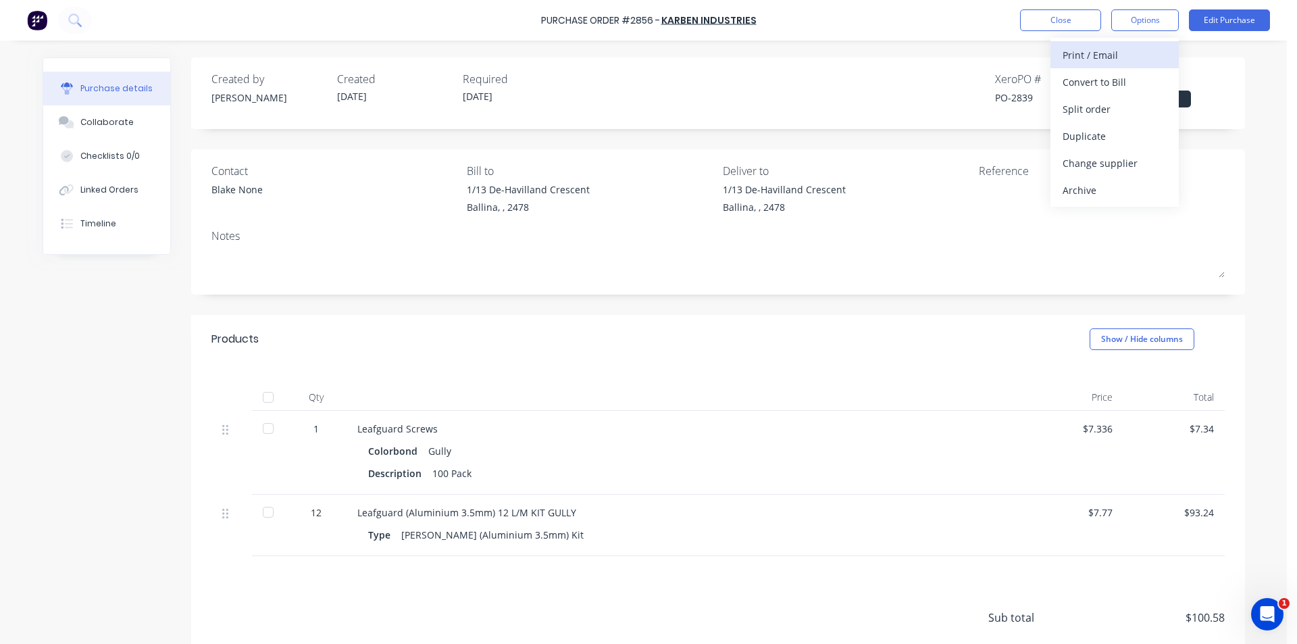
click at [1141, 66] on button "Print / Email" at bounding box center [1114, 54] width 128 height 27
click at [1142, 109] on div "Without pricing" at bounding box center [1114, 109] width 104 height 20
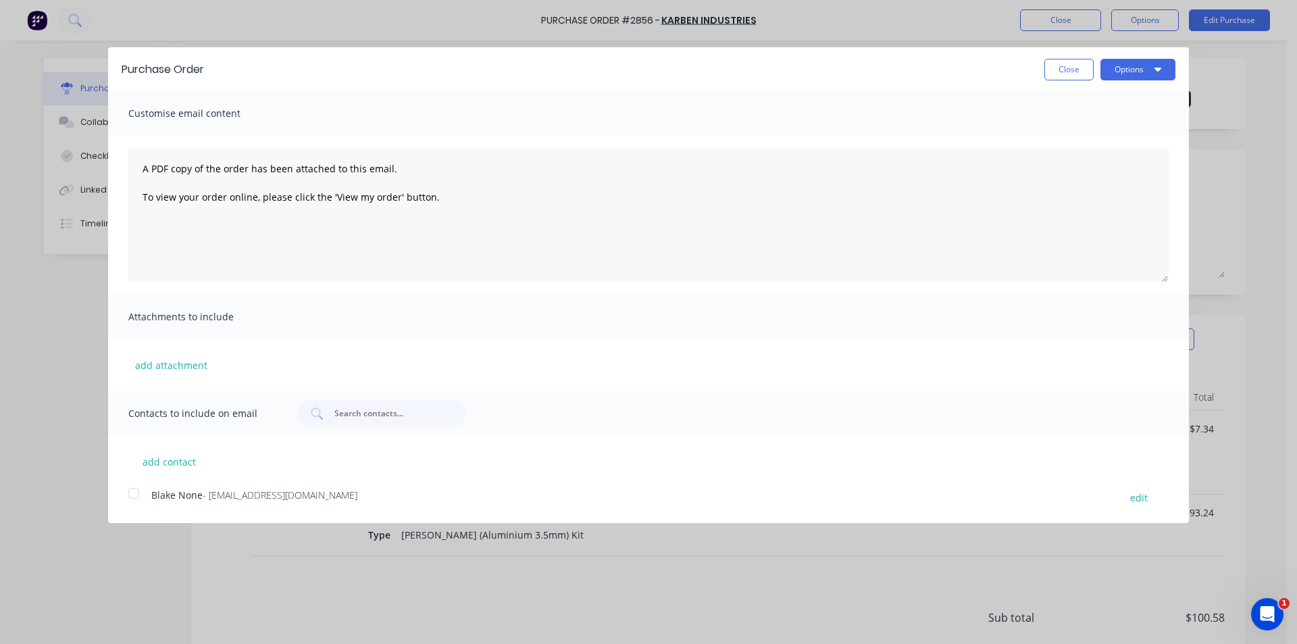
click at [140, 497] on div at bounding box center [133, 493] width 27 height 27
click at [1149, 70] on button "Options" at bounding box center [1137, 70] width 75 height 22
click at [1145, 125] on div "Email" at bounding box center [1111, 131] width 104 height 20
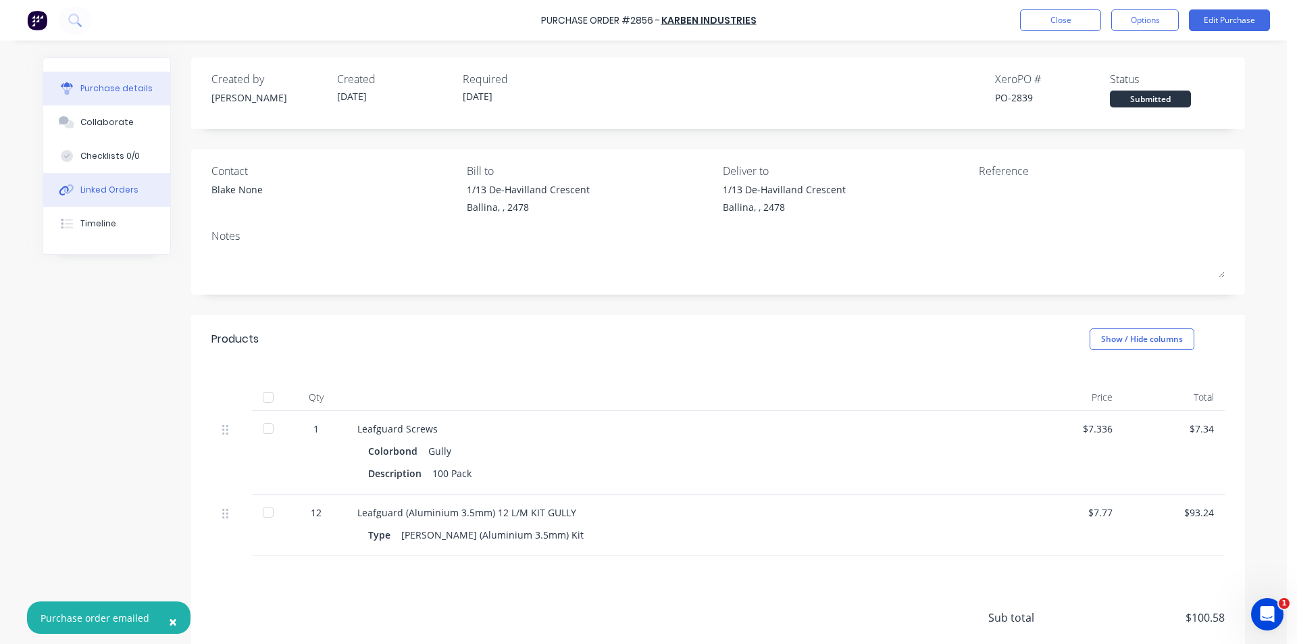
click at [92, 189] on div "Linked Orders" at bounding box center [109, 190] width 58 height 12
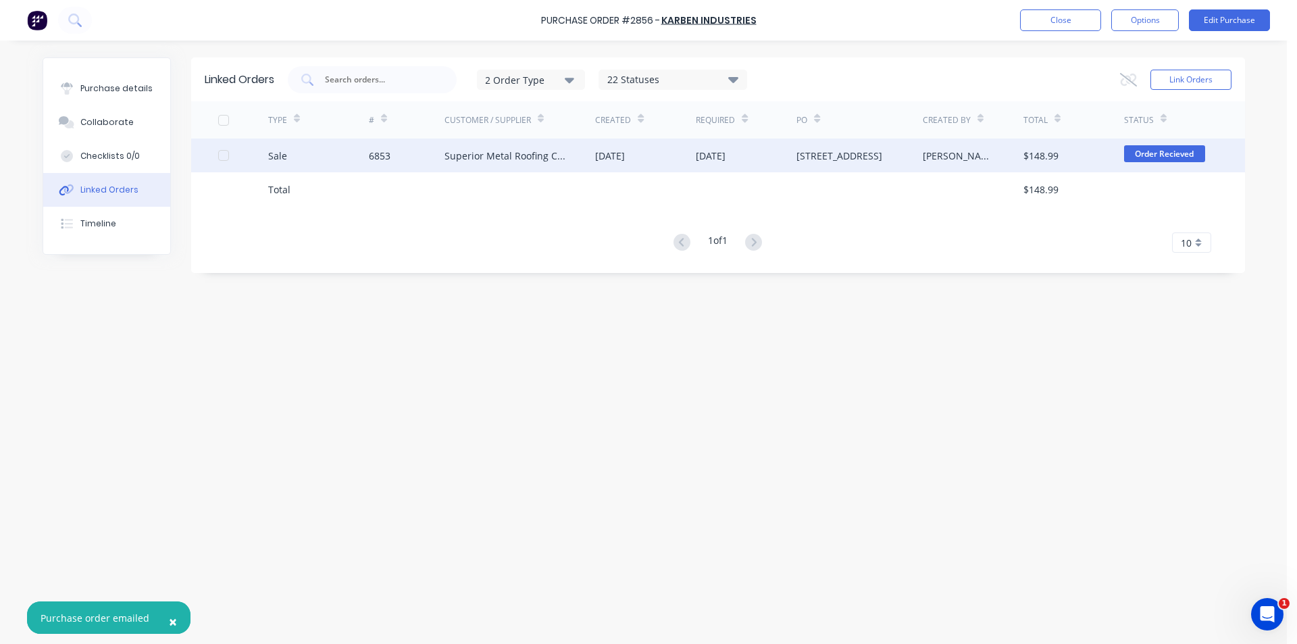
click at [519, 166] on div "Superior Metal Roofing Company Pty Ltd" at bounding box center [519, 155] width 151 height 34
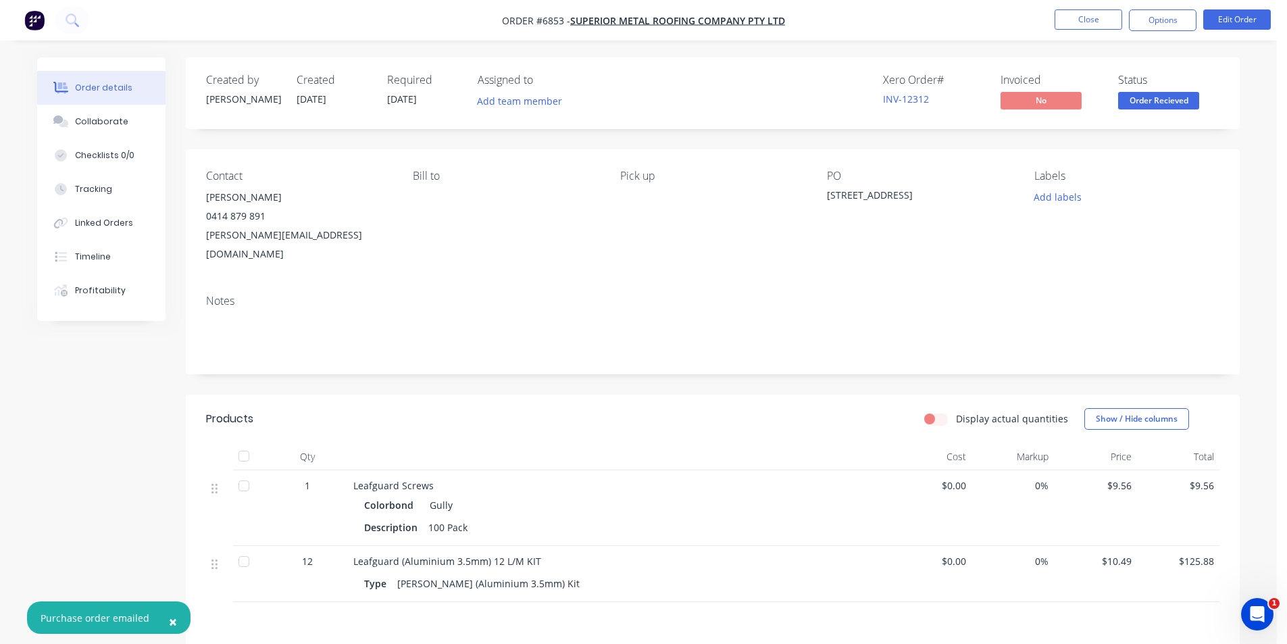
click at [68, 134] on button "Collaborate" at bounding box center [101, 122] width 128 height 34
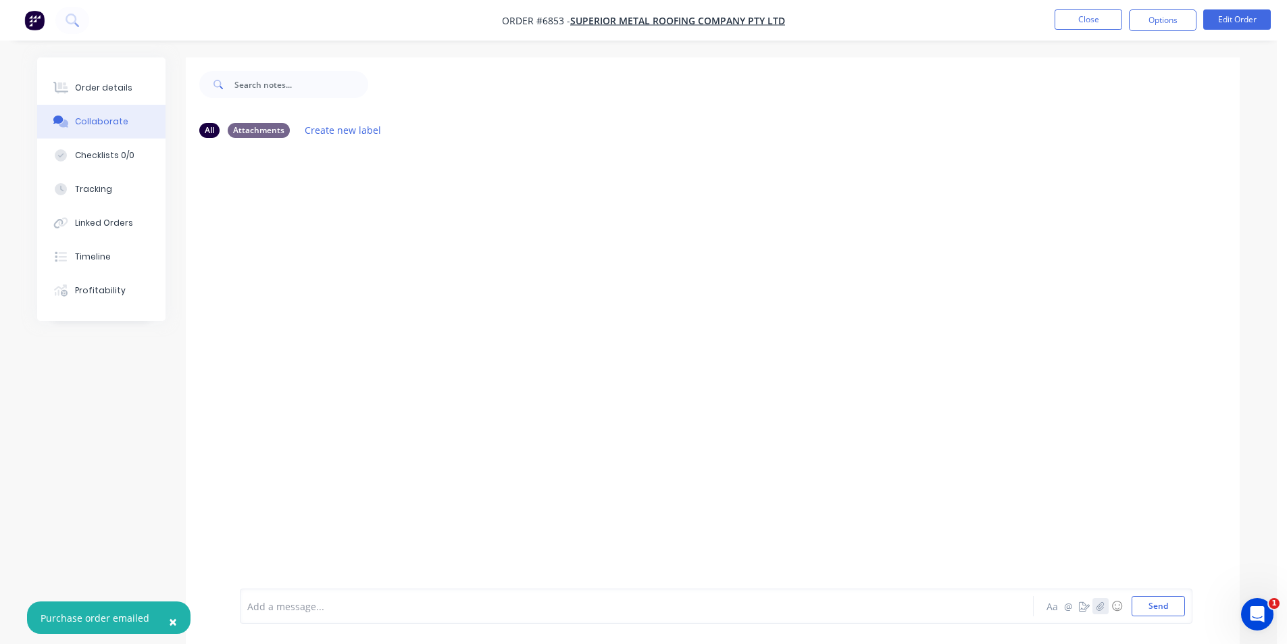
click at [1102, 604] on icon "button" at bounding box center [1100, 605] width 8 height 9
click at [1162, 602] on button "Send" at bounding box center [1157, 606] width 53 height 20
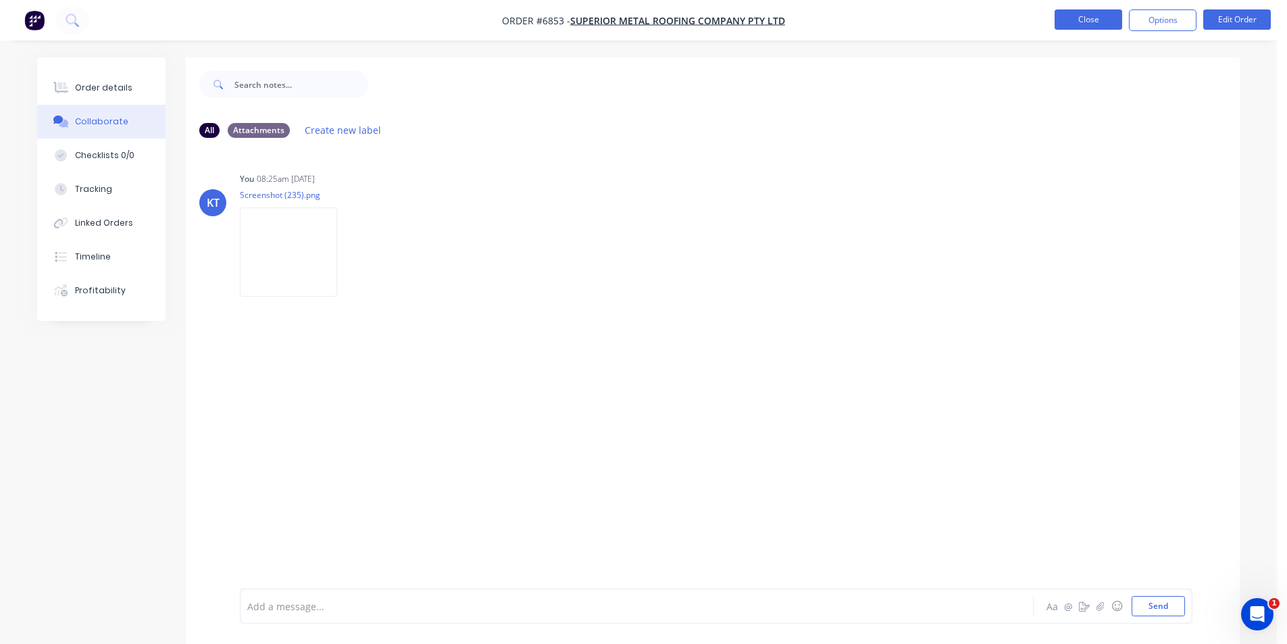
click at [1071, 21] on button "Close" at bounding box center [1088, 19] width 68 height 20
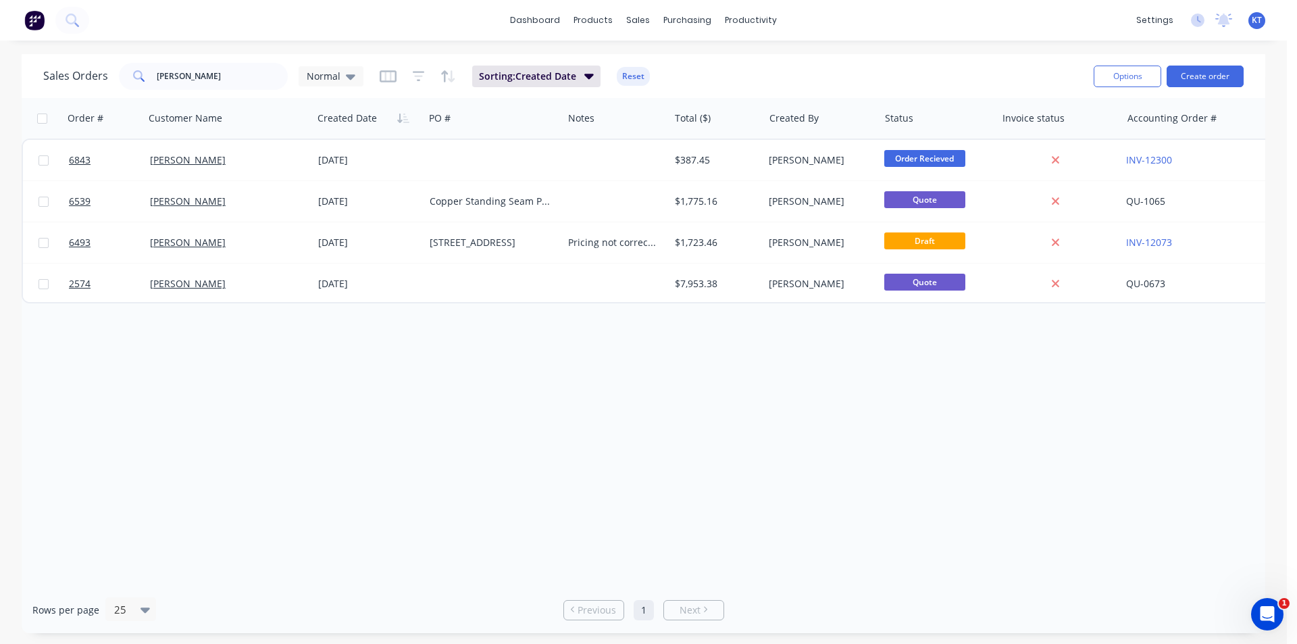
drag, startPoint x: 211, startPoint y: 97, endPoint x: 220, endPoint y: 72, distance: 26.5
click at [212, 95] on div "Sales Orders bastien Normal Sorting: Created Date Reset Options Create order" at bounding box center [643, 76] width 1243 height 44
click at [220, 72] on input "bastien" at bounding box center [223, 76] width 132 height 27
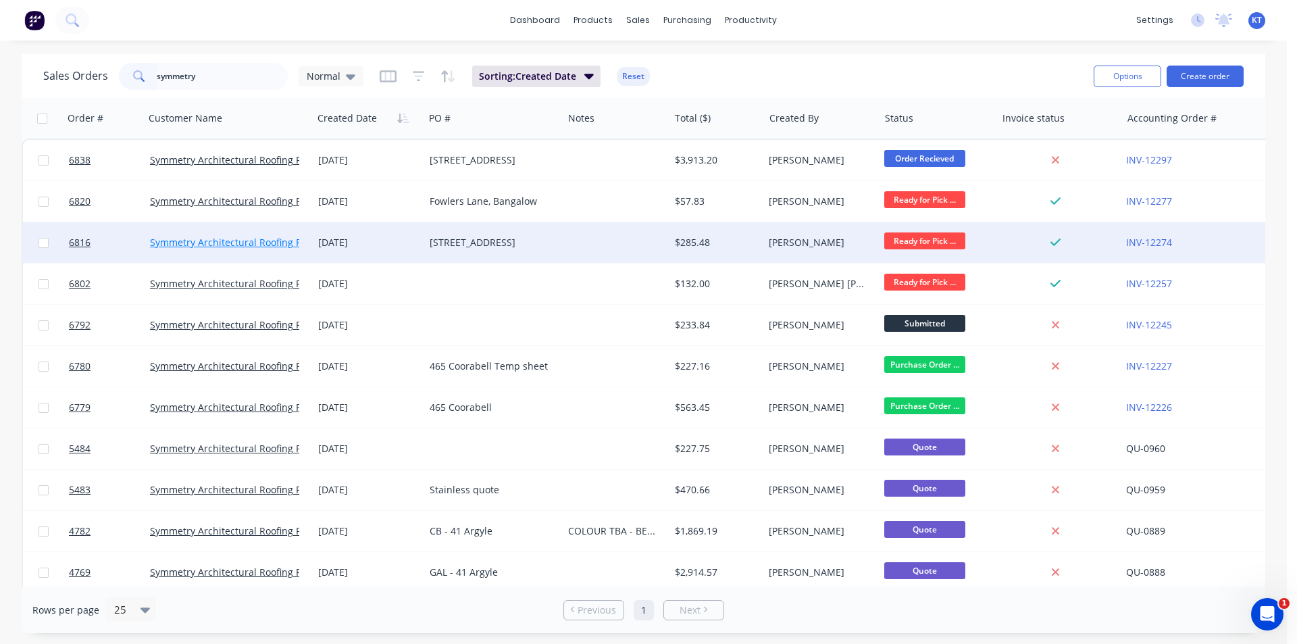
click at [292, 241] on link "Symmetry Architectural Roofing Pty Ltd" at bounding box center [238, 242] width 176 height 13
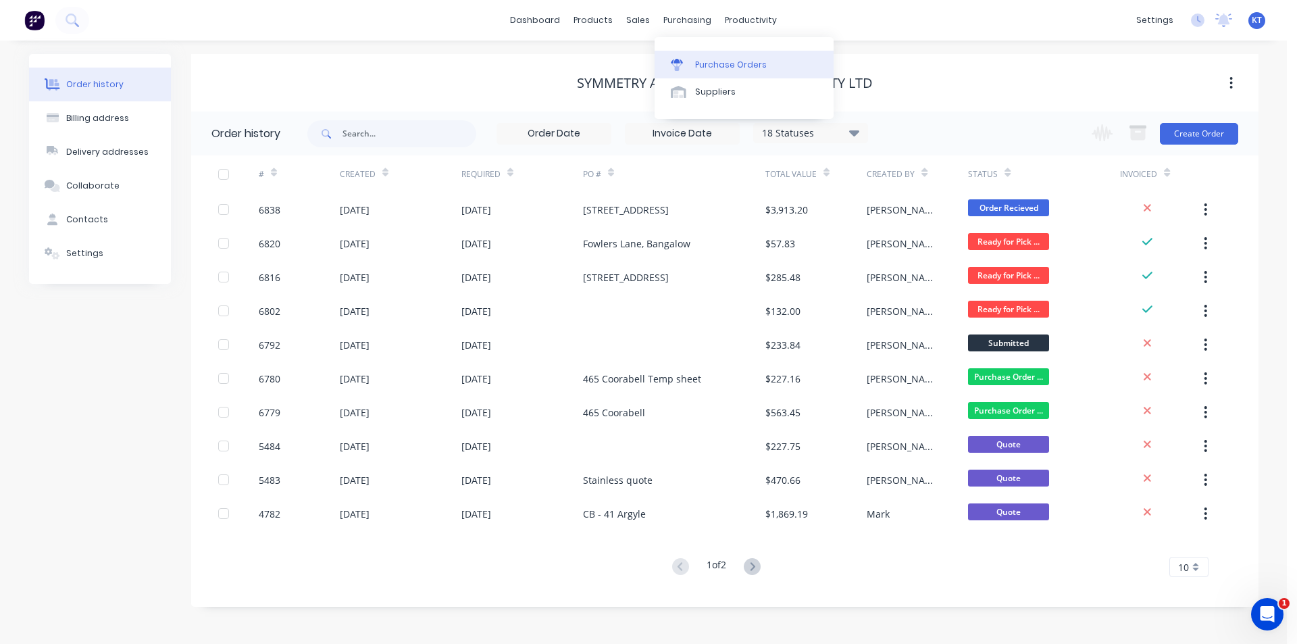
click at [717, 60] on div "Purchase Orders" at bounding box center [731, 65] width 72 height 12
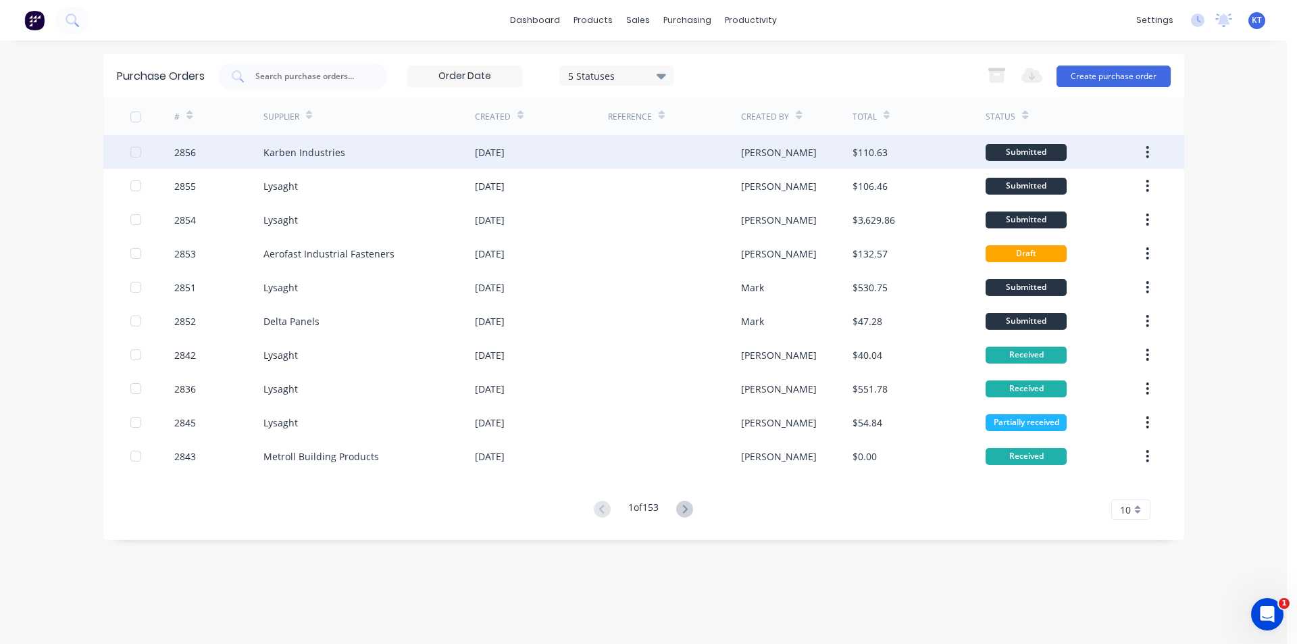
click at [877, 154] on div "$110.63" at bounding box center [869, 152] width 35 height 14
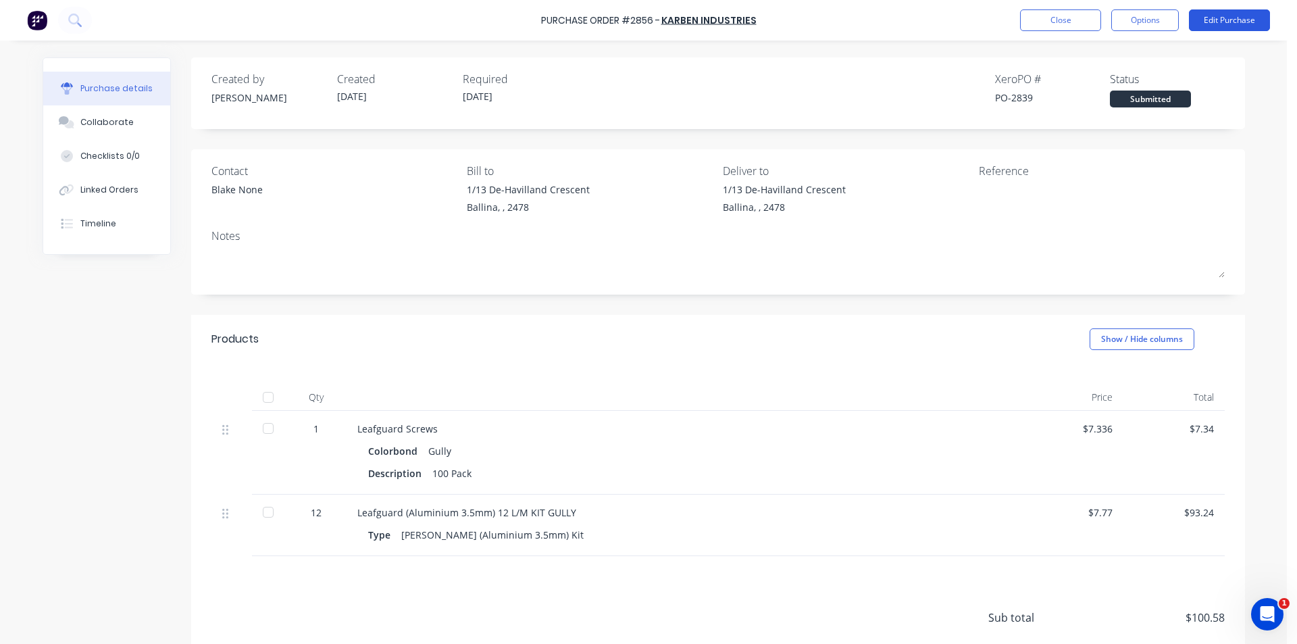
click at [1209, 23] on button "Edit Purchase" at bounding box center [1229, 20] width 81 height 22
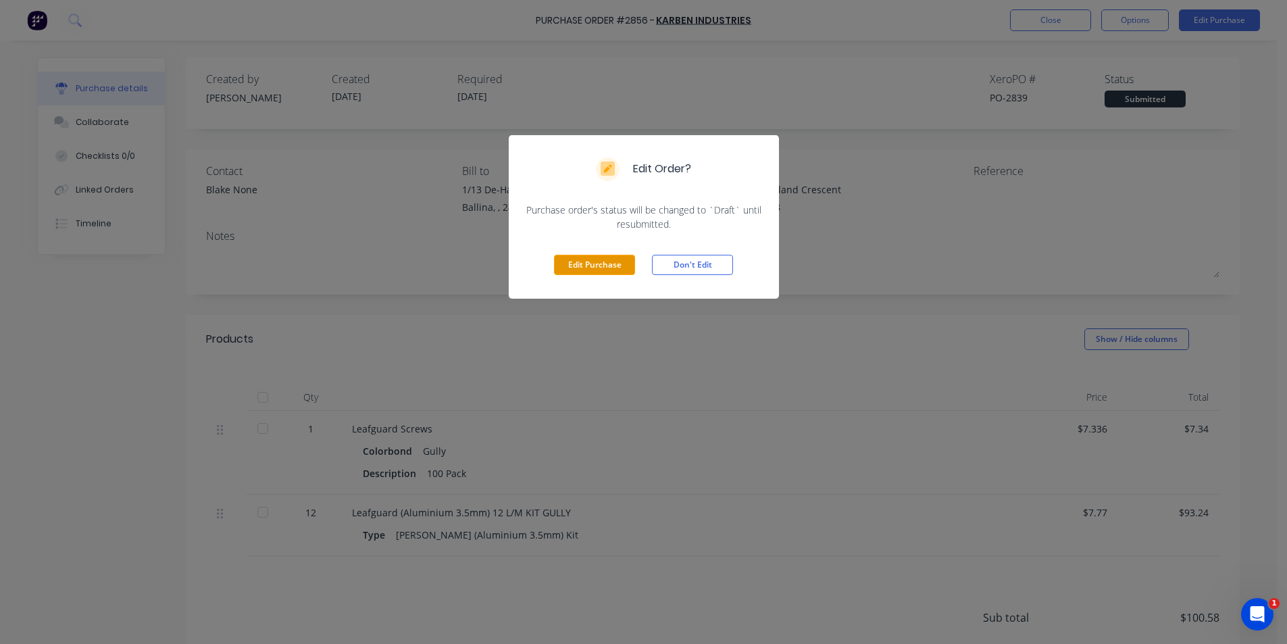
click at [588, 263] on button "Edit Purchase" at bounding box center [594, 265] width 81 height 20
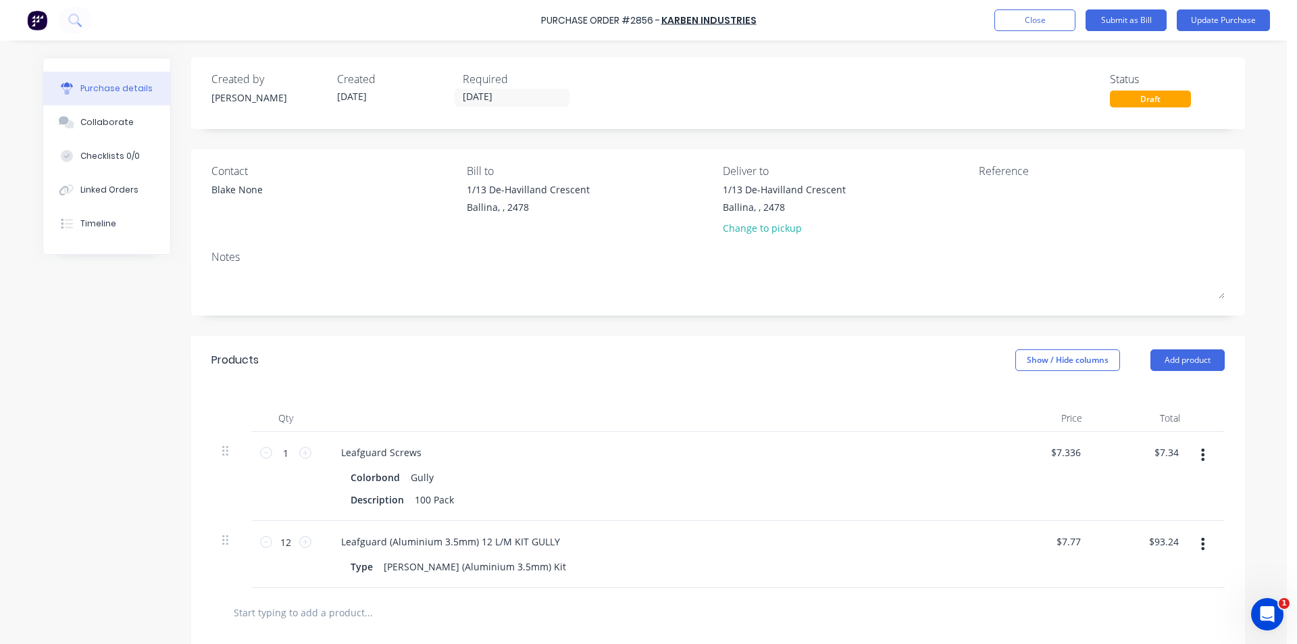
click at [1202, 450] on button "button" at bounding box center [1203, 454] width 32 height 24
click at [1160, 580] on button "Delete" at bounding box center [1161, 571] width 115 height 27
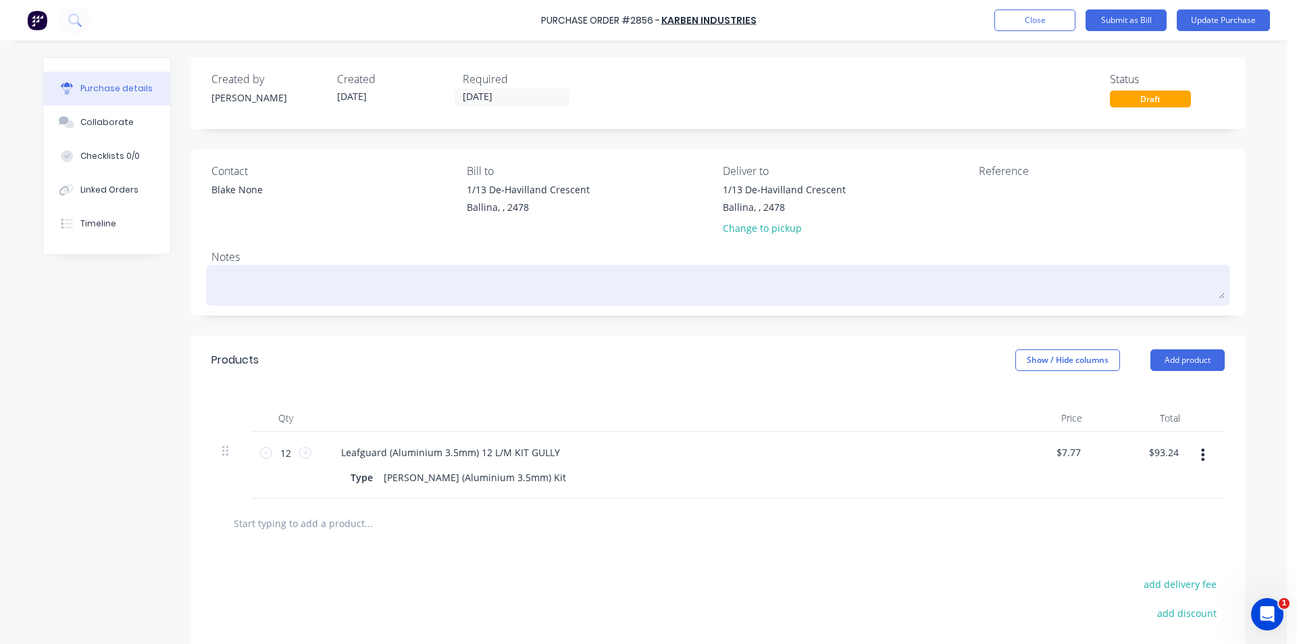
click at [256, 273] on textarea at bounding box center [717, 283] width 1013 height 30
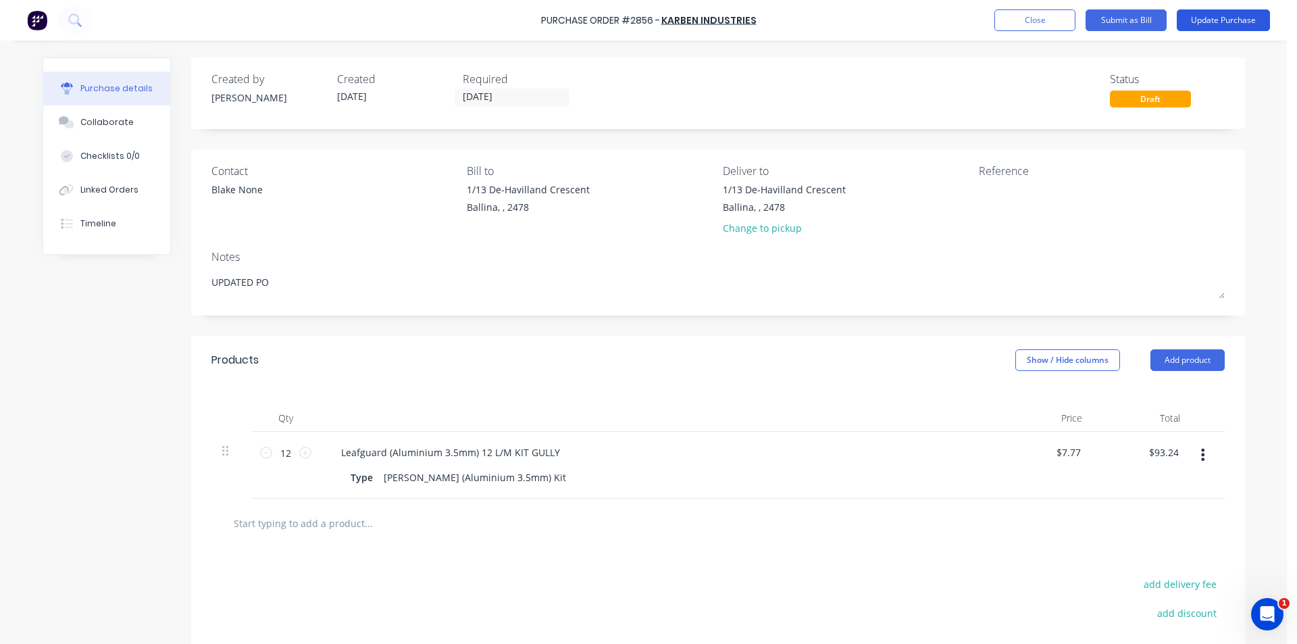
click at [1199, 18] on button "Update Purchase" at bounding box center [1223, 20] width 93 height 22
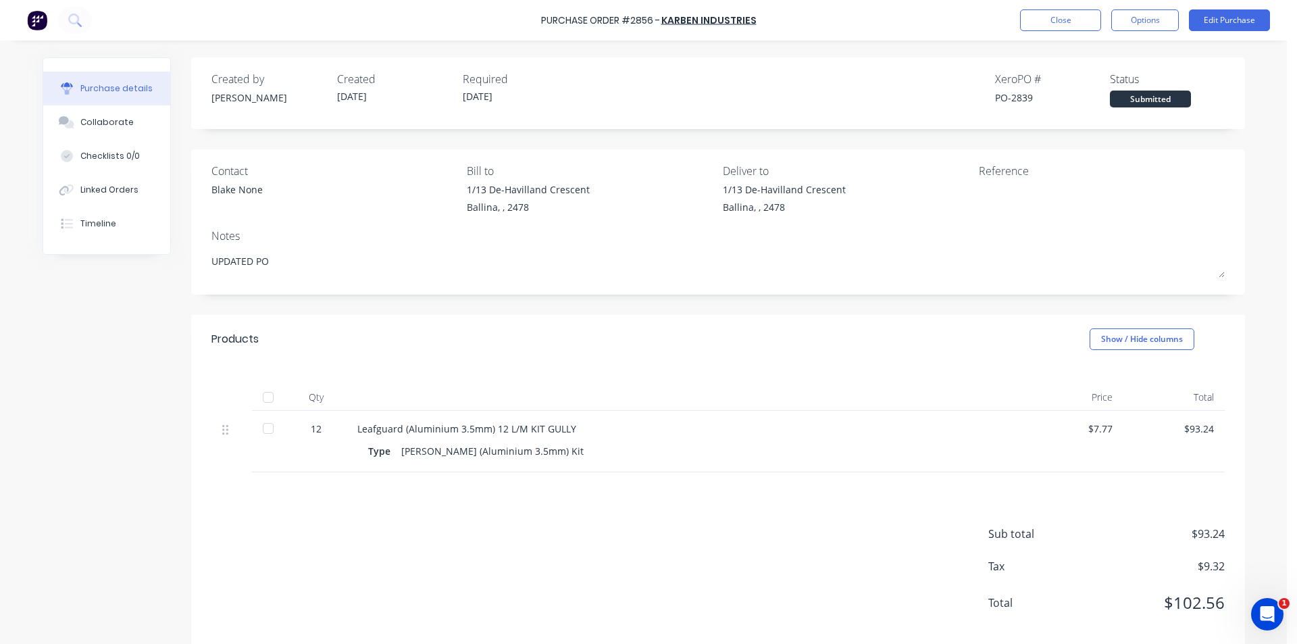
click at [1147, 8] on div "Purchase Order #2856 - Karben Industries Close Options Edit Purchase" at bounding box center [648, 20] width 1297 height 41
drag, startPoint x: 1147, startPoint y: 21, endPoint x: 1146, endPoint y: 28, distance: 7.6
click at [1146, 20] on button "Options" at bounding box center [1145, 20] width 68 height 22
click at [1140, 55] on div "Print / Email" at bounding box center [1114, 55] width 104 height 20
click at [1110, 110] on div "Without pricing" at bounding box center [1114, 109] width 104 height 20
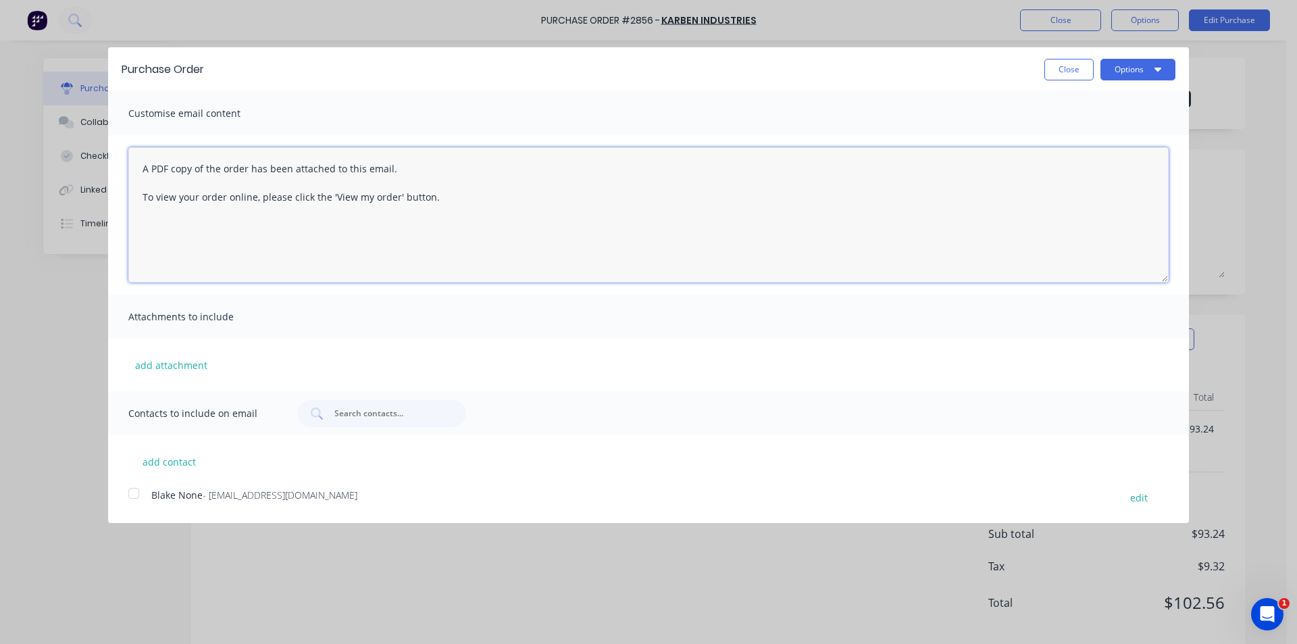
click at [141, 166] on textarea "A PDF copy of the order has been attached to this email. To view your order onl…" at bounding box center [648, 214] width 1040 height 135
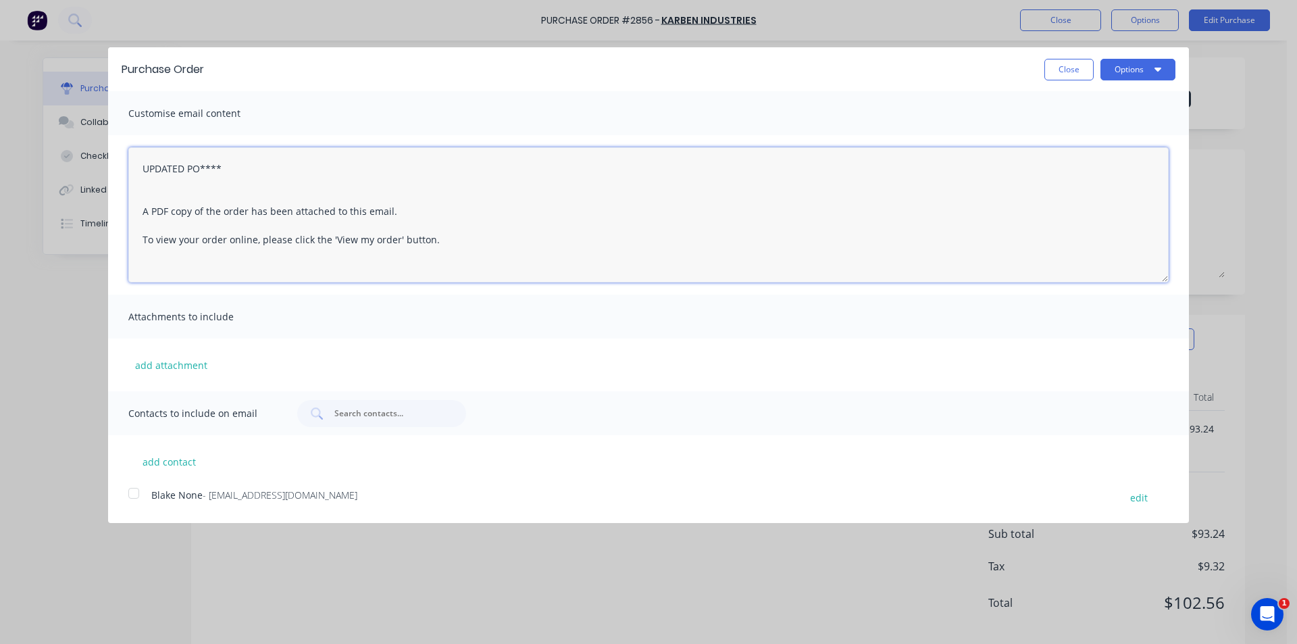
drag, startPoint x: 133, startPoint y: 492, endPoint x: 170, endPoint y: 487, distance: 37.5
click at [133, 492] on div at bounding box center [133, 493] width 27 height 27
click at [1152, 70] on button "Options" at bounding box center [1137, 70] width 75 height 22
click at [1146, 130] on div "Email" at bounding box center [1111, 131] width 104 height 20
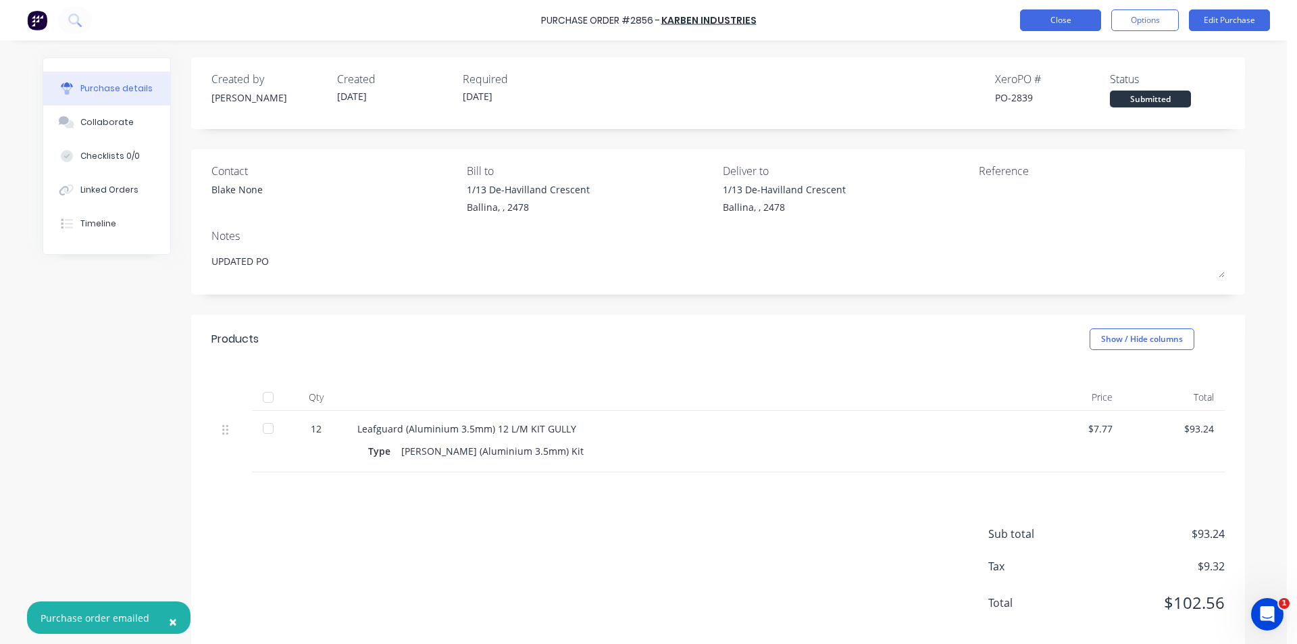
click at [1077, 23] on button "Close" at bounding box center [1060, 20] width 81 height 22
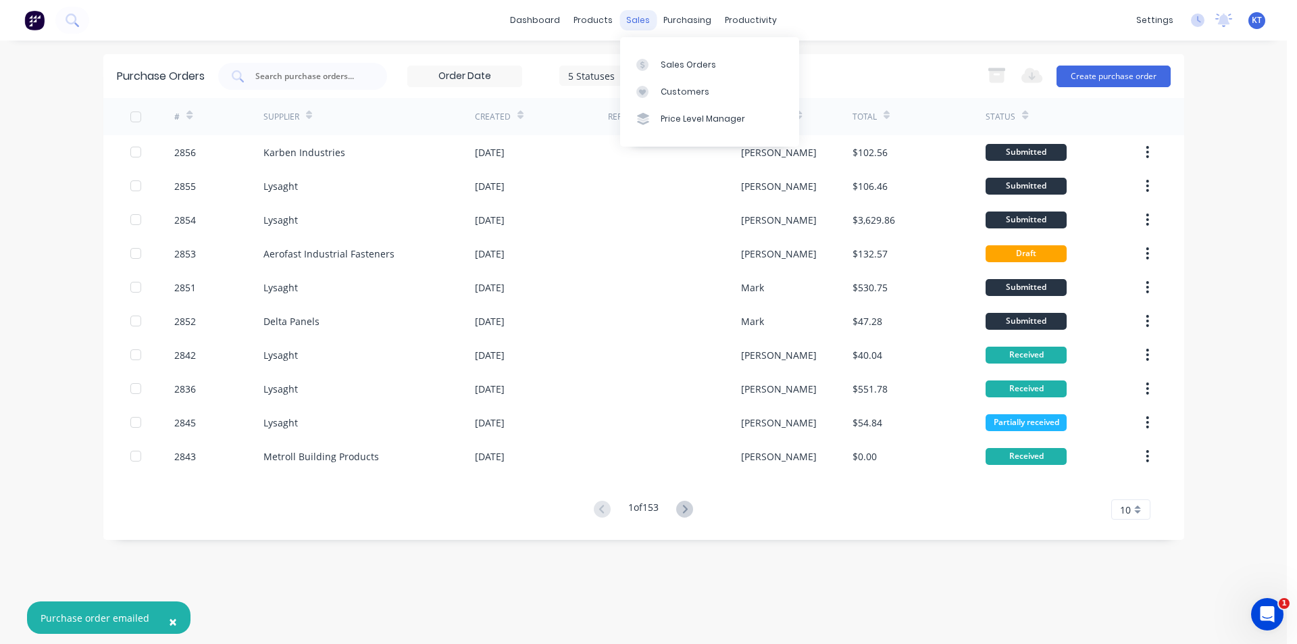
click at [635, 25] on div "sales" at bounding box center [637, 20] width 37 height 20
click at [702, 59] on div "Sales Orders" at bounding box center [688, 65] width 55 height 12
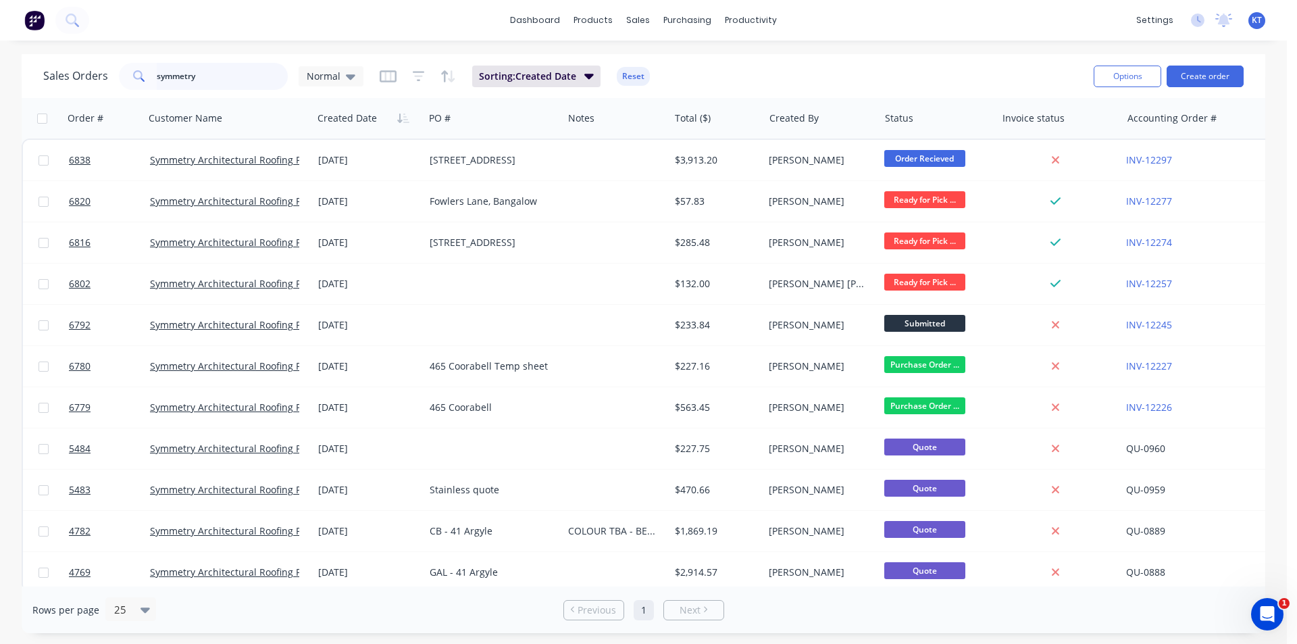
click at [207, 74] on input "symmetry" at bounding box center [223, 76] width 132 height 27
click at [206, 74] on input "symmetry" at bounding box center [223, 76] width 132 height 27
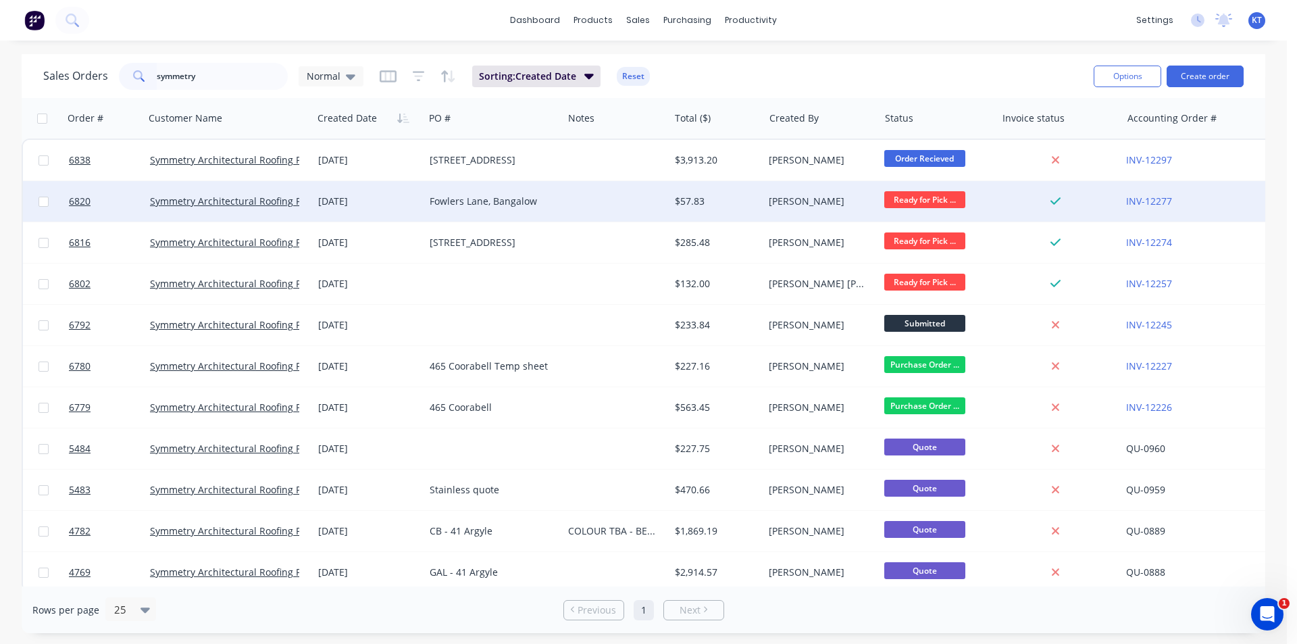
click at [494, 207] on div "Fowlers Lane, Bangalow" at bounding box center [491, 202] width 122 height 14
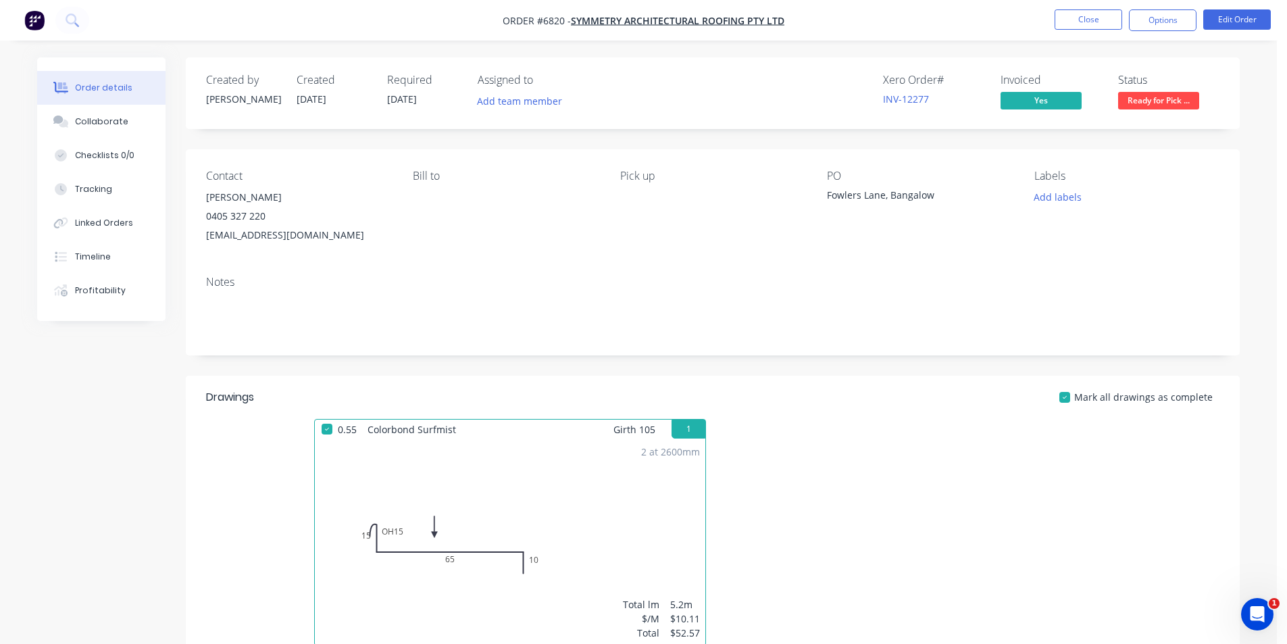
click at [1184, 96] on span "Ready for Pick ..." at bounding box center [1158, 100] width 81 height 17
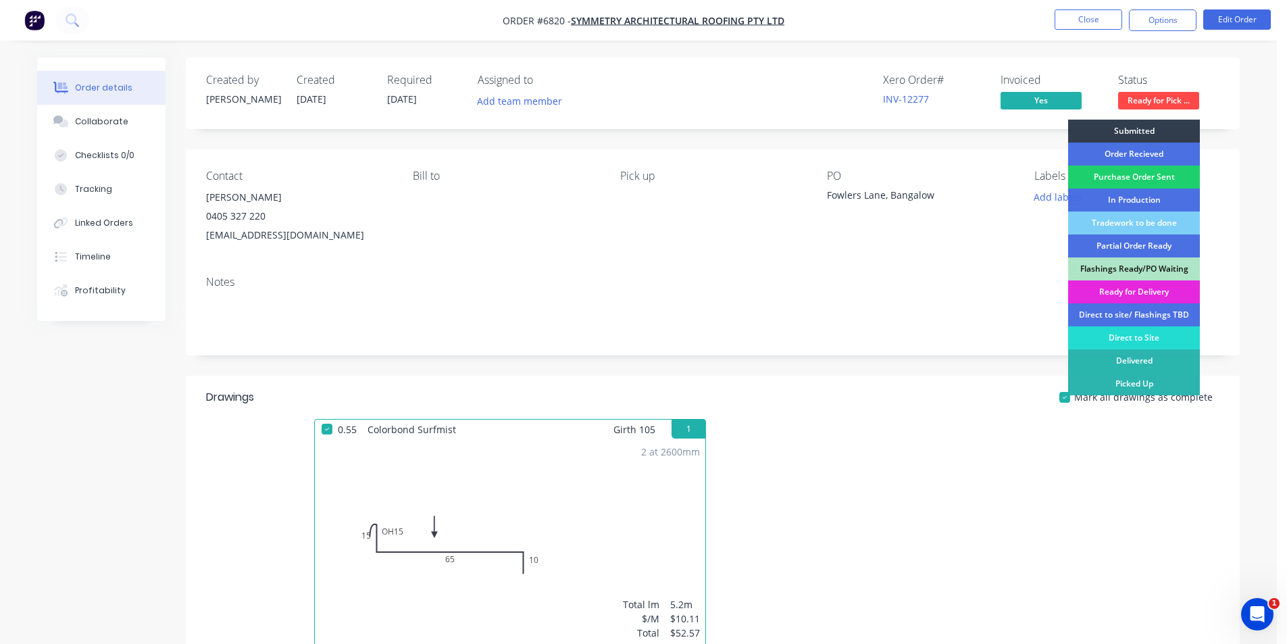
click at [1143, 380] on div "Picked Up" at bounding box center [1134, 383] width 132 height 23
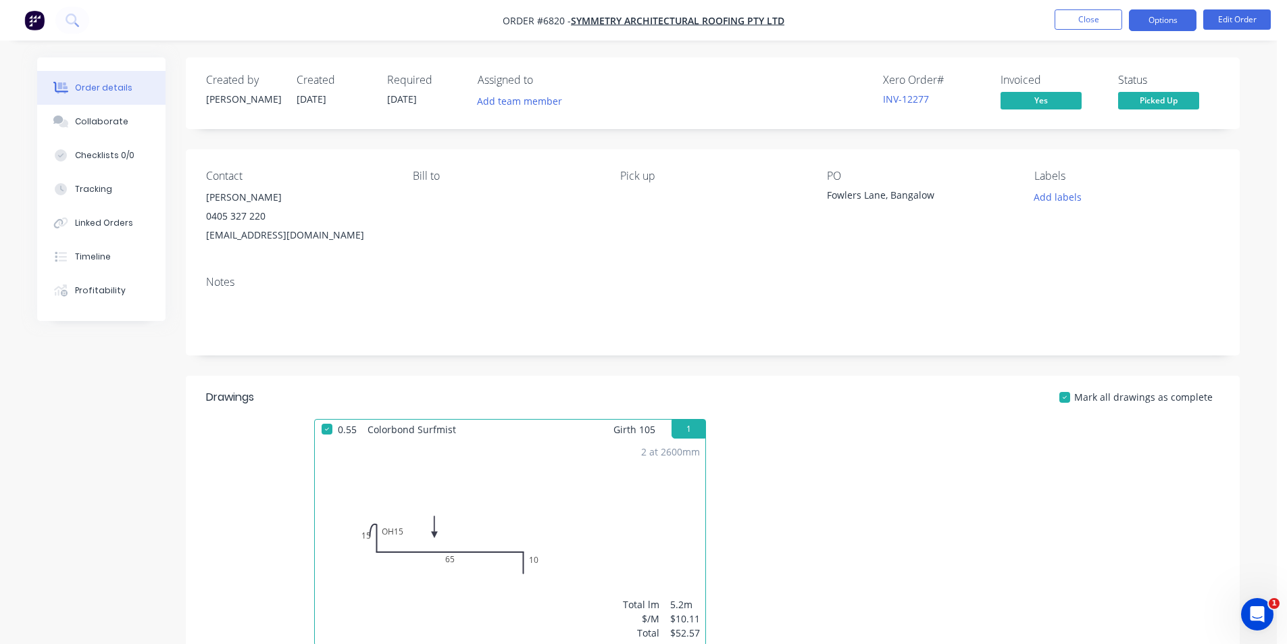
click at [1181, 12] on button "Options" at bounding box center [1163, 20] width 68 height 22
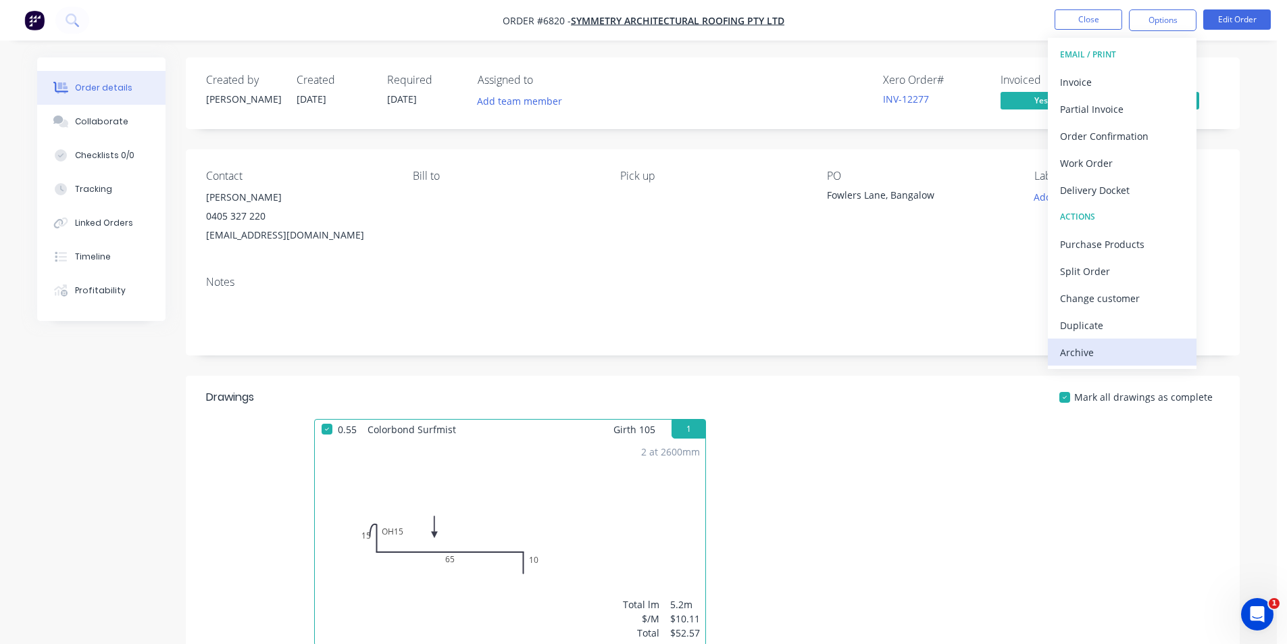
click at [1125, 342] on div "Archive" at bounding box center [1122, 352] width 124 height 20
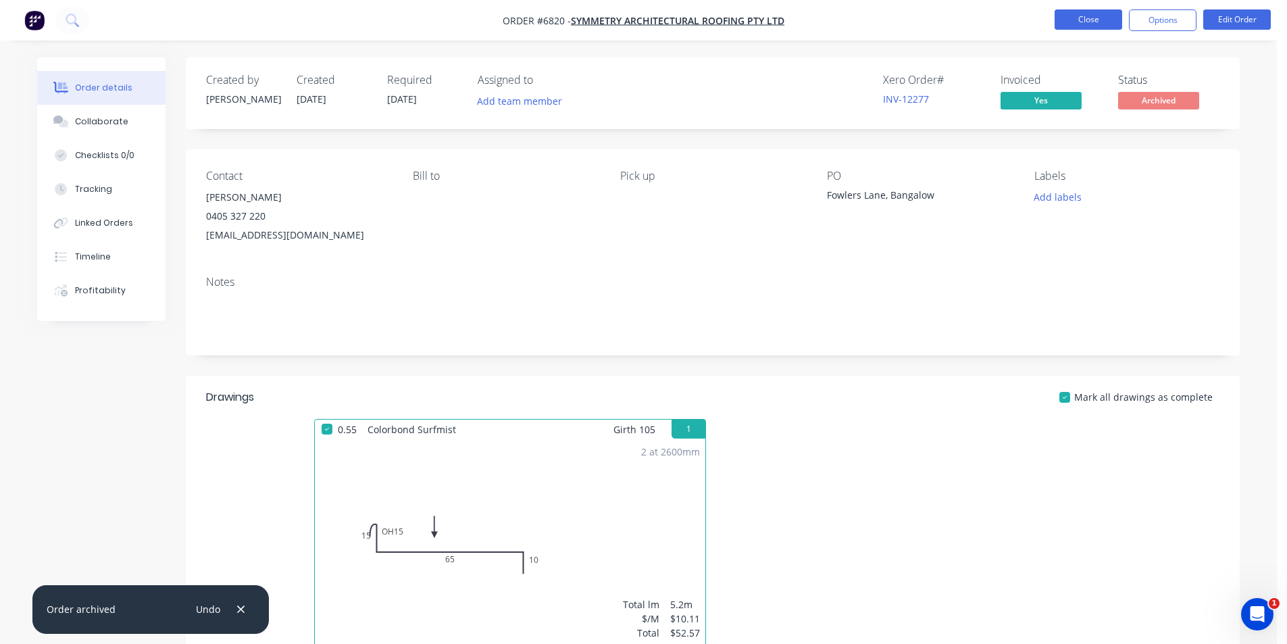
click at [1098, 14] on button "Close" at bounding box center [1088, 19] width 68 height 20
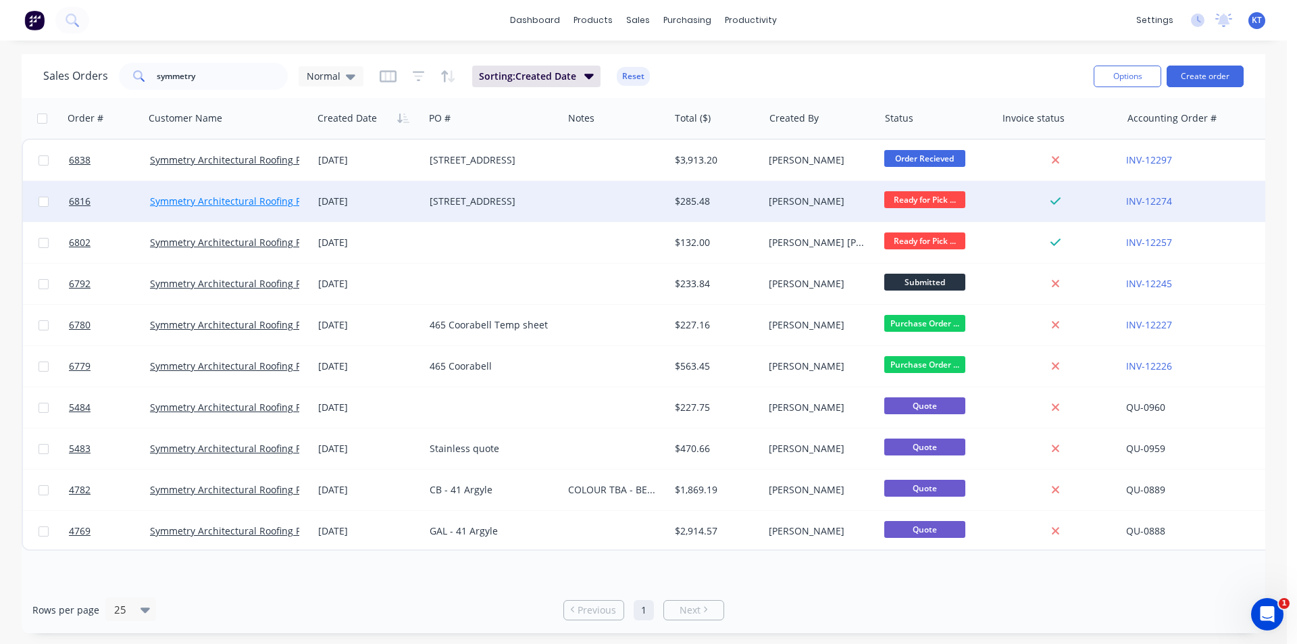
click at [216, 207] on link "Symmetry Architectural Roofing Pty Ltd" at bounding box center [238, 201] width 176 height 13
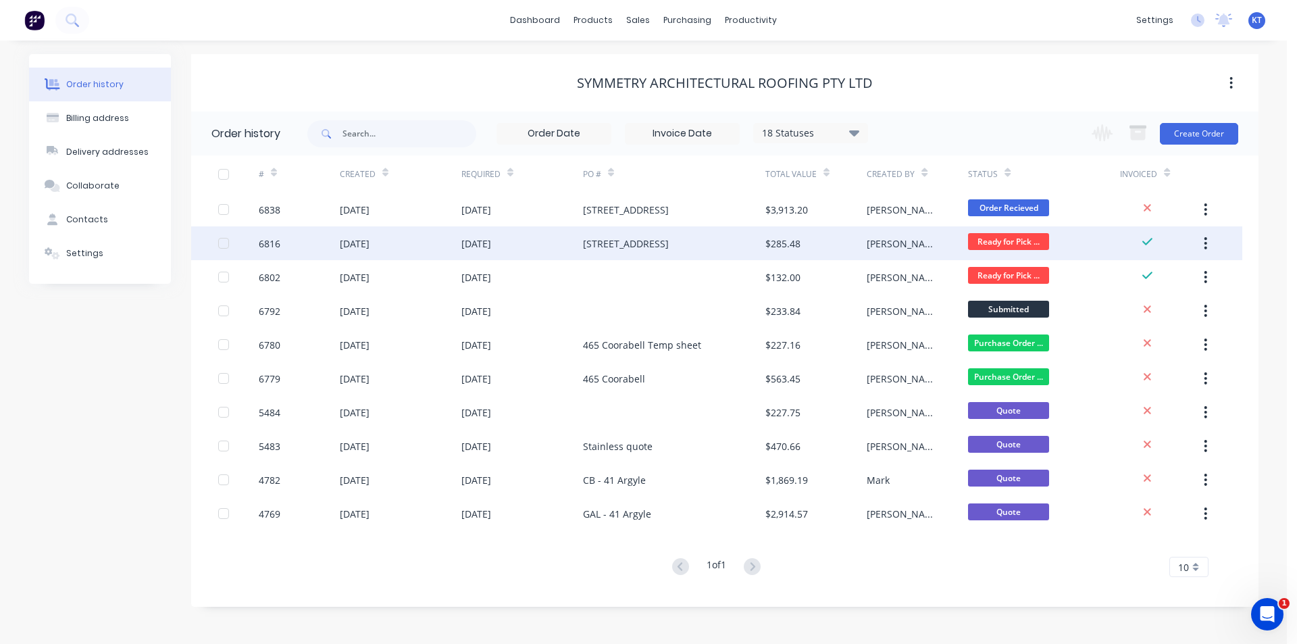
click at [632, 255] on div "[STREET_ADDRESS]" at bounding box center [674, 243] width 182 height 34
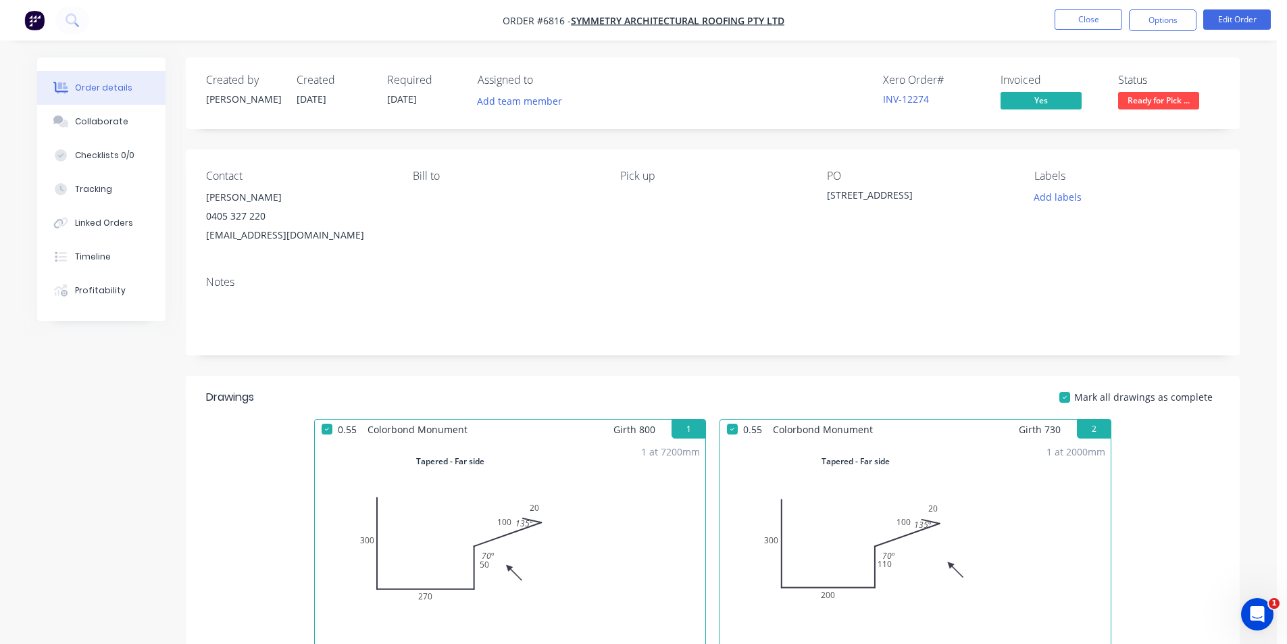
click at [1166, 95] on span "Ready for Pick ..." at bounding box center [1158, 100] width 81 height 17
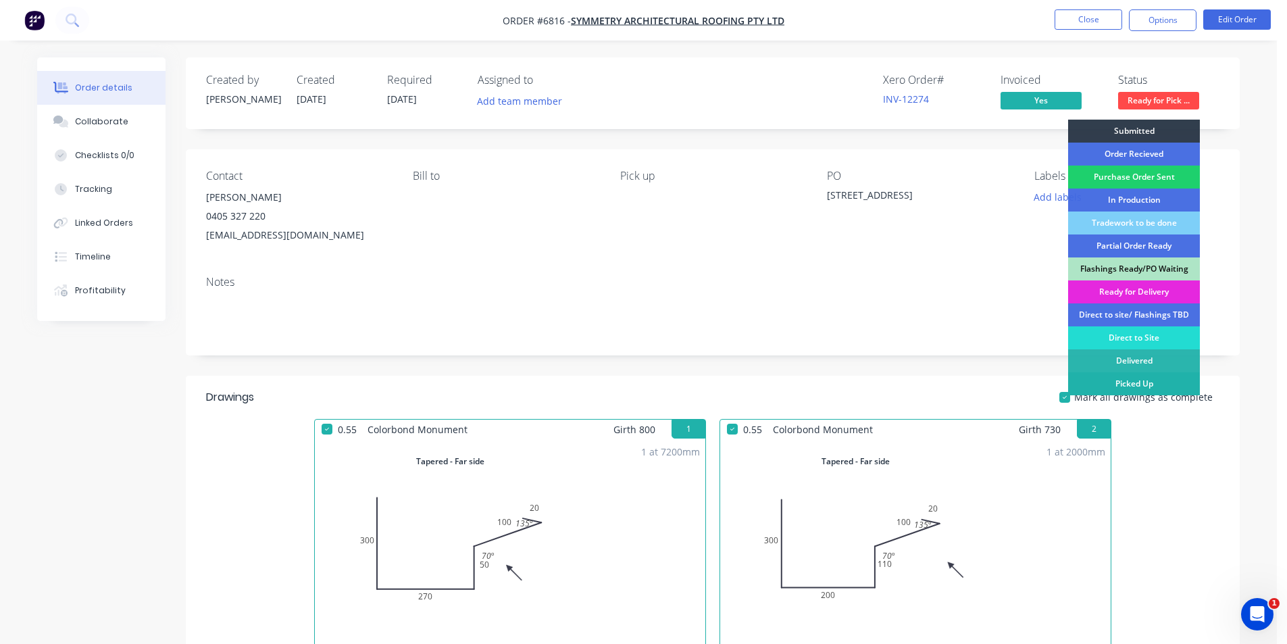
click at [1156, 382] on div "Picked Up" at bounding box center [1134, 383] width 132 height 23
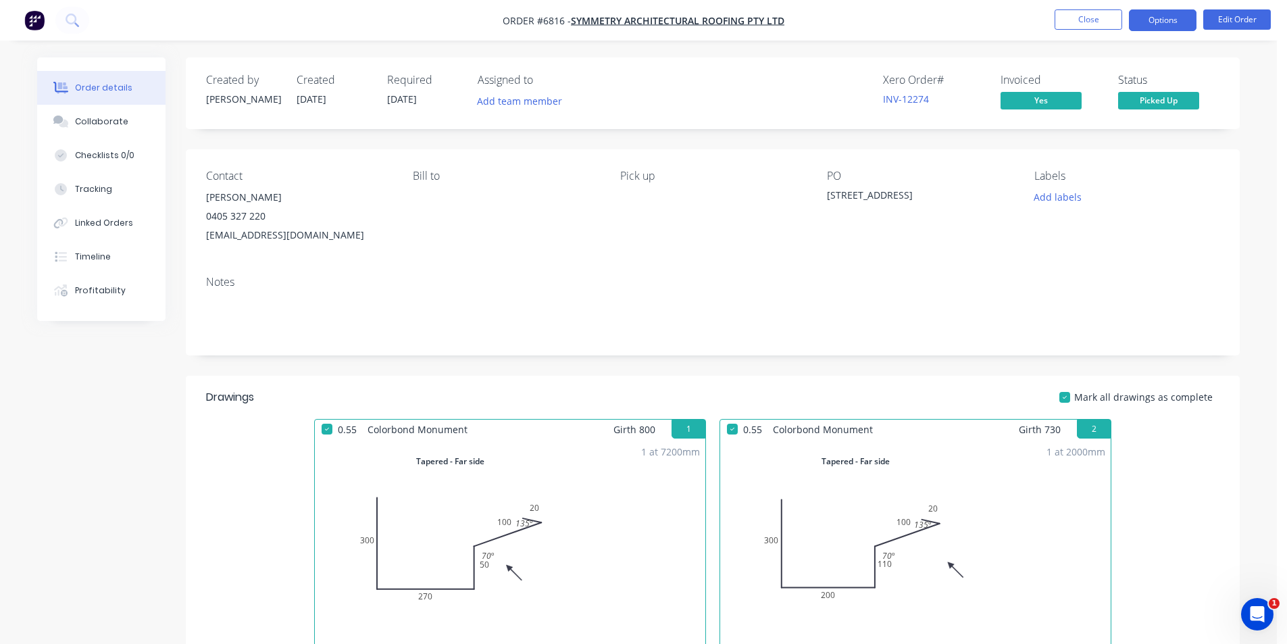
drag, startPoint x: 1175, startPoint y: 35, endPoint x: 1179, endPoint y: 22, distance: 13.7
click at [1175, 34] on nav "Order #6816 - Symmetry Architectural Roofing Pty Ltd Close Options Edit Order" at bounding box center [643, 20] width 1287 height 41
click at [1181, 20] on button "Options" at bounding box center [1163, 20] width 68 height 22
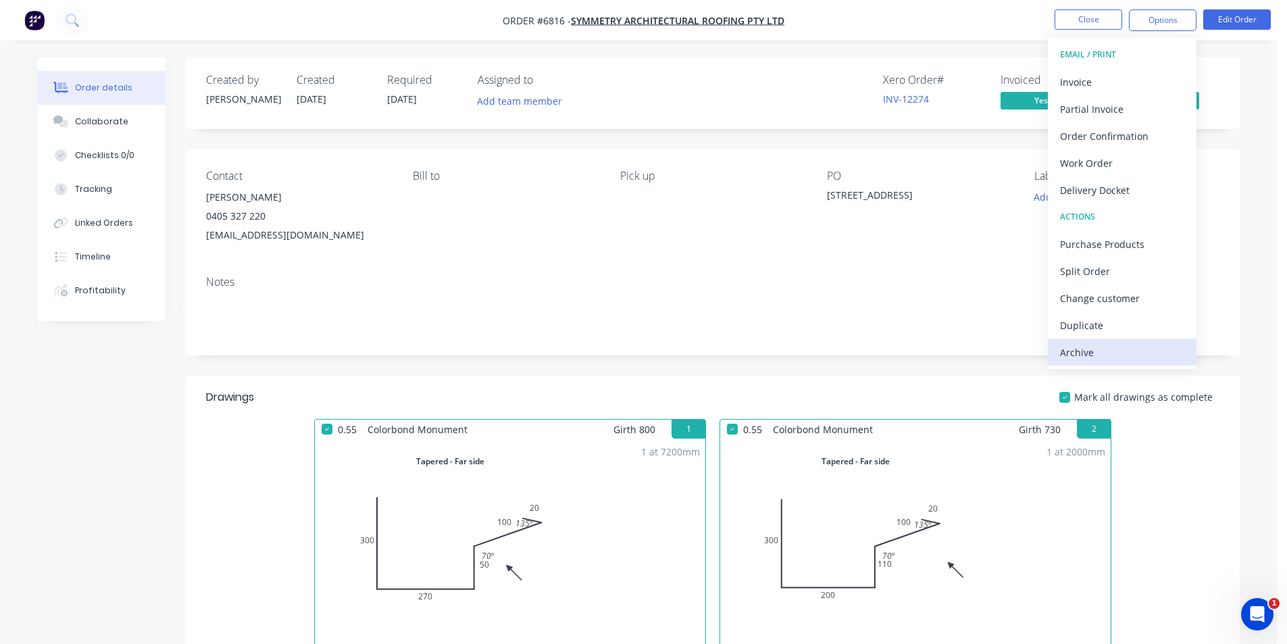
click at [1116, 355] on div "Archive" at bounding box center [1122, 352] width 124 height 20
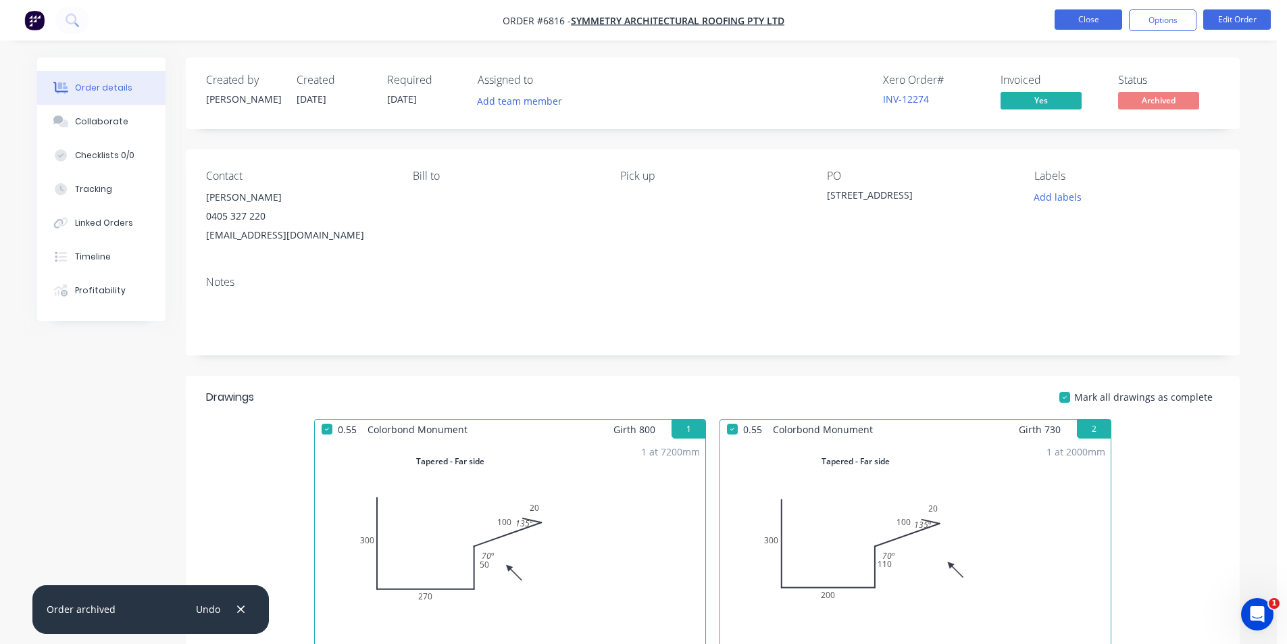
click at [1071, 16] on button "Close" at bounding box center [1088, 19] width 68 height 20
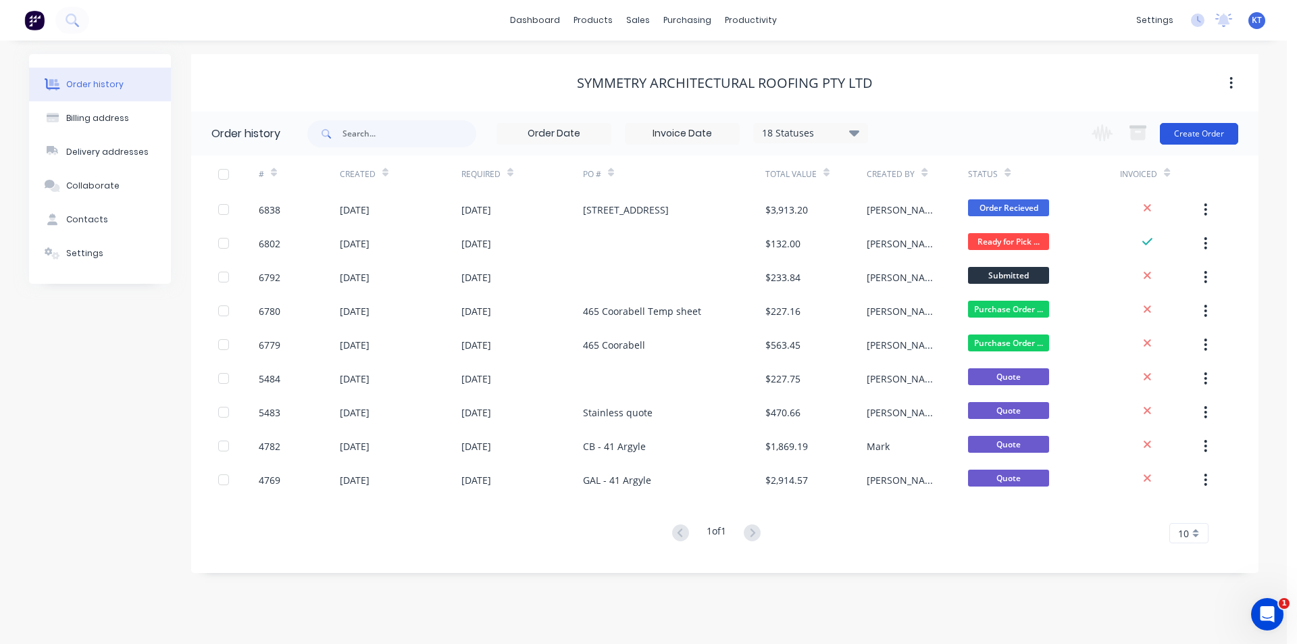
click at [1196, 131] on button "Create Order" at bounding box center [1199, 134] width 78 height 22
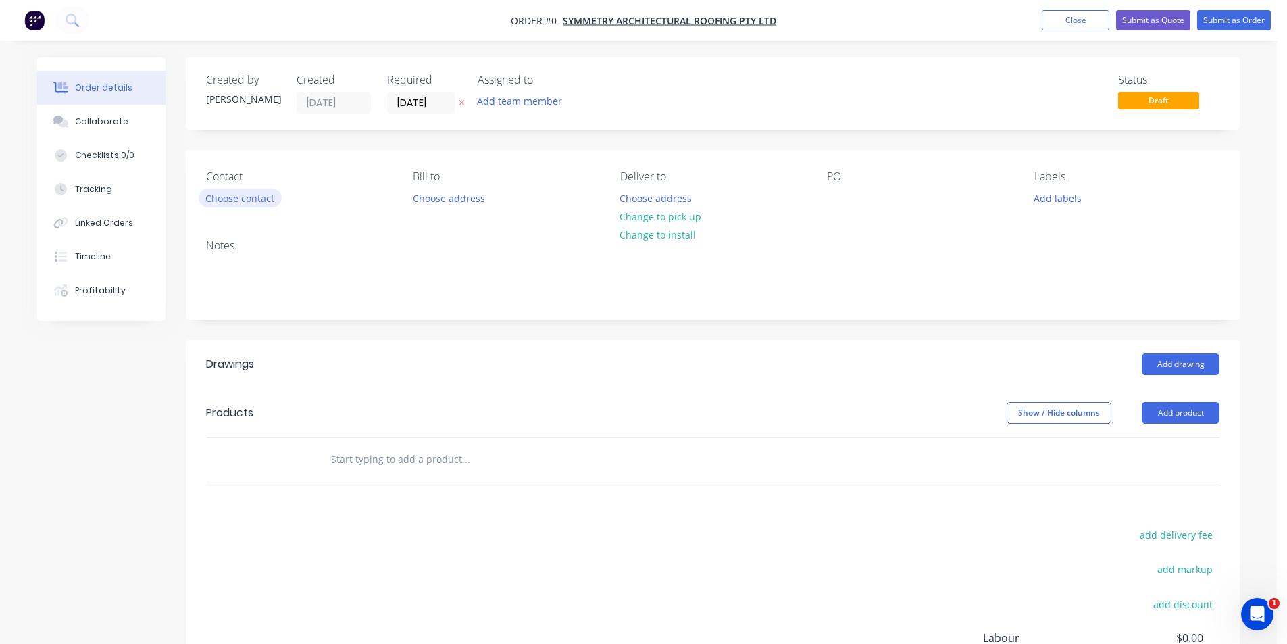
click at [257, 195] on button "Choose contact" at bounding box center [240, 197] width 83 height 18
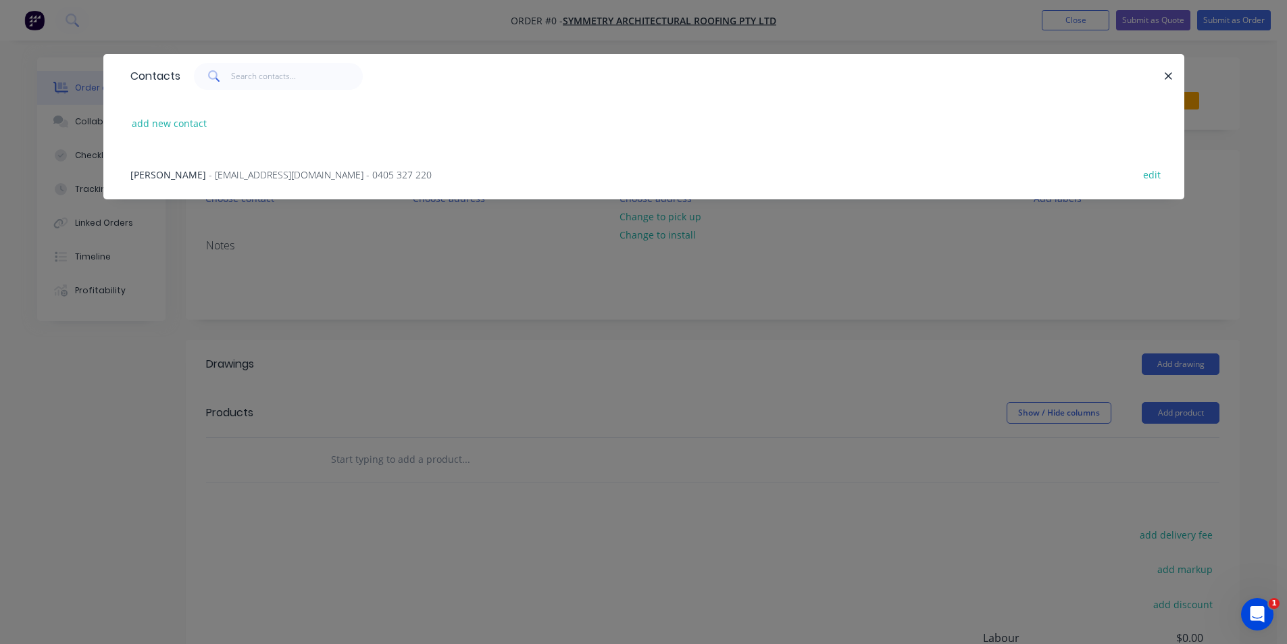
click at [219, 180] on span "- nippardteal@hotmail.com - 0405 327 220" at bounding box center [320, 174] width 223 height 13
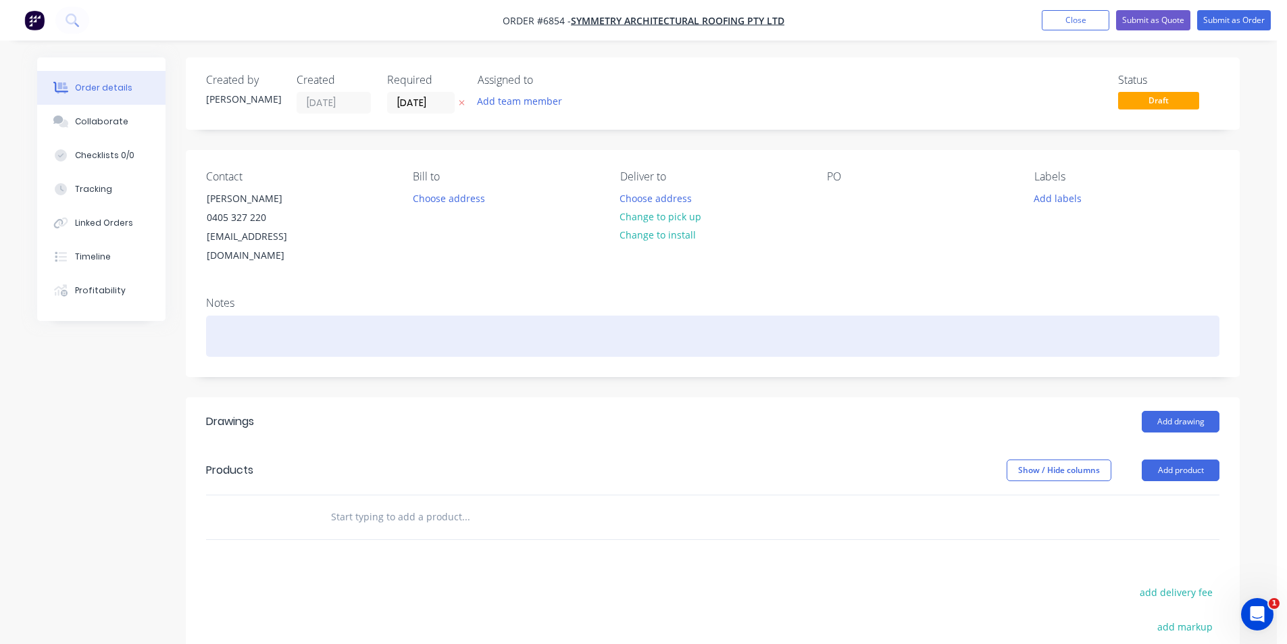
drag, startPoint x: 650, startPoint y: 213, endPoint x: 879, endPoint y: 322, distance: 253.8
click at [651, 213] on button "Change to pick up" at bounding box center [661, 216] width 96 height 18
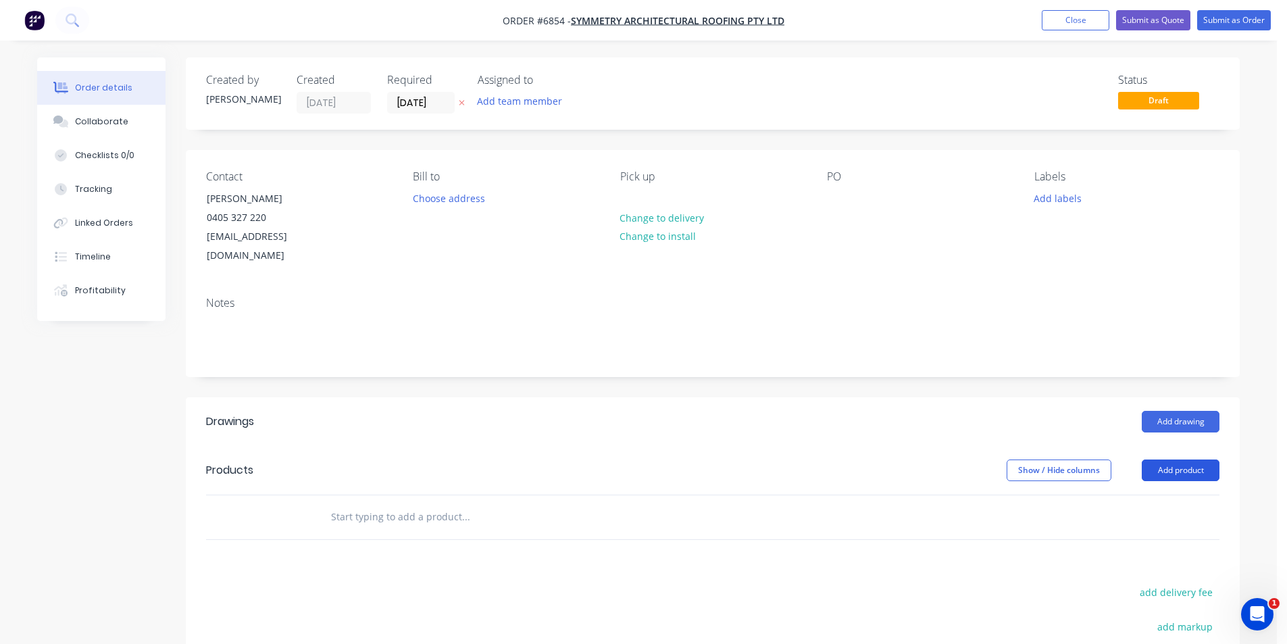
click at [1209, 459] on button "Add product" at bounding box center [1180, 470] width 78 height 22
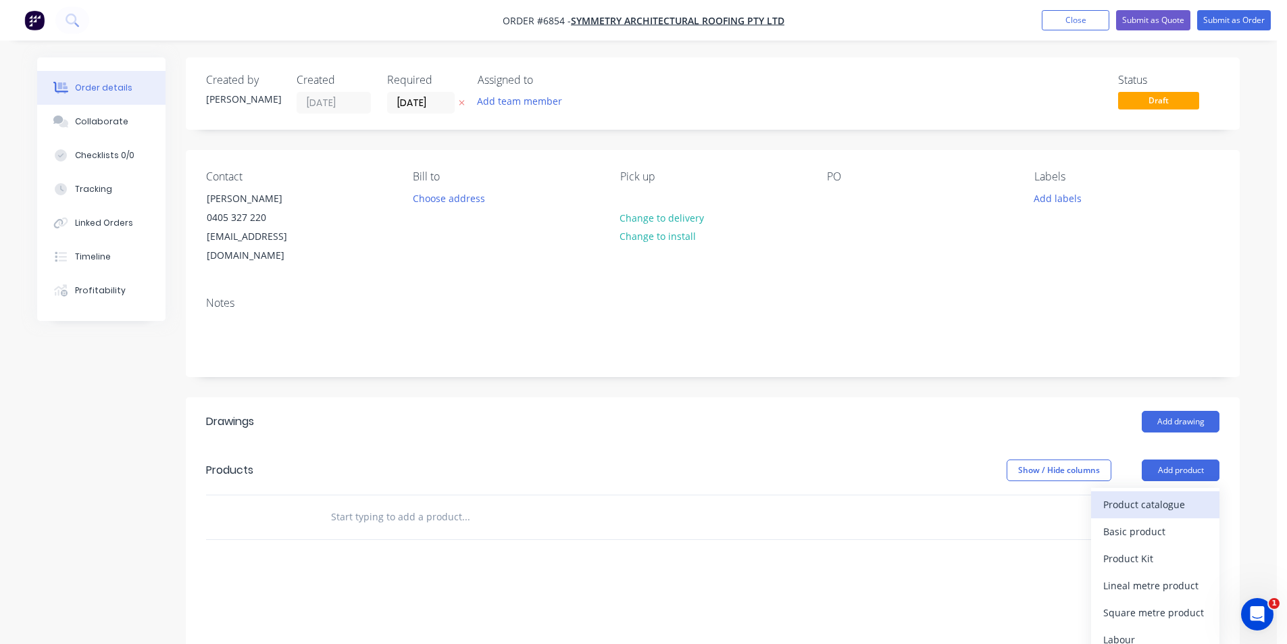
click at [1175, 491] on button "Product catalogue" at bounding box center [1155, 504] width 128 height 27
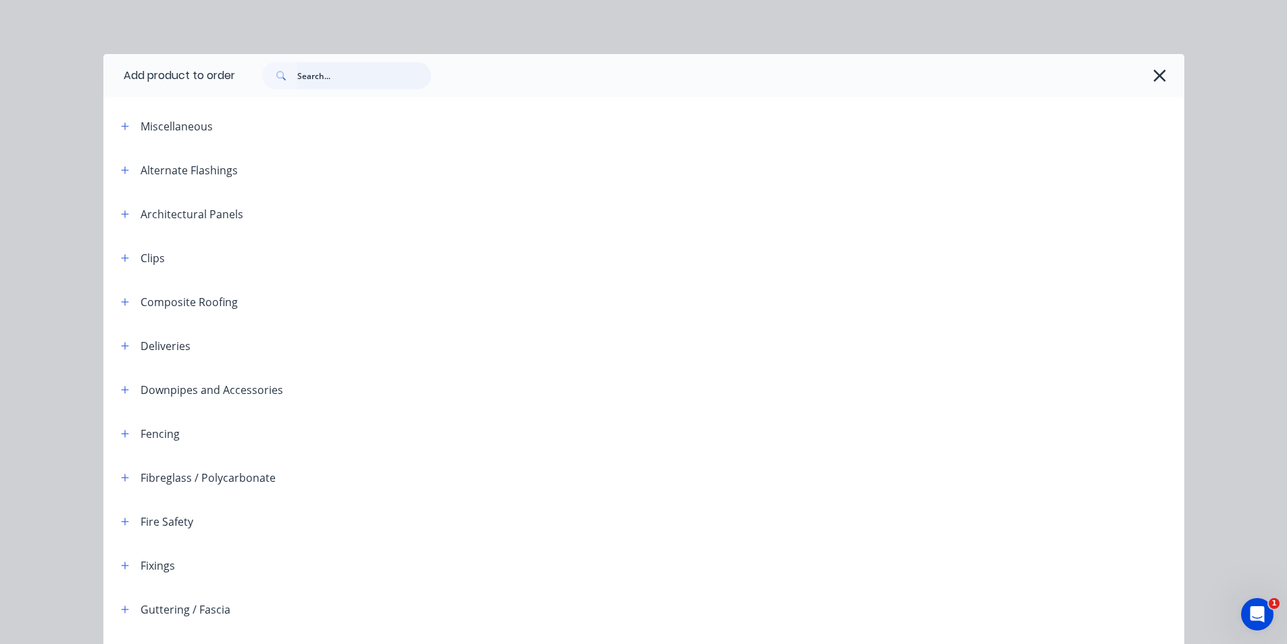
click at [332, 84] on input "text" at bounding box center [364, 75] width 134 height 27
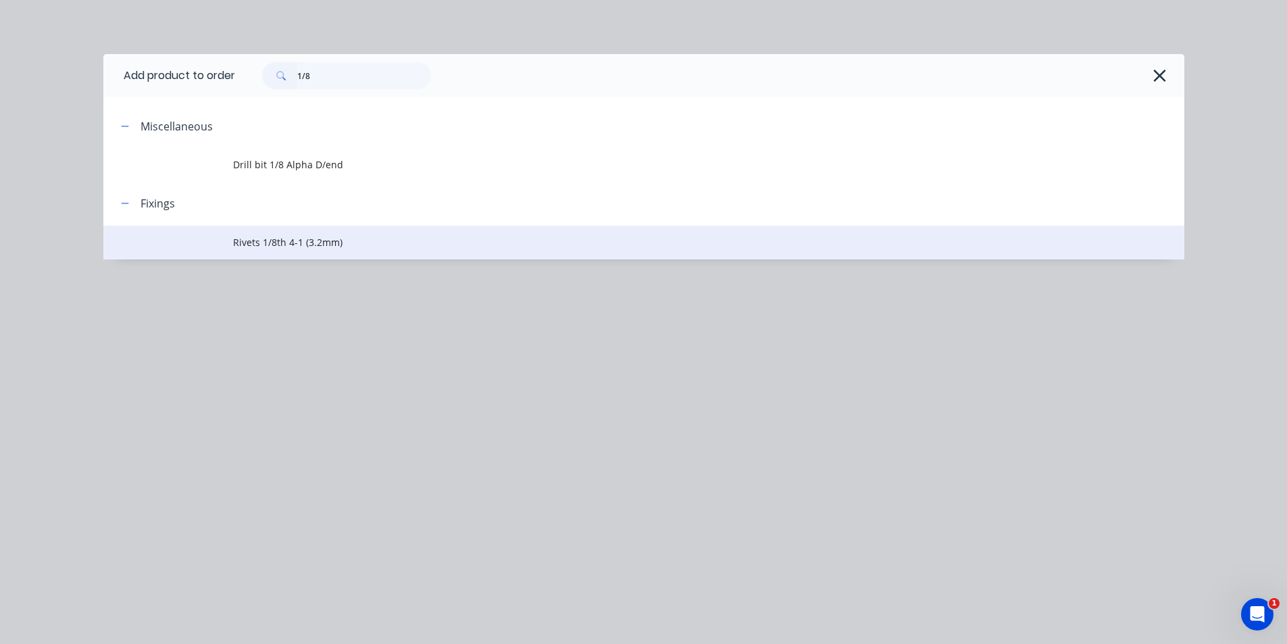
click at [303, 241] on span "Rivets 1/8th 4-1 (3.2mm)" at bounding box center [613, 242] width 760 height 14
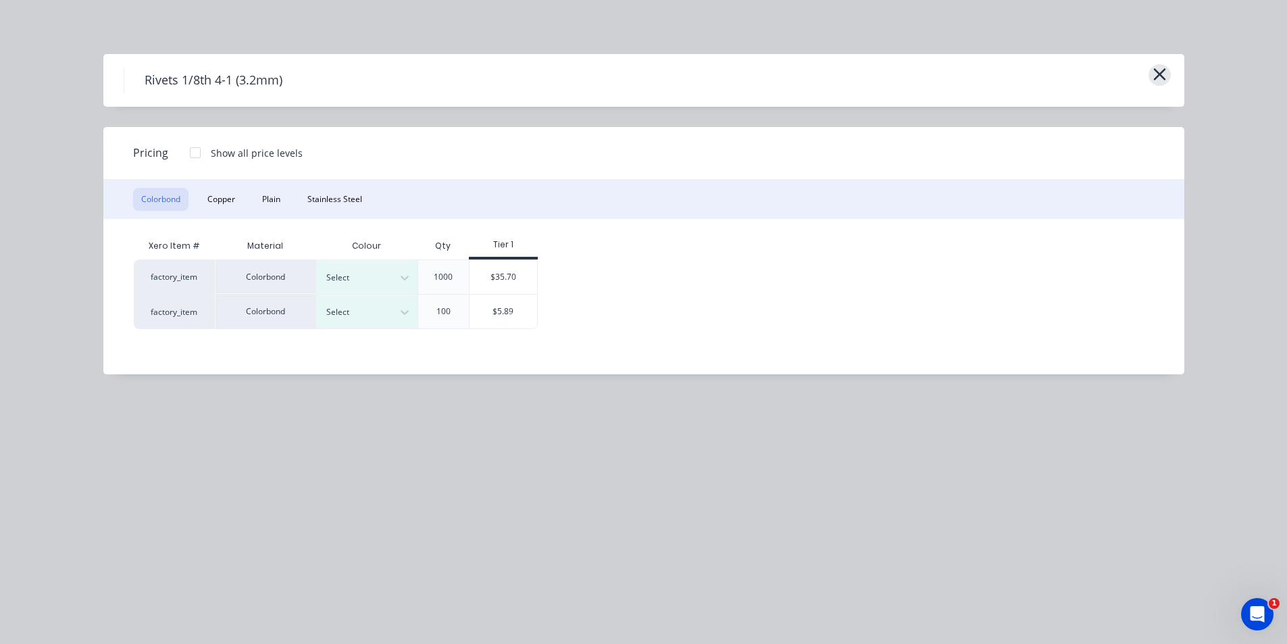
click at [1162, 80] on icon "button" at bounding box center [1159, 74] width 14 height 19
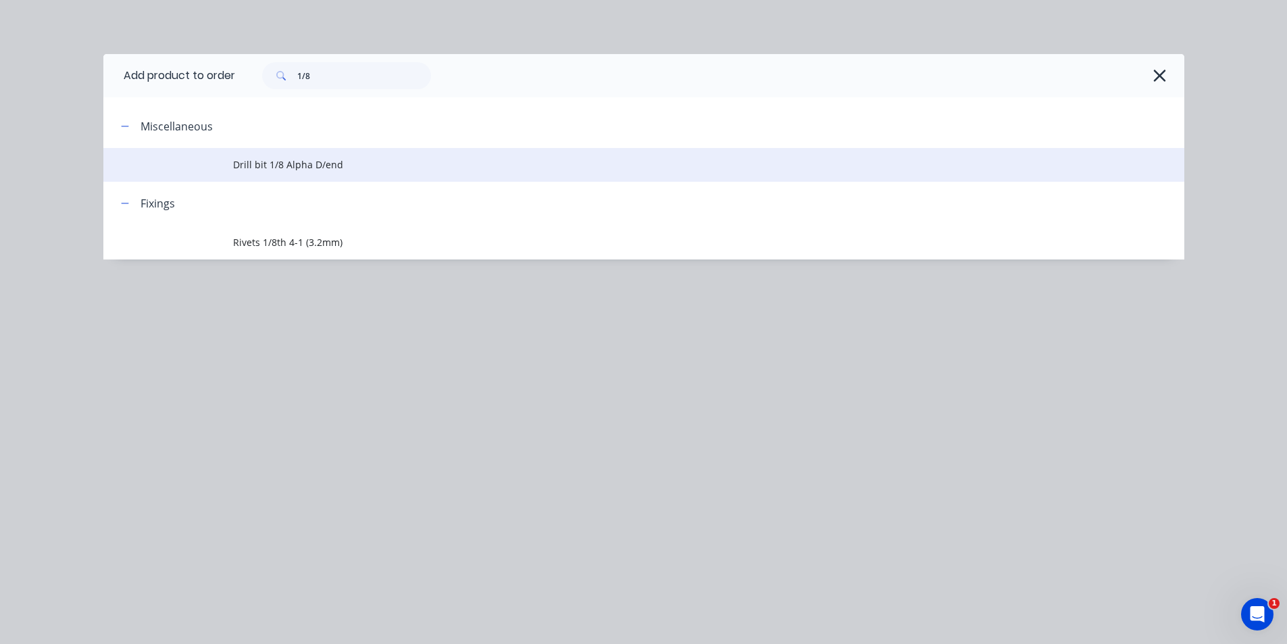
click at [255, 161] on span "Drill bit 1/8 Alpha D/end" at bounding box center [613, 164] width 760 height 14
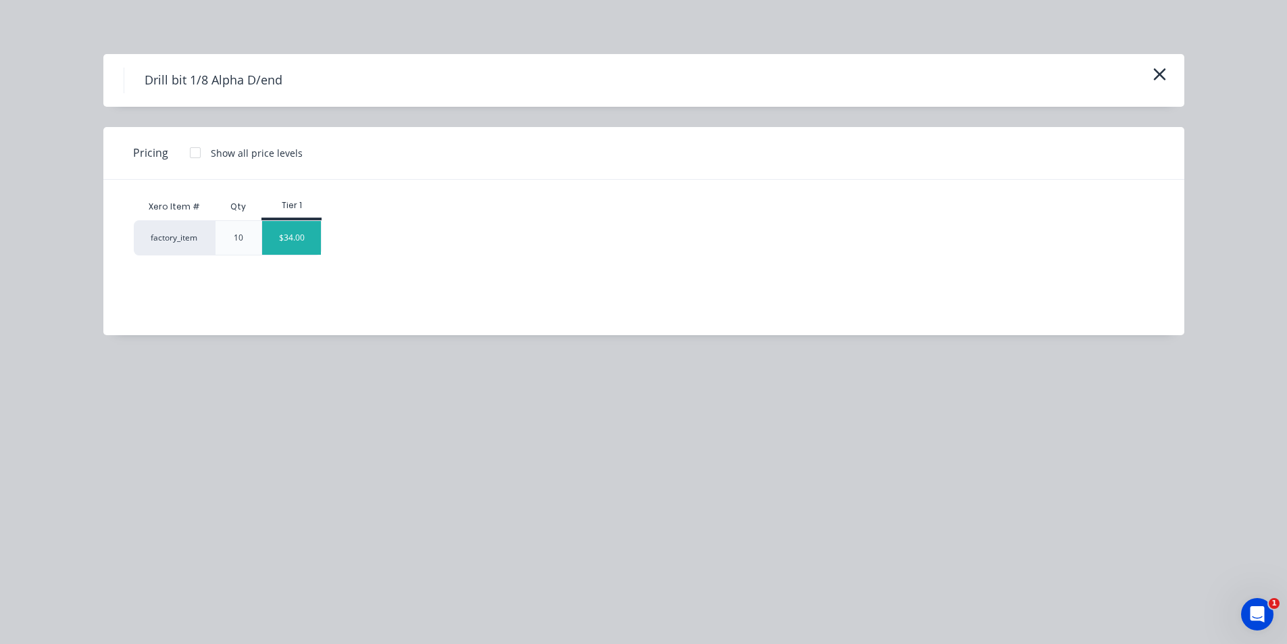
click at [315, 240] on div "$34.00" at bounding box center [291, 238] width 59 height 34
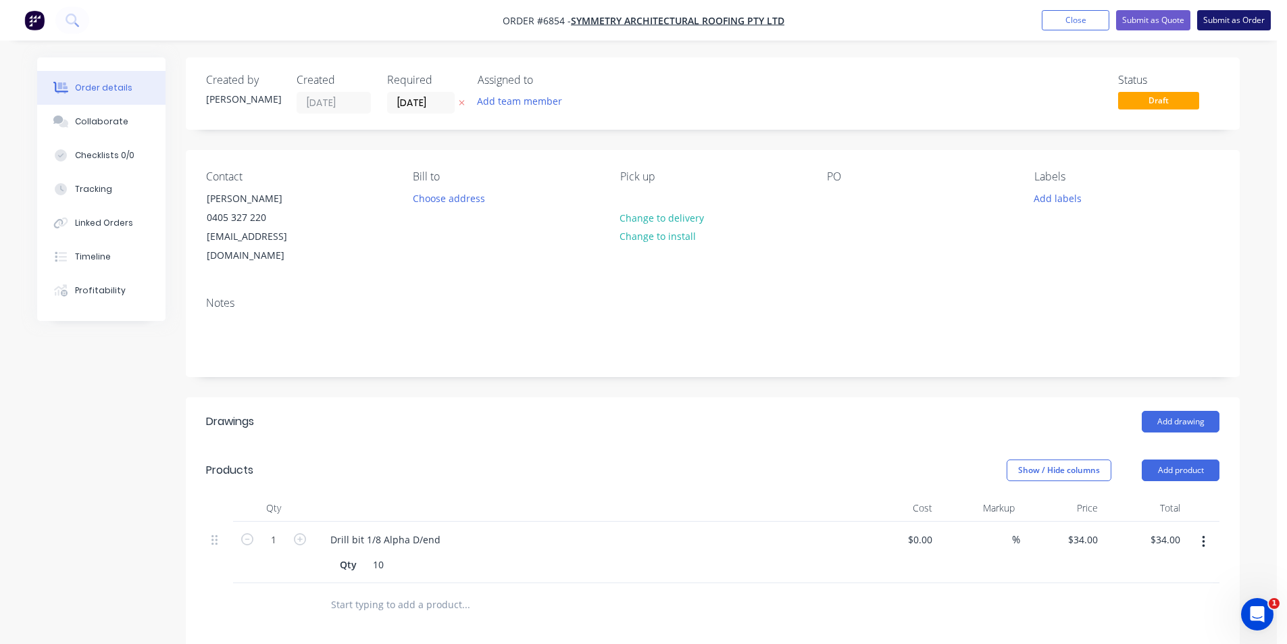
click at [1240, 25] on button "Submit as Order" at bounding box center [1234, 20] width 74 height 20
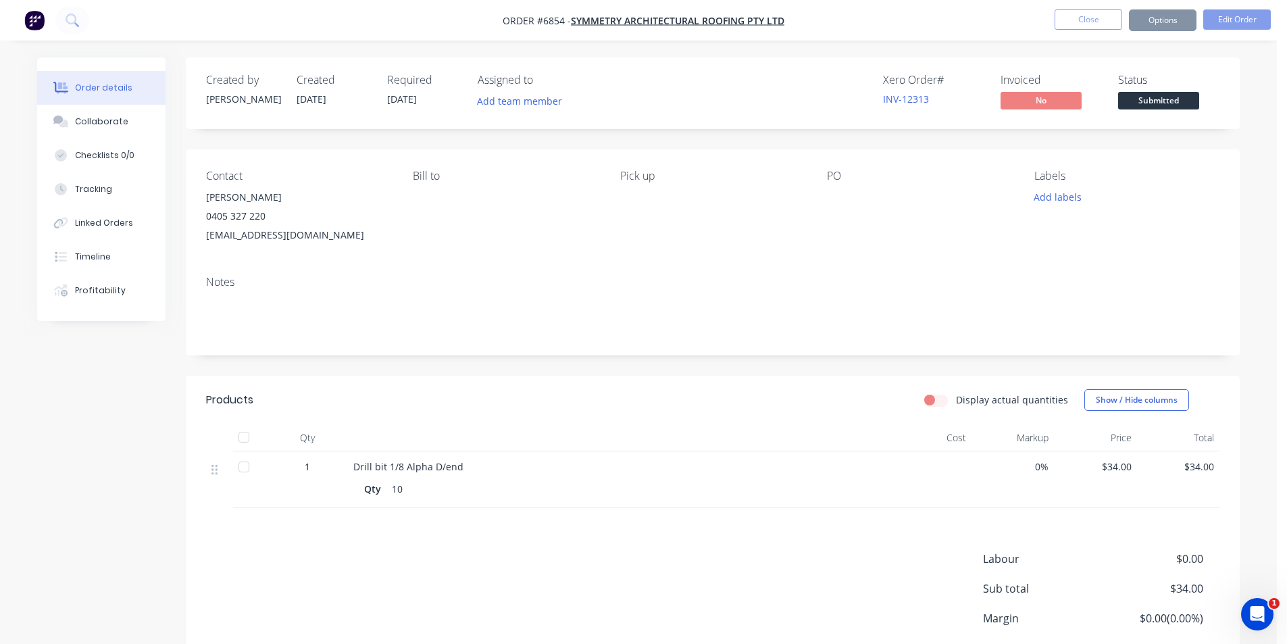
click at [1165, 105] on span "Submitted" at bounding box center [1158, 100] width 81 height 17
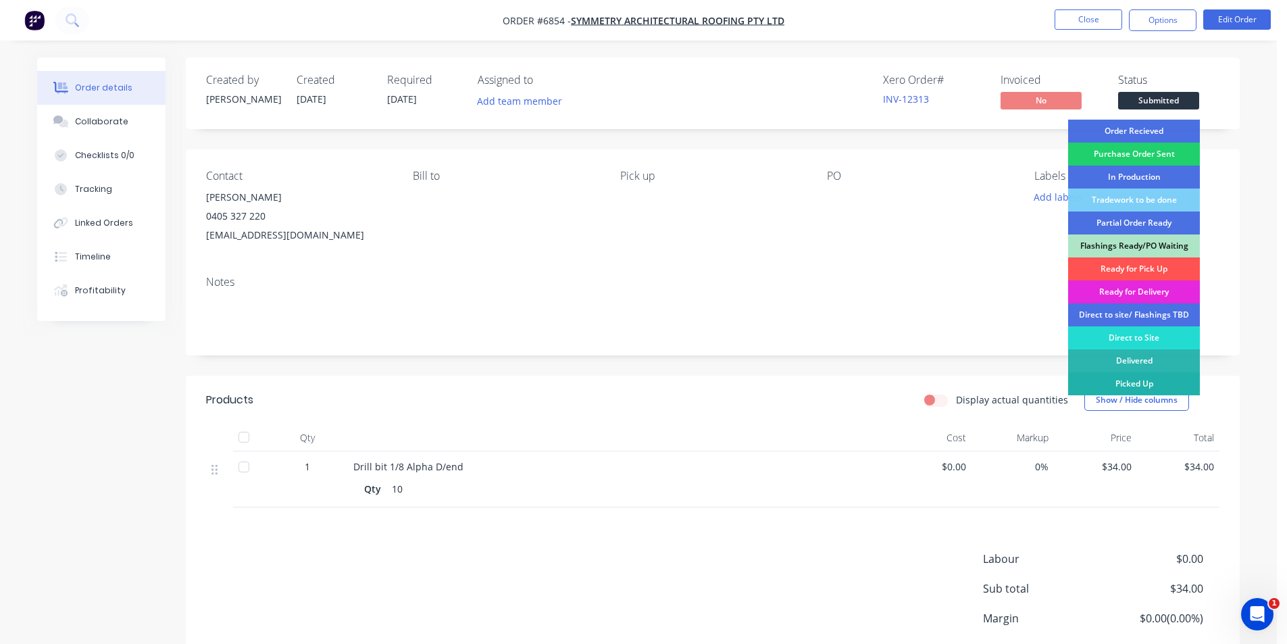
click at [1135, 385] on div "Picked Up" at bounding box center [1134, 383] width 132 height 23
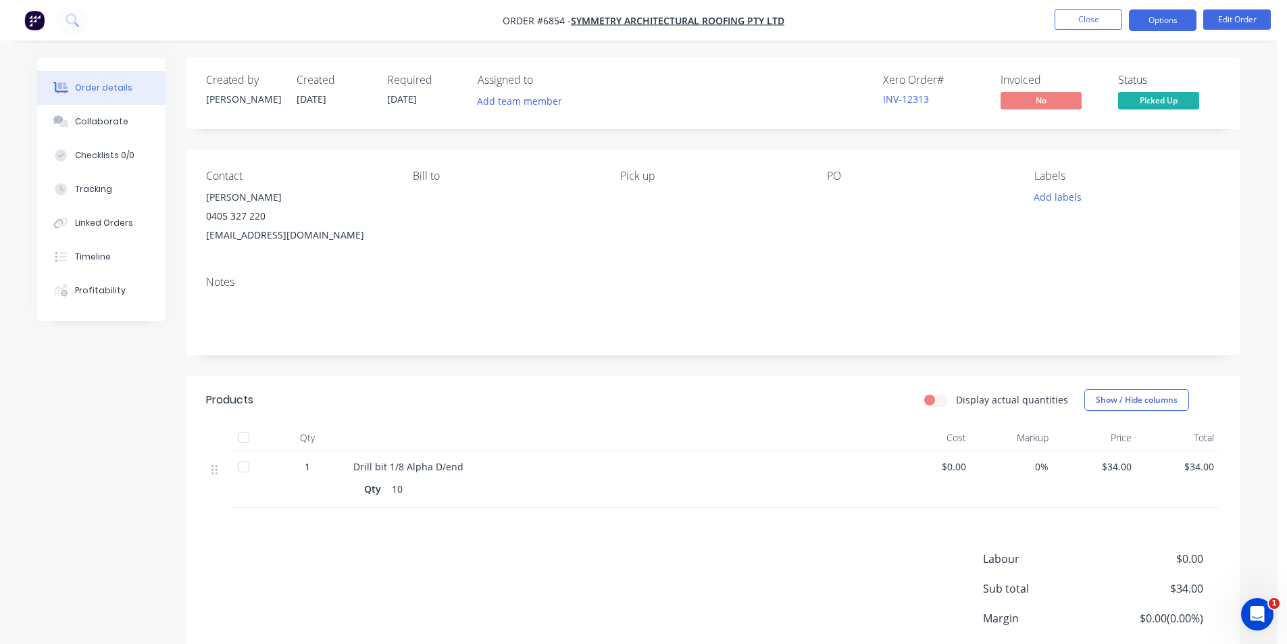
click at [1150, 18] on button "Options" at bounding box center [1163, 20] width 68 height 22
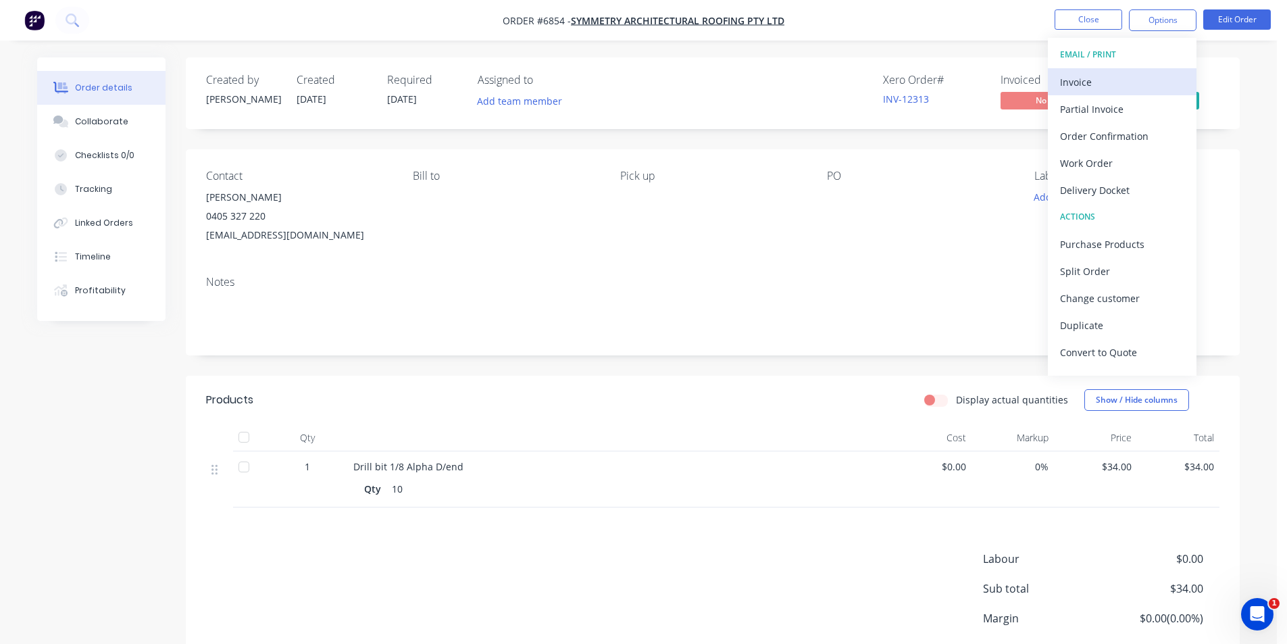
click at [1100, 91] on div "Invoice" at bounding box center [1122, 82] width 124 height 20
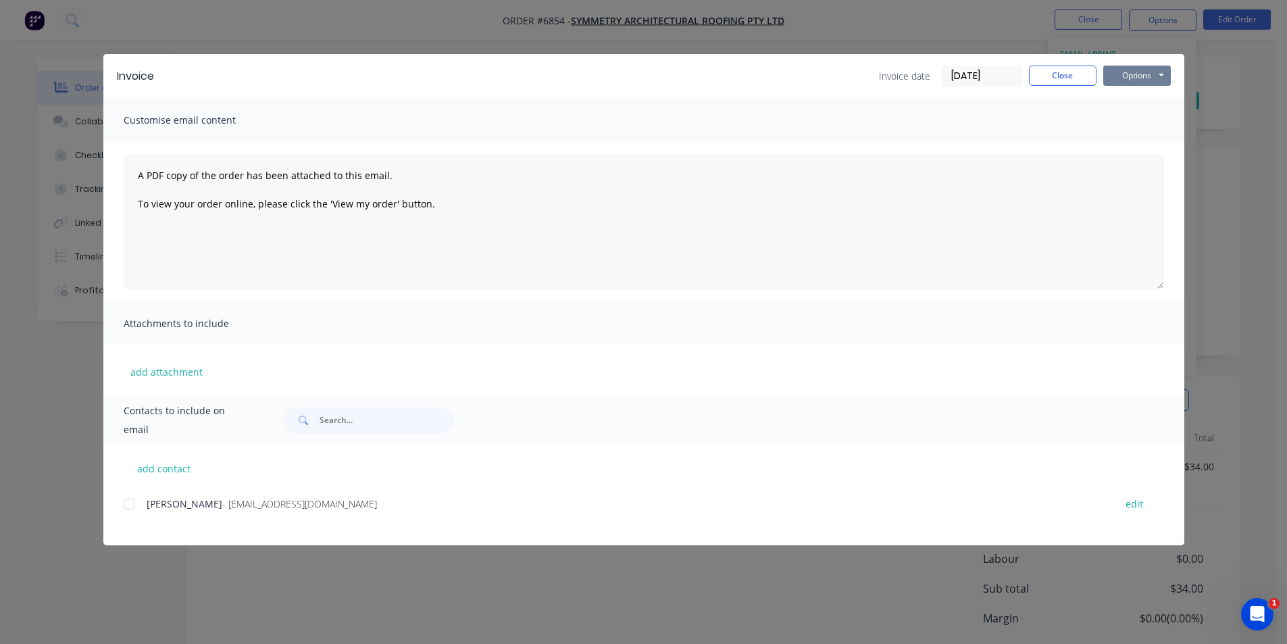
click at [1129, 71] on button "Options" at bounding box center [1137, 76] width 68 height 20
click at [132, 503] on div at bounding box center [128, 503] width 27 height 27
click at [1135, 72] on button "Options" at bounding box center [1137, 76] width 68 height 20
click at [1139, 140] on button "Email" at bounding box center [1146, 144] width 86 height 22
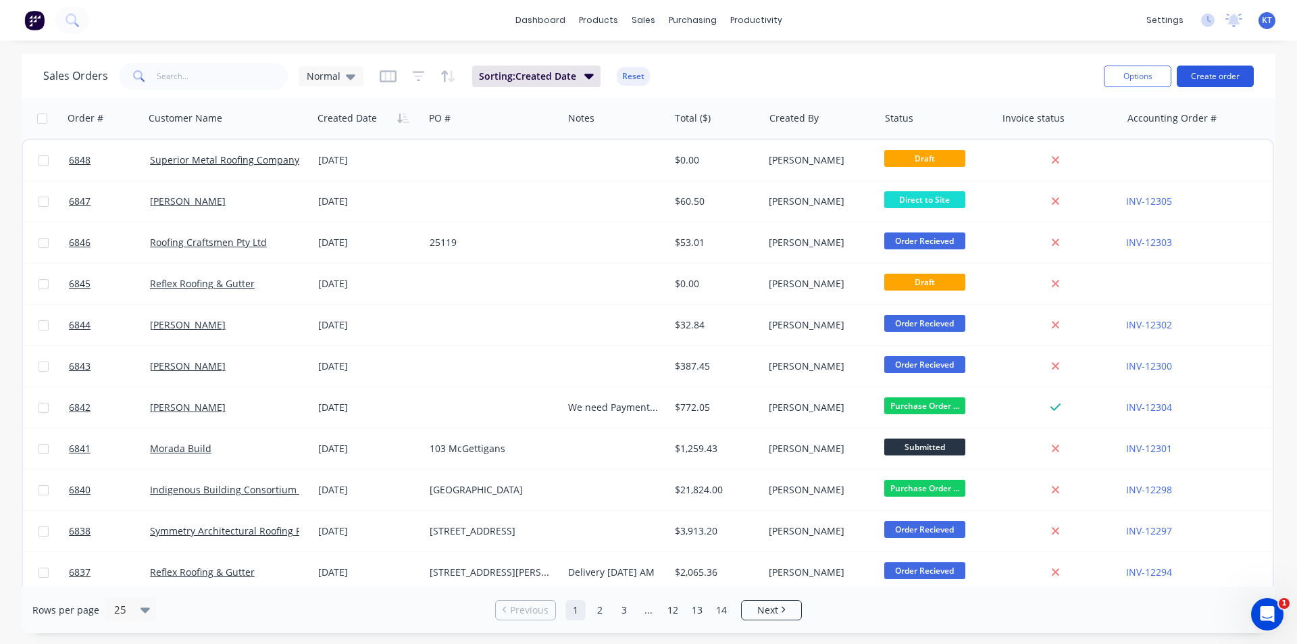
click at [1213, 77] on button "Create order" at bounding box center [1215, 77] width 77 height 22
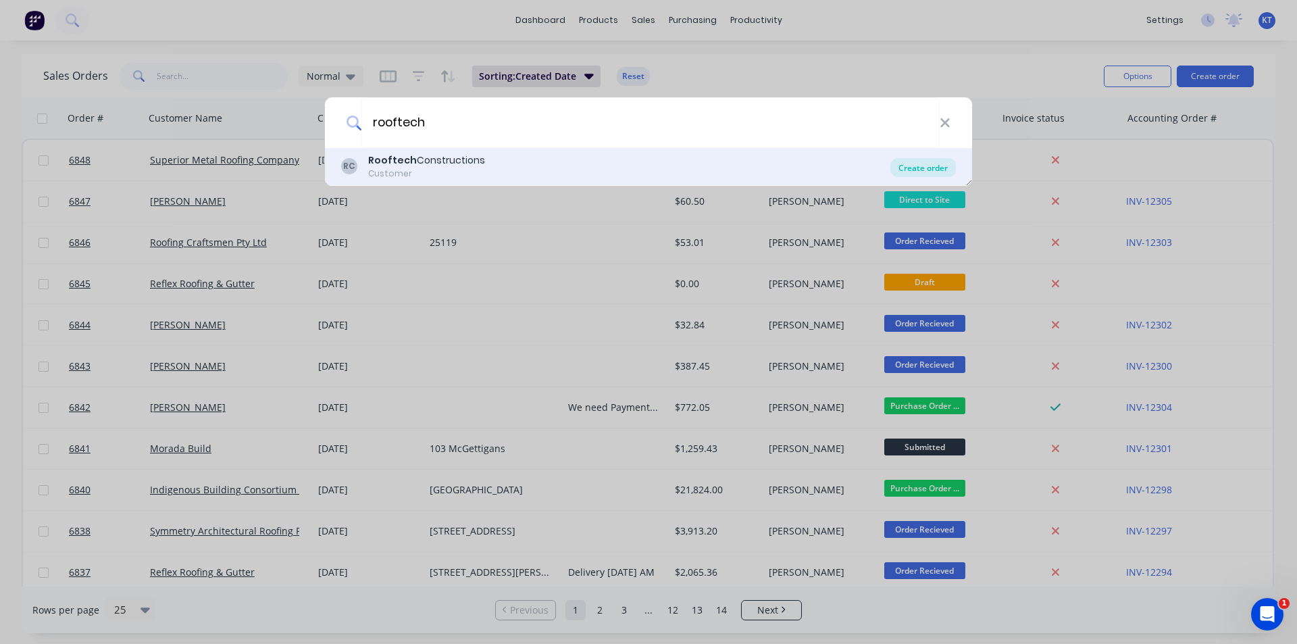
type input "rooftech"
click at [905, 167] on div "Create order" at bounding box center [923, 167] width 66 height 19
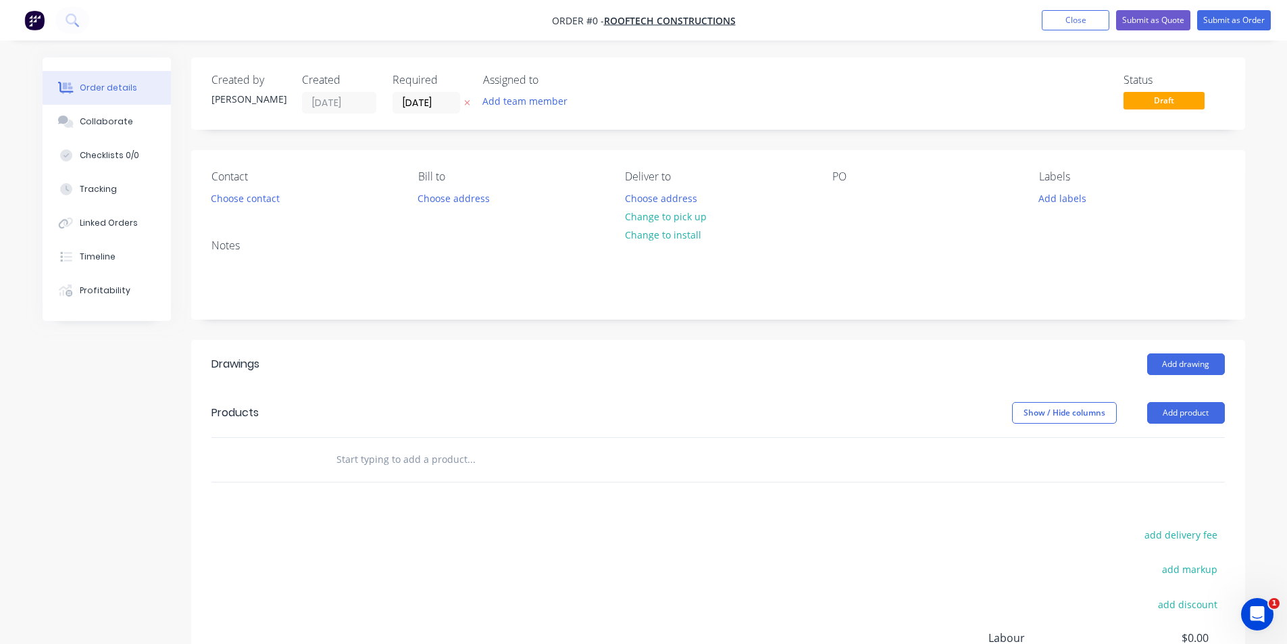
click at [244, 211] on div "Contact Choose contact [PERSON_NAME] to Choose address Deliver to Choose addres…" at bounding box center [718, 189] width 1054 height 78
click at [244, 197] on button "Choose contact" at bounding box center [244, 197] width 83 height 18
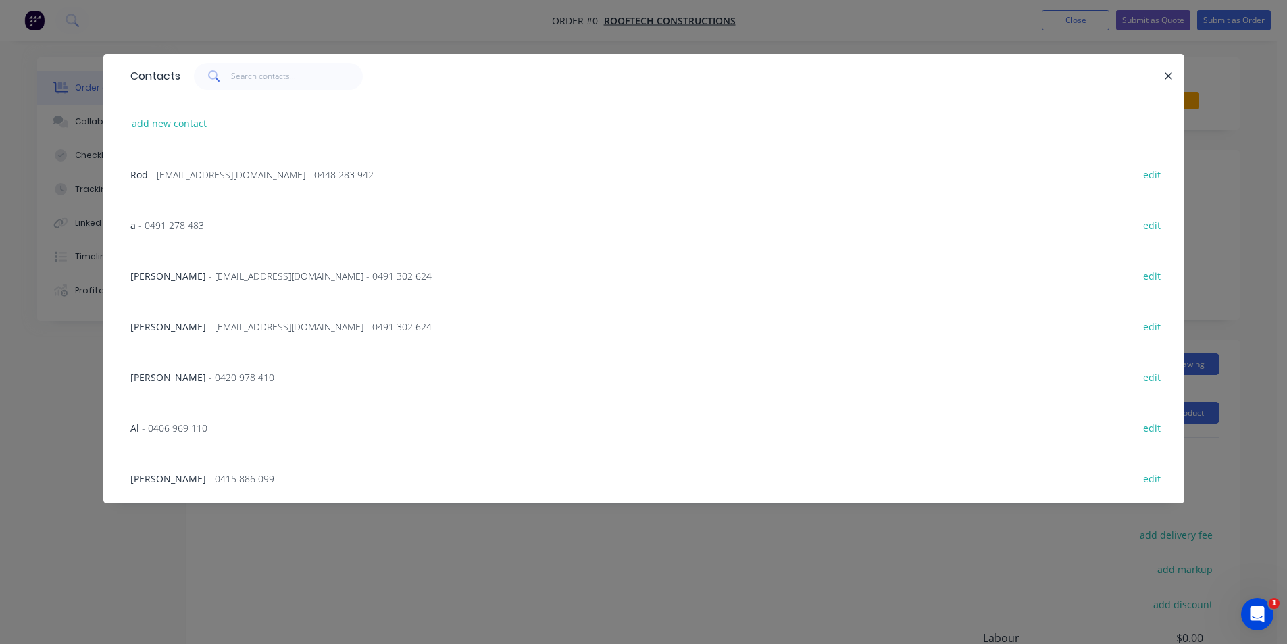
click at [237, 281] on span "- [EMAIL_ADDRESS][DOMAIN_NAME] - 0491 302 624" at bounding box center [320, 275] width 223 height 13
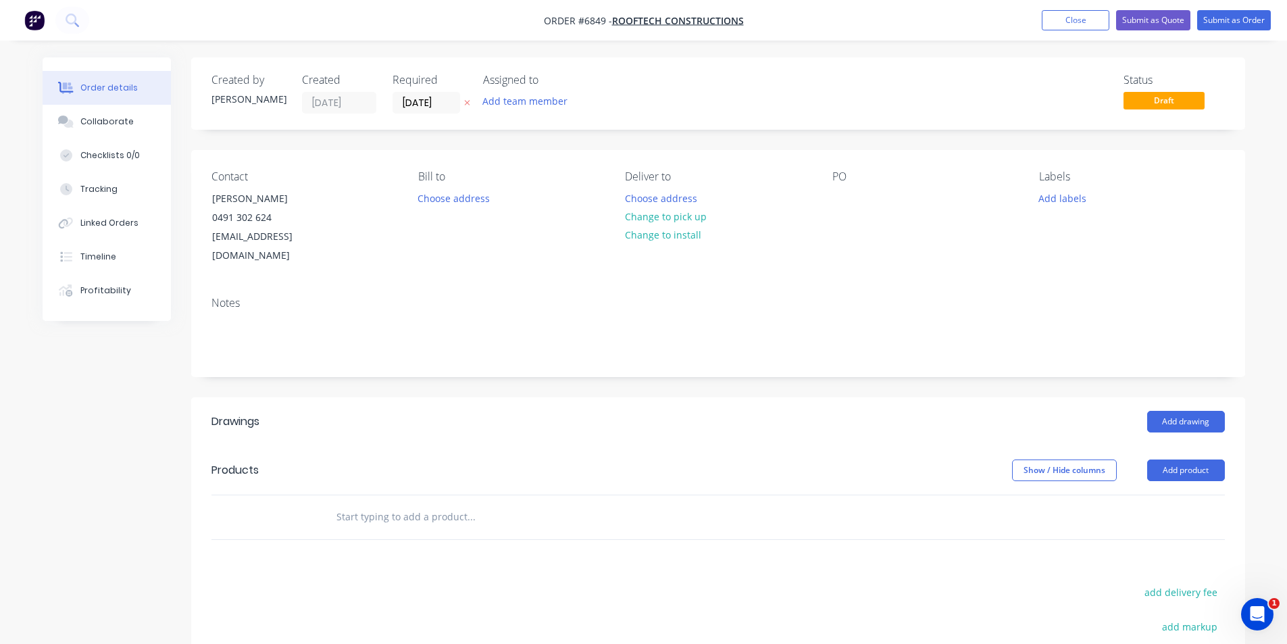
scroll to position [68, 0]
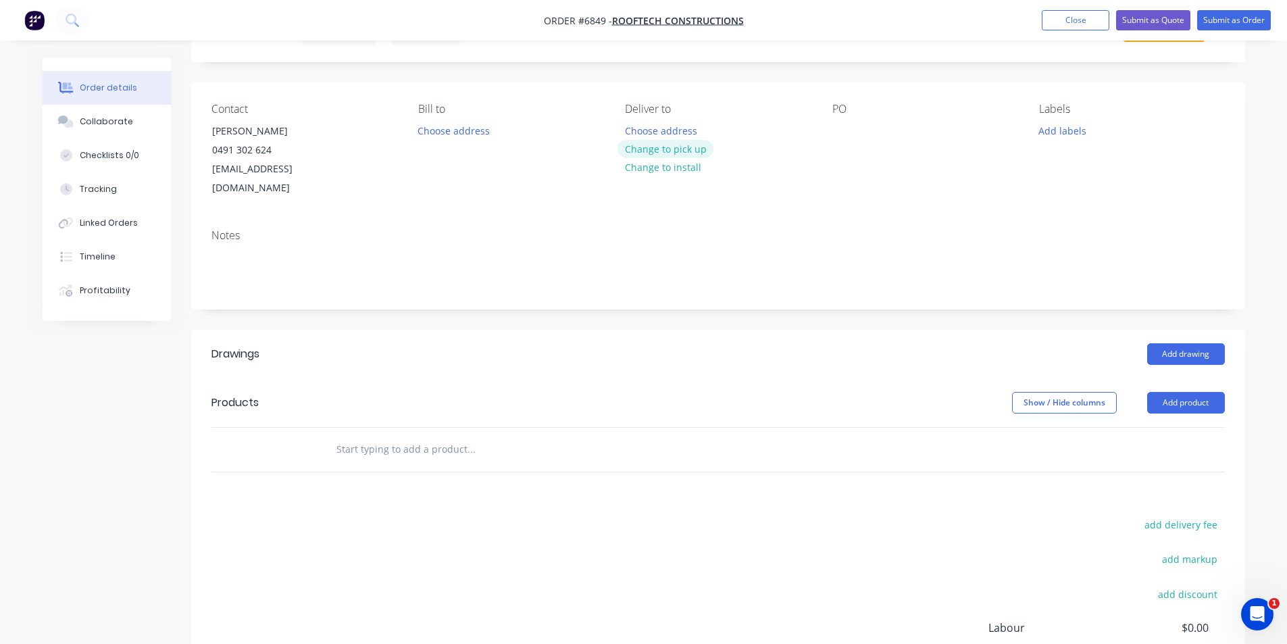
click at [698, 151] on button "Change to pick up" at bounding box center [665, 149] width 96 height 18
drag, startPoint x: 872, startPoint y: 134, endPoint x: 864, endPoint y: 138, distance: 8.8
click at [865, 136] on div "PO" at bounding box center [924, 150] width 185 height 95
click at [851, 134] on div at bounding box center [843, 131] width 22 height 20
click at [1187, 392] on button "Add product" at bounding box center [1186, 403] width 78 height 22
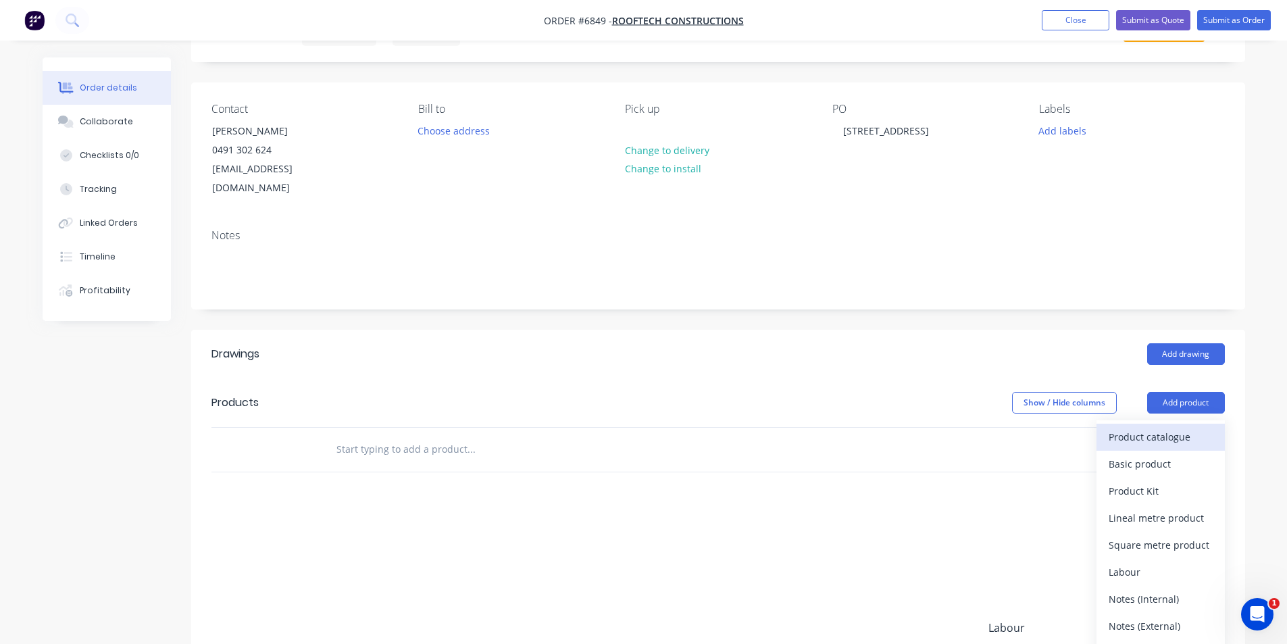
click at [1166, 427] on div "Product catalogue" at bounding box center [1160, 437] width 104 height 20
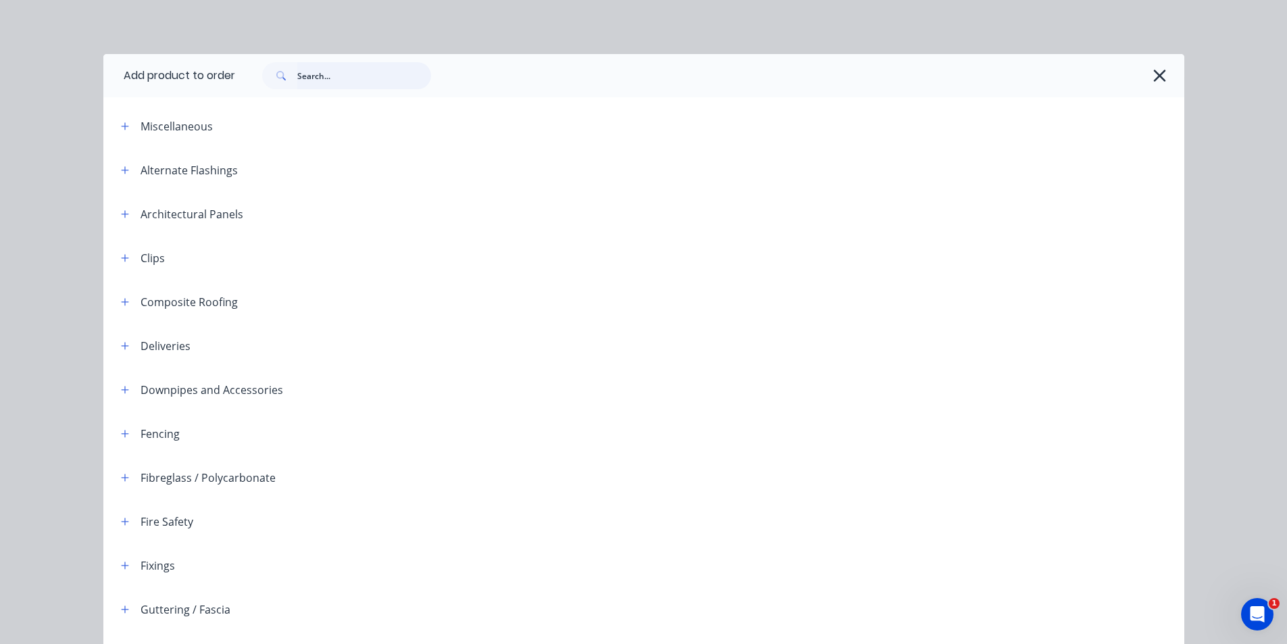
drag, startPoint x: 311, startPoint y: 82, endPoint x: 299, endPoint y: 95, distance: 18.1
click at [299, 95] on div at bounding box center [709, 75] width 949 height 43
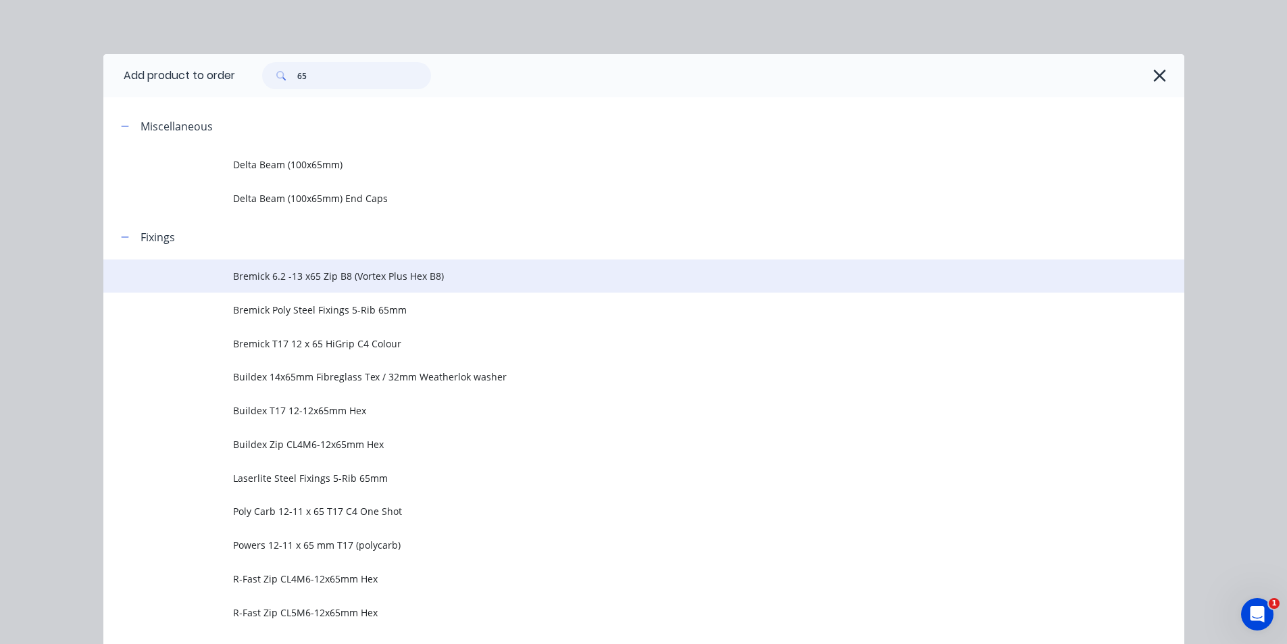
type input "65"
click at [333, 265] on td "Bremick 6.2 -13 x65 Zip B8 (Vortex Plus Hex B8)" at bounding box center [708, 276] width 951 height 34
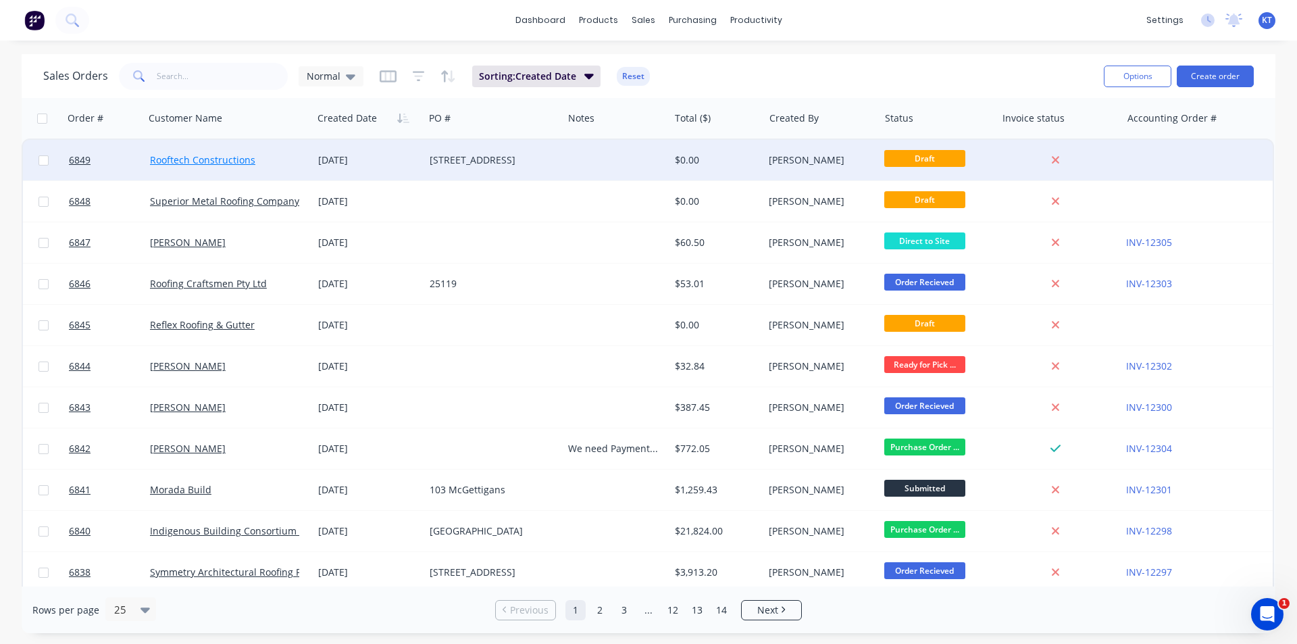
click at [236, 155] on link "Rooftech Constructions" at bounding box center [202, 159] width 105 height 13
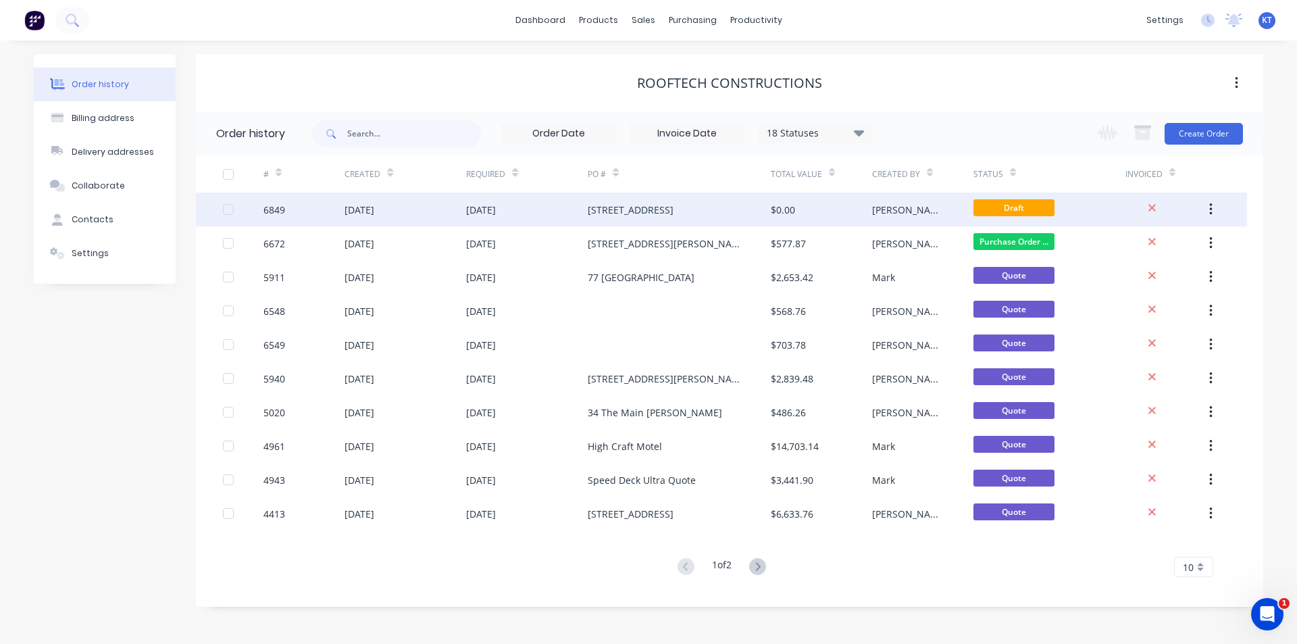
click at [822, 215] on div "$0.00" at bounding box center [821, 209] width 101 height 34
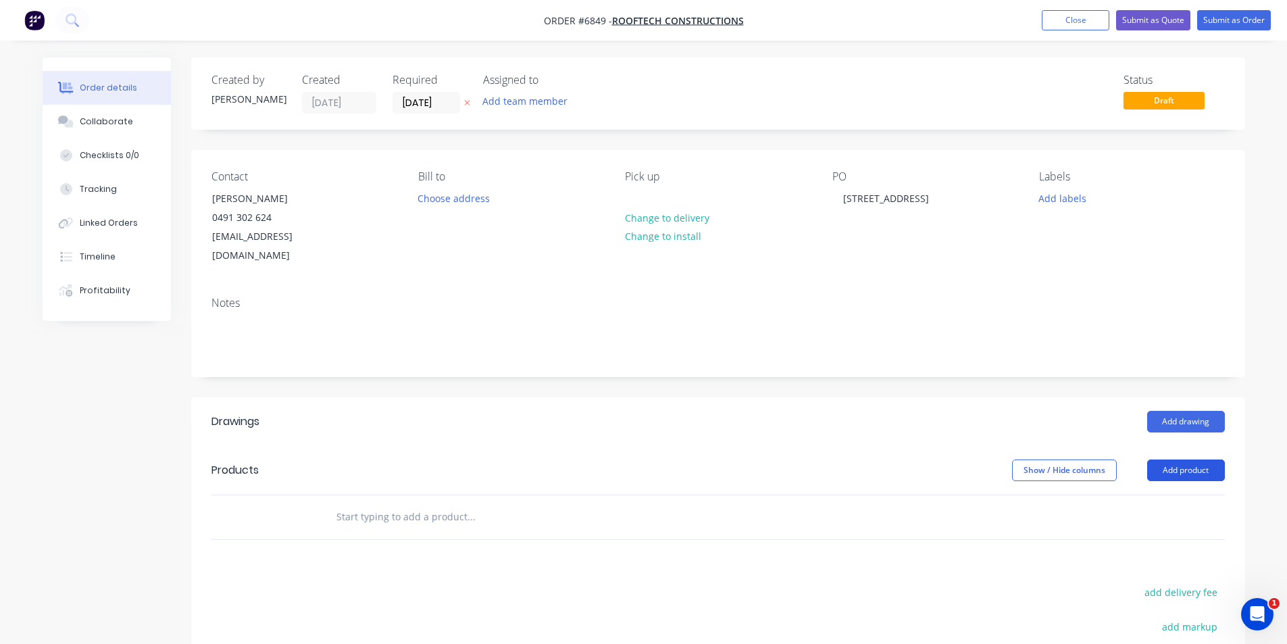
click at [1187, 461] on button "Add product" at bounding box center [1186, 470] width 78 height 22
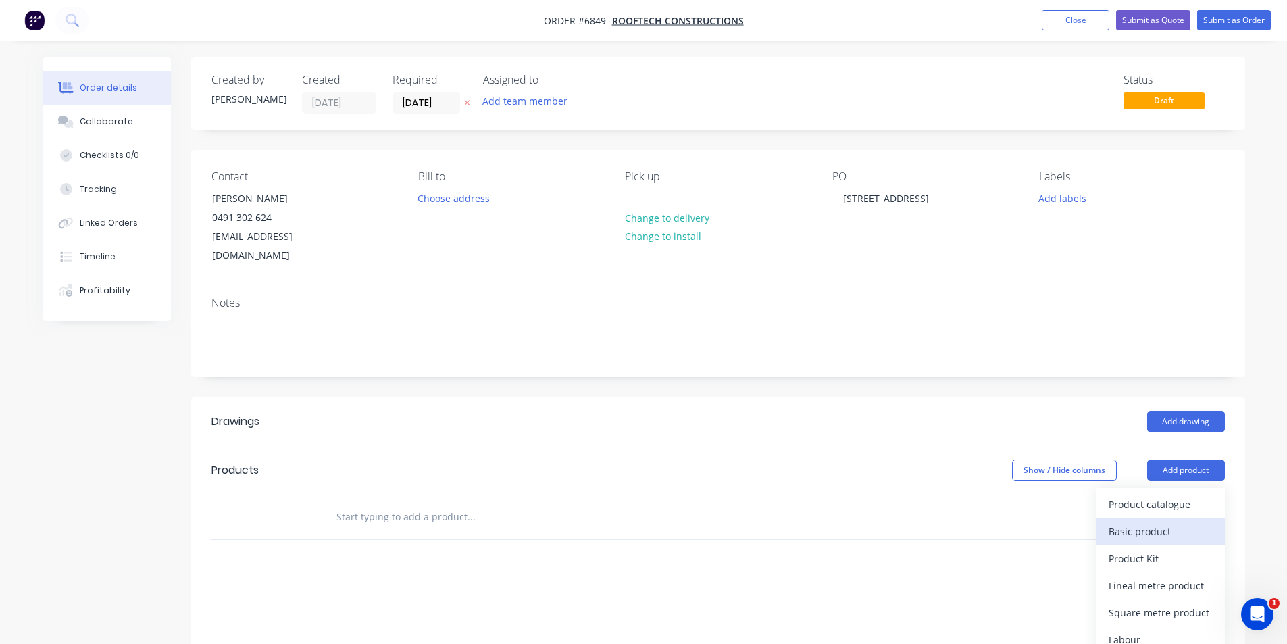
click at [1180, 521] on div "Basic product" at bounding box center [1160, 531] width 104 height 20
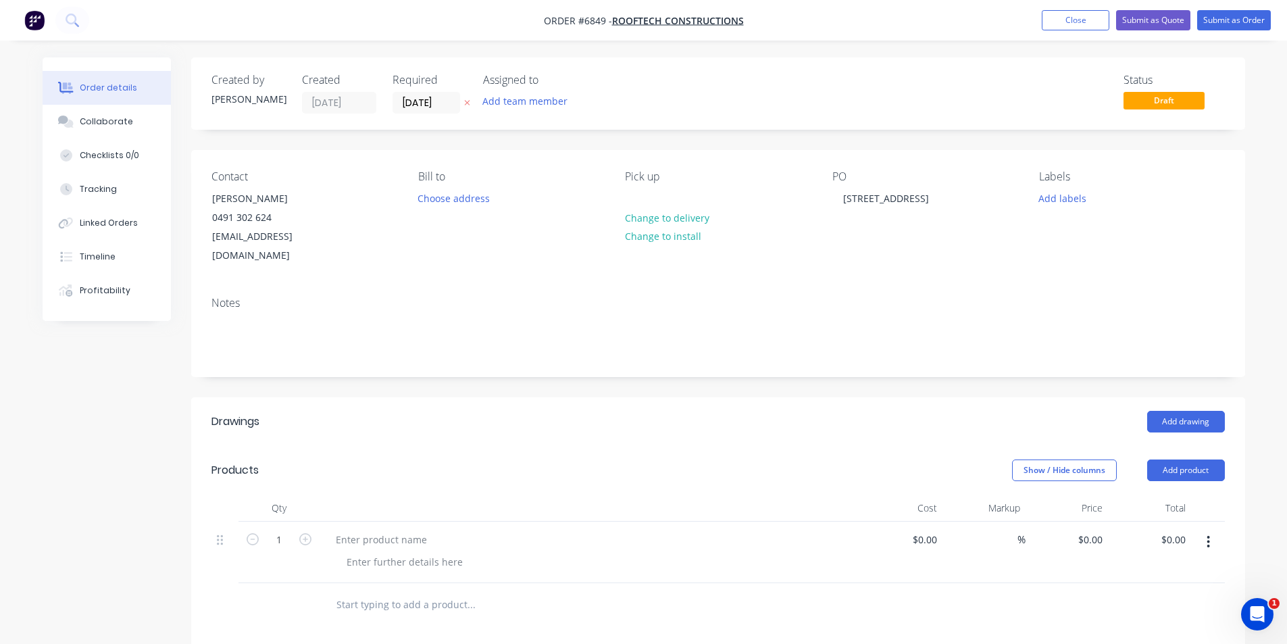
click at [1212, 530] on button "button" at bounding box center [1208, 542] width 32 height 24
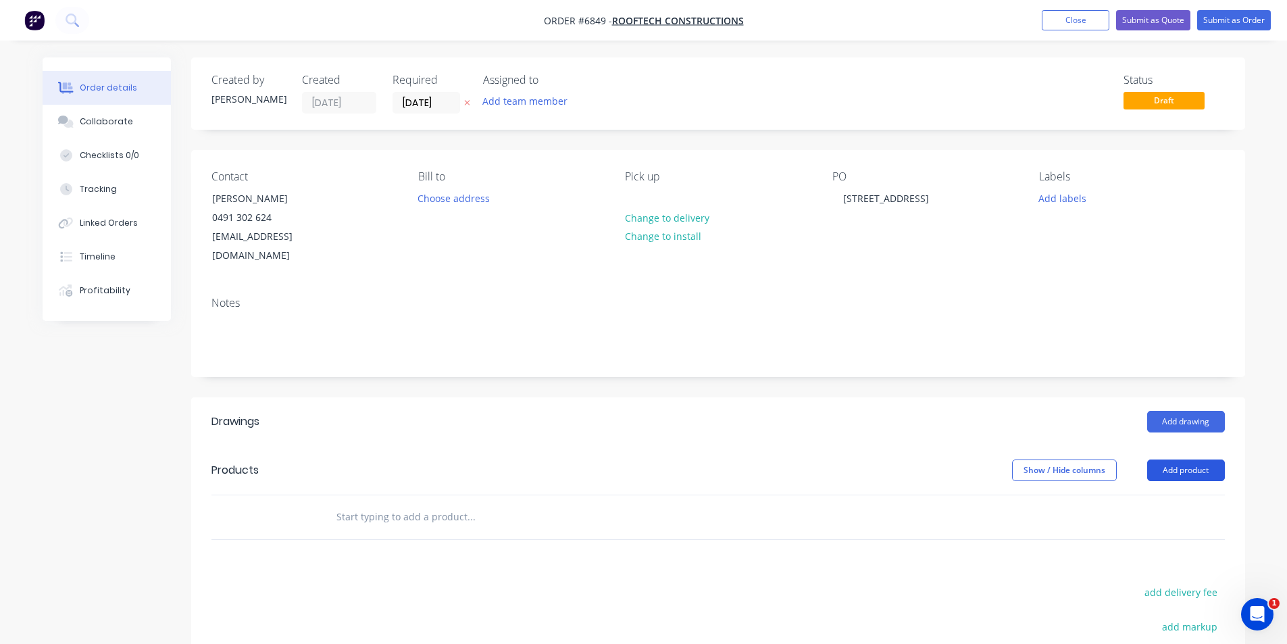
click at [1197, 459] on button "Add product" at bounding box center [1186, 470] width 78 height 22
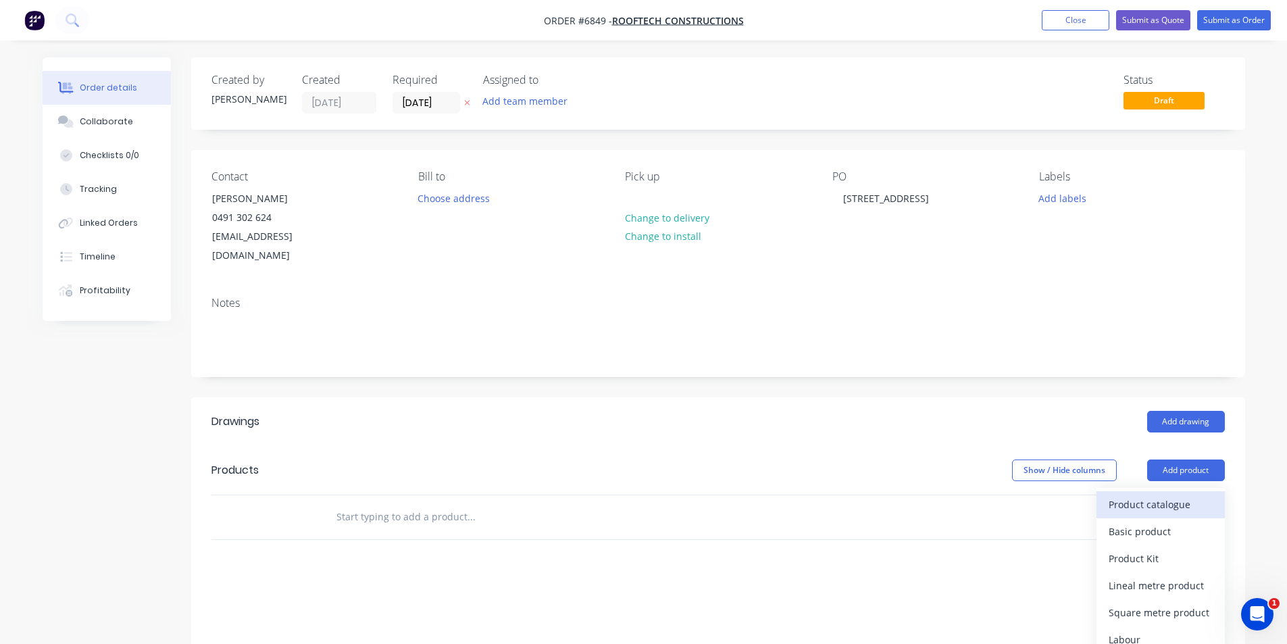
click at [1185, 491] on button "Product catalogue" at bounding box center [1160, 504] width 128 height 27
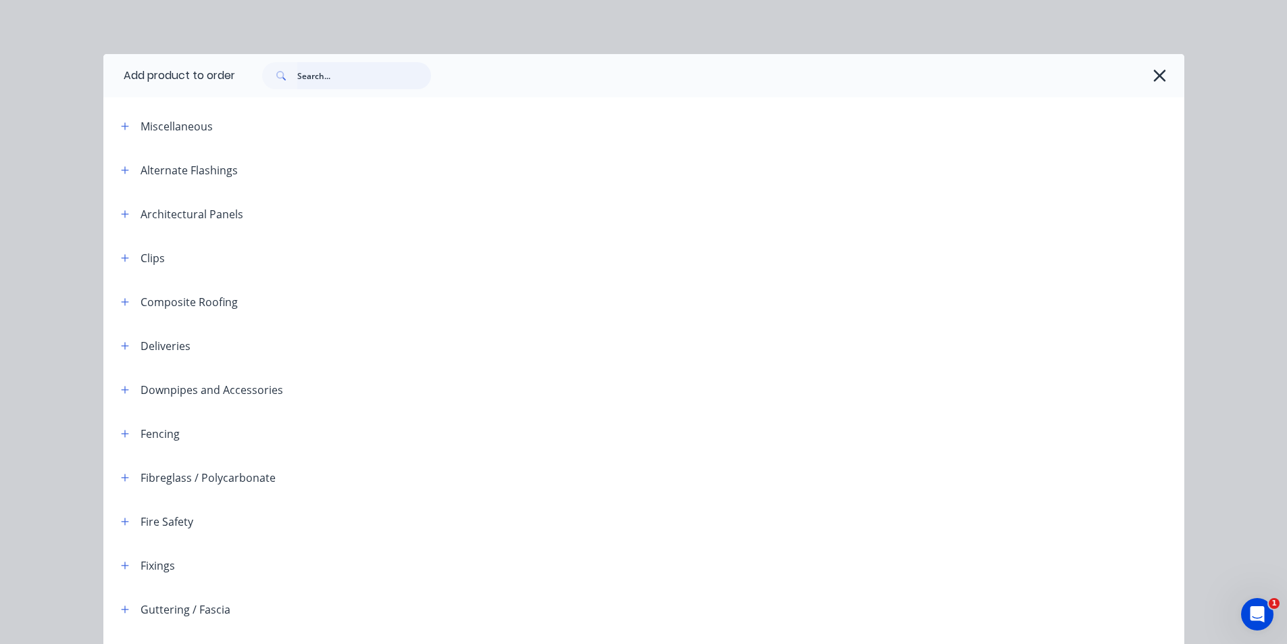
click at [321, 72] on input "text" at bounding box center [364, 75] width 134 height 27
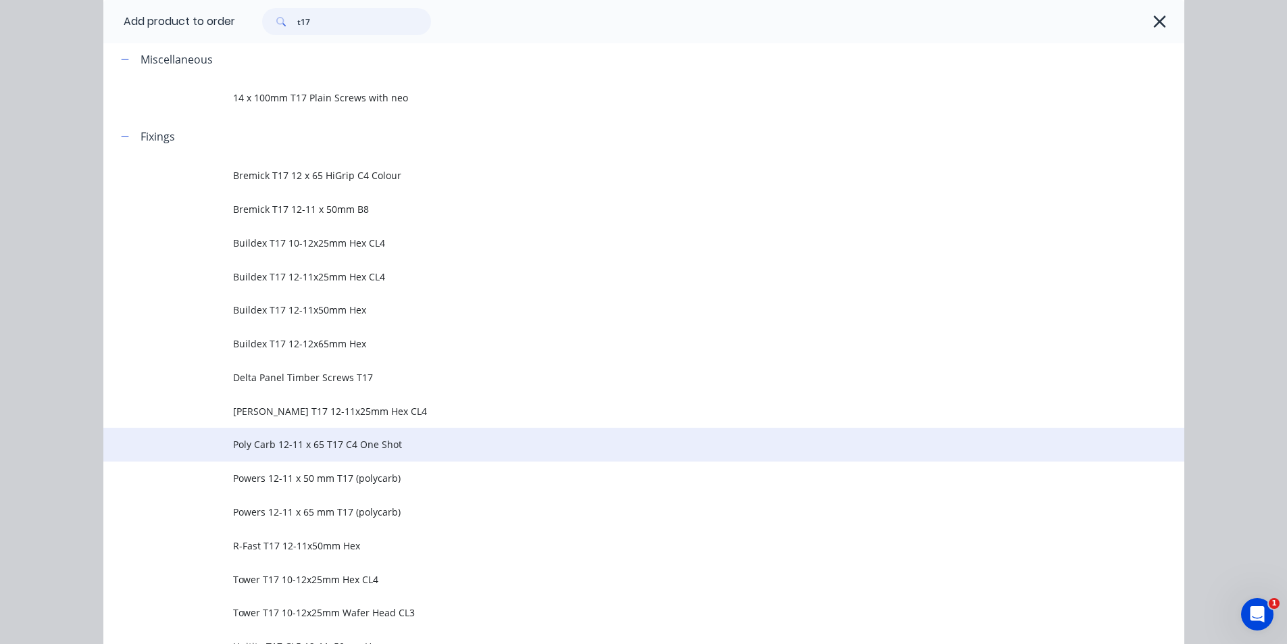
scroll to position [68, 0]
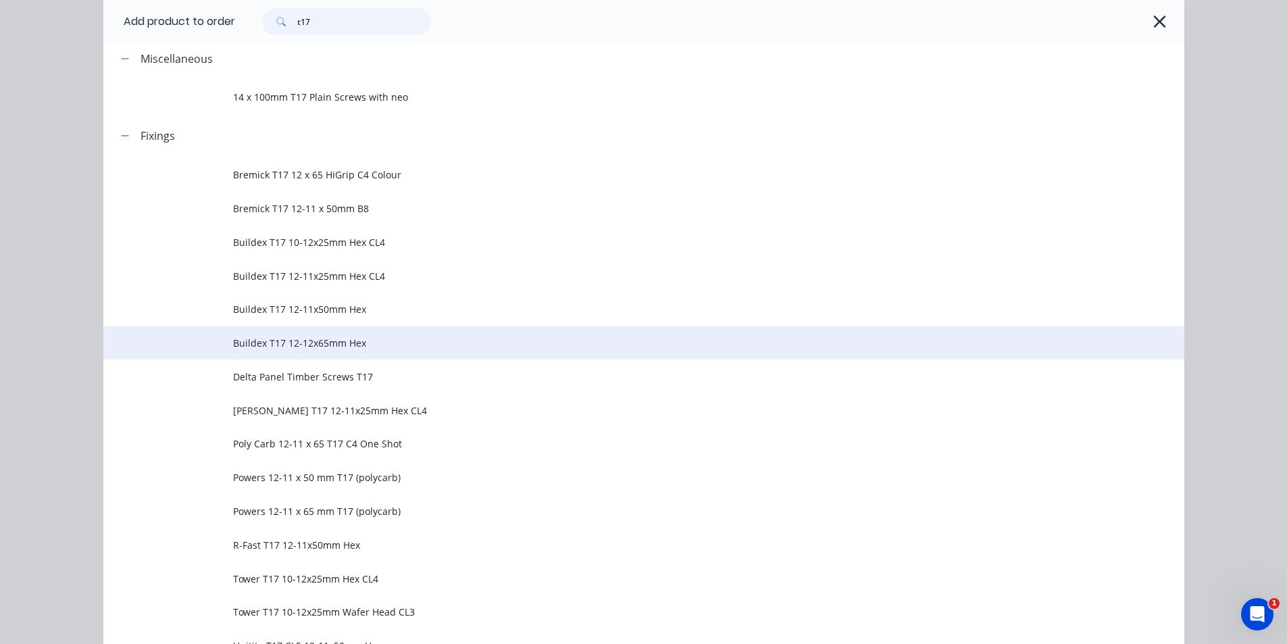
type input "t17"
click at [339, 347] on span "Buildex T17 12-12x65mm Hex" at bounding box center [613, 343] width 760 height 14
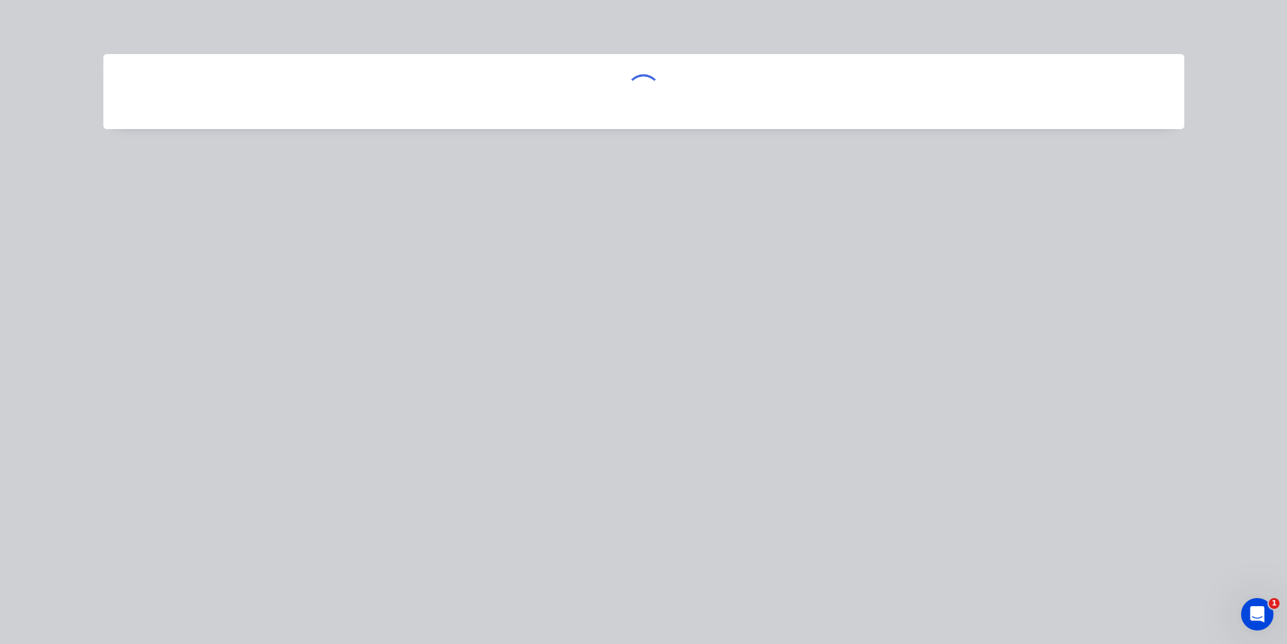
scroll to position [0, 0]
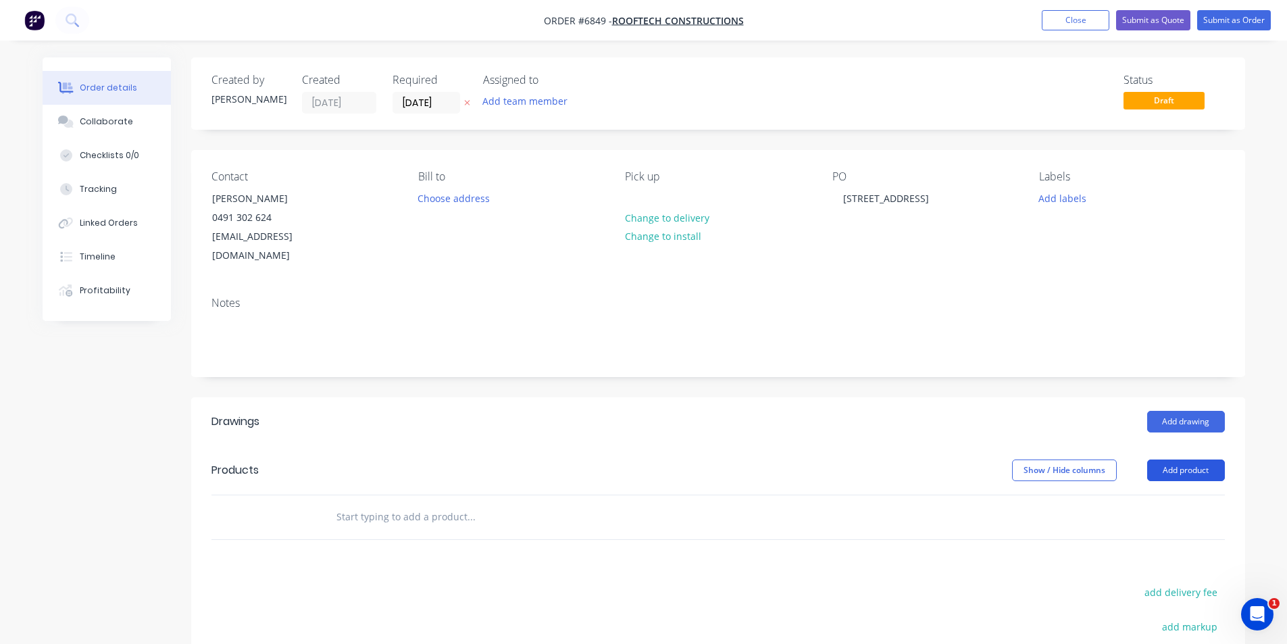
click at [1191, 459] on button "Add product" at bounding box center [1186, 470] width 78 height 22
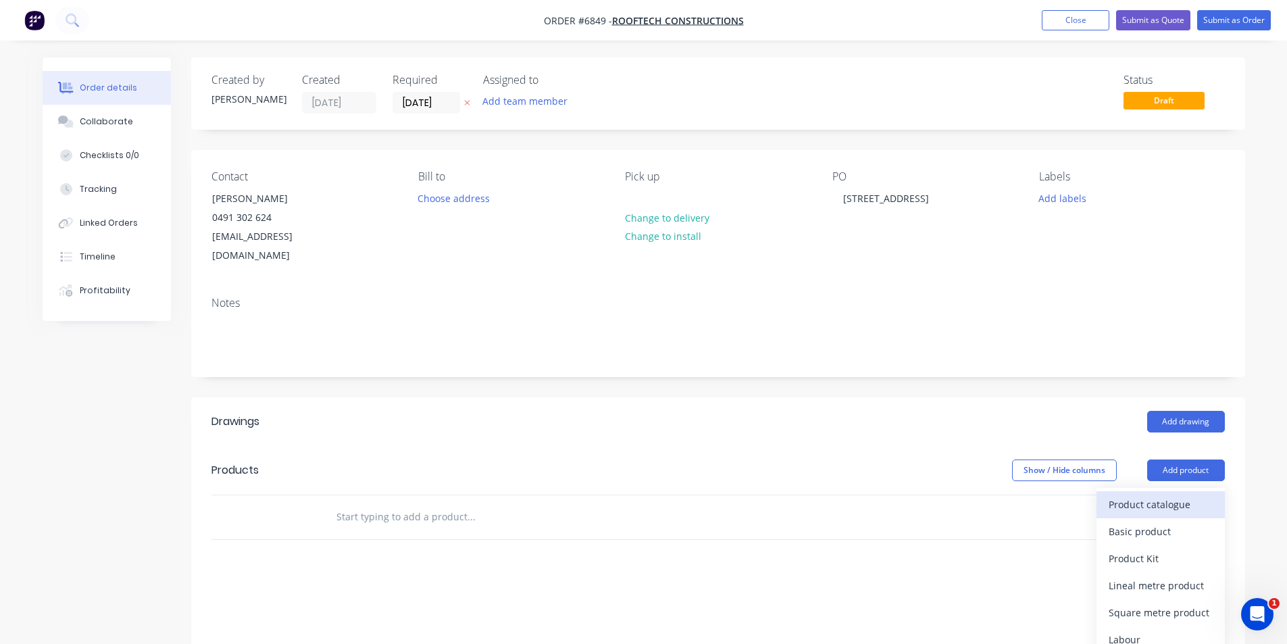
click at [1169, 494] on div "Product catalogue" at bounding box center [1160, 504] width 104 height 20
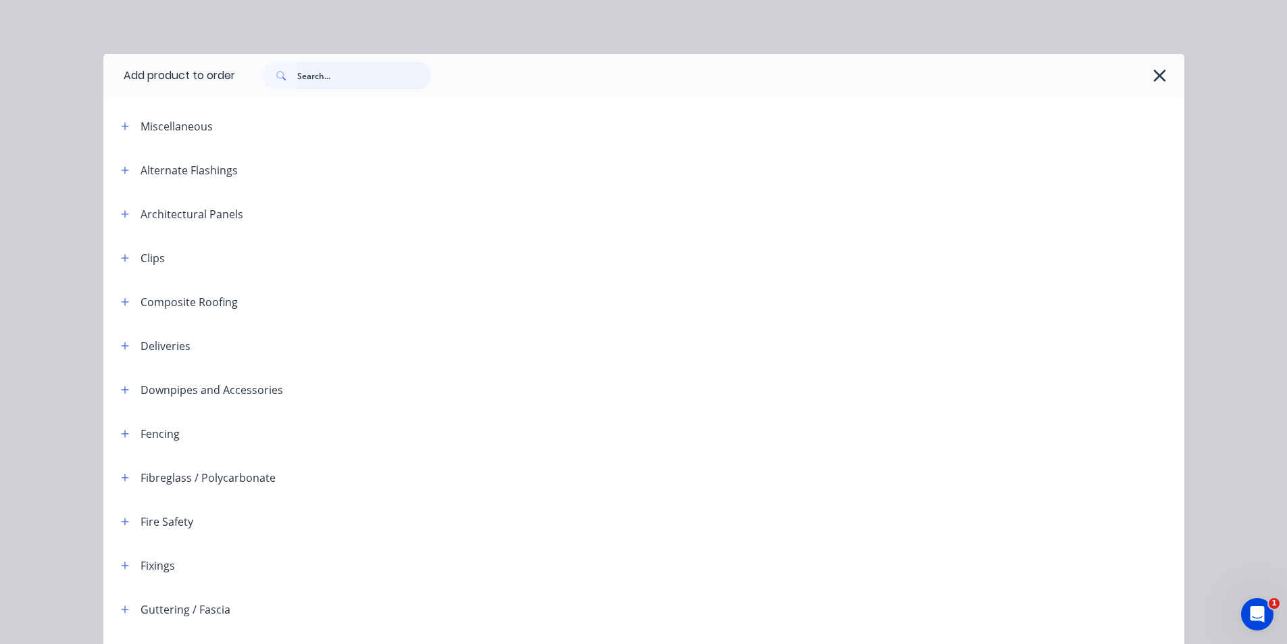
click at [330, 84] on input "text" at bounding box center [364, 75] width 134 height 27
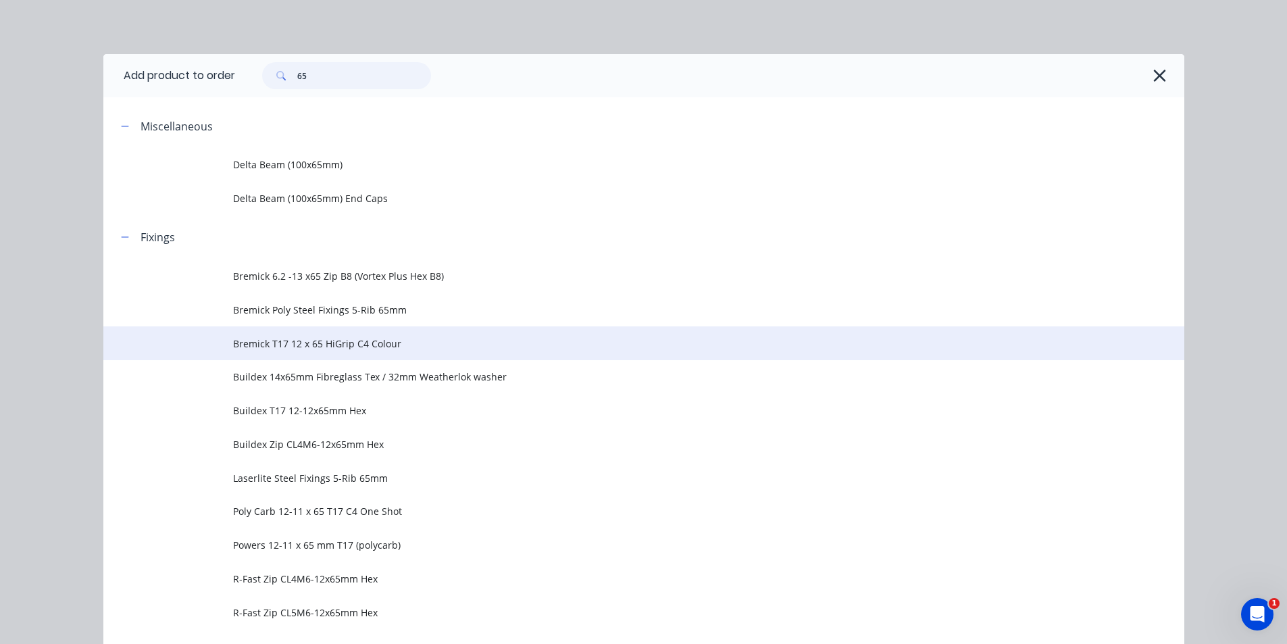
type input "65"
click at [411, 343] on span "Bremick T17 12 x 65 HiGrip C4 Colour" at bounding box center [613, 343] width 760 height 14
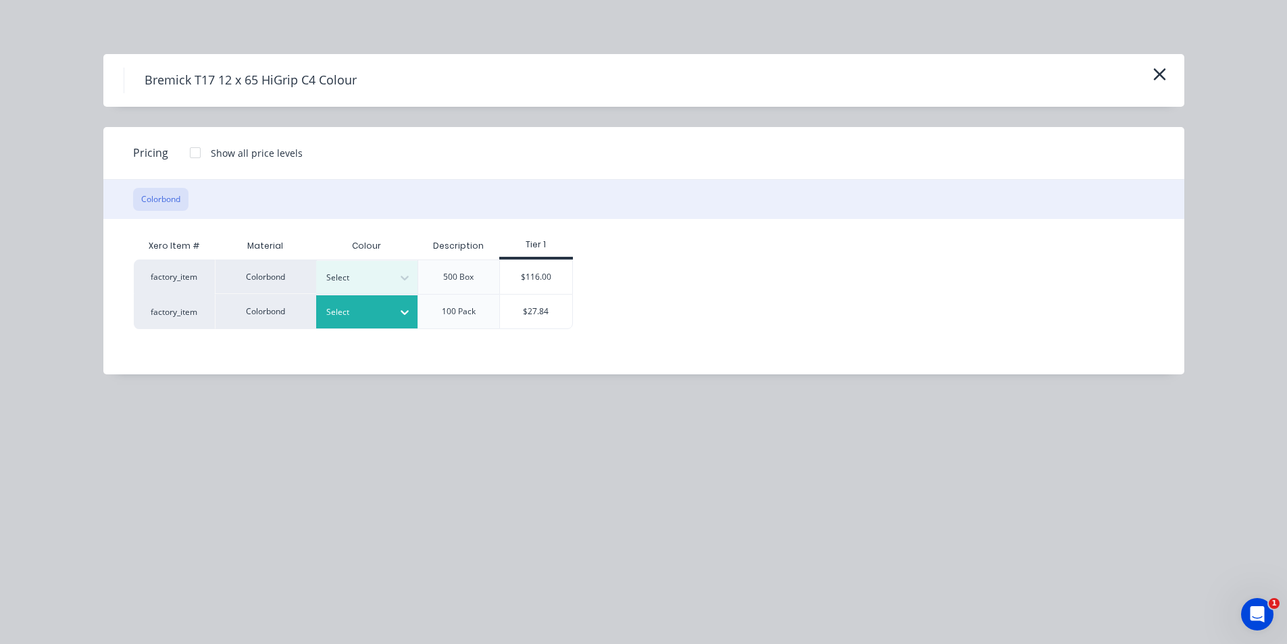
click at [369, 308] on div at bounding box center [356, 312] width 61 height 15
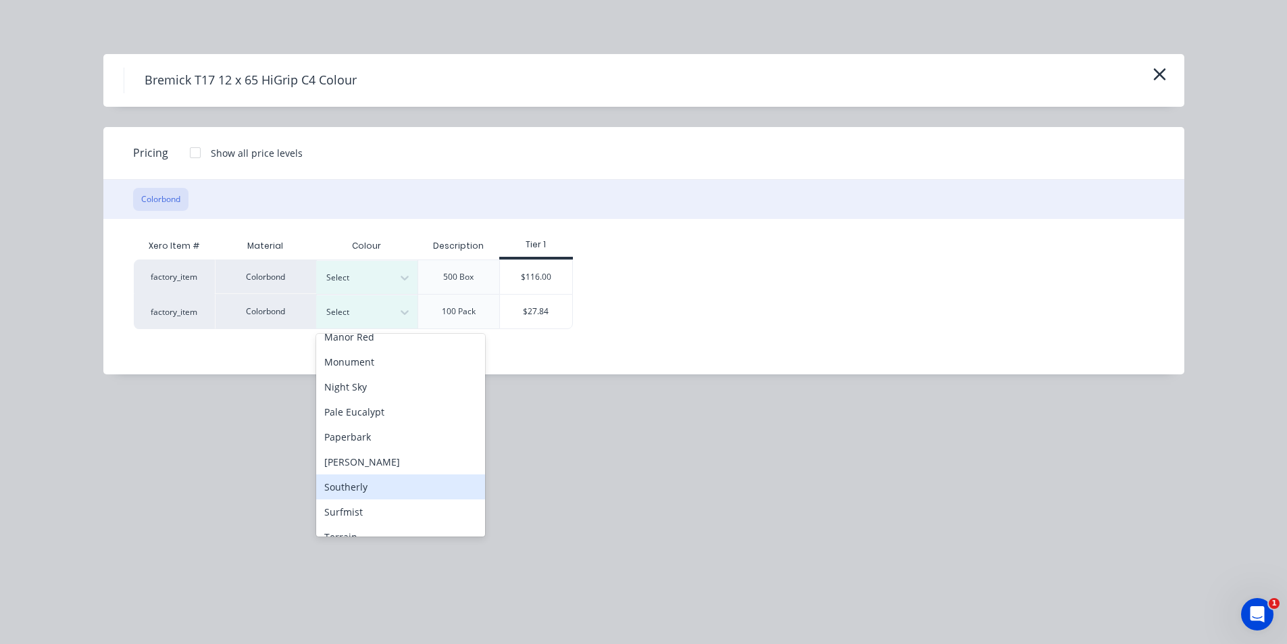
scroll to position [405, 0]
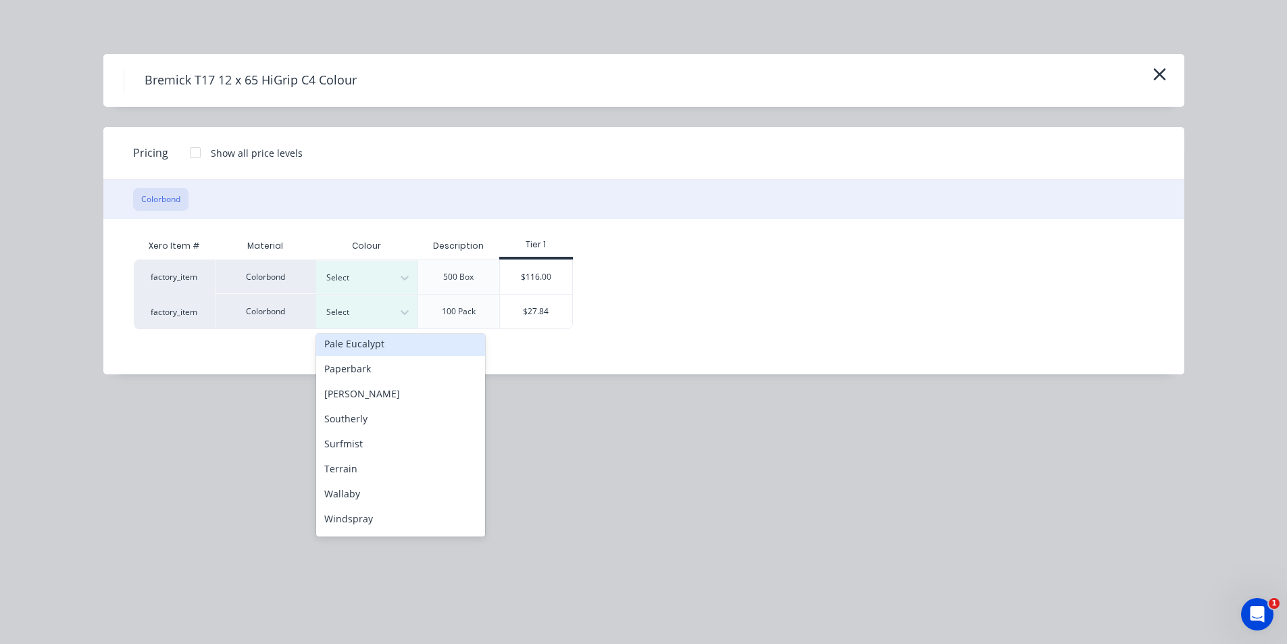
click at [383, 351] on div "Pale Eucalypt" at bounding box center [400, 343] width 169 height 25
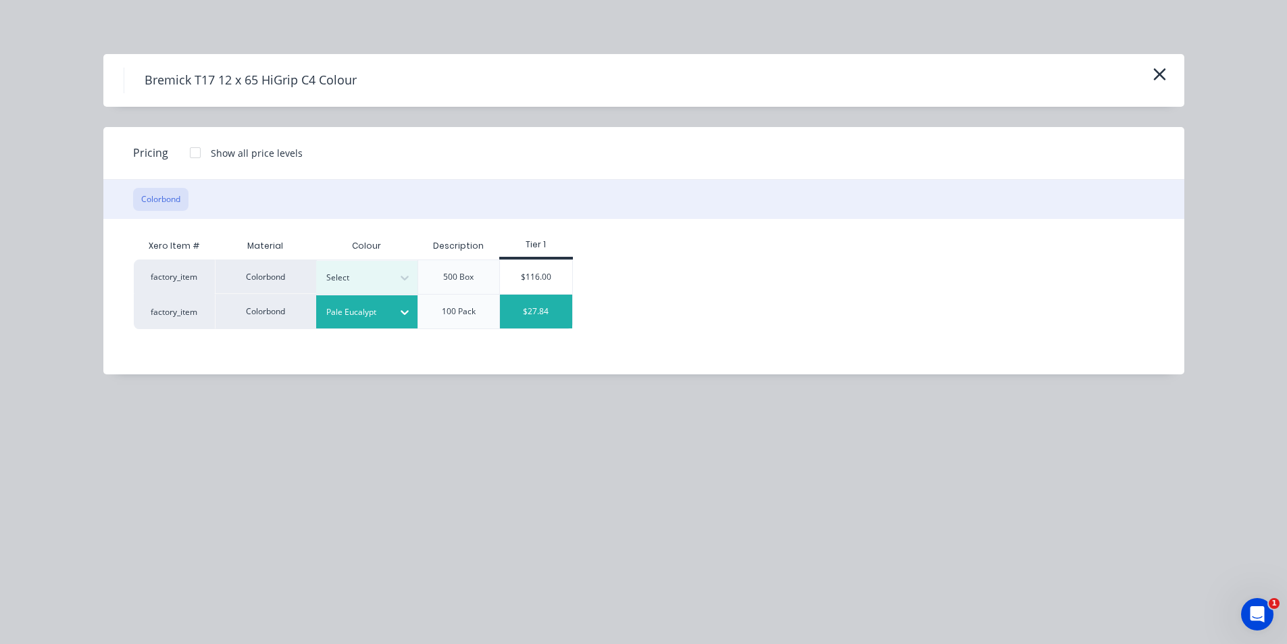
click at [534, 304] on div "$27.84" at bounding box center [536, 311] width 72 height 34
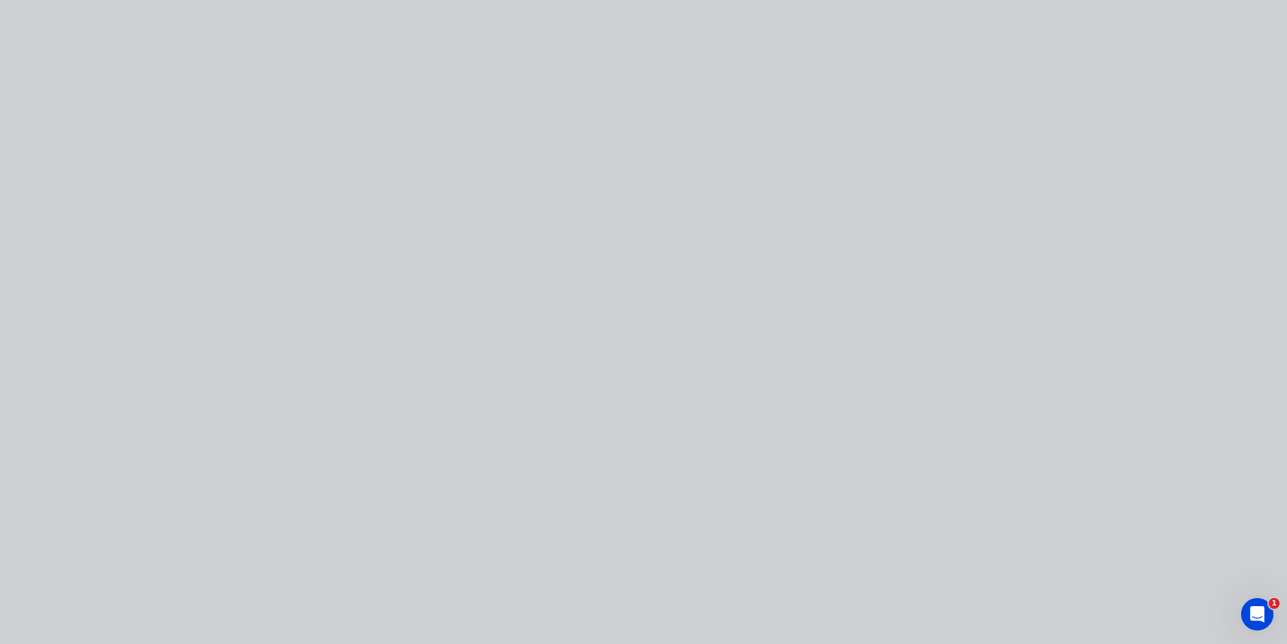
type input "$27.84"
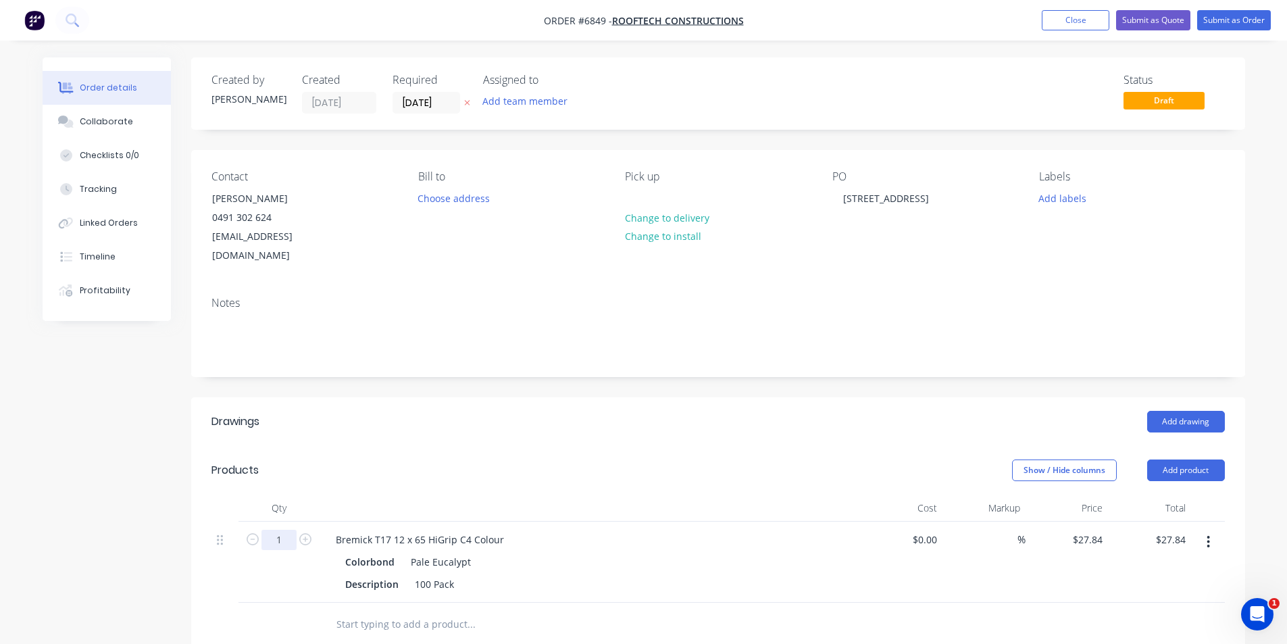
click at [280, 530] on input "1" at bounding box center [278, 540] width 35 height 20
type input "3.5"
type input "$97.44"
click at [516, 459] on div "Show / Hide columns Add product" at bounding box center [825, 470] width 798 height 22
click at [1181, 459] on button "Add product" at bounding box center [1186, 470] width 78 height 22
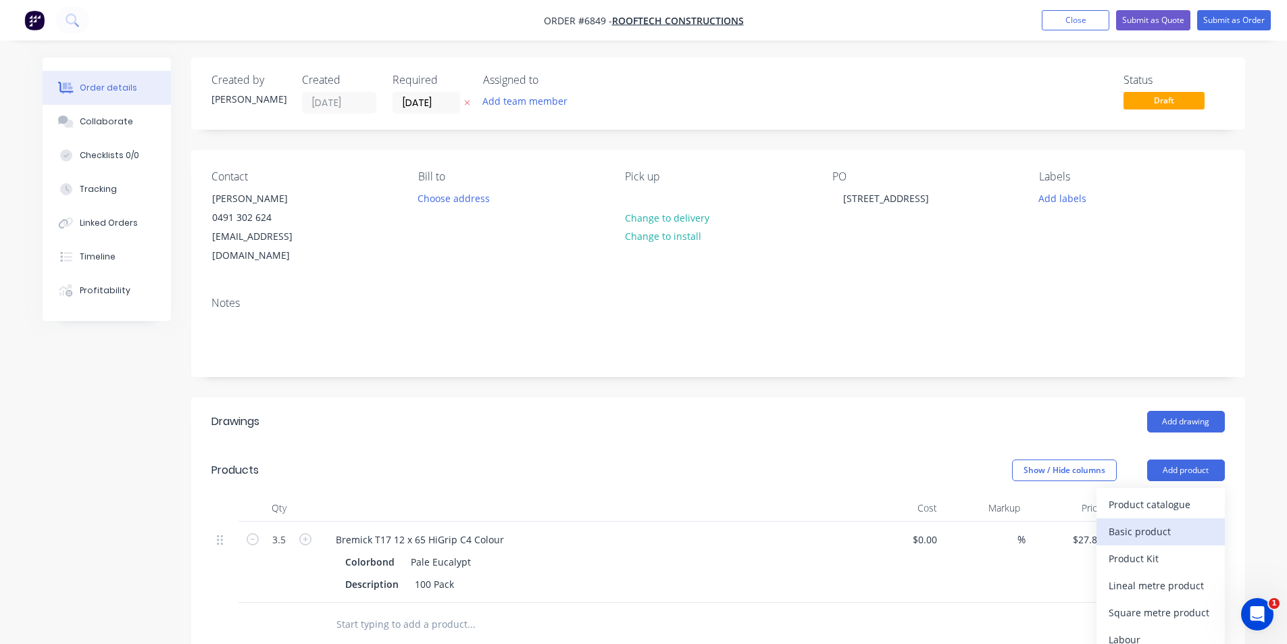
click at [1156, 521] on div "Basic product" at bounding box center [1160, 531] width 104 height 20
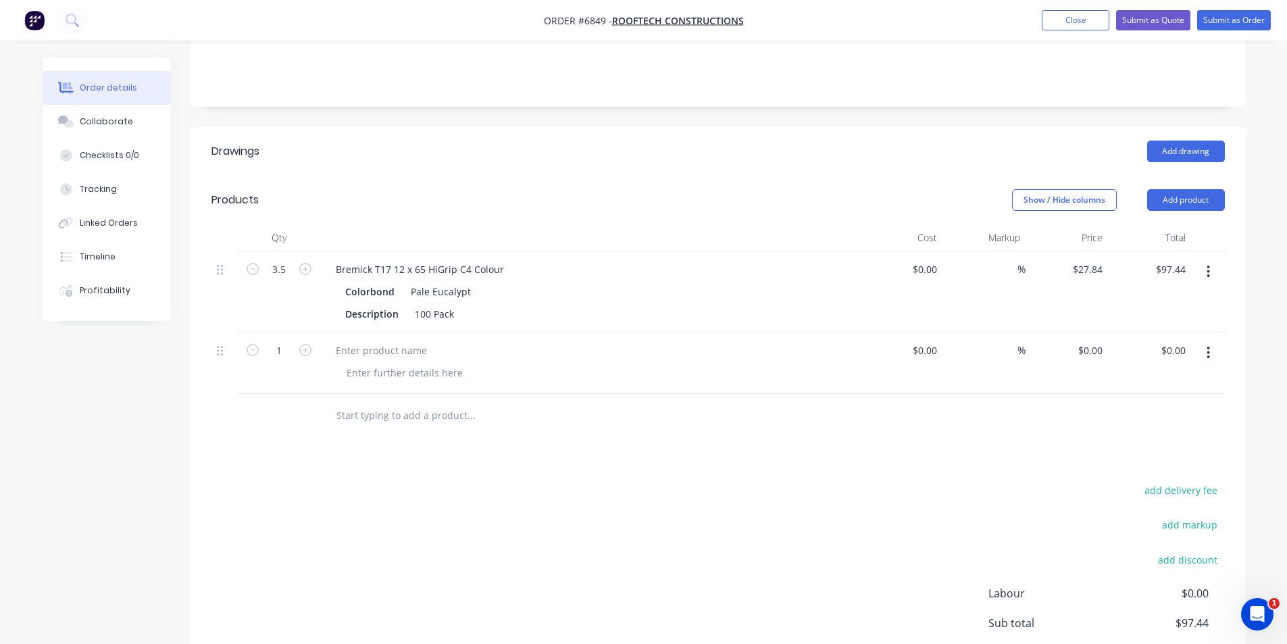
click at [1208, 346] on icon "button" at bounding box center [1208, 352] width 3 height 12
click at [1101, 461] on button "Delete" at bounding box center [1160, 468] width 128 height 27
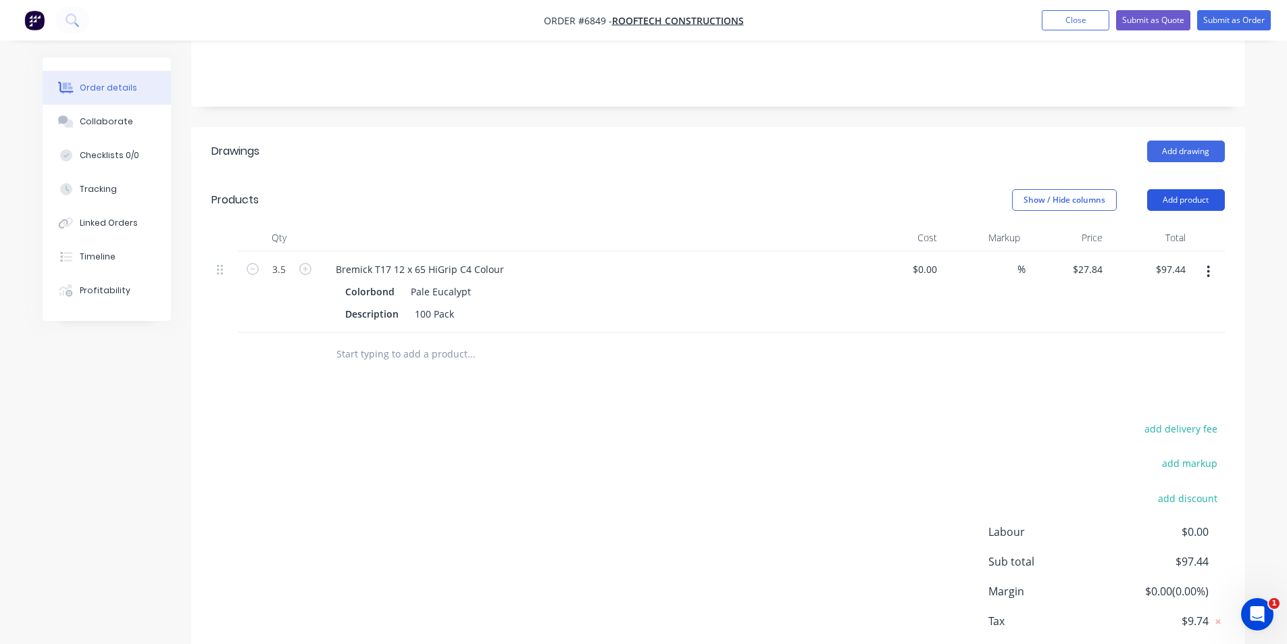
click at [1181, 189] on button "Add product" at bounding box center [1186, 200] width 78 height 22
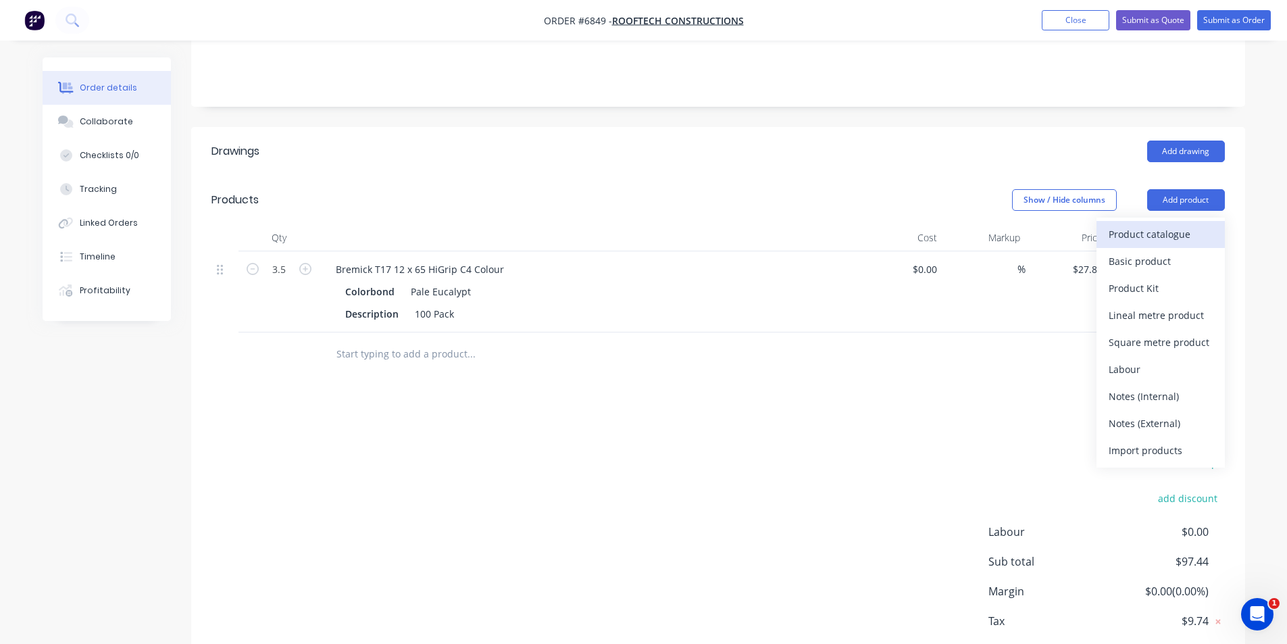
click at [1166, 224] on div "Product catalogue" at bounding box center [1160, 234] width 104 height 20
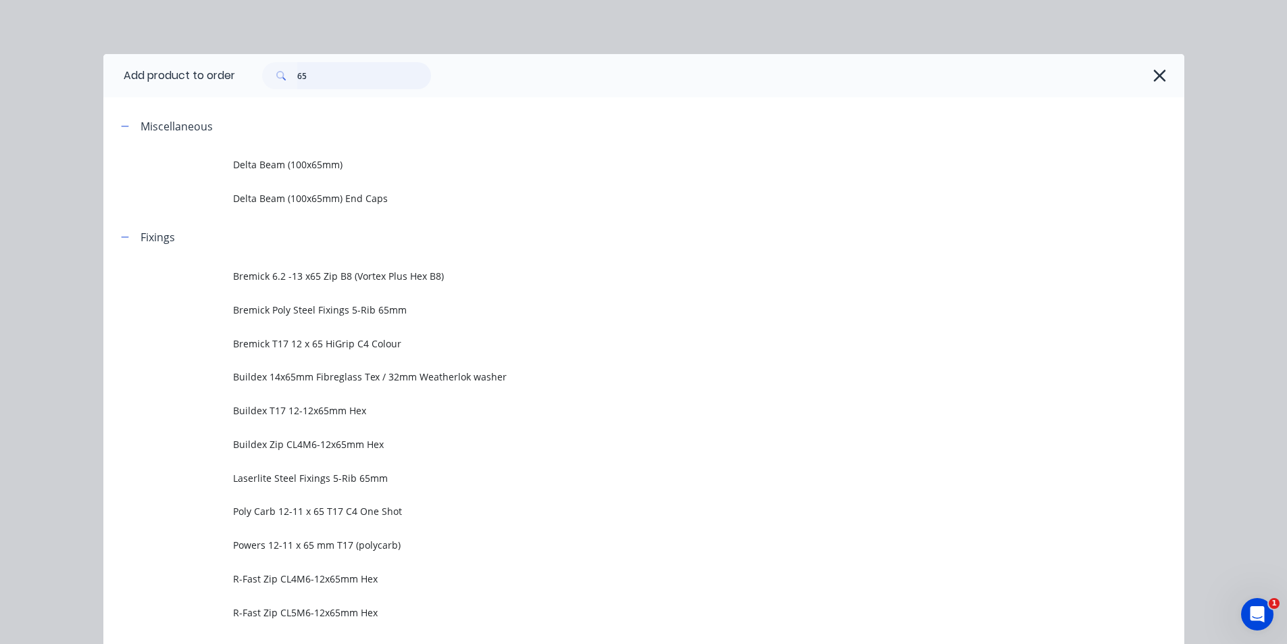
click at [334, 74] on input "65" at bounding box center [364, 75] width 134 height 27
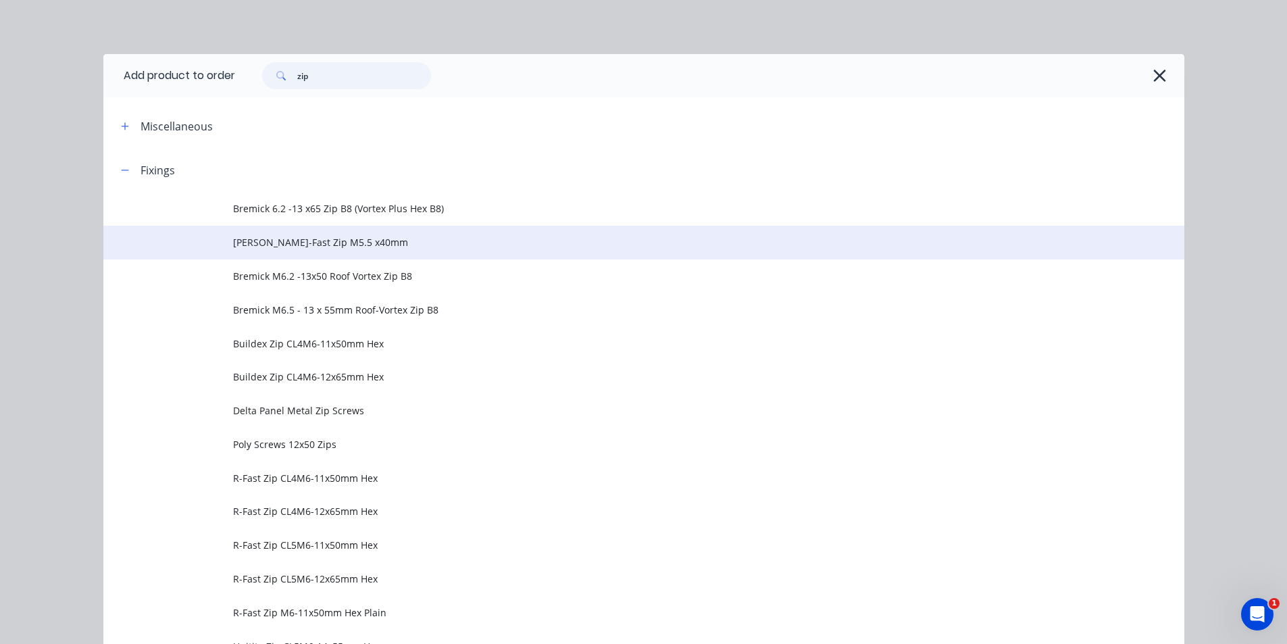
type input "zip"
click at [359, 241] on span "[PERSON_NAME]-Fast Zip M5.5 x40mm" at bounding box center [613, 242] width 760 height 14
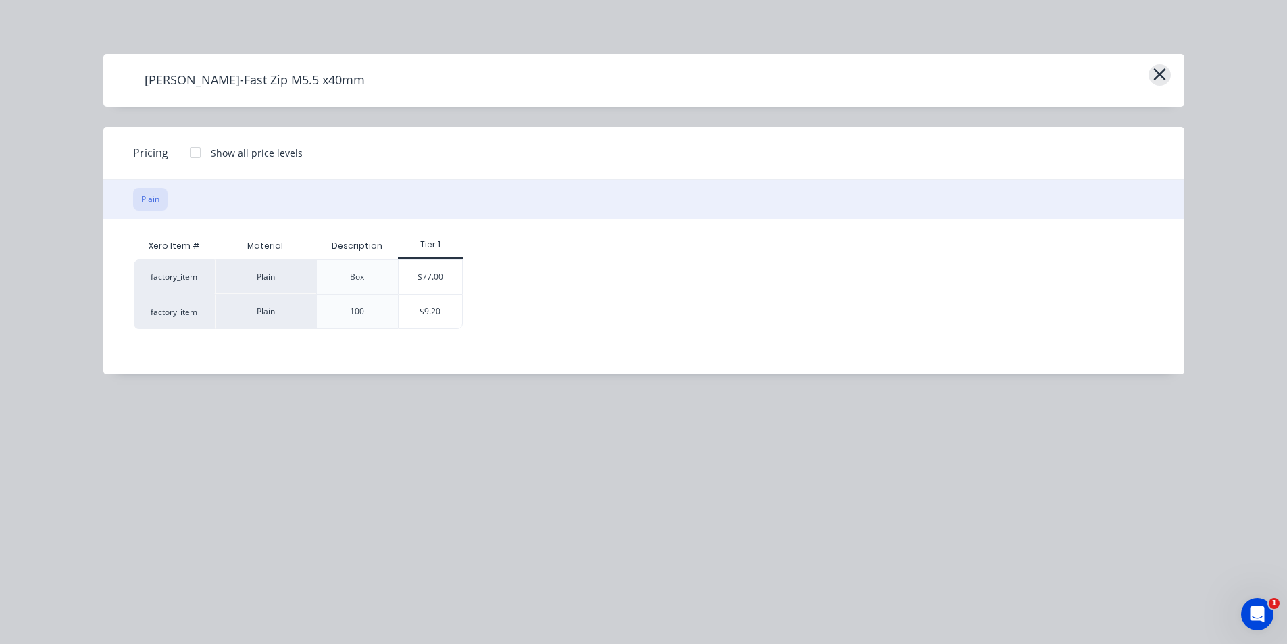
click at [1158, 81] on icon "button" at bounding box center [1159, 74] width 14 height 19
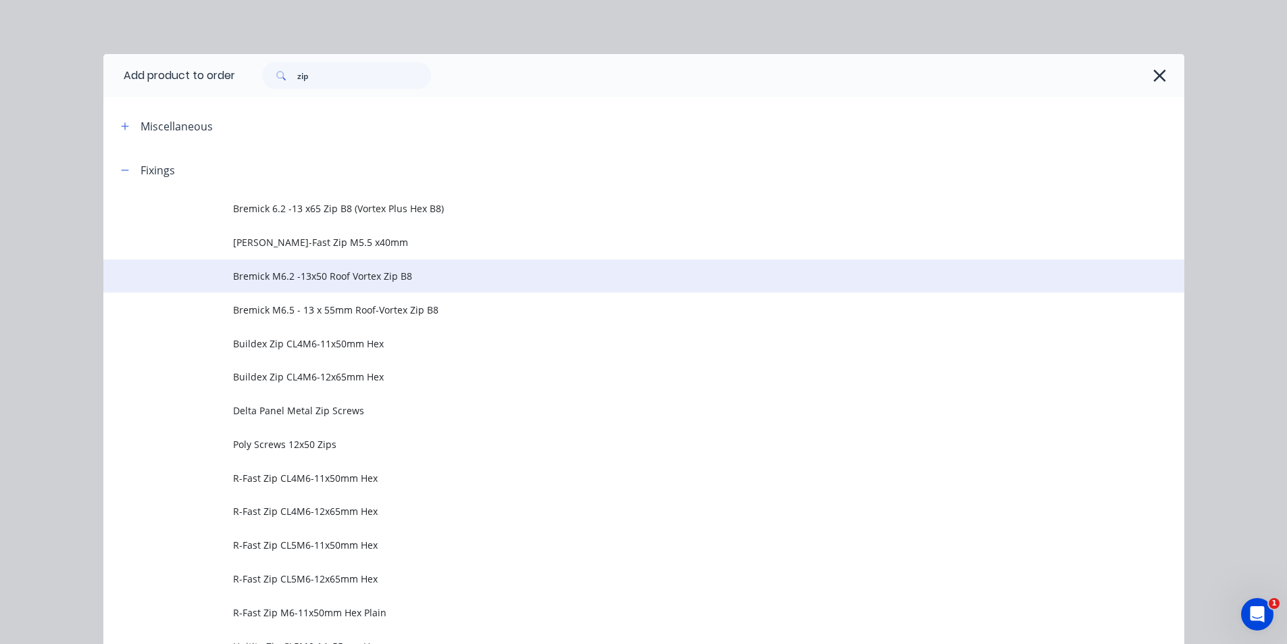
scroll to position [78, 0]
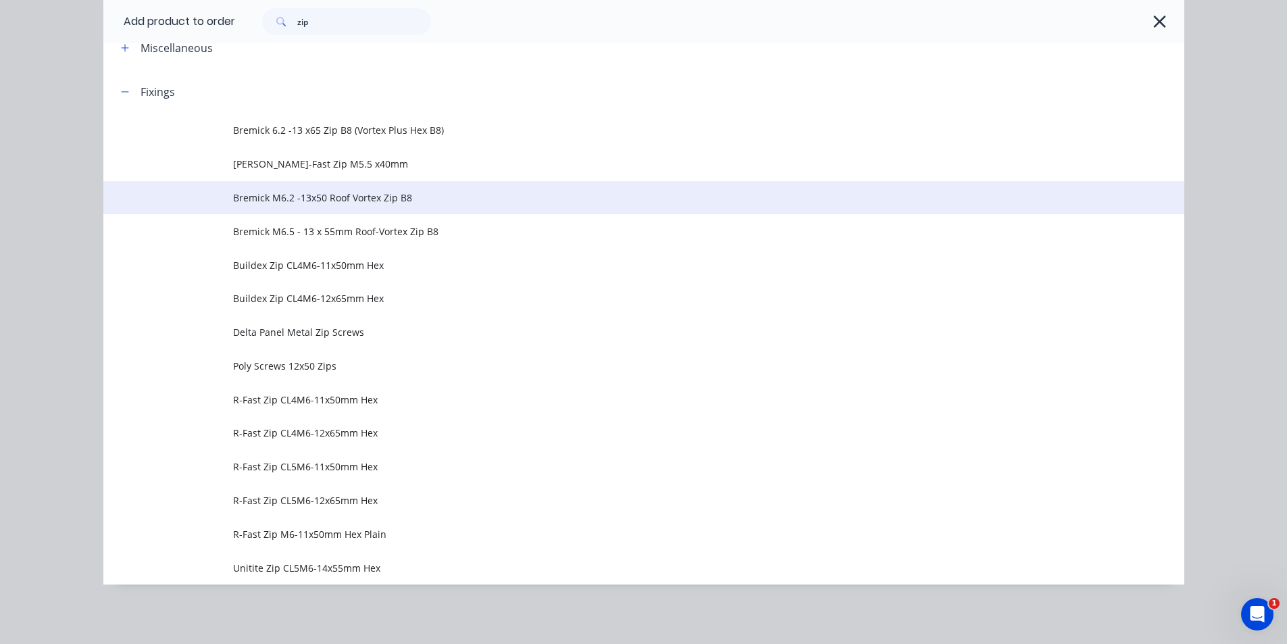
click at [339, 208] on td "Bremick M6.2 -13x50 Roof Vortex Zip B8" at bounding box center [708, 198] width 951 height 34
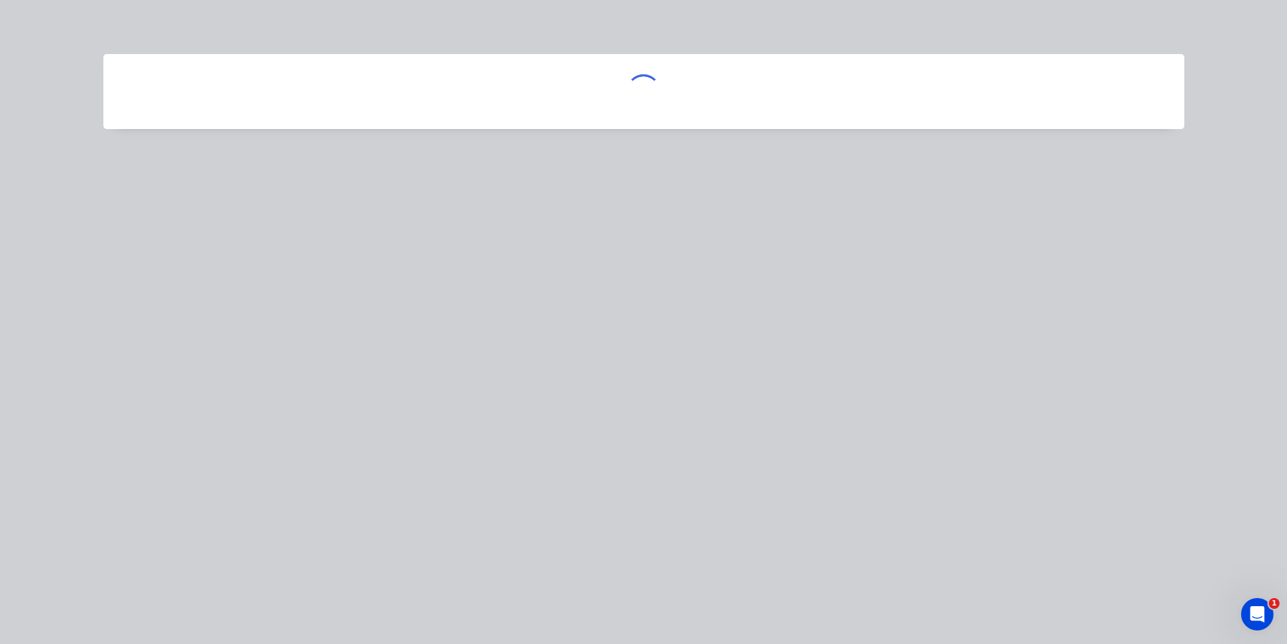
scroll to position [0, 0]
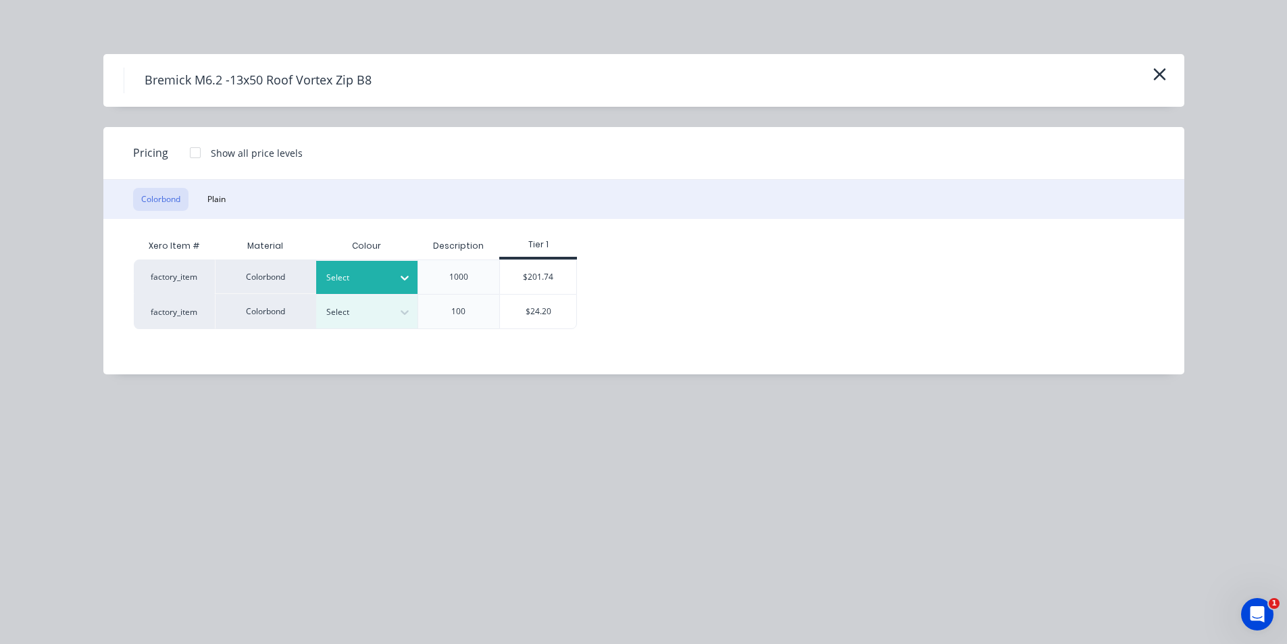
click at [370, 280] on div at bounding box center [356, 277] width 61 height 15
click at [169, 457] on div "Cottage Green" at bounding box center [84, 469] width 169 height 25
click at [544, 267] on div "$201.74" at bounding box center [538, 277] width 76 height 34
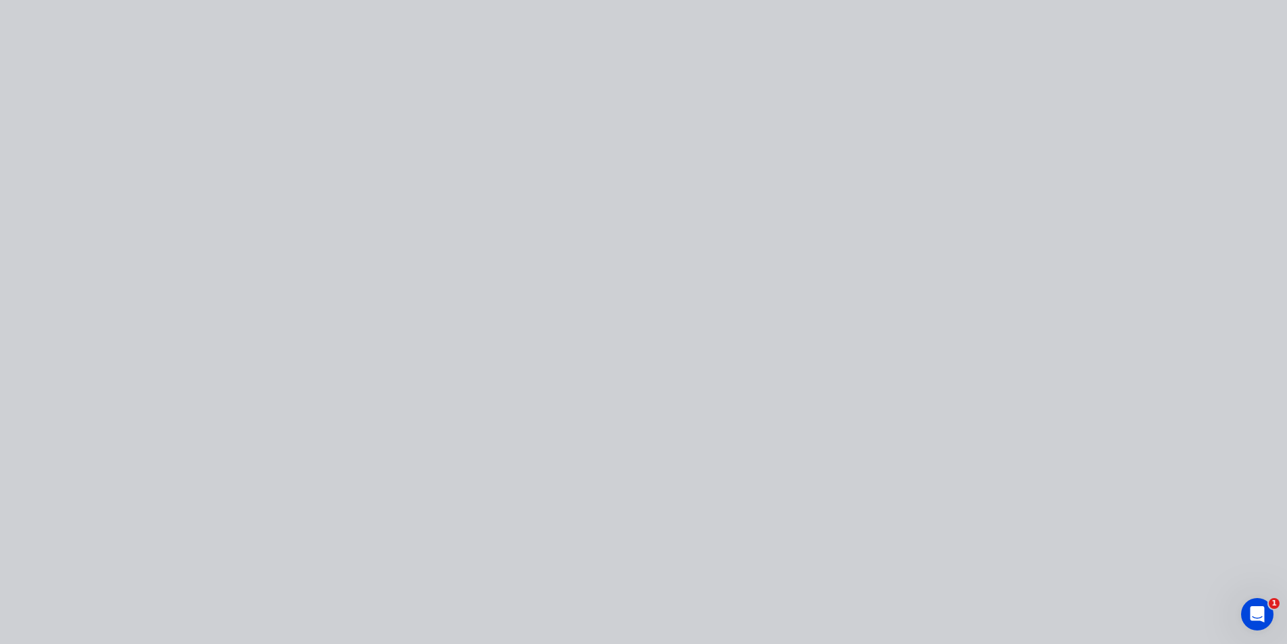
type input "$201.74"
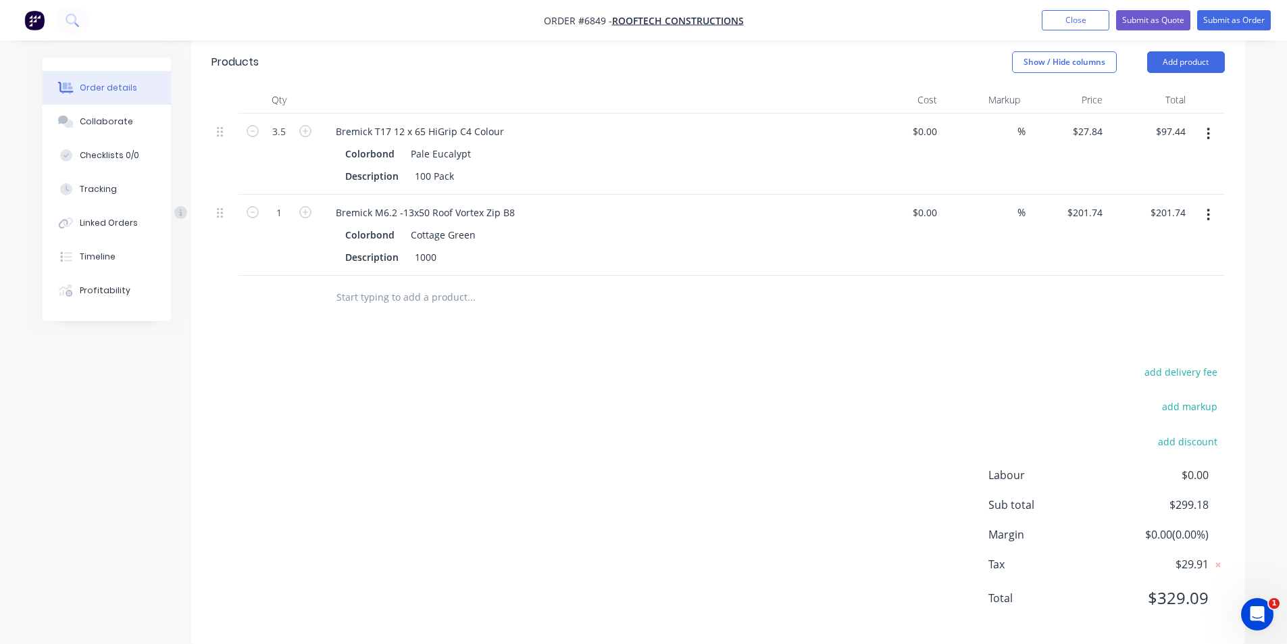
scroll to position [409, 0]
click at [1222, 18] on button "Submit as Order" at bounding box center [1234, 20] width 74 height 20
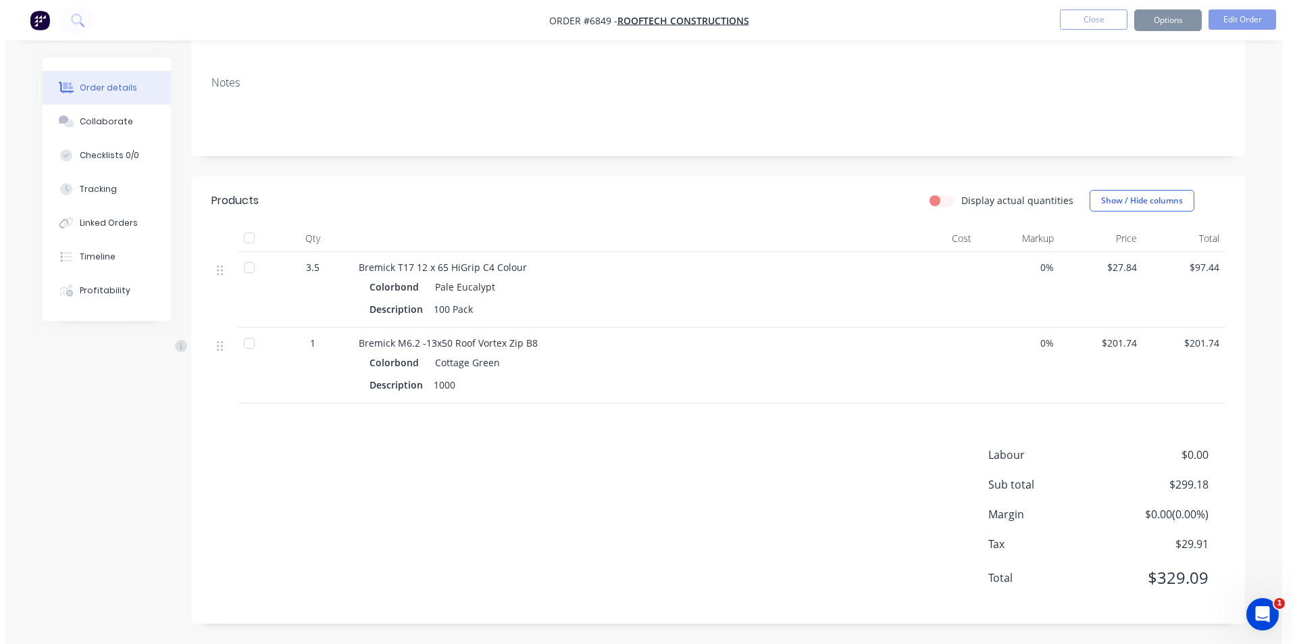
scroll to position [0, 0]
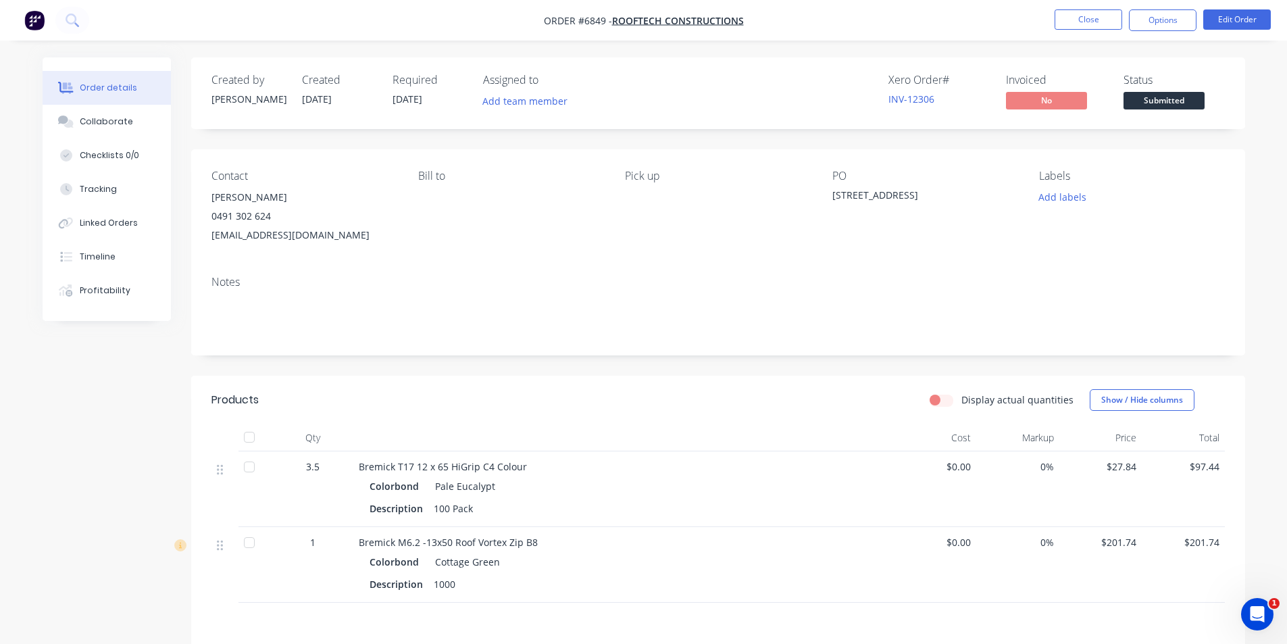
click at [1173, 106] on span "Submitted" at bounding box center [1163, 100] width 81 height 17
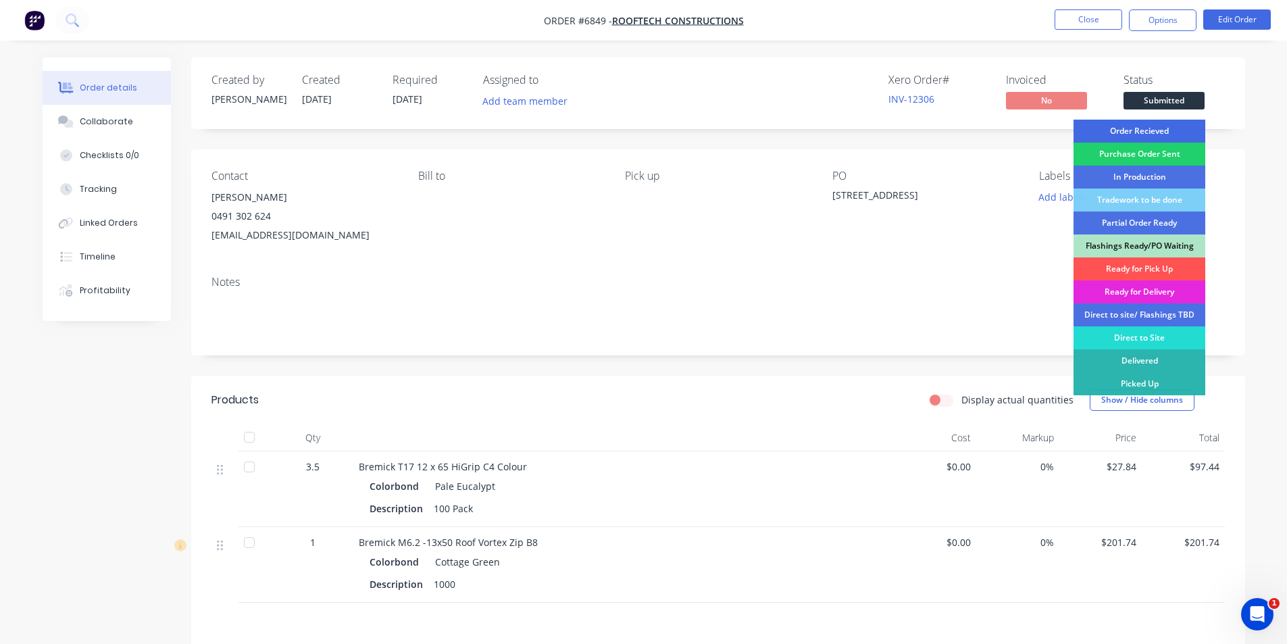
click at [1167, 132] on div "Order Recieved" at bounding box center [1139, 131] width 132 height 23
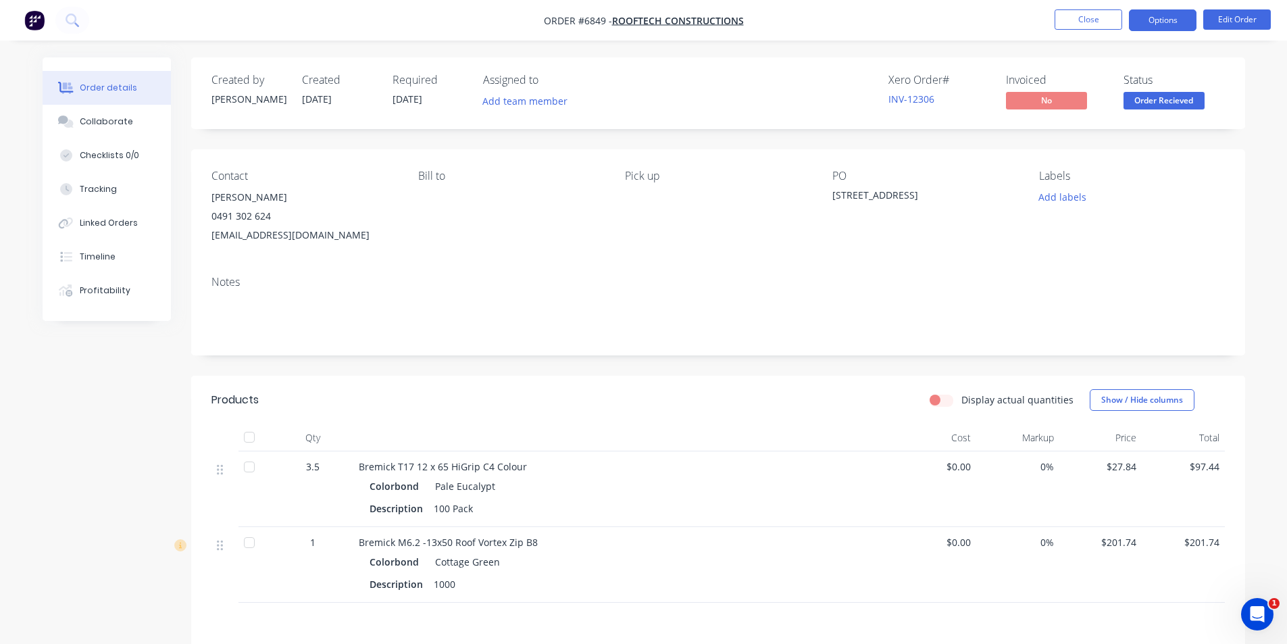
click at [1162, 21] on button "Options" at bounding box center [1163, 20] width 68 height 22
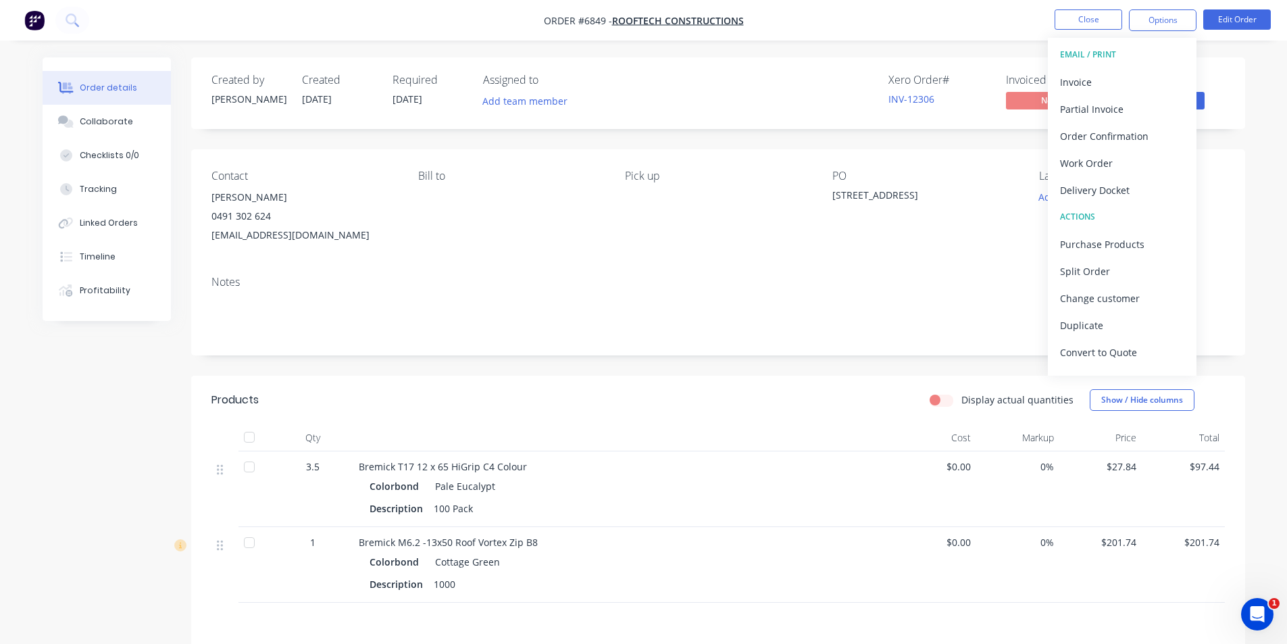
click at [1272, 59] on div "Order details Collaborate Checklists 0/0 Tracking Linked Orders Timeline Profit…" at bounding box center [643, 421] width 1287 height 843
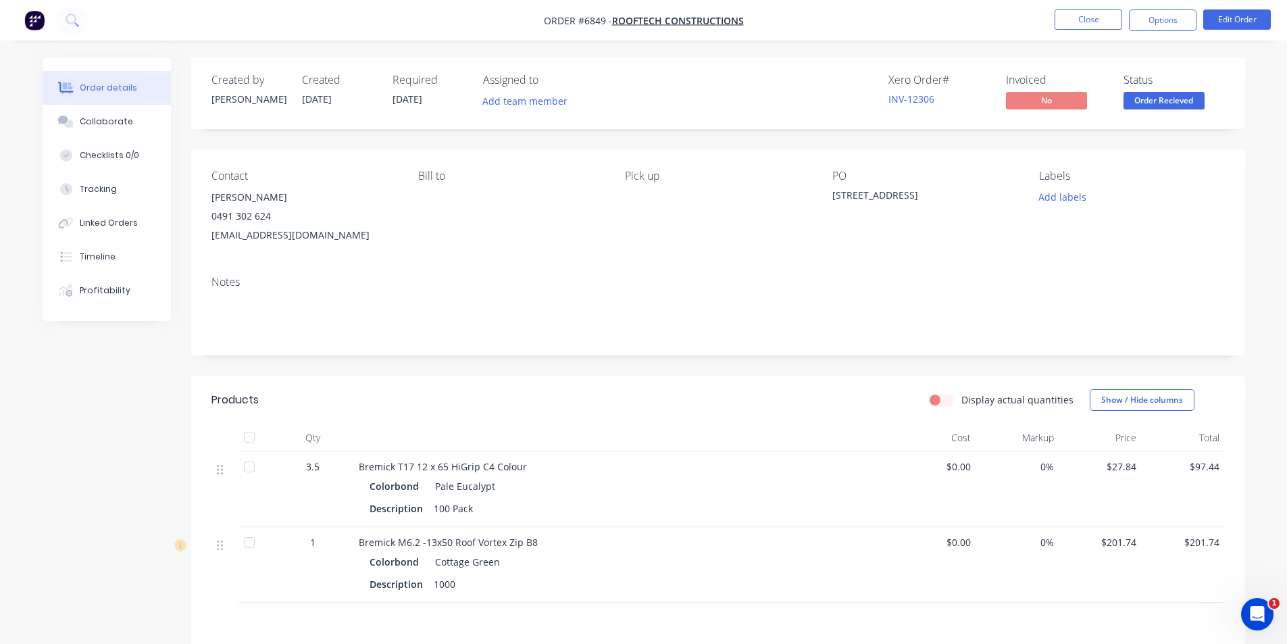
click at [1195, 100] on span "Order Recieved" at bounding box center [1163, 100] width 81 height 17
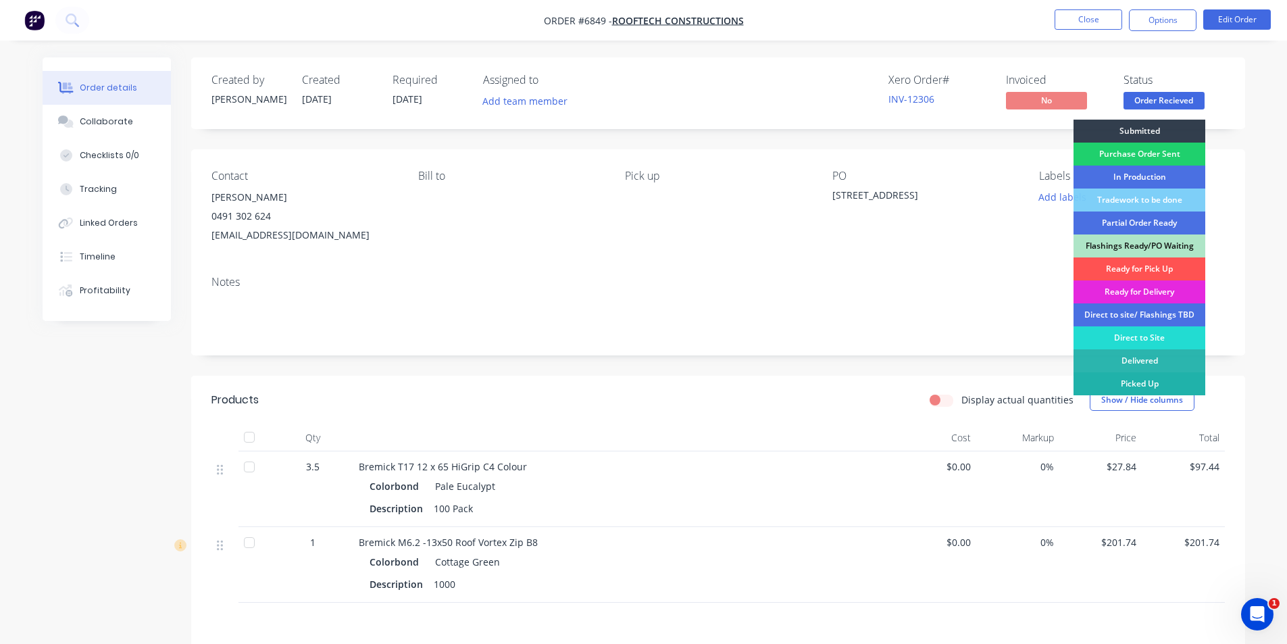
click at [1148, 384] on div "Picked Up" at bounding box center [1139, 383] width 132 height 23
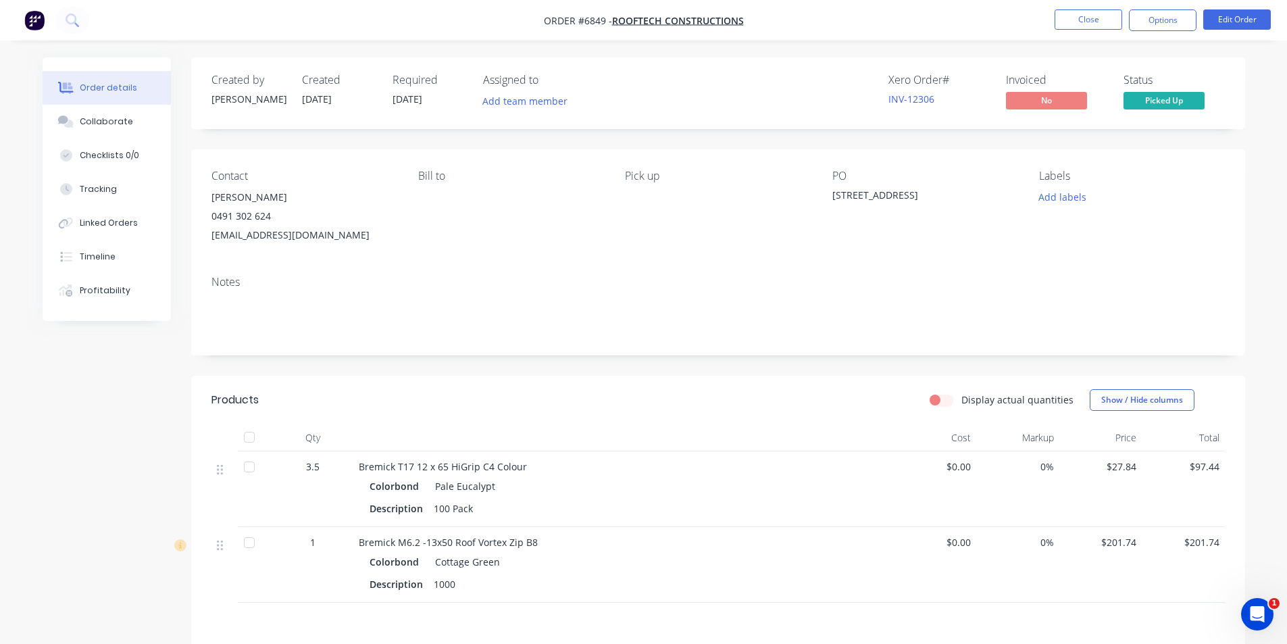
click at [247, 442] on div at bounding box center [249, 436] width 27 height 27
click at [1154, 19] on button "Options" at bounding box center [1163, 20] width 68 height 22
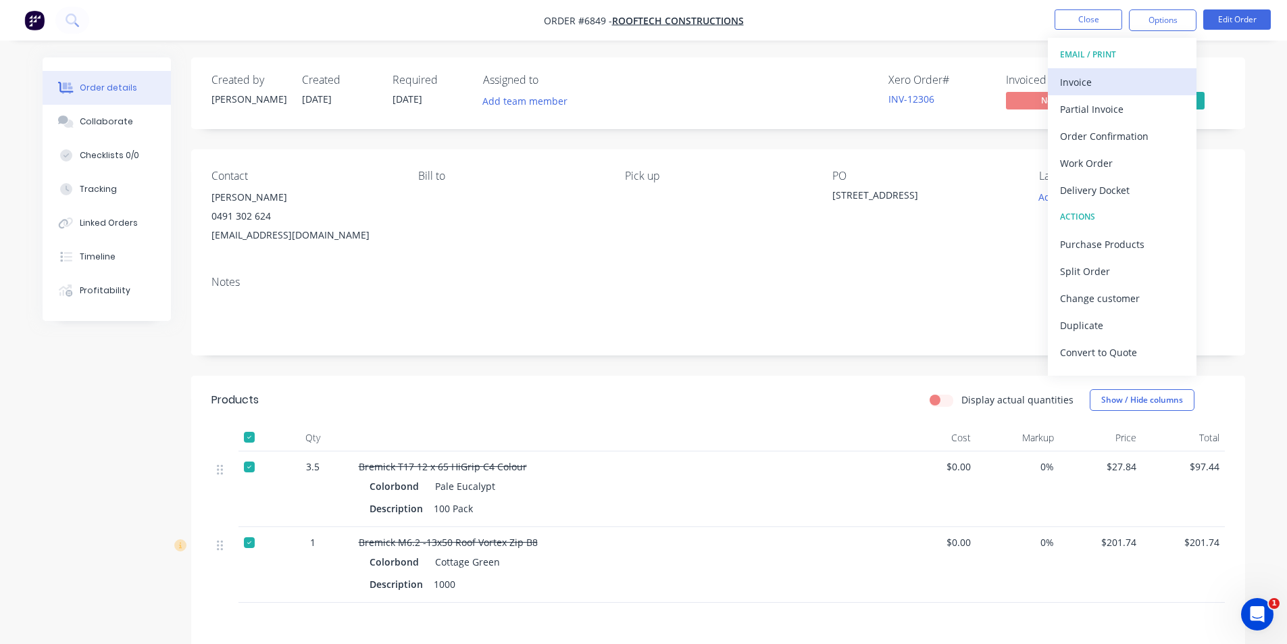
click at [1087, 86] on div "Invoice" at bounding box center [1122, 82] width 124 height 20
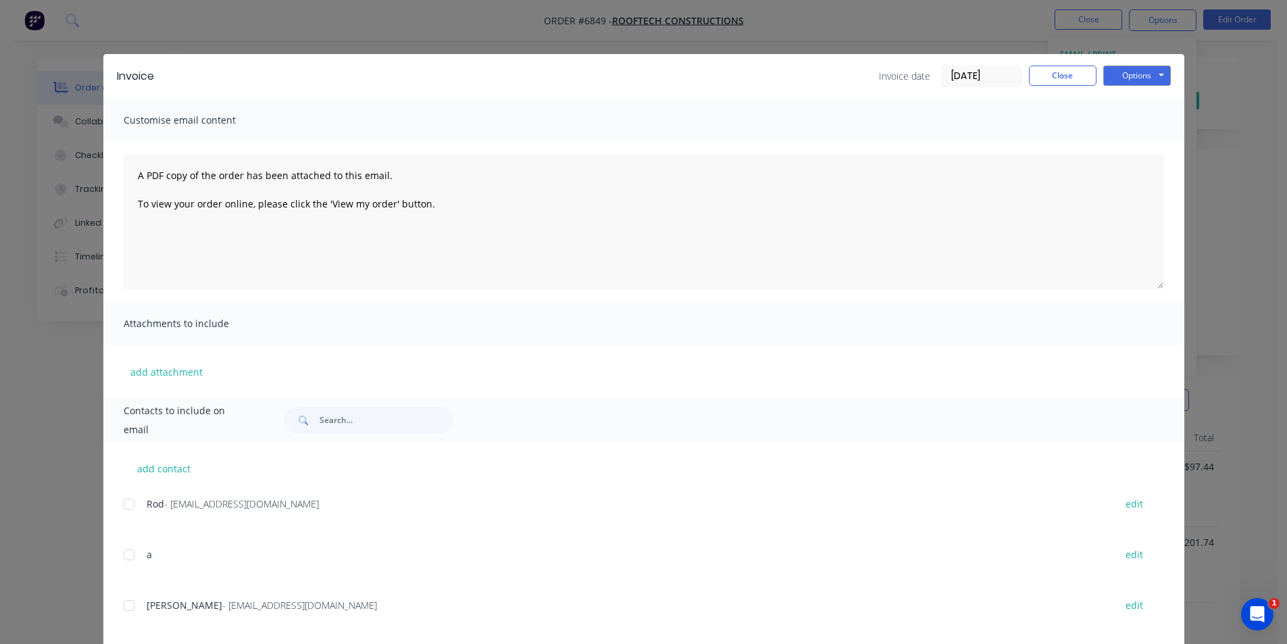
click at [121, 605] on div at bounding box center [128, 605] width 27 height 27
click at [1127, 79] on button "Options" at bounding box center [1137, 76] width 68 height 20
click at [1129, 144] on button "Email" at bounding box center [1146, 144] width 86 height 22
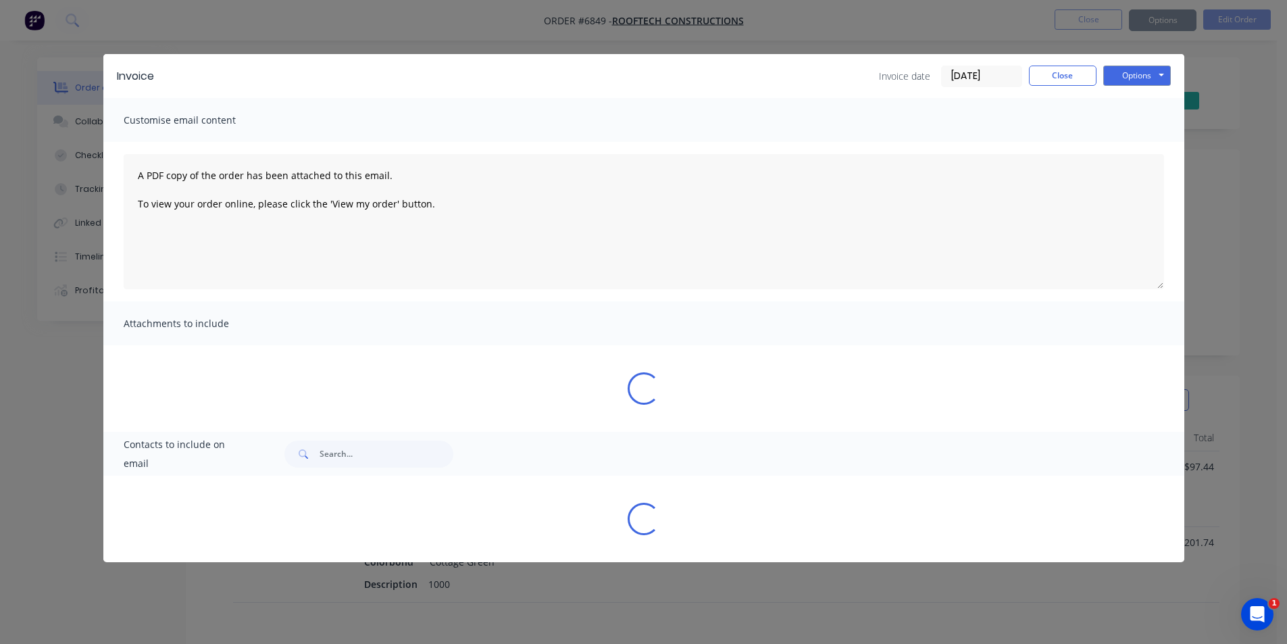
click at [1074, 86] on div "Sending to your accounting package... Loading... This may take a few moments. P…" at bounding box center [643, 322] width 1287 height 644
click at [1074, 79] on div "Sending to your accounting package... Loading... This may take a few moments. P…" at bounding box center [643, 322] width 1287 height 644
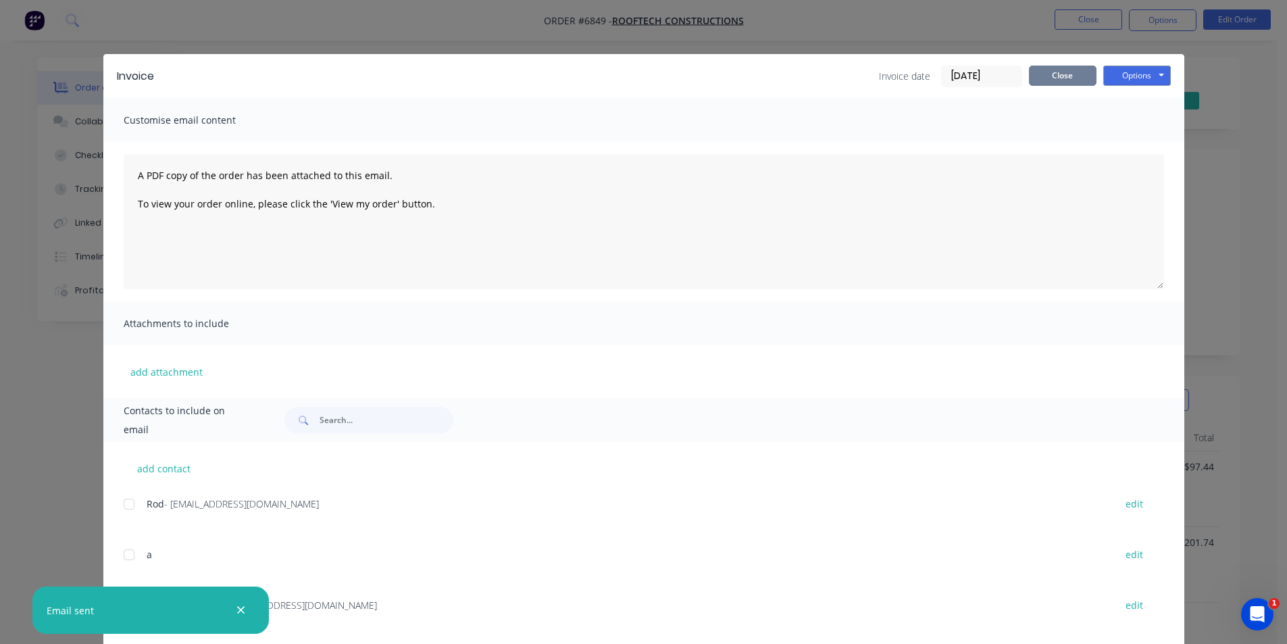
click at [1074, 80] on button "Close" at bounding box center [1063, 76] width 68 height 20
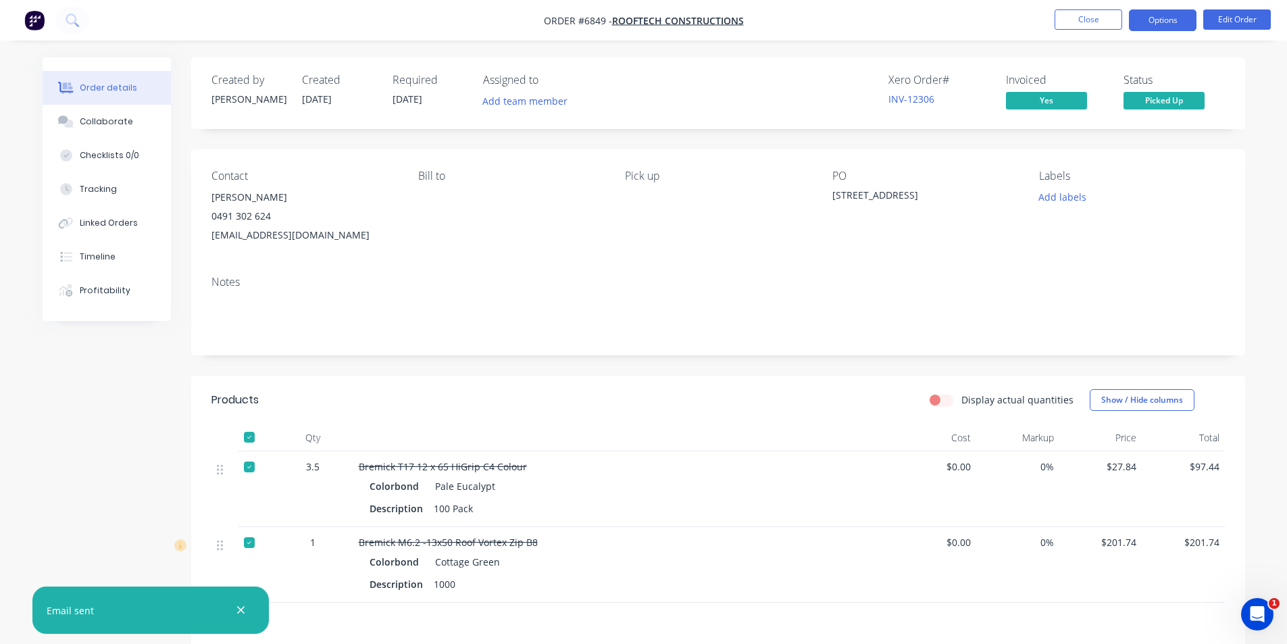
click at [1168, 28] on button "Options" at bounding box center [1163, 20] width 68 height 22
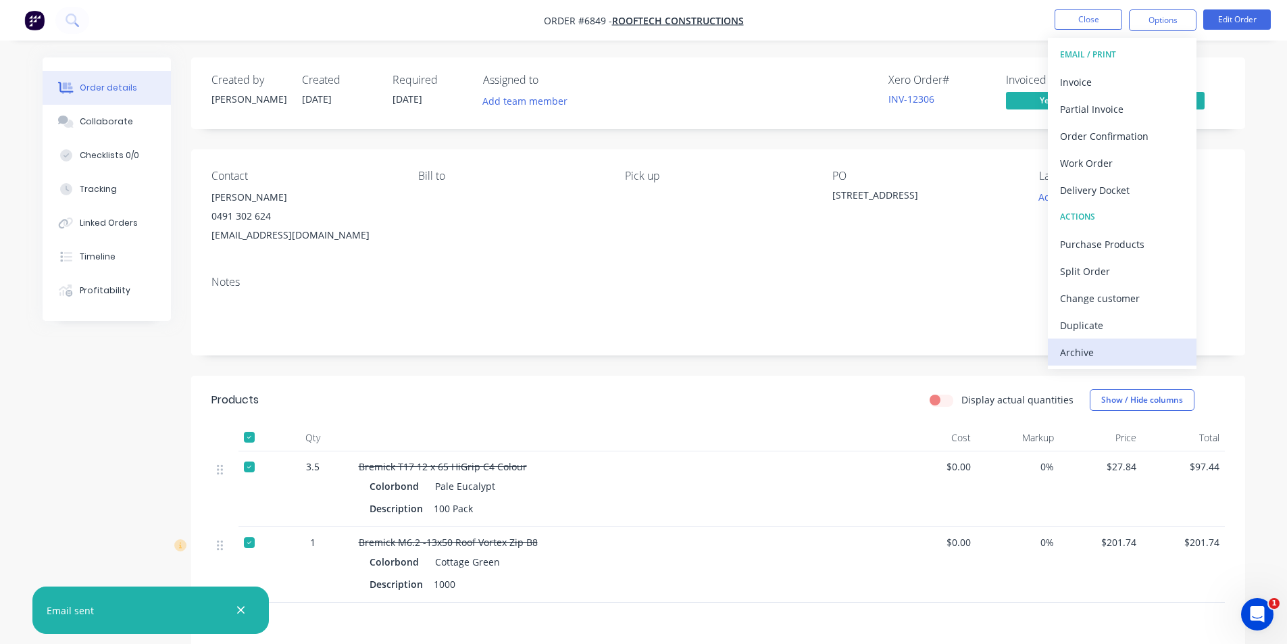
click at [1131, 356] on div "Archive" at bounding box center [1122, 352] width 124 height 20
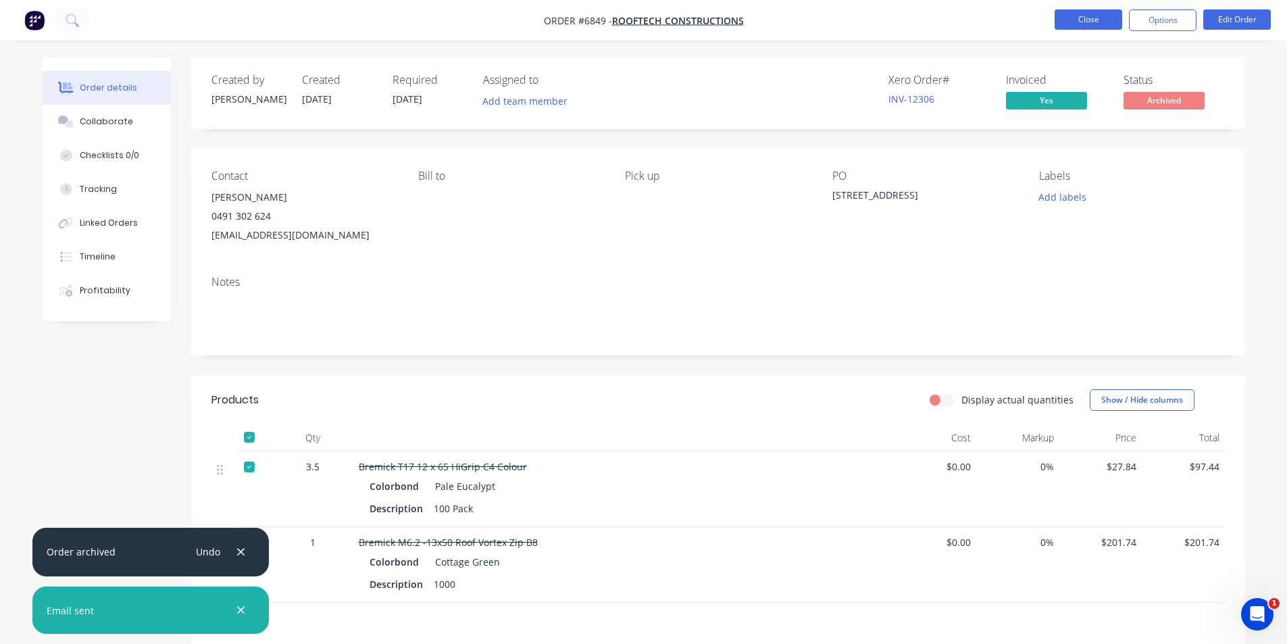
click at [1089, 18] on button "Close" at bounding box center [1088, 19] width 68 height 20
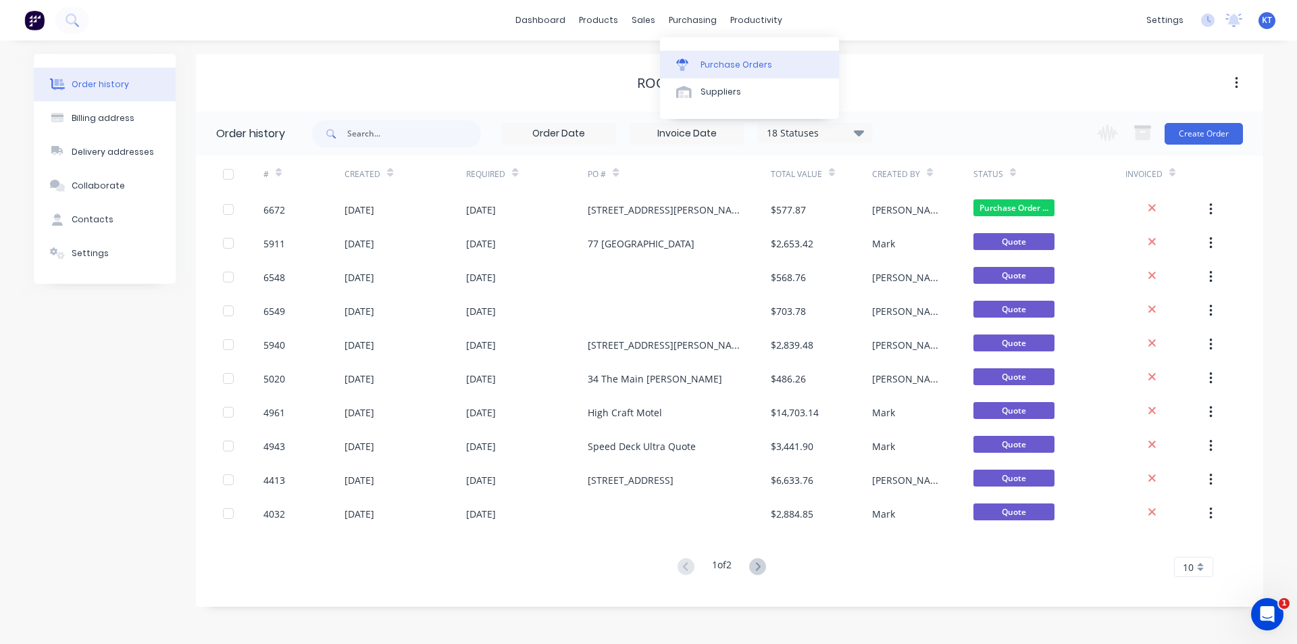
click at [712, 66] on div "Purchase Orders" at bounding box center [736, 65] width 72 height 12
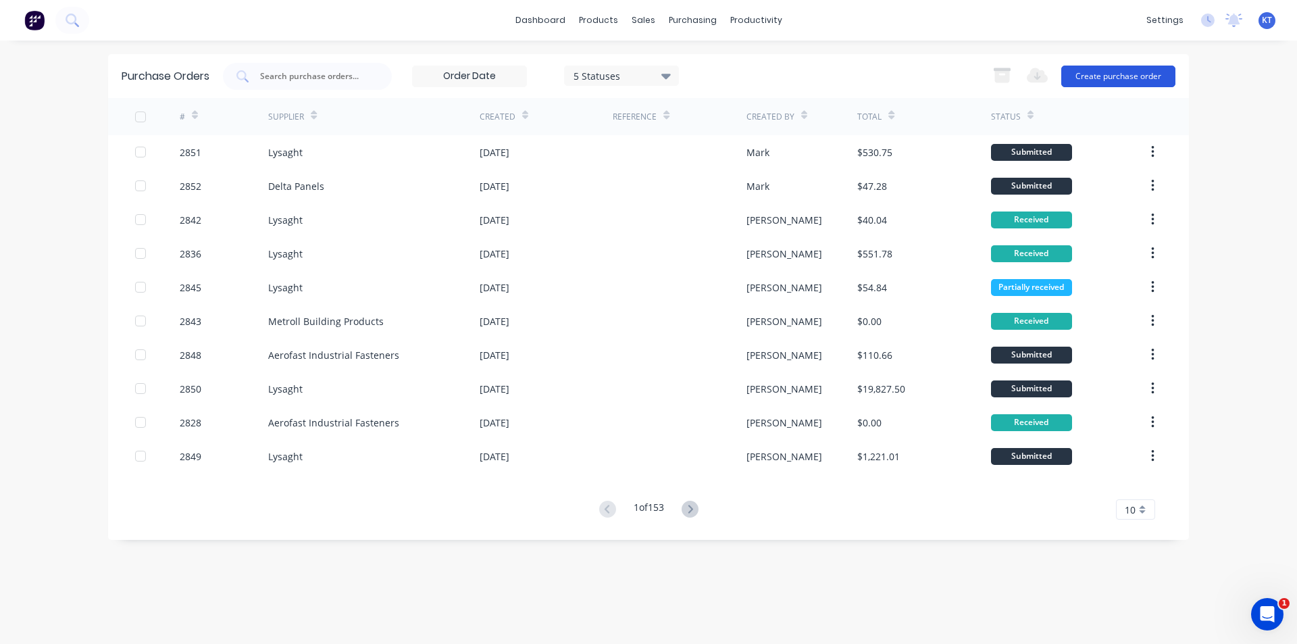
click at [1152, 79] on button "Create purchase order" at bounding box center [1118, 77] width 114 height 22
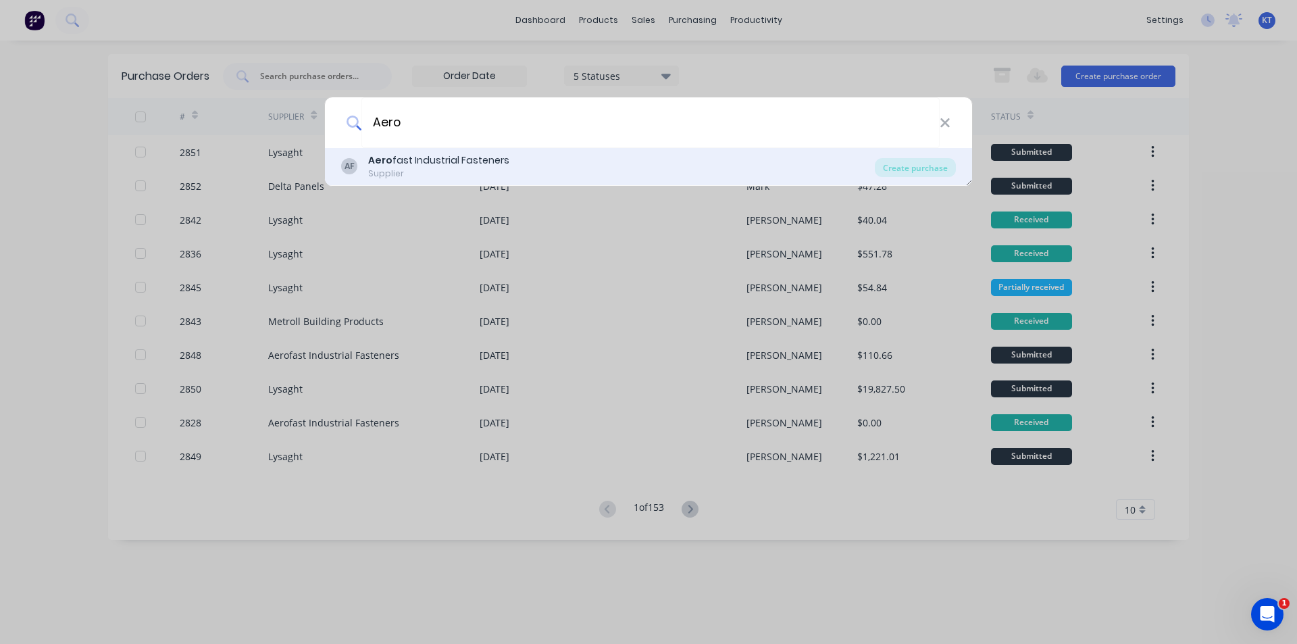
type input "Aero"
click at [948, 182] on div "AF Aero fast Industrial Fasteners Supplier Create purchase" at bounding box center [648, 167] width 647 height 38
click at [942, 171] on div "Create purchase" at bounding box center [915, 167] width 81 height 19
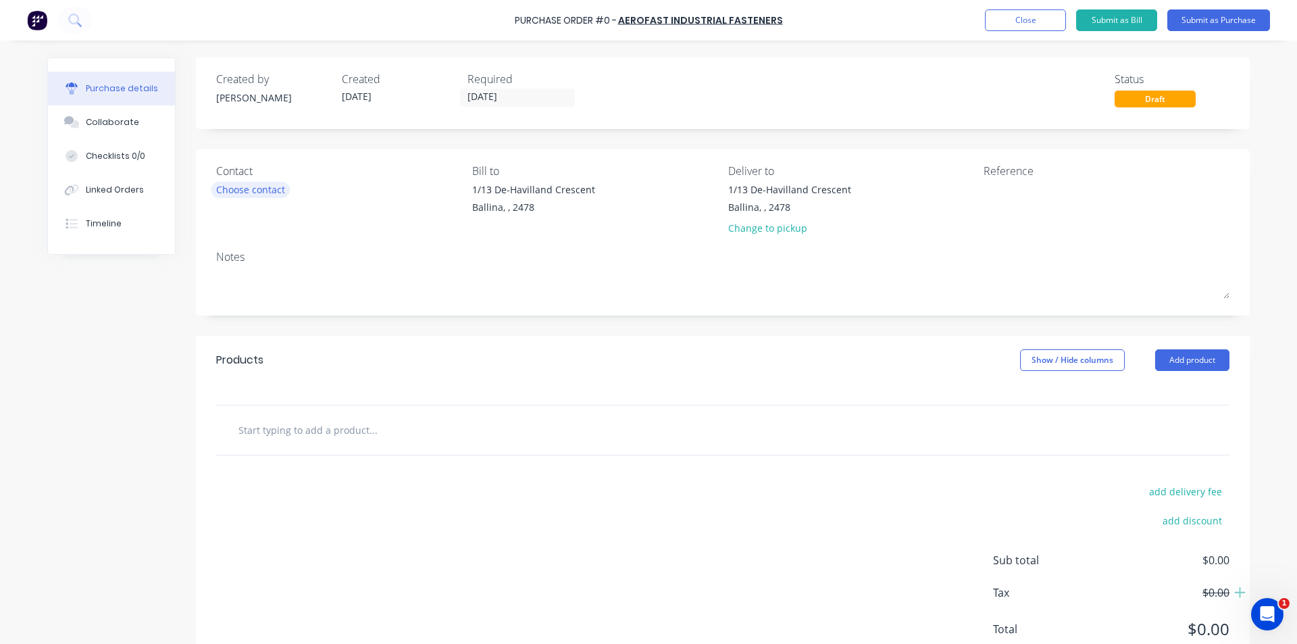
click at [229, 187] on div "Choose contact" at bounding box center [250, 189] width 69 height 14
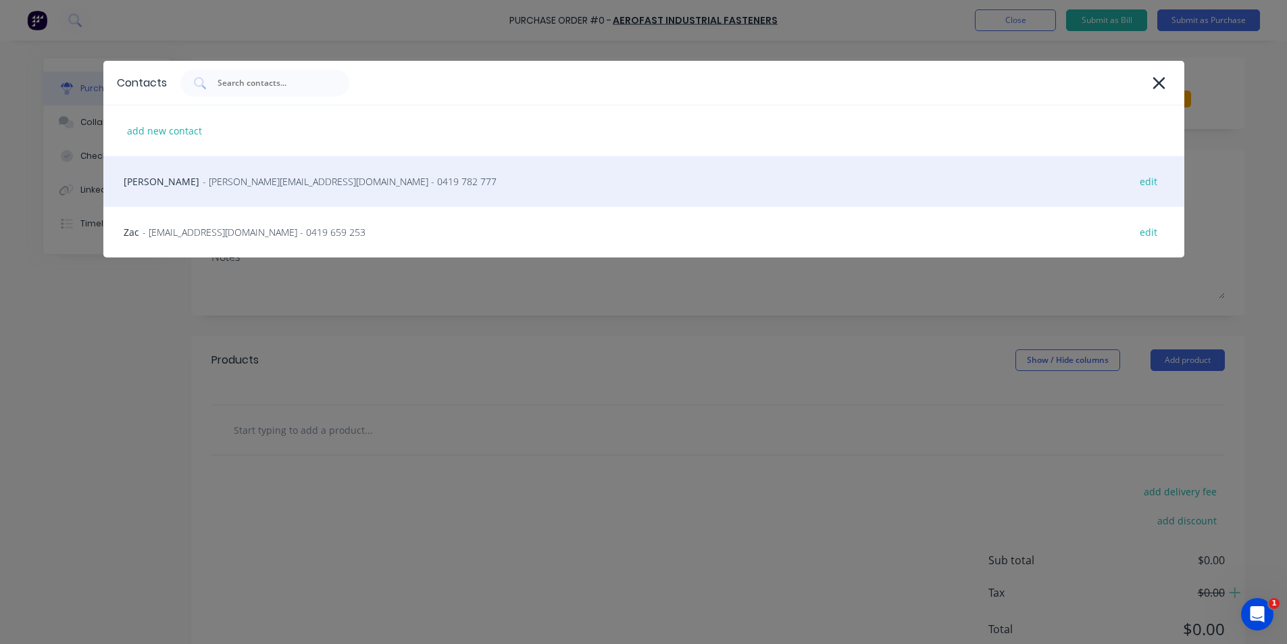
click at [258, 185] on span "- [PERSON_NAME][EMAIL_ADDRESS][DOMAIN_NAME] - 0419 782 777" at bounding box center [350, 181] width 294 height 14
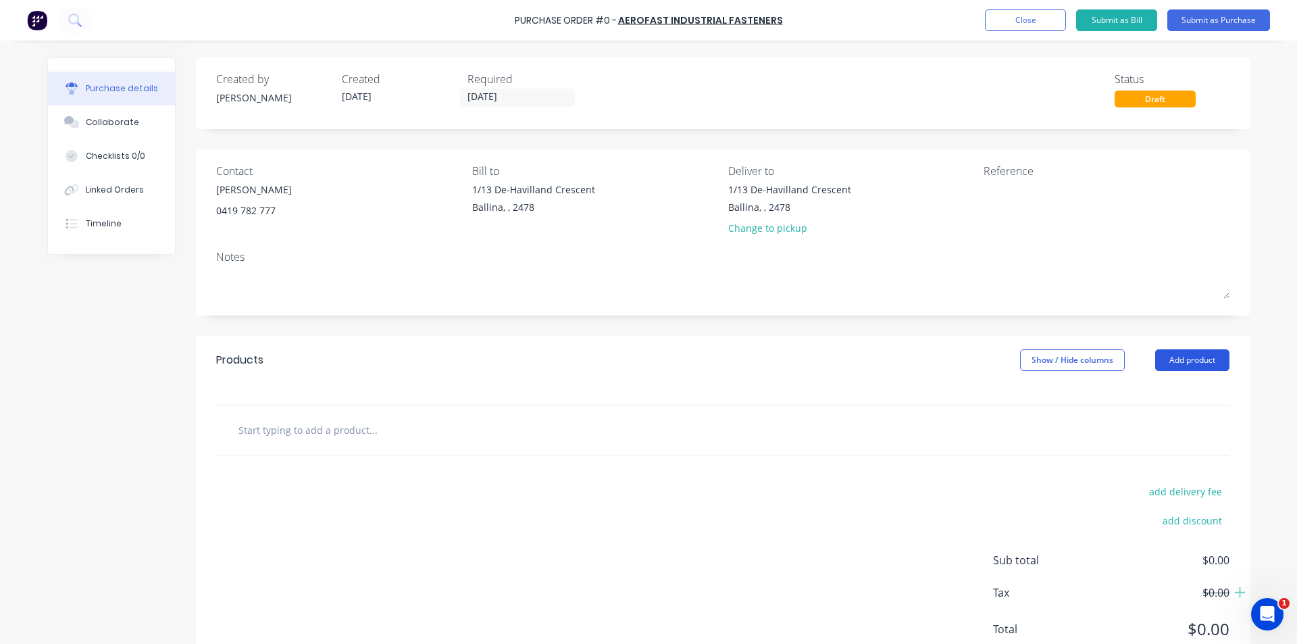
click at [1195, 363] on button "Add product" at bounding box center [1192, 360] width 74 height 22
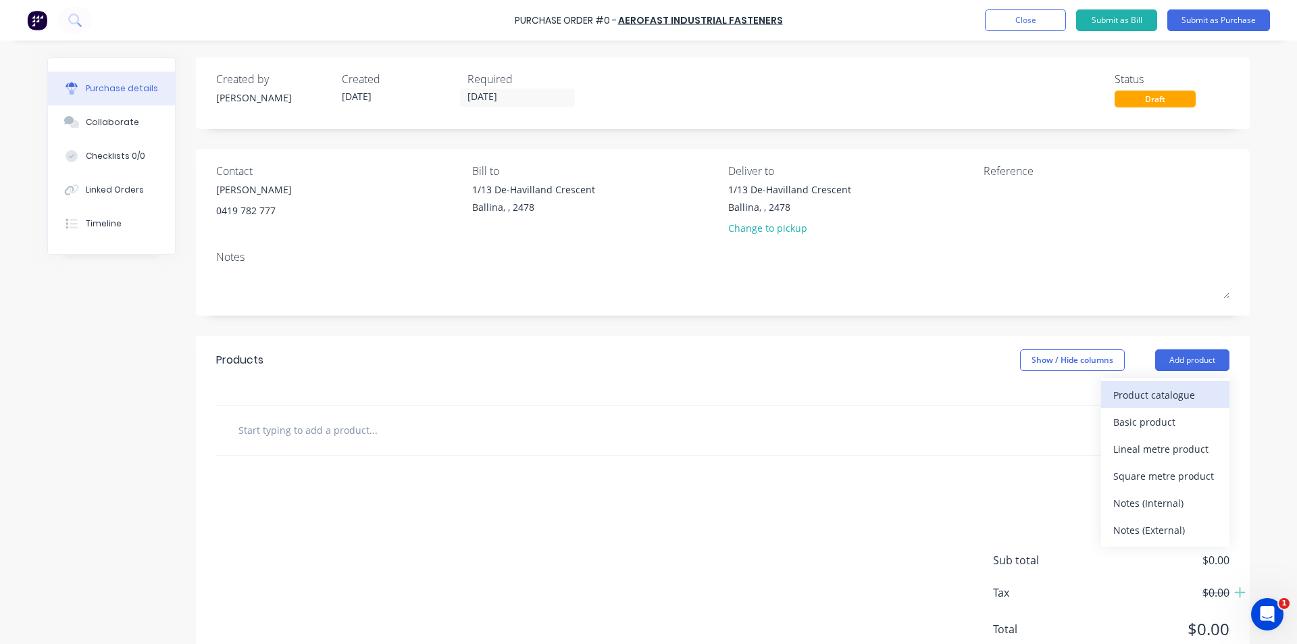
click at [1170, 399] on div "Product catalogue" at bounding box center [1165, 395] width 104 height 20
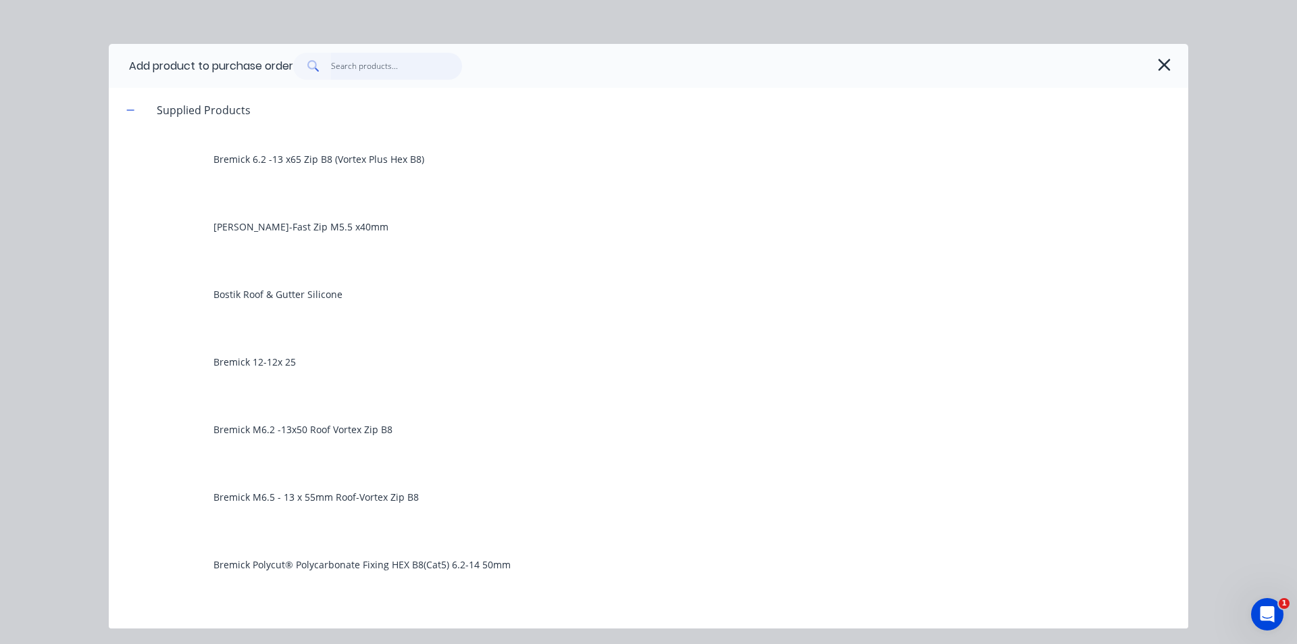
click at [376, 78] on input "text" at bounding box center [397, 66] width 132 height 27
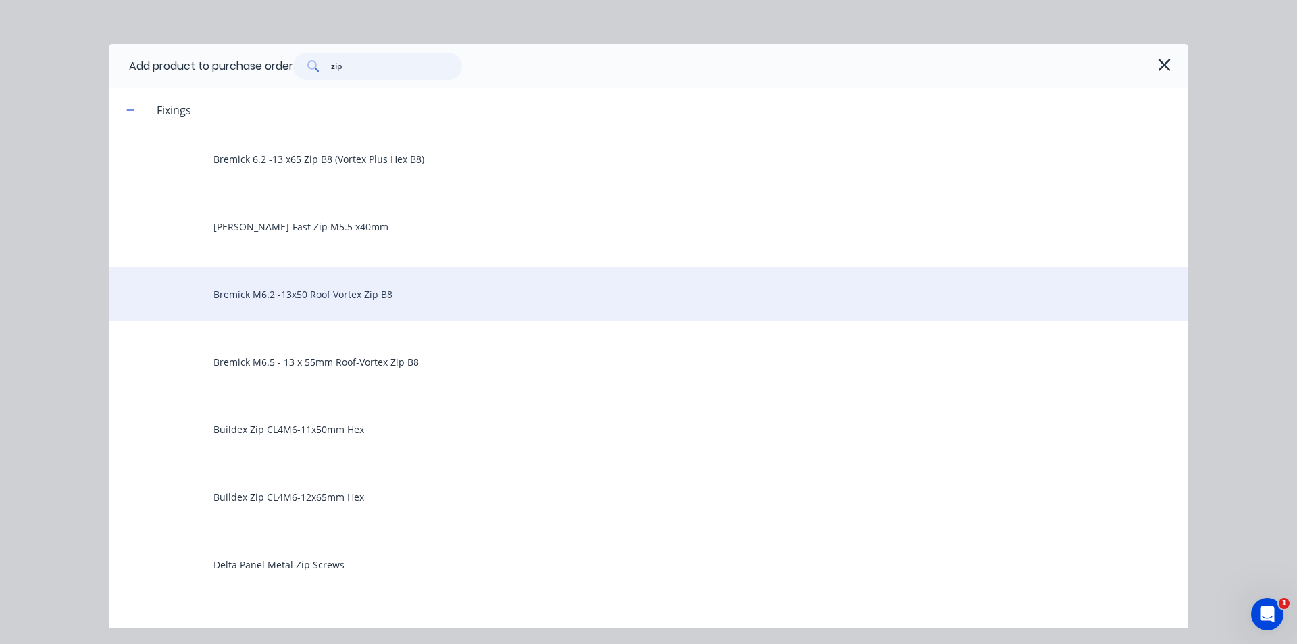
type input "zip"
click at [332, 303] on div "Bremick M6.2 -13x50 Roof Vortex Zip B8" at bounding box center [648, 294] width 1079 height 54
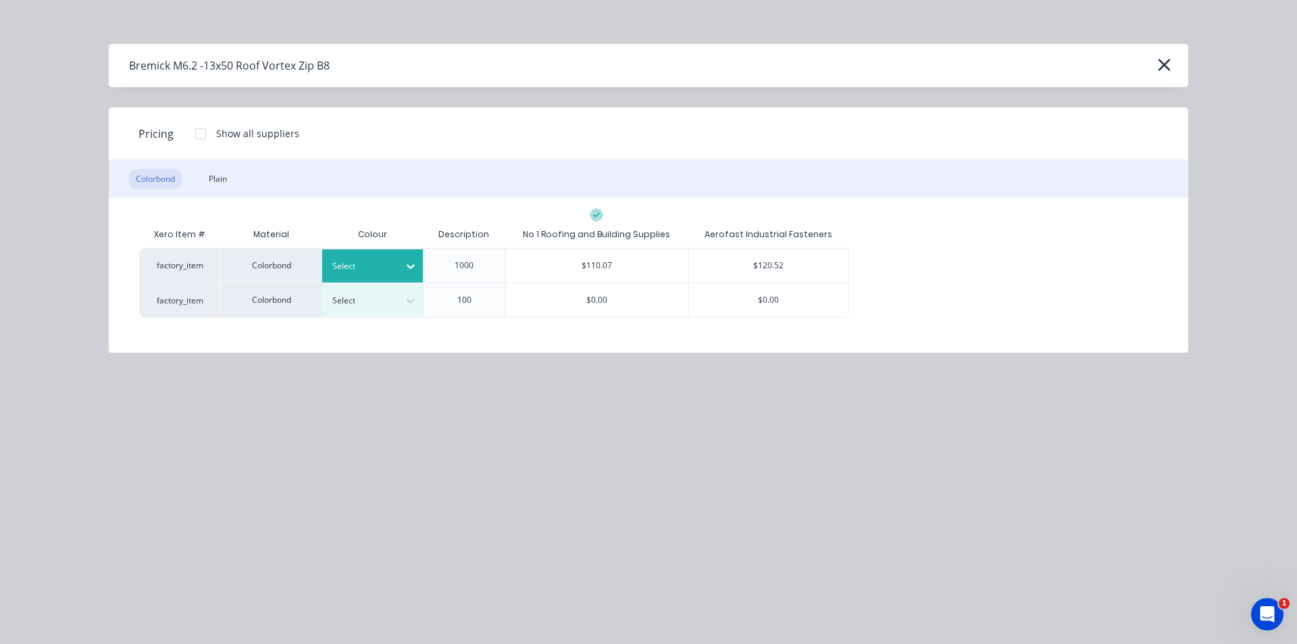
click at [411, 263] on icon at bounding box center [411, 266] width 14 height 14
drag, startPoint x: 754, startPoint y: 264, endPoint x: 734, endPoint y: 263, distance: 20.3
click at [754, 263] on div "$120.52" at bounding box center [769, 266] width 160 height 34
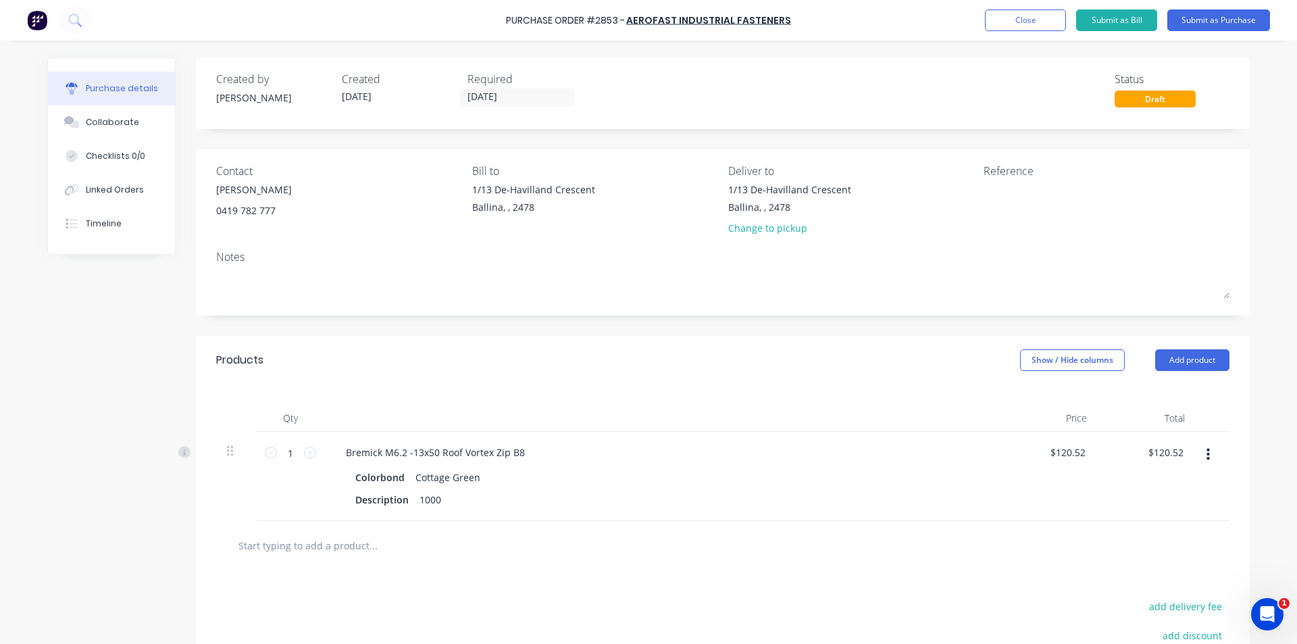
click at [1164, 371] on div "Products Show / Hide columns Add product" at bounding box center [723, 360] width 1054 height 49
click at [1185, 357] on button "Add product" at bounding box center [1192, 360] width 74 height 22
click at [1144, 395] on div "Product catalogue" at bounding box center [1165, 395] width 104 height 20
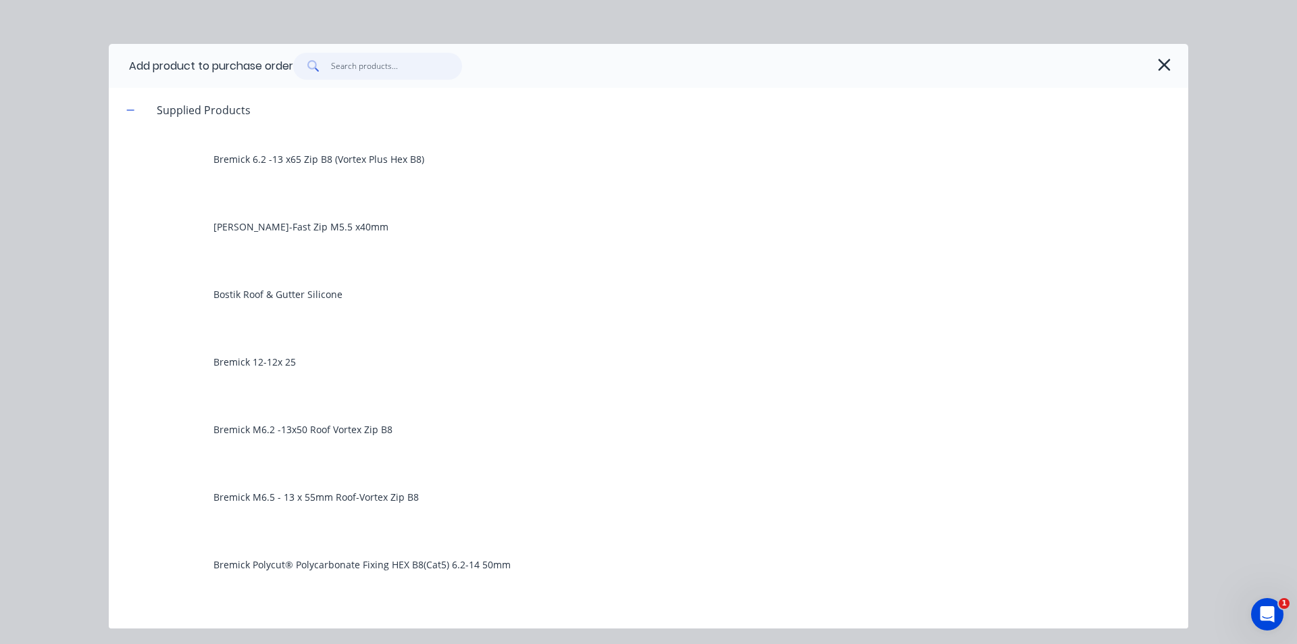
click at [407, 65] on input "text" at bounding box center [397, 66] width 132 height 27
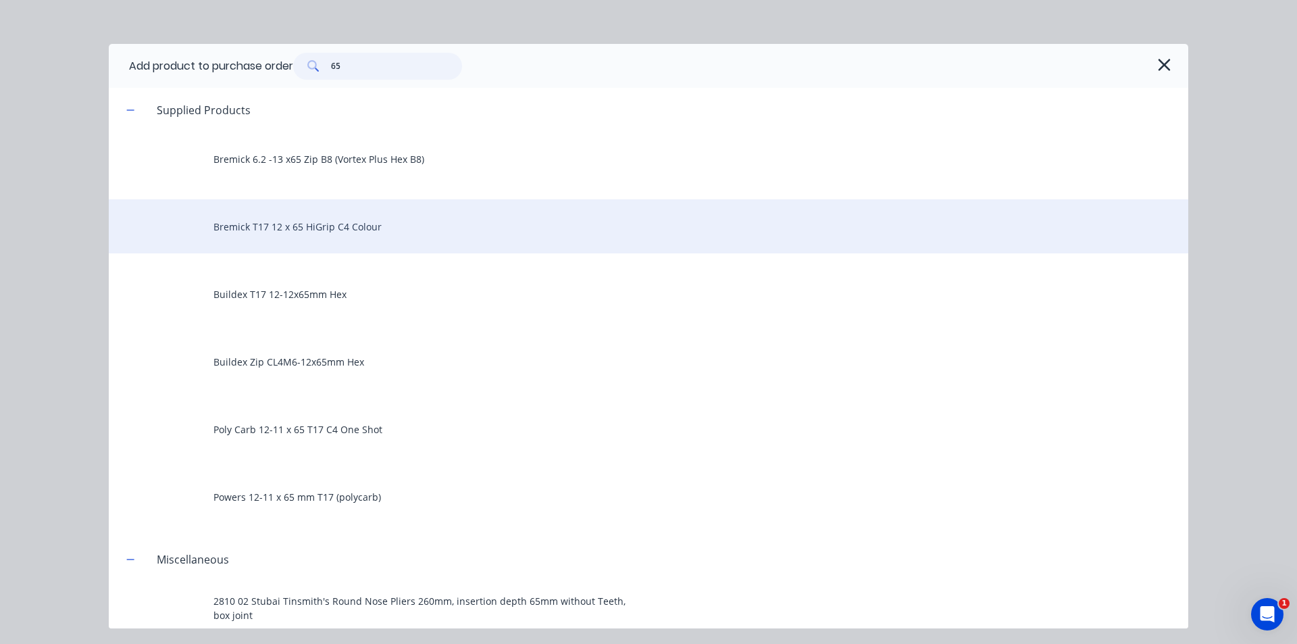
type input "65"
click at [357, 226] on div "Bremick T17 12 x 65 HiGrip C4 Colour" at bounding box center [648, 226] width 1079 height 54
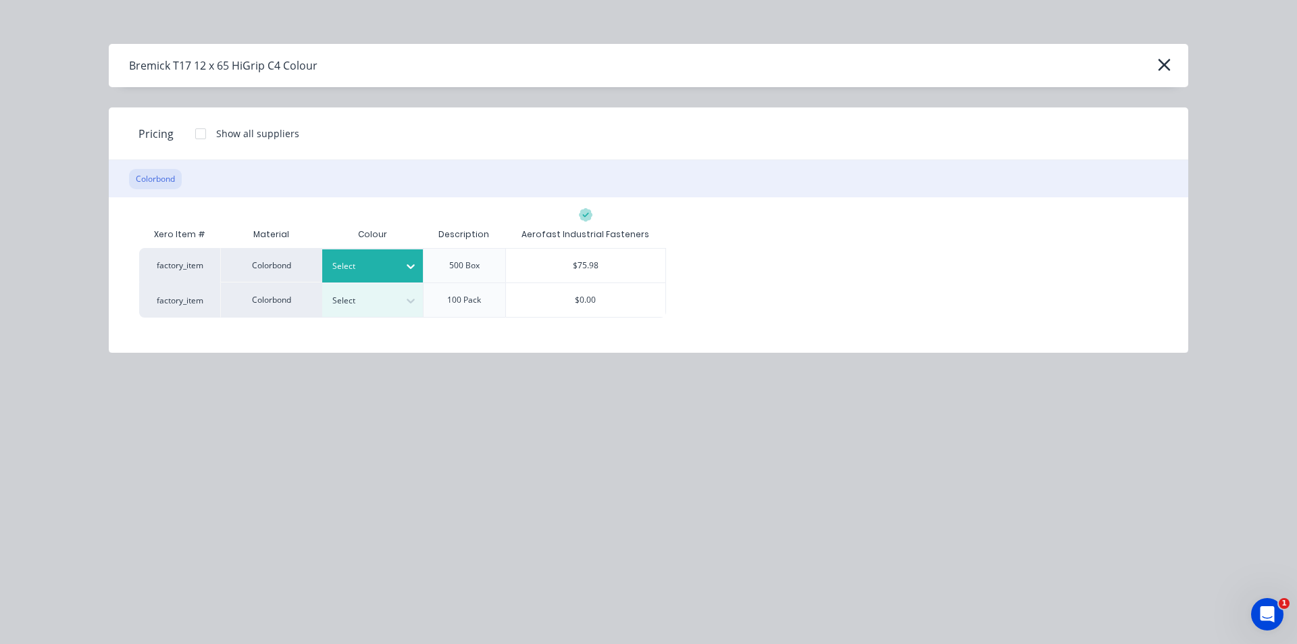
click at [392, 273] on div at bounding box center [362, 266] width 61 height 15
click at [598, 274] on div "$75.98" at bounding box center [586, 266] width 160 height 34
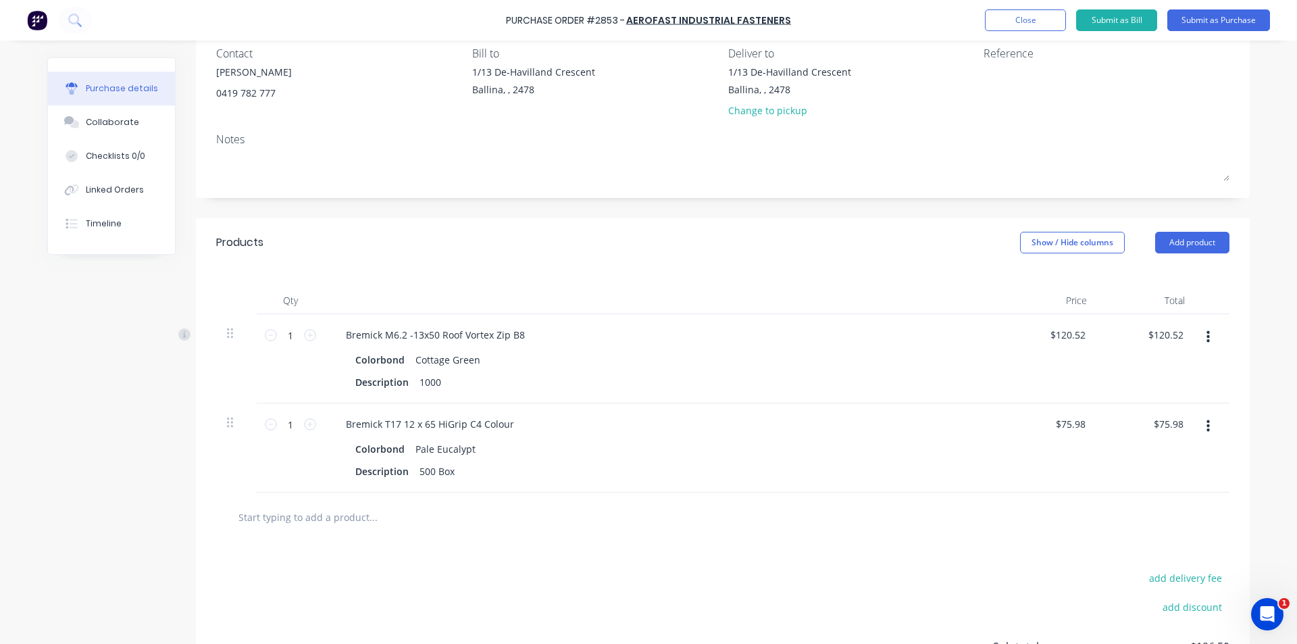
scroll to position [0, 0]
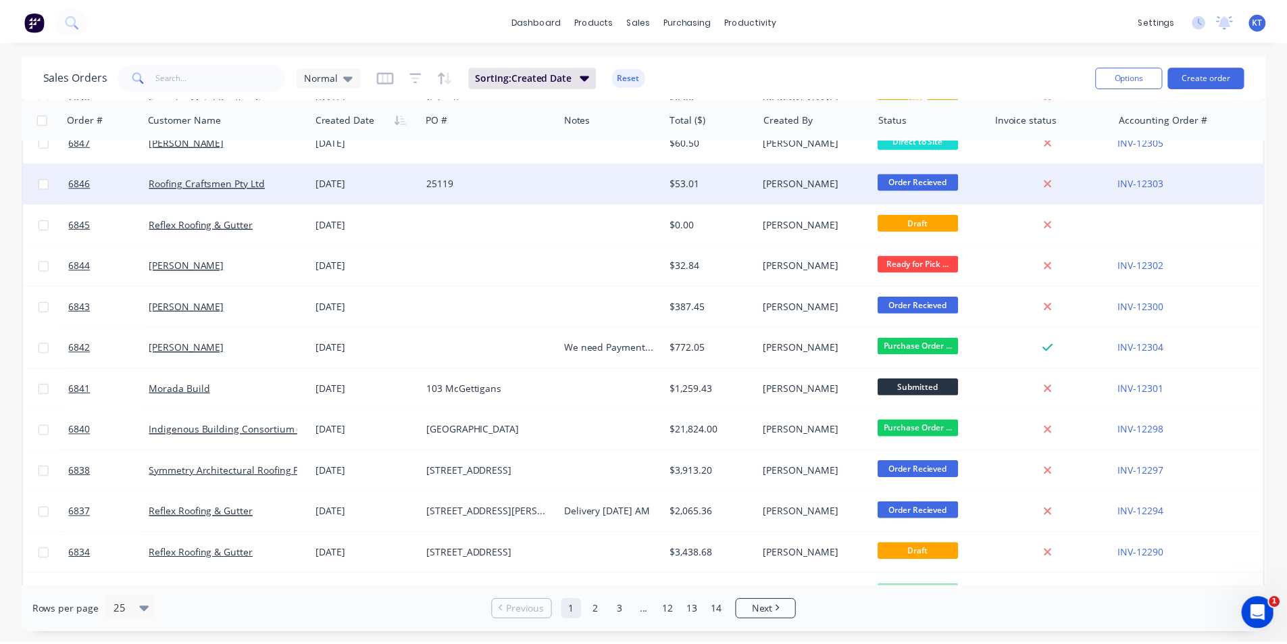
scroll to position [68, 0]
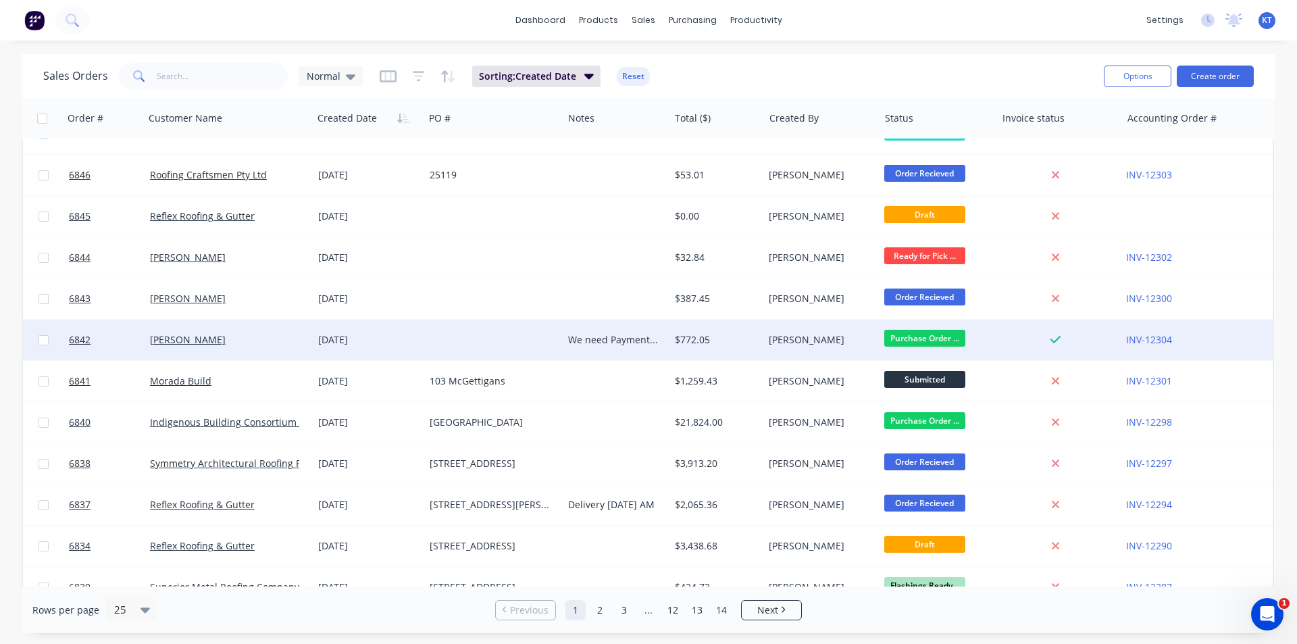
click at [207, 344] on div "[PERSON_NAME]" at bounding box center [224, 340] width 149 height 14
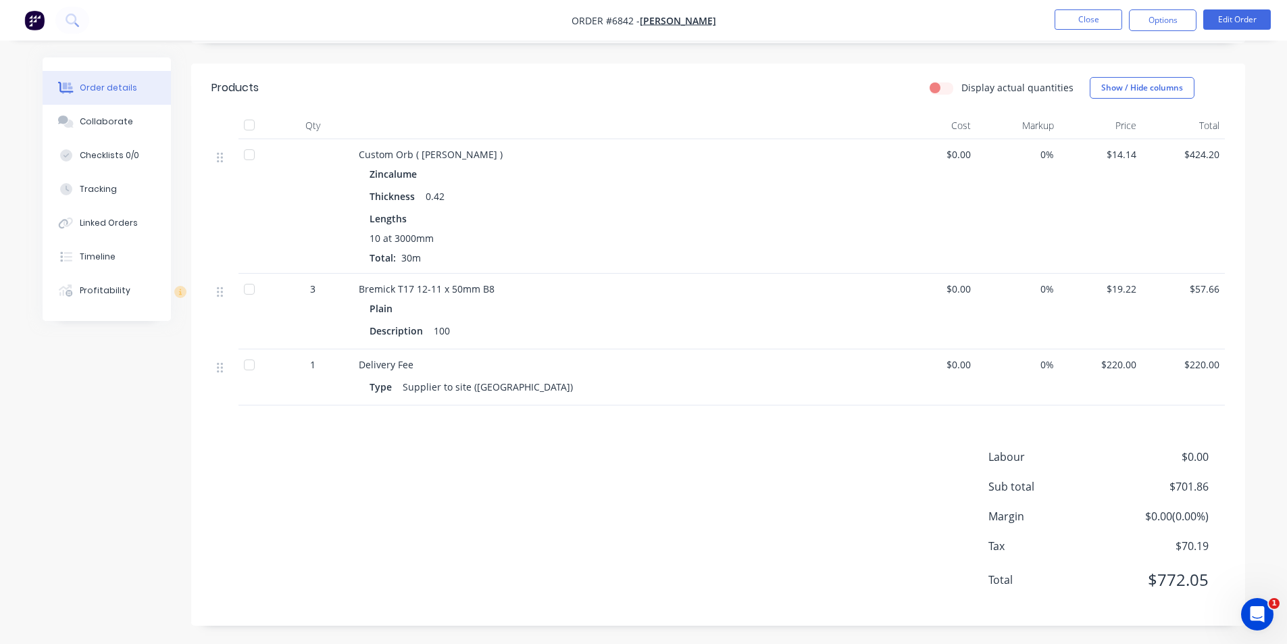
scroll to position [328, 0]
click at [1182, 21] on button "Options" at bounding box center [1163, 20] width 68 height 22
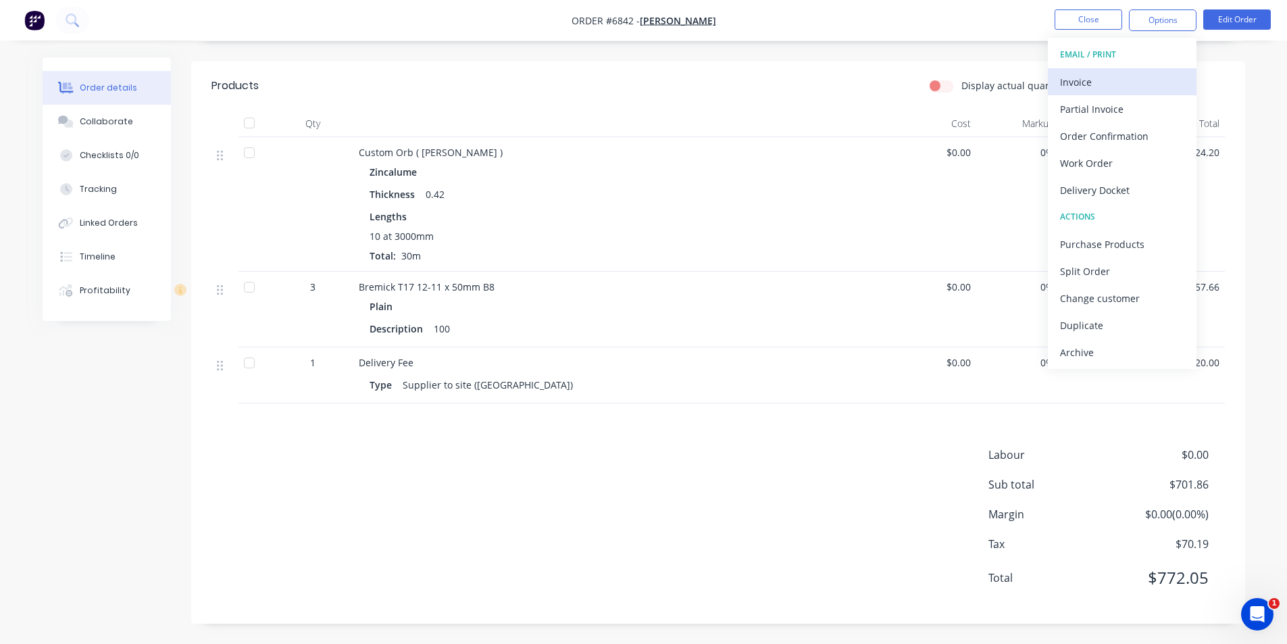
click at [1129, 86] on div "Invoice" at bounding box center [1122, 82] width 124 height 20
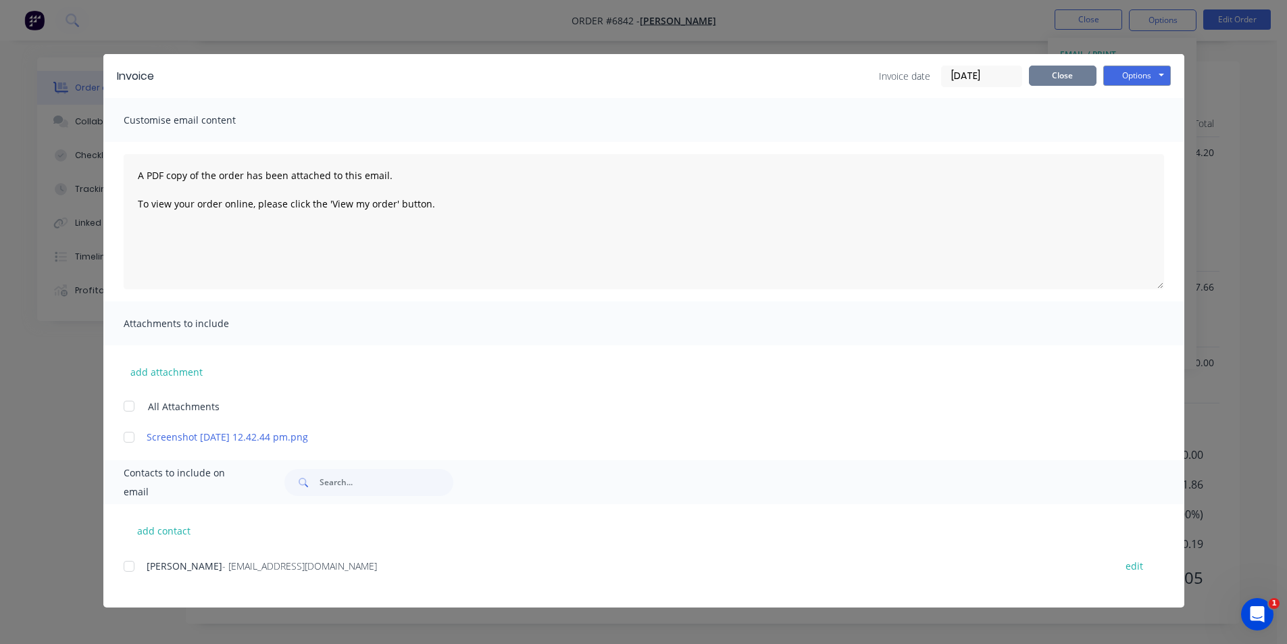
click at [1047, 84] on button "Close" at bounding box center [1063, 76] width 68 height 20
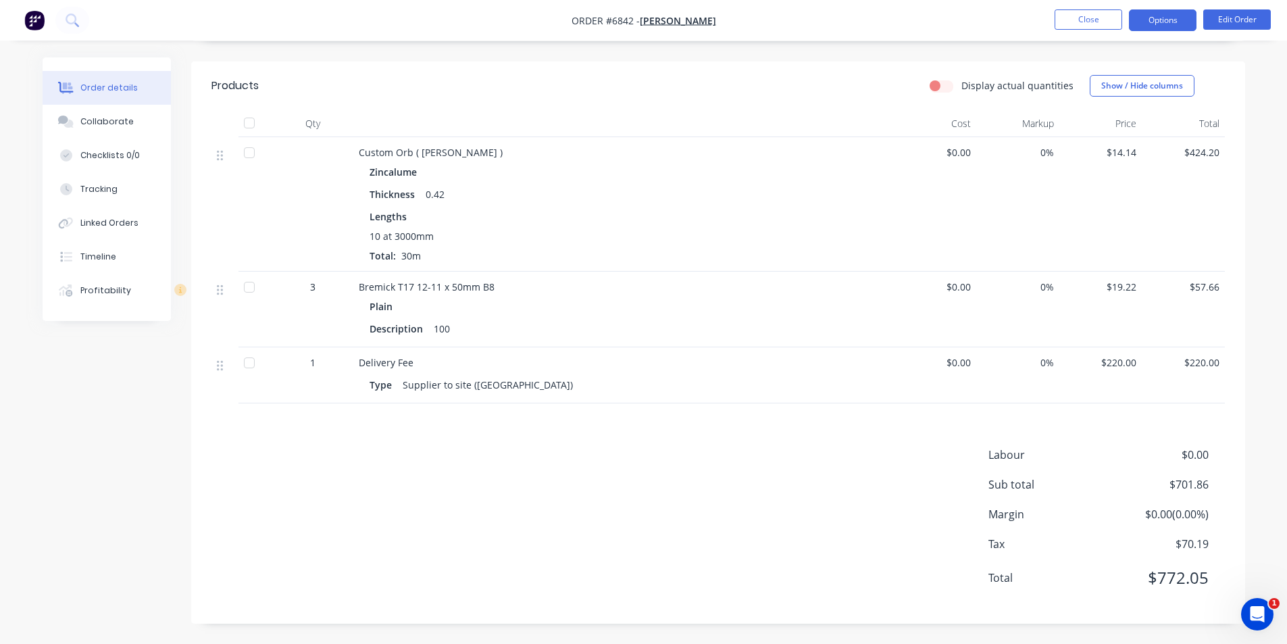
click at [1143, 24] on button "Options" at bounding box center [1163, 20] width 68 height 22
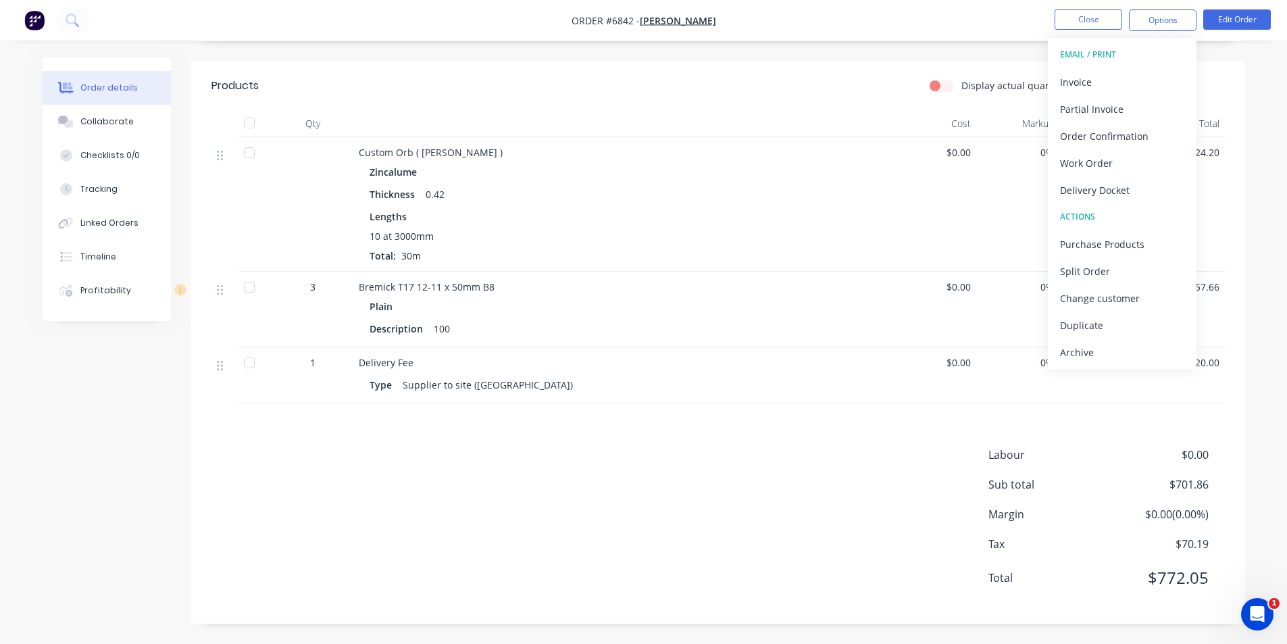
click at [1153, 67] on button "EMAIL / PRINT" at bounding box center [1122, 54] width 149 height 27
click at [1154, 78] on div "Invoice" at bounding box center [1122, 82] width 124 height 20
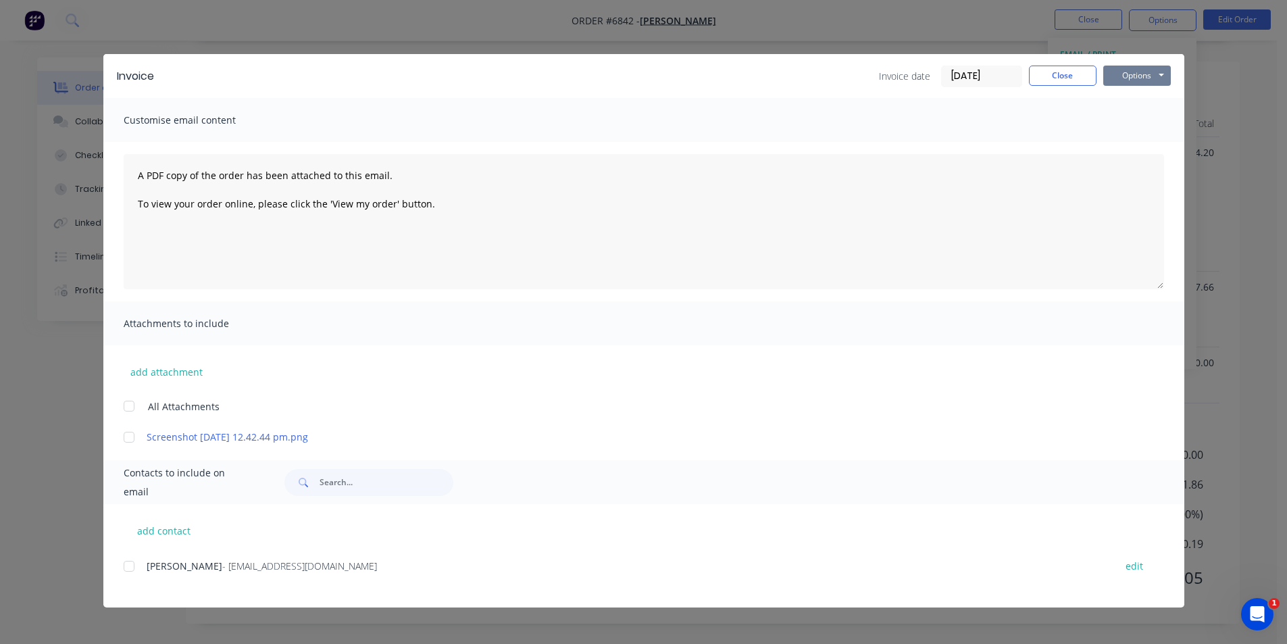
click at [1147, 77] on button "Options" at bounding box center [1137, 76] width 68 height 20
click at [1136, 119] on button "Print" at bounding box center [1146, 122] width 86 height 22
click at [1093, 78] on button "Close" at bounding box center [1063, 76] width 68 height 20
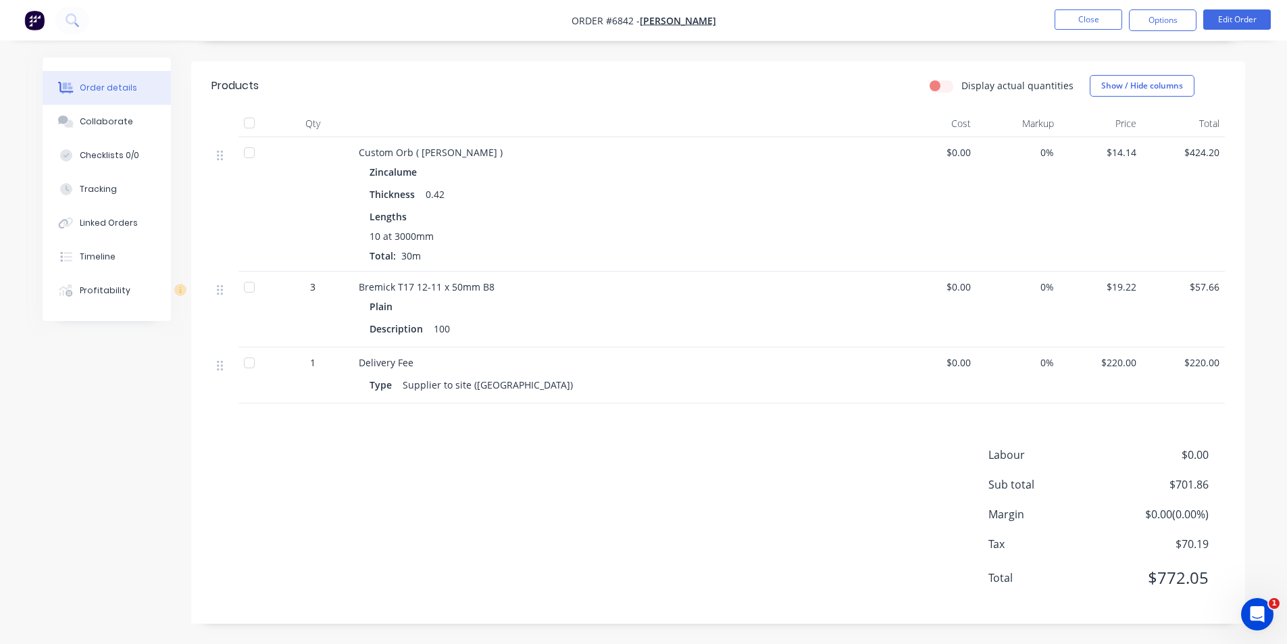
scroll to position [0, 0]
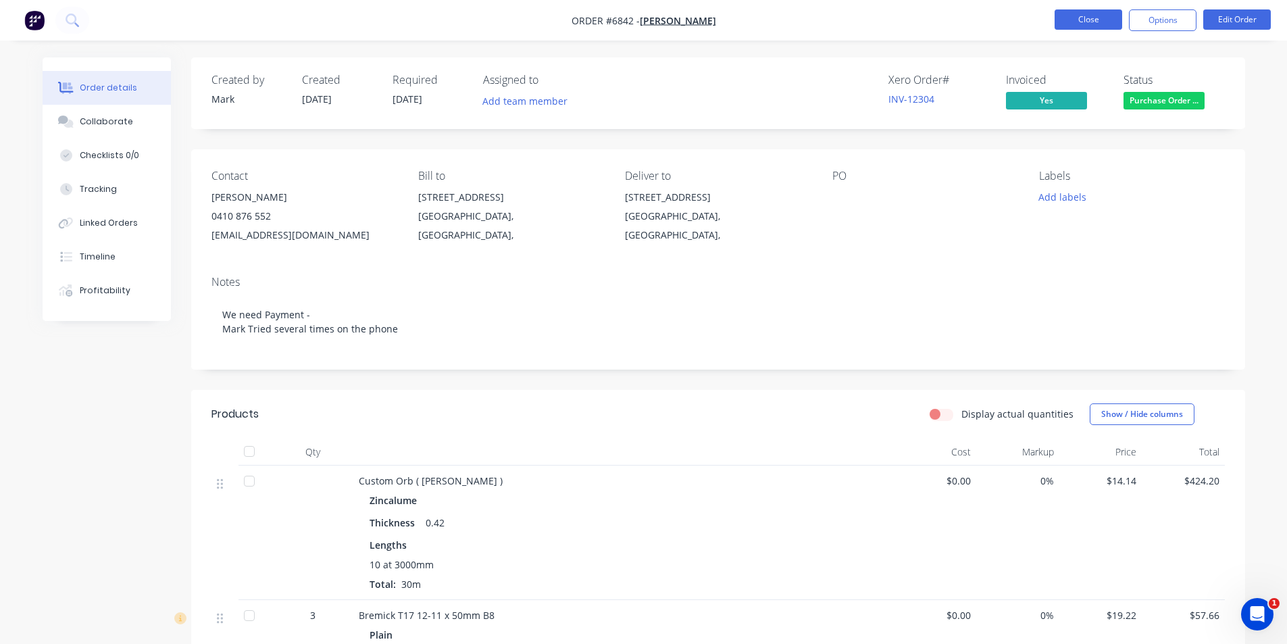
click at [1091, 24] on button "Close" at bounding box center [1088, 19] width 68 height 20
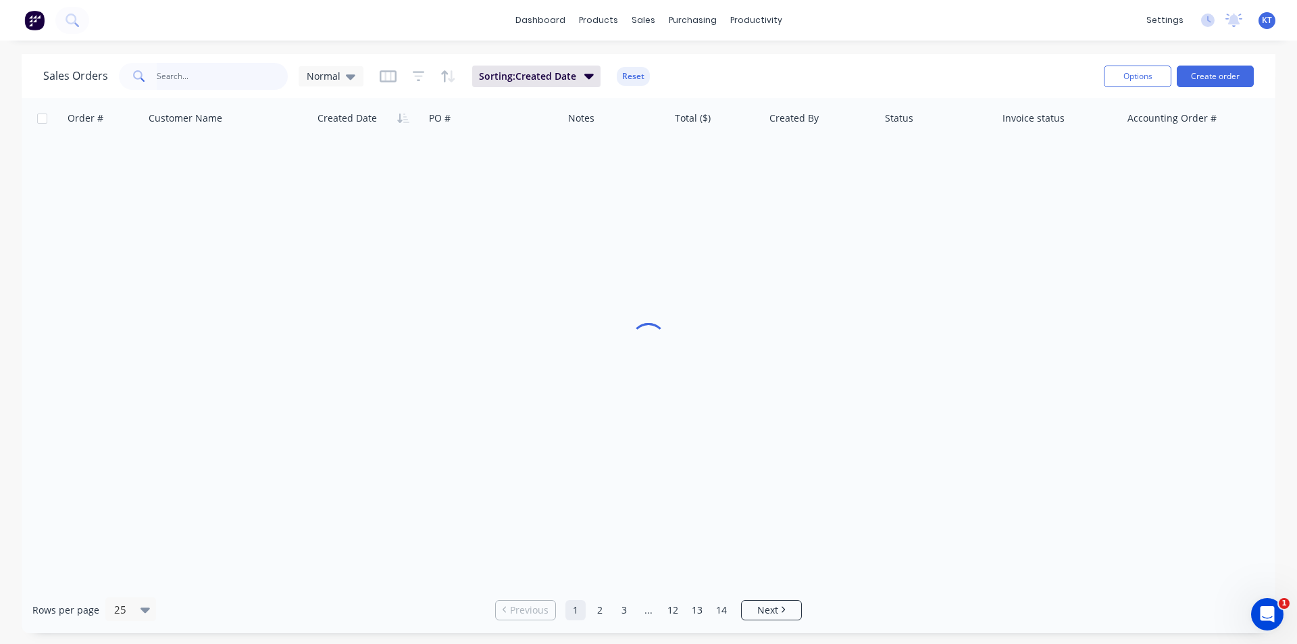
click at [238, 73] on input "text" at bounding box center [223, 76] width 132 height 27
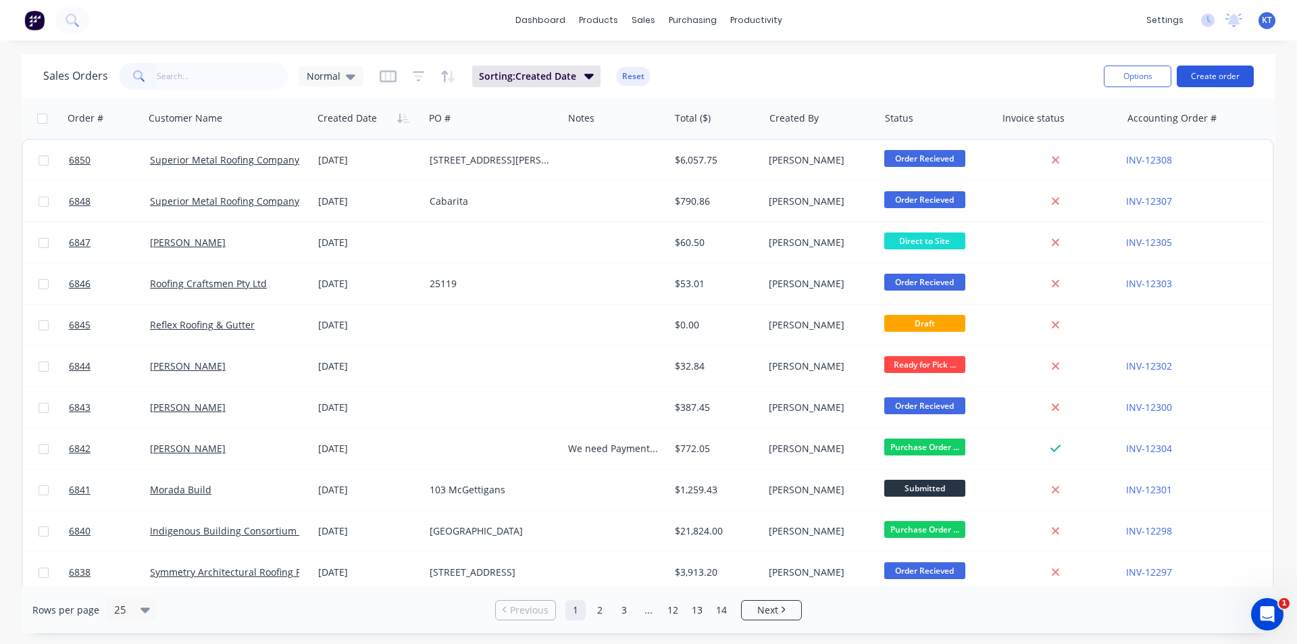
click at [1210, 76] on button "Create order" at bounding box center [1215, 77] width 77 height 22
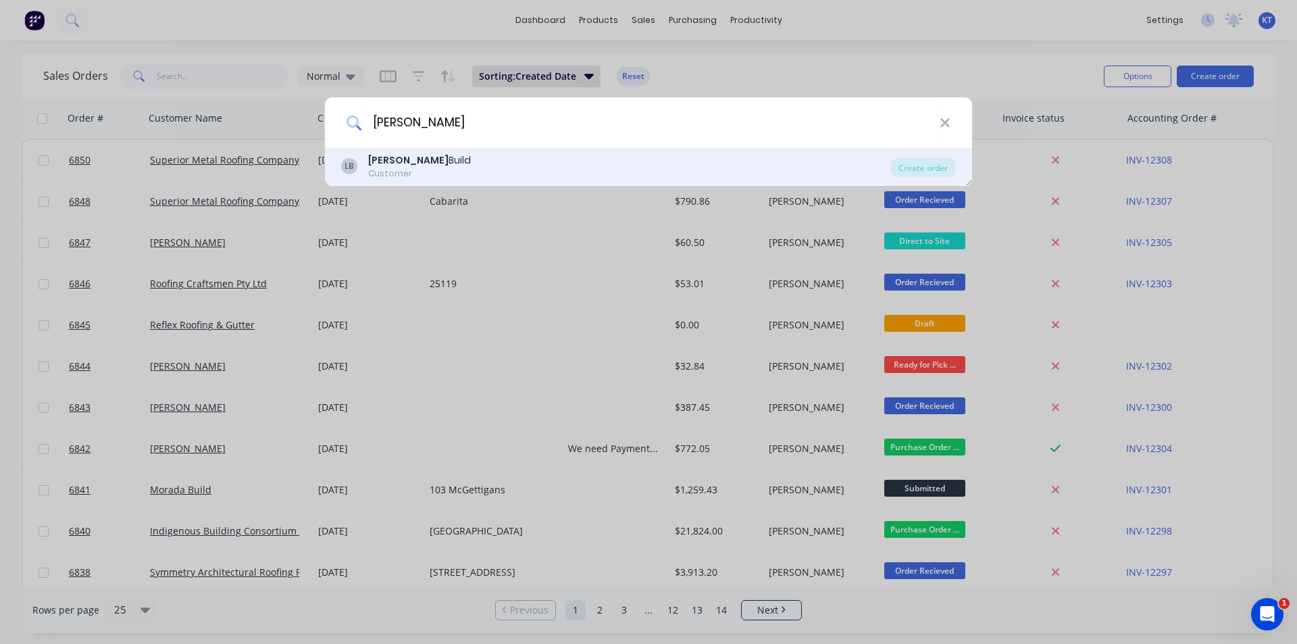
type input "luca"
click at [960, 161] on div "LB Luca Build Customer Create order" at bounding box center [648, 167] width 647 height 38
click at [947, 163] on div "Create order" at bounding box center [923, 167] width 66 height 19
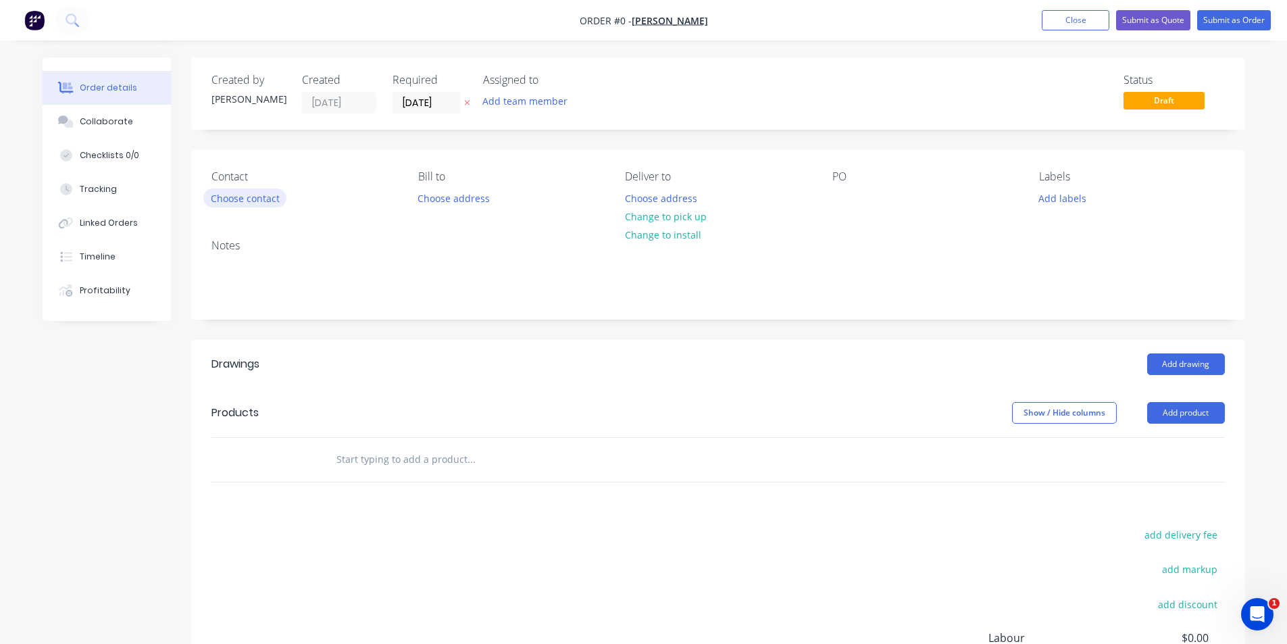
click at [246, 209] on div "Contact Choose contact [PERSON_NAME] to Choose address Deliver to Choose addres…" at bounding box center [718, 189] width 1054 height 78
click at [251, 198] on button "Choose contact" at bounding box center [244, 197] width 83 height 18
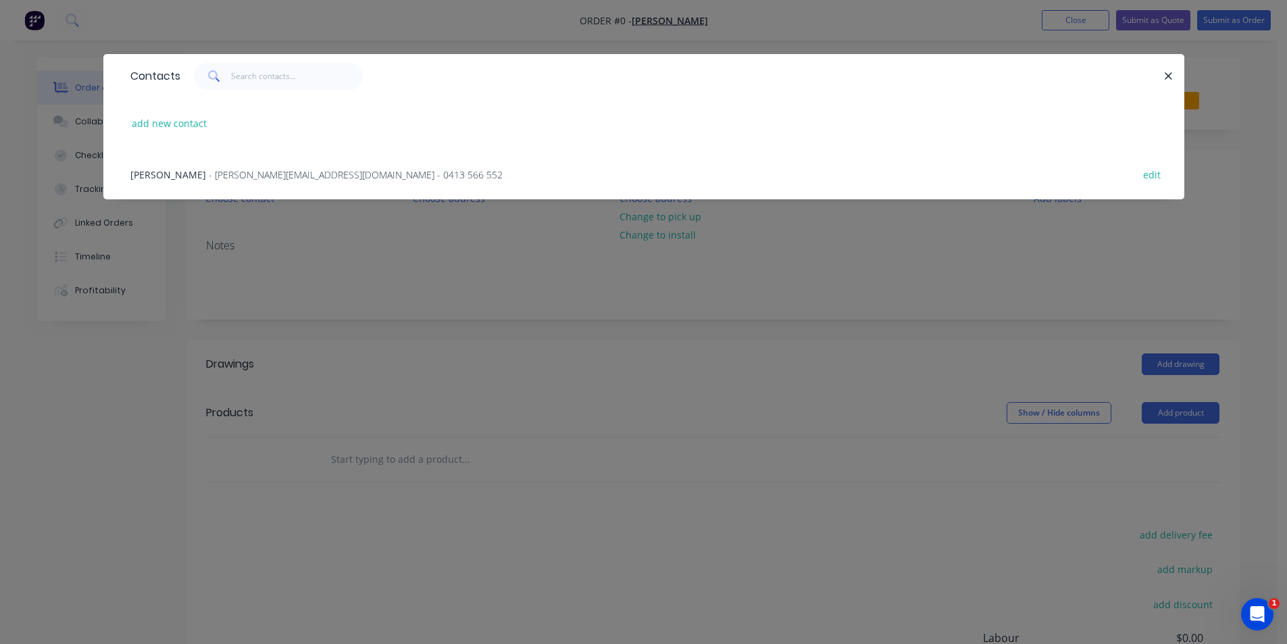
click at [275, 166] on div "Luca - luca_build@outlook.com - 0413 566 552 edit" at bounding box center [644, 174] width 1040 height 51
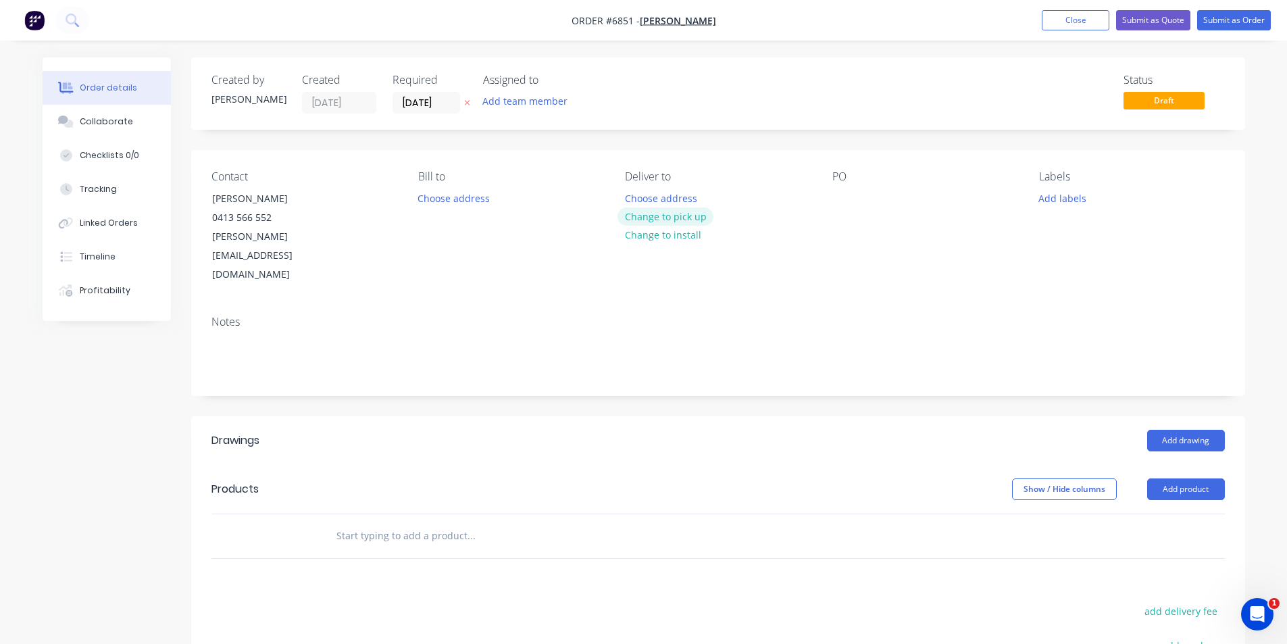
click at [679, 224] on button "Change to pick up" at bounding box center [665, 216] width 96 height 18
click at [1181, 478] on button "Add product" at bounding box center [1186, 489] width 78 height 22
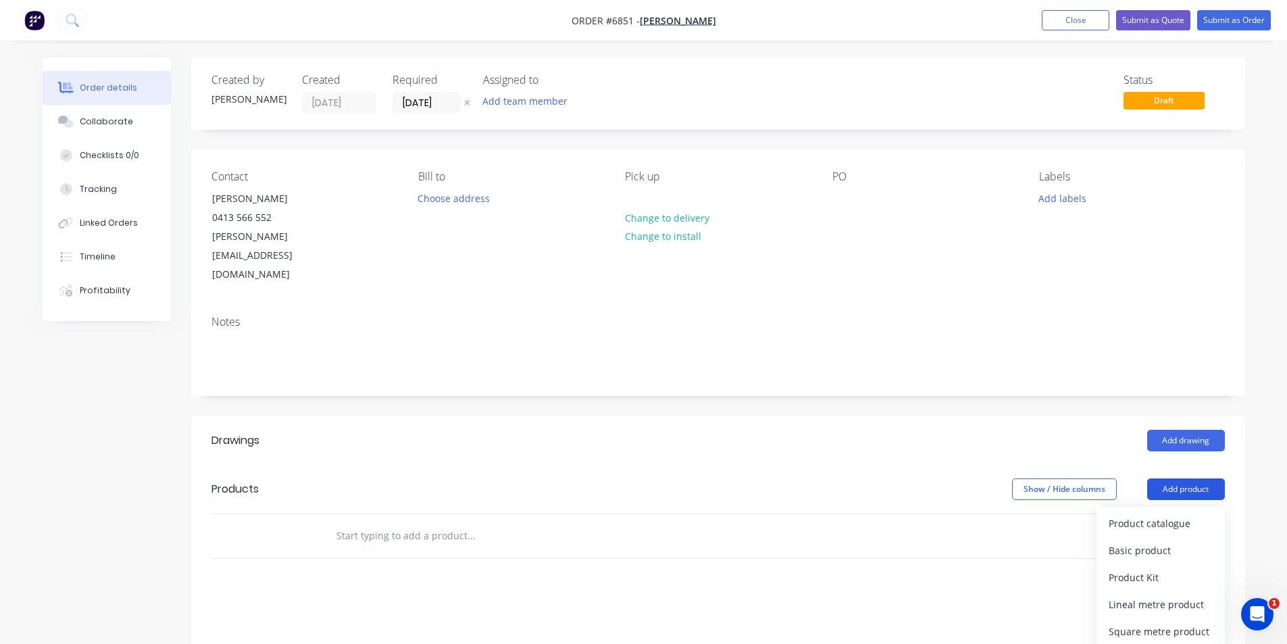
click at [1170, 513] on div "Product catalogue" at bounding box center [1160, 523] width 104 height 20
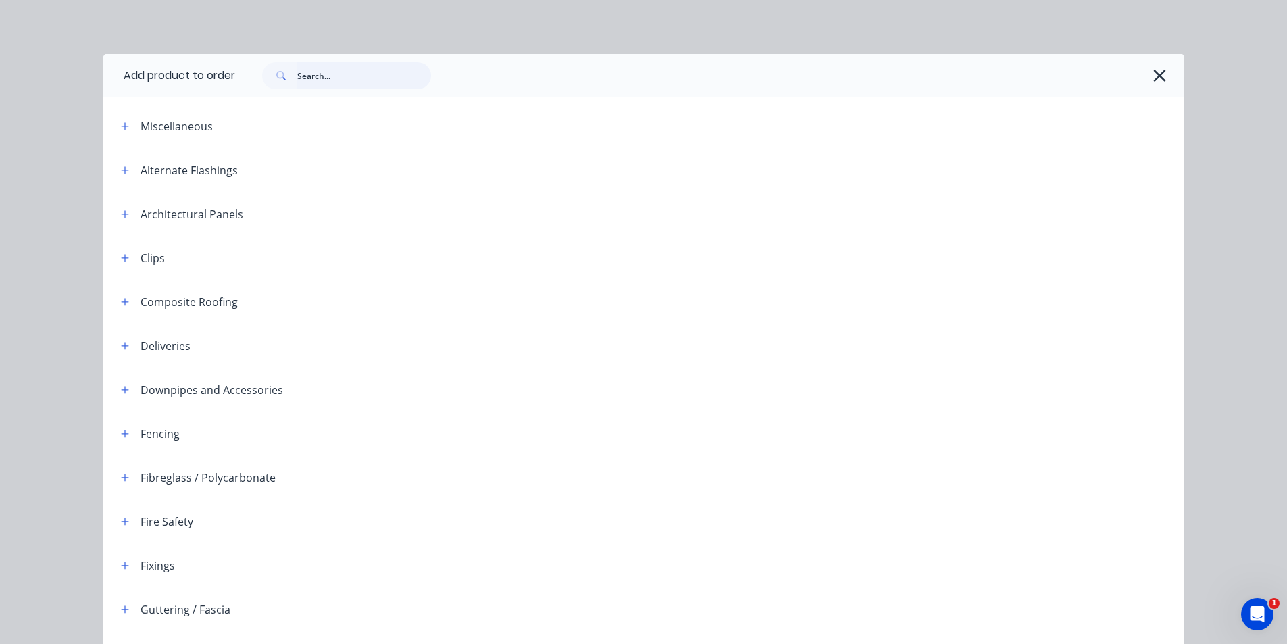
click at [376, 66] on input "text" at bounding box center [364, 75] width 134 height 27
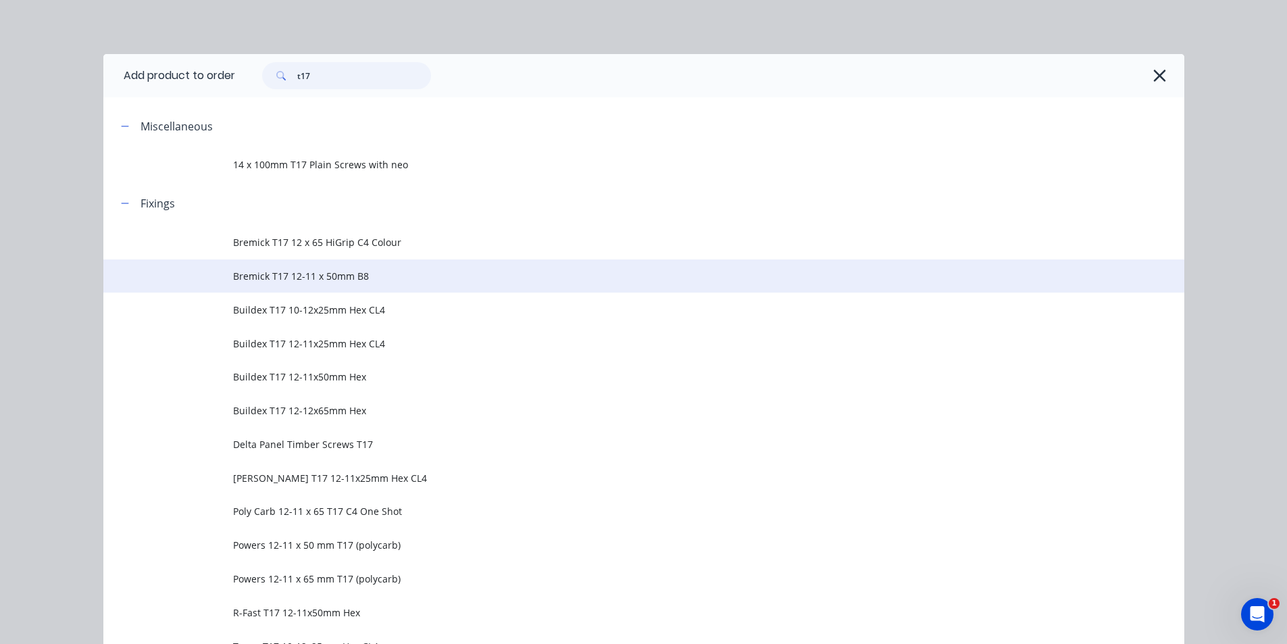
type input "t17"
click at [354, 289] on td "Bremick T17 12-11 x 50mm B8" at bounding box center [708, 276] width 951 height 34
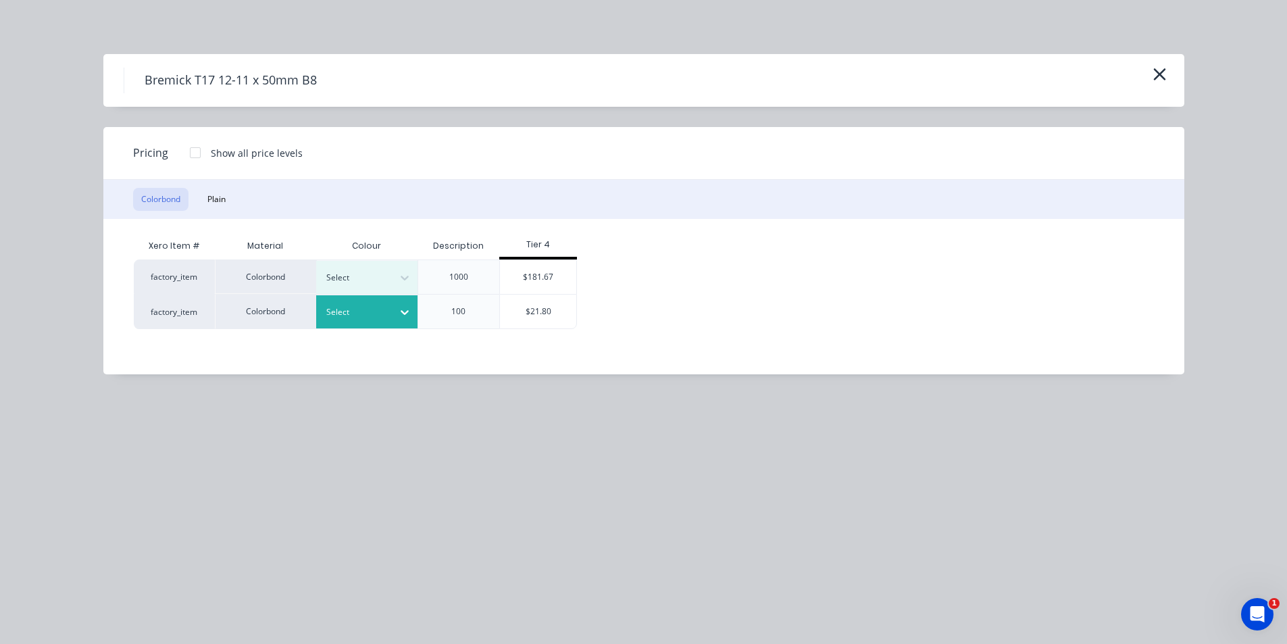
click at [415, 319] on div at bounding box center [404, 312] width 24 height 22
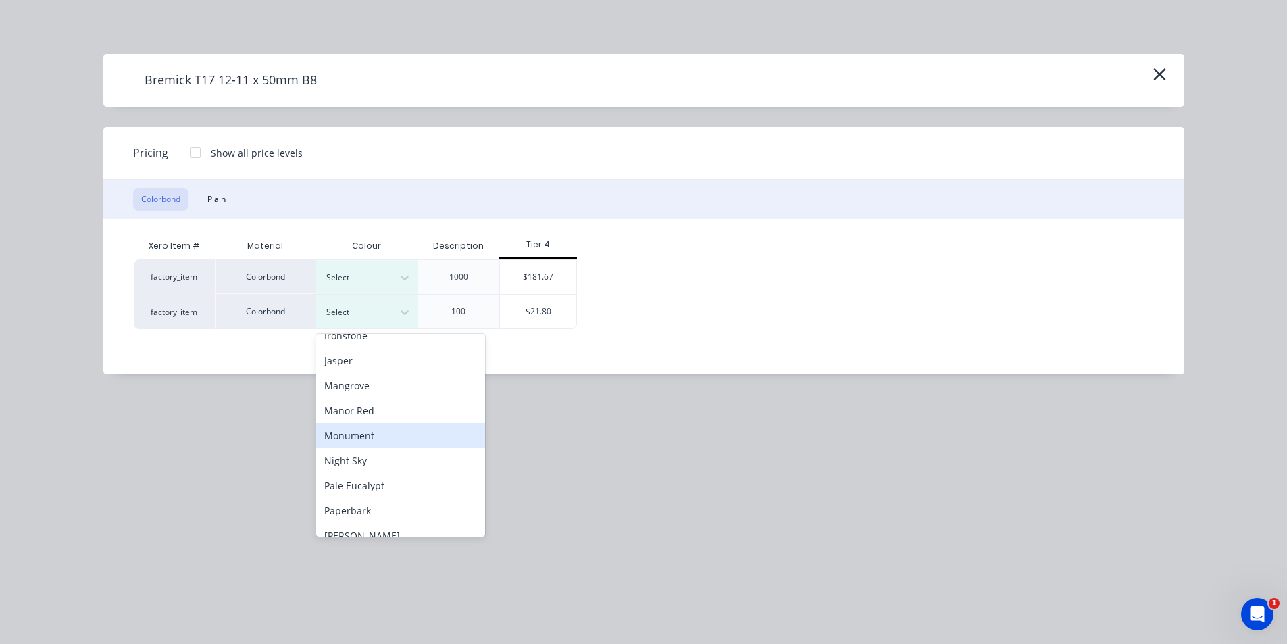
scroll to position [338, 0]
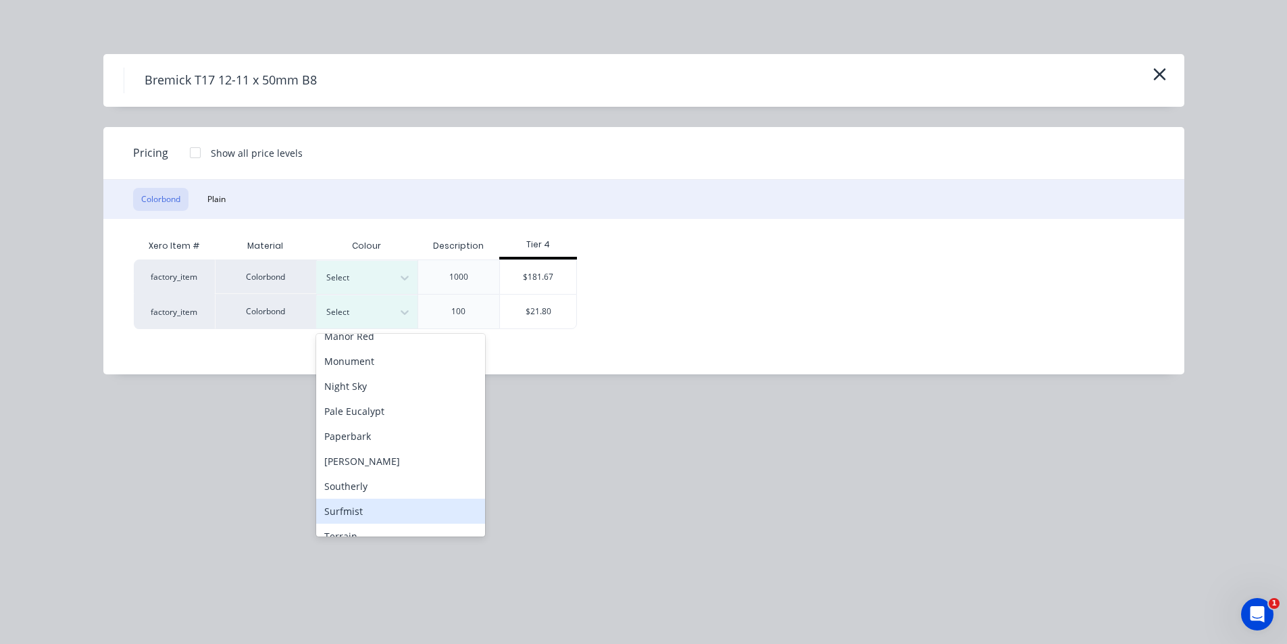
click at [349, 521] on div "Surfmist" at bounding box center [400, 510] width 169 height 25
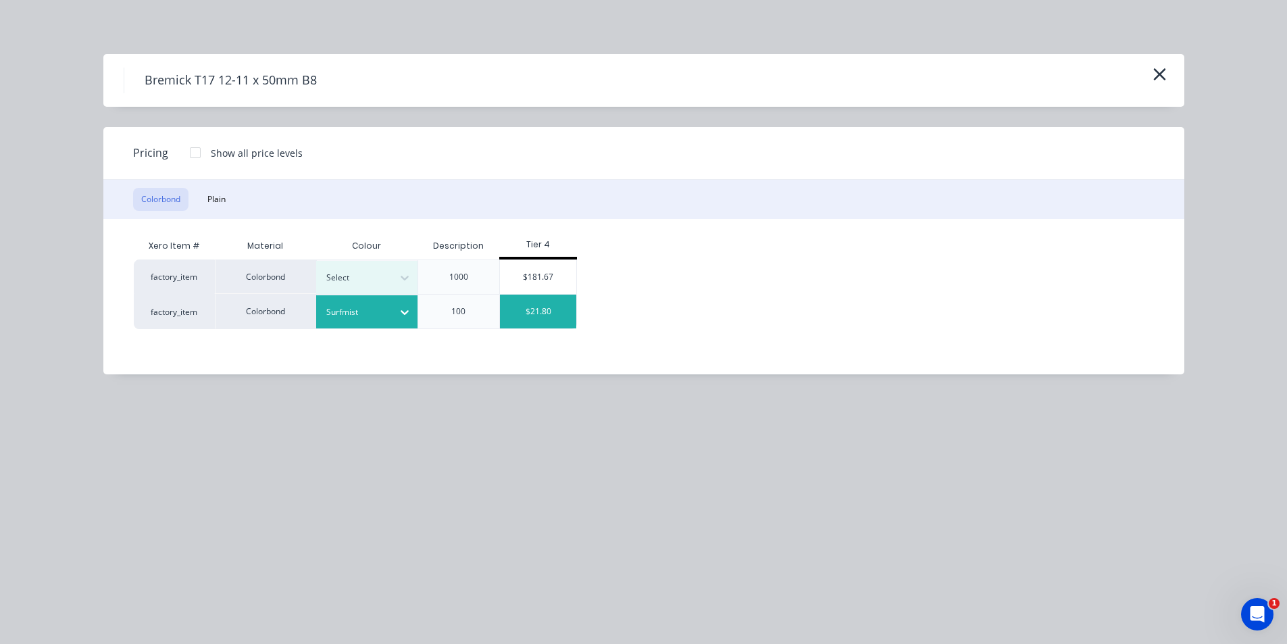
click at [525, 307] on div "$21.80" at bounding box center [538, 311] width 76 height 34
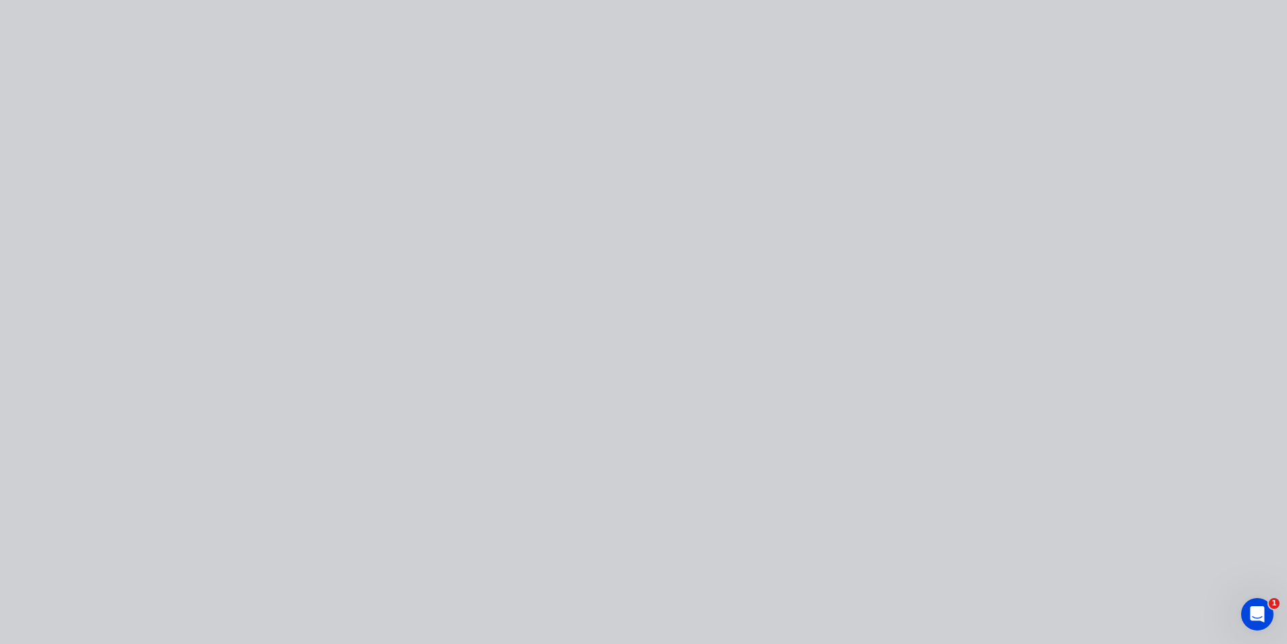
type input "$21.80"
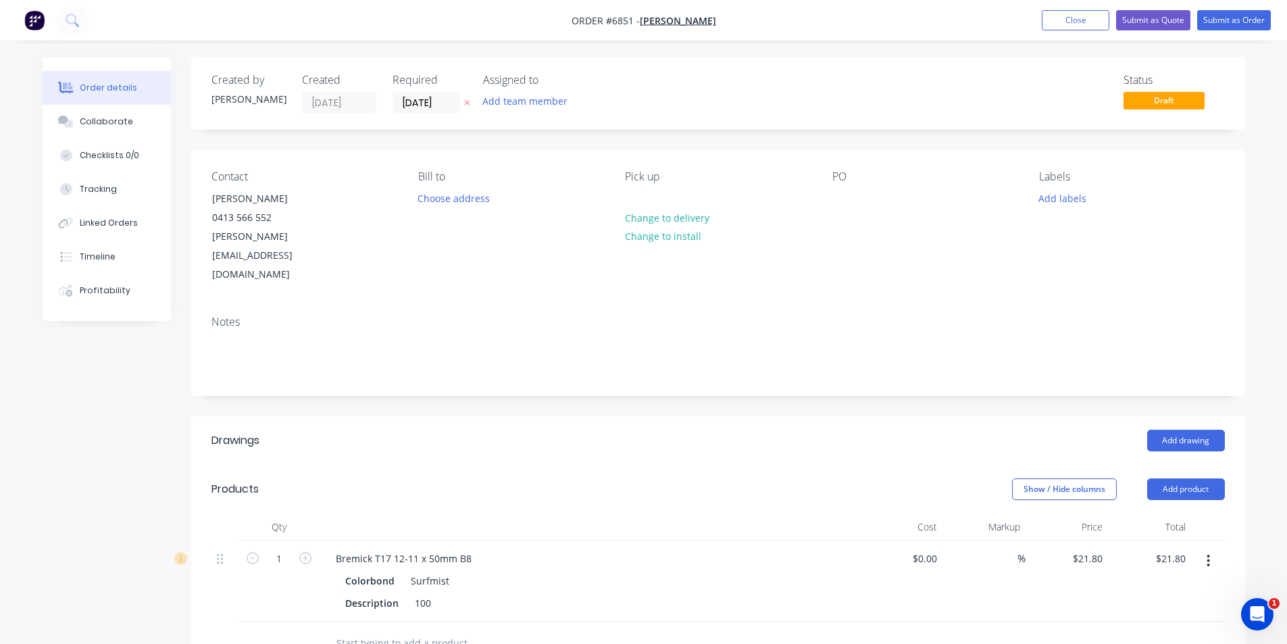
click at [1144, 478] on div "Show / Hide columns" at bounding box center [1079, 489] width 135 height 22
click at [1220, 478] on button "Add product" at bounding box center [1186, 489] width 78 height 22
click at [1214, 478] on button "Add product" at bounding box center [1186, 489] width 78 height 22
click at [1185, 513] on div "Product catalogue" at bounding box center [1160, 523] width 104 height 20
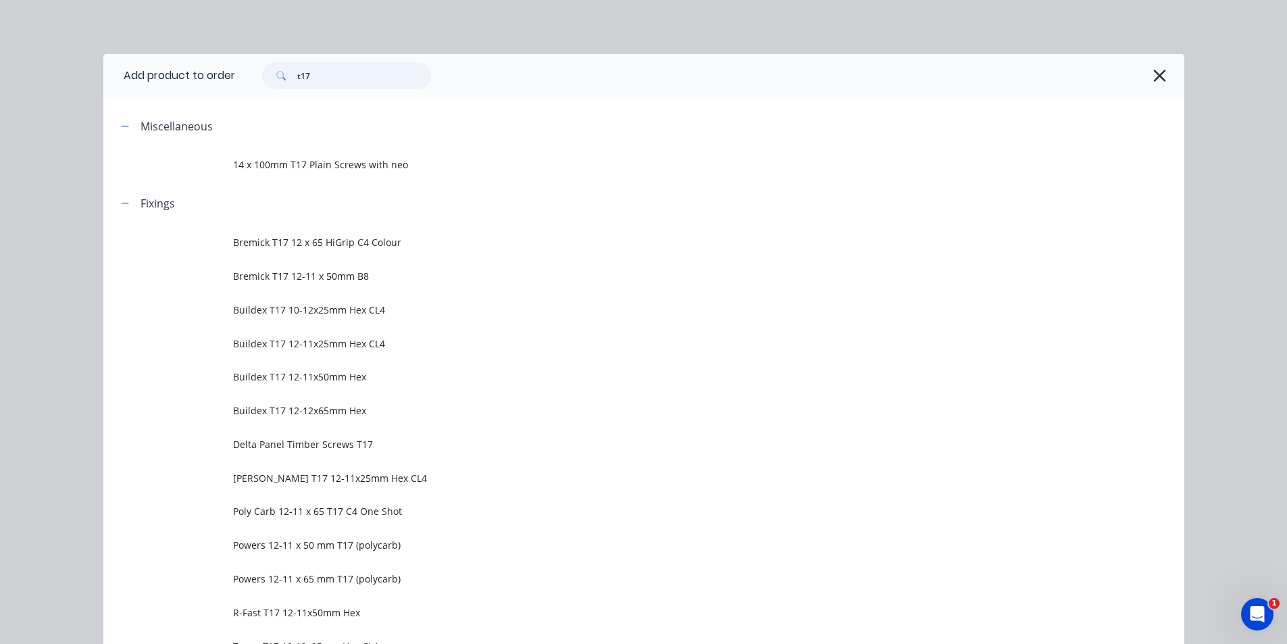
click at [338, 78] on input "t17" at bounding box center [364, 75] width 134 height 27
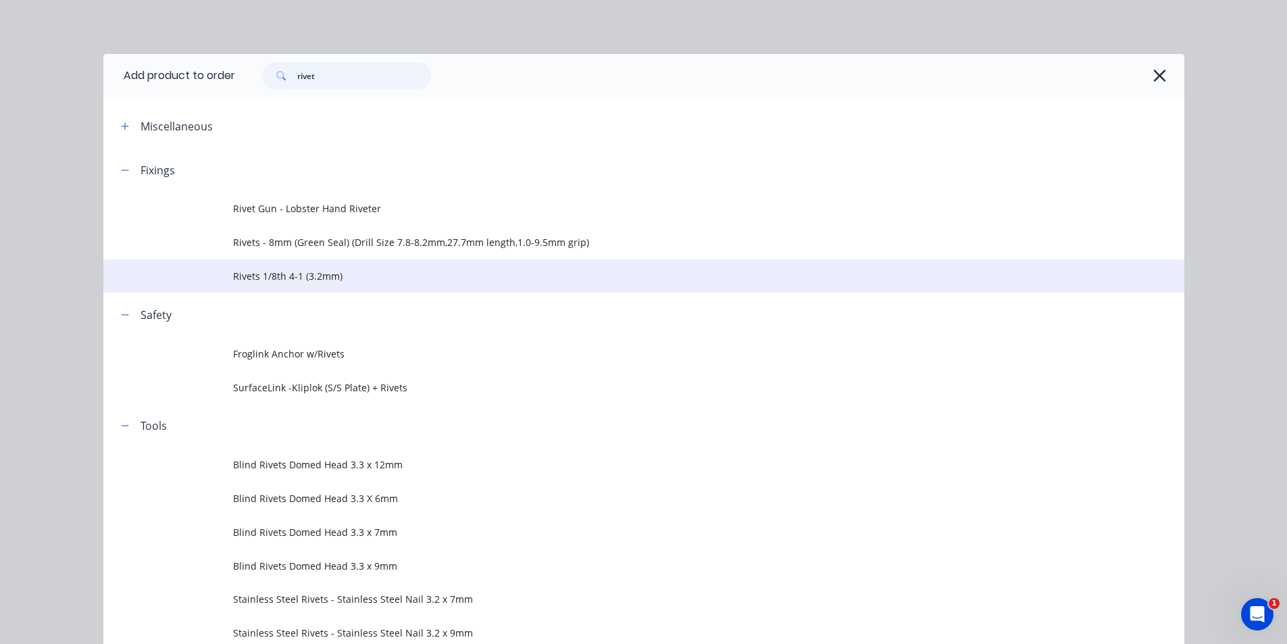
type input "rivet"
click at [311, 267] on td "Rivets 1/8th 4-1 (3.2mm)" at bounding box center [708, 276] width 951 height 34
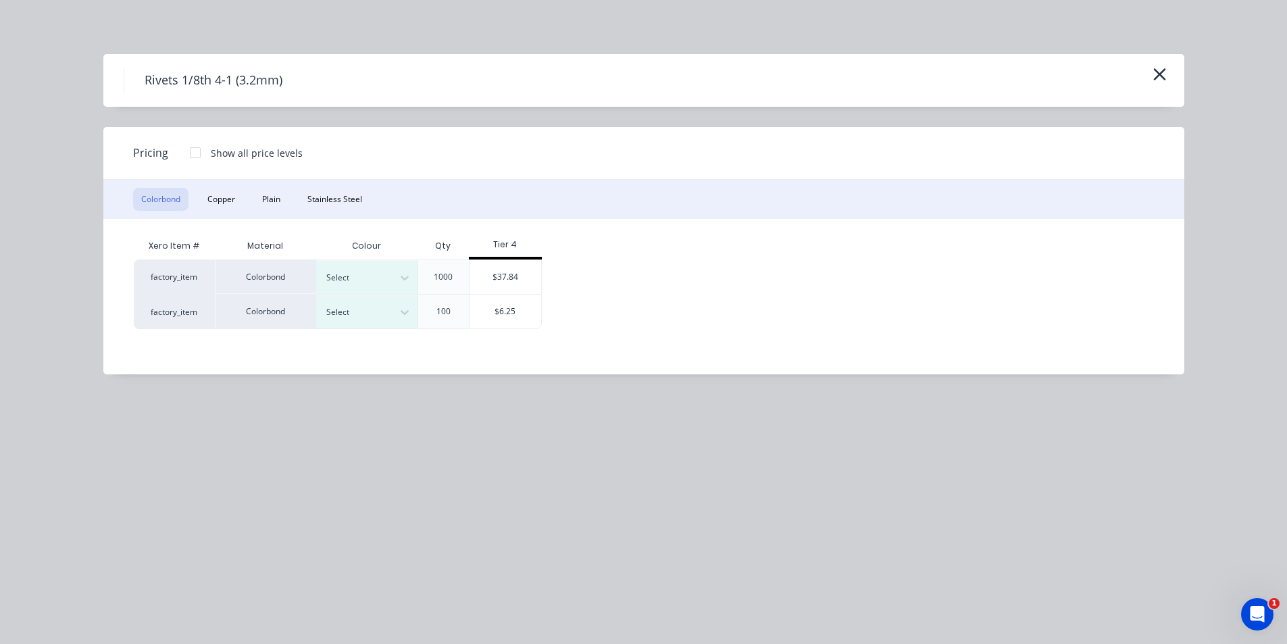
click at [336, 320] on div "Select" at bounding box center [355, 312] width 76 height 18
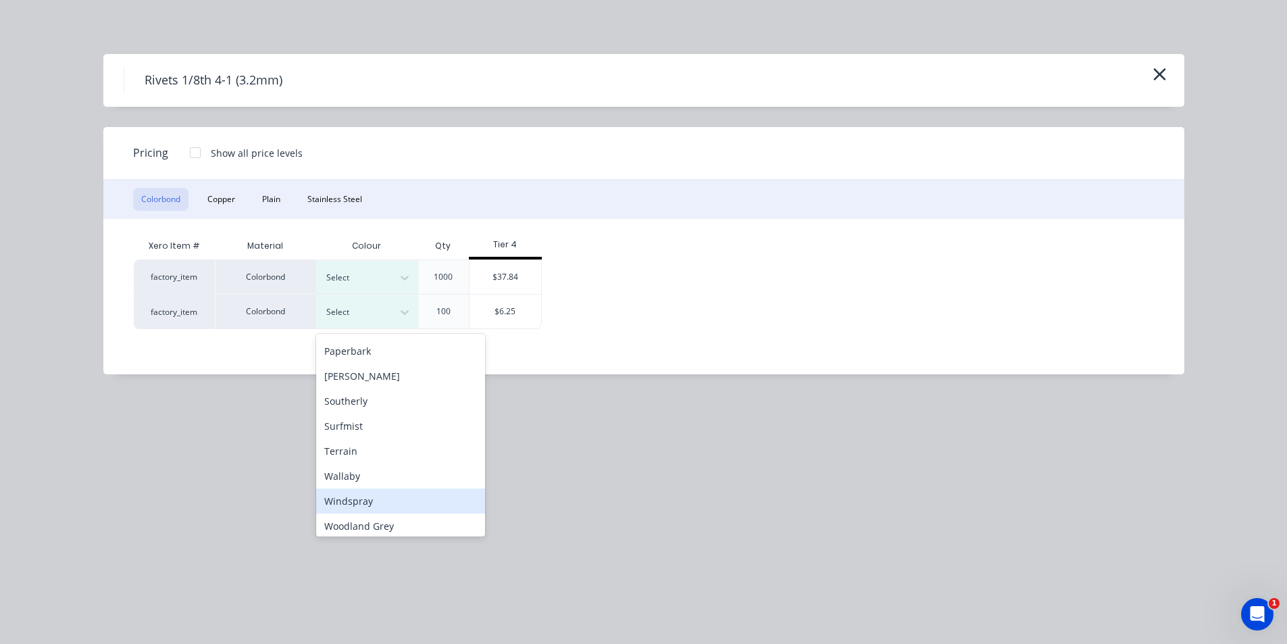
scroll to position [428, 0]
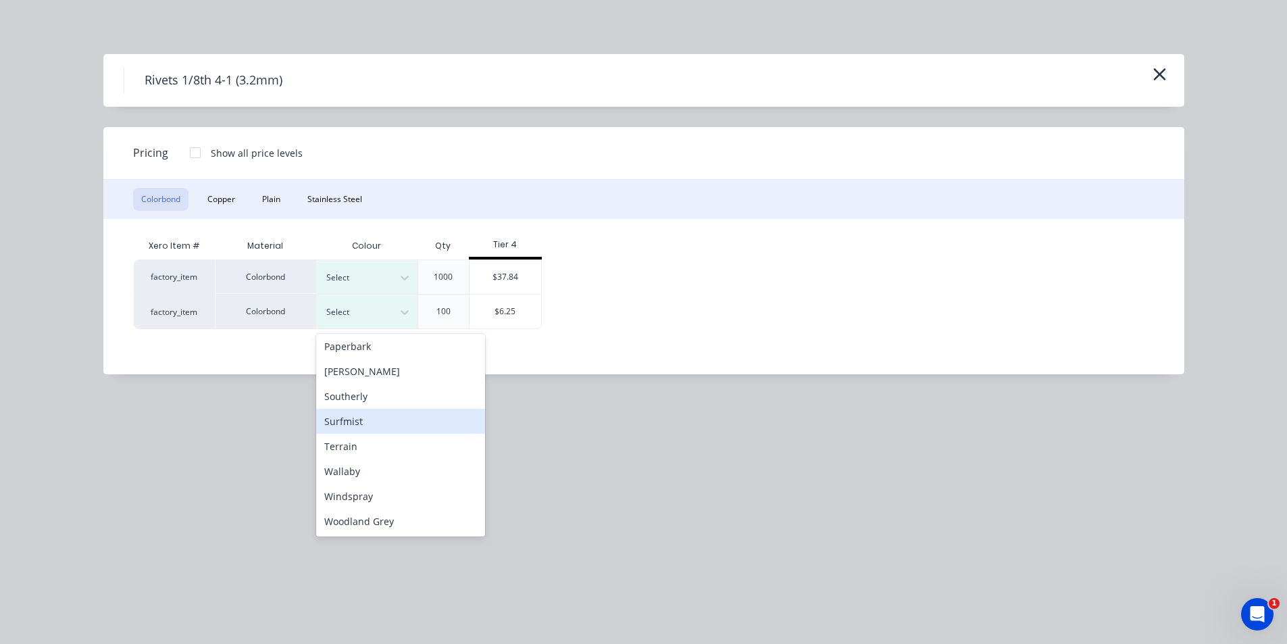
click at [365, 415] on div "Surfmist" at bounding box center [400, 421] width 169 height 25
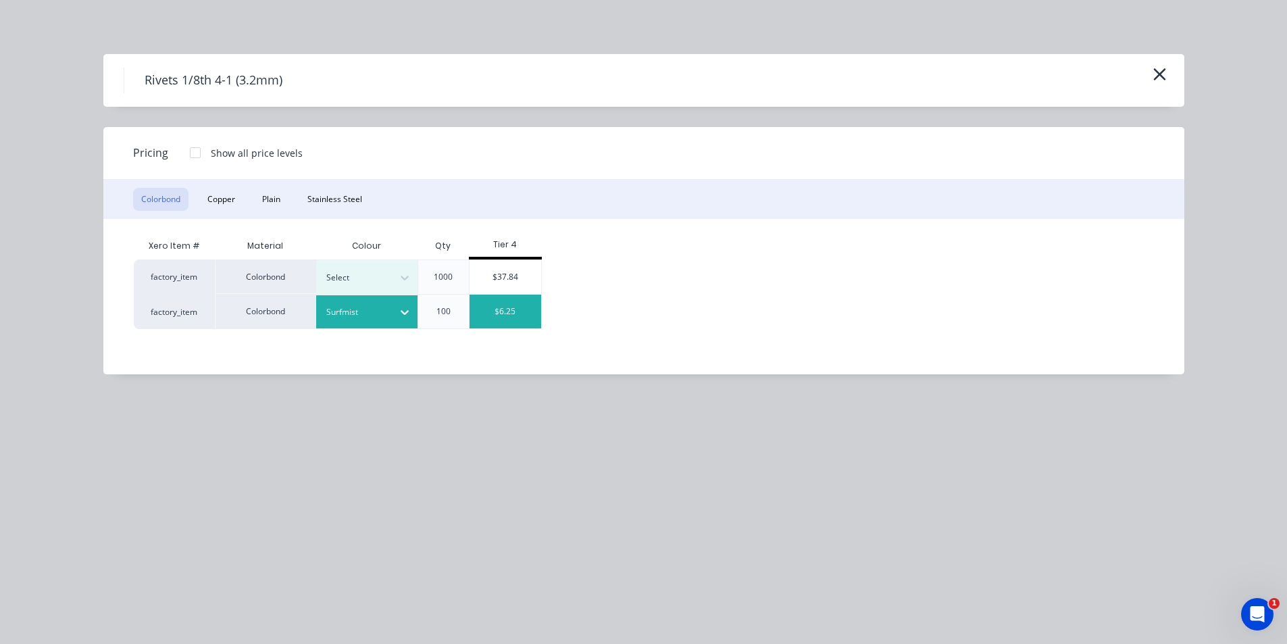
click at [490, 319] on div "$6.25" at bounding box center [505, 311] width 72 height 34
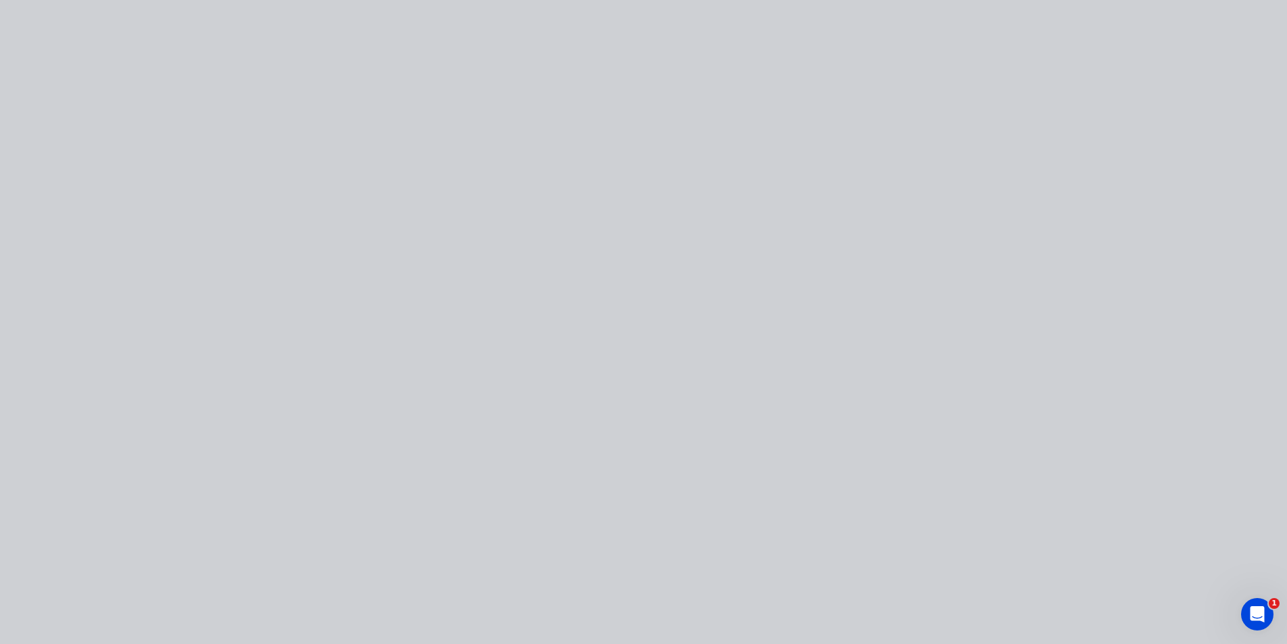
type input "$6.25"
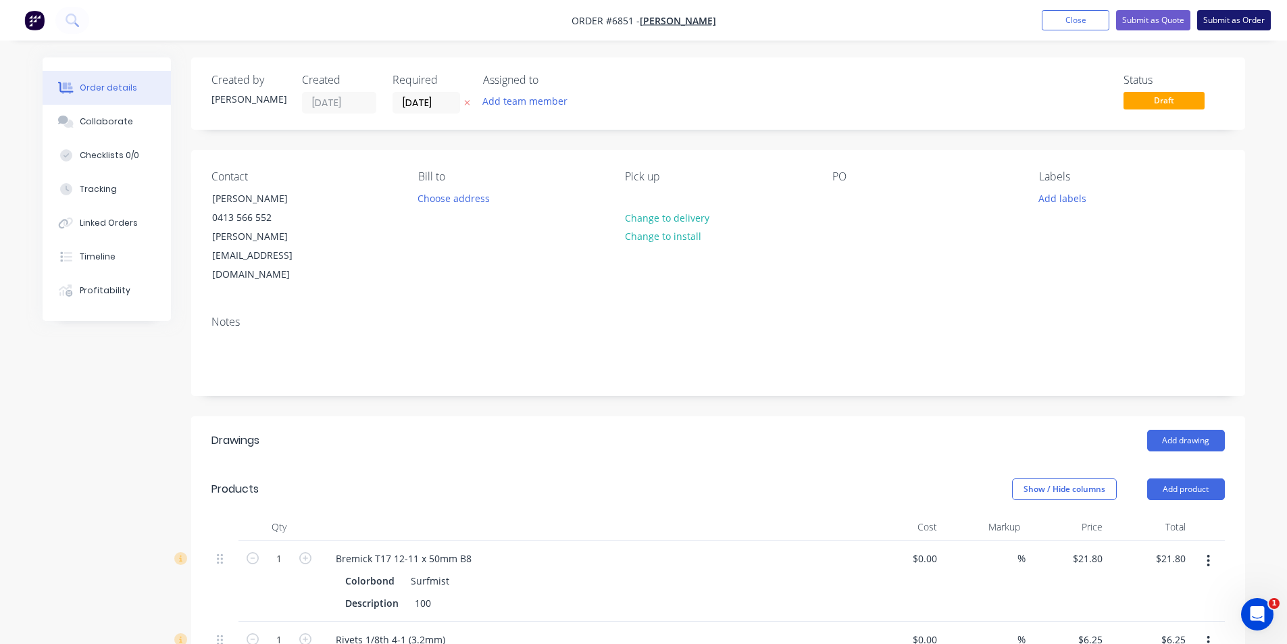
click at [1222, 26] on button "Submit as Order" at bounding box center [1234, 20] width 74 height 20
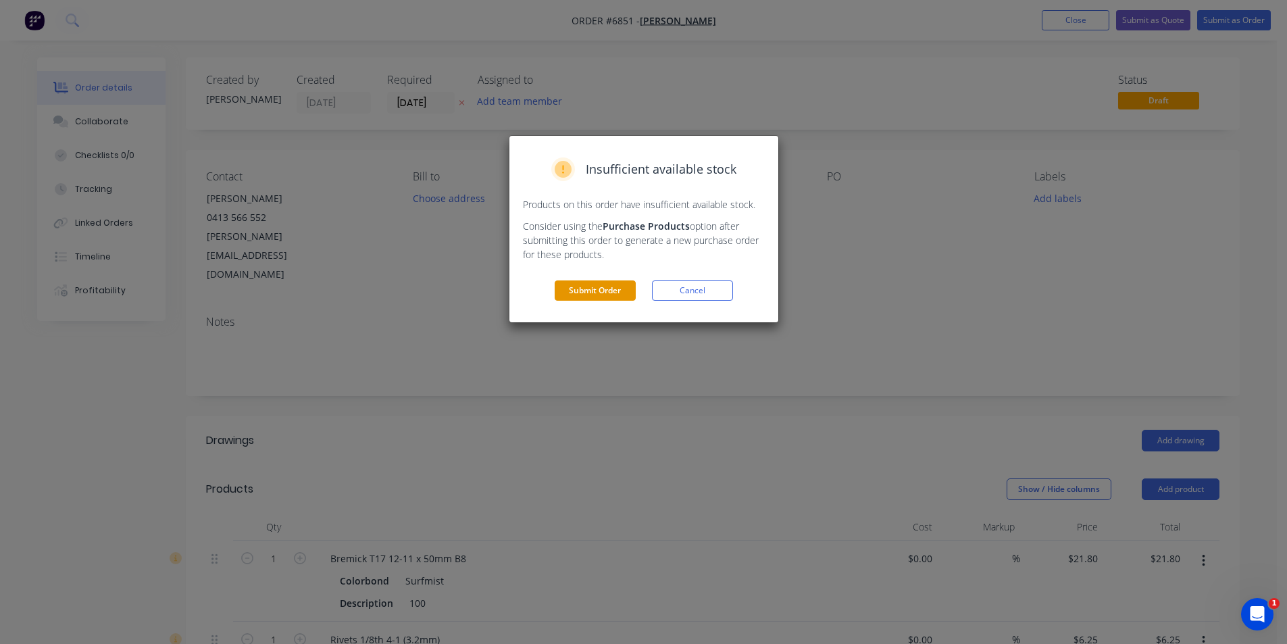
click at [590, 290] on button "Submit Order" at bounding box center [594, 290] width 81 height 20
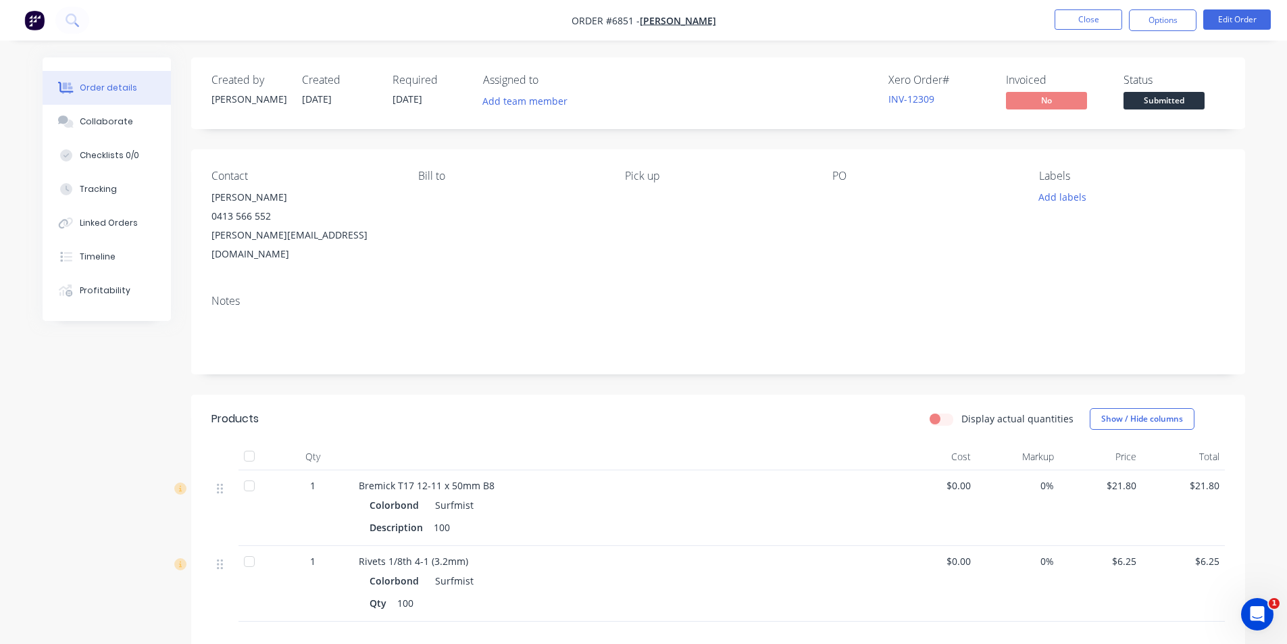
click at [1179, 23] on button "Options" at bounding box center [1163, 20] width 68 height 22
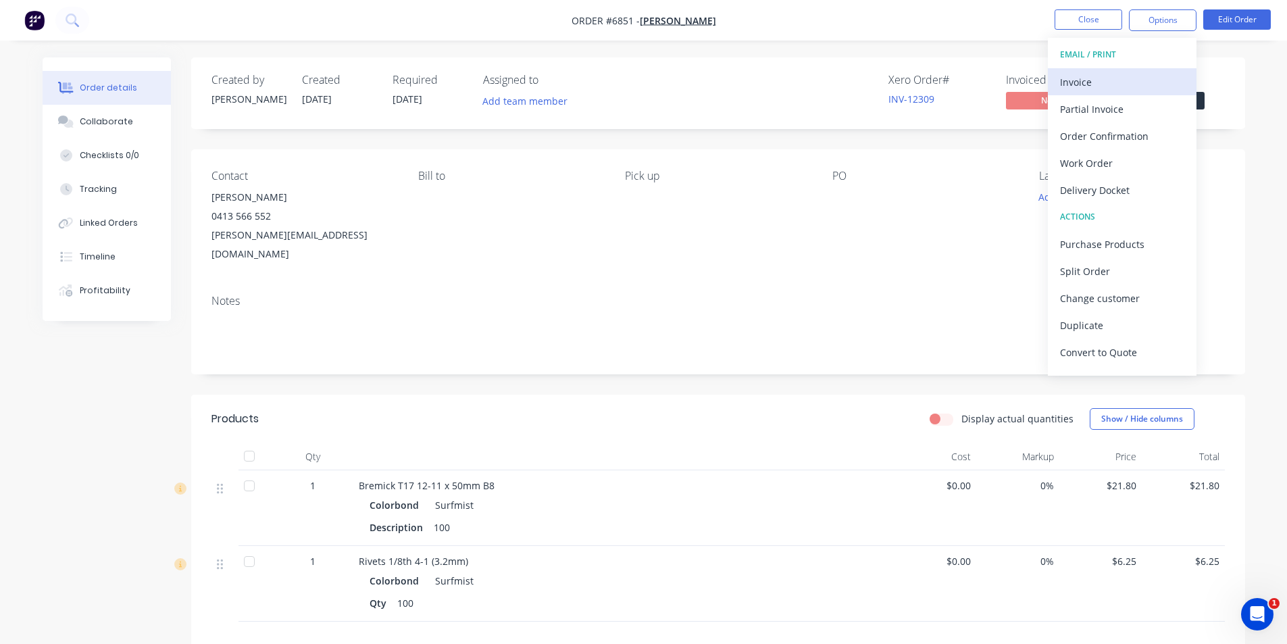
click at [1112, 82] on div "Invoice" at bounding box center [1122, 82] width 124 height 20
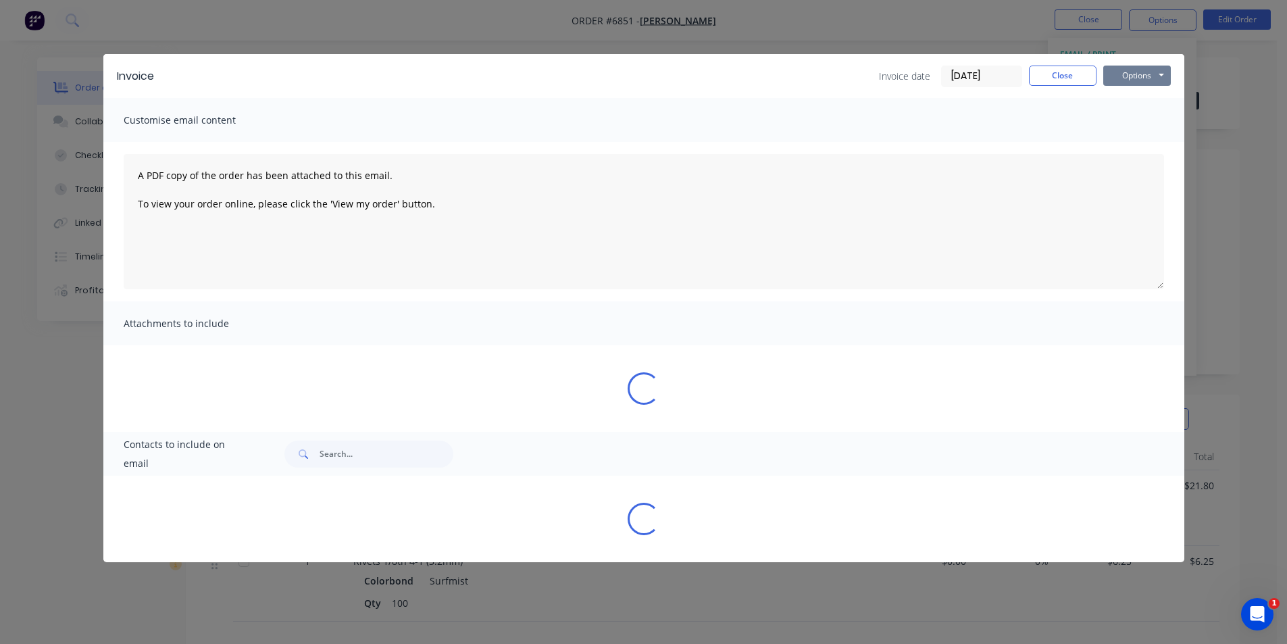
click at [1163, 82] on button "Options" at bounding box center [1137, 76] width 68 height 20
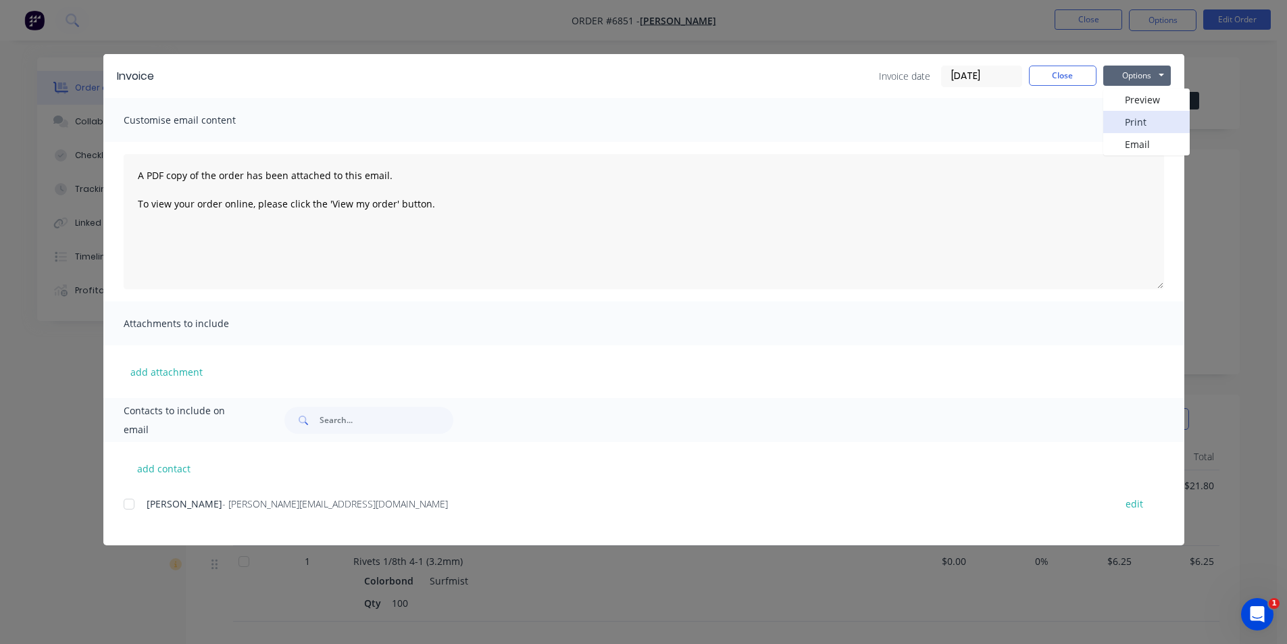
click at [1137, 113] on button "Print" at bounding box center [1146, 122] width 86 height 22
click at [1085, 80] on button "Close" at bounding box center [1063, 76] width 68 height 20
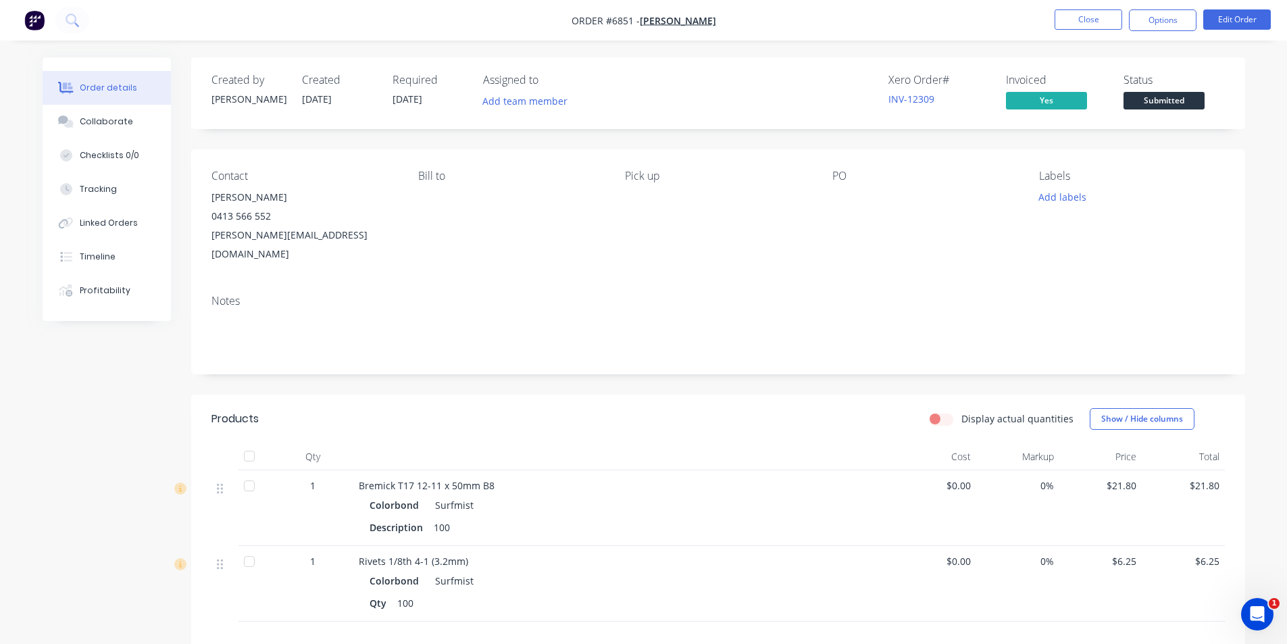
click at [1164, 111] on button "Submitted" at bounding box center [1163, 102] width 81 height 20
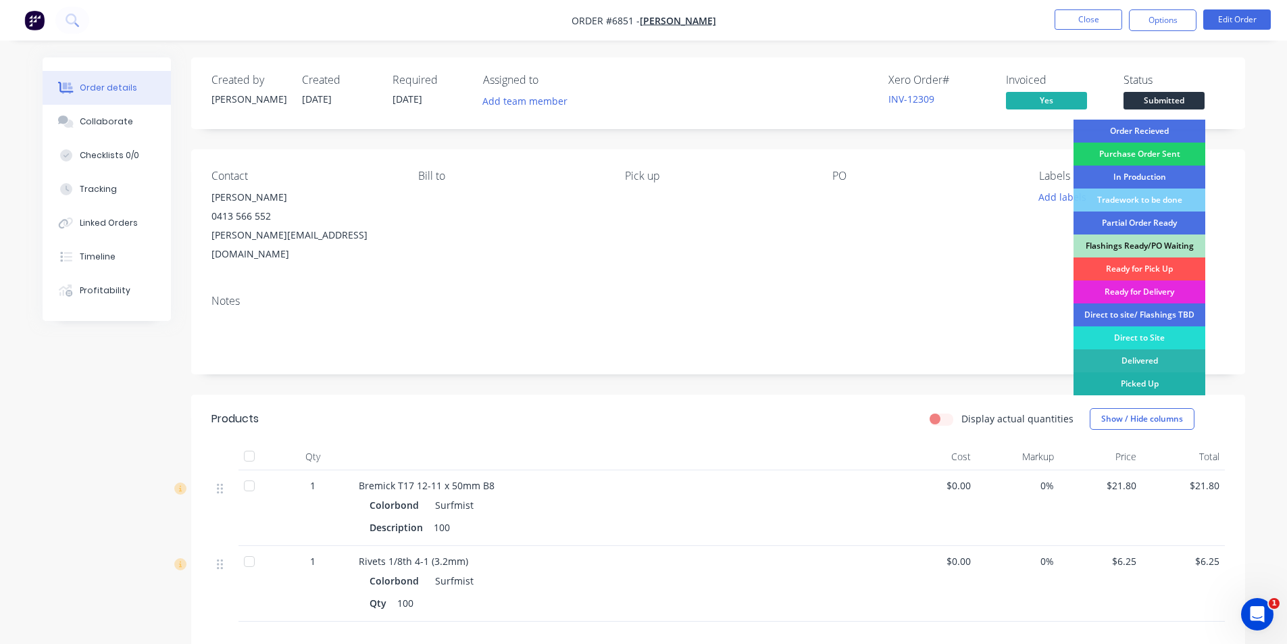
click at [1164, 381] on div "Picked Up" at bounding box center [1139, 383] width 132 height 23
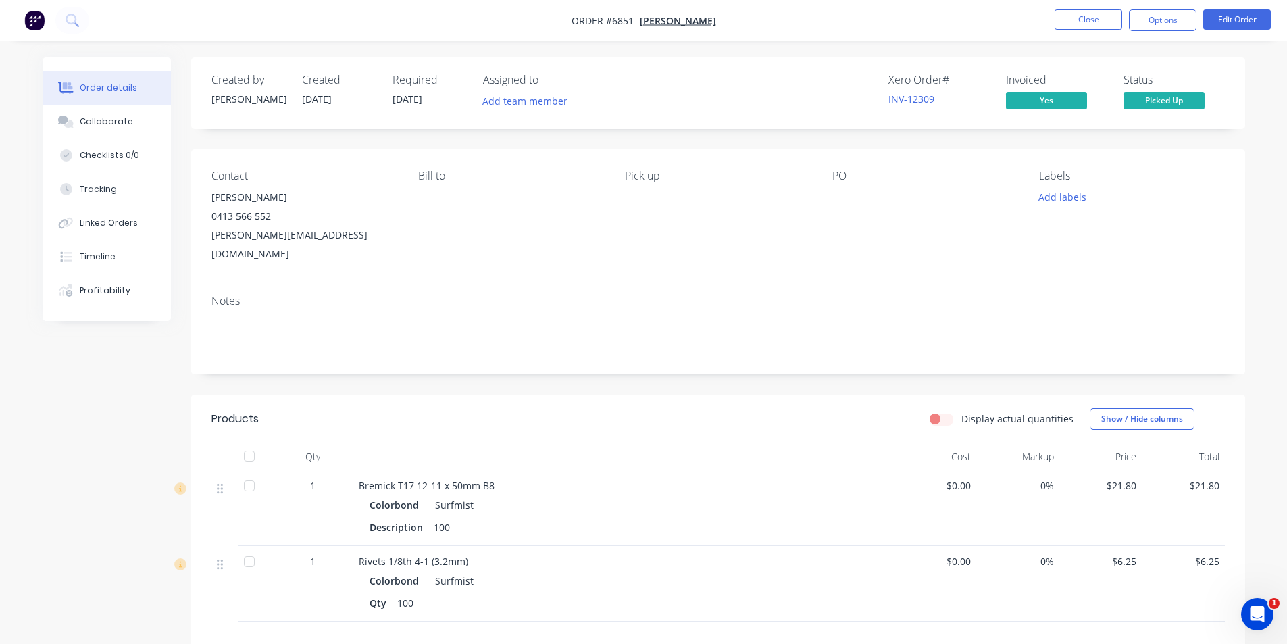
click at [239, 442] on div at bounding box center [249, 455] width 27 height 27
click at [1154, 32] on nav "Order #6851 - Luca Build Close Options Edit Order" at bounding box center [643, 20] width 1287 height 41
click at [1160, 21] on button "Options" at bounding box center [1163, 20] width 68 height 22
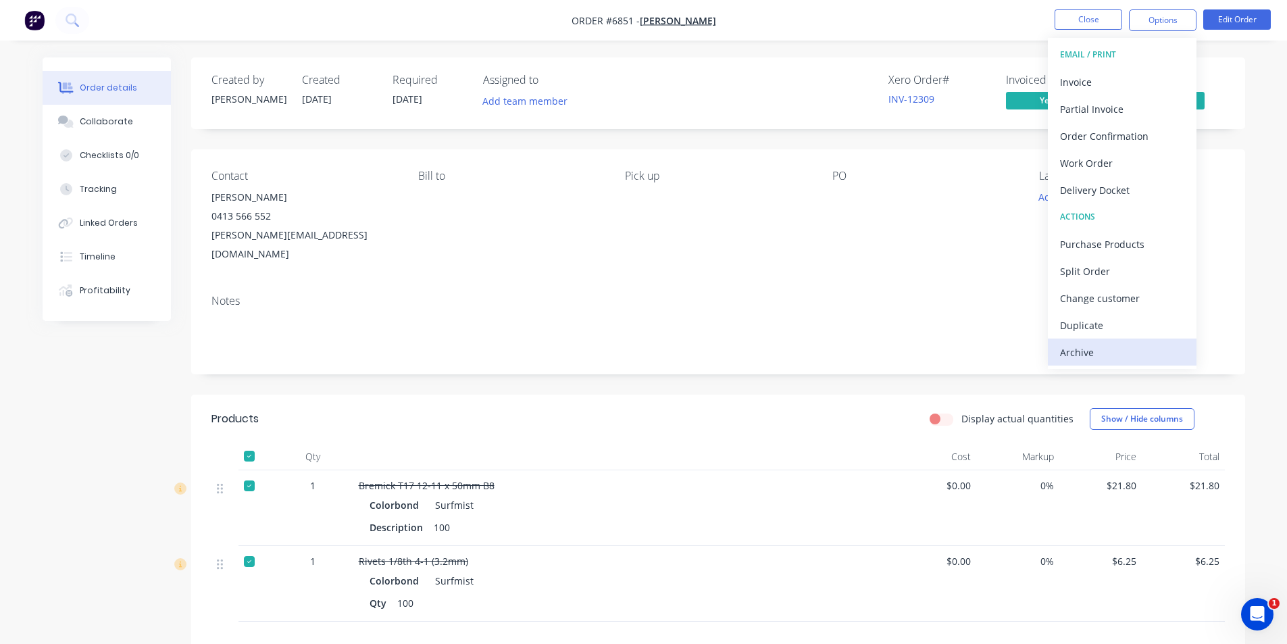
click at [1106, 350] on div "Archive" at bounding box center [1122, 352] width 124 height 20
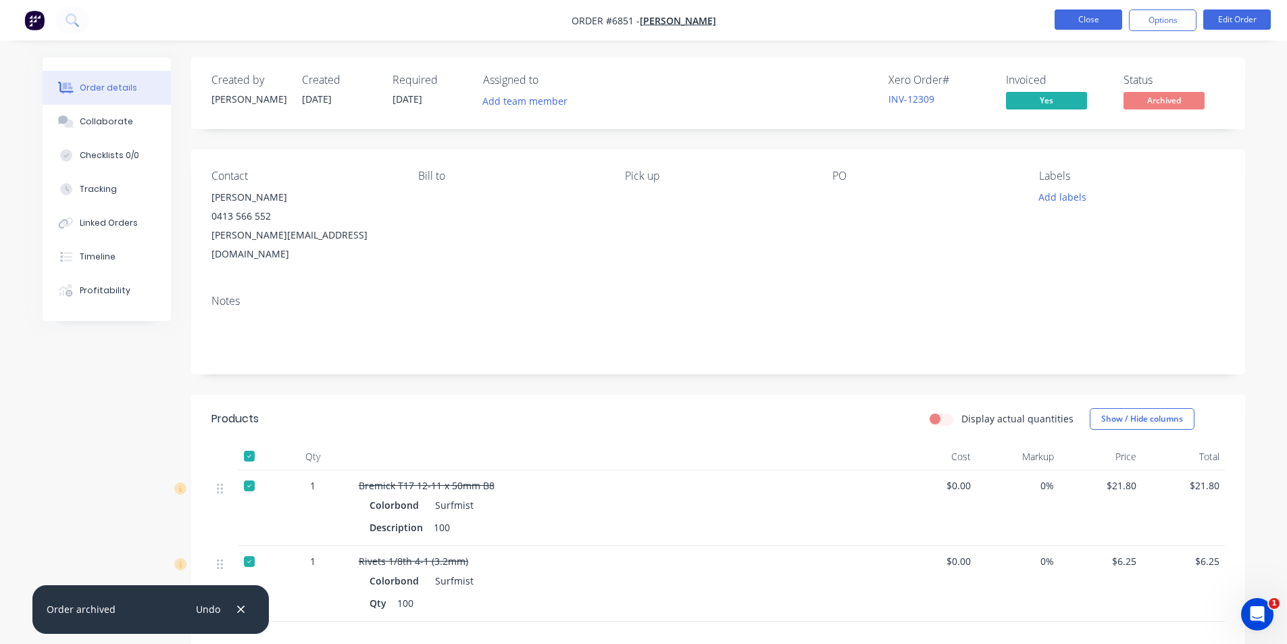
click at [1073, 11] on button "Close" at bounding box center [1088, 19] width 68 height 20
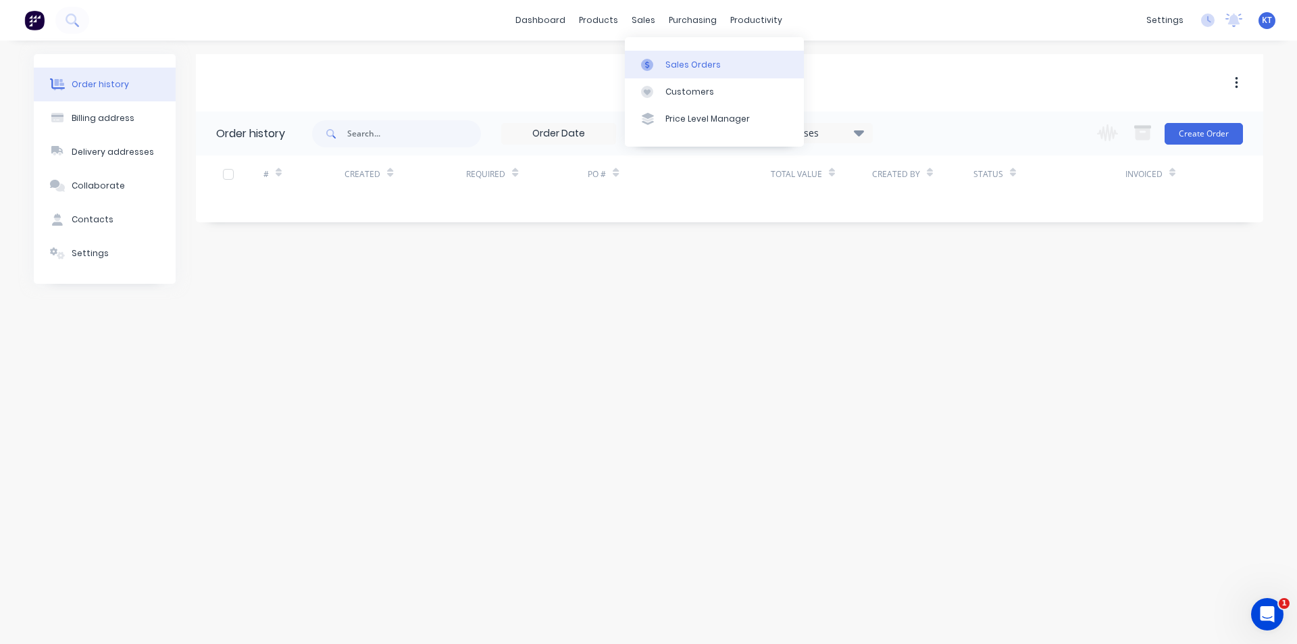
click at [652, 65] on icon at bounding box center [647, 65] width 12 height 12
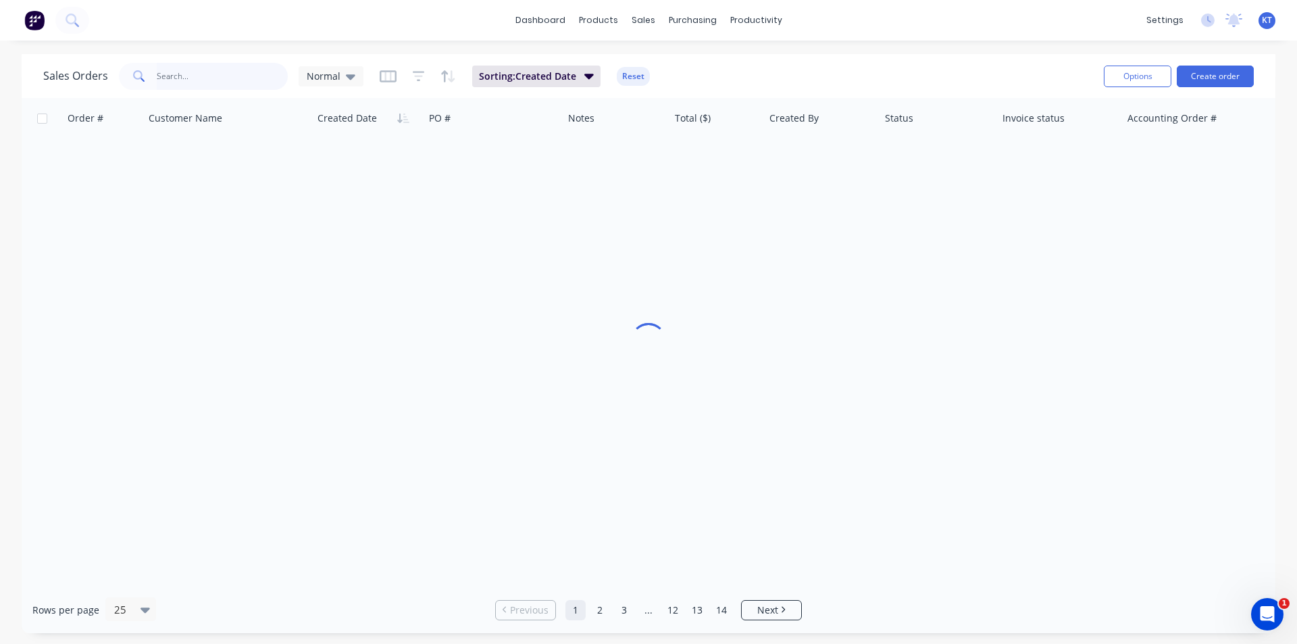
click at [261, 76] on input "text" at bounding box center [223, 76] width 132 height 27
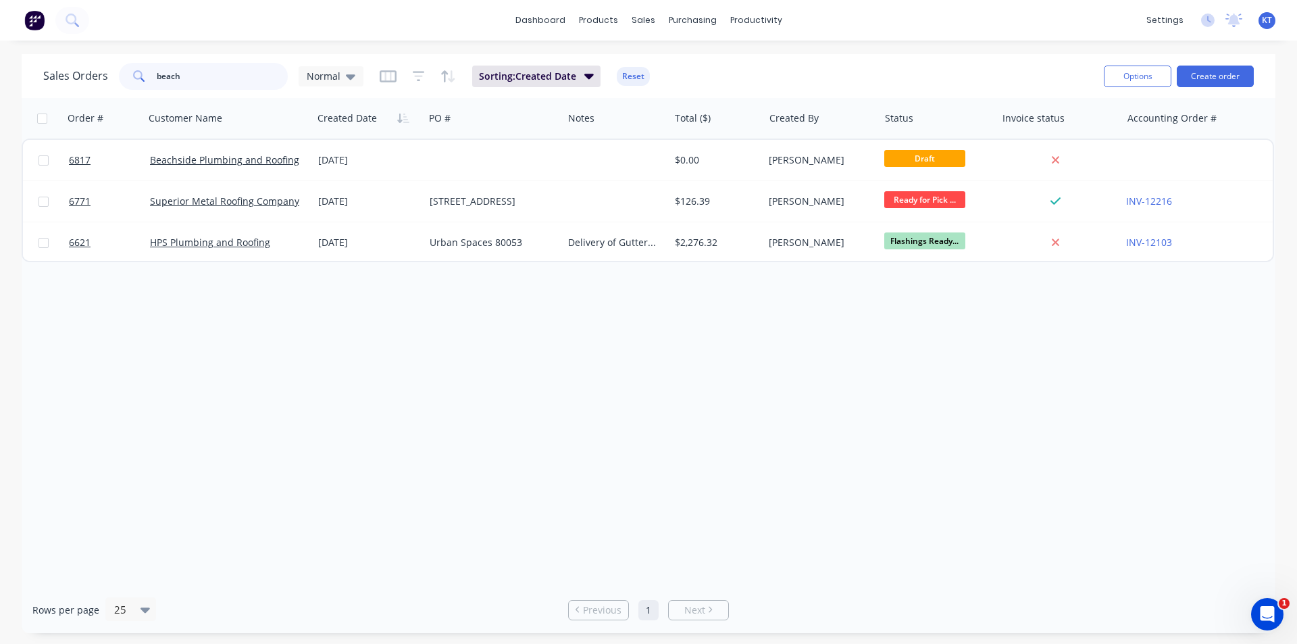
type input "beach"
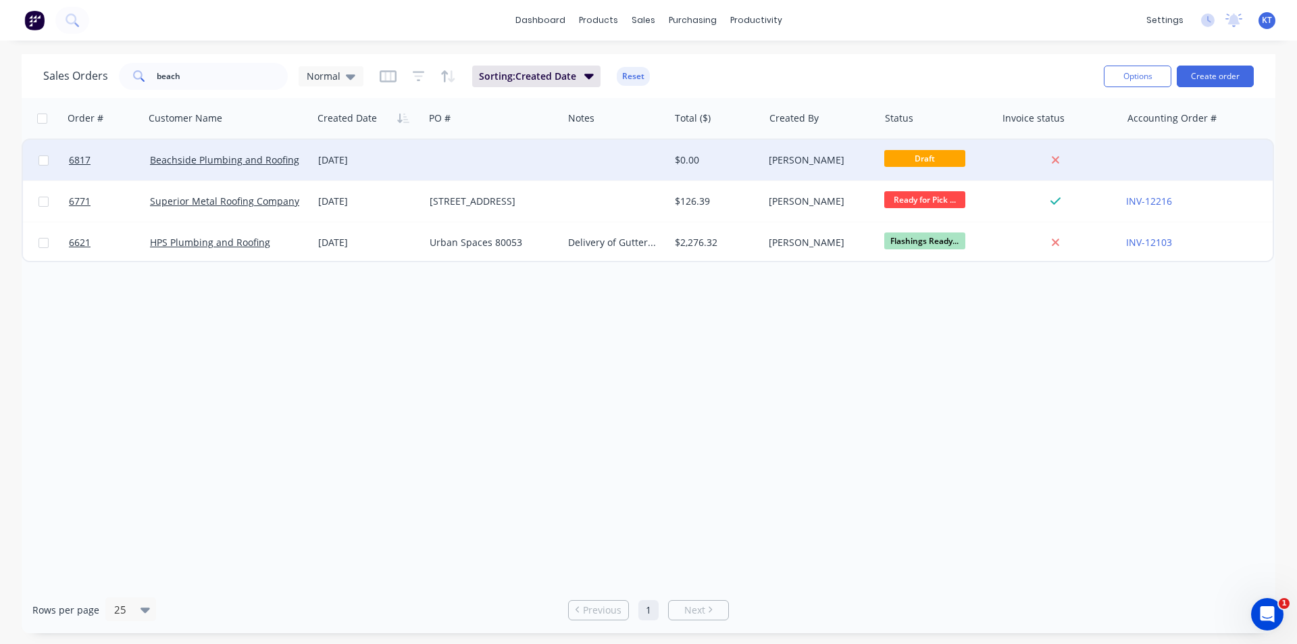
click at [656, 158] on div at bounding box center [616, 160] width 106 height 41
click at [767, 165] on div "[PERSON_NAME]" at bounding box center [820, 160] width 115 height 41
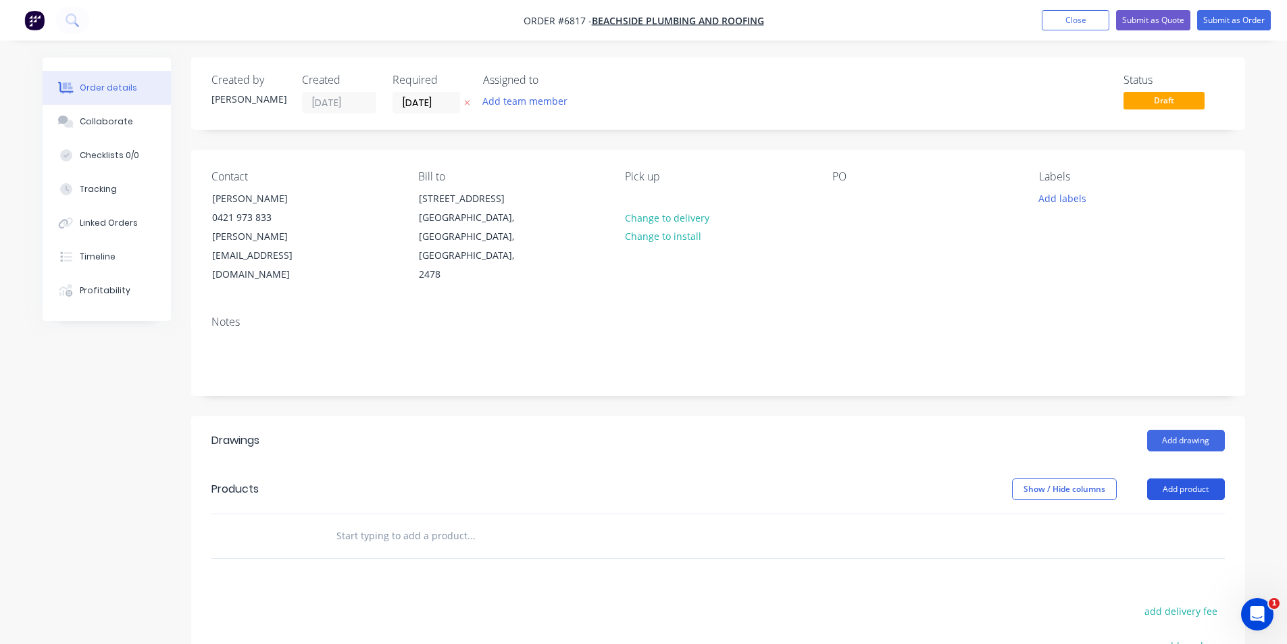
click at [1204, 478] on button "Add product" at bounding box center [1186, 489] width 78 height 22
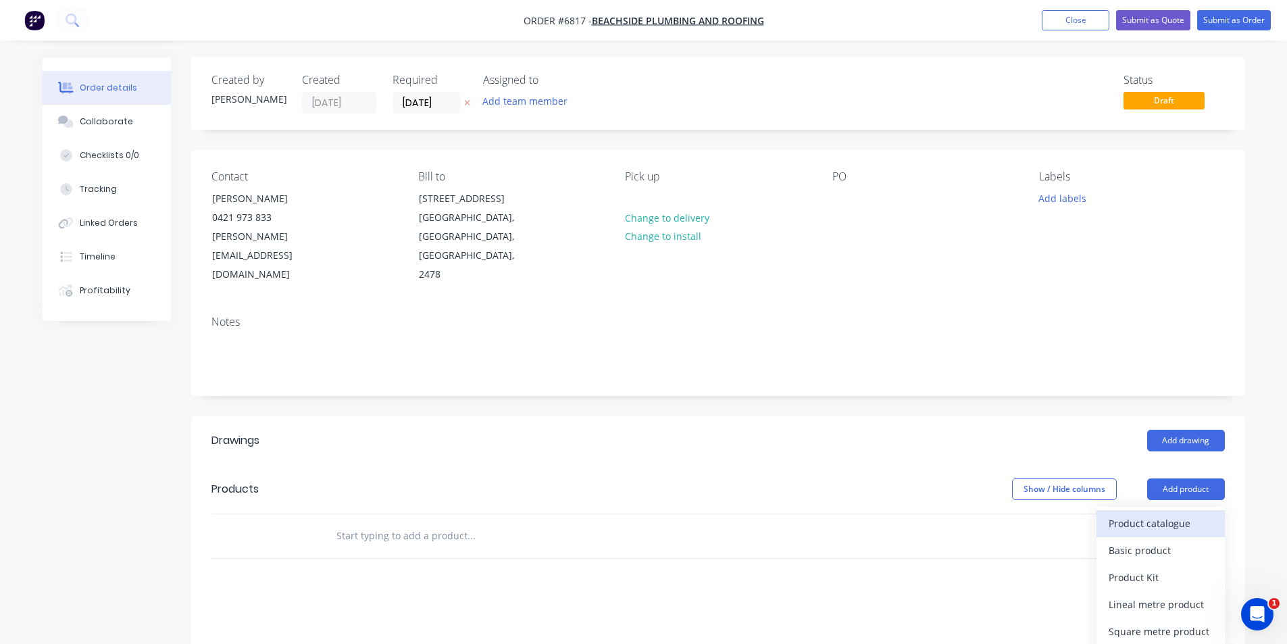
click at [1167, 513] on div "Product catalogue" at bounding box center [1160, 523] width 104 height 20
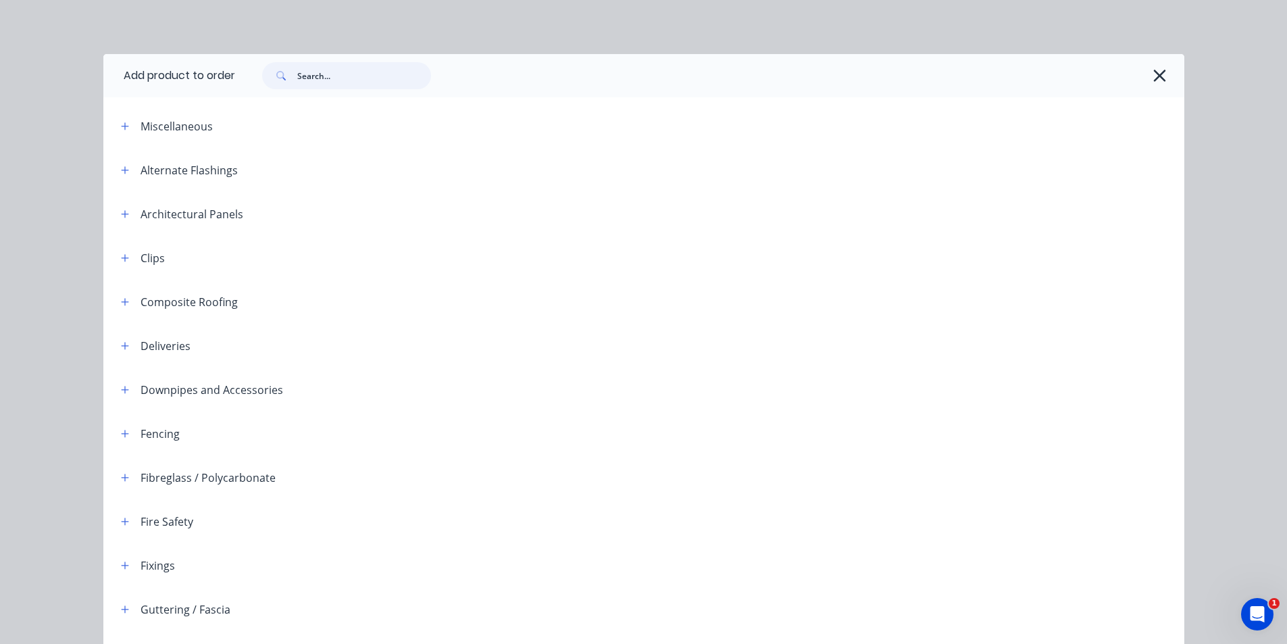
click at [349, 88] on input "text" at bounding box center [364, 75] width 134 height 27
type input "trim"
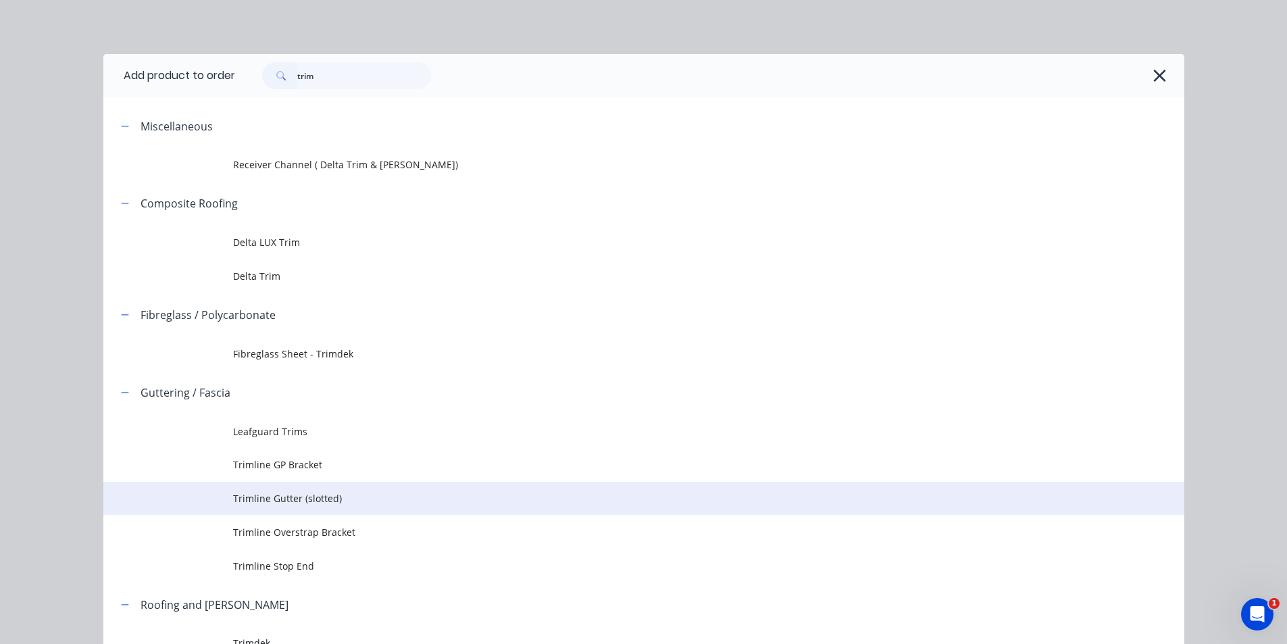
click at [331, 506] on td "Trimline Gutter (slotted)" at bounding box center [708, 499] width 951 height 34
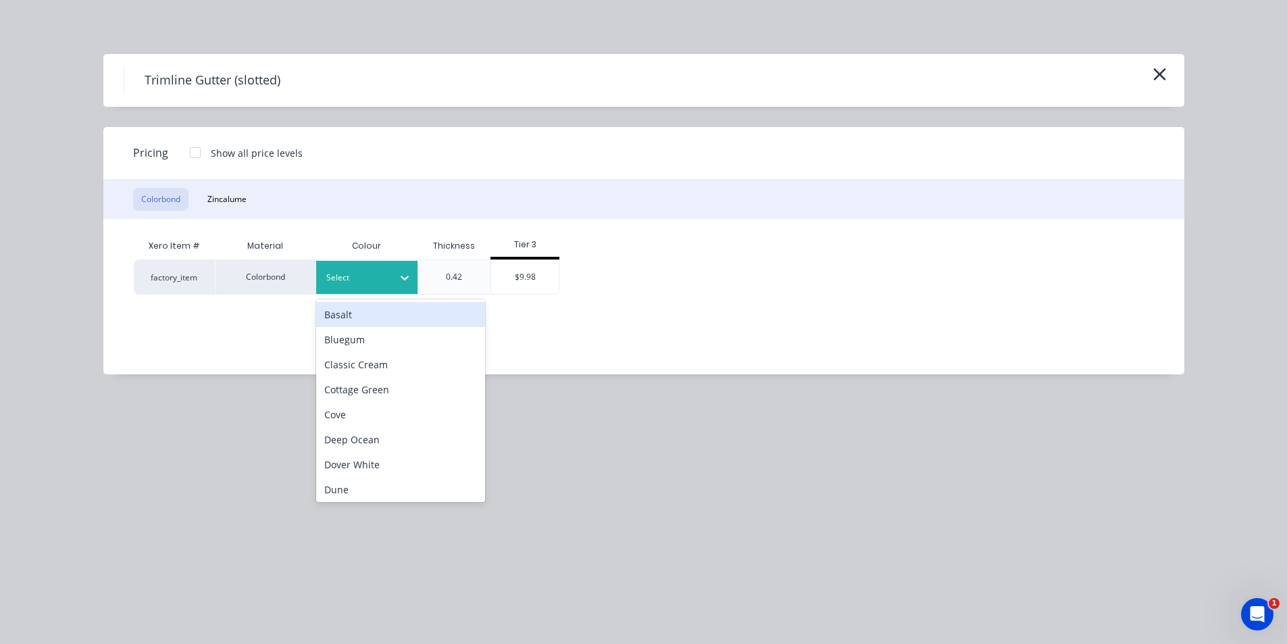
click at [403, 280] on icon at bounding box center [405, 278] width 14 height 14
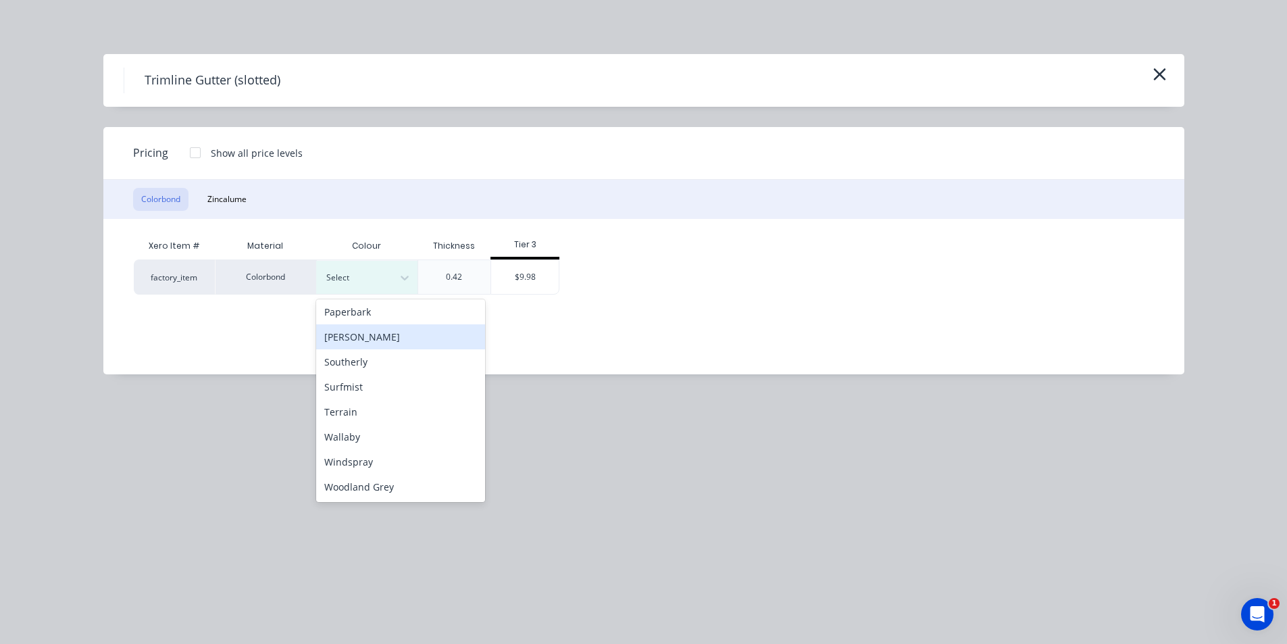
scroll to position [360, 0]
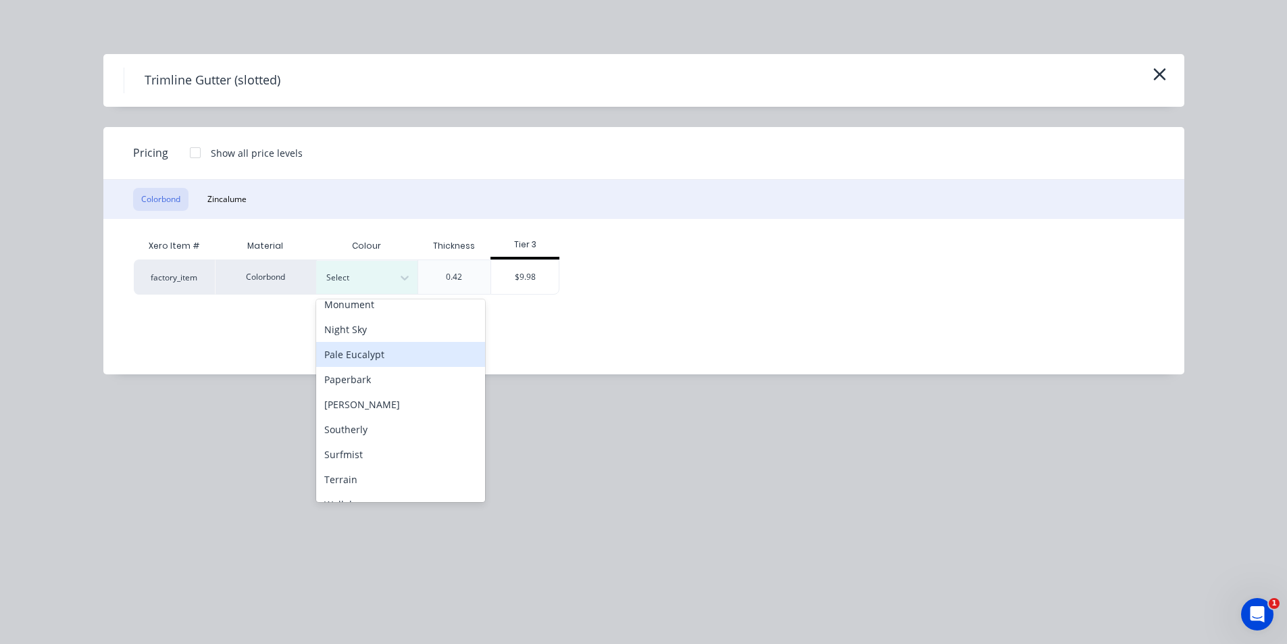
click at [384, 355] on div "Pale Eucalypt" at bounding box center [400, 354] width 169 height 25
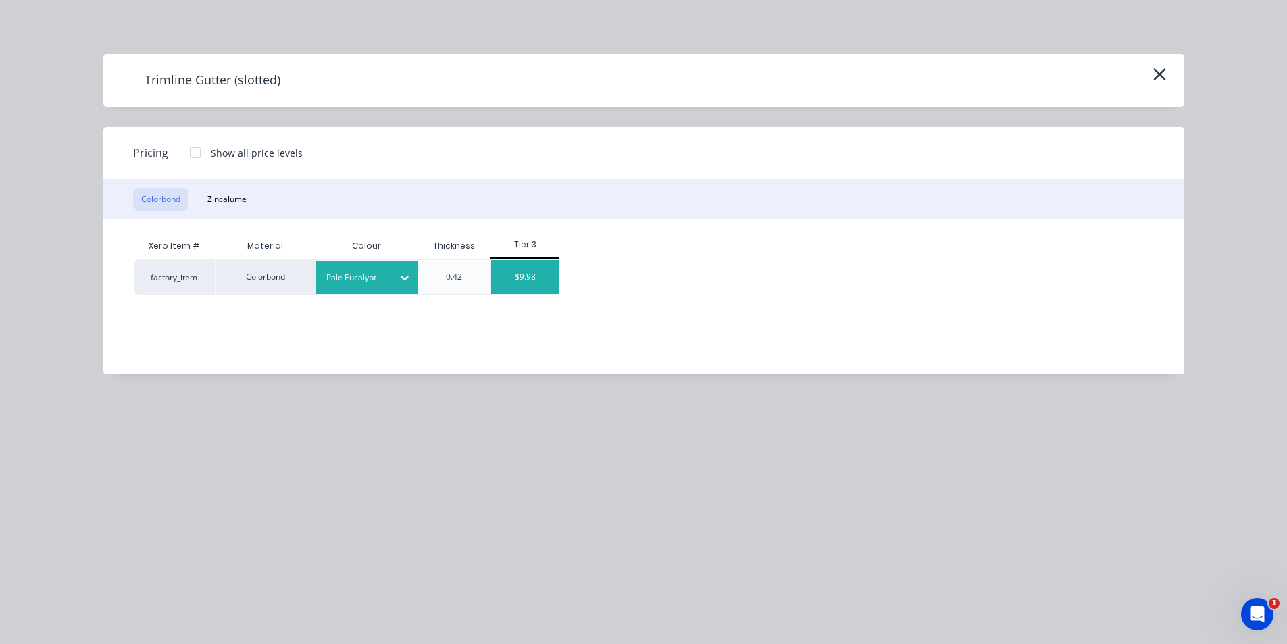
click at [517, 282] on div "$9.98" at bounding box center [525, 277] width 68 height 34
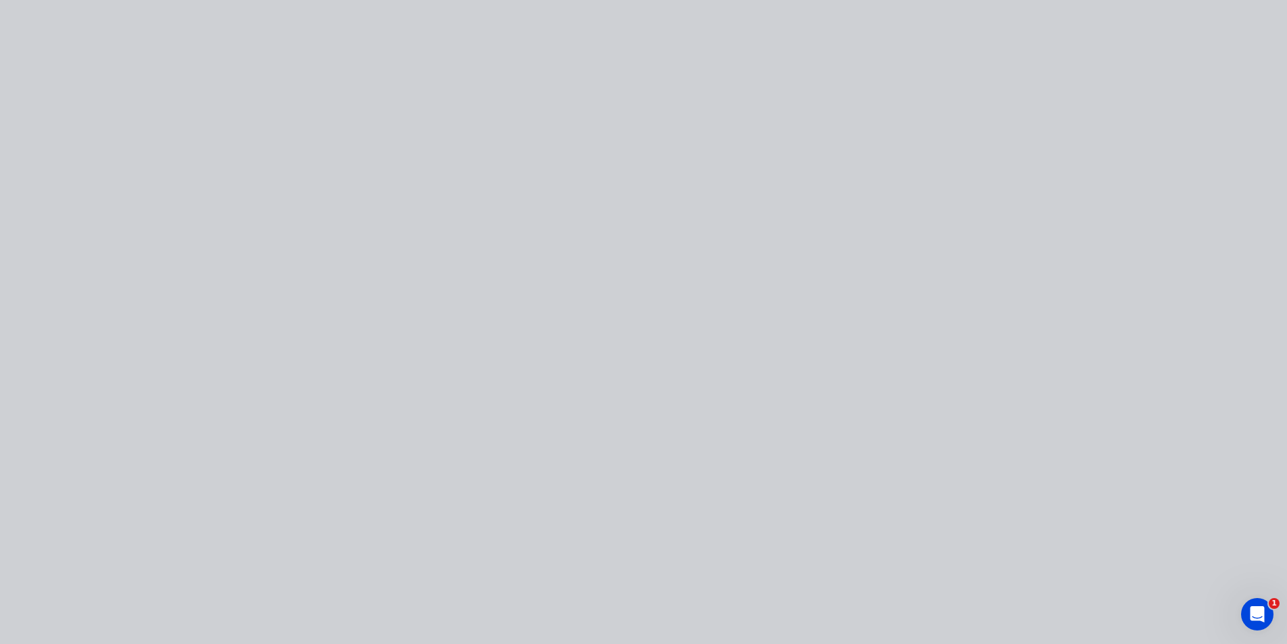
type input "$9.98"
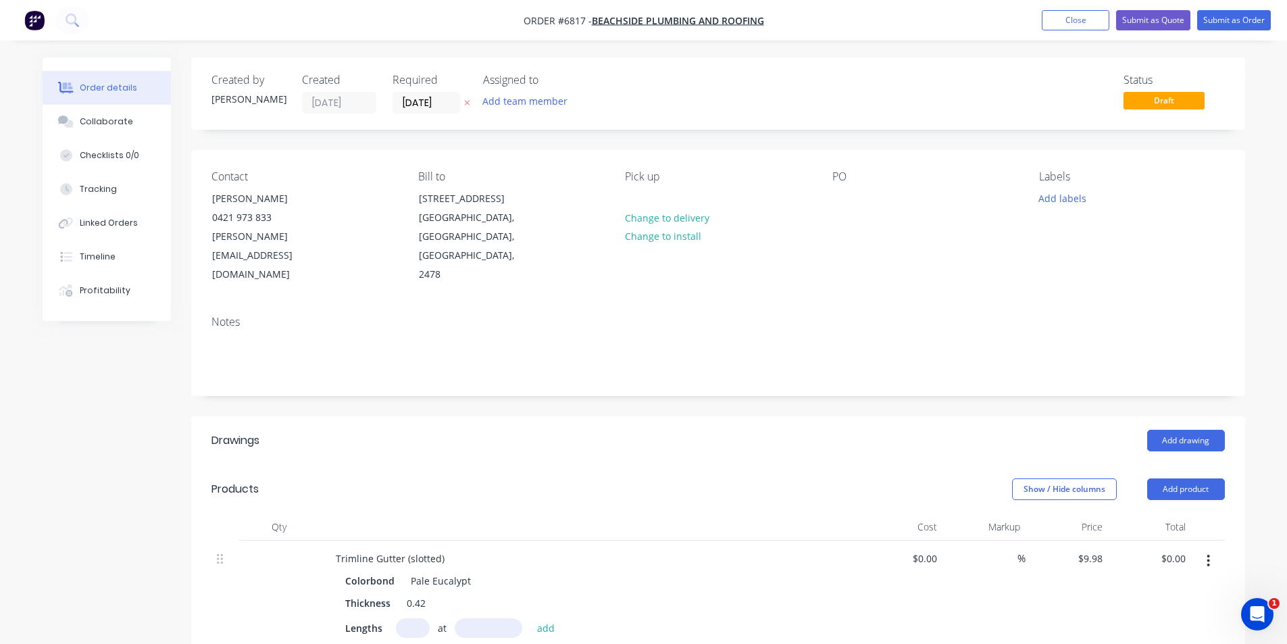
drag, startPoint x: 409, startPoint y: 622, endPoint x: 412, endPoint y: 613, distance: 9.2
click at [409, 621] on div "Lengths at add Total: 0m" at bounding box center [589, 637] width 489 height 39
click at [412, 618] on input "text" at bounding box center [413, 628] width 34 height 20
type input "1"
type input "6000"
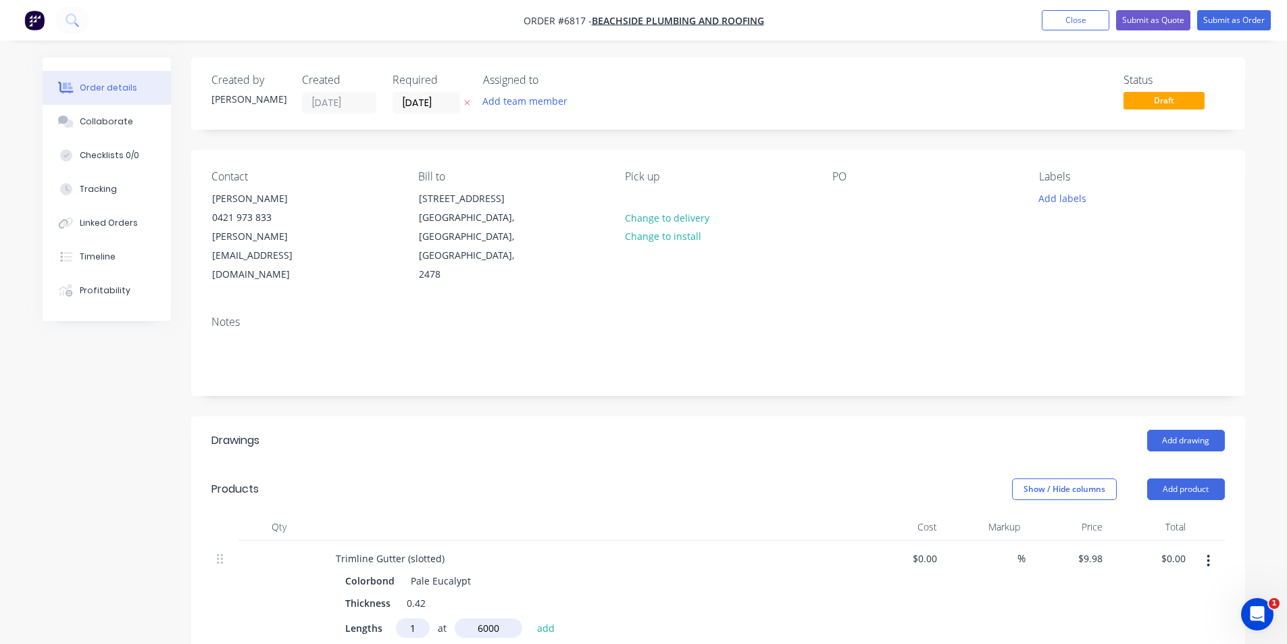
click at [530, 618] on button "add" at bounding box center [546, 627] width 32 height 18
type input "$59.88"
type input "1"
type input "4000"
click at [530, 618] on button "add" at bounding box center [546, 627] width 32 height 18
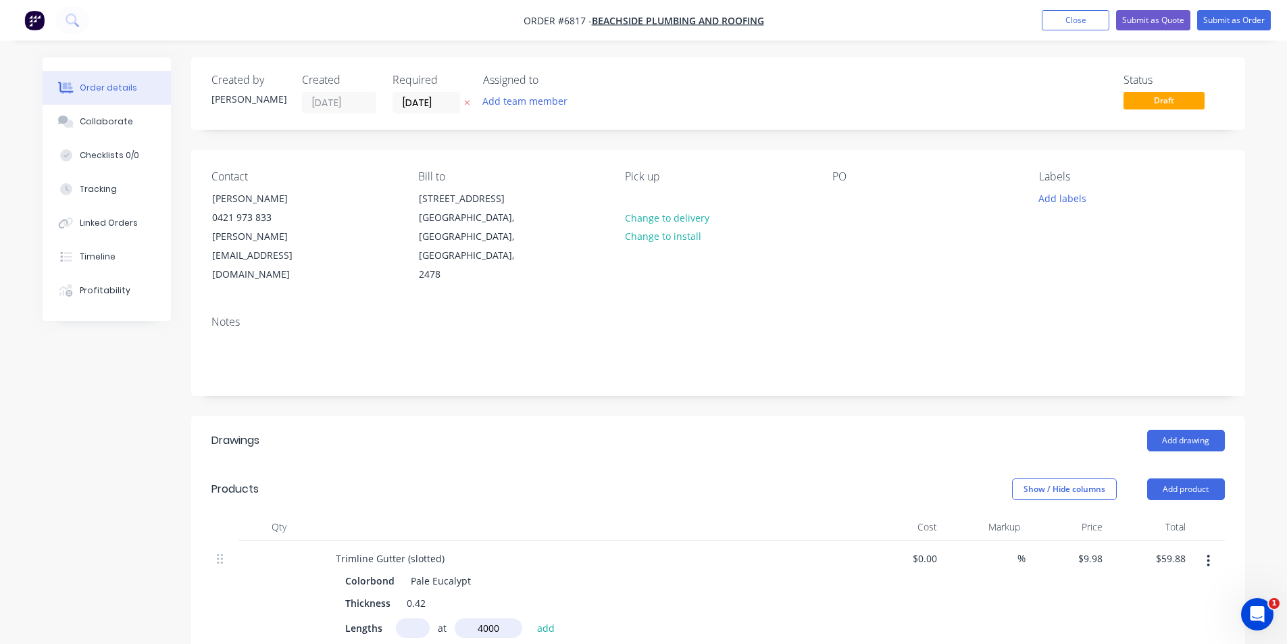
type input "$99.80"
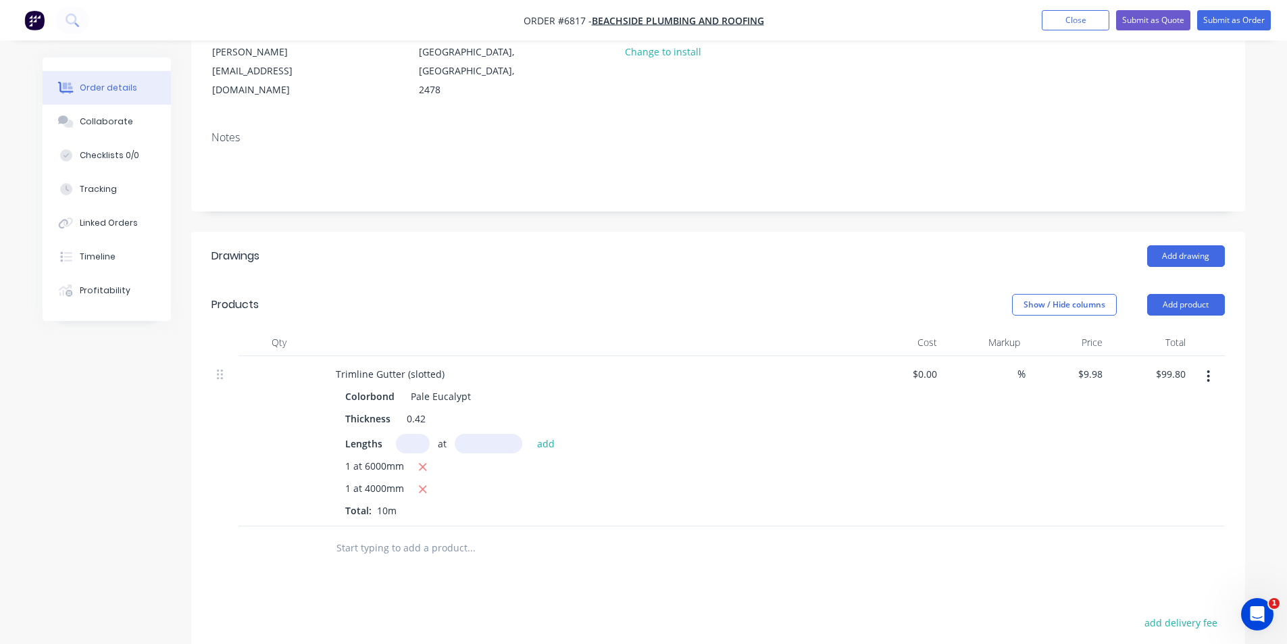
scroll to position [203, 0]
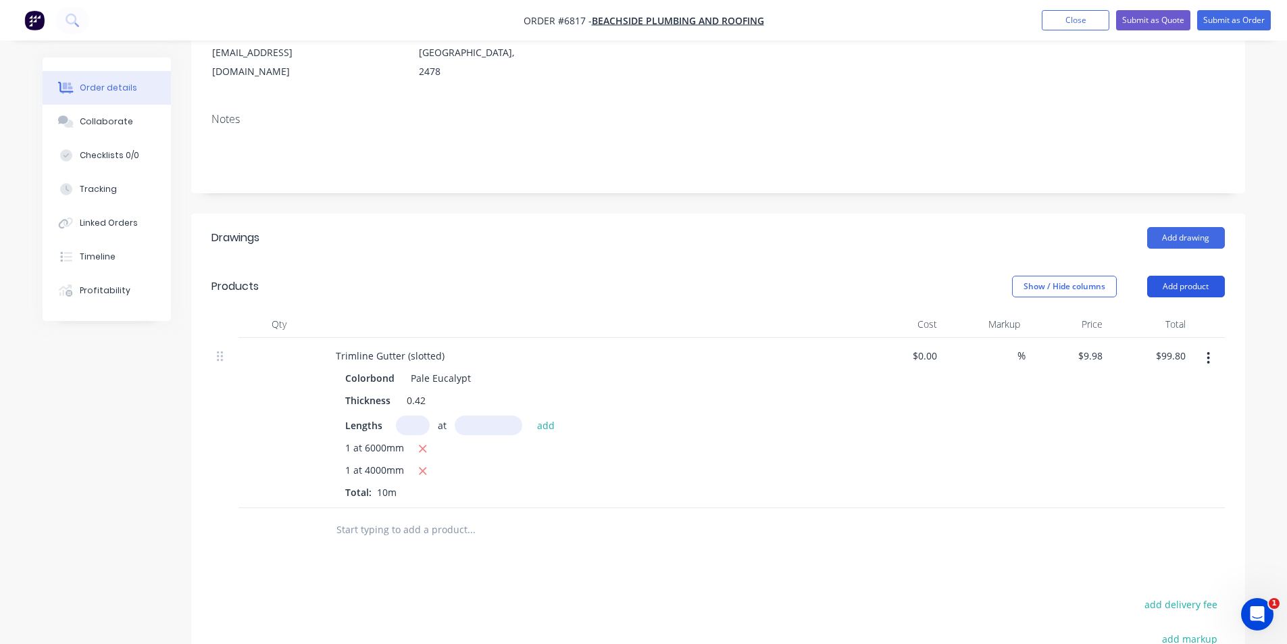
click at [1165, 276] on button "Add product" at bounding box center [1186, 287] width 78 height 22
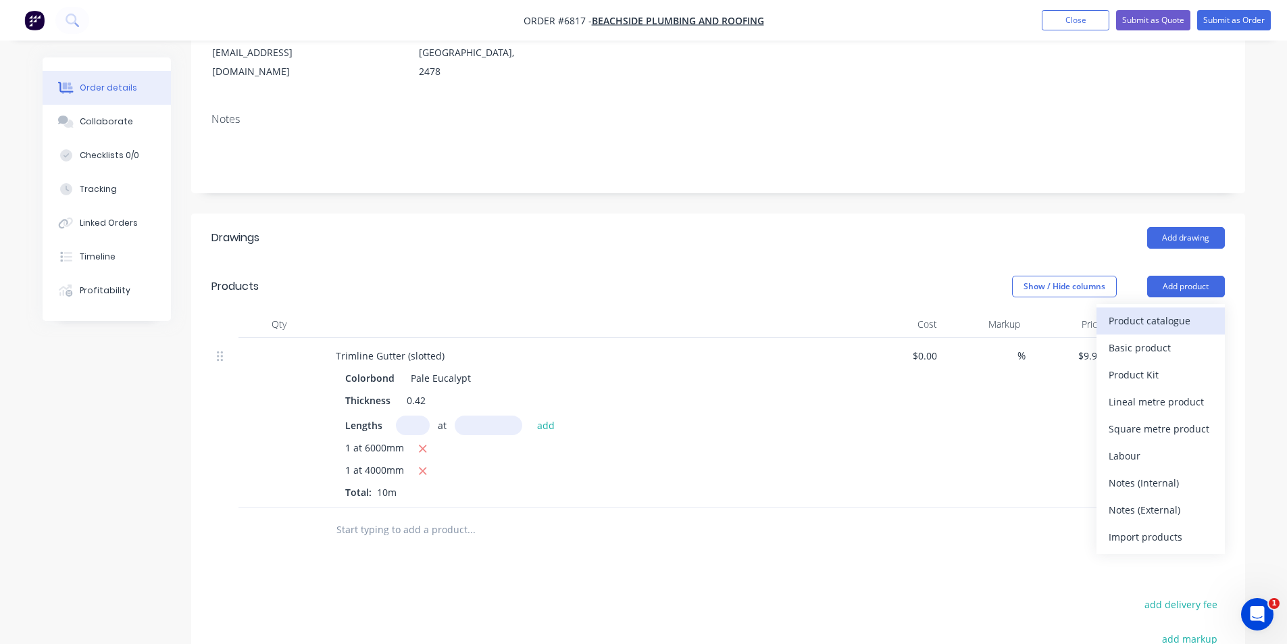
click at [1154, 311] on div "Product catalogue" at bounding box center [1160, 321] width 104 height 20
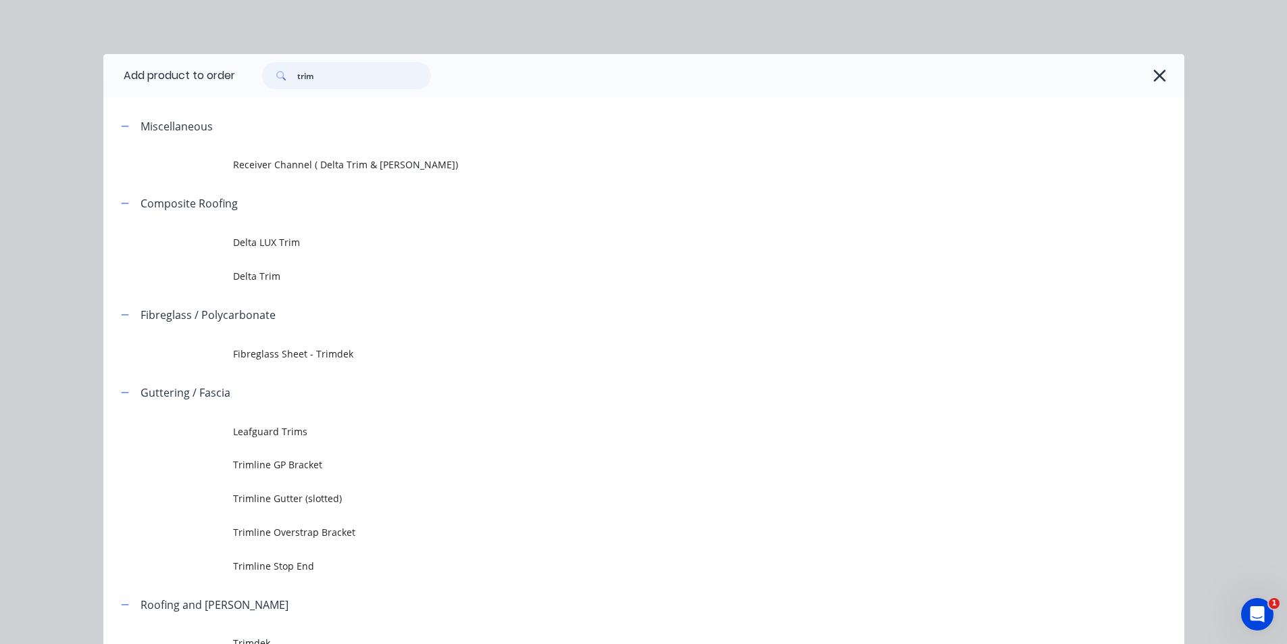
drag, startPoint x: 350, startPoint y: 69, endPoint x: 238, endPoint y: 78, distance: 112.5
click at [238, 78] on div "trim" at bounding box center [702, 75] width 935 height 27
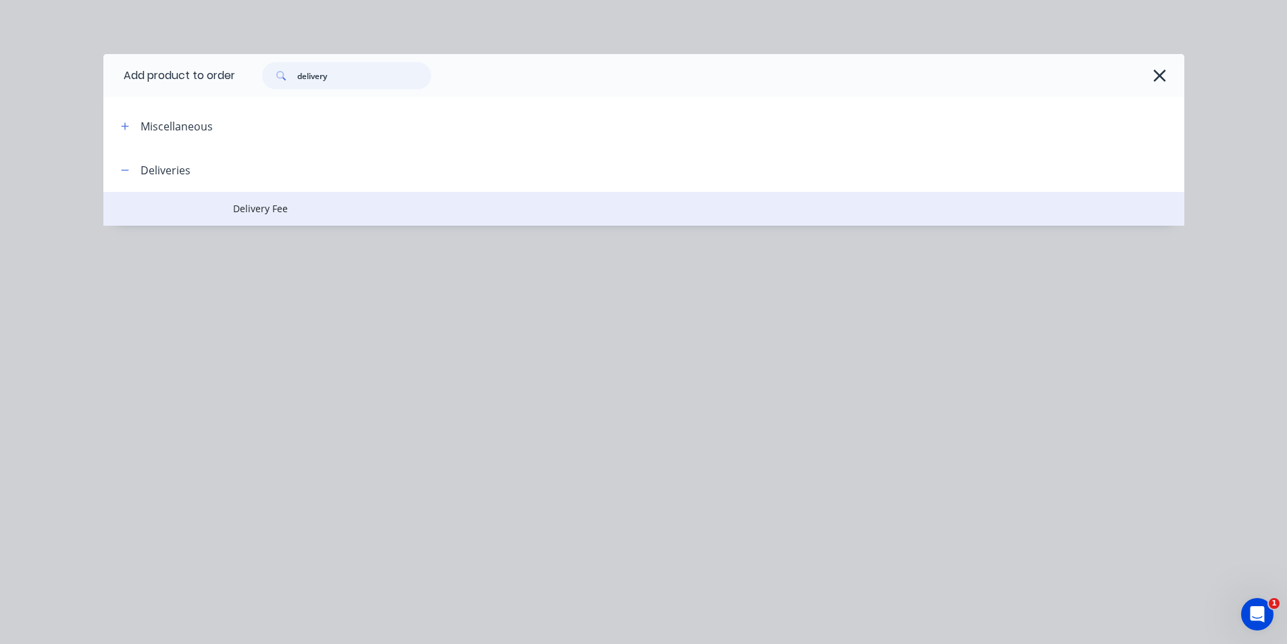
type input "delivery"
click at [292, 213] on span "Delivery Fee" at bounding box center [613, 208] width 760 height 14
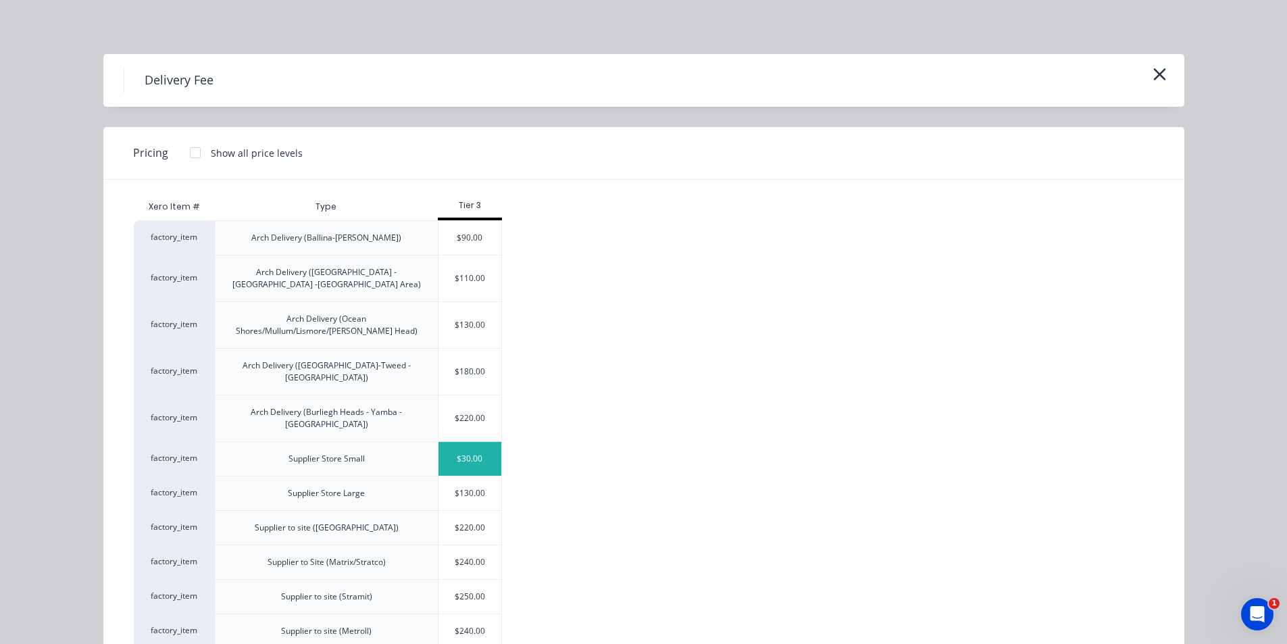
click at [469, 442] on div "$30.00" at bounding box center [469, 459] width 63 height 34
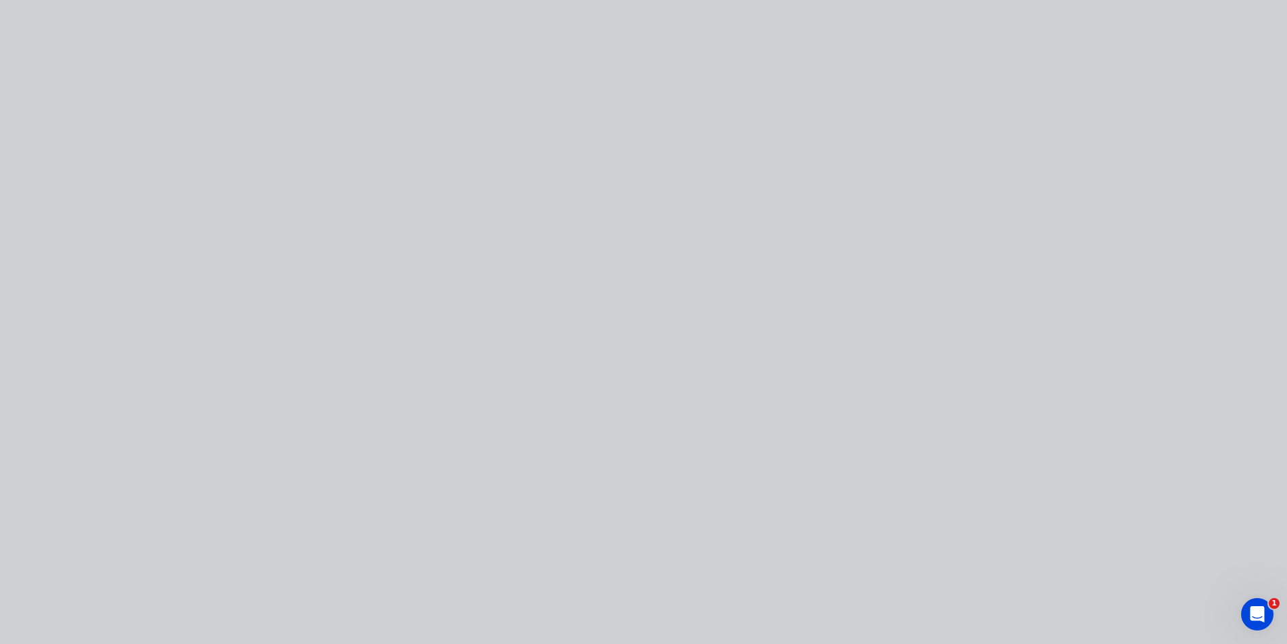
type input "$30.00"
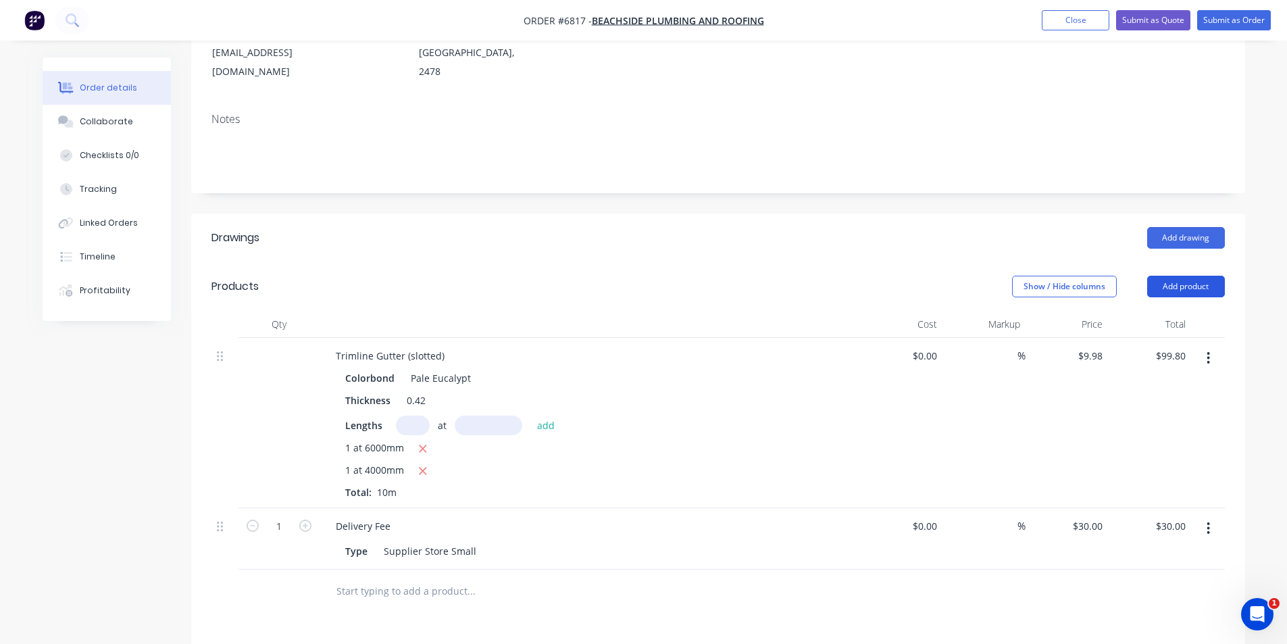
click at [1168, 276] on button "Add product" at bounding box center [1186, 287] width 78 height 22
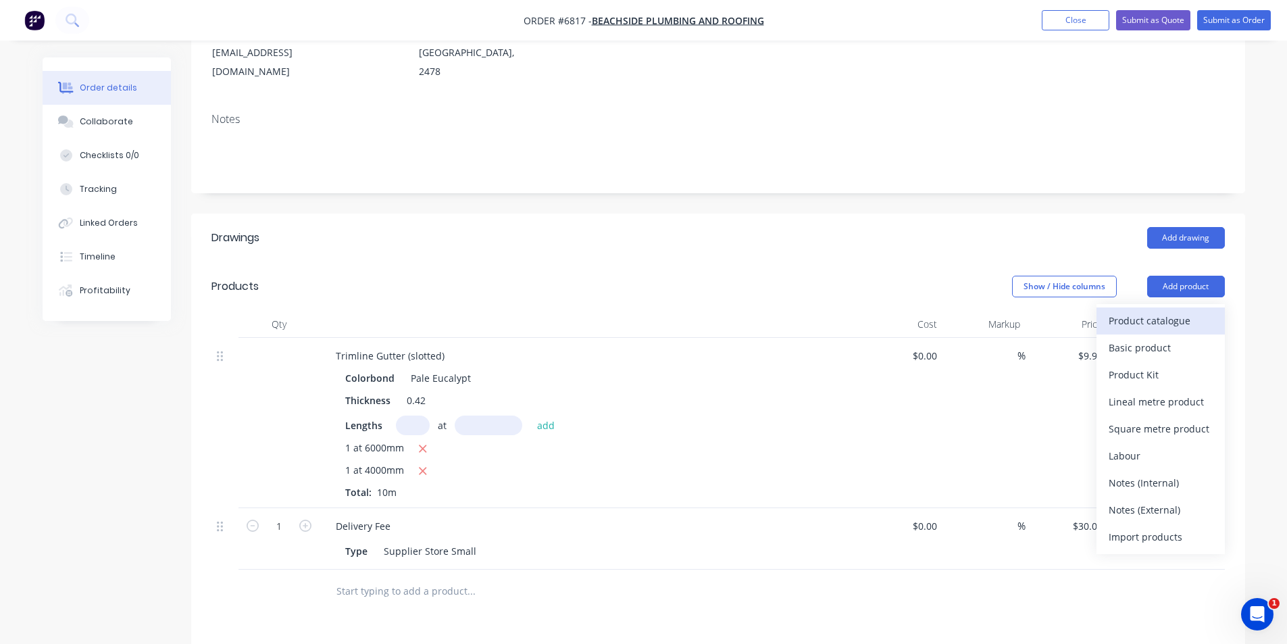
click at [1160, 311] on div "Product catalogue" at bounding box center [1160, 321] width 104 height 20
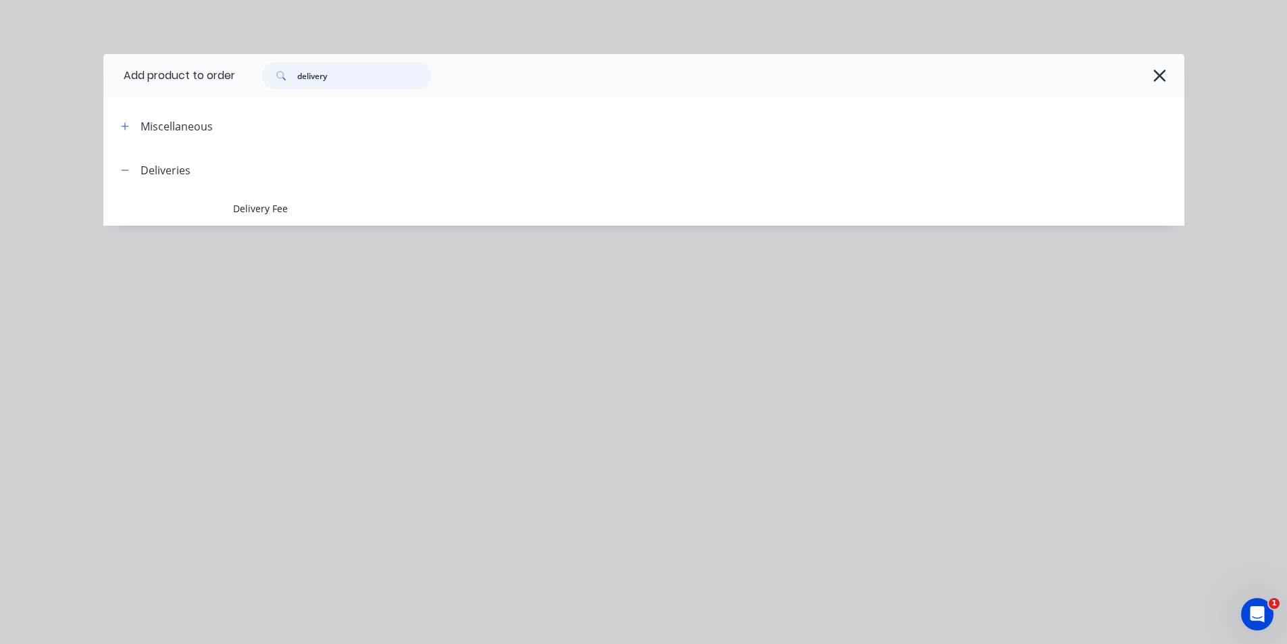
click at [340, 82] on input "delivery" at bounding box center [364, 75] width 134 height 27
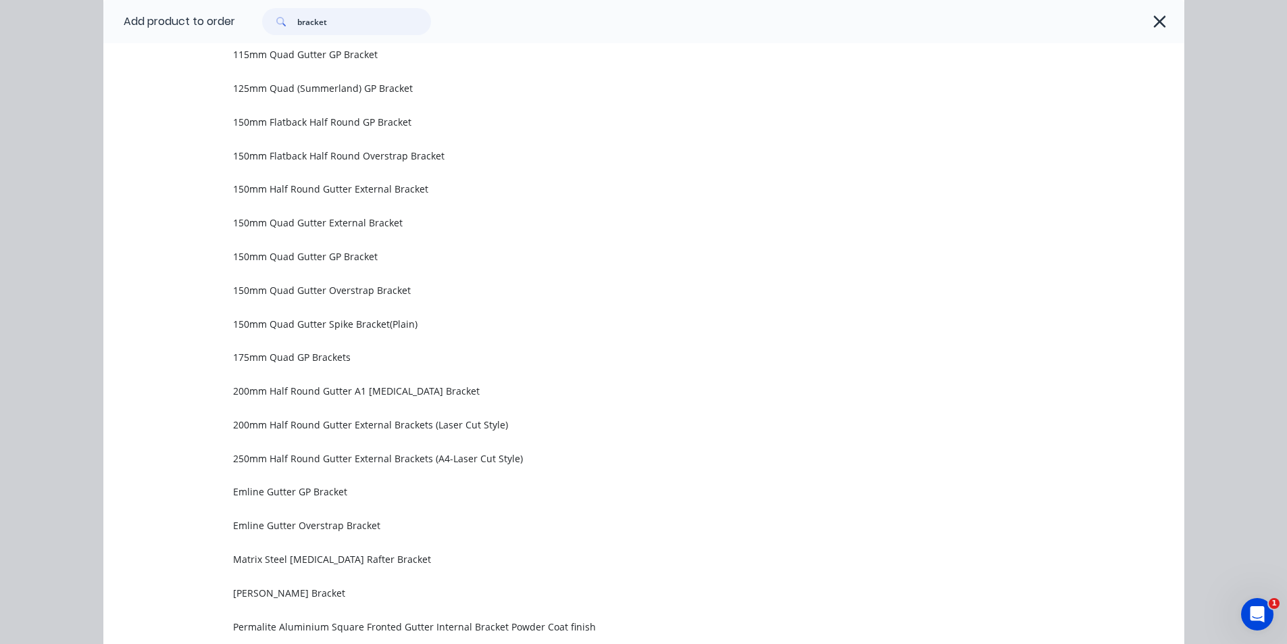
scroll to position [331, 0]
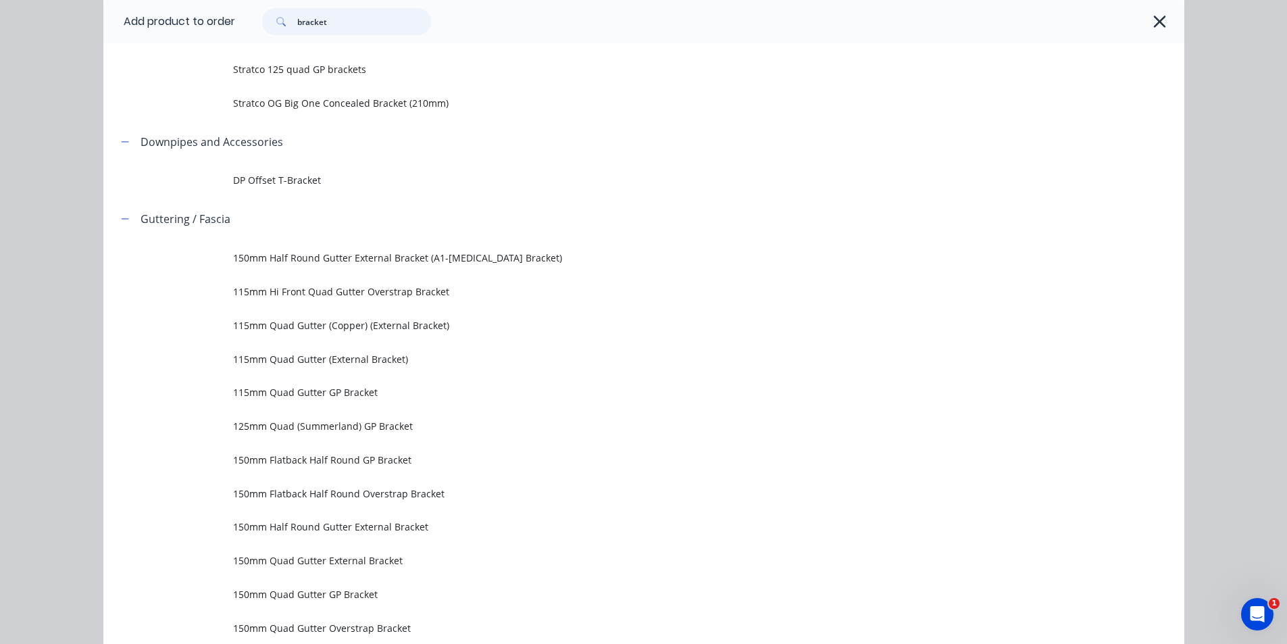
drag, startPoint x: 339, startPoint y: 30, endPoint x: 227, endPoint y: 22, distance: 112.4
click at [227, 22] on header "Add product to order bracket" at bounding box center [643, 21] width 1081 height 43
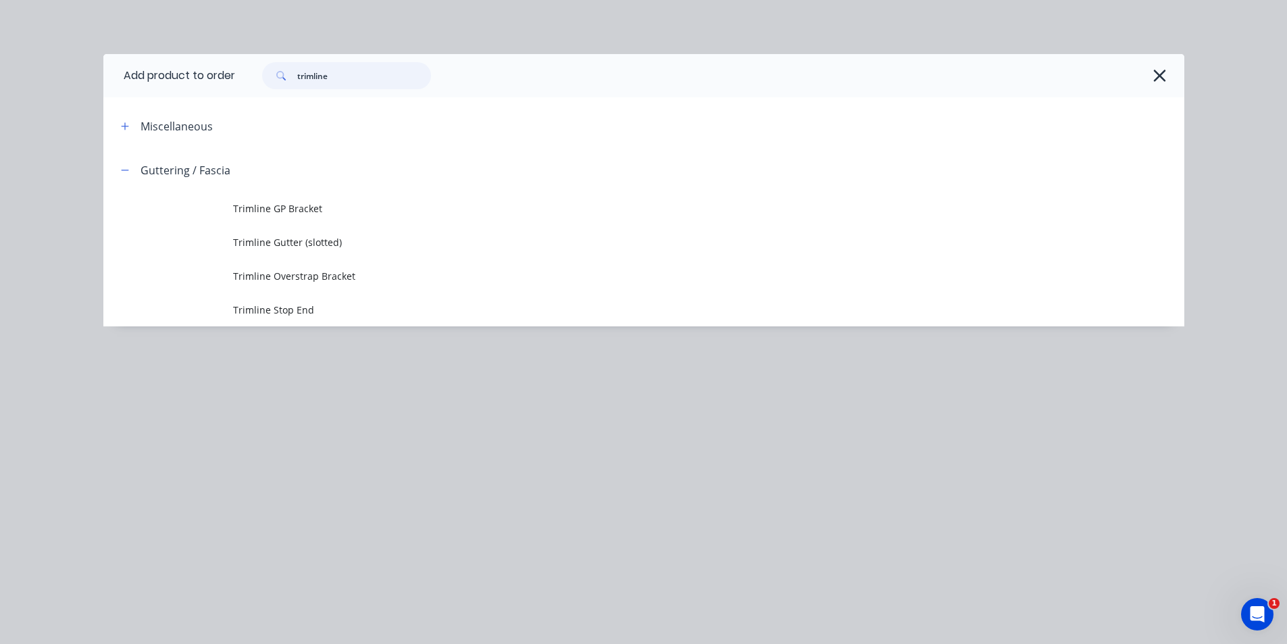
scroll to position [0, 0]
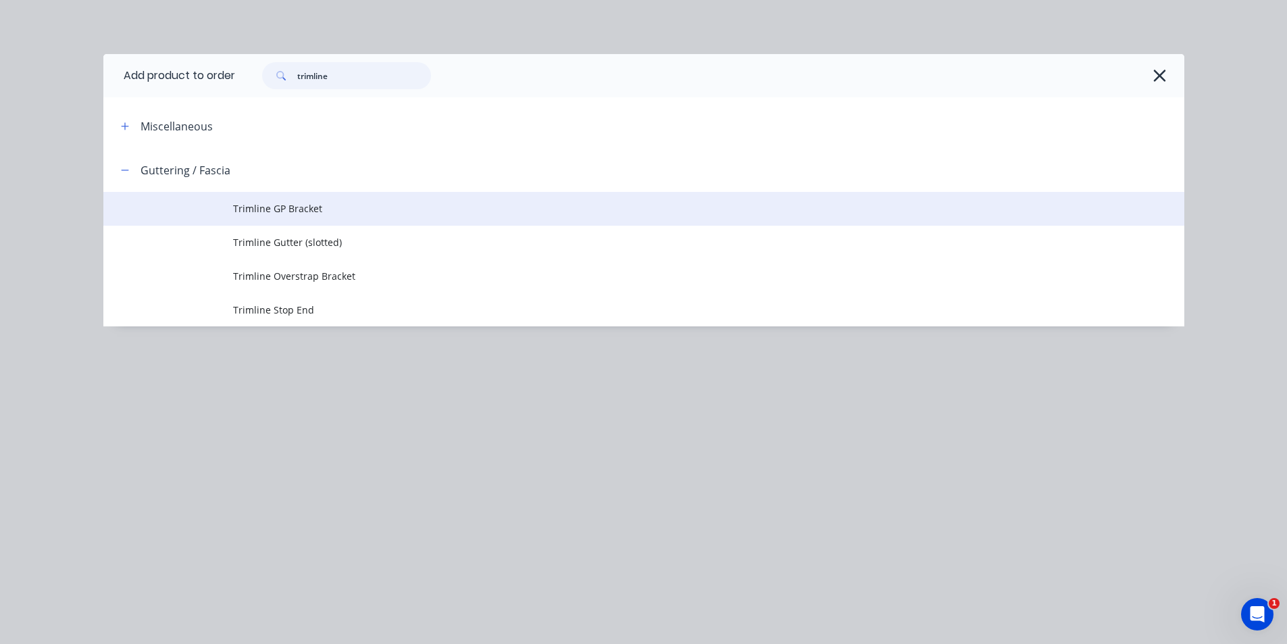
type input "trimline"
click at [315, 209] on span "Trimline GP Bracket" at bounding box center [613, 208] width 760 height 14
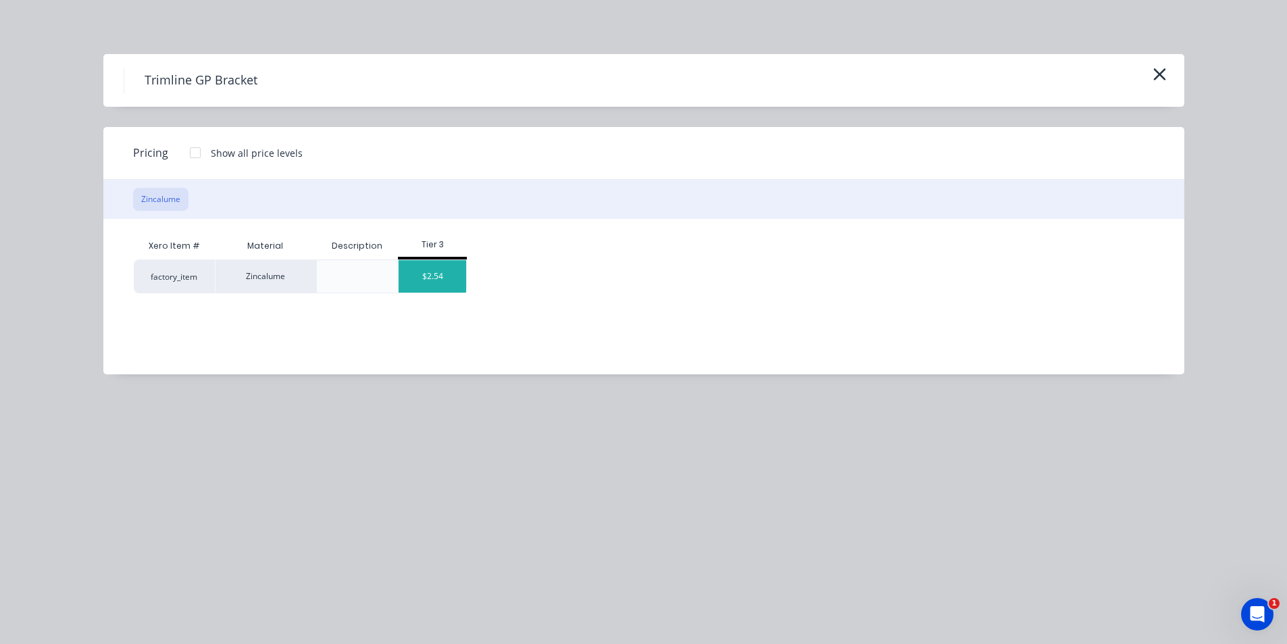
click at [431, 275] on div "$2.54" at bounding box center [432, 276] width 68 height 32
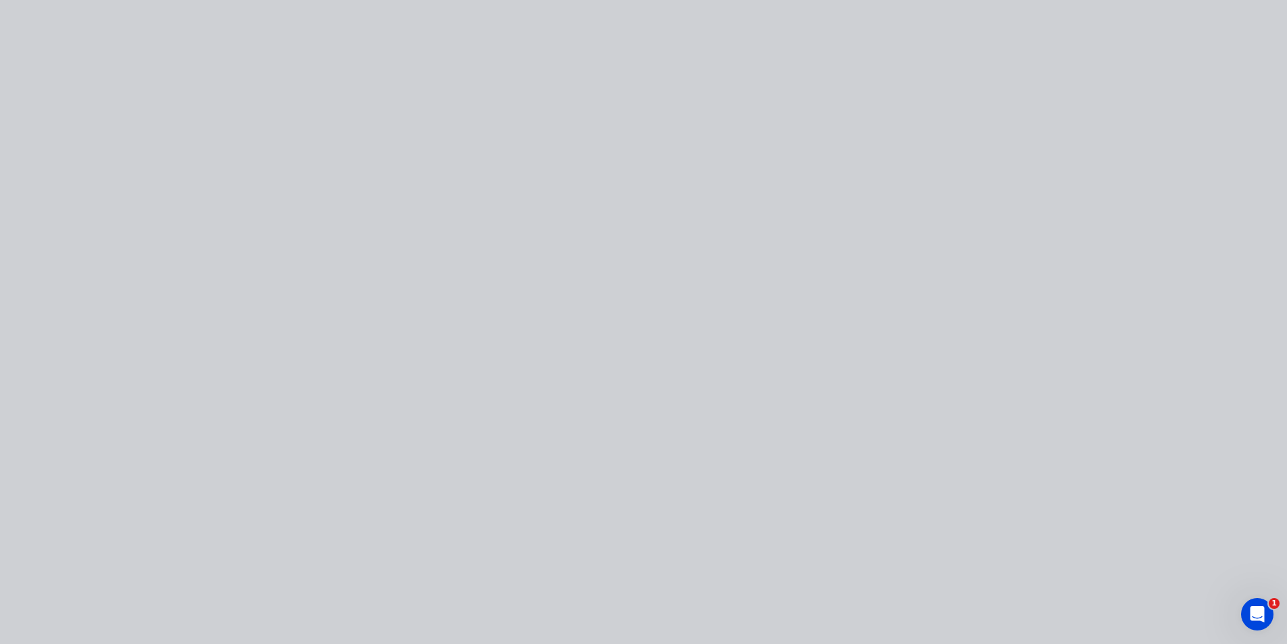
type input "$2.54"
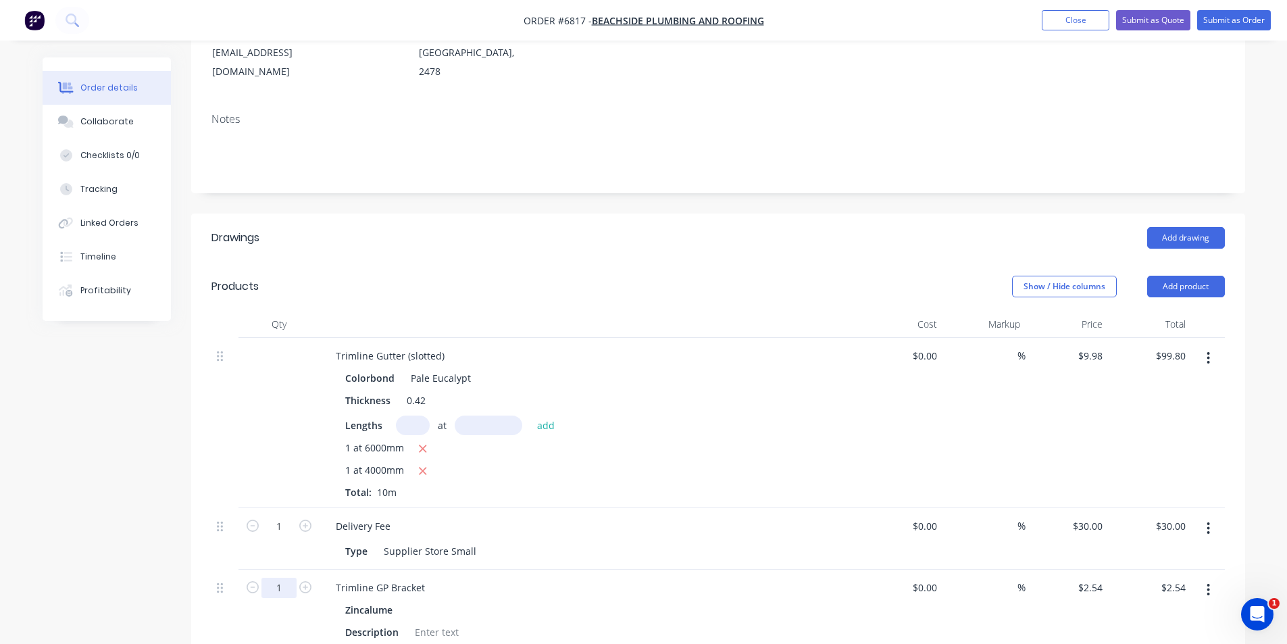
click at [282, 577] on input "1" at bounding box center [278, 587] width 35 height 20
type input "7"
type input "$17.78"
drag, startPoint x: 690, startPoint y: 578, endPoint x: 1166, endPoint y: 269, distance: 567.8
click at [690, 579] on div "Trimline GP Bracket Zincalume Description" at bounding box center [589, 609] width 540 height 81
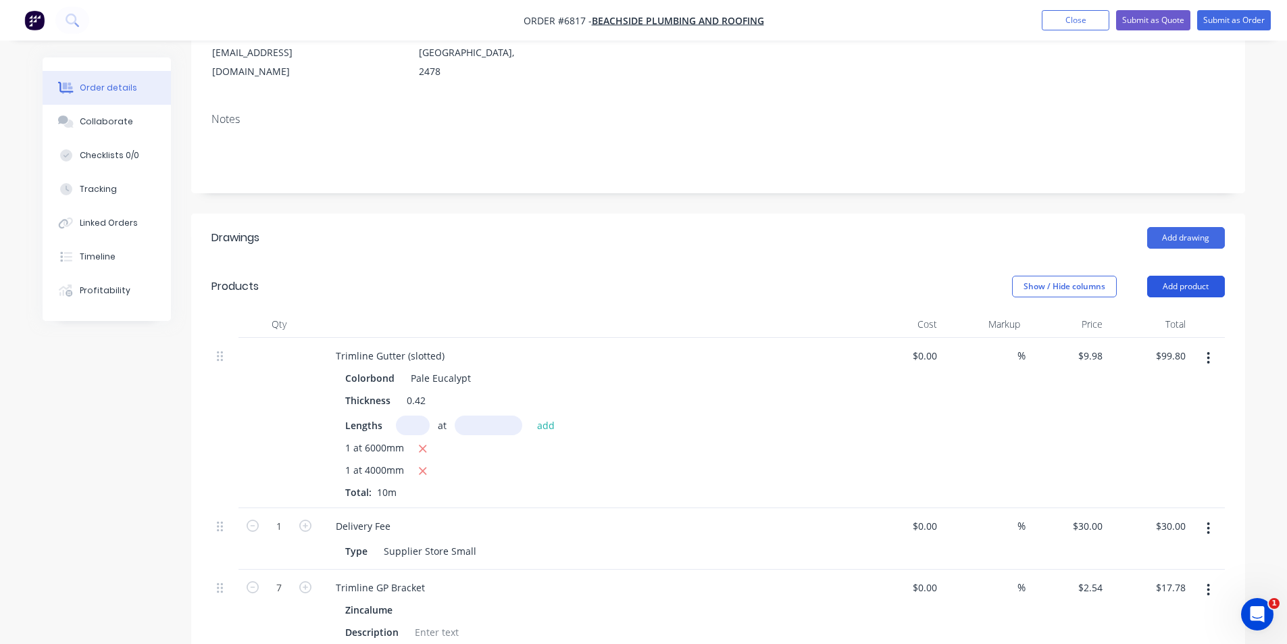
click at [1166, 276] on button "Add product" at bounding box center [1186, 287] width 78 height 22
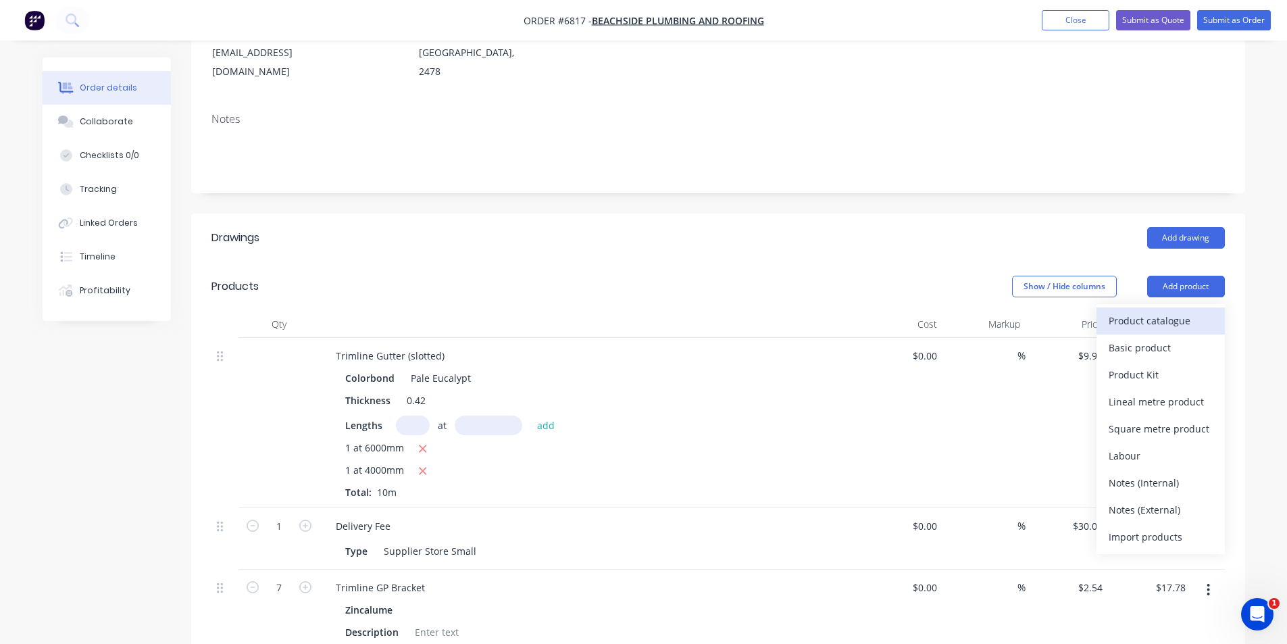
click at [1157, 311] on div "Product catalogue" at bounding box center [1160, 321] width 104 height 20
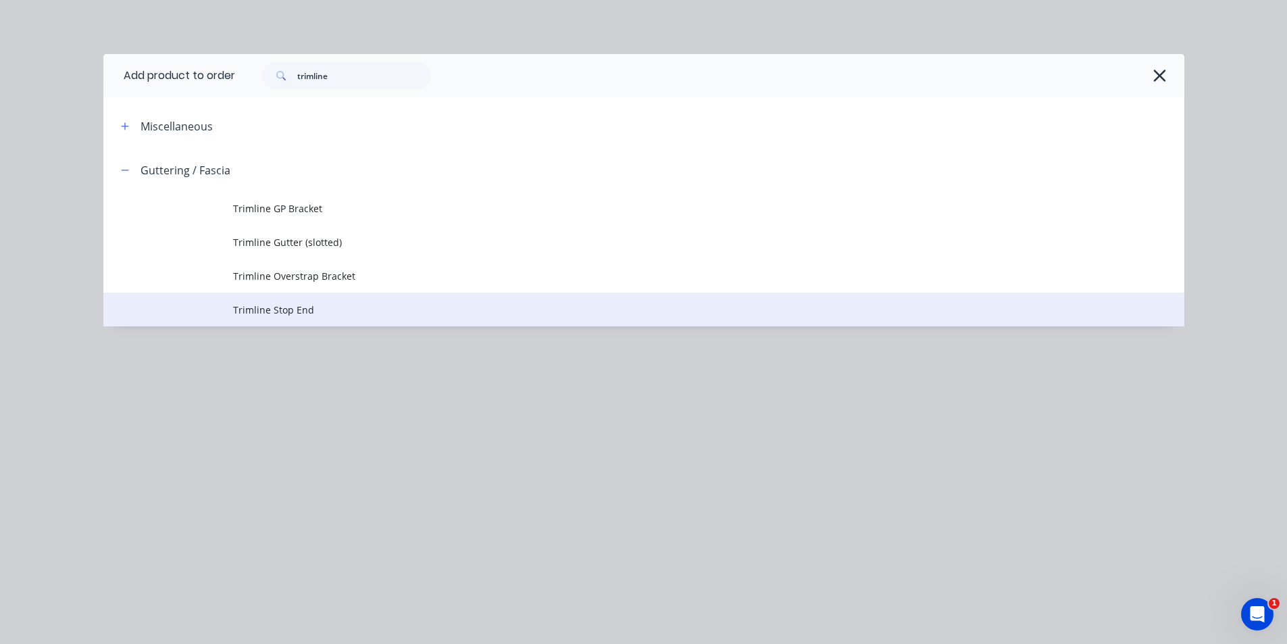
drag, startPoint x: 328, startPoint y: 312, endPoint x: 329, endPoint y: 262, distance: 50.0
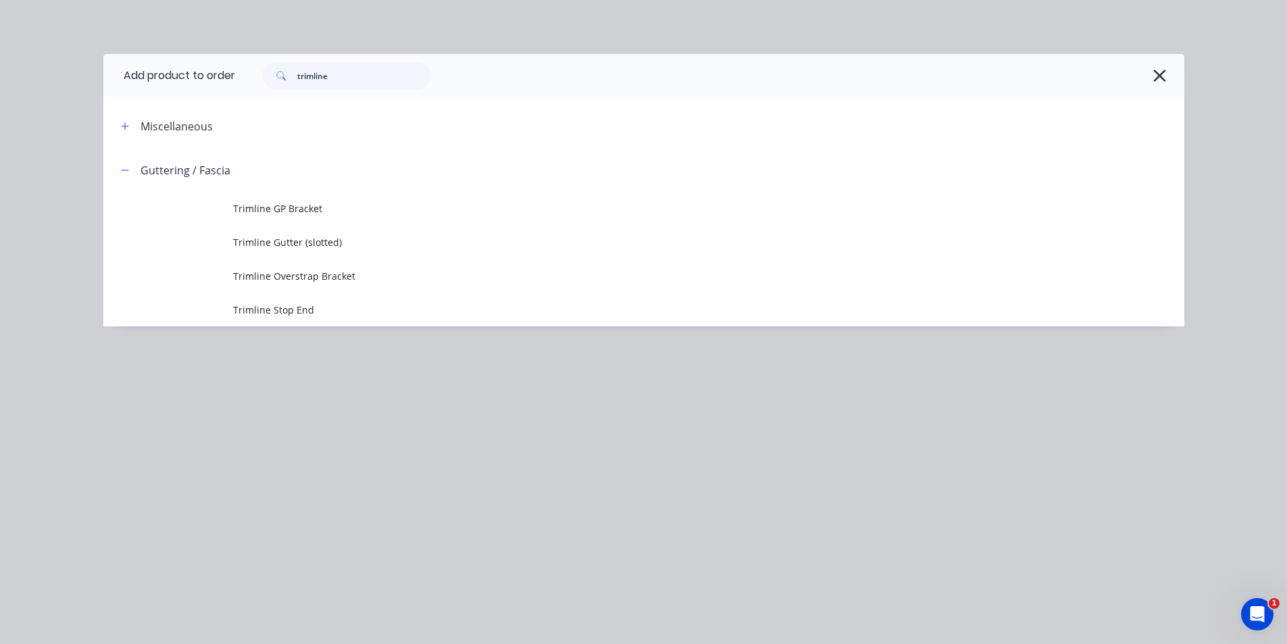
click at [328, 312] on span "Trimline Stop End" at bounding box center [613, 310] width 760 height 14
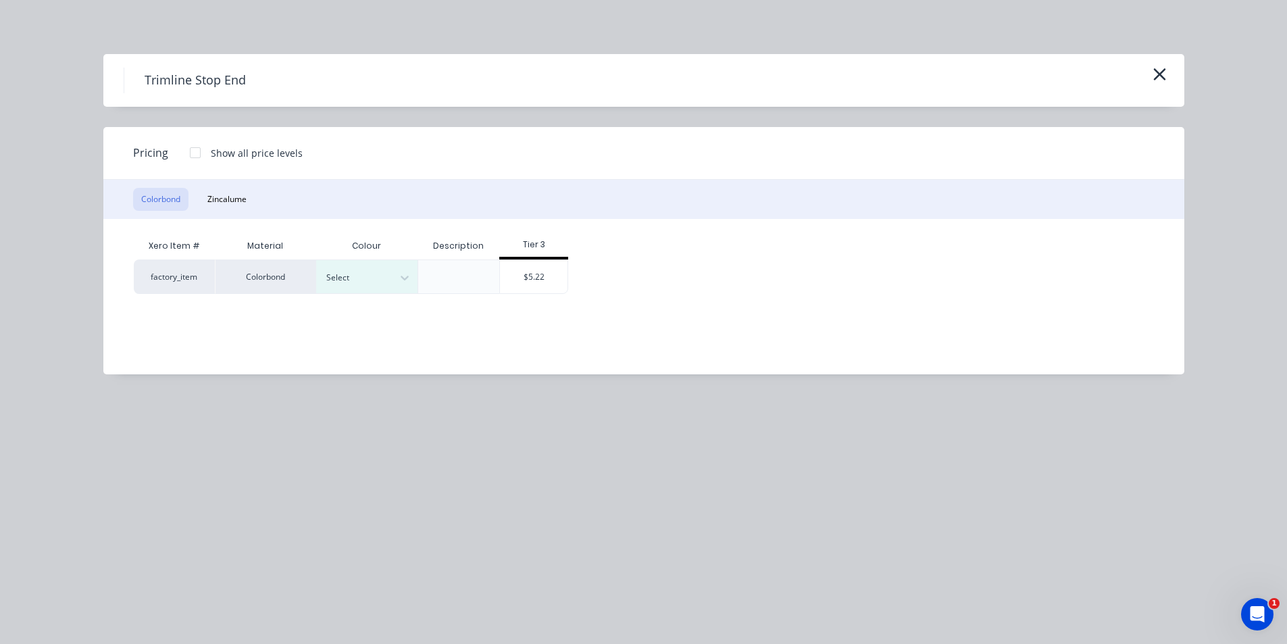
click at [302, 284] on div "Colorbond" at bounding box center [265, 276] width 101 height 34
click at [358, 285] on div "Select" at bounding box center [355, 278] width 76 height 18
click at [169, 489] on div "Pale Eucalypt" at bounding box center [84, 501] width 169 height 25
click at [514, 272] on div "$5.22" at bounding box center [534, 276] width 68 height 33
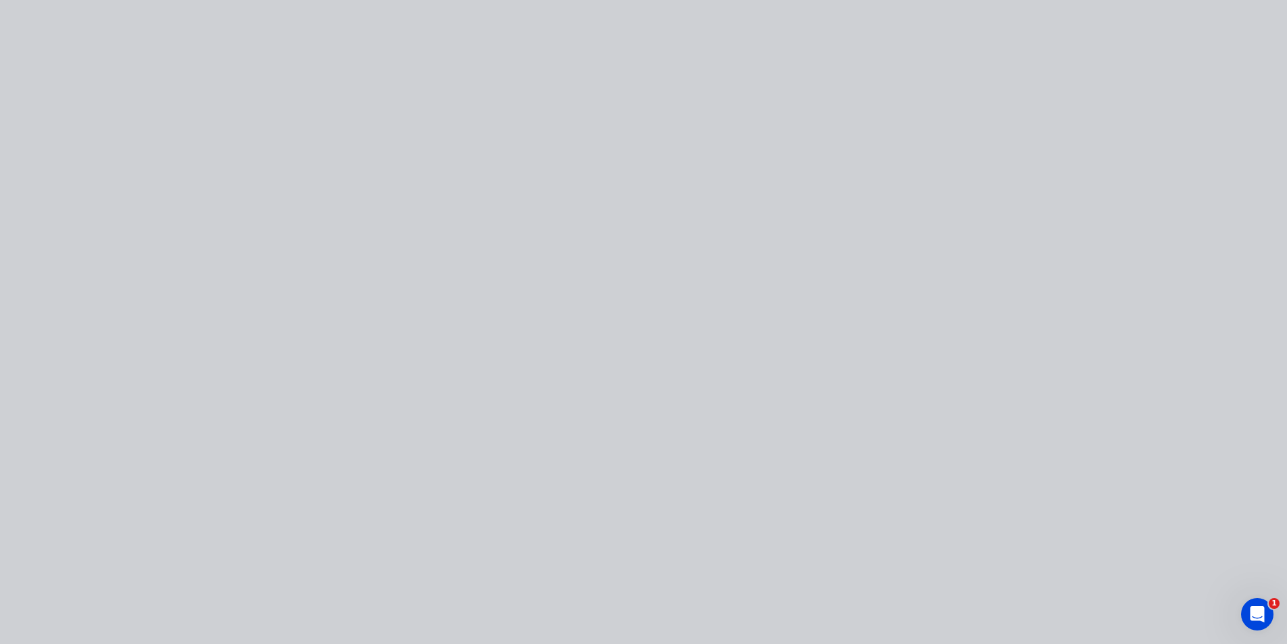
type input "$5.22"
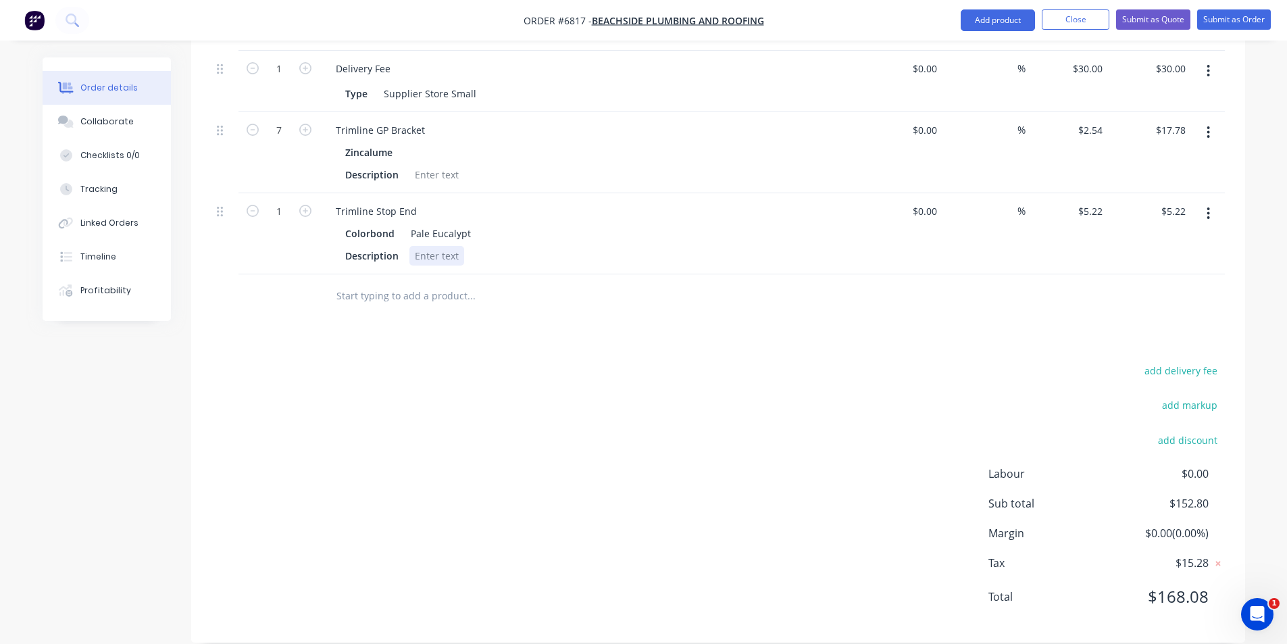
click at [413, 246] on div at bounding box center [436, 256] width 55 height 20
click at [309, 205] on icon "button" at bounding box center [305, 211] width 12 height 12
type input "2"
type input "$10.44"
click at [992, 22] on button "Add product" at bounding box center [997, 20] width 74 height 22
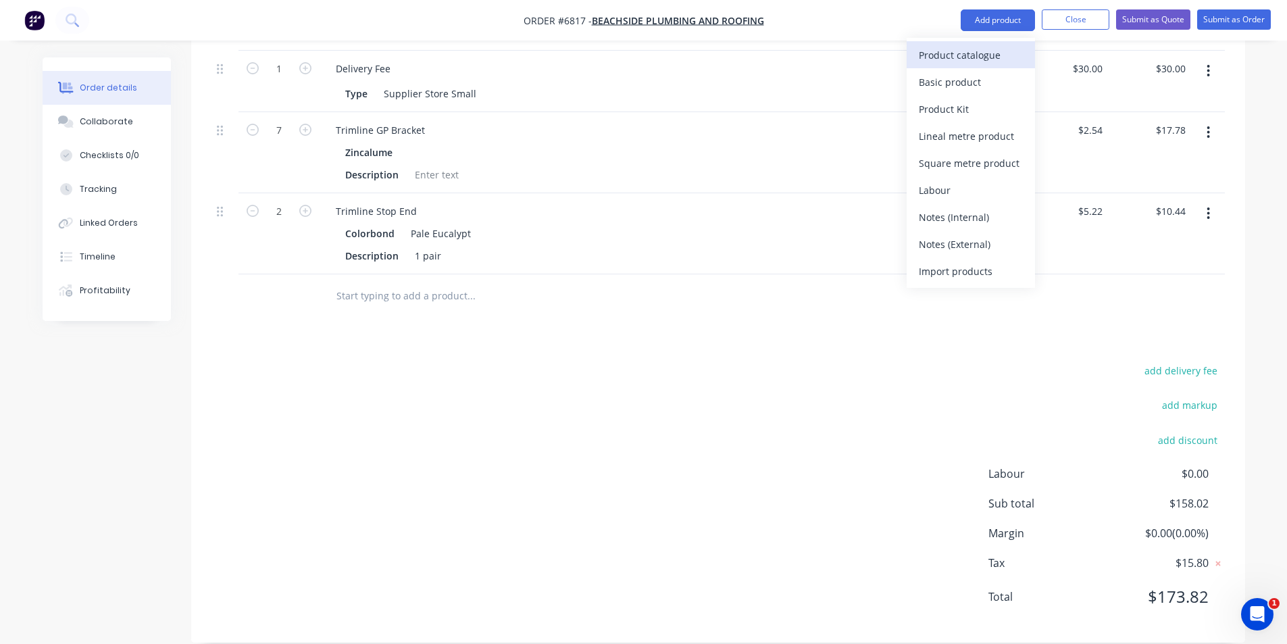
click at [979, 55] on div "Product catalogue" at bounding box center [971, 55] width 104 height 20
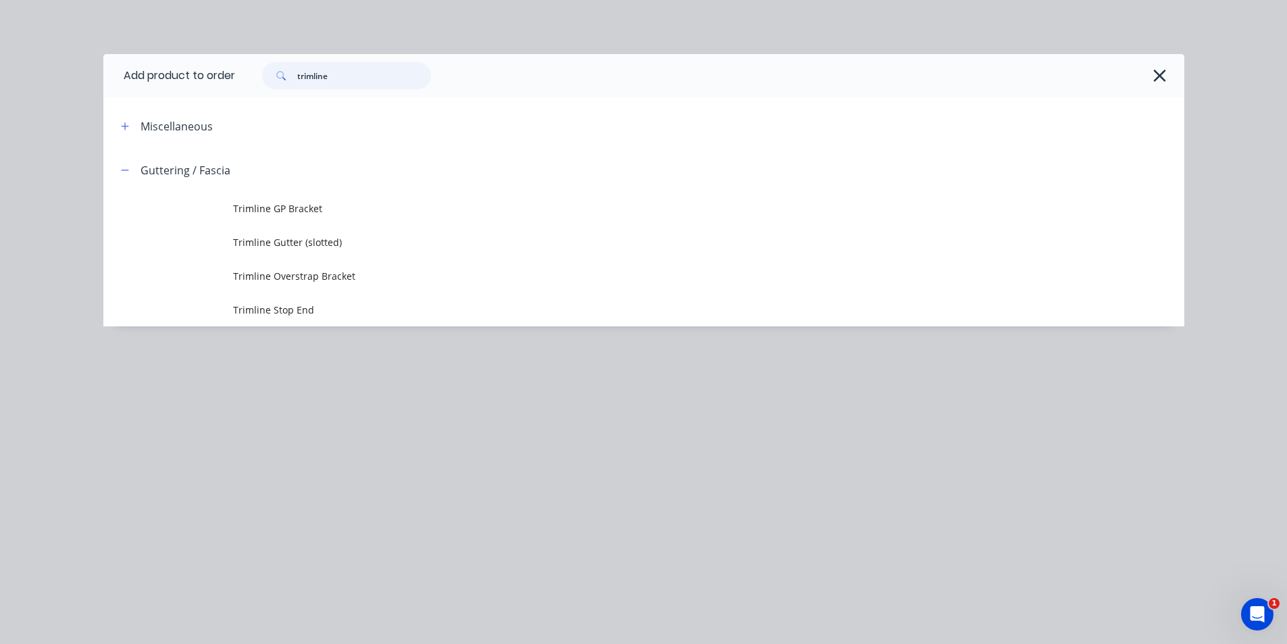
drag, startPoint x: 341, startPoint y: 76, endPoint x: 262, endPoint y: 50, distance: 83.1
click at [249, 66] on div "trimline" at bounding box center [702, 75] width 935 height 27
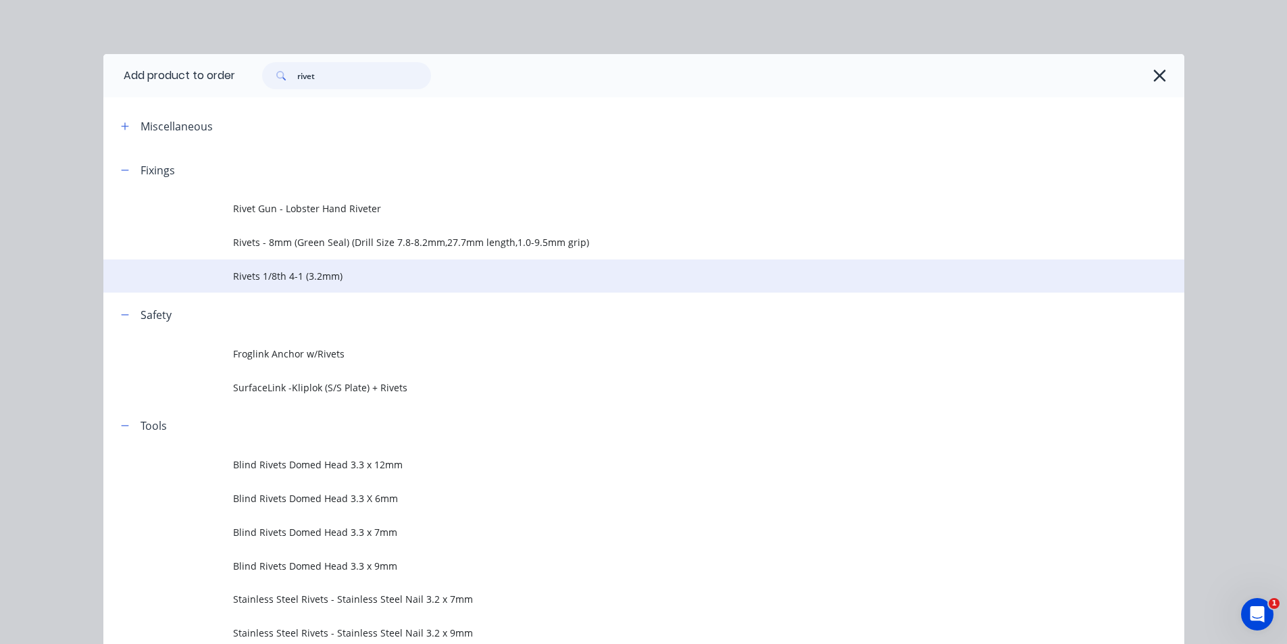
type input "rivet"
click at [336, 267] on td "Rivets 1/8th 4-1 (3.2mm)" at bounding box center [708, 276] width 951 height 34
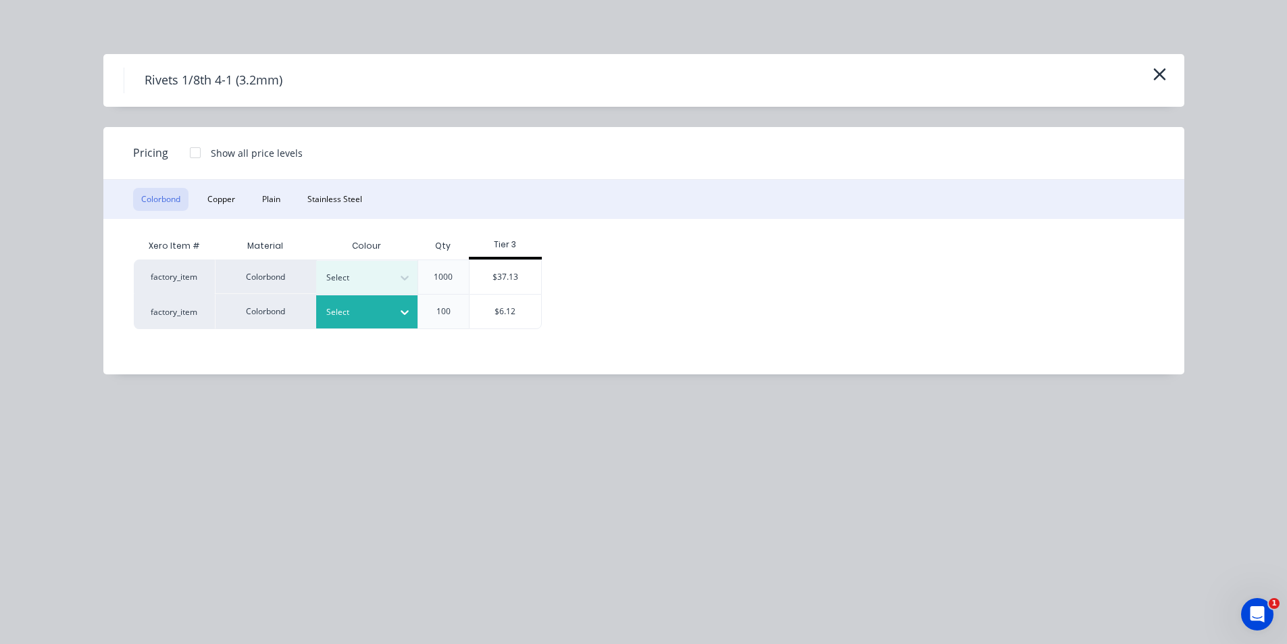
click at [413, 317] on div at bounding box center [404, 312] width 24 height 22
click at [169, 79] on div "Pale Eucalypt" at bounding box center [84, 66] width 169 height 25
click at [525, 311] on div "$6.12" at bounding box center [505, 311] width 72 height 34
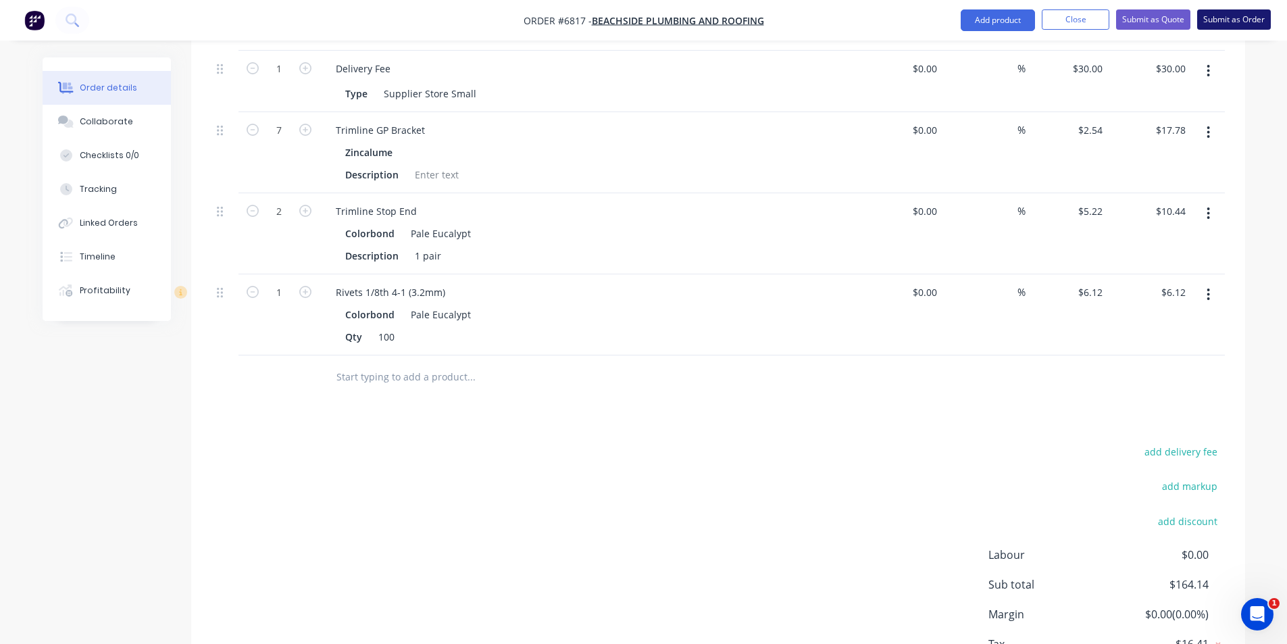
click at [1233, 17] on button "Submit as Order" at bounding box center [1234, 19] width 74 height 20
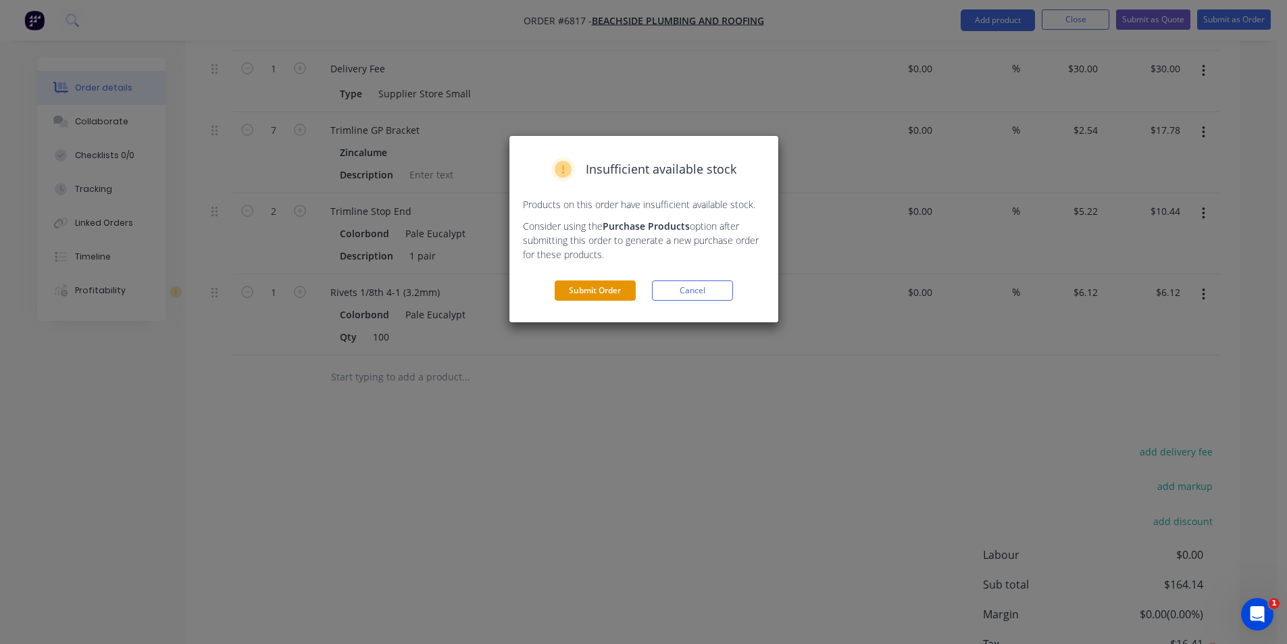
click at [592, 290] on button "Submit Order" at bounding box center [594, 290] width 81 height 20
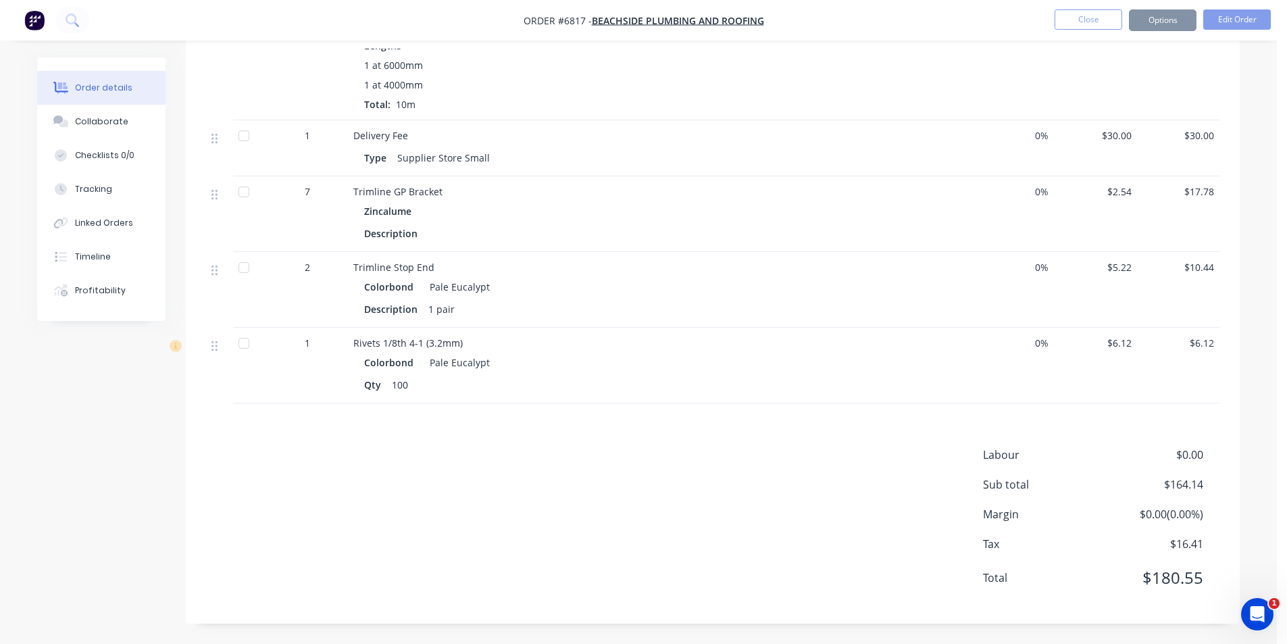
scroll to position [485, 0]
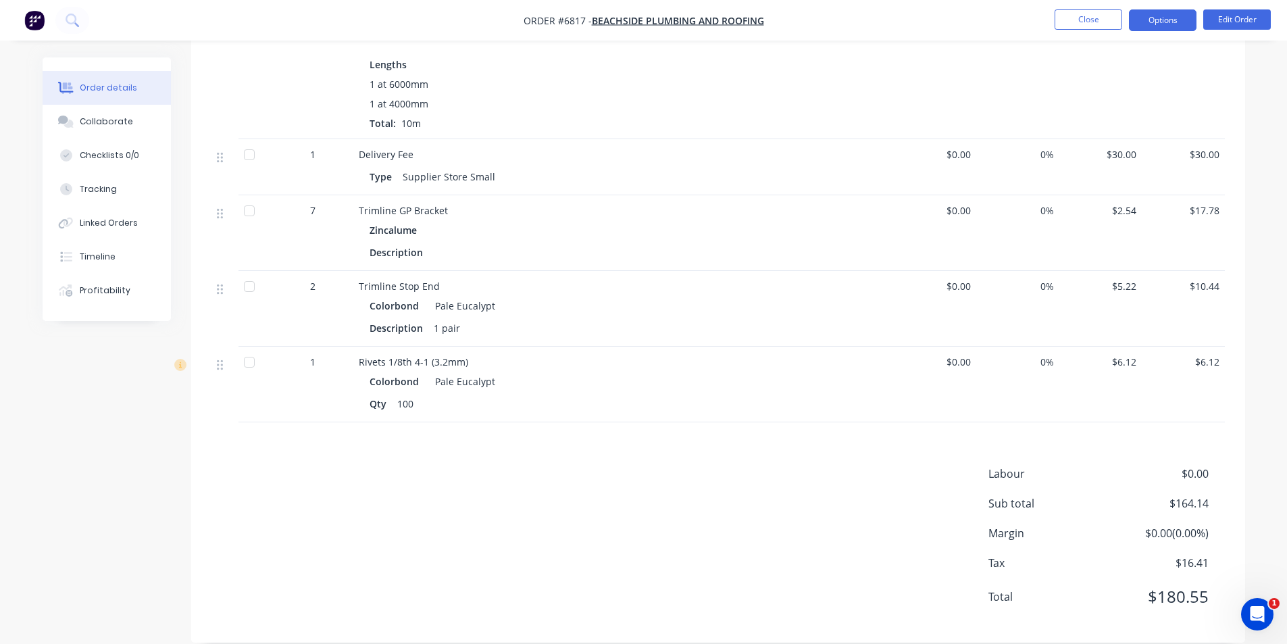
click at [1171, 20] on button "Options" at bounding box center [1163, 20] width 68 height 22
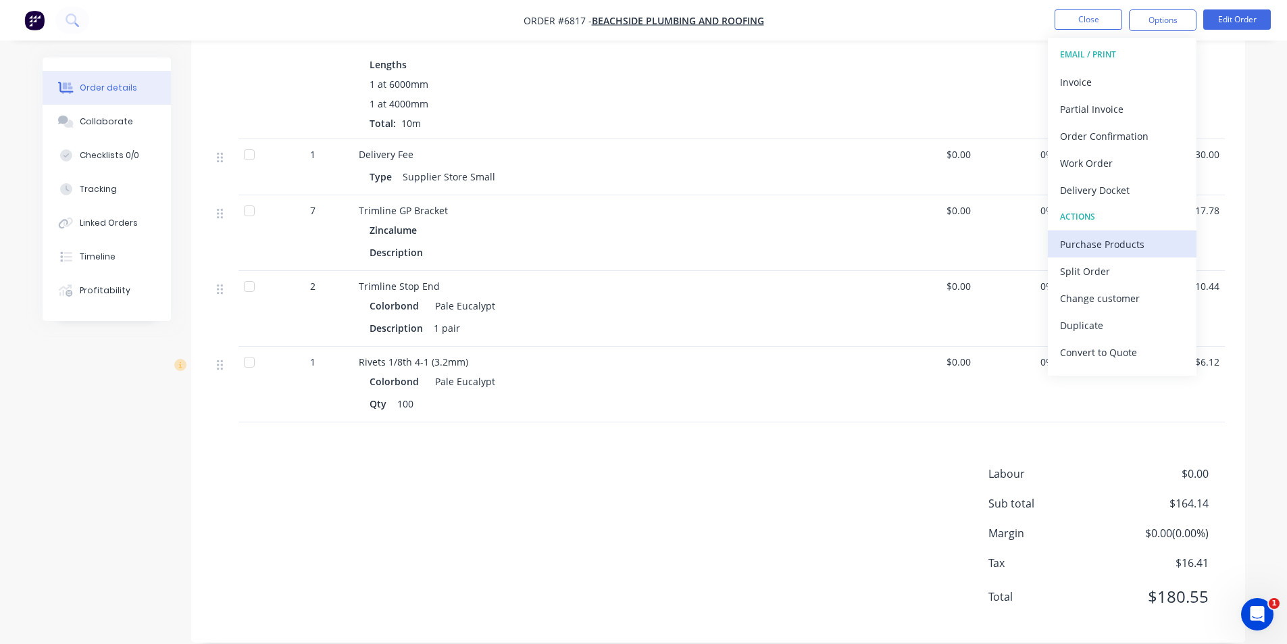
click at [1135, 231] on button "Purchase Products" at bounding box center [1122, 243] width 149 height 27
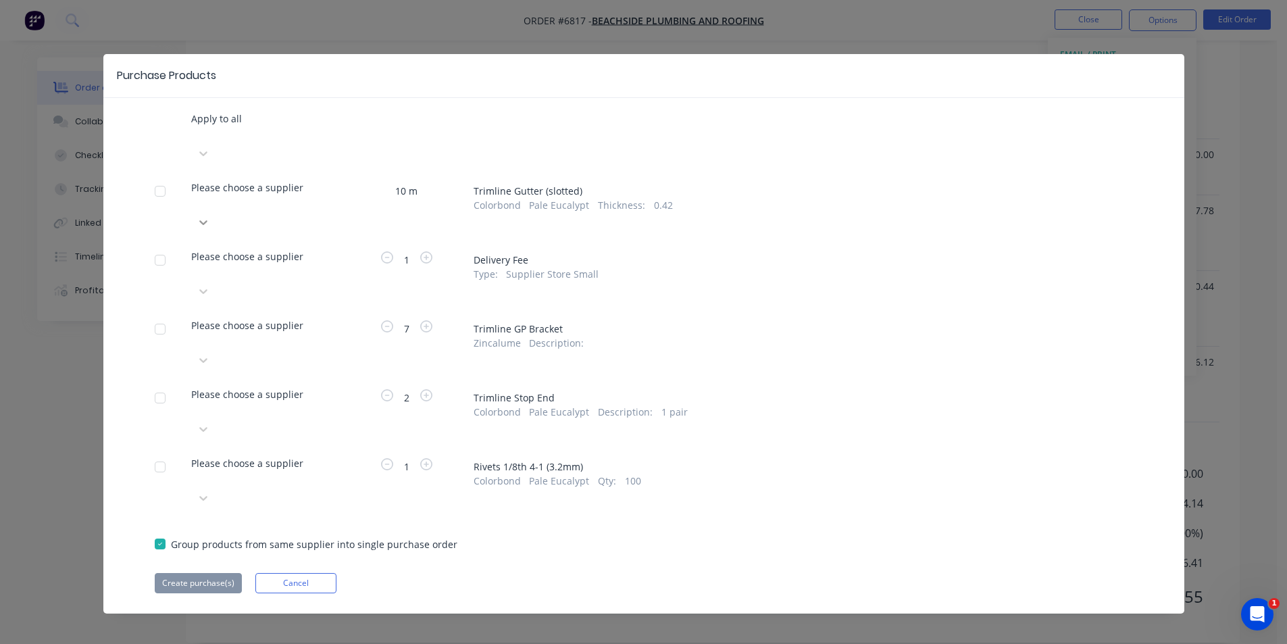
click at [340, 211] on div at bounding box center [265, 222] width 149 height 22
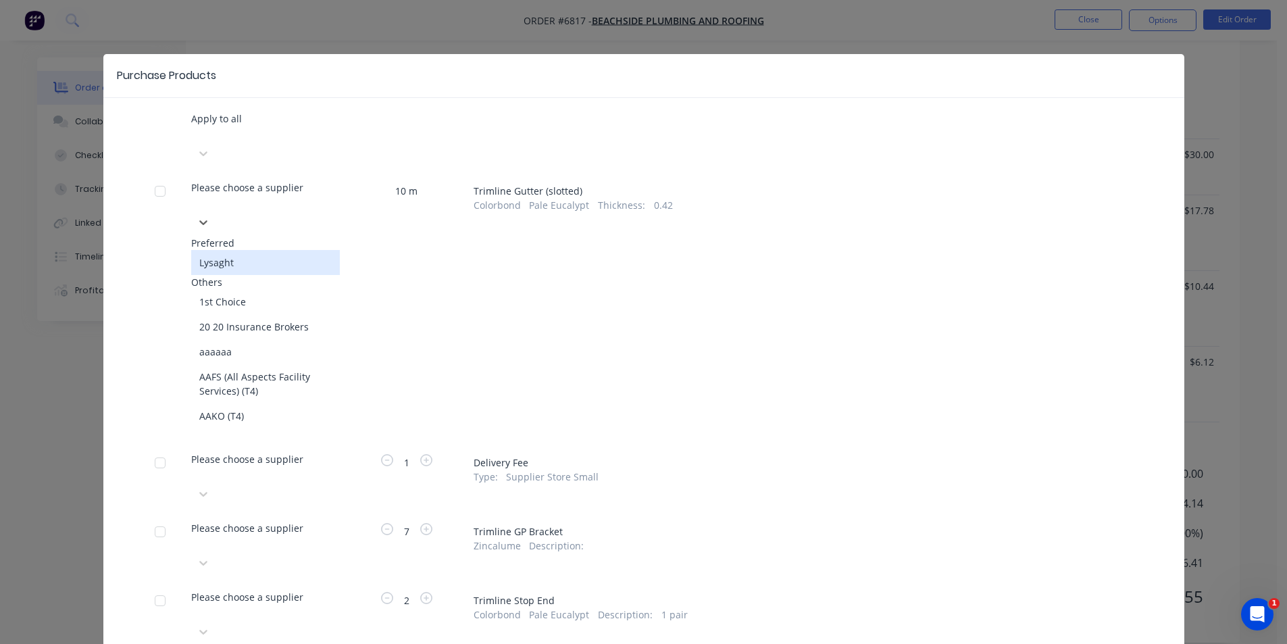
click at [317, 250] on div "Lysaght" at bounding box center [265, 262] width 149 height 25
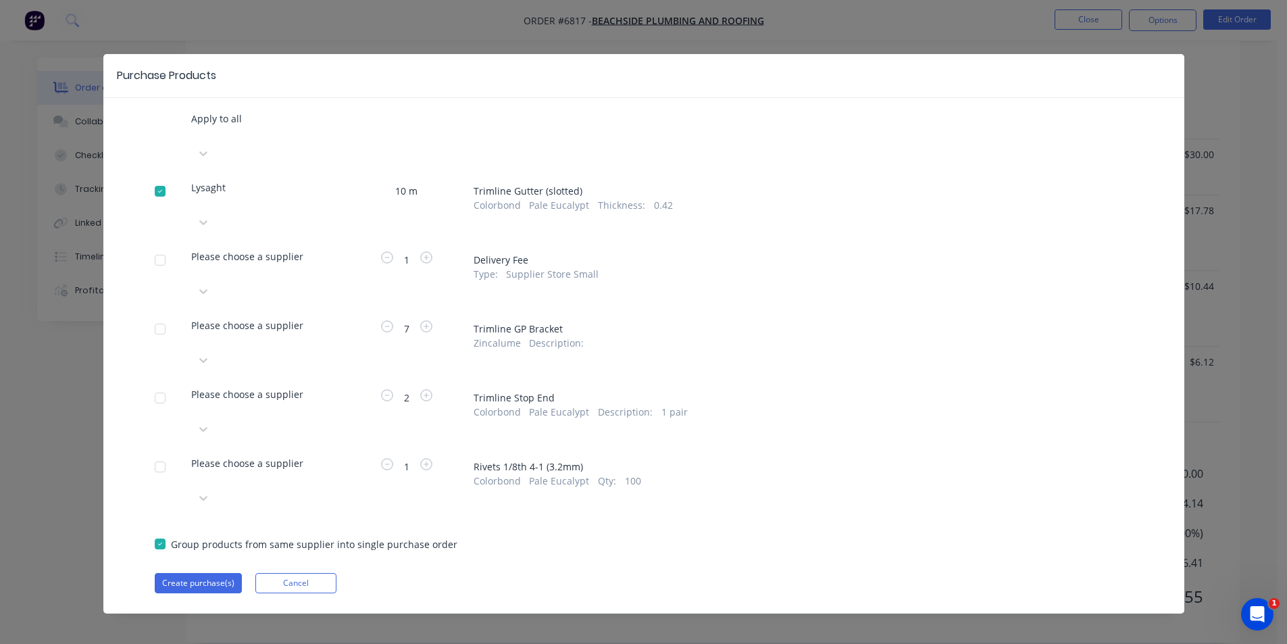
click at [210, 353] on icon at bounding box center [204, 360] width 14 height 14
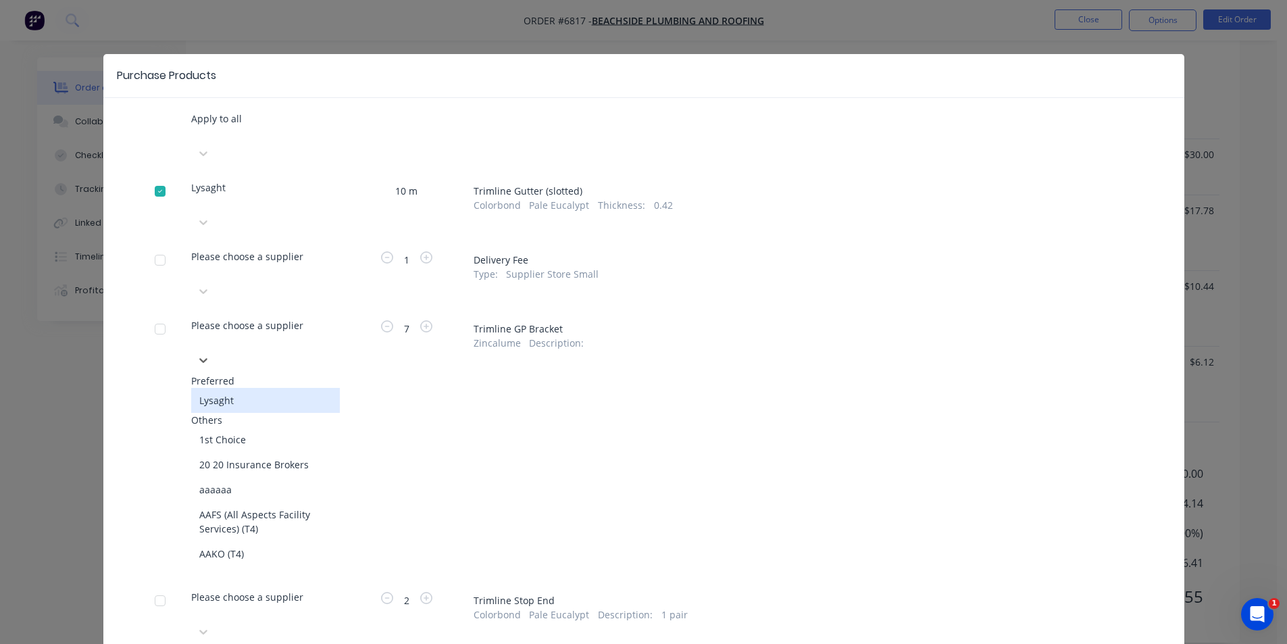
click at [319, 388] on div "Lysaght" at bounding box center [265, 400] width 149 height 25
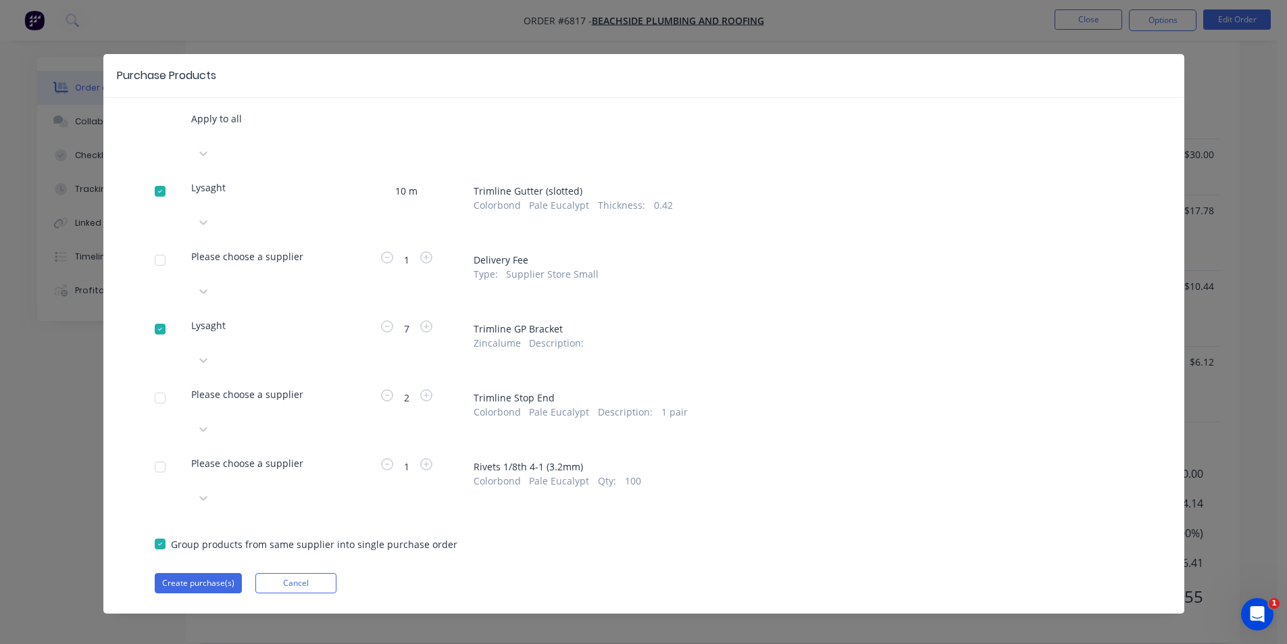
click at [365, 333] on div "Apply to all Lysaght 10 m Trimline Gutter (slotted) Colorbond Pale Eucalypt Thi…" at bounding box center [643, 352] width 1081 height 482
click at [210, 422] on icon at bounding box center [204, 429] width 14 height 14
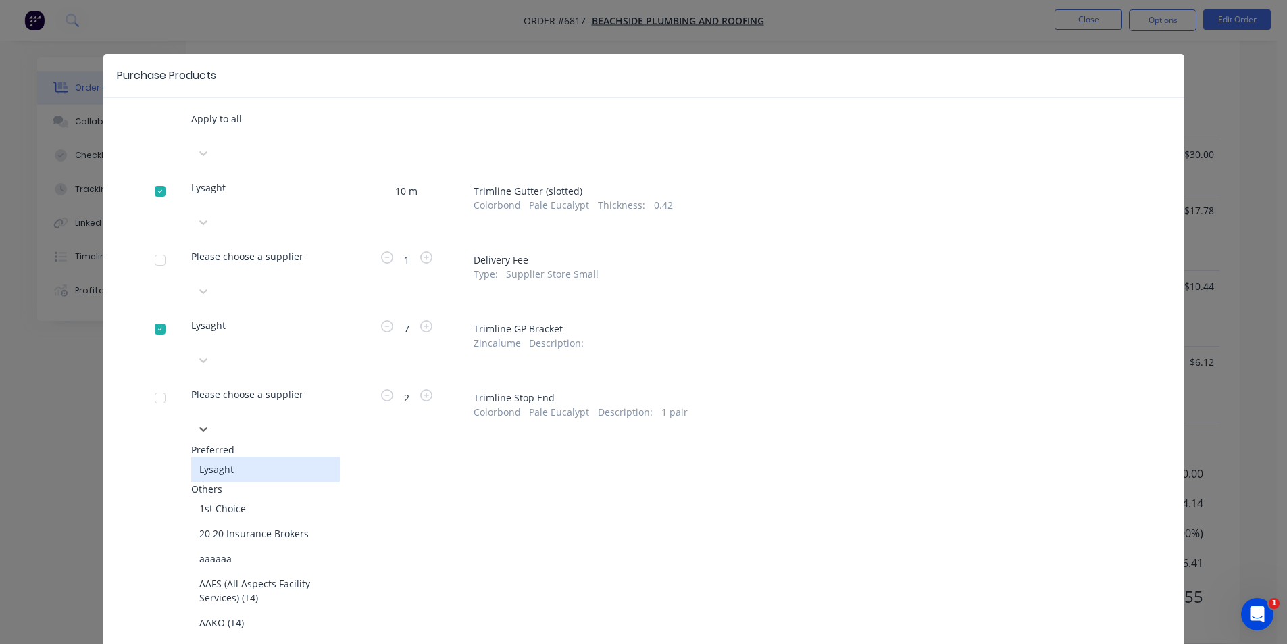
click at [292, 457] on div "Lysaght" at bounding box center [265, 469] width 149 height 25
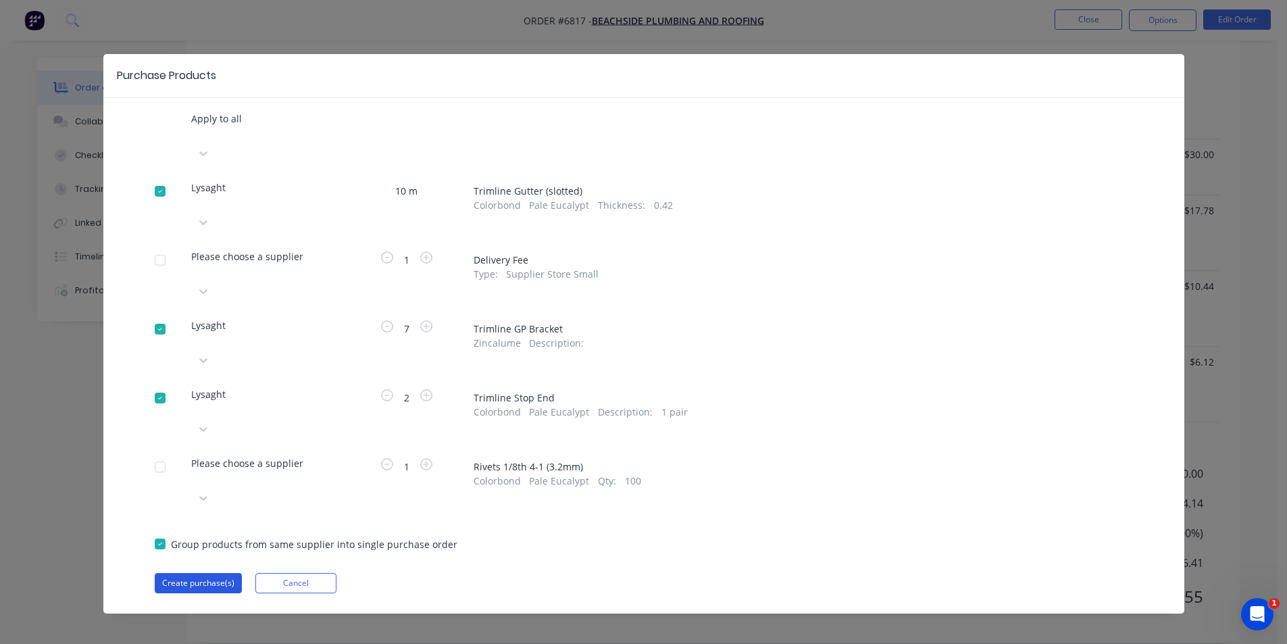
click at [201, 573] on button "Create purchase(s)" at bounding box center [198, 583] width 87 height 20
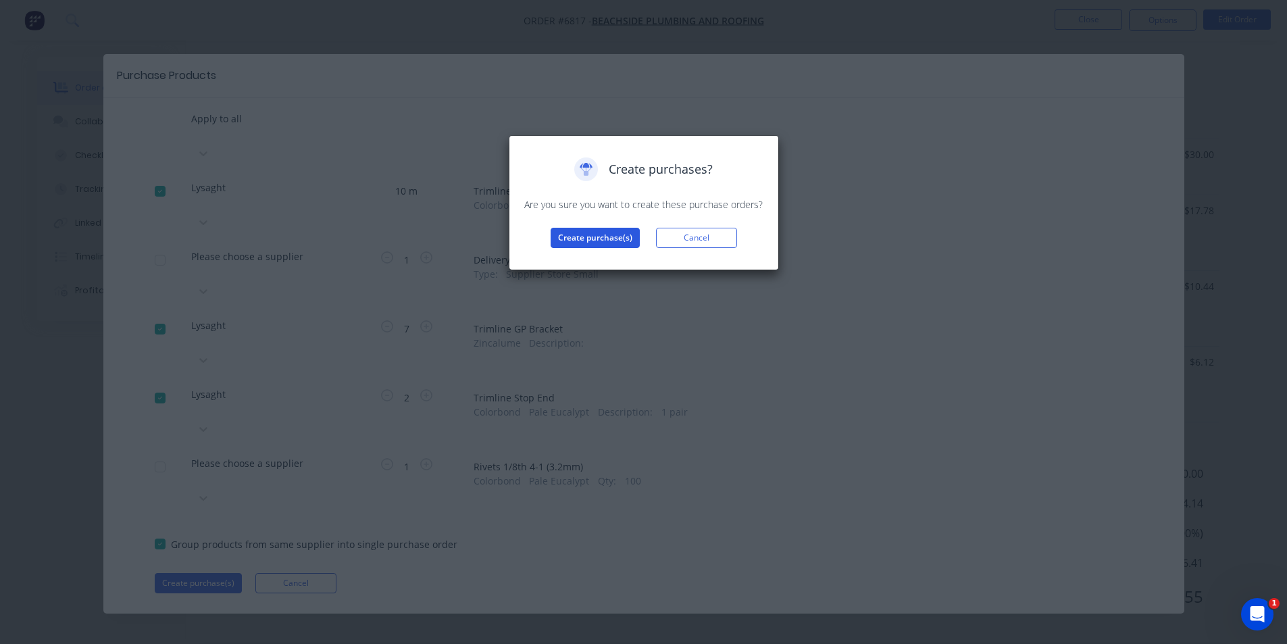
click at [590, 240] on button "Create purchase(s)" at bounding box center [594, 238] width 89 height 20
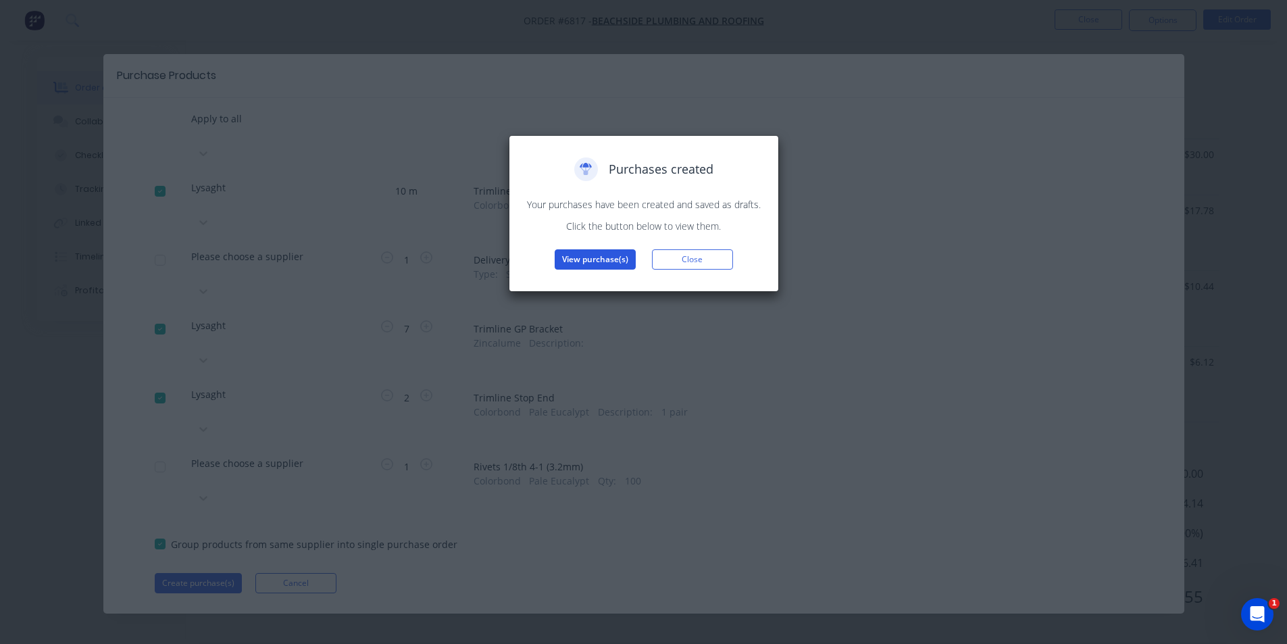
click at [609, 254] on button "View purchase(s)" at bounding box center [594, 259] width 81 height 20
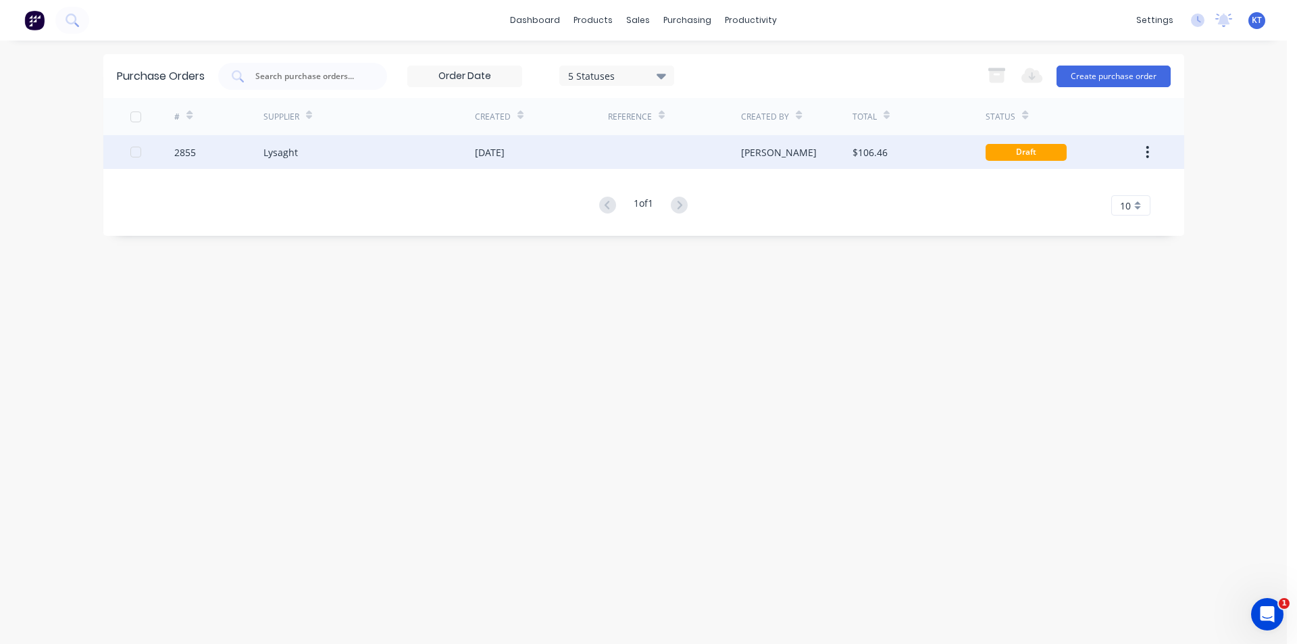
click at [807, 153] on div "[PERSON_NAME]" at bounding box center [796, 152] width 111 height 34
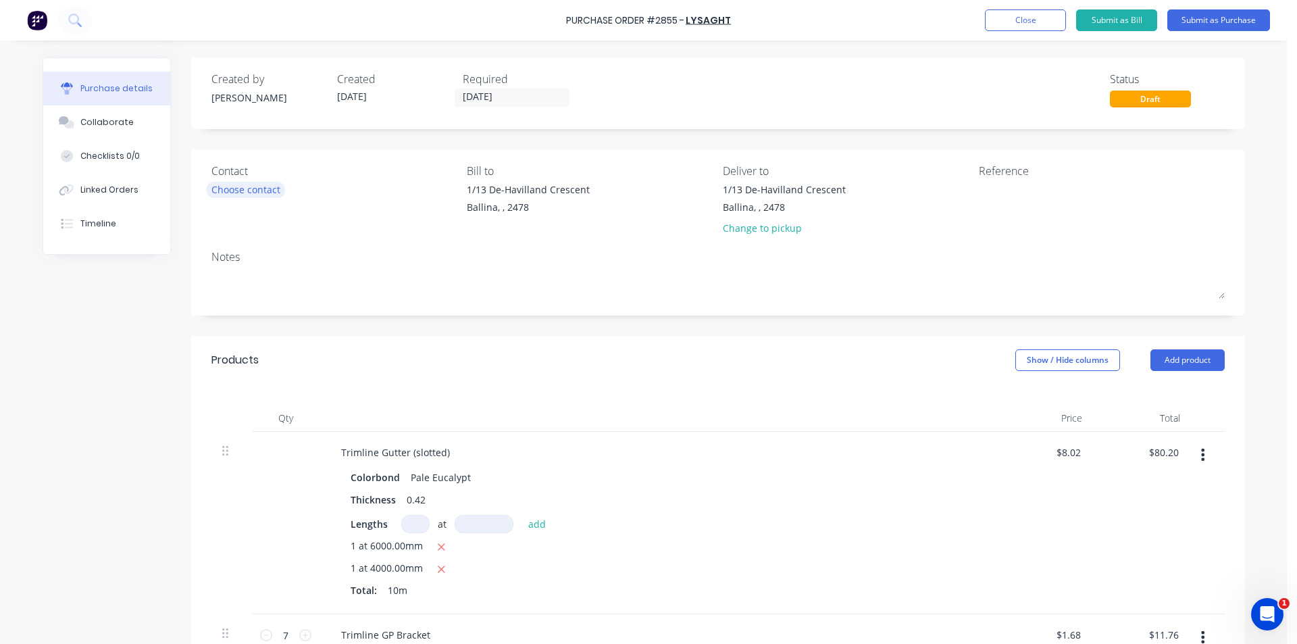
drag, startPoint x: 255, startPoint y: 174, endPoint x: 255, endPoint y: 182, distance: 7.4
click at [255, 176] on div "Contact" at bounding box center [334, 171] width 246 height 16
click at [255, 182] on div "Choose contact" at bounding box center [245, 189] width 69 height 14
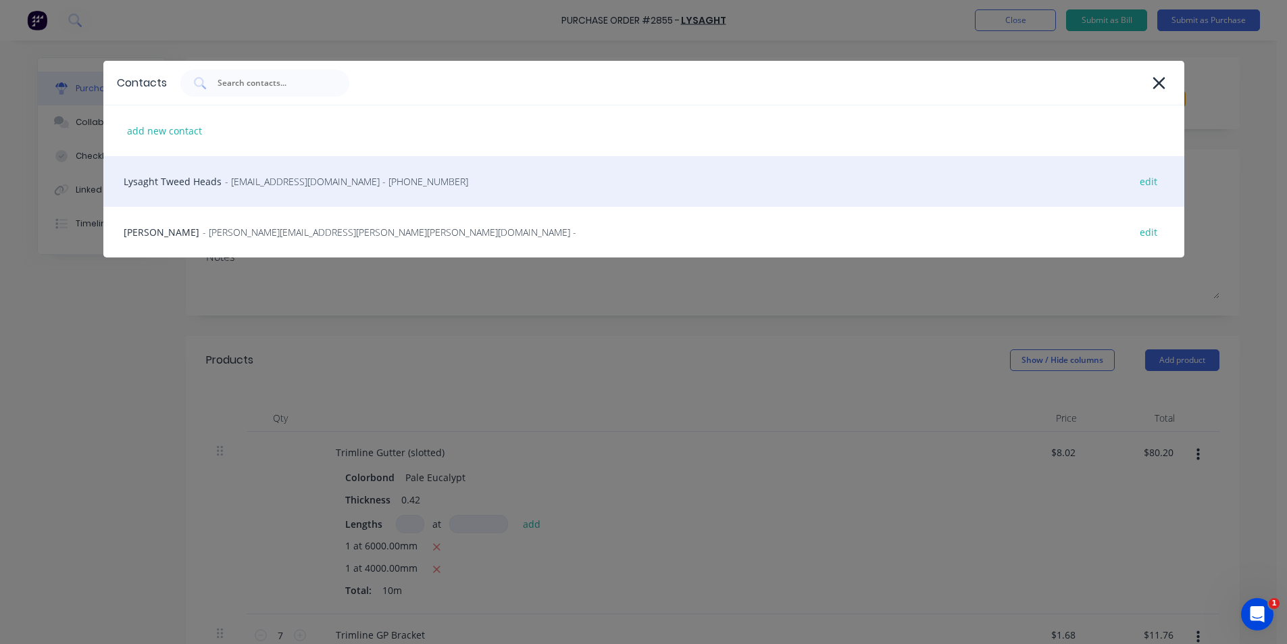
click at [314, 181] on span "- gcnsales@lysaght.com - (02) 6674 7100" at bounding box center [346, 181] width 243 height 14
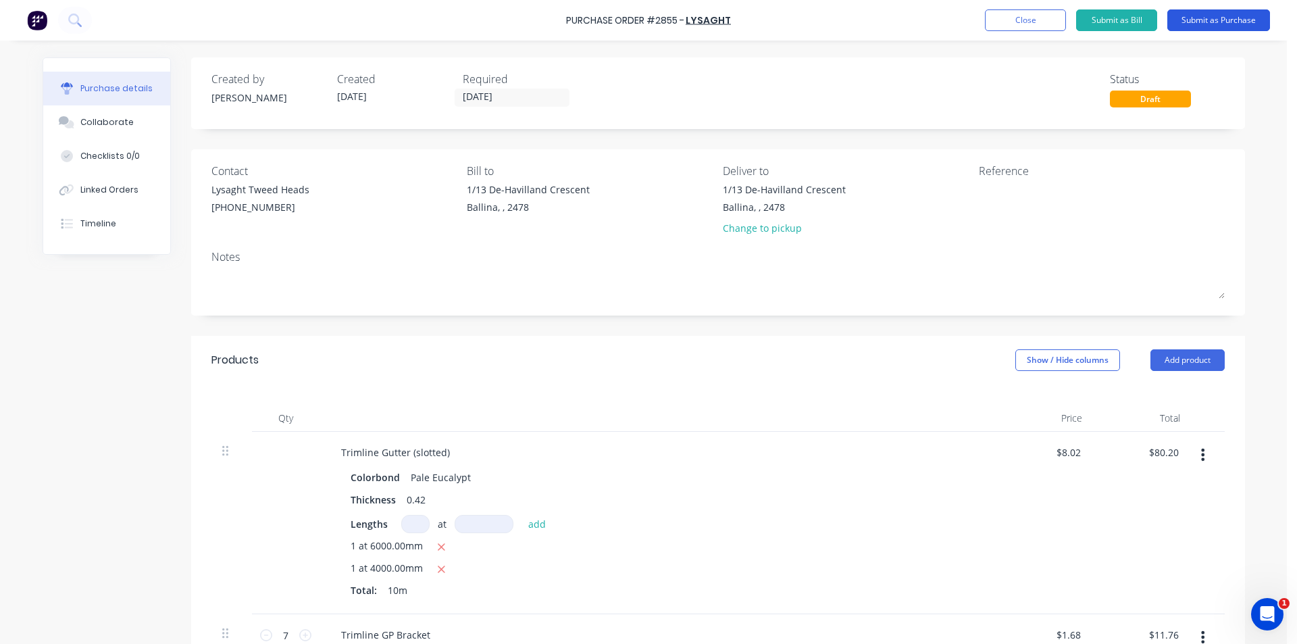
click at [1233, 22] on button "Submit as Purchase" at bounding box center [1218, 20] width 103 height 22
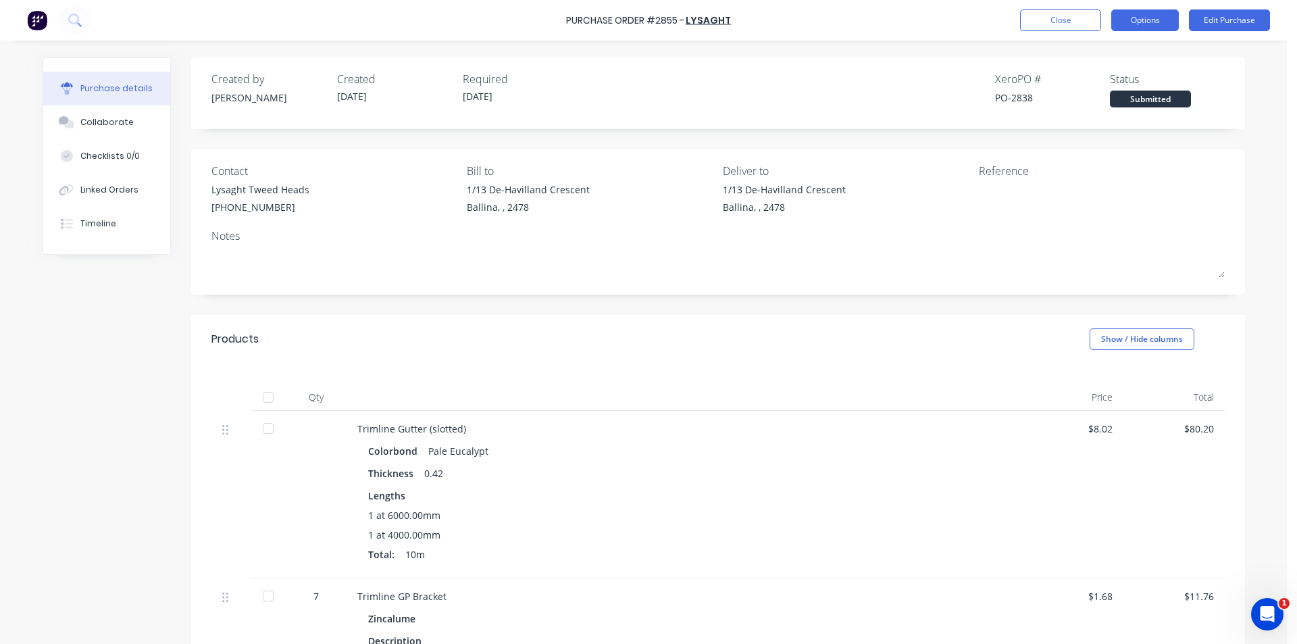
click at [1124, 20] on button "Options" at bounding box center [1145, 20] width 68 height 22
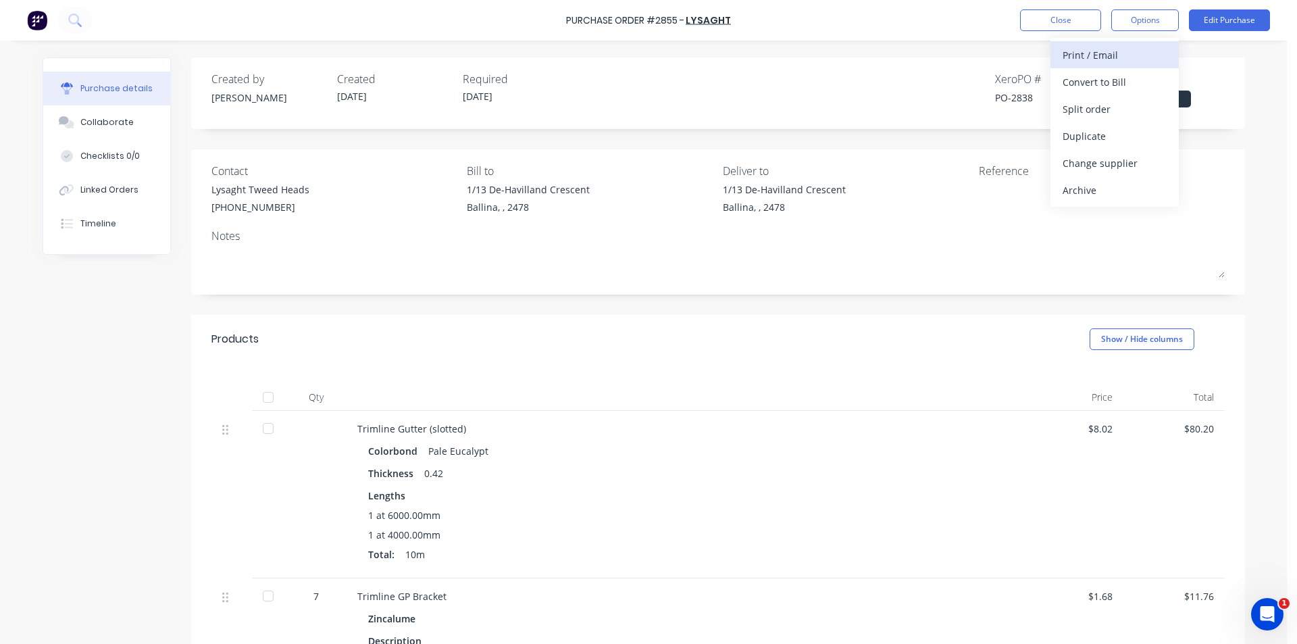
click at [1100, 52] on div "Print / Email" at bounding box center [1114, 55] width 104 height 20
click at [1100, 101] on div "Without pricing" at bounding box center [1114, 109] width 104 height 20
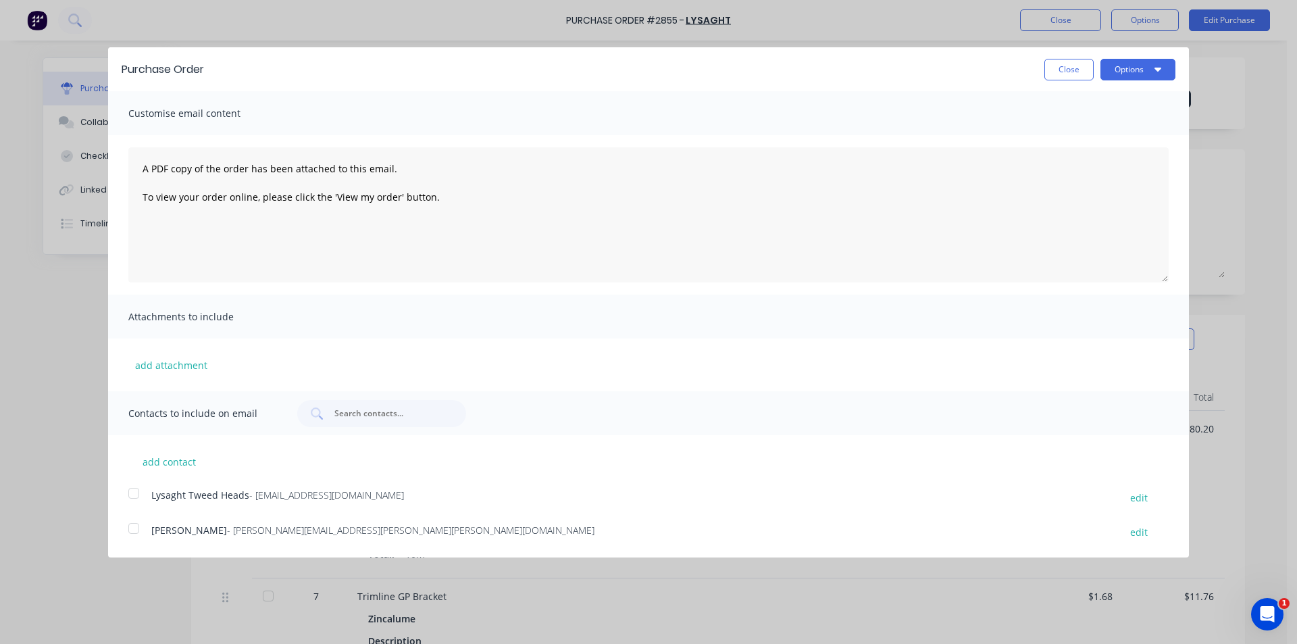
click at [138, 498] on div at bounding box center [133, 493] width 27 height 27
click at [1156, 68] on icon "button" at bounding box center [1157, 70] width 7 height 4
click at [1145, 135] on div "Email" at bounding box center [1111, 131] width 104 height 20
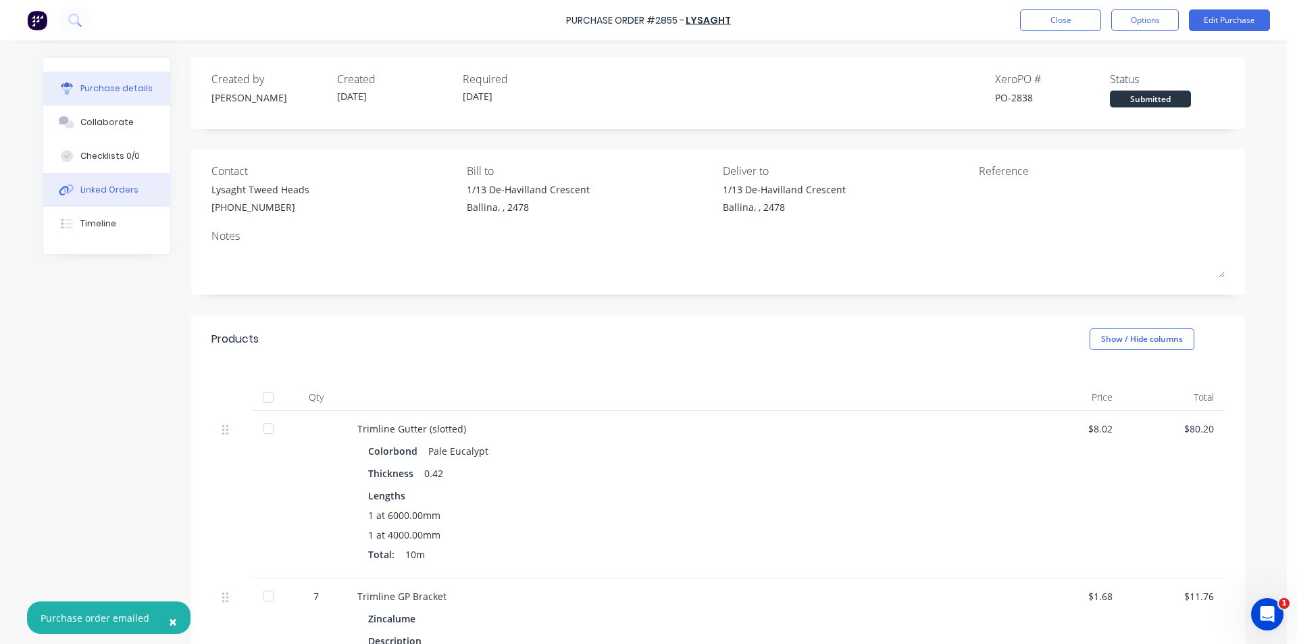
click at [109, 190] on div "Linked Orders" at bounding box center [109, 190] width 58 height 12
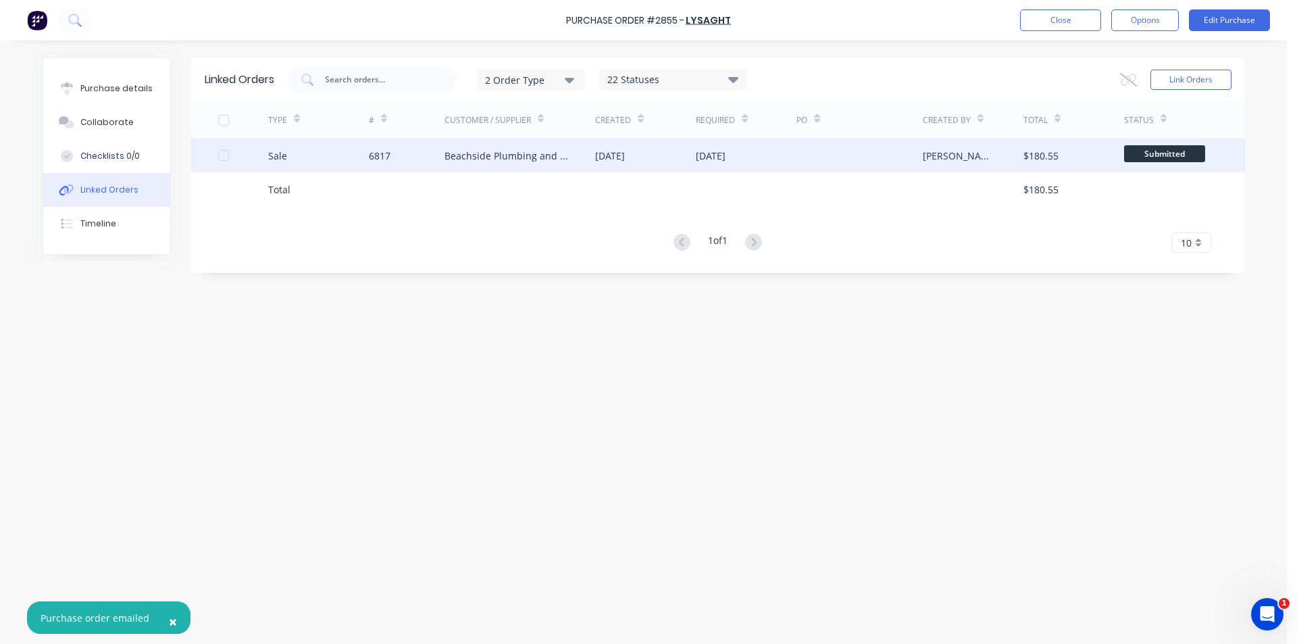
click at [986, 161] on div "[PERSON_NAME]" at bounding box center [973, 155] width 101 height 34
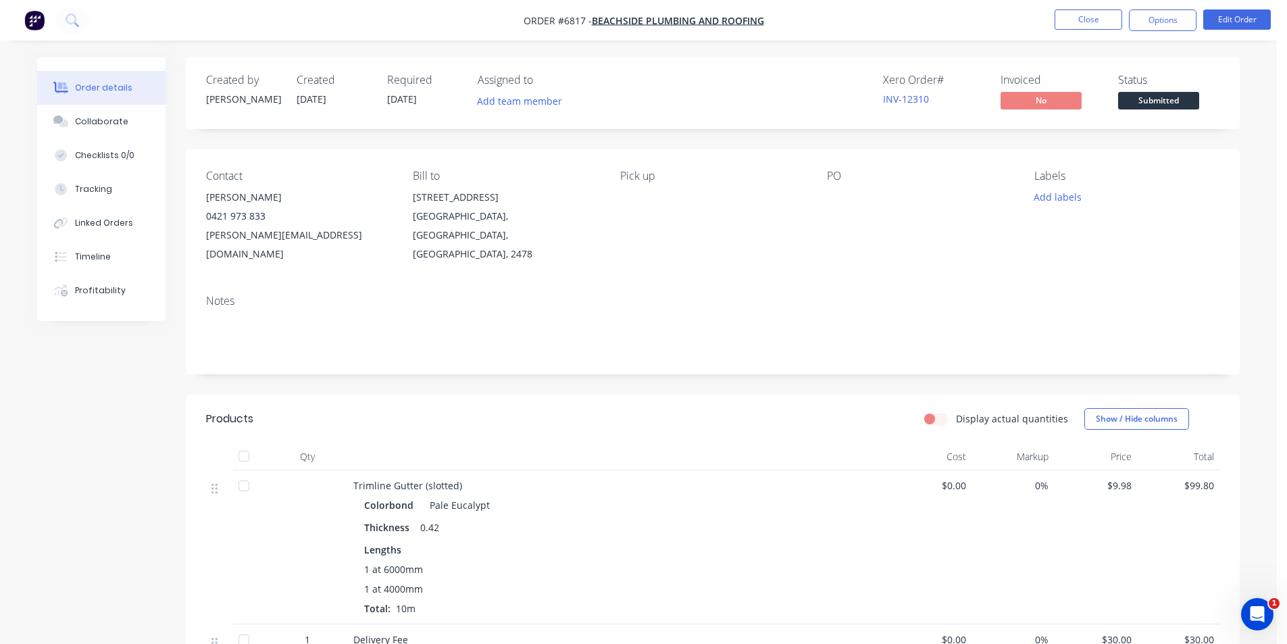
click at [1177, 94] on span "Submitted" at bounding box center [1158, 100] width 81 height 17
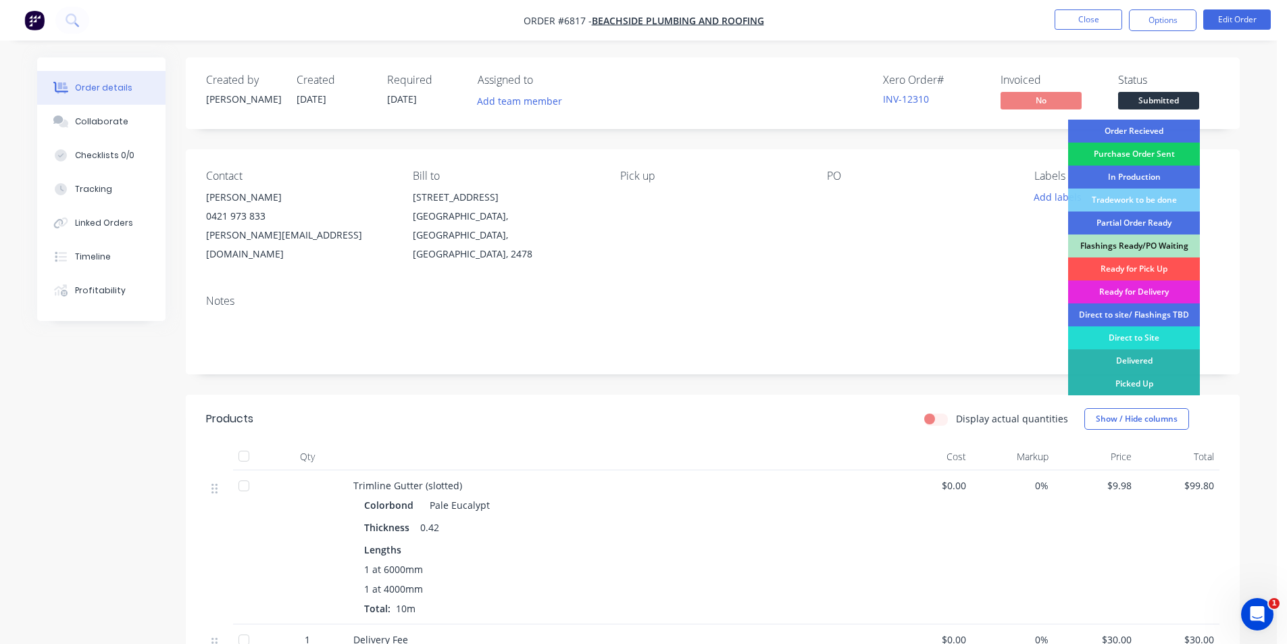
click at [1155, 151] on div "Purchase Order Sent" at bounding box center [1134, 154] width 132 height 23
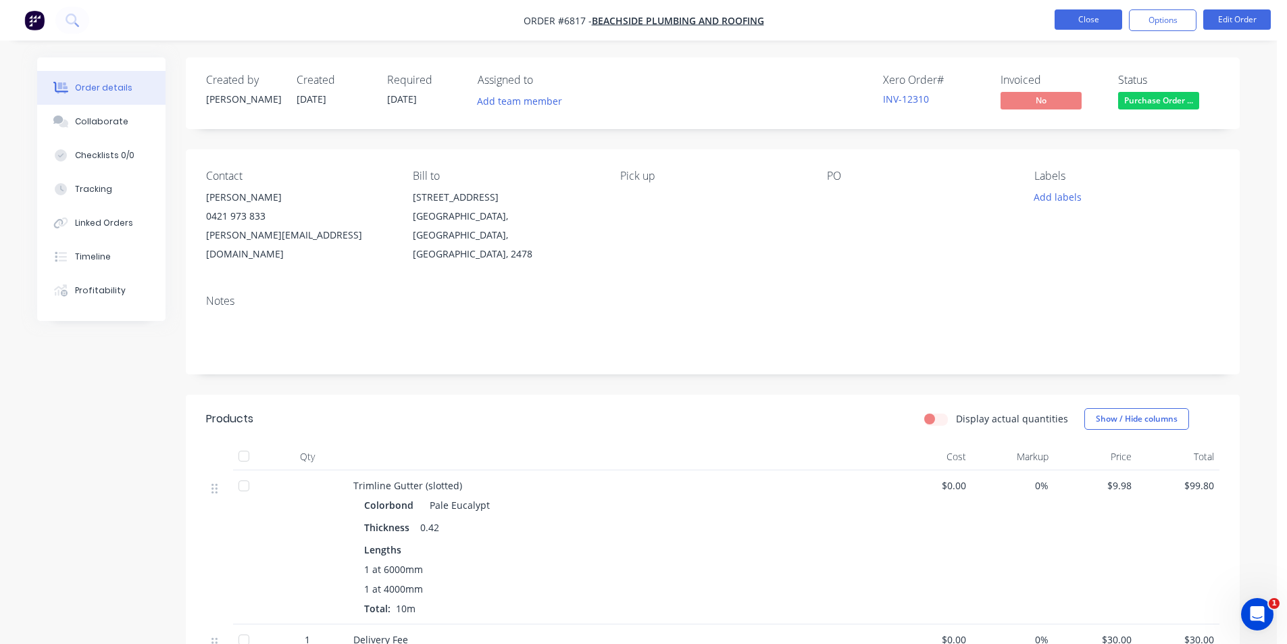
click at [1102, 17] on button "Close" at bounding box center [1088, 19] width 68 height 20
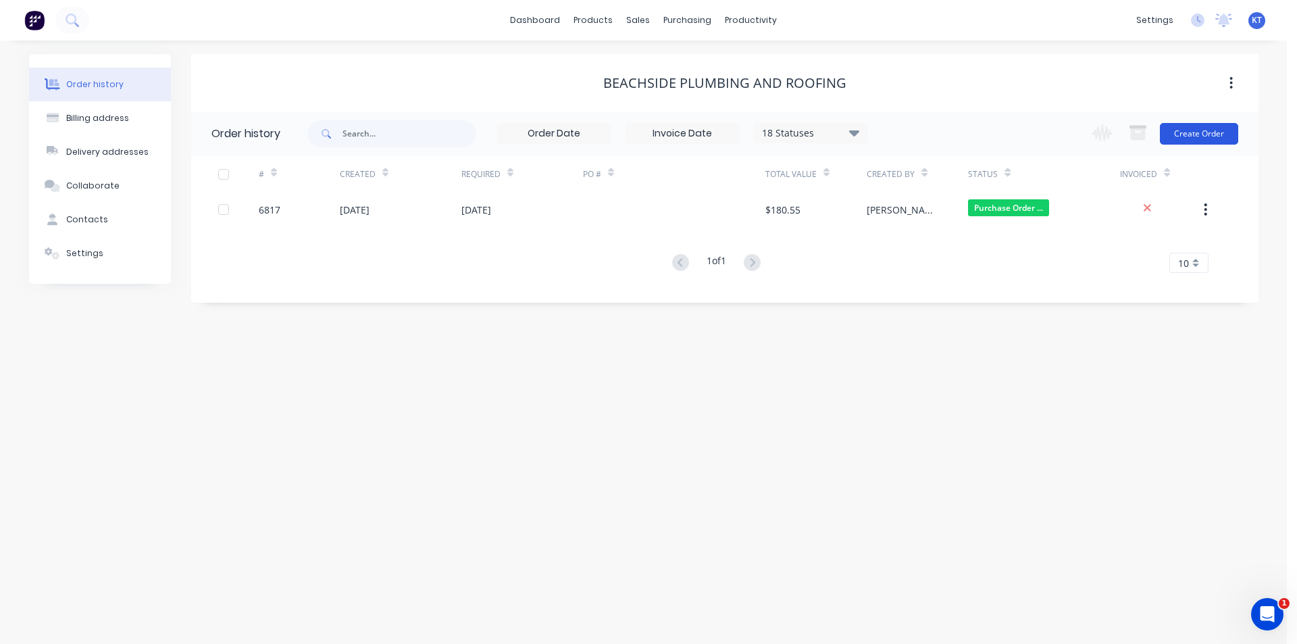
click at [1197, 134] on button "Create Order" at bounding box center [1199, 134] width 78 height 22
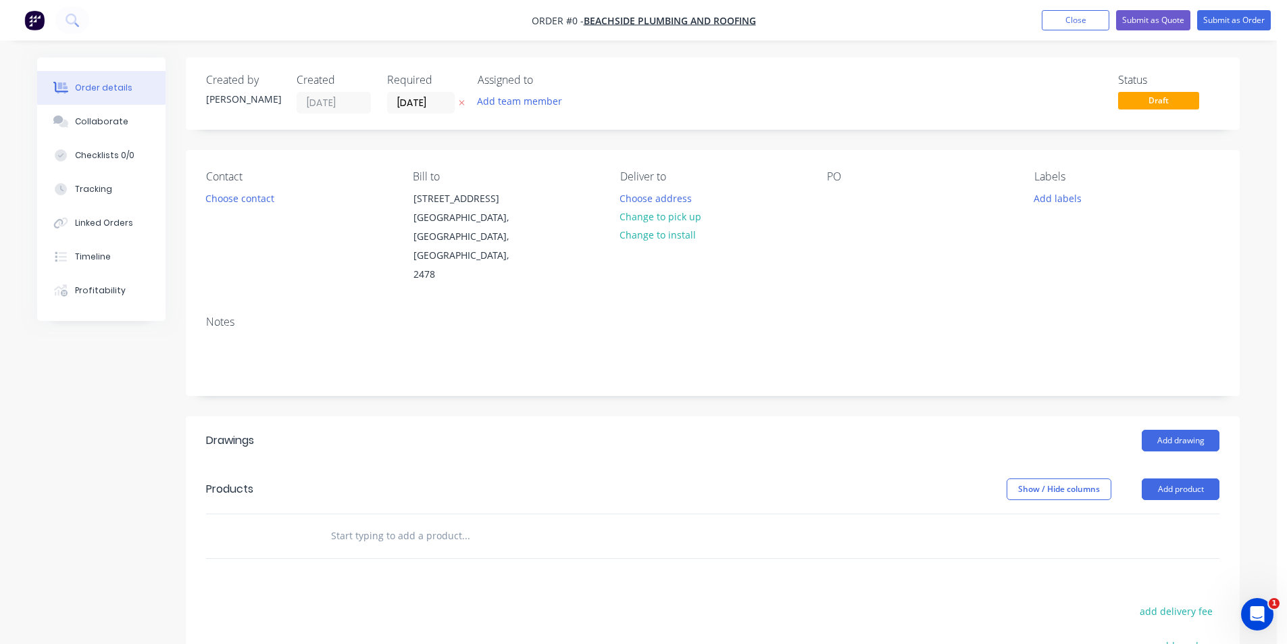
click at [266, 185] on div "Contact Choose contact" at bounding box center [298, 227] width 185 height 114
click at [265, 200] on button "Choose contact" at bounding box center [240, 197] width 83 height 18
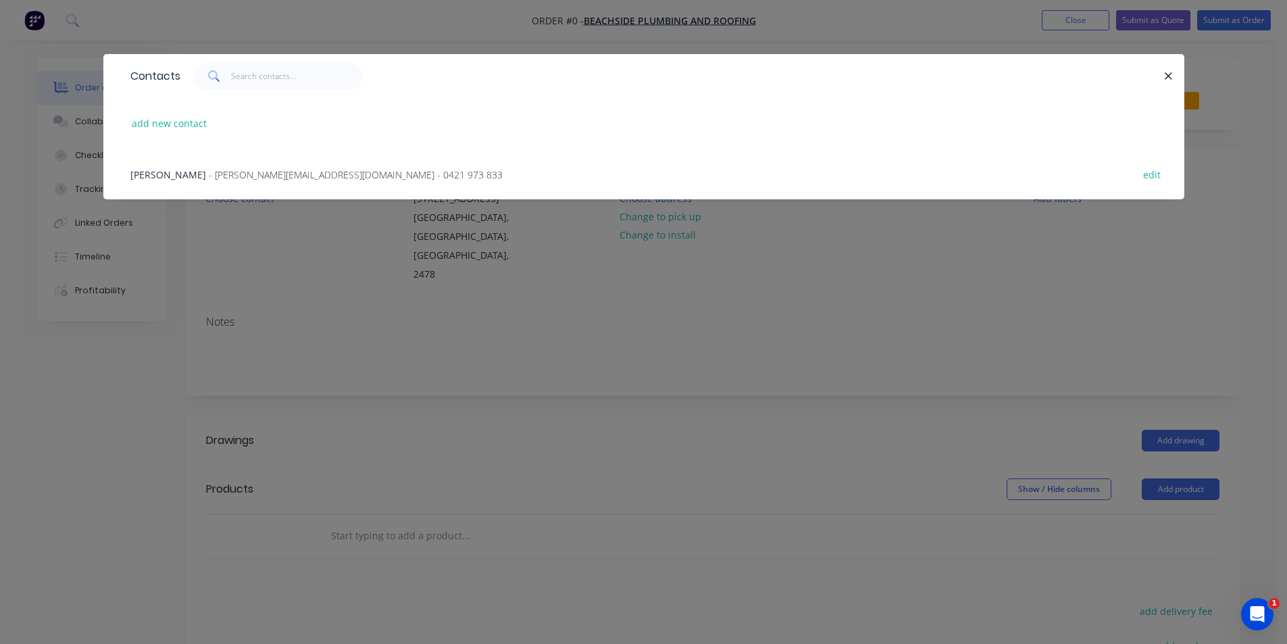
click at [247, 186] on div "James McCabe - jimmy@beachsideplumbingandroofing.com.au - 0421 973 833 edit" at bounding box center [644, 174] width 1040 height 51
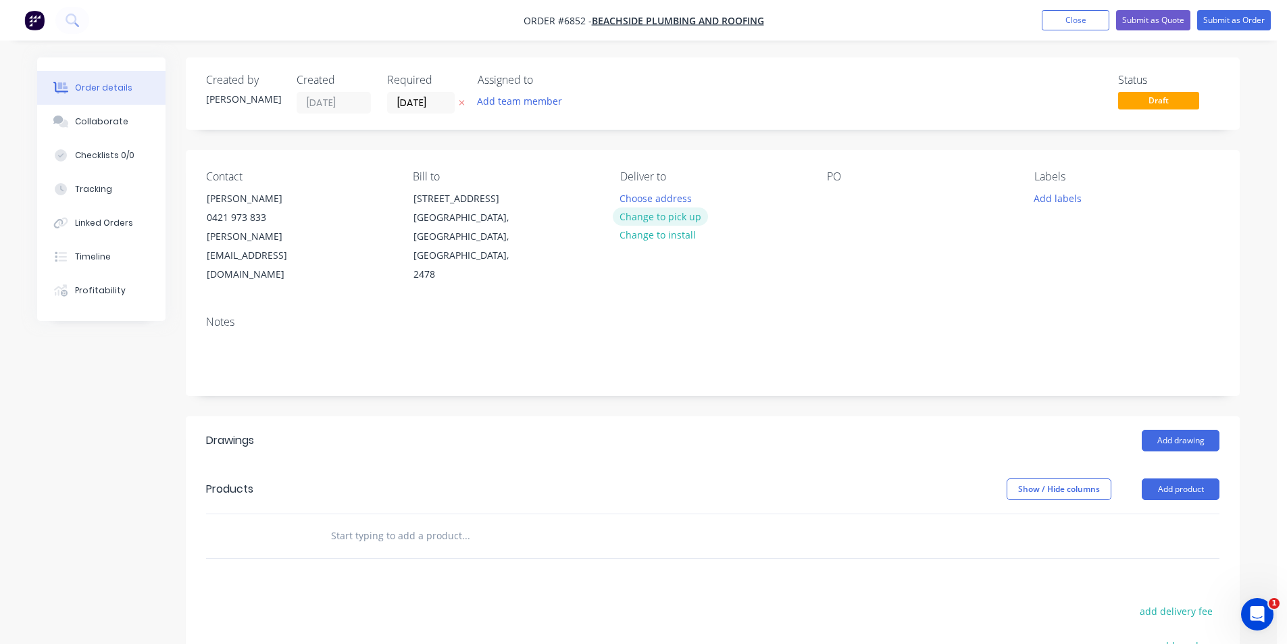
click at [673, 216] on button "Change to pick up" at bounding box center [661, 216] width 96 height 18
click at [835, 197] on div at bounding box center [838, 198] width 22 height 20
click at [1207, 430] on button "Add drawing" at bounding box center [1180, 441] width 78 height 22
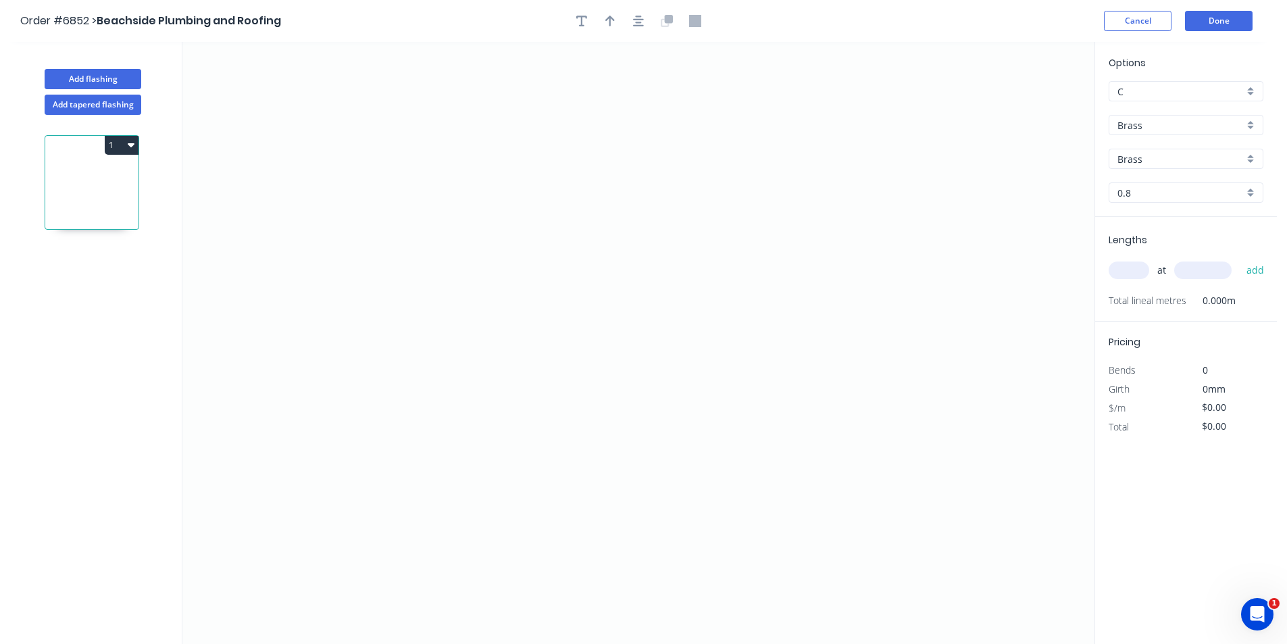
click at [1208, 124] on input "Brass" at bounding box center [1180, 125] width 126 height 14
click at [1240, 177] on div "Colorbond" at bounding box center [1185, 175] width 153 height 24
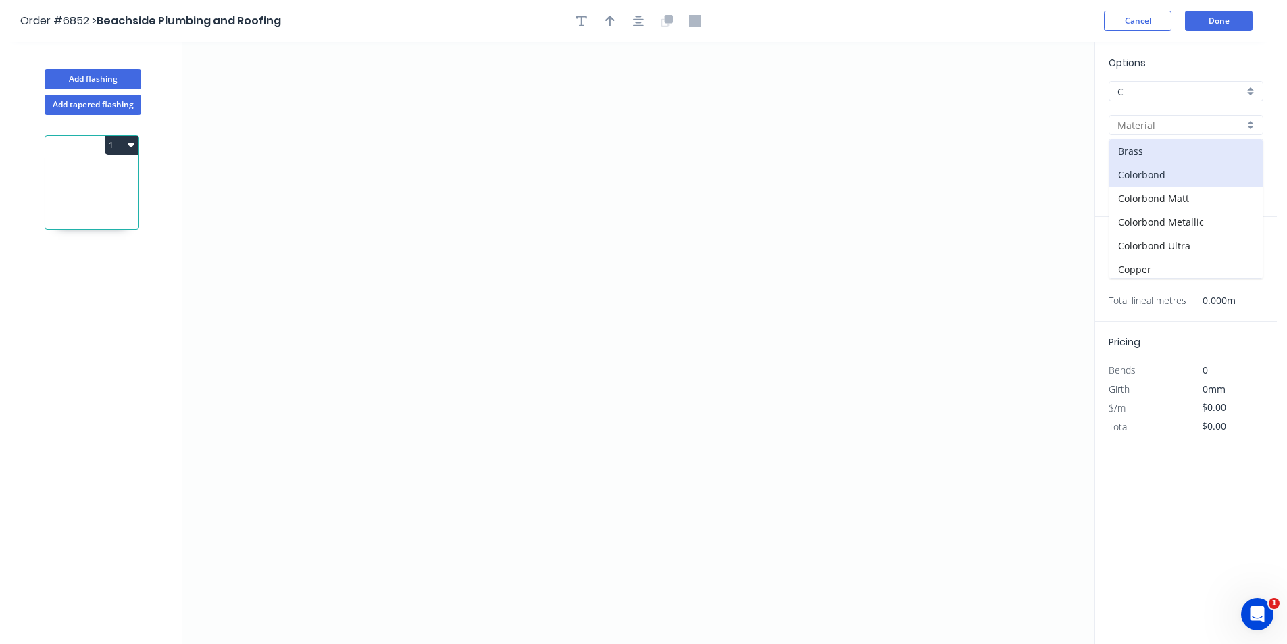
type input "Colorbond"
type input "Basalt"
type input "0.55"
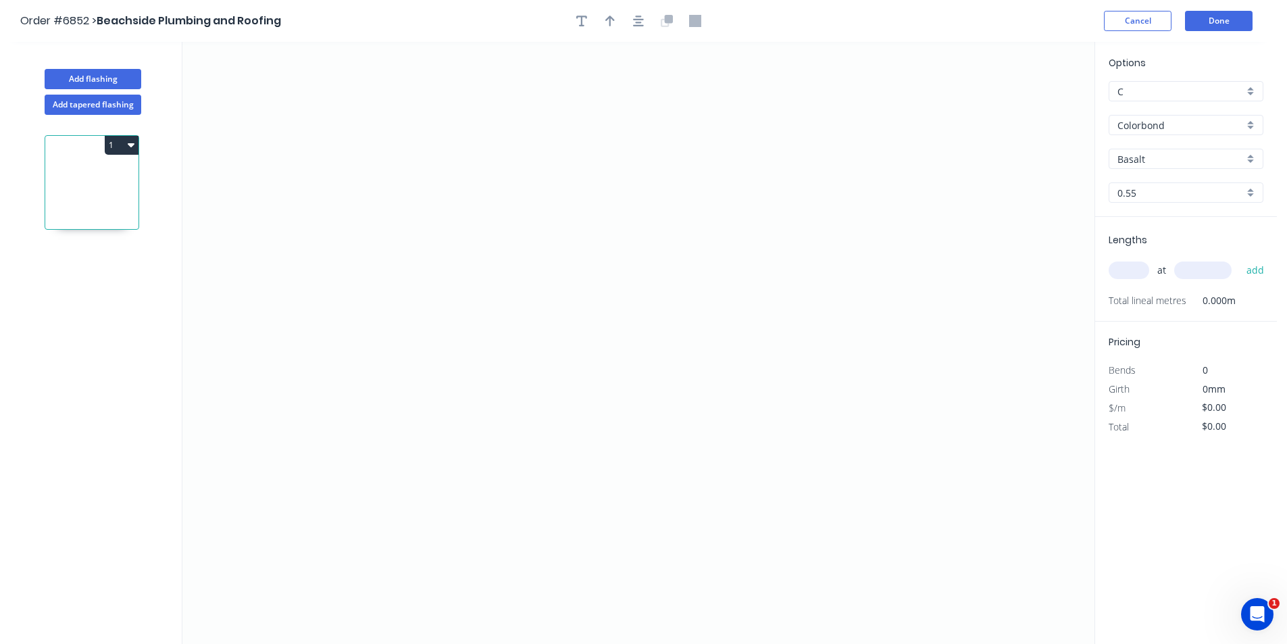
click at [1214, 170] on div "Options C C Colorbond Colorbond Colorbond Matt Colorbond Metallic Colorbond Ult…" at bounding box center [1186, 135] width 182 height 161
click at [1212, 161] on input "Basalt" at bounding box center [1180, 159] width 126 height 14
click at [1158, 221] on div "[PERSON_NAME]" at bounding box center [1185, 225] width 153 height 24
type input "[PERSON_NAME]"
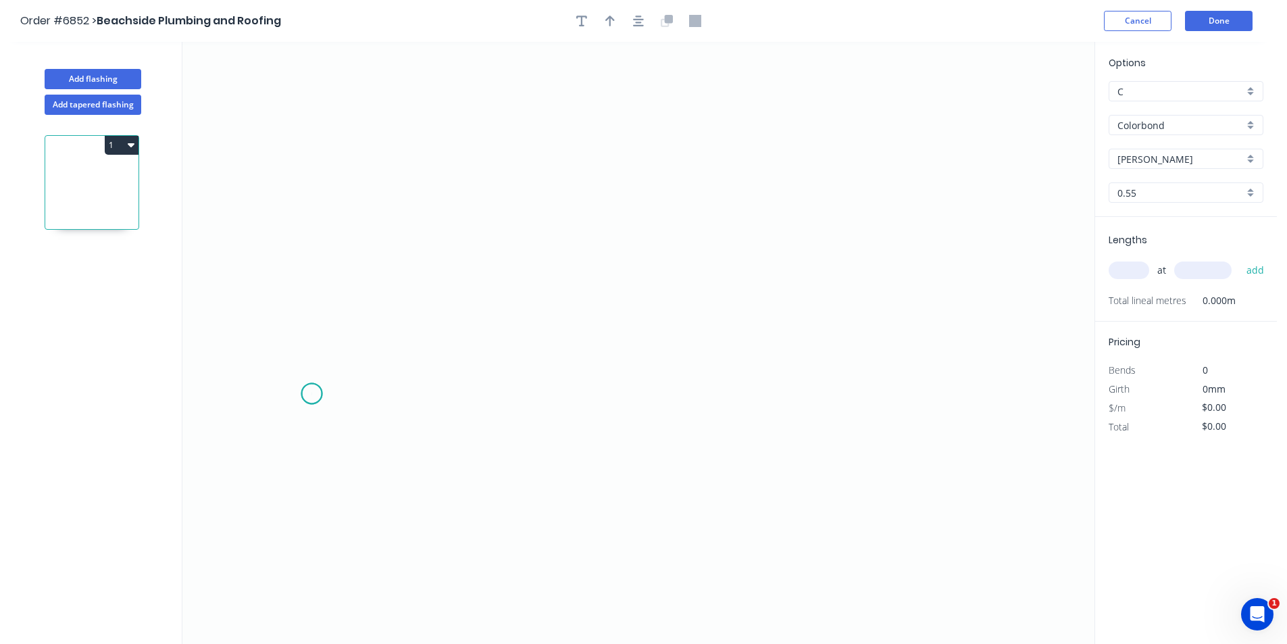
click at [311, 394] on icon "0" at bounding box center [638, 343] width 912 height 602
click at [351, 339] on icon "0" at bounding box center [638, 343] width 912 height 602
click at [861, 324] on icon "0 ?" at bounding box center [638, 343] width 912 height 602
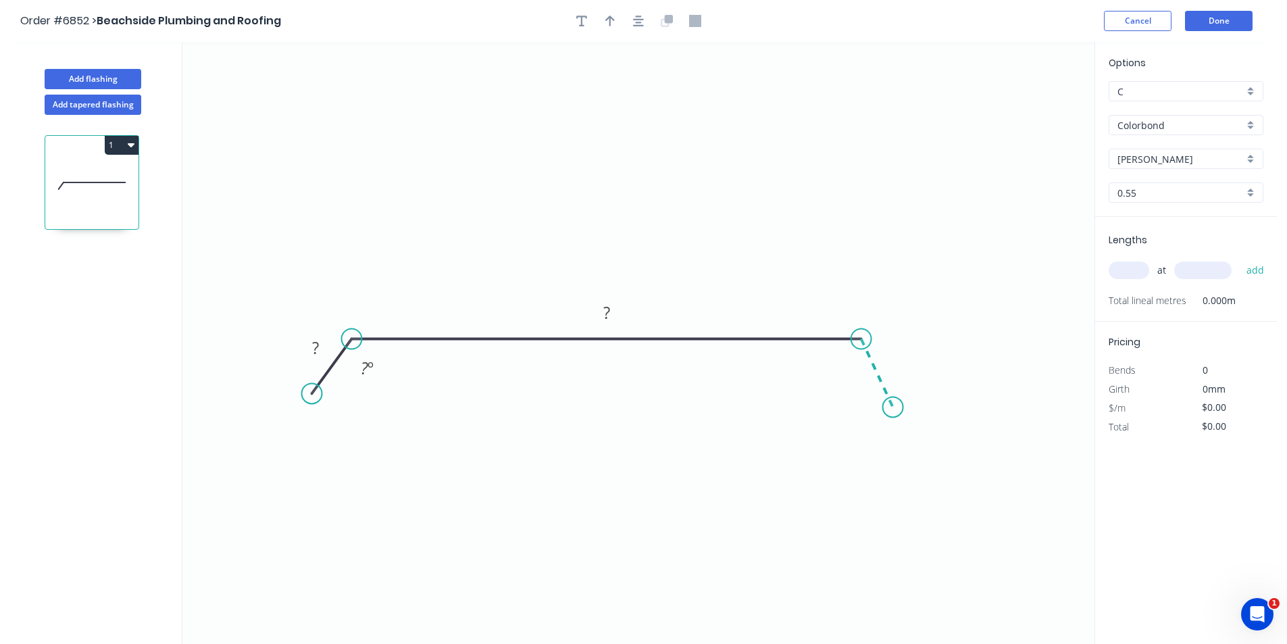
click at [893, 407] on icon "0 ? ? ? º" at bounding box center [638, 343] width 912 height 602
click at [634, 16] on icon "button" at bounding box center [638, 21] width 11 height 12
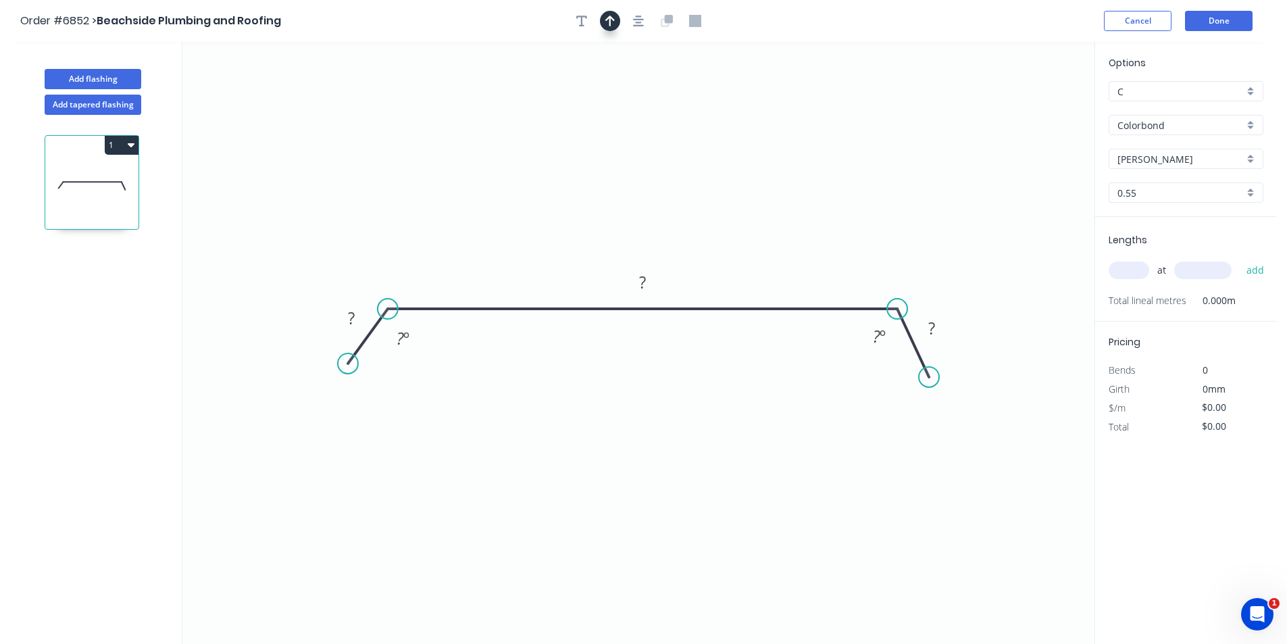
click at [608, 20] on icon "button" at bounding box center [609, 21] width 9 height 12
drag, startPoint x: 1029, startPoint y: 104, endPoint x: 652, endPoint y: 209, distance: 391.1
click at [676, 205] on icon at bounding box center [682, 183] width 12 height 43
click at [351, 310] on tspan "?" at bounding box center [351, 318] width 7 height 22
type input "$39.41"
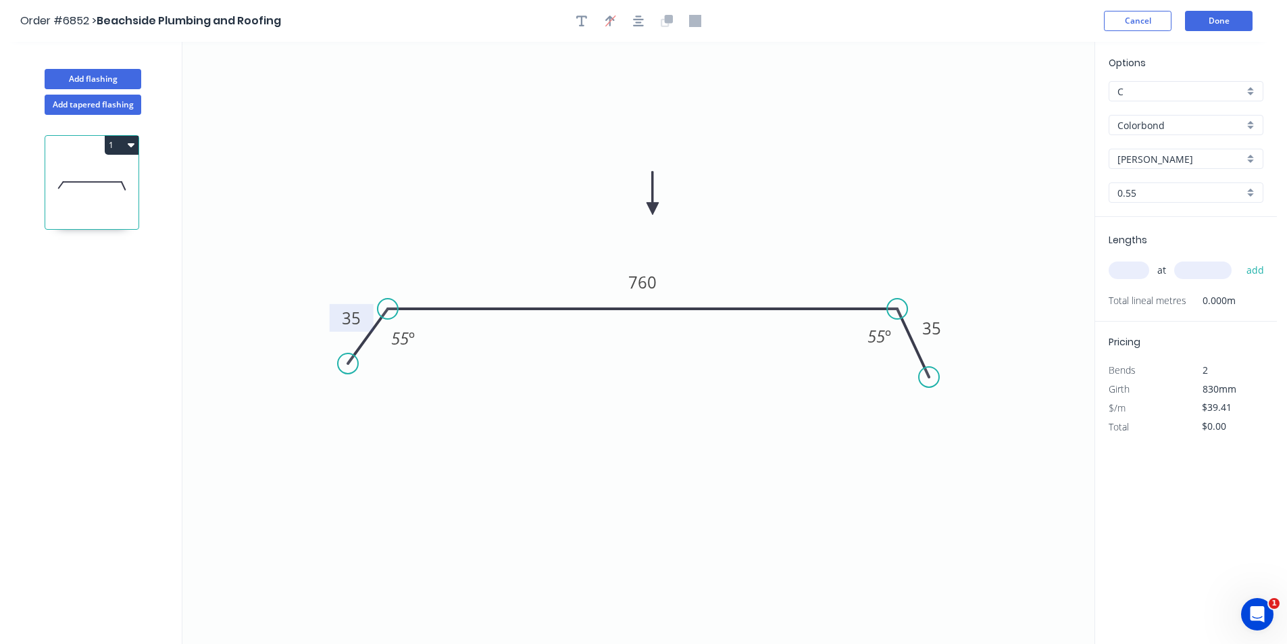
click at [1115, 266] on input "text" at bounding box center [1128, 270] width 41 height 18
type input "1"
type input "1500"
click at [1239, 259] on button "add" at bounding box center [1255, 270] width 32 height 23
type input "$59.12"
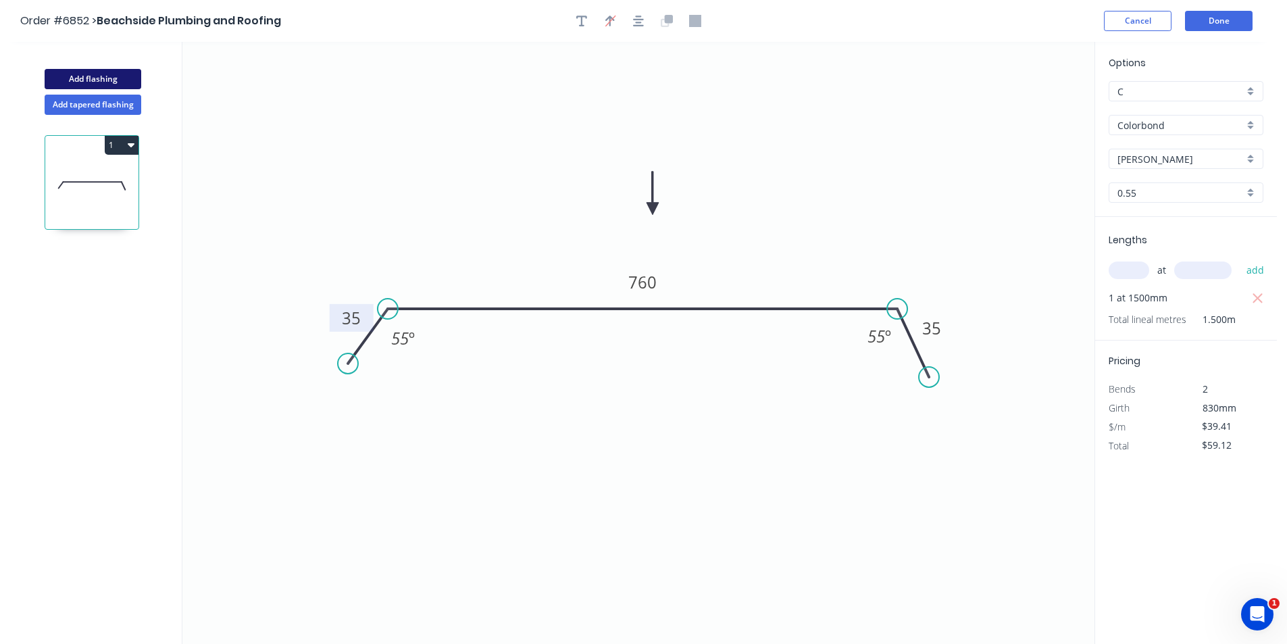
click at [61, 75] on button "Add flashing" at bounding box center [93, 79] width 97 height 20
type input "$0.00"
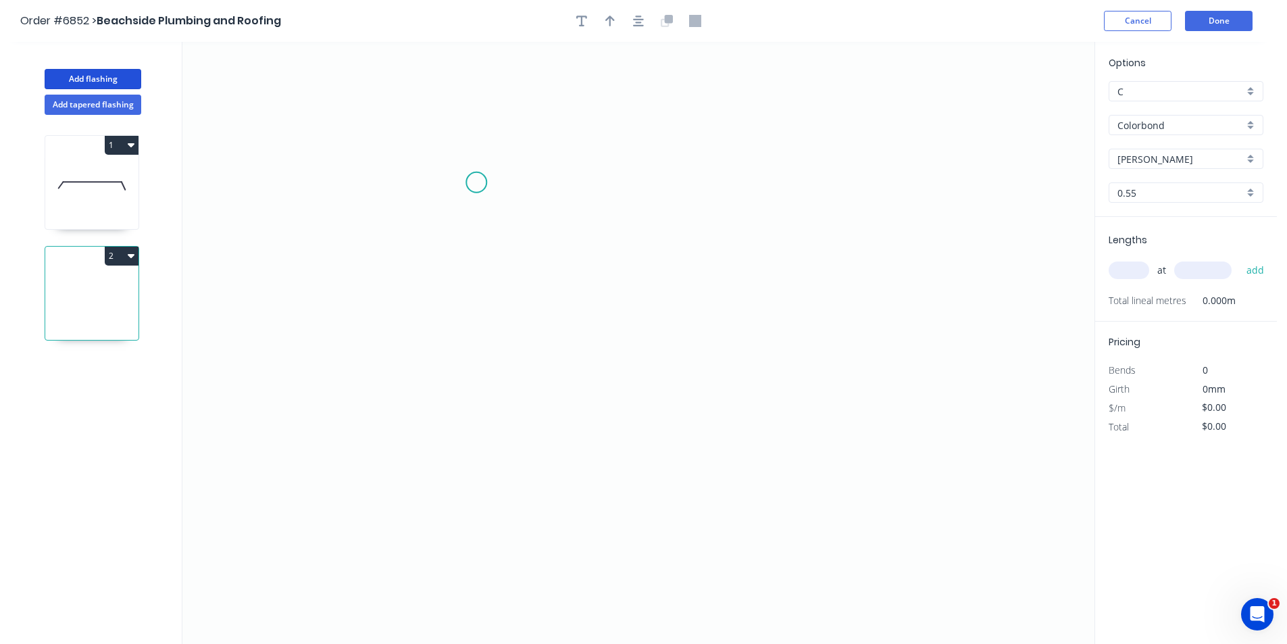
click at [476, 182] on icon "0" at bounding box center [638, 343] width 912 height 602
click at [444, 210] on icon "0" at bounding box center [638, 343] width 912 height 602
click at [433, 389] on icon "0 ?" at bounding box center [638, 343] width 912 height 602
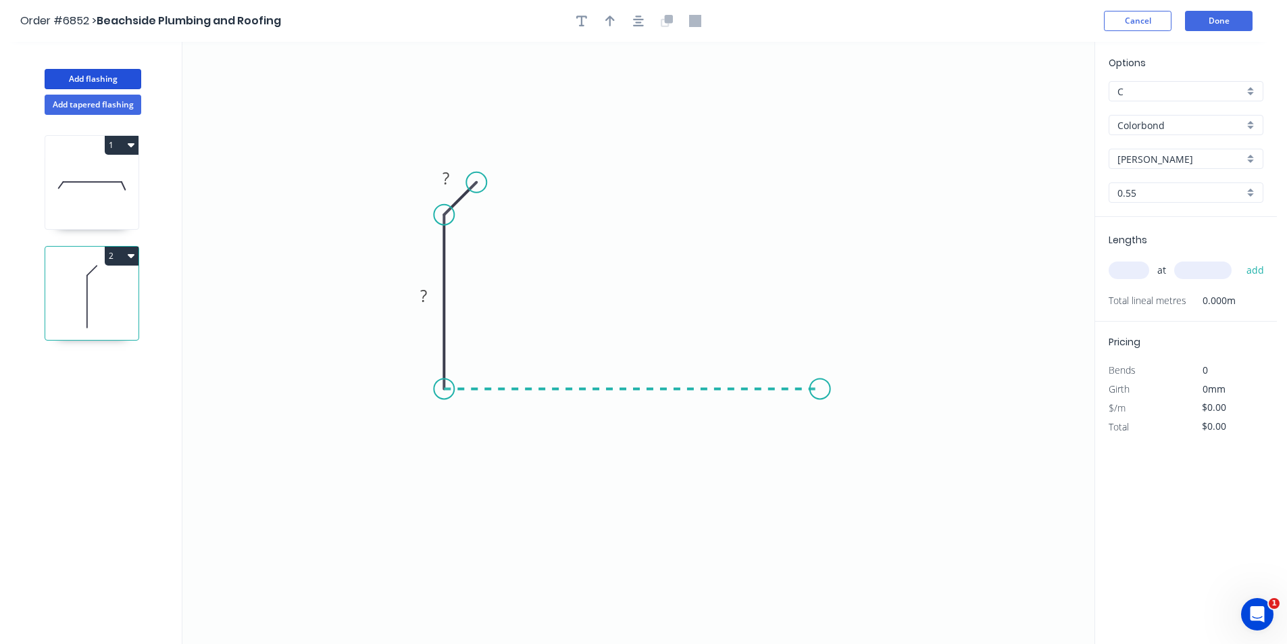
click at [820, 405] on icon "0 ? ?" at bounding box center [638, 343] width 912 height 602
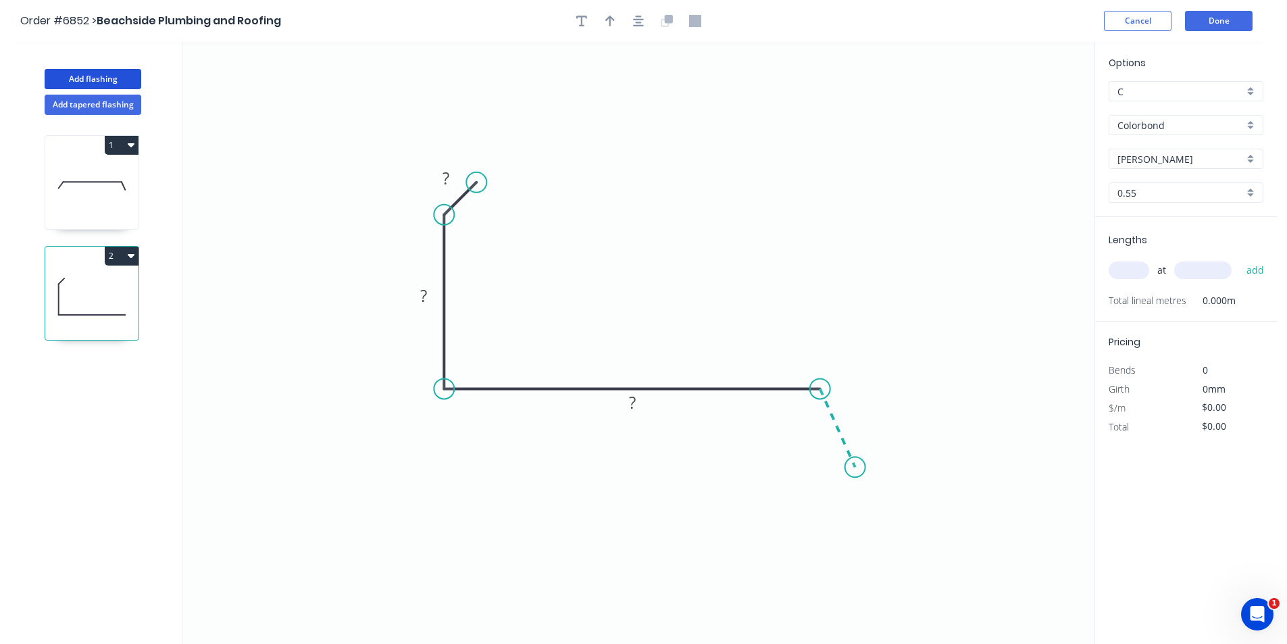
click at [855, 467] on icon "0 ? ? ?" at bounding box center [638, 343] width 912 height 602
click at [638, 22] on icon "button" at bounding box center [638, 21] width 11 height 11
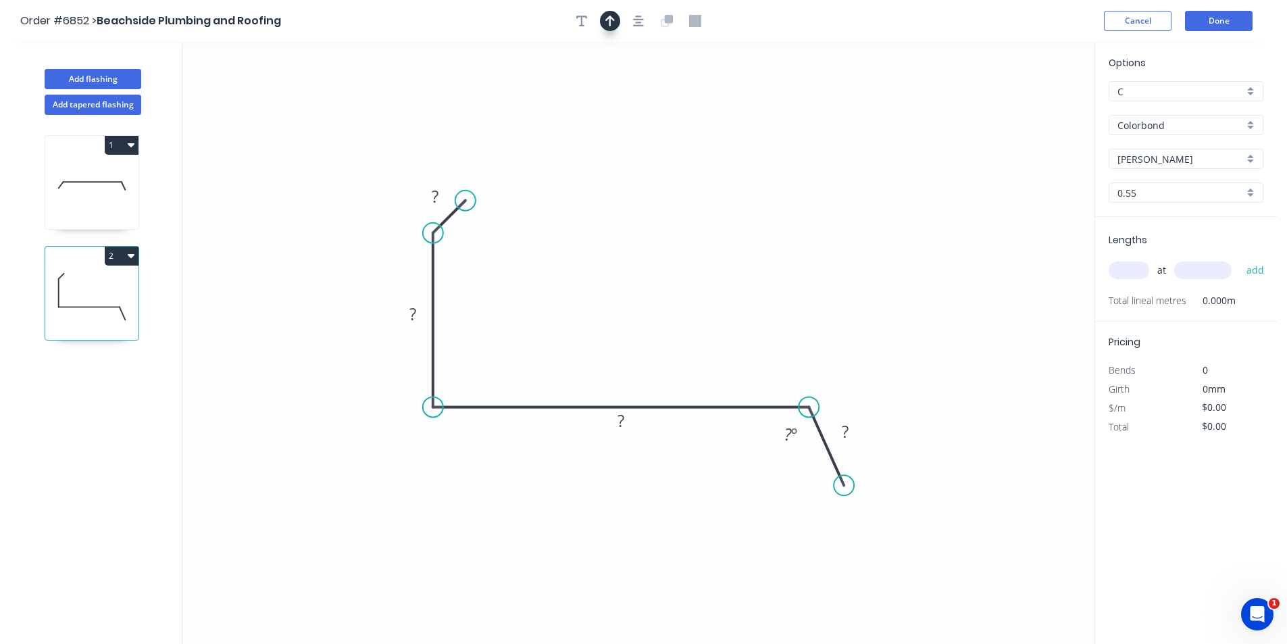
click at [600, 22] on button "button" at bounding box center [610, 21] width 20 height 20
drag, startPoint x: 1025, startPoint y: 107, endPoint x: 567, endPoint y: 354, distance: 520.1
click at [603, 353] on icon at bounding box center [609, 330] width 12 height 43
click at [438, 176] on icon "0 ? ? ? ? ? º" at bounding box center [638, 343] width 912 height 602
click at [443, 193] on rect at bounding box center [434, 197] width 27 height 19
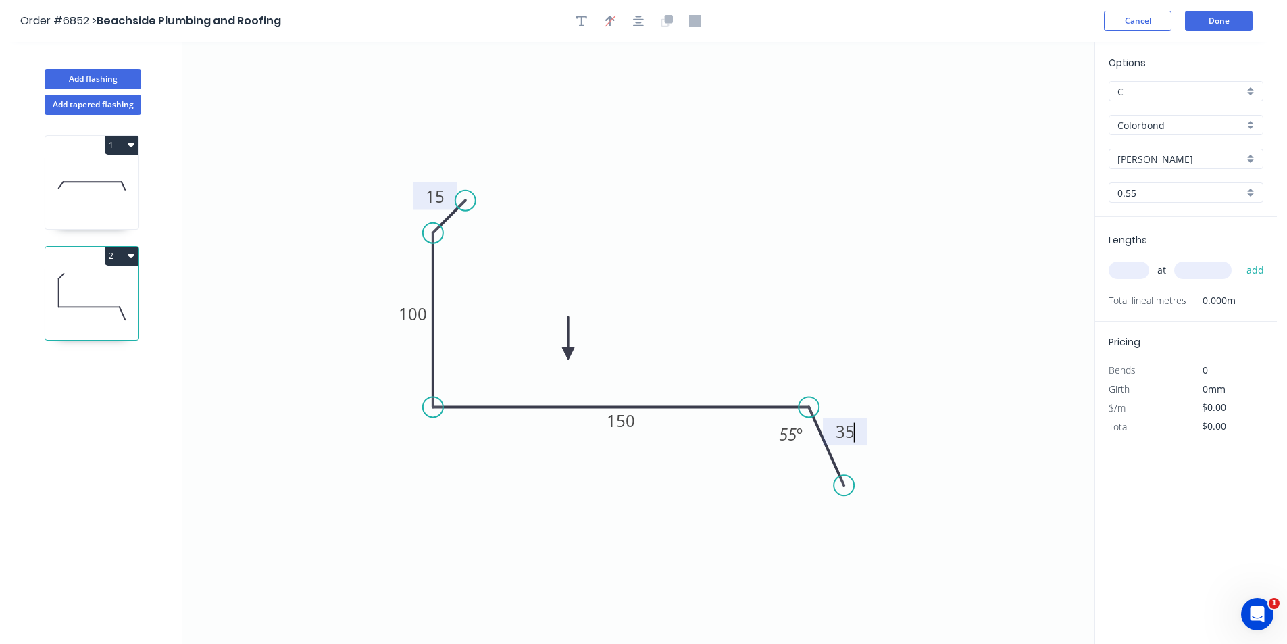
type input "$15.02"
click at [1138, 274] on input "text" at bounding box center [1128, 270] width 41 height 18
type input "3"
type input "2"
type input "1200"
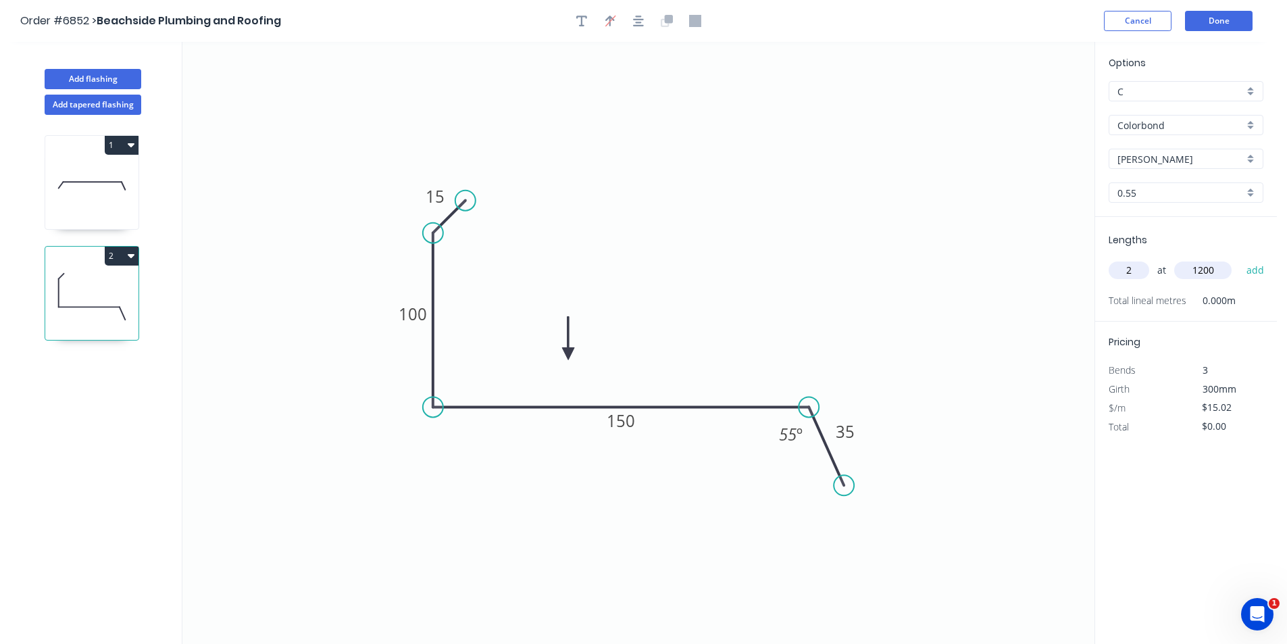
click at [1239, 259] on button "add" at bounding box center [1255, 270] width 32 height 23
type input "$36.05"
click at [116, 79] on button "Add flashing" at bounding box center [93, 79] width 97 height 20
type input "$0.00"
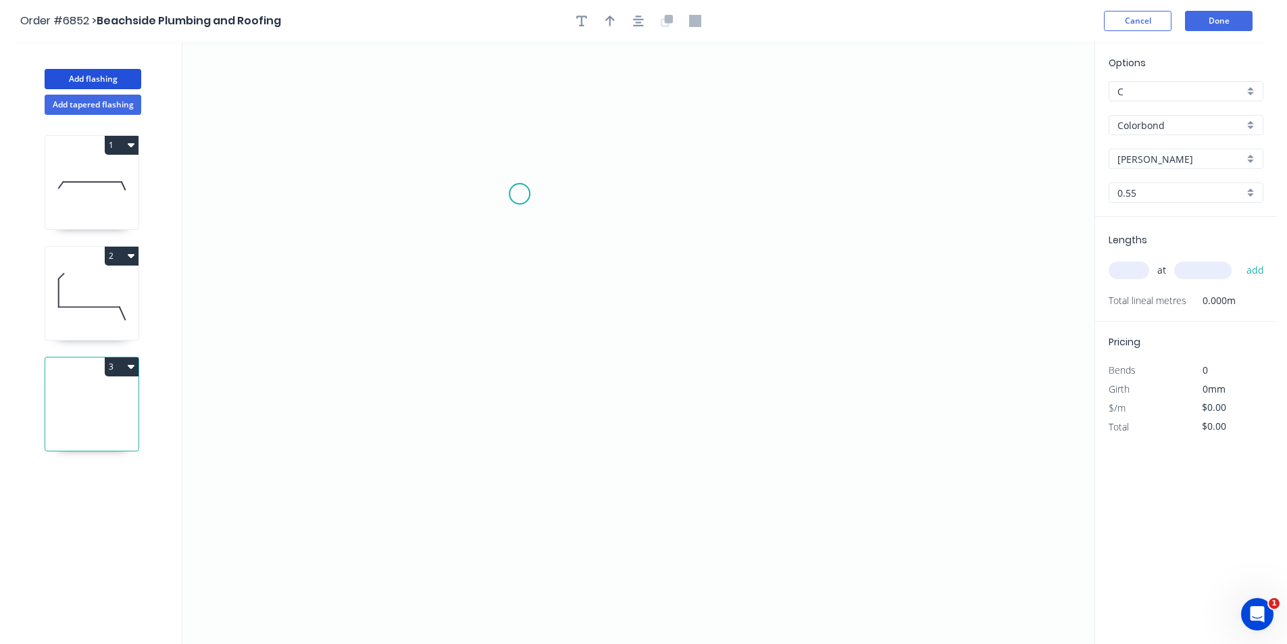
click at [519, 194] on icon "0" at bounding box center [638, 343] width 912 height 602
click at [489, 213] on icon "0" at bounding box center [638, 343] width 912 height 602
click at [488, 393] on icon "0 ?" at bounding box center [638, 343] width 912 height 602
click at [777, 288] on icon "0 ? ? ? º" at bounding box center [638, 343] width 912 height 602
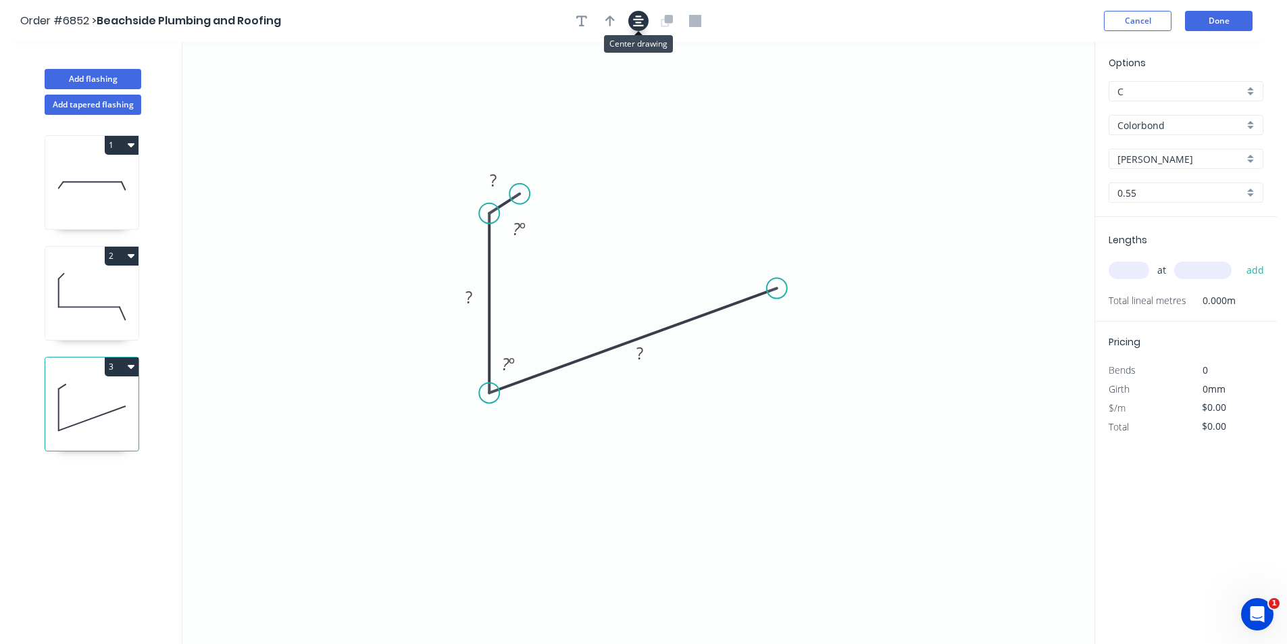
click at [637, 26] on icon "button" at bounding box center [638, 21] width 11 height 12
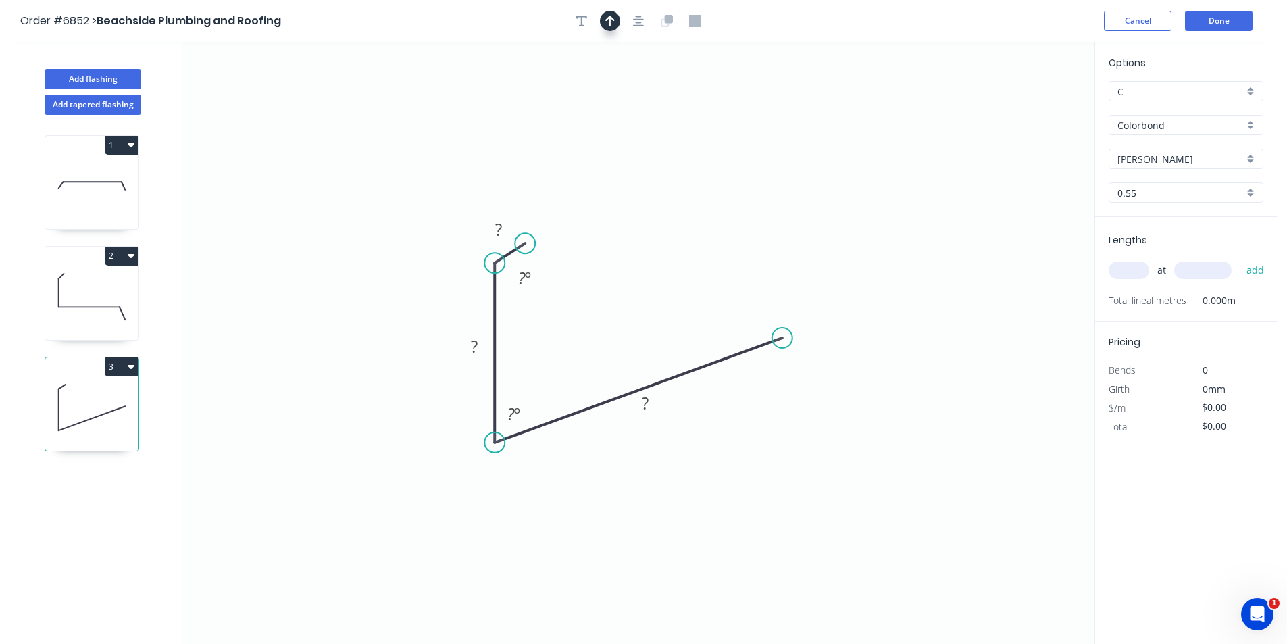
click at [611, 18] on icon "button" at bounding box center [609, 21] width 9 height 11
drag, startPoint x: 1026, startPoint y: 109, endPoint x: 595, endPoint y: 334, distance: 486.1
click at [595, 334] on icon at bounding box center [595, 317] width 12 height 43
click at [497, 232] on tspan "?" at bounding box center [498, 229] width 7 height 22
click at [1138, 280] on div "at add" at bounding box center [1186, 270] width 157 height 23
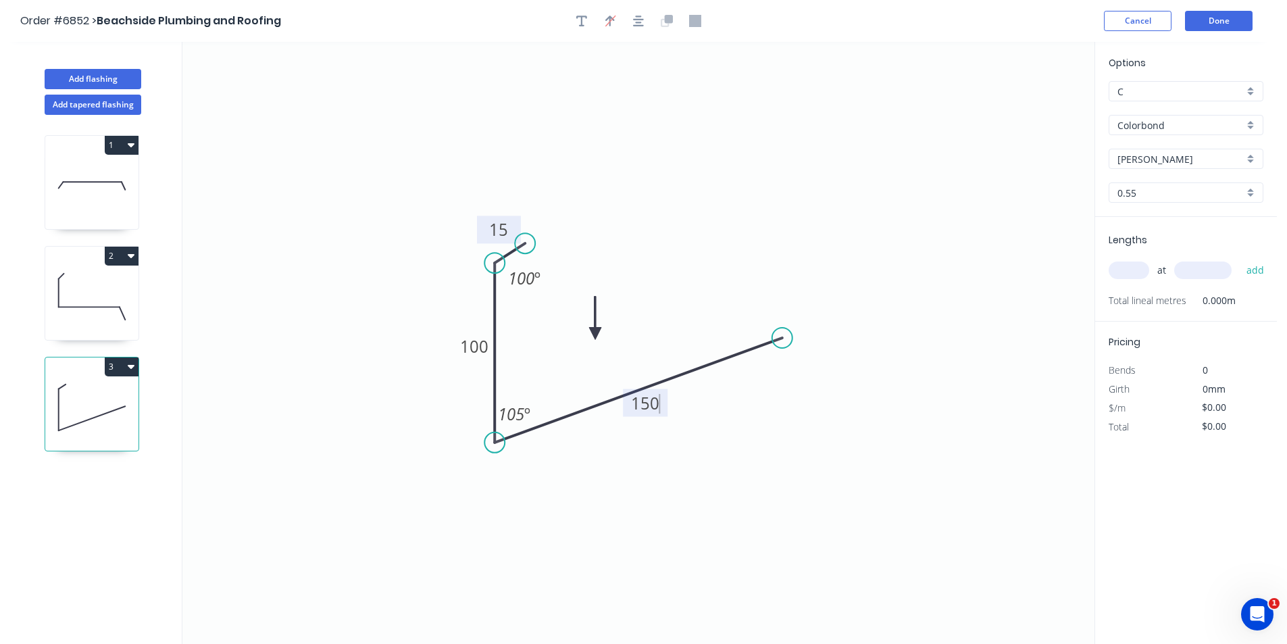
type input "$14.20"
click at [1139, 275] on input "text" at bounding box center [1128, 270] width 41 height 18
type input "2"
type input "1000"
click at [1239, 259] on button "add" at bounding box center [1255, 270] width 32 height 23
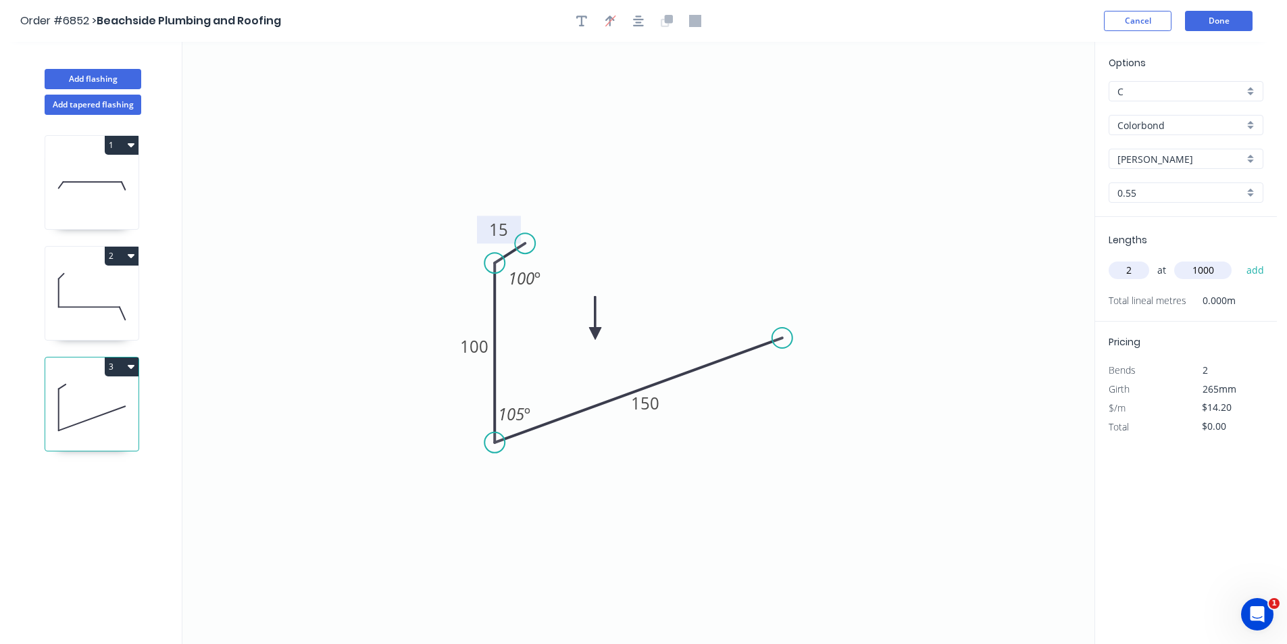
type input "$28.40"
click at [123, 252] on button "2" at bounding box center [122, 256] width 34 height 19
click at [124, 278] on button "Duplicate" at bounding box center [74, 289] width 128 height 27
type input "$15.02"
type input "$0.00"
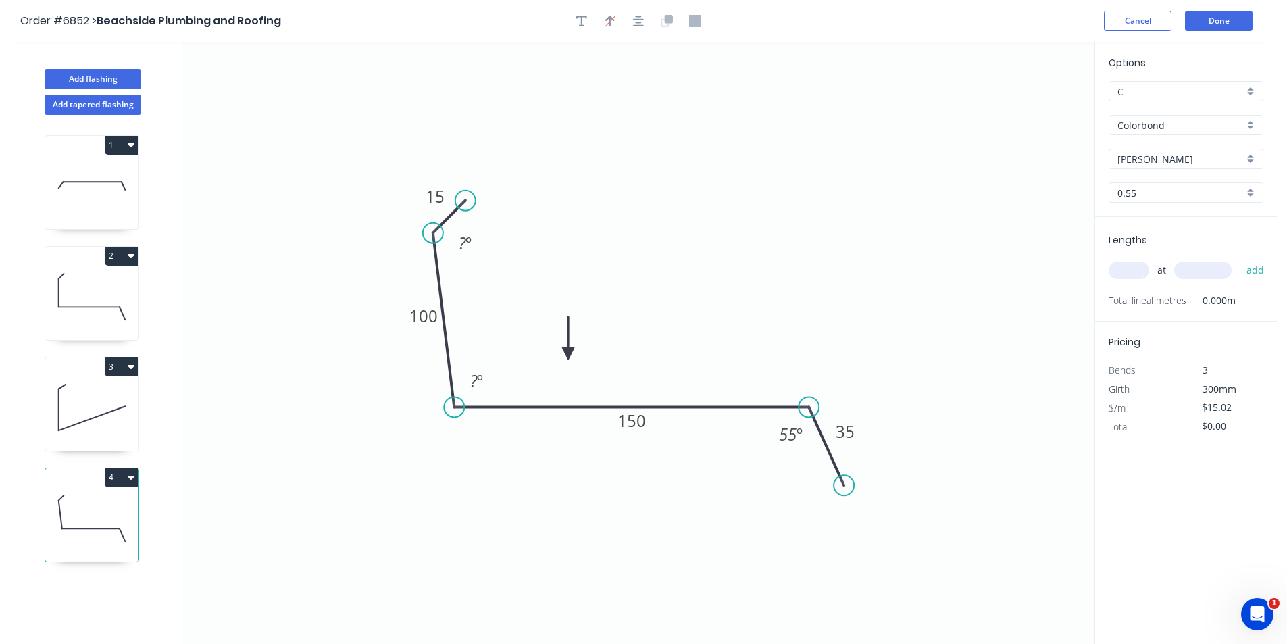
drag, startPoint x: 438, startPoint y: 410, endPoint x: 454, endPoint y: 397, distance: 20.7
click at [454, 397] on circle at bounding box center [454, 406] width 20 height 20
click at [461, 239] on tspan "?" at bounding box center [462, 243] width 7 height 22
click at [470, 382] on tspan "?" at bounding box center [473, 380] width 7 height 22
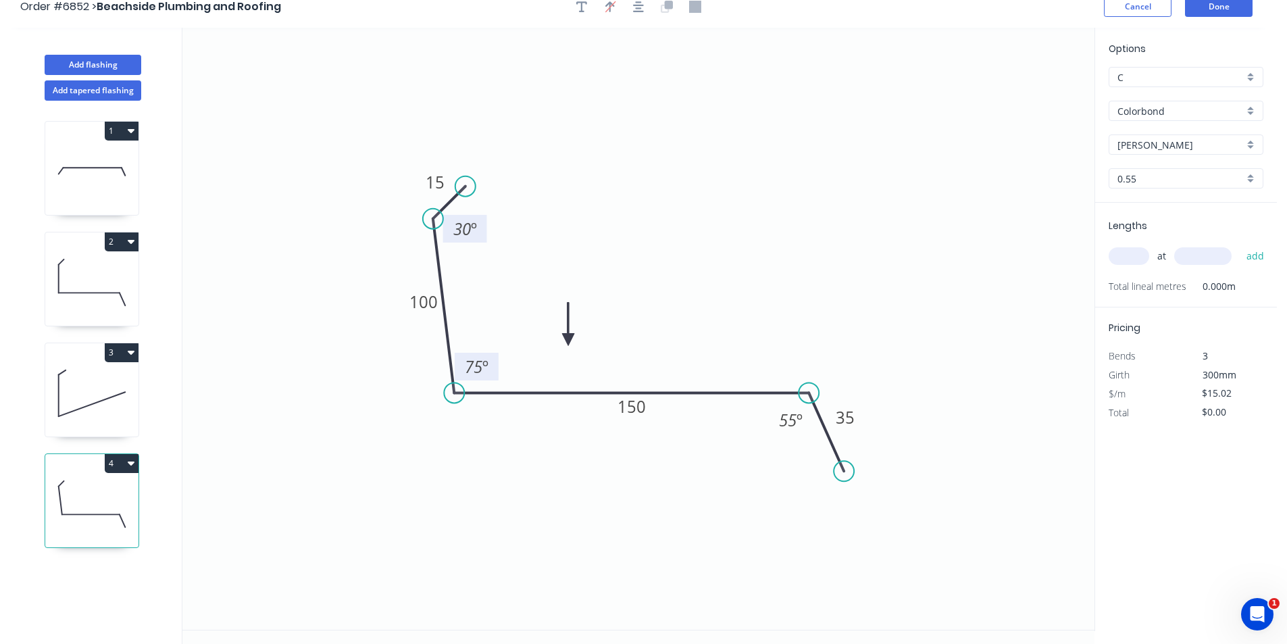
scroll to position [25, 0]
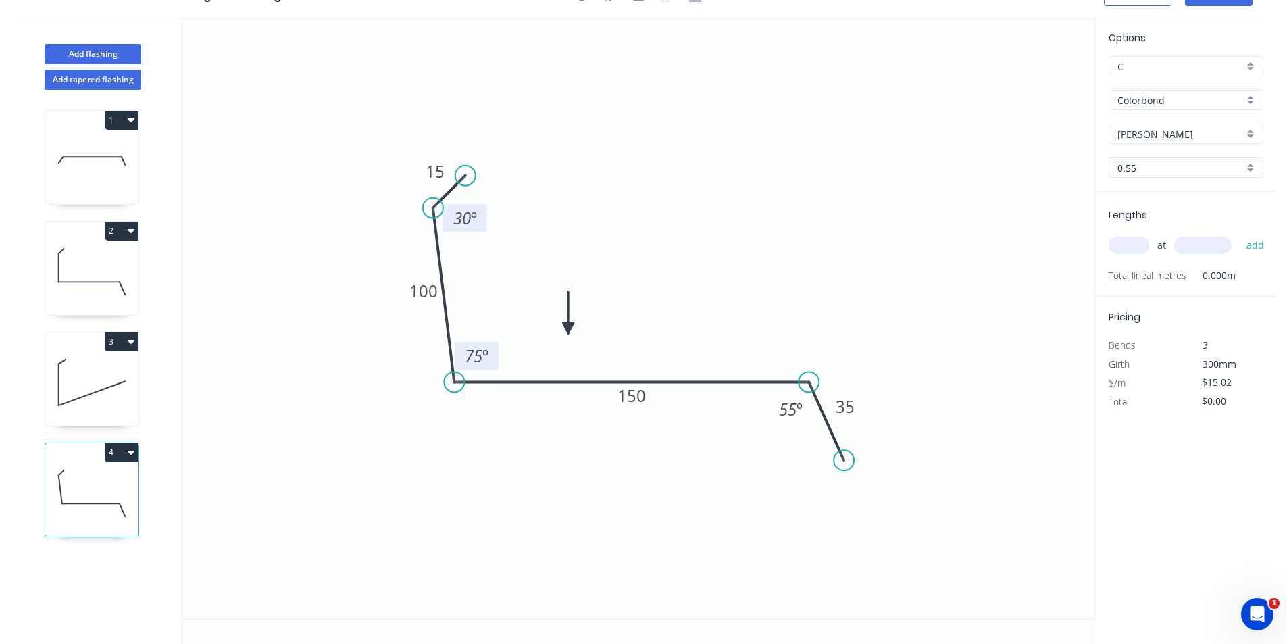
click at [125, 227] on button "2" at bounding box center [122, 231] width 34 height 19
click at [96, 260] on div "Duplicate" at bounding box center [74, 265] width 104 height 20
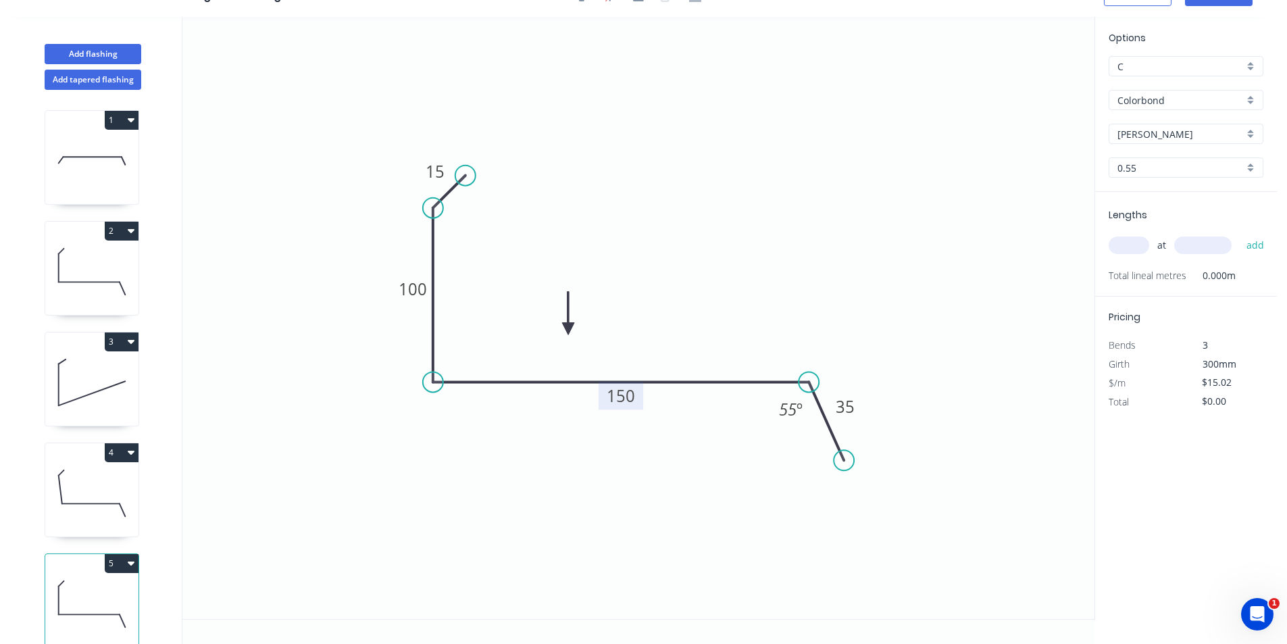
click at [628, 405] on tspan "150" at bounding box center [620, 395] width 28 height 22
type input "$18.41"
click at [1133, 249] on input "text" at bounding box center [1128, 245] width 41 height 18
type input "2"
type input "1200"
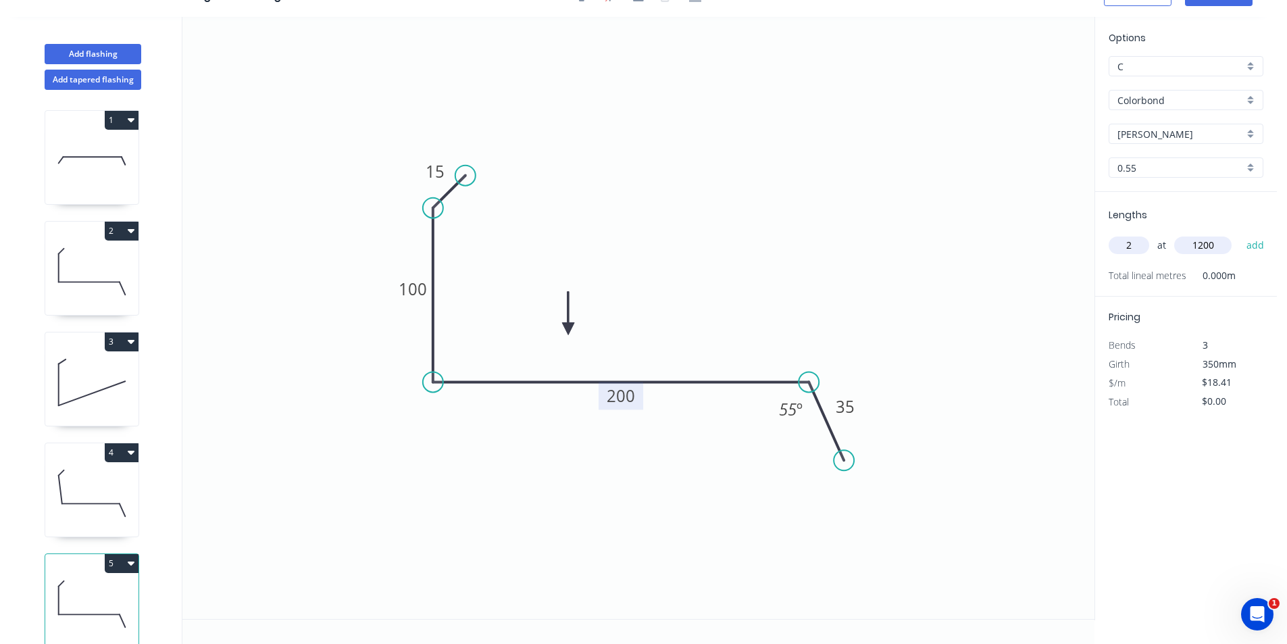
click at [1239, 234] on button "add" at bounding box center [1255, 245] width 32 height 23
type input "$44.18"
click at [123, 119] on button "1" at bounding box center [122, 120] width 34 height 19
click at [106, 159] on div "Duplicate" at bounding box center [74, 154] width 104 height 20
type input "$39.41"
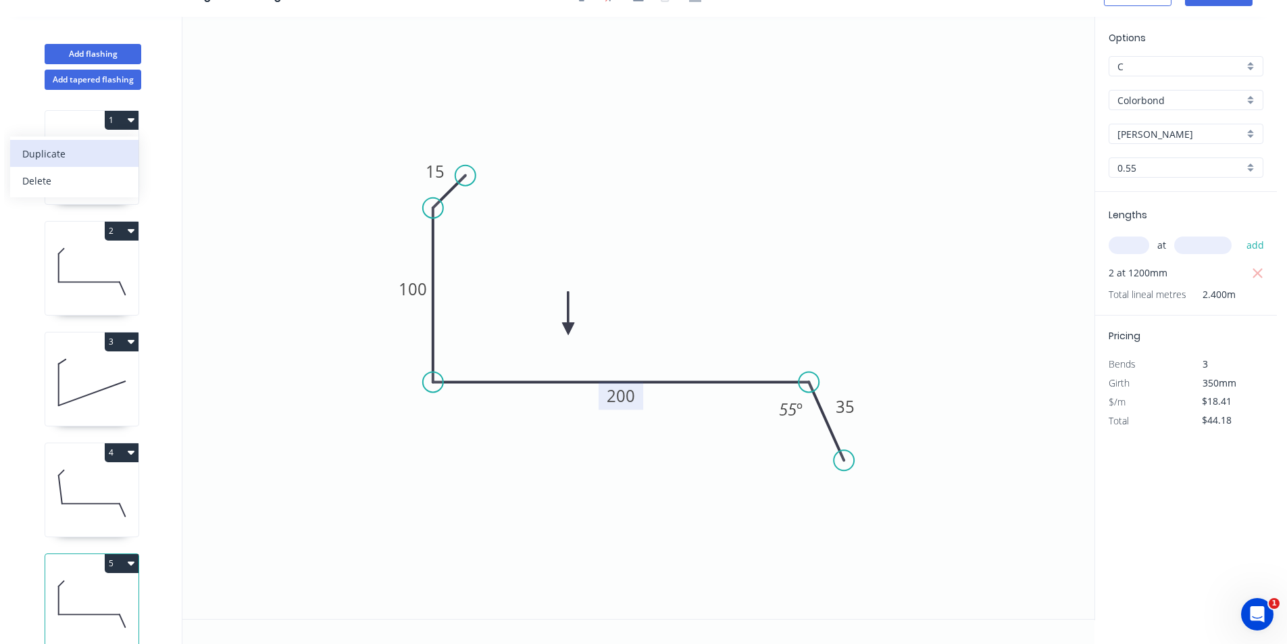
type input "$0.00"
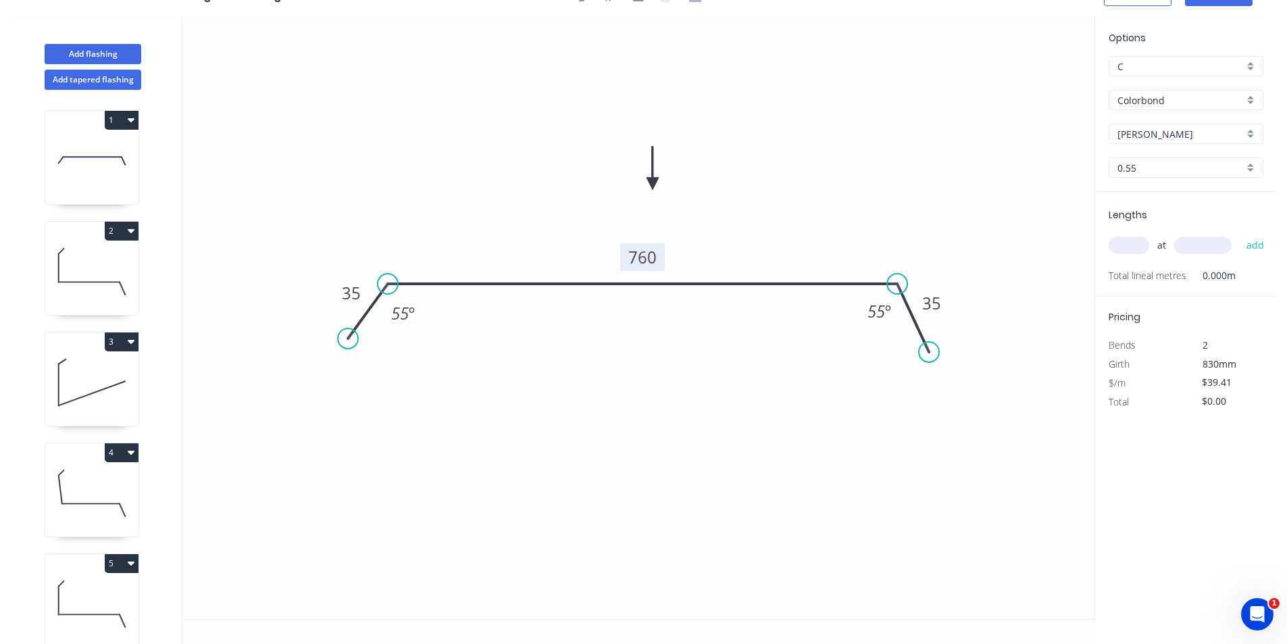
click at [645, 255] on tspan "760" at bounding box center [642, 257] width 28 height 22
click at [1135, 249] on input "text" at bounding box center [1128, 245] width 41 height 18
type input "1"
type input "1500"
click at [1239, 234] on button "add" at bounding box center [1255, 245] width 32 height 23
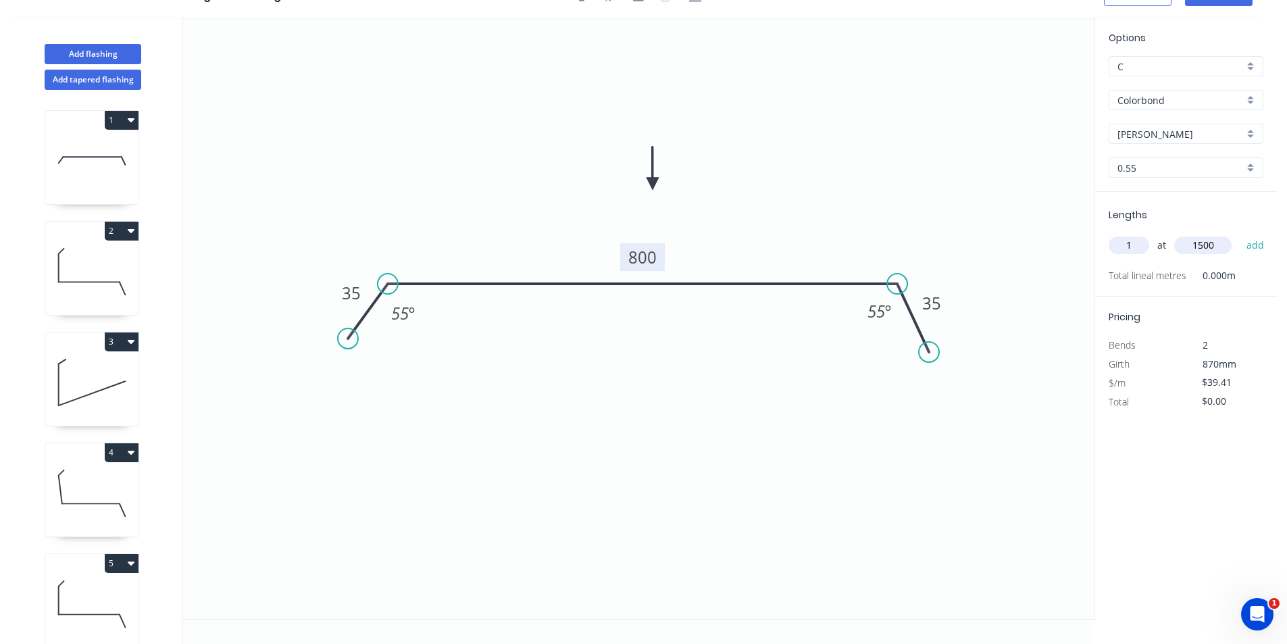
type input "$59.12"
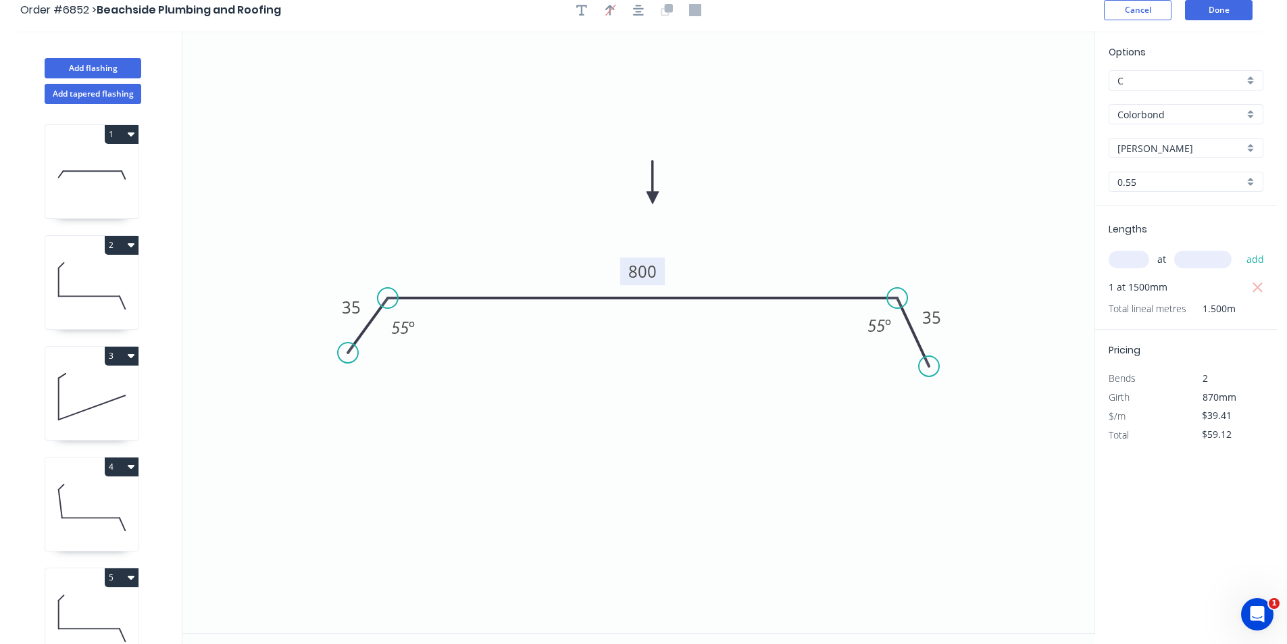
scroll to position [0, 0]
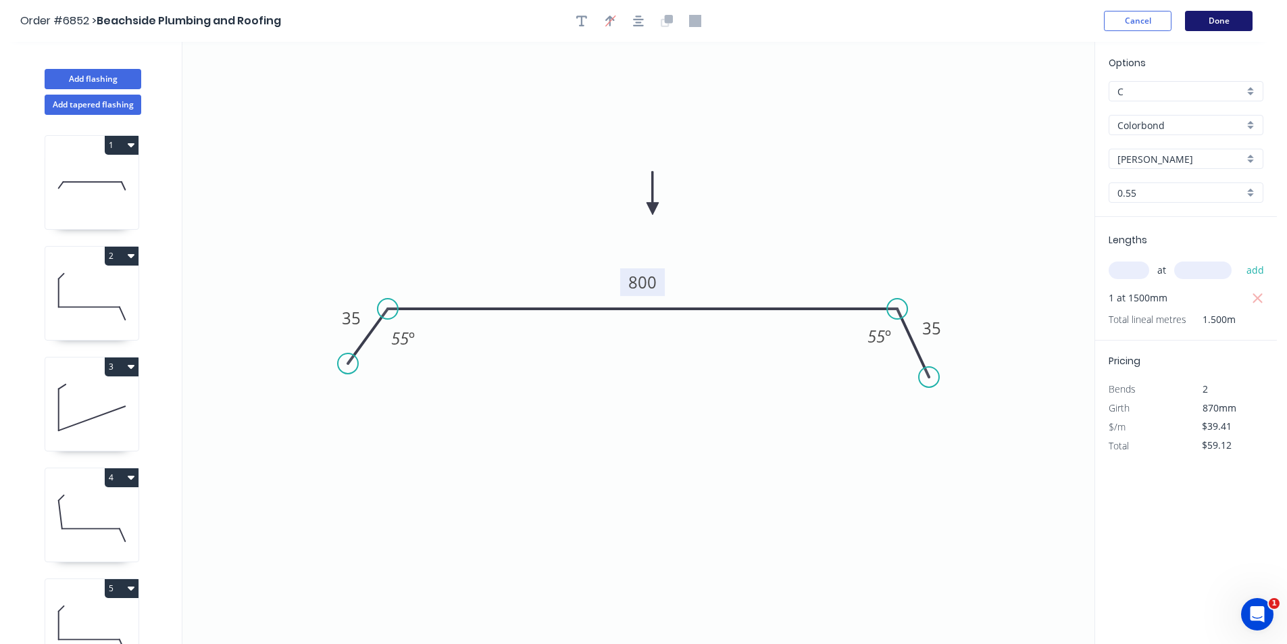
click at [1224, 23] on button "Done" at bounding box center [1219, 21] width 68 height 20
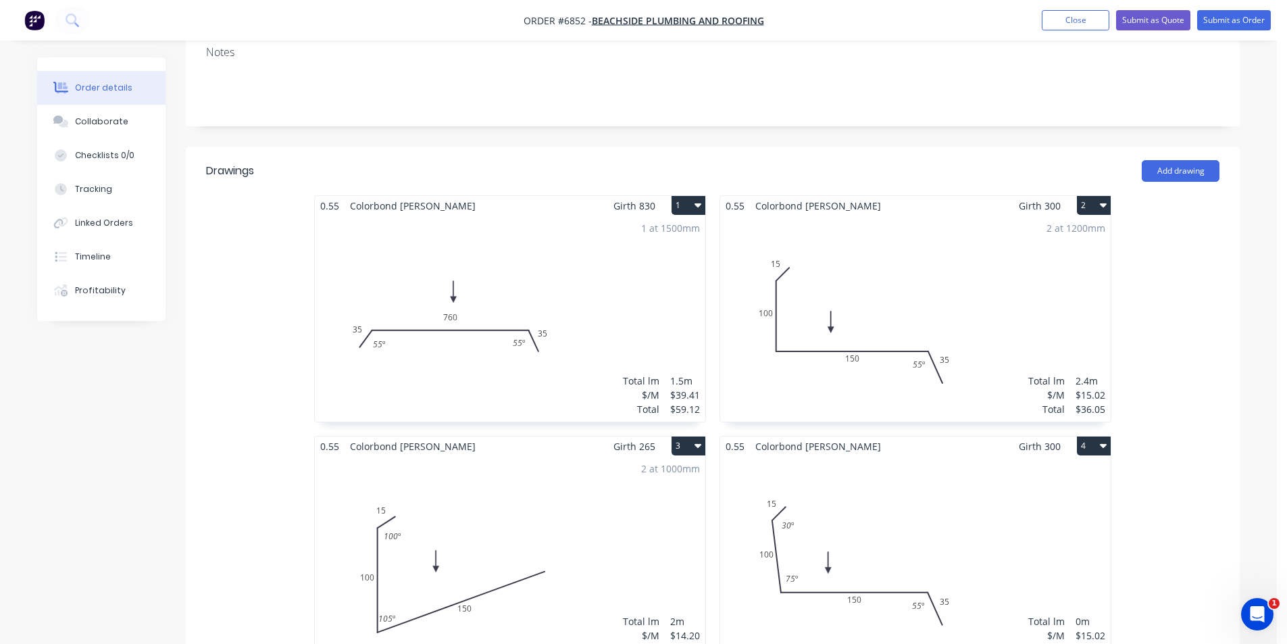
scroll to position [270, 0]
click at [109, 128] on button "Collaborate" at bounding box center [101, 122] width 128 height 34
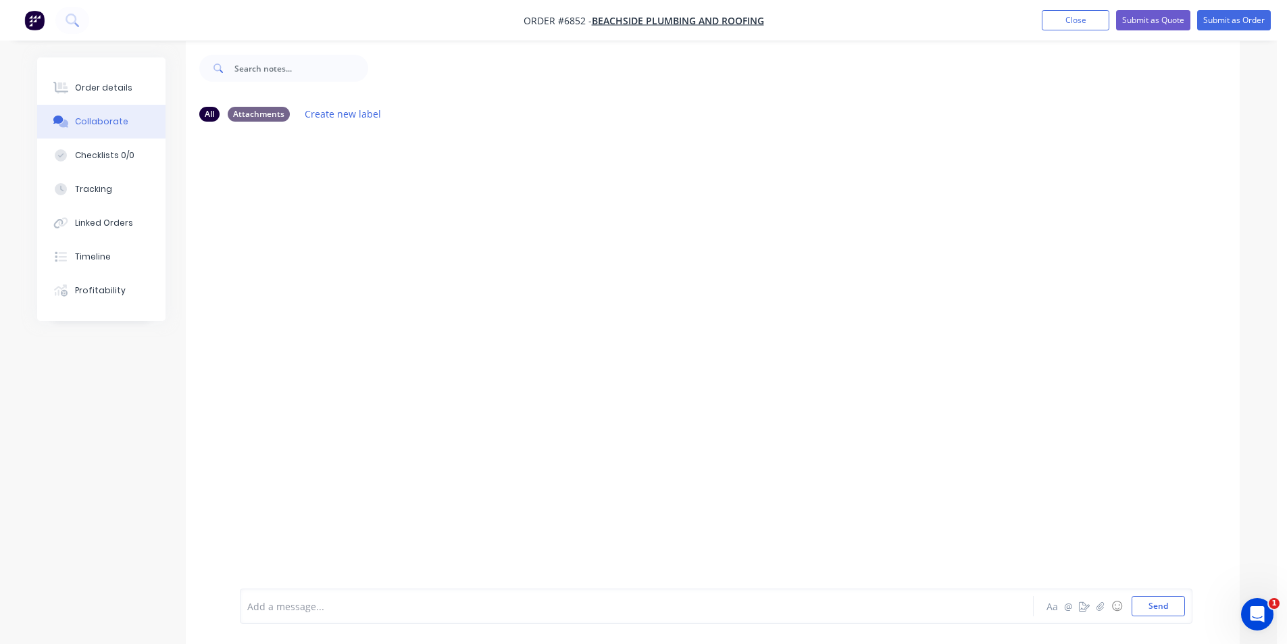
scroll to position [20, 0]
click at [1276, 634] on div at bounding box center [1276, 634] width 0 height 0
click at [1104, 603] on icon "button" at bounding box center [1099, 605] width 7 height 9
click at [1160, 603] on button "Send" at bounding box center [1157, 606] width 53 height 20
click at [122, 90] on div "Order details" at bounding box center [103, 88] width 57 height 12
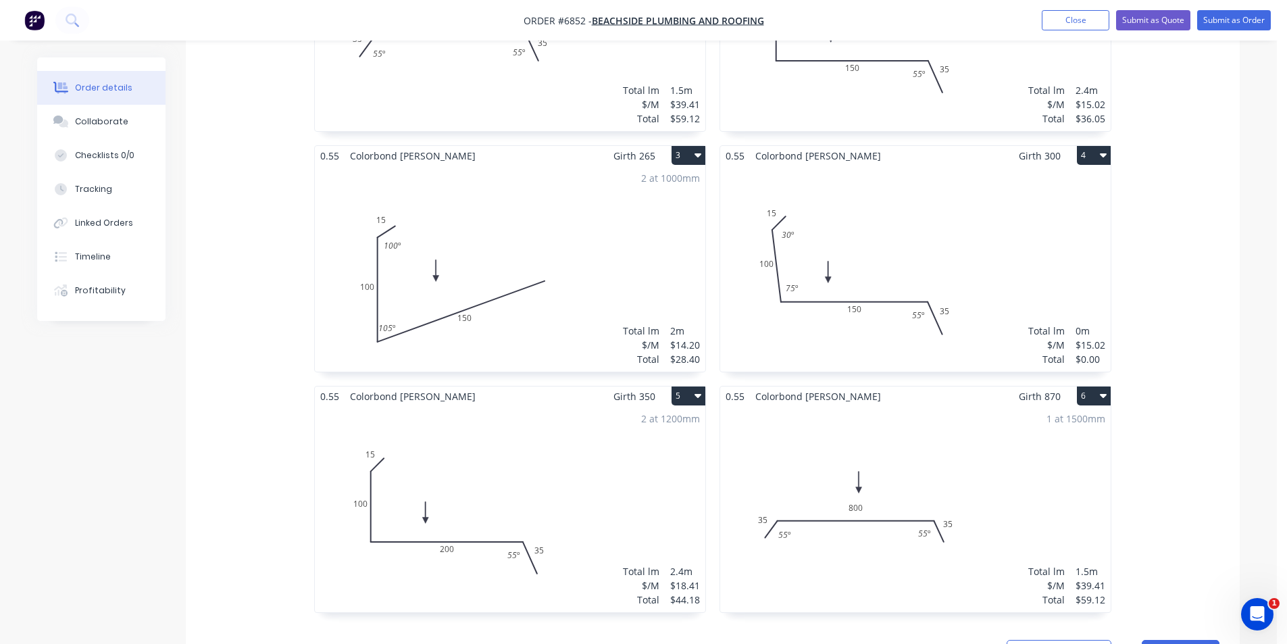
scroll to position [561, 0]
click at [1024, 301] on div "Total lm $/M Total 0m $15.02 $0.00" at bounding box center [915, 268] width 390 height 206
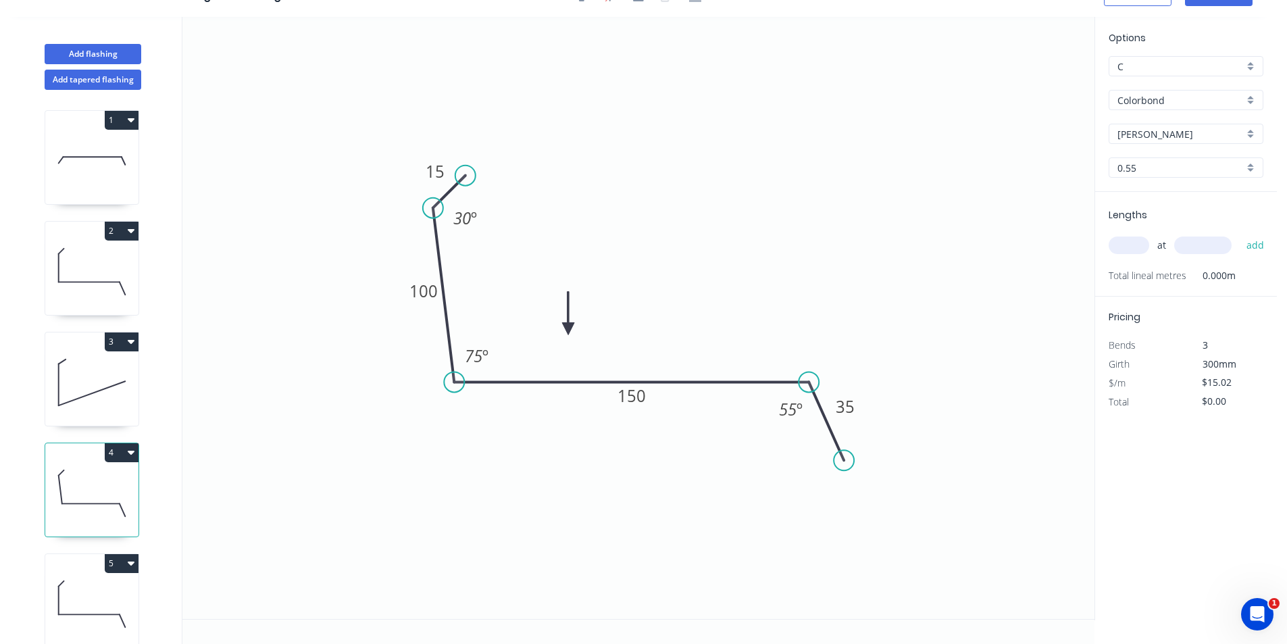
click at [1139, 248] on input "text" at bounding box center [1128, 245] width 41 height 18
type input "2"
type input "1000"
click at [1239, 234] on button "add" at bounding box center [1255, 245] width 32 height 23
type input "$30.04"
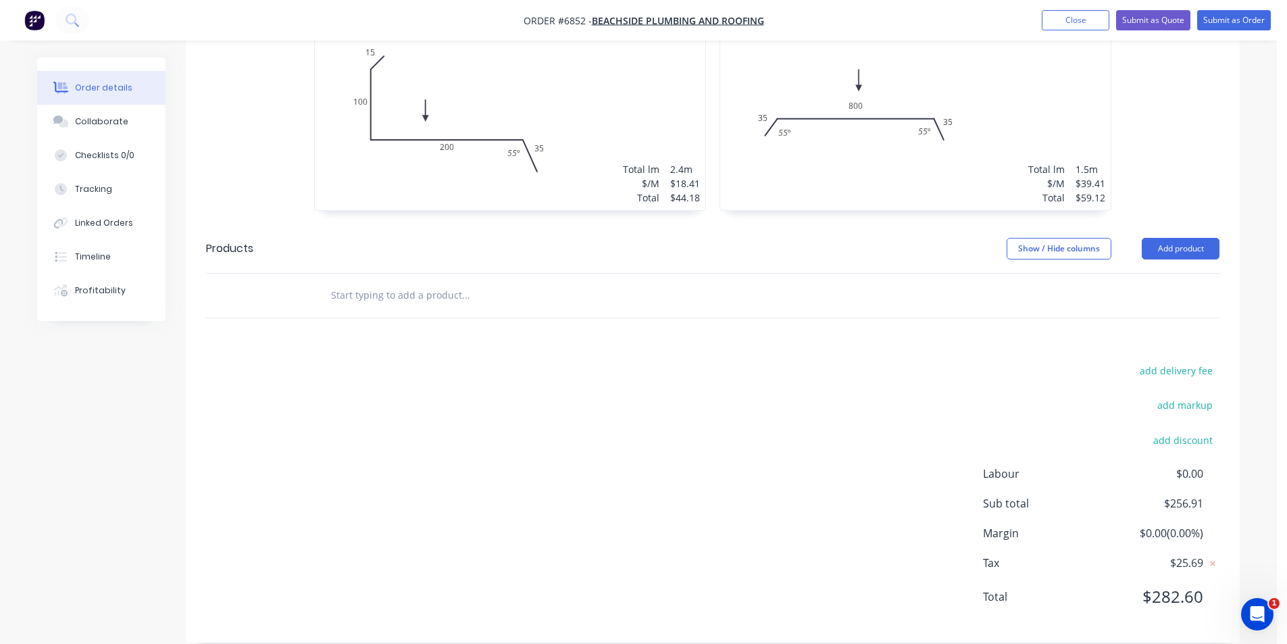
scroll to position [489, 0]
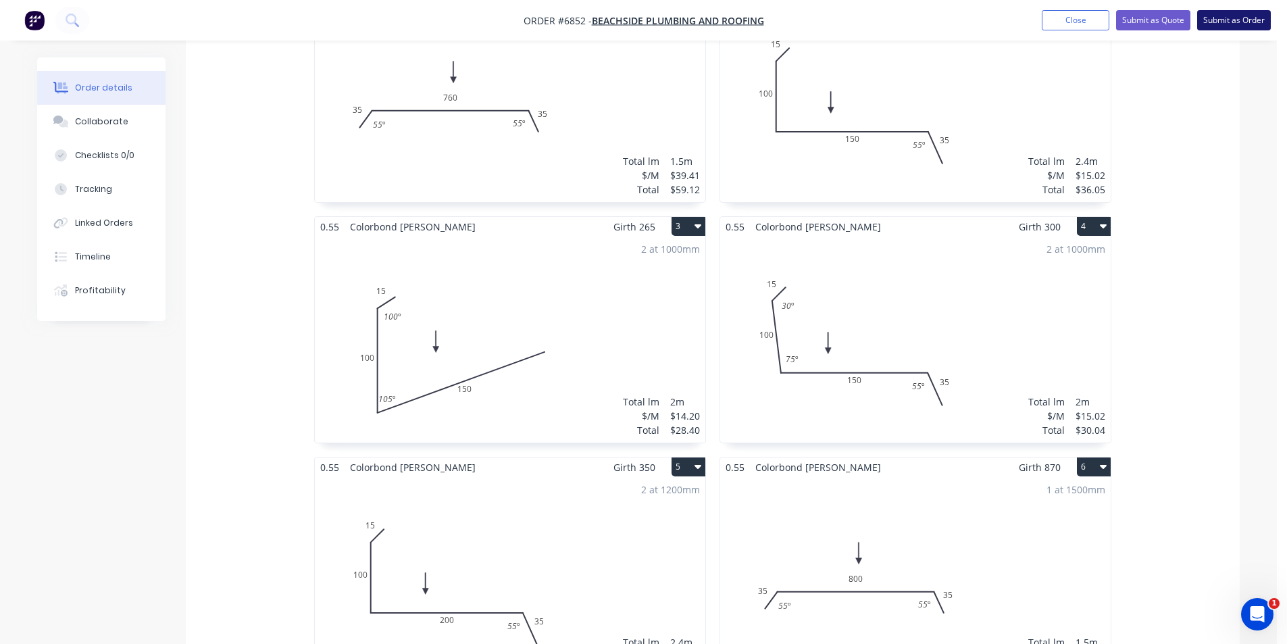
click at [1249, 14] on button "Submit as Order" at bounding box center [1234, 20] width 74 height 20
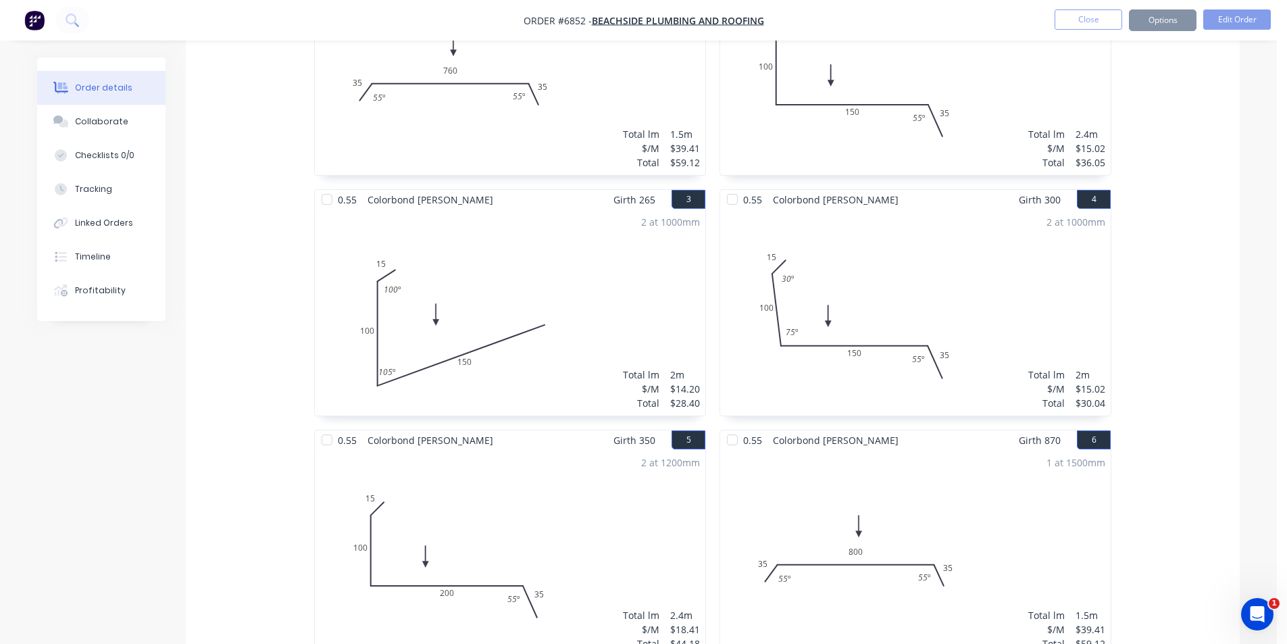
scroll to position [0, 0]
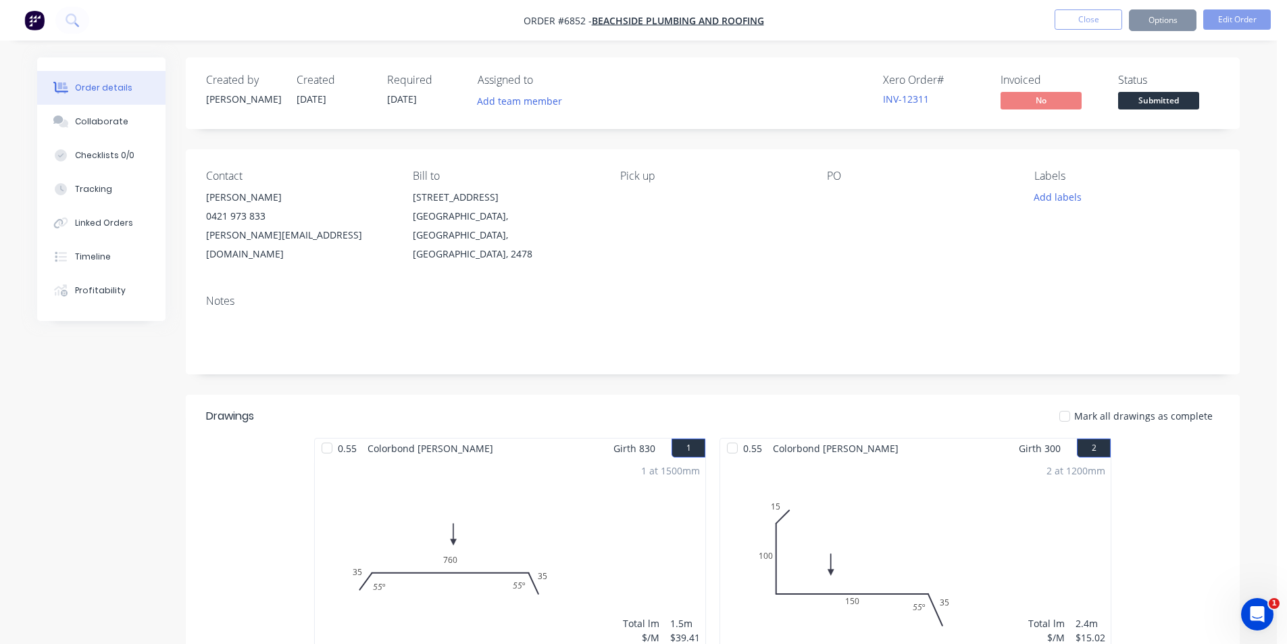
click at [1180, 99] on span "Submitted" at bounding box center [1158, 100] width 81 height 17
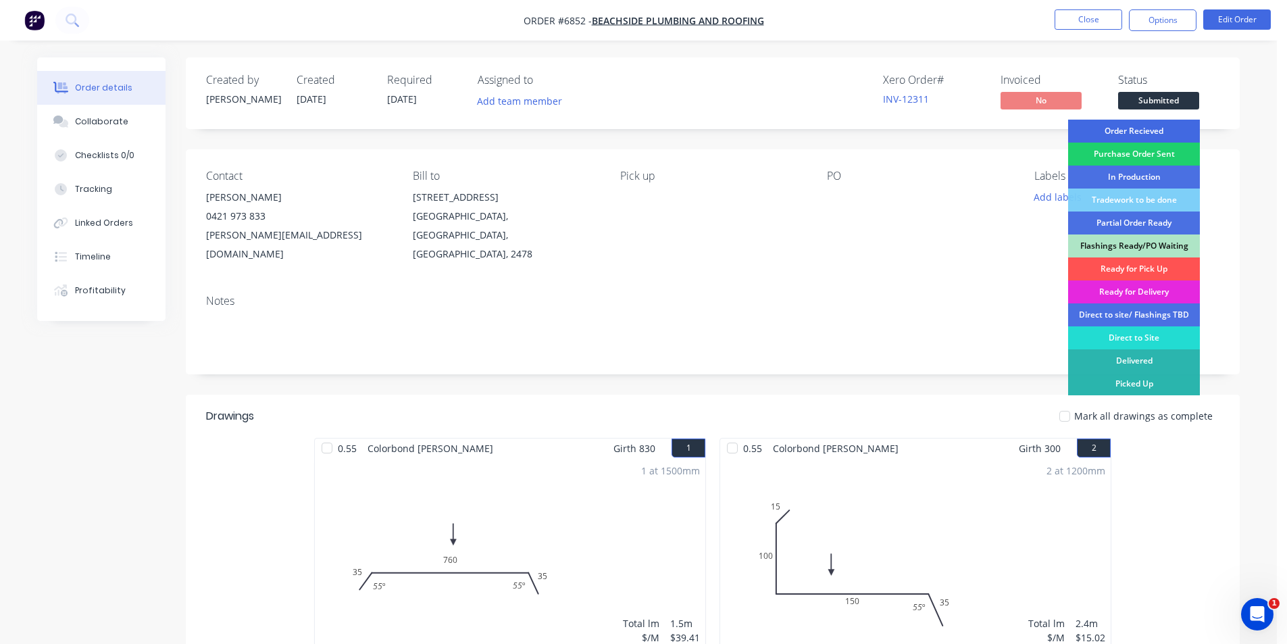
click at [1168, 132] on div "Order Recieved" at bounding box center [1134, 131] width 132 height 23
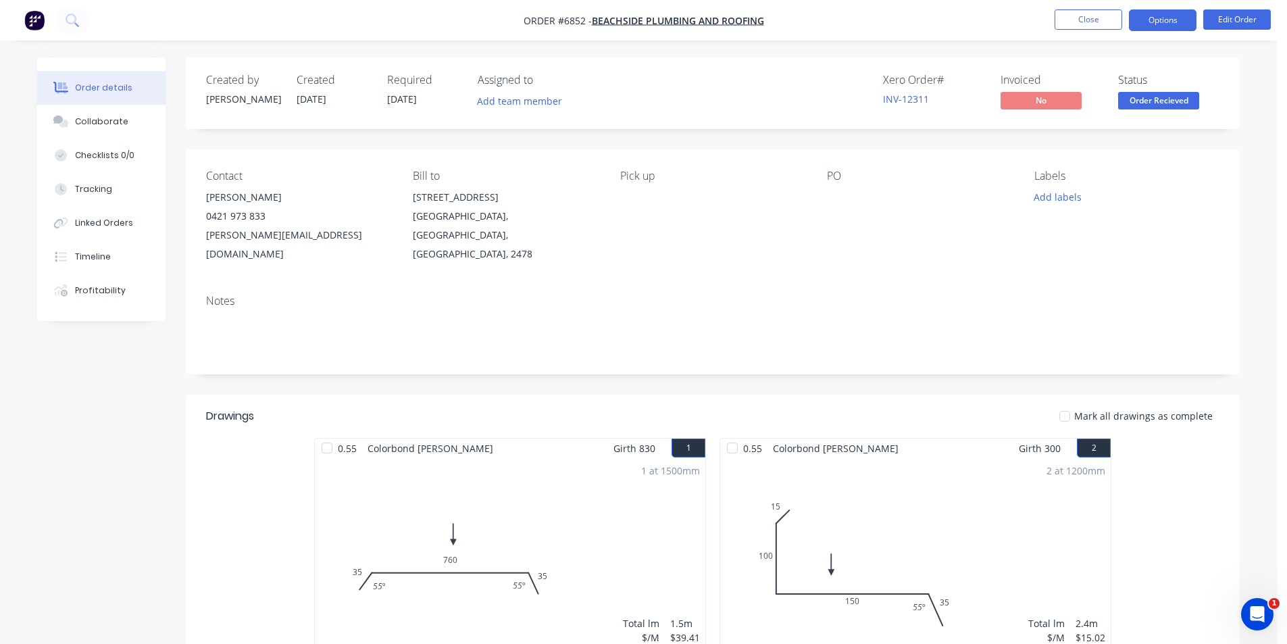
click at [1168, 26] on button "Options" at bounding box center [1163, 20] width 68 height 22
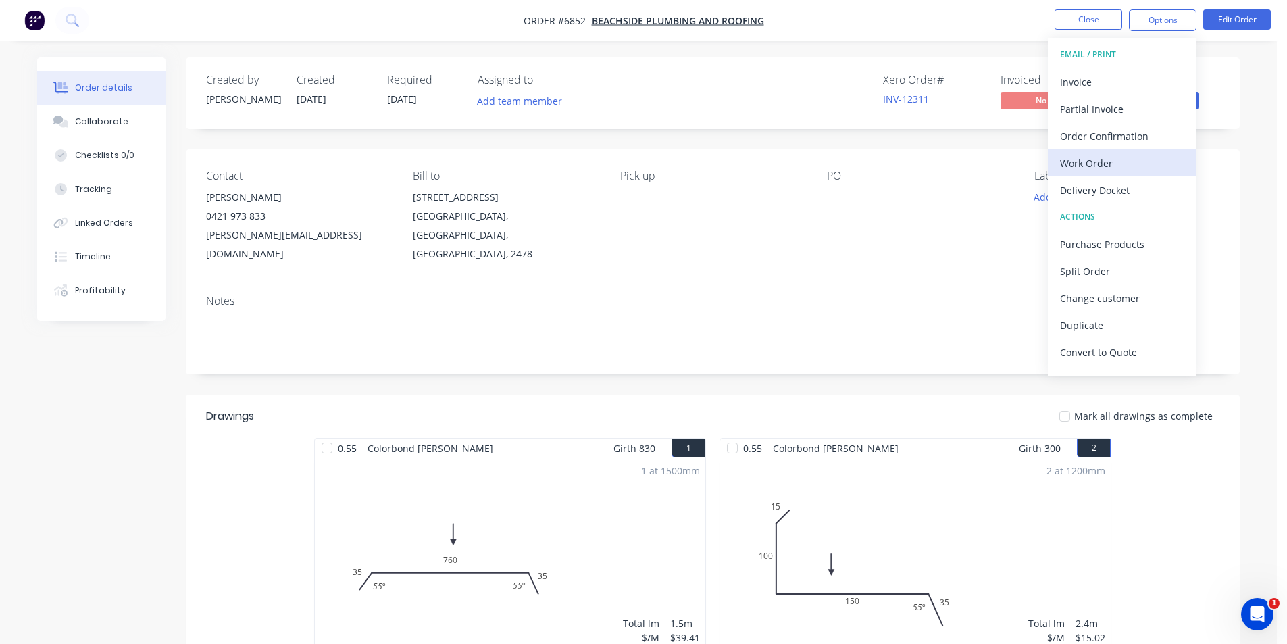
click at [1124, 170] on div "Work Order" at bounding box center [1122, 163] width 124 height 20
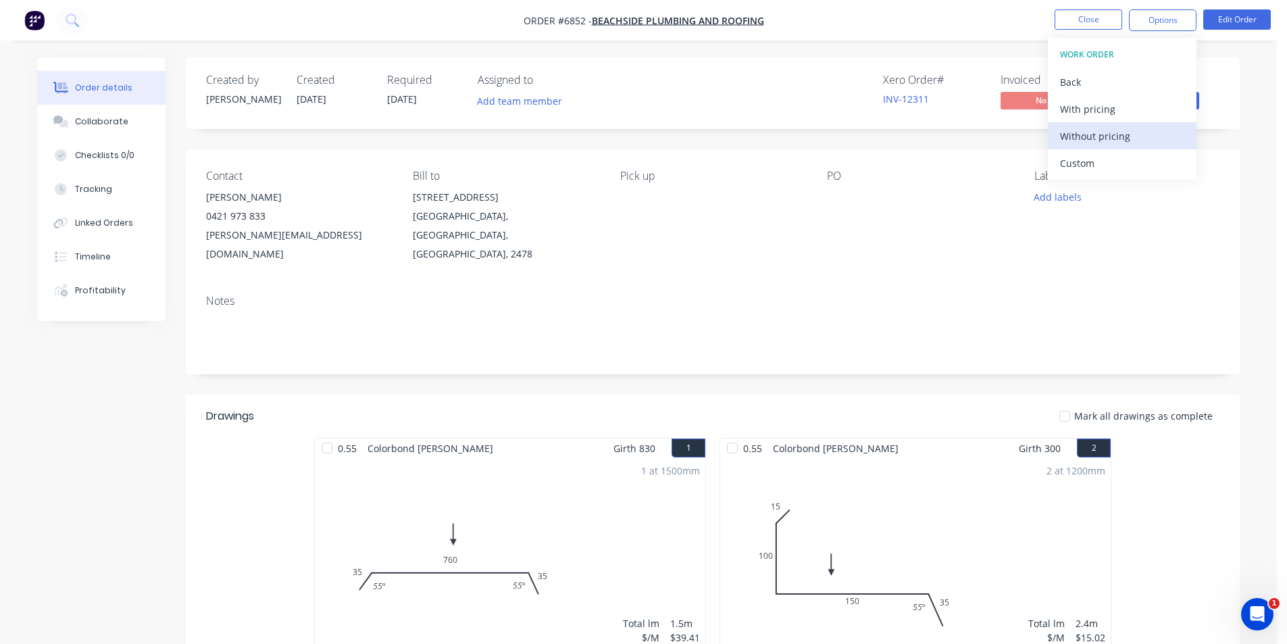
click at [1122, 138] on div "Without pricing" at bounding box center [1122, 136] width 124 height 20
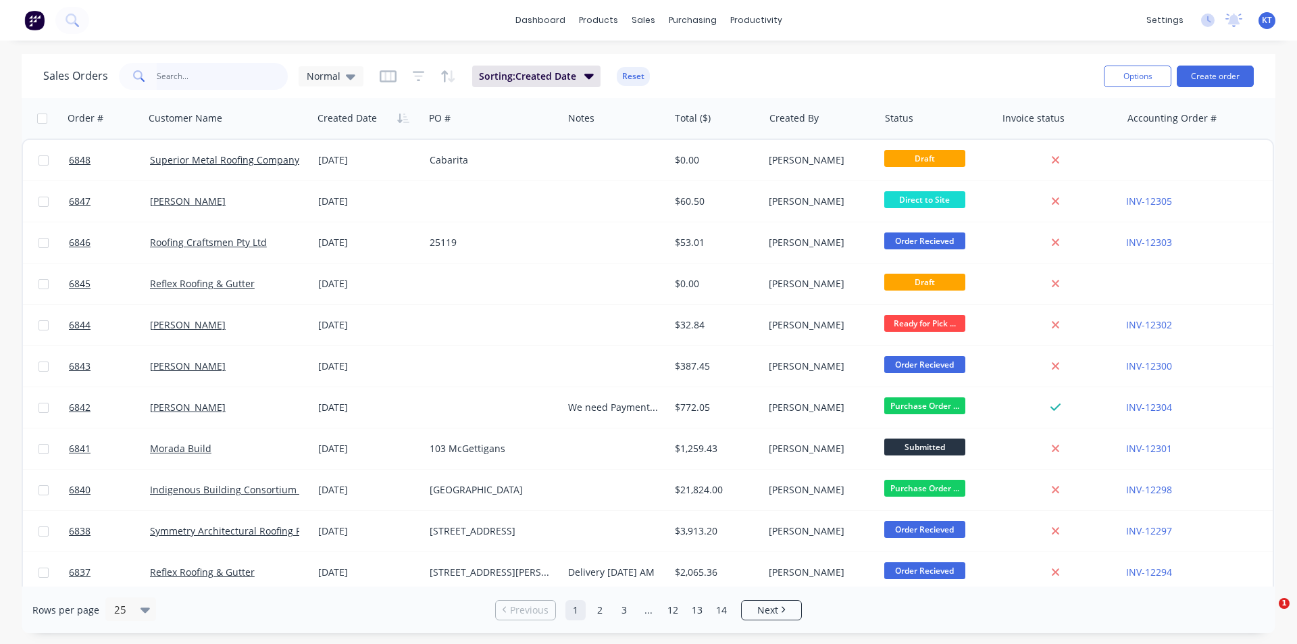
click at [250, 76] on input "text" at bounding box center [223, 76] width 132 height 27
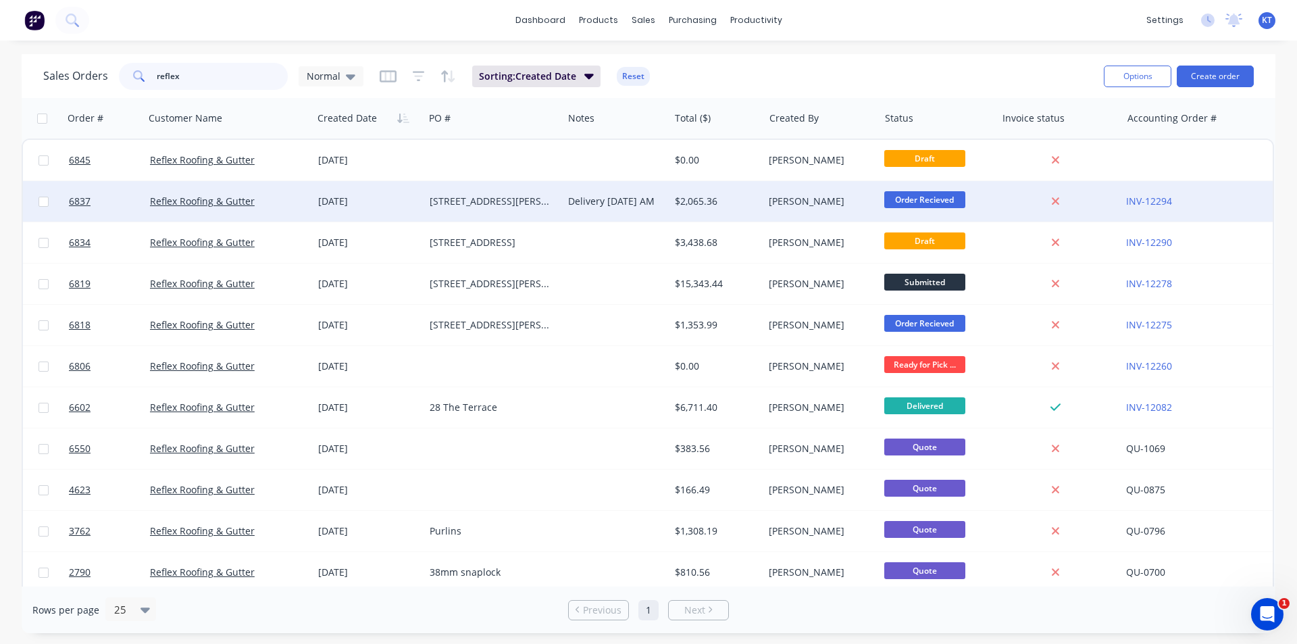
type input "reflex"
click at [519, 207] on div "[STREET_ADDRESS][PERSON_NAME]" at bounding box center [491, 202] width 122 height 14
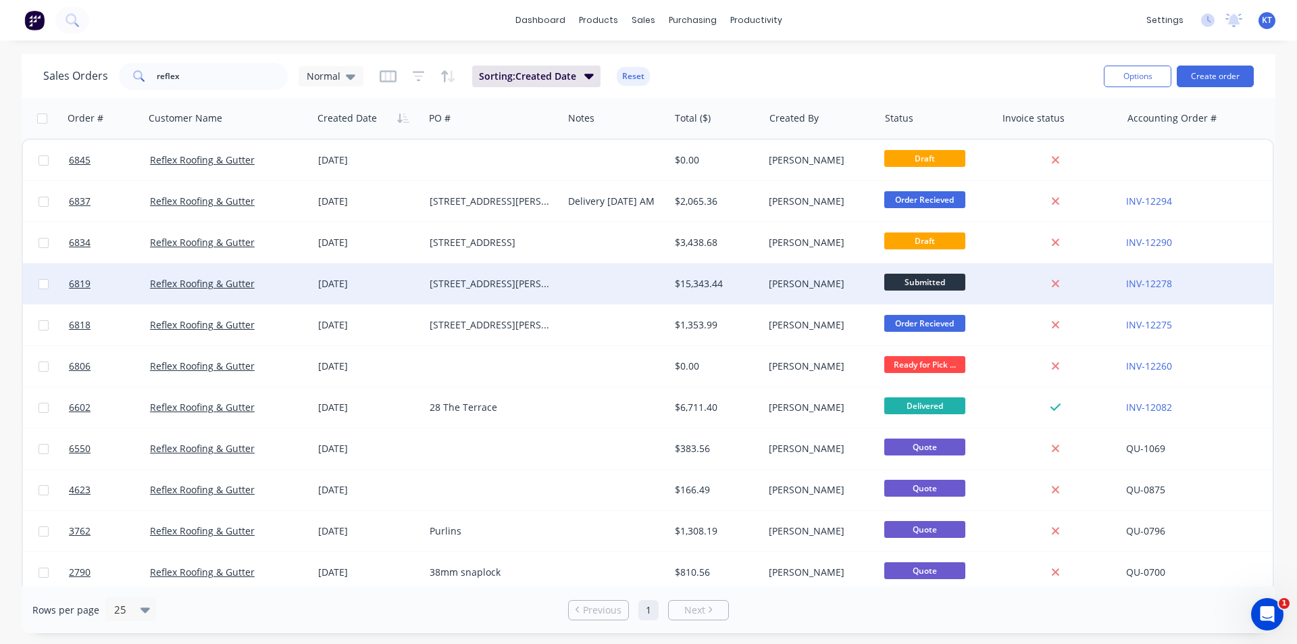
click at [571, 290] on div at bounding box center [616, 283] width 106 height 41
click at [777, 281] on div "[PERSON_NAME]" at bounding box center [818, 284] width 99 height 14
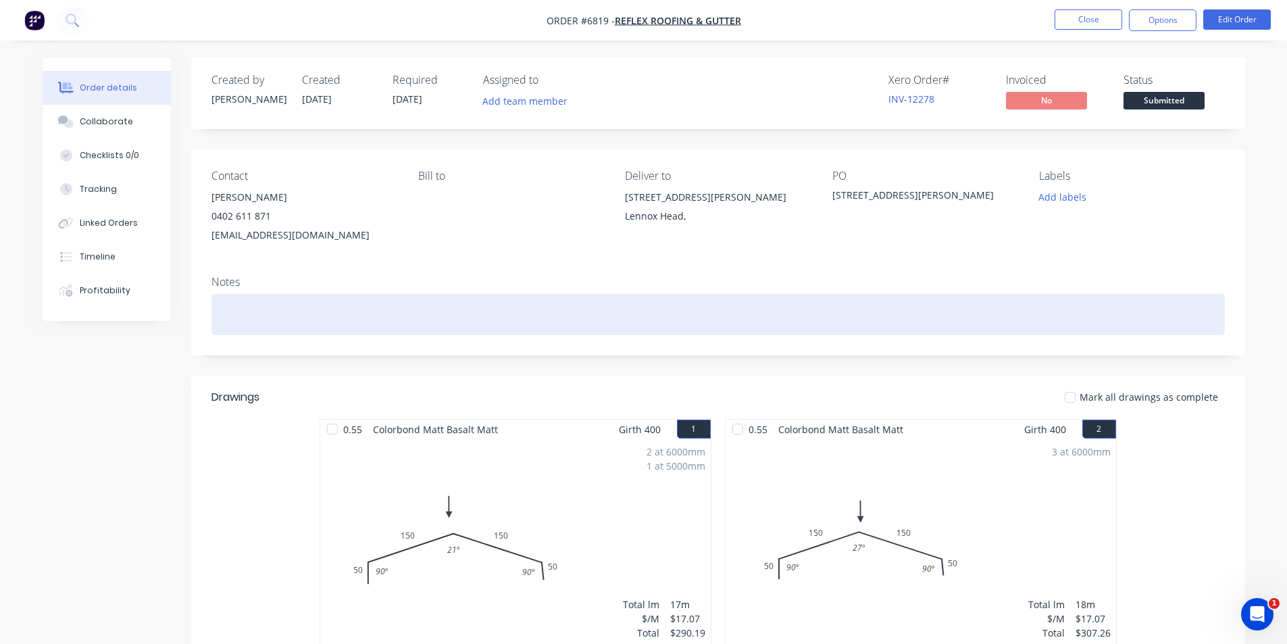
click at [230, 303] on div at bounding box center [717, 314] width 1013 height 41
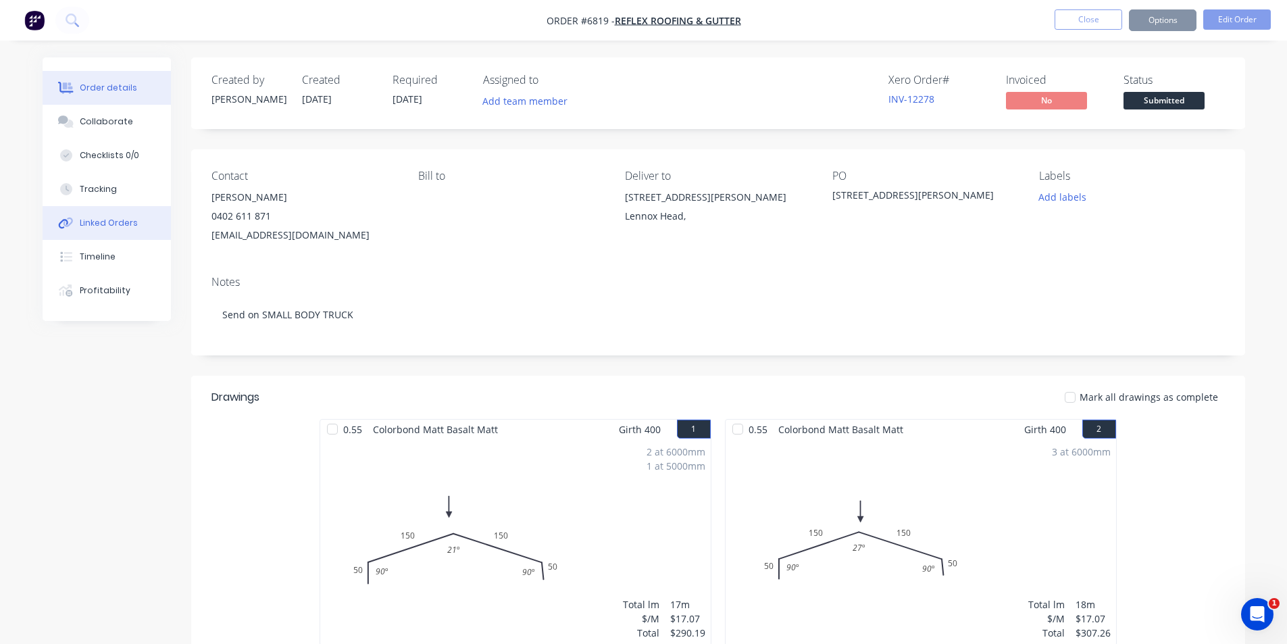
click at [111, 217] on div "Linked Orders" at bounding box center [109, 223] width 58 height 12
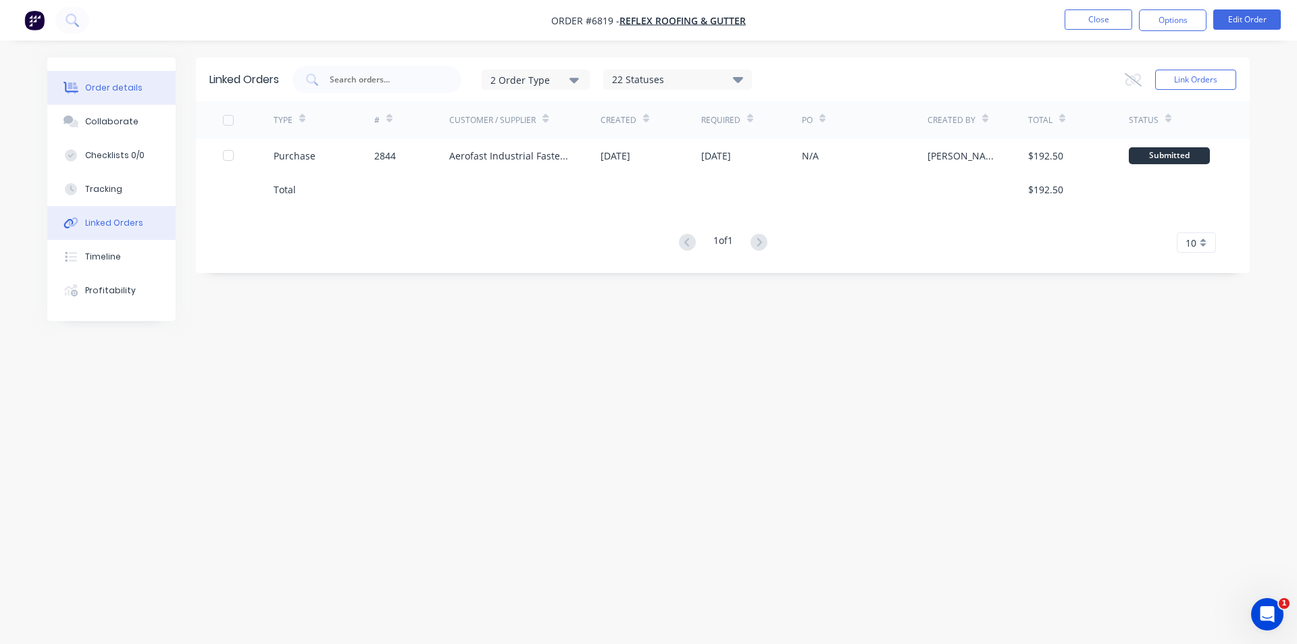
click at [112, 91] on div "Order details" at bounding box center [113, 88] width 57 height 12
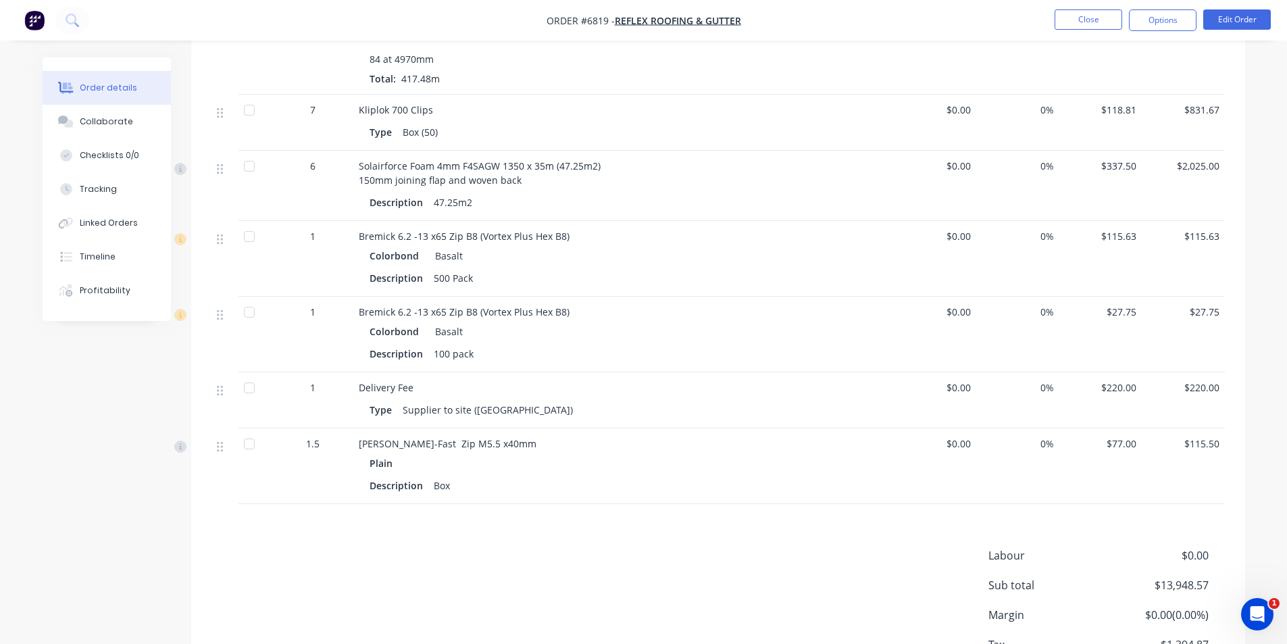
scroll to position [1081, 0]
